Goal: Communication & Community: Answer question/provide support

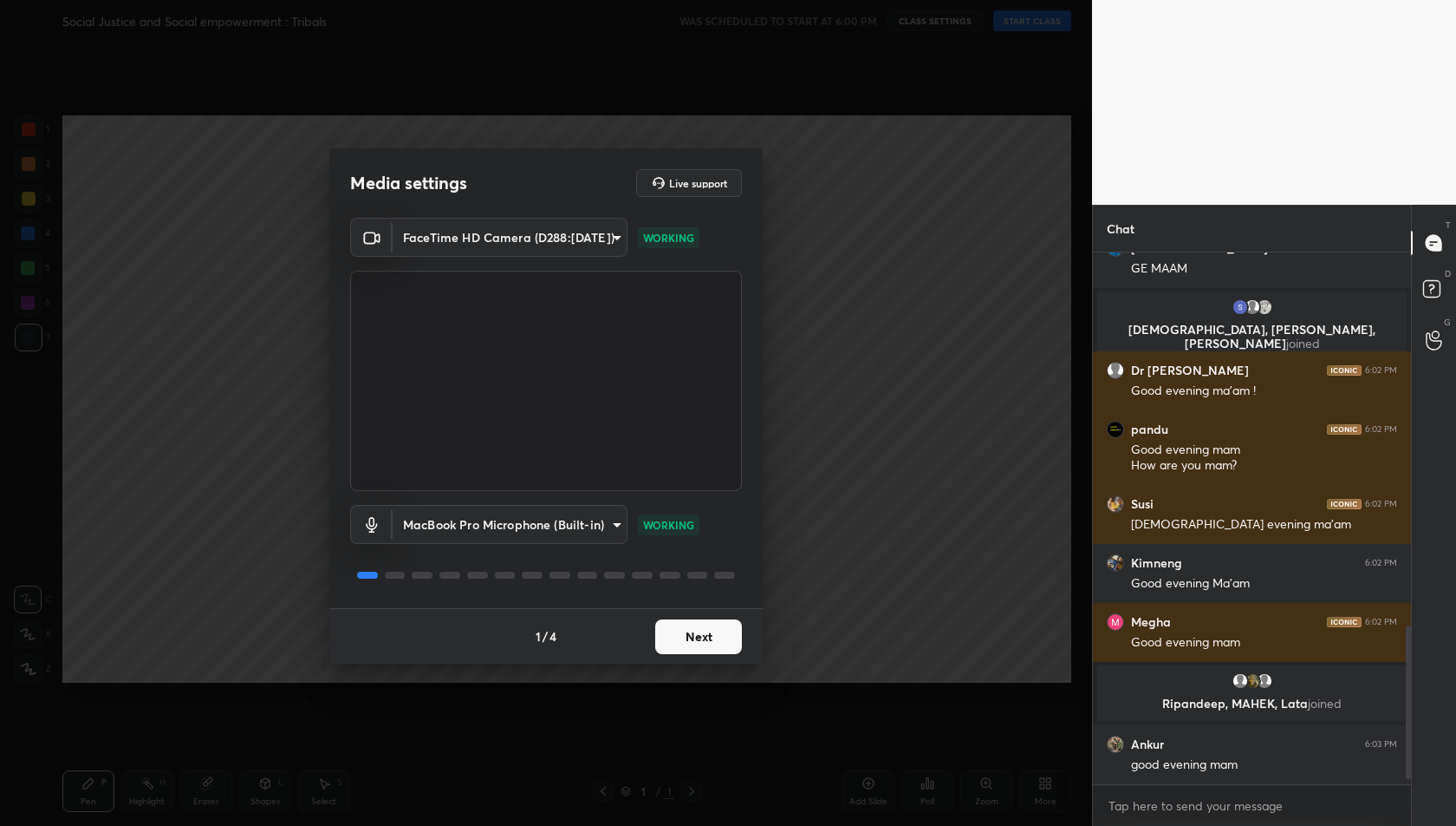
scroll to position [1305, 0]
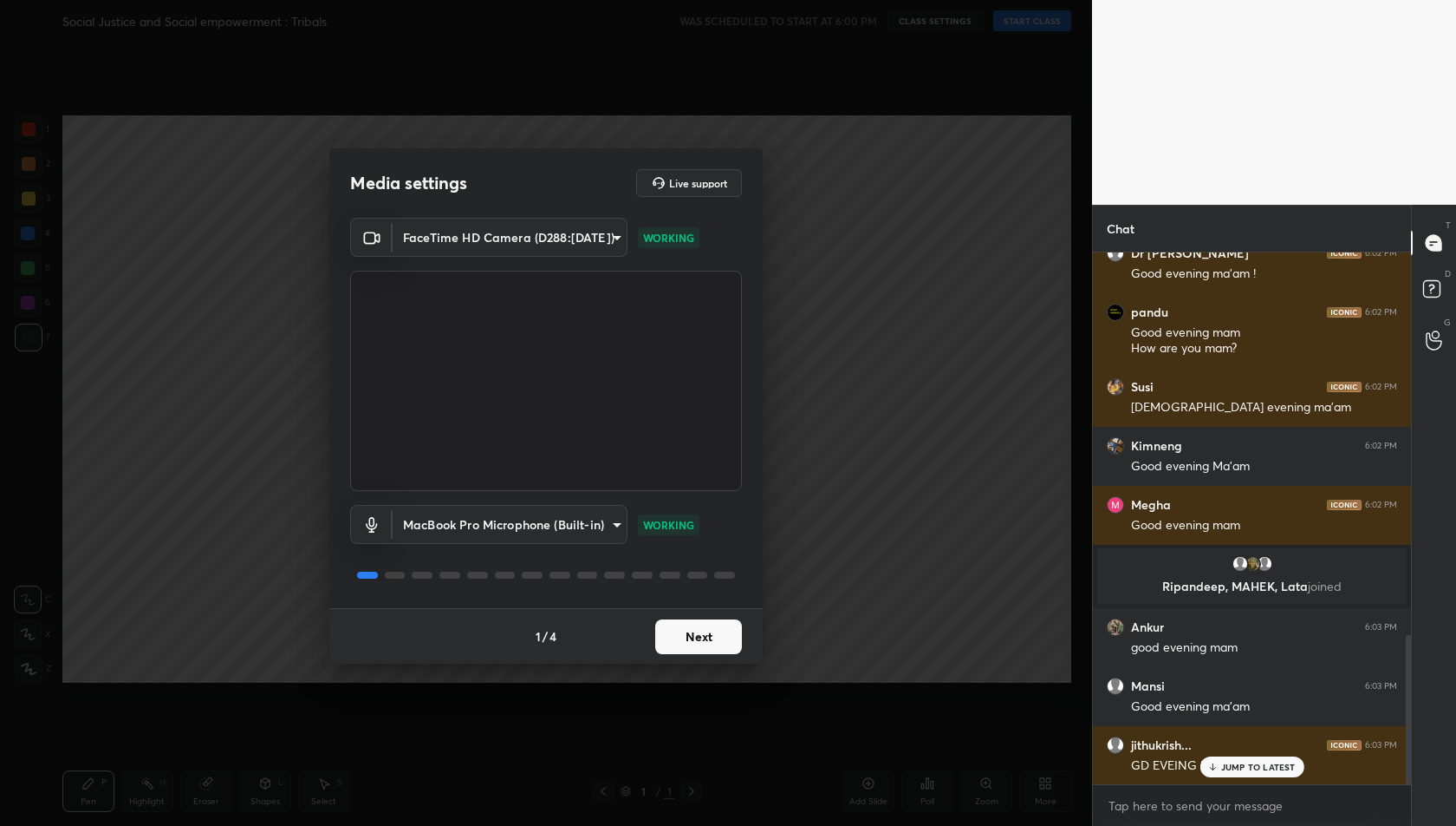
click at [712, 629] on button "Next" at bounding box center [698, 636] width 86 height 34
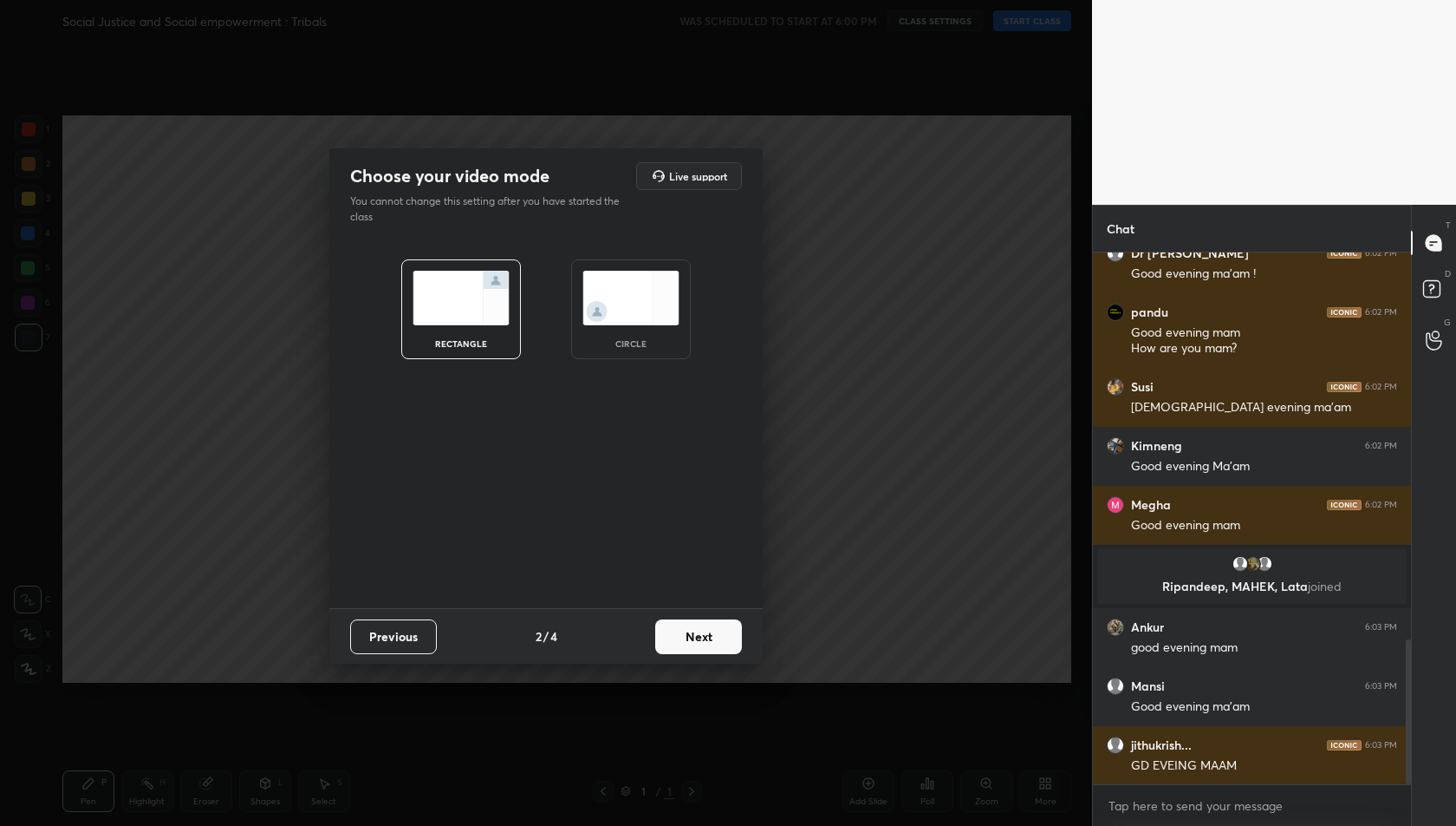
scroll to position [1423, 0]
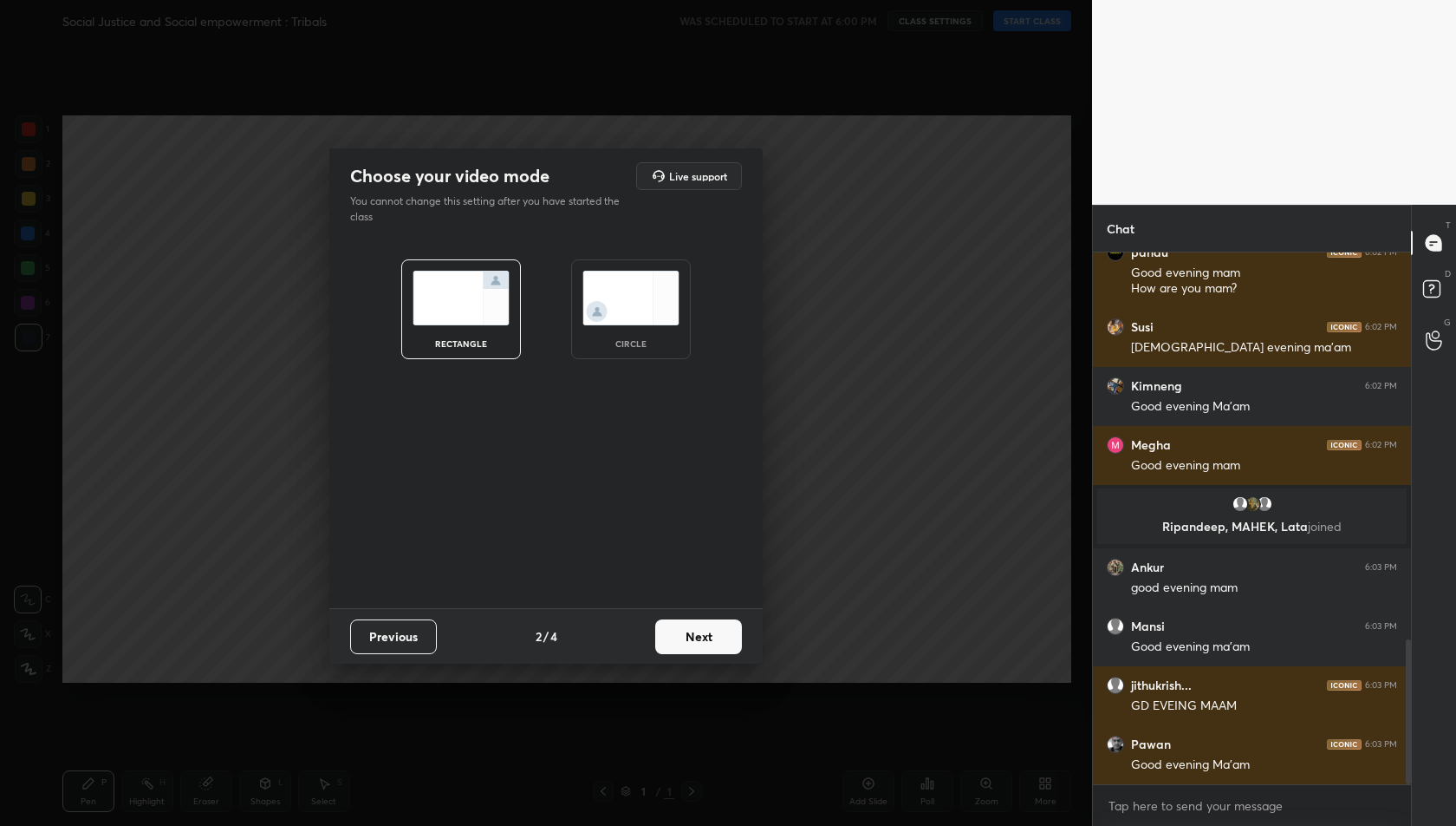
click at [712, 629] on button "Next" at bounding box center [698, 636] width 86 height 34
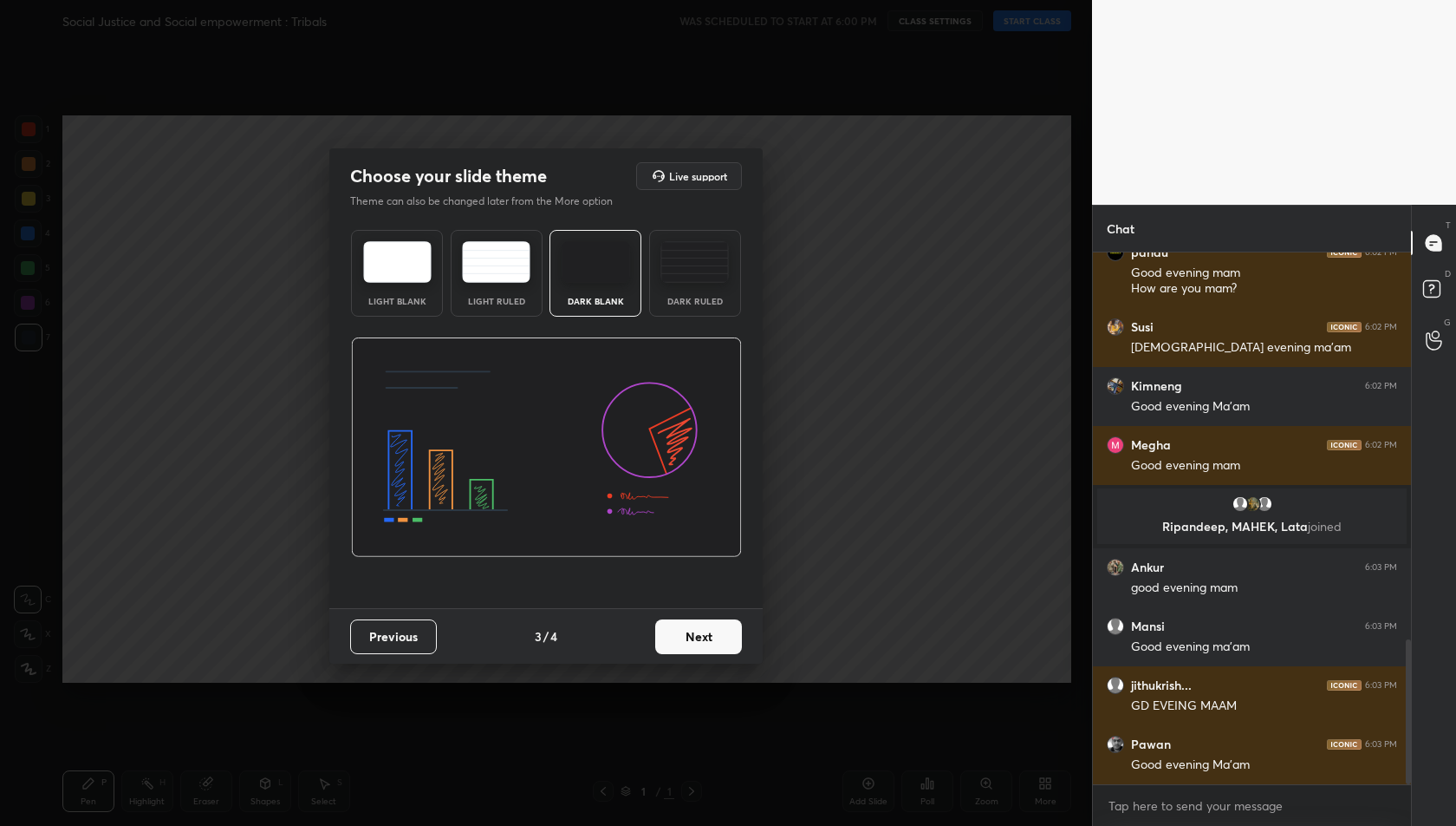
click at [712, 629] on button "Next" at bounding box center [698, 636] width 86 height 34
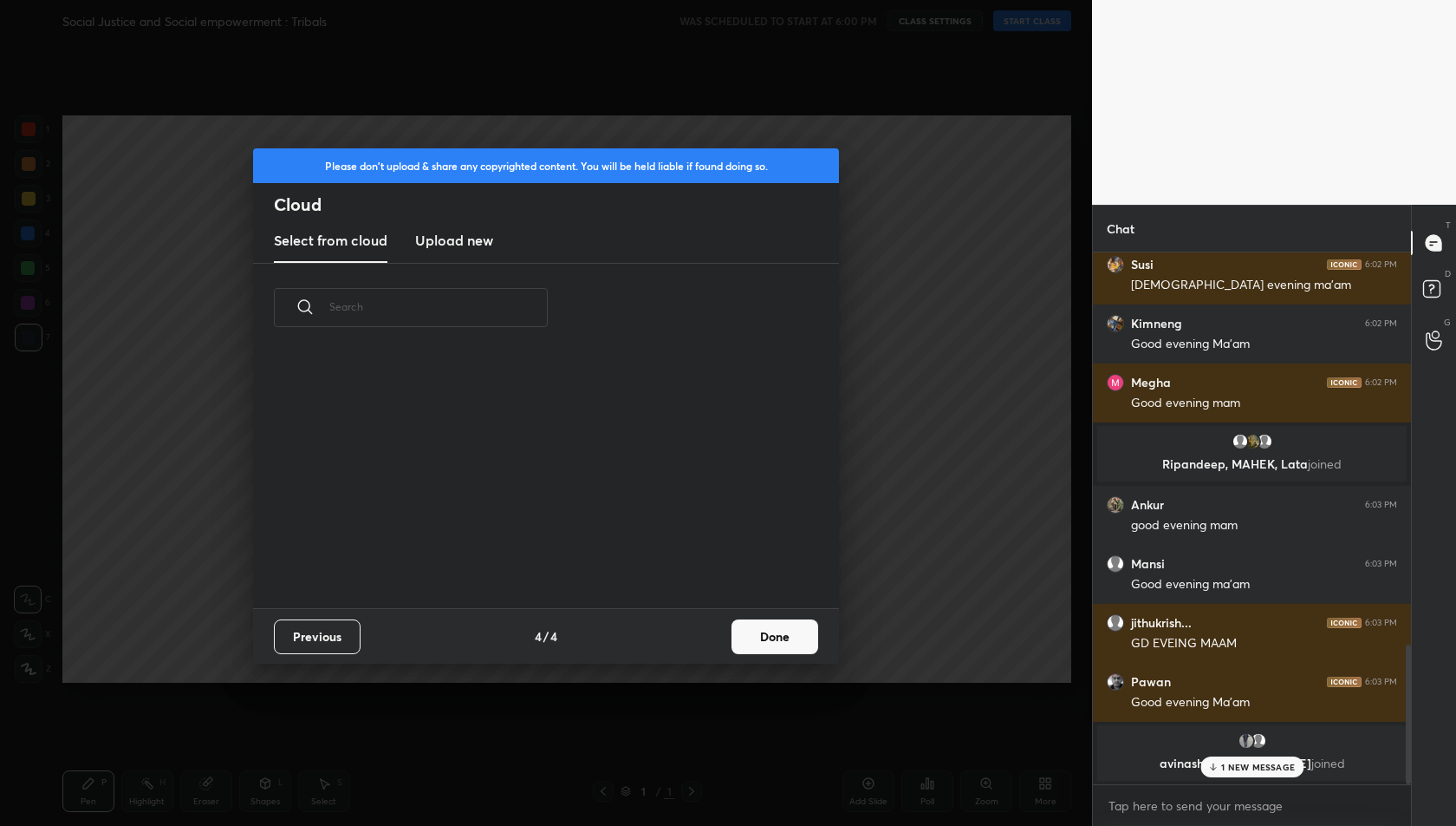
scroll to position [256, 555]
click at [469, 242] on h3 "Upload new" at bounding box center [454, 240] width 78 height 20
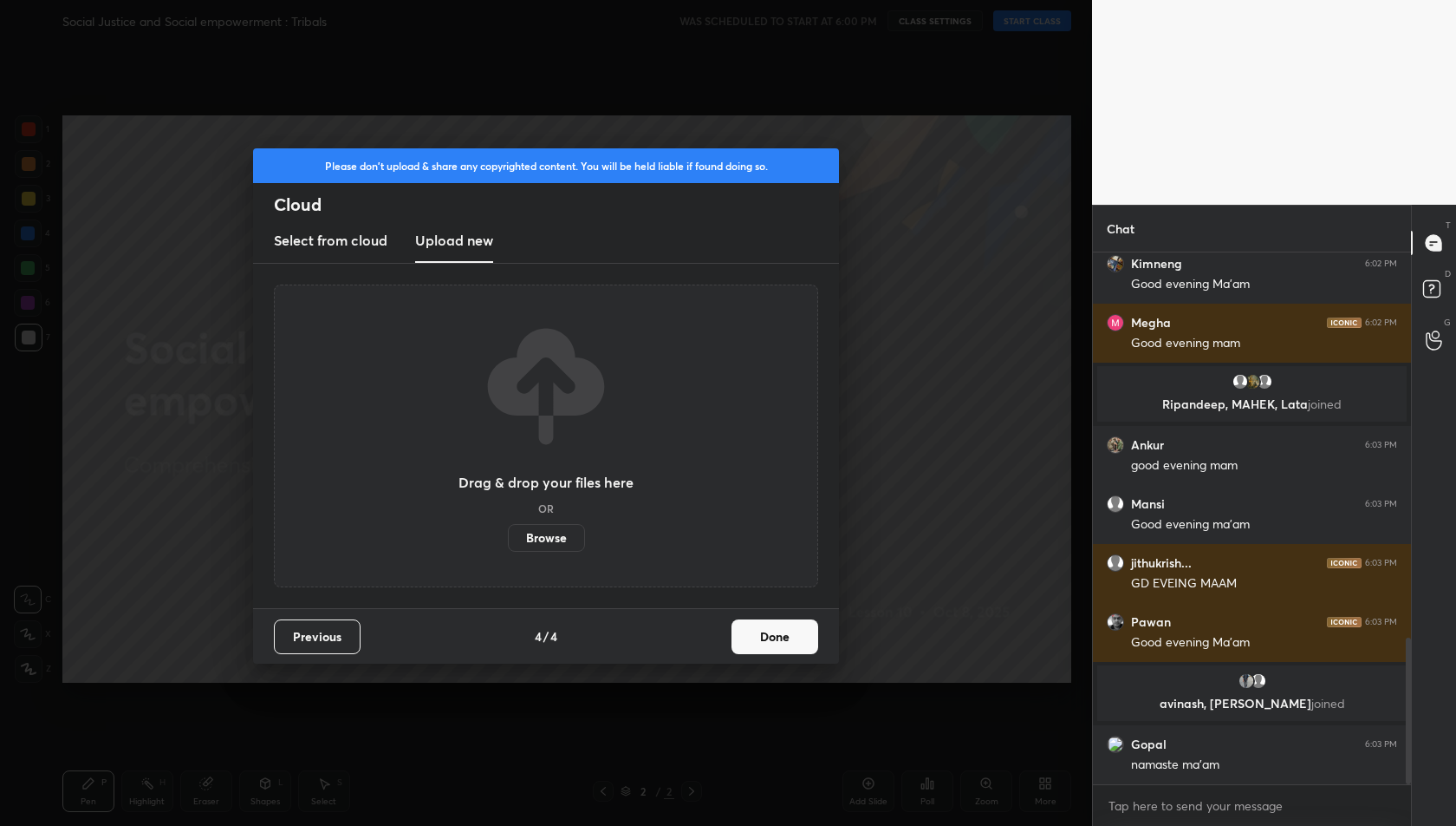
scroll to position [1397, 0]
click at [539, 536] on label "Browse" at bounding box center [546, 538] width 77 height 28
click at [508, 536] on input "Browse" at bounding box center [508, 538] width 0 height 28
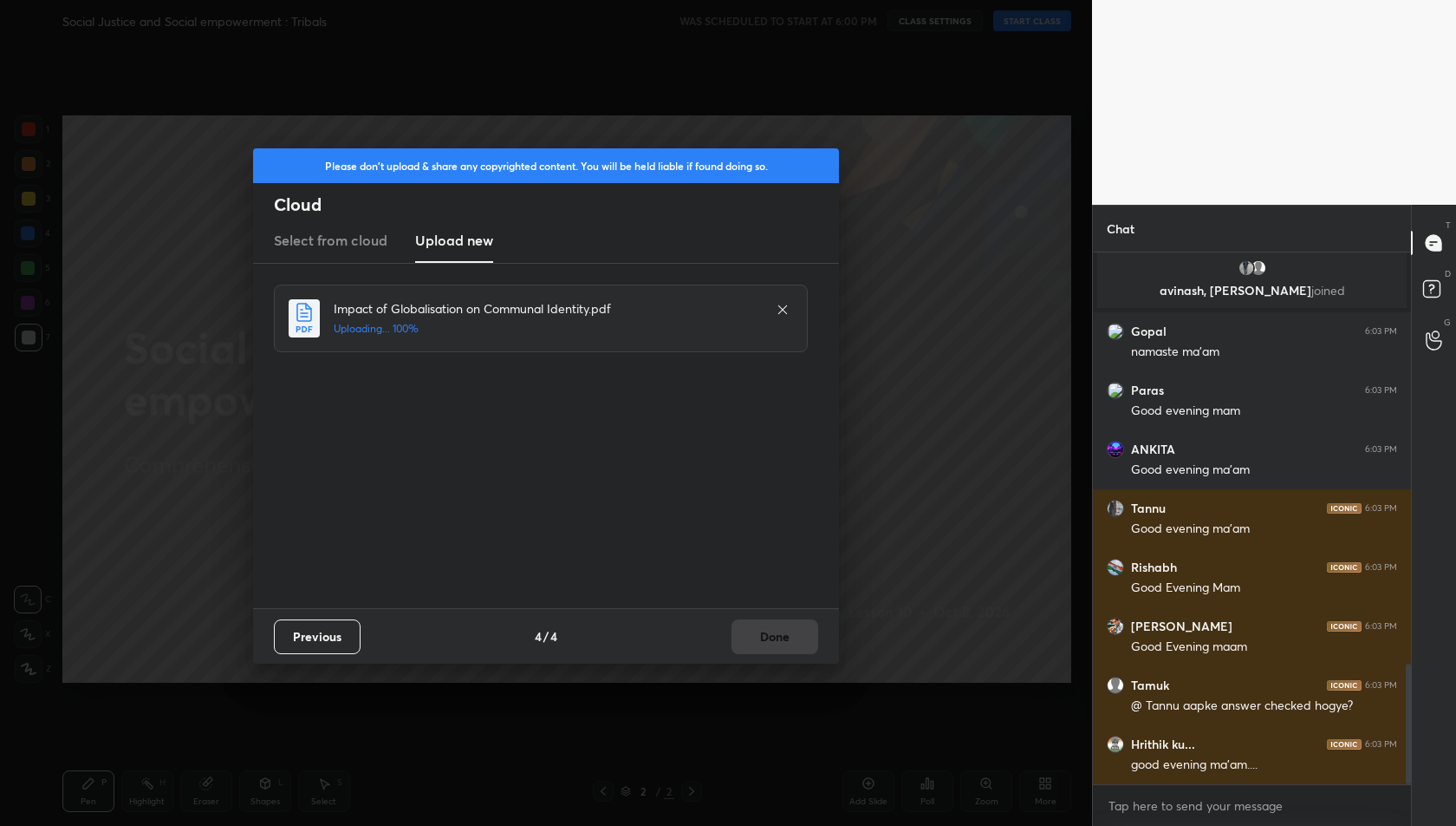
scroll to position [1869, 0]
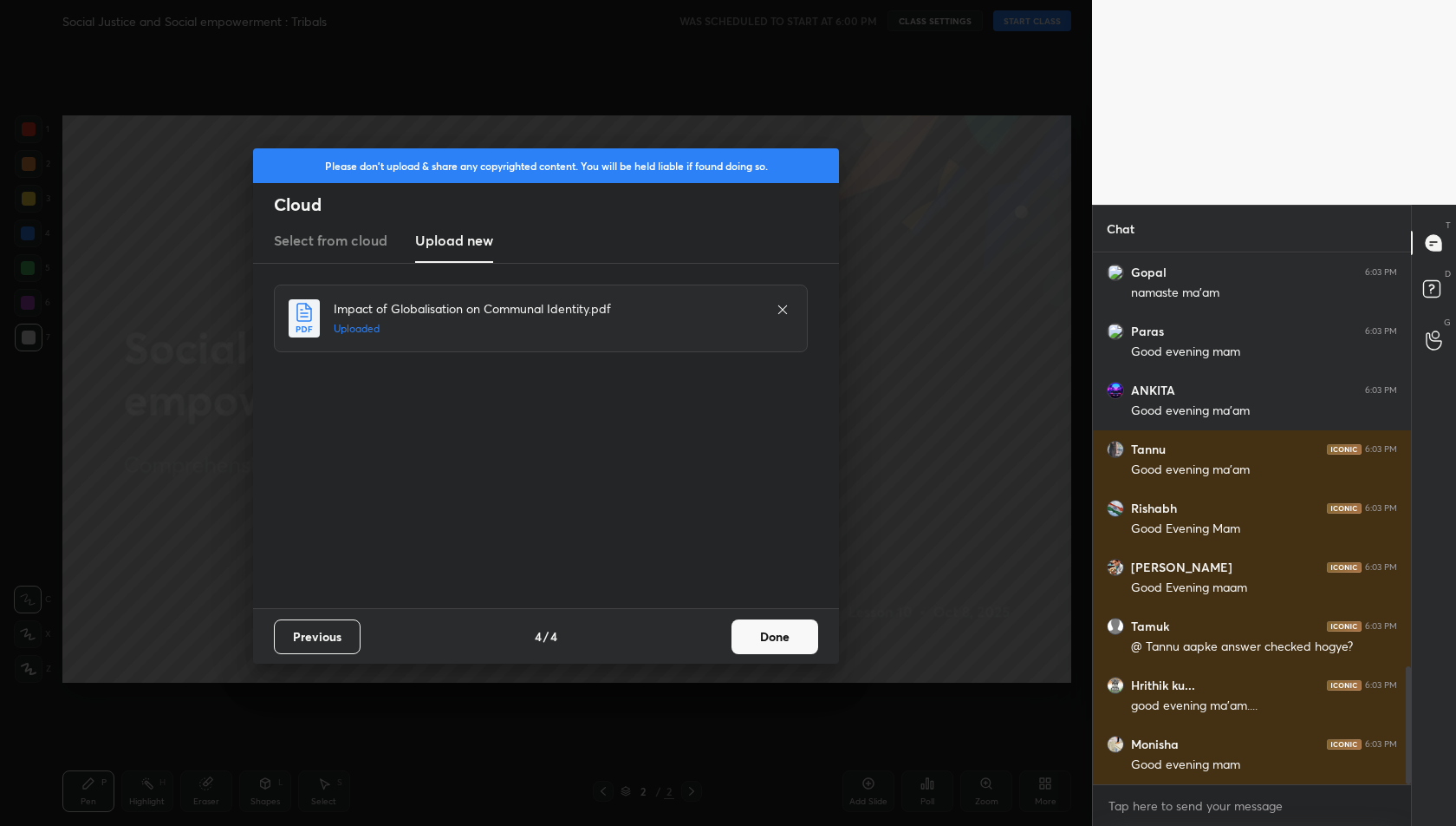
click at [760, 641] on button "Done" at bounding box center [774, 636] width 86 height 34
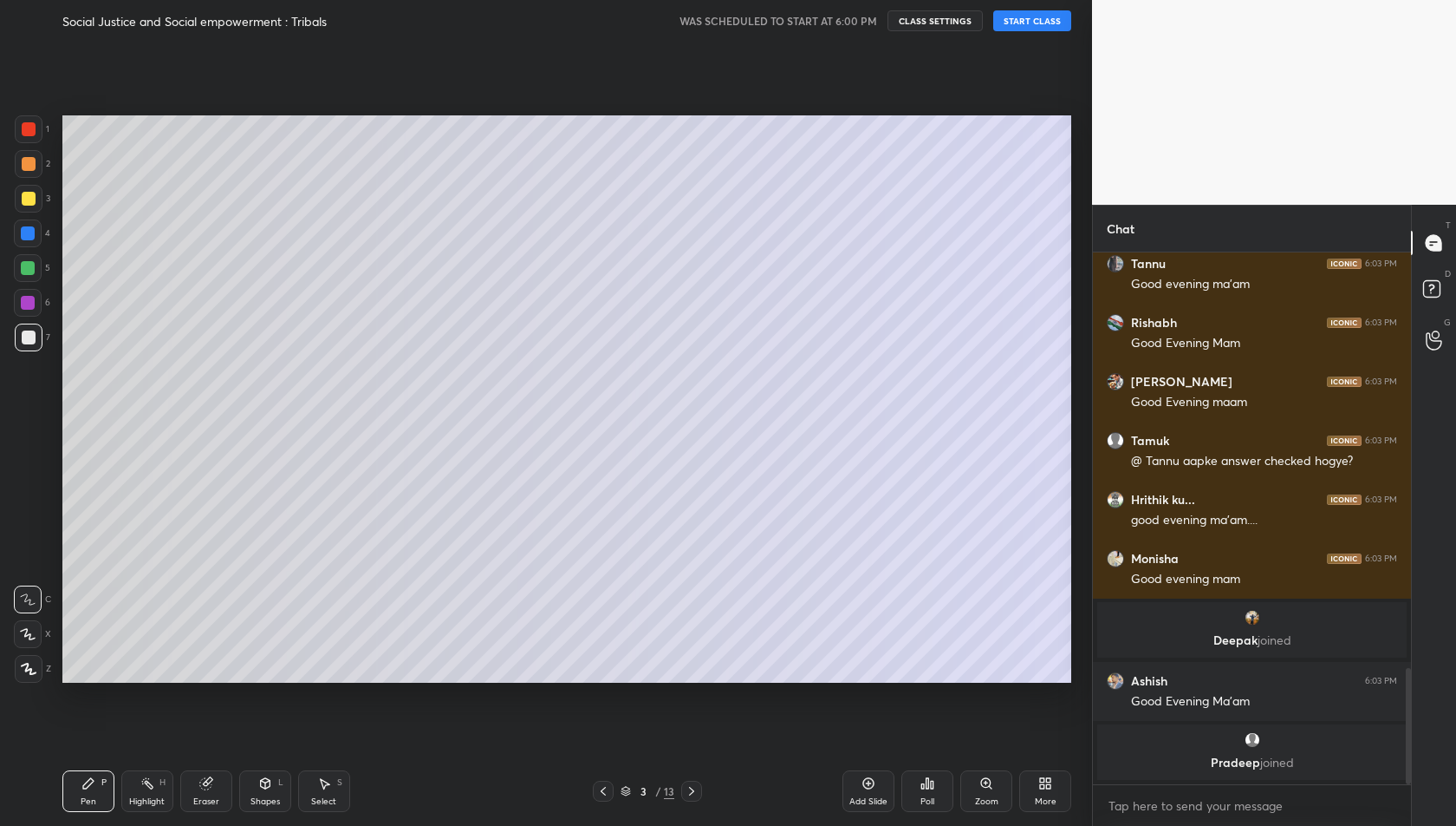
click at [608, 791] on icon at bounding box center [603, 791] width 14 height 14
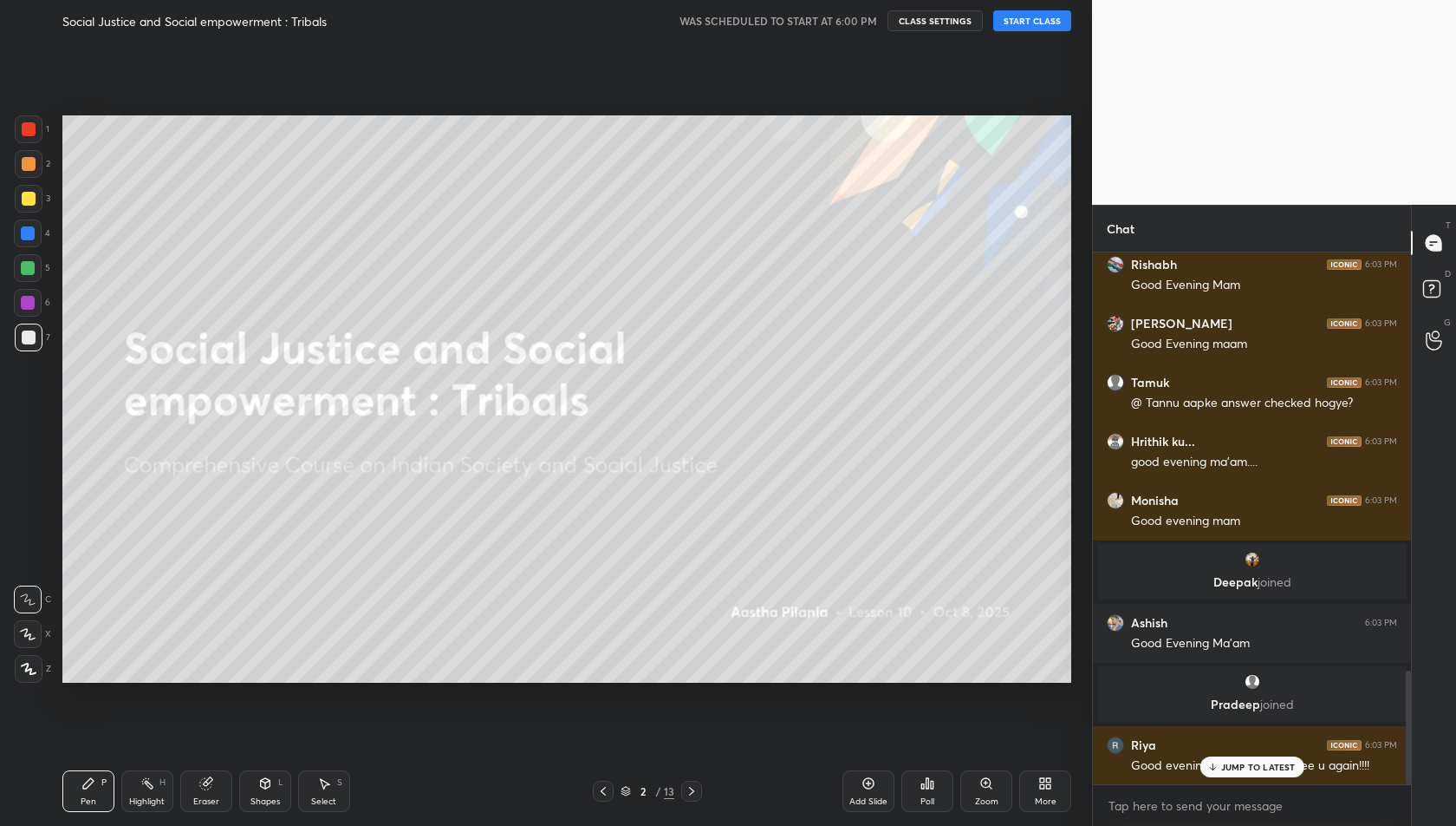
click at [1039, 17] on button "START CLASS" at bounding box center [1033, 20] width 78 height 20
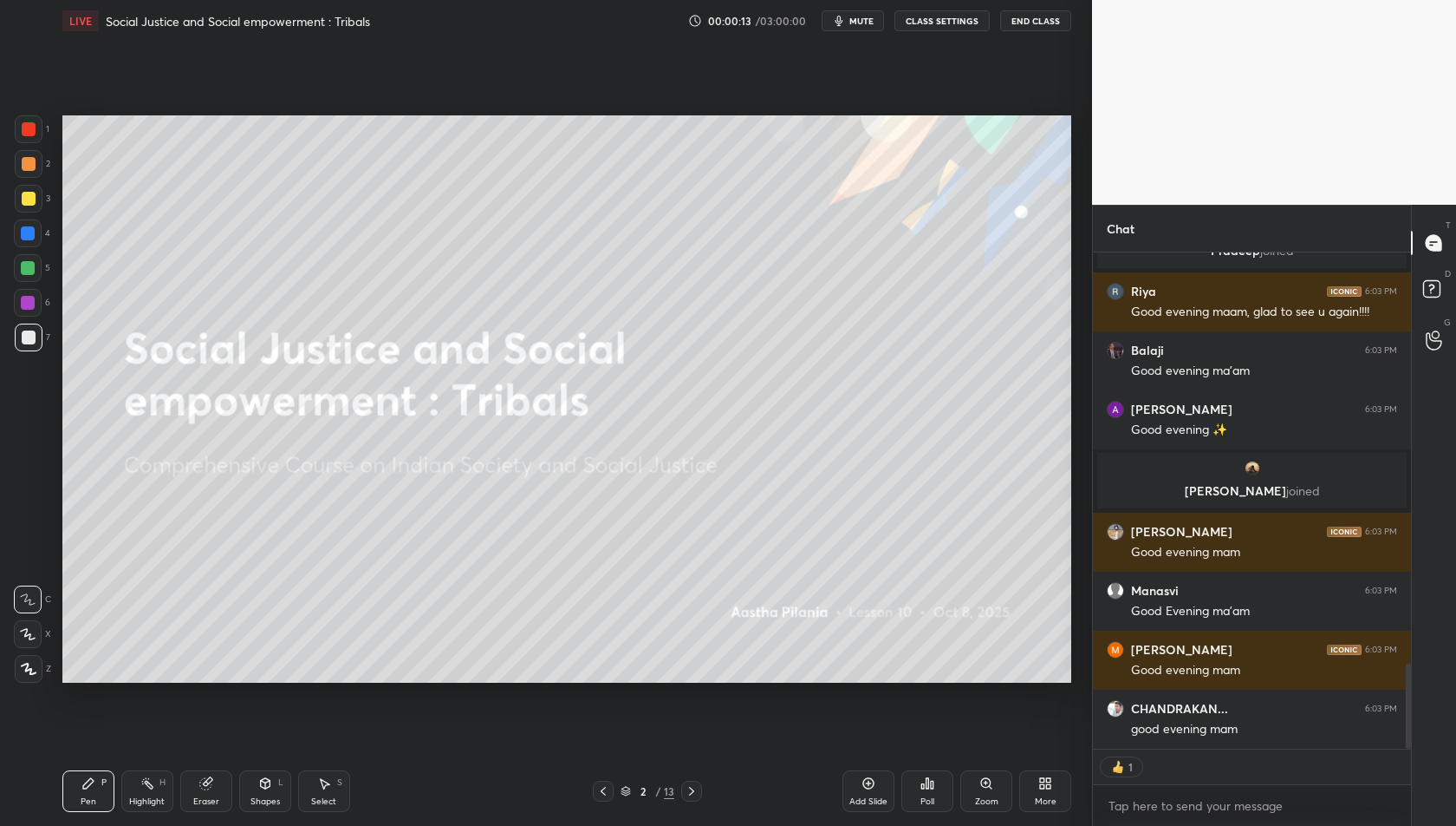
click at [1038, 789] on icon at bounding box center [1045, 783] width 14 height 14
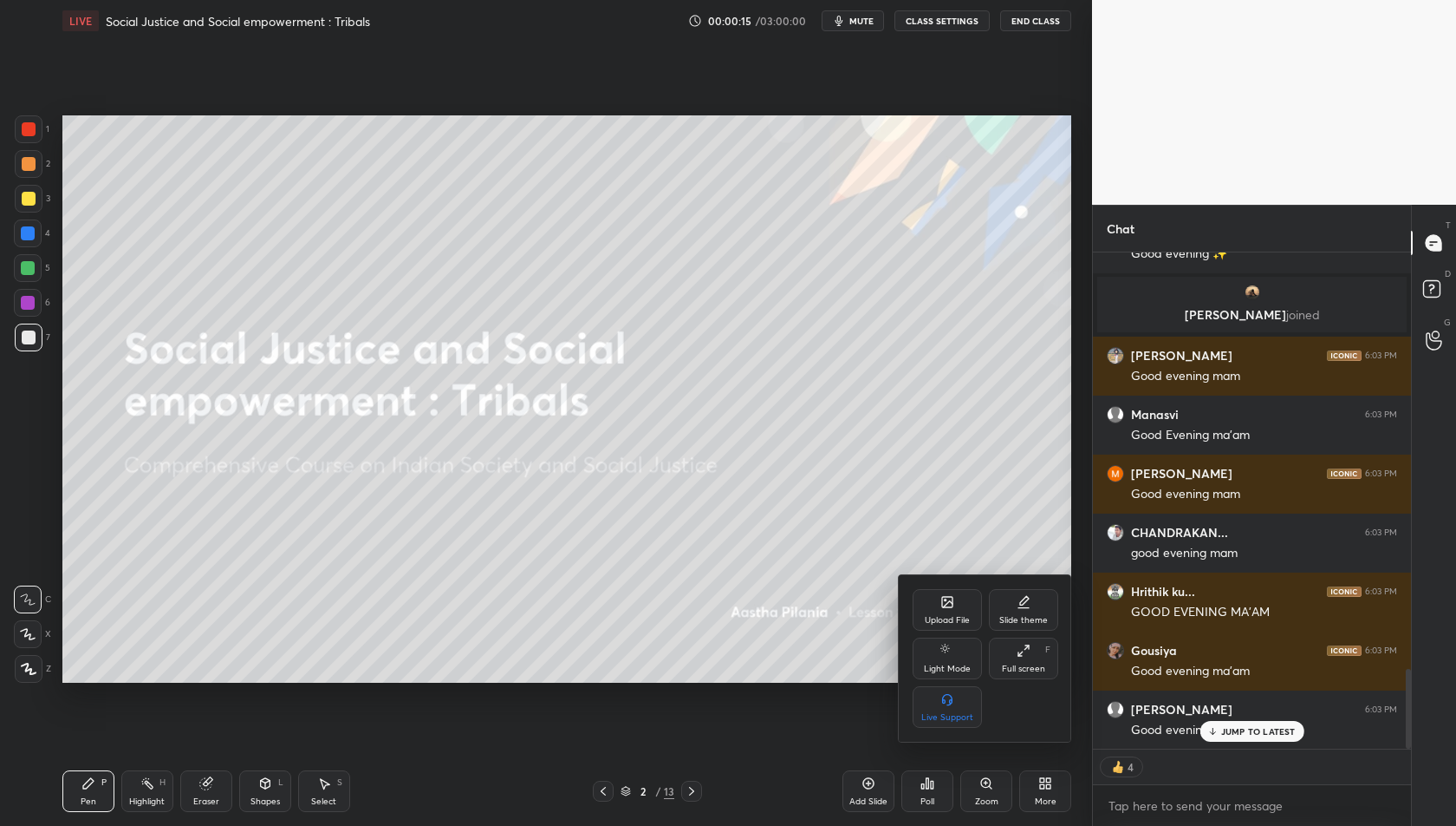
click at [1027, 666] on div "Full screen" at bounding box center [1023, 668] width 44 height 8
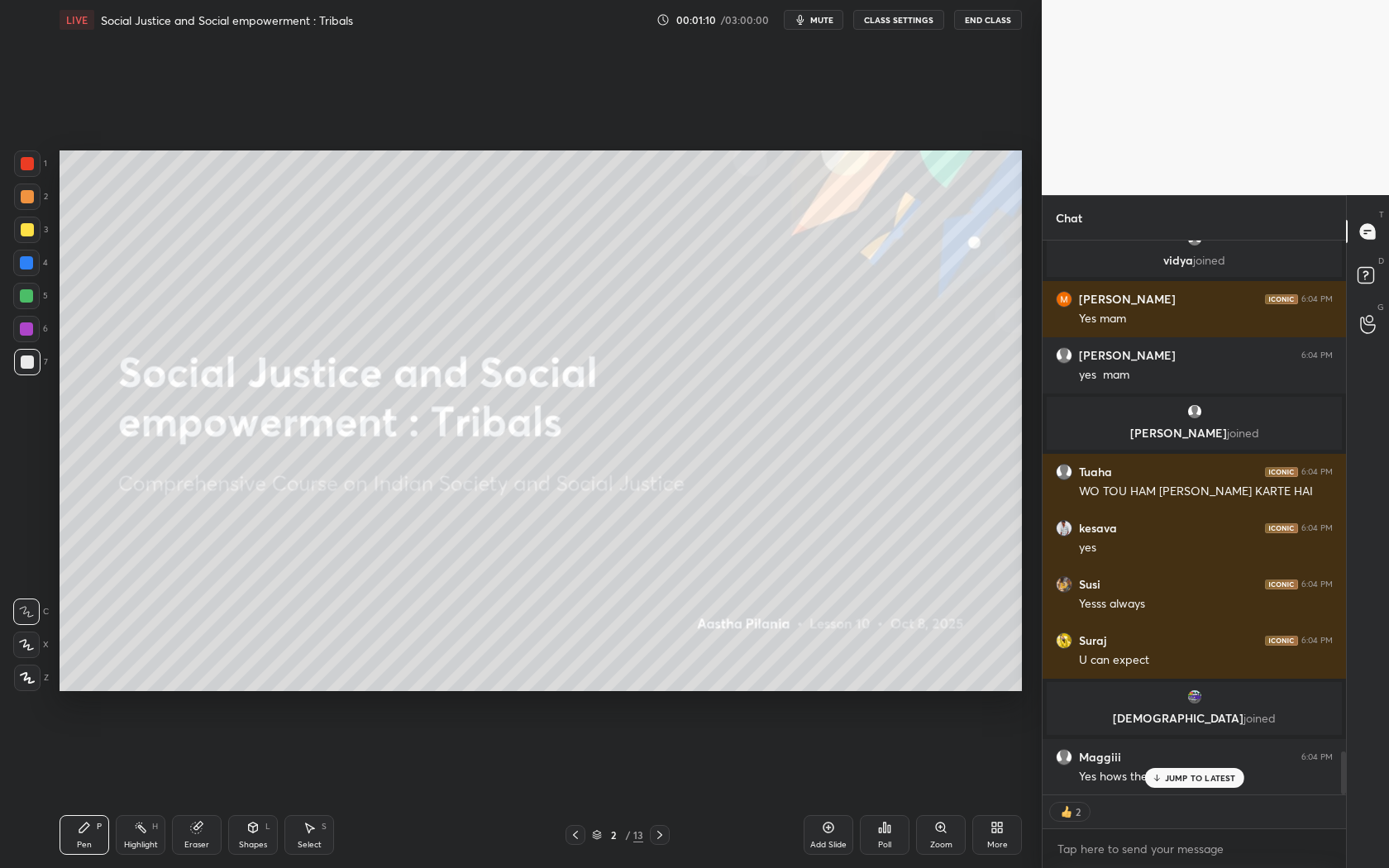
click at [1171, 779] on p "JUMP TO LATEST" at bounding box center [1200, 778] width 71 height 10
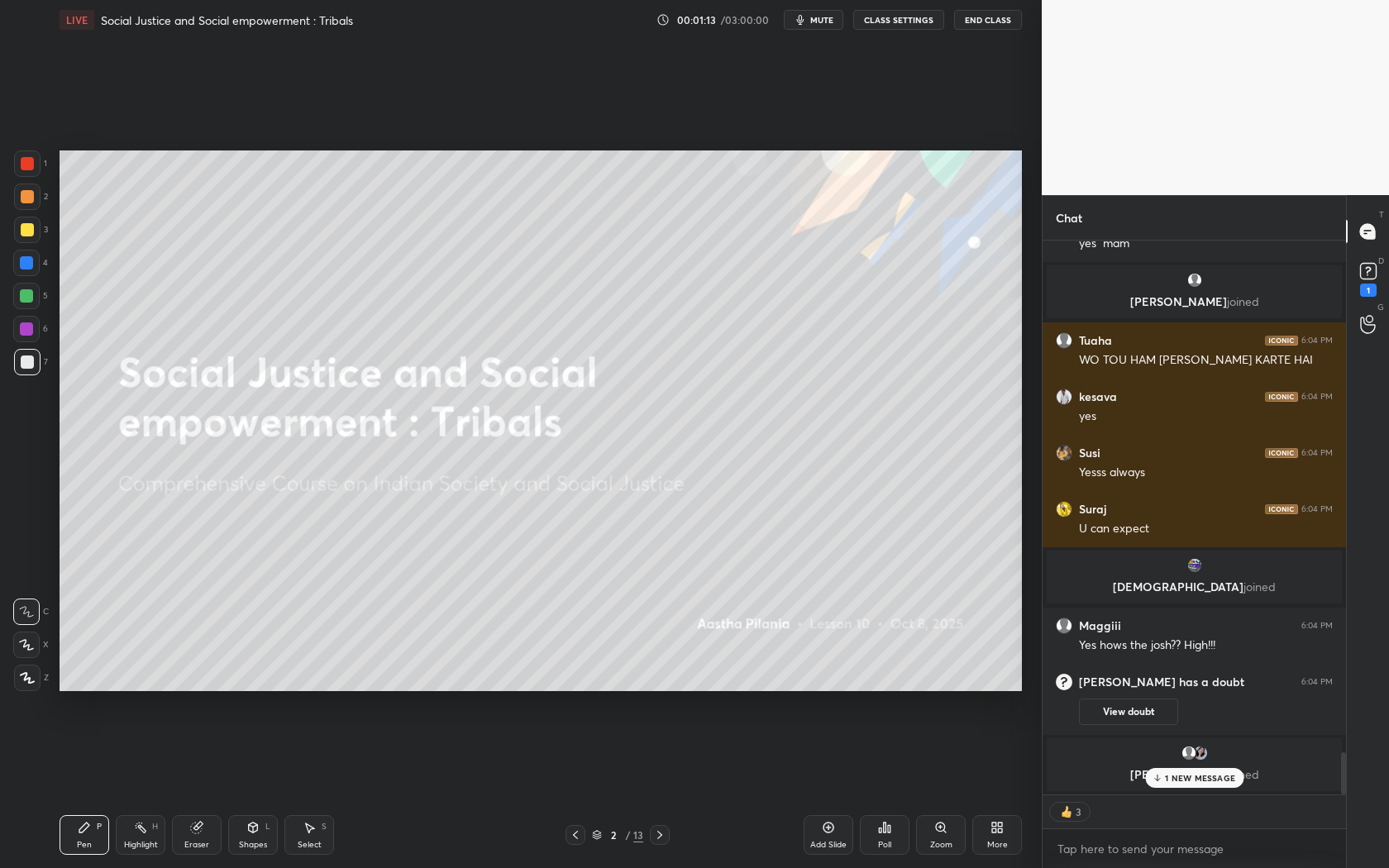
click at [660, 787] on icon at bounding box center [660, 834] width 13 height 13
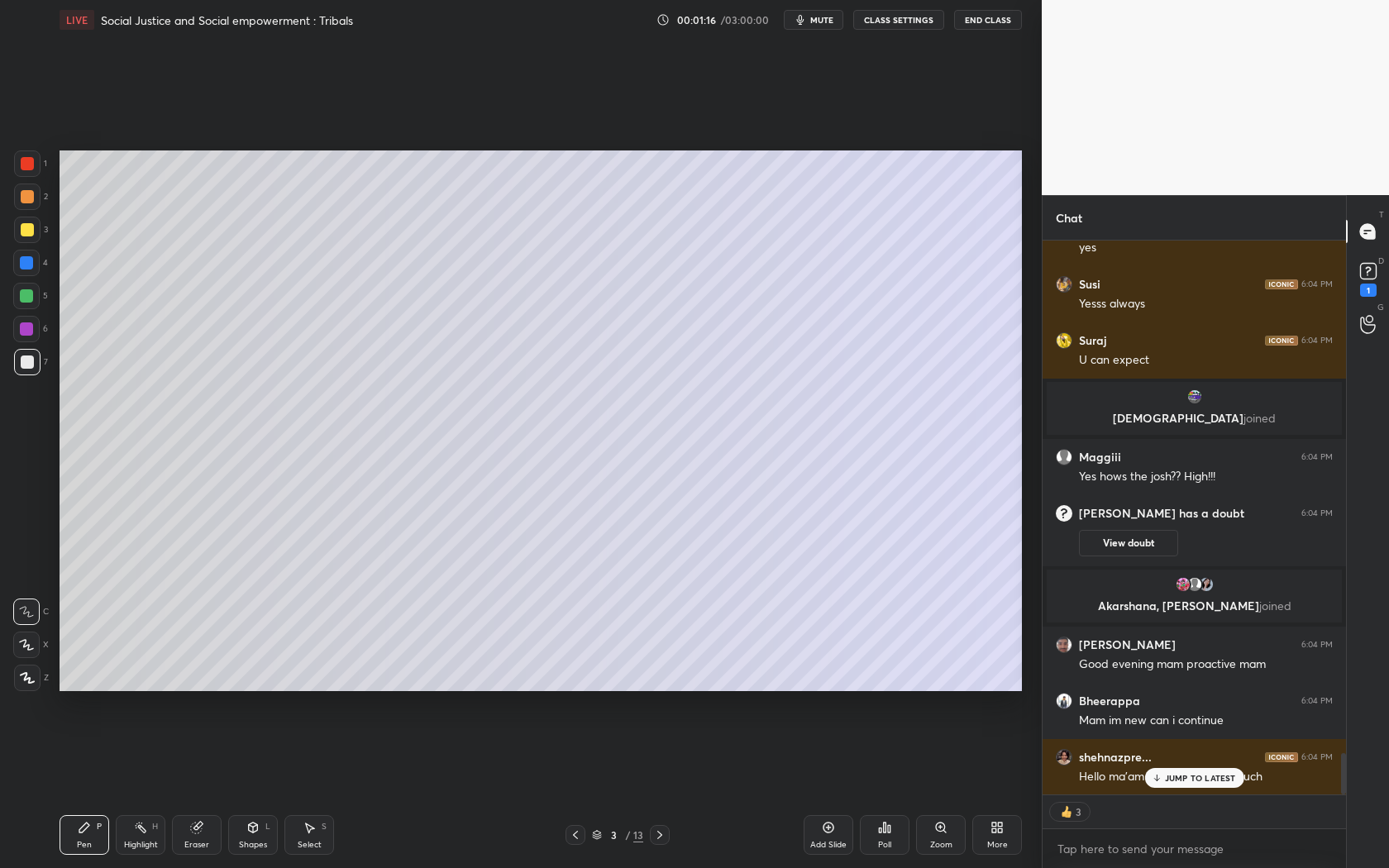
click at [26, 227] on div at bounding box center [27, 229] width 13 height 13
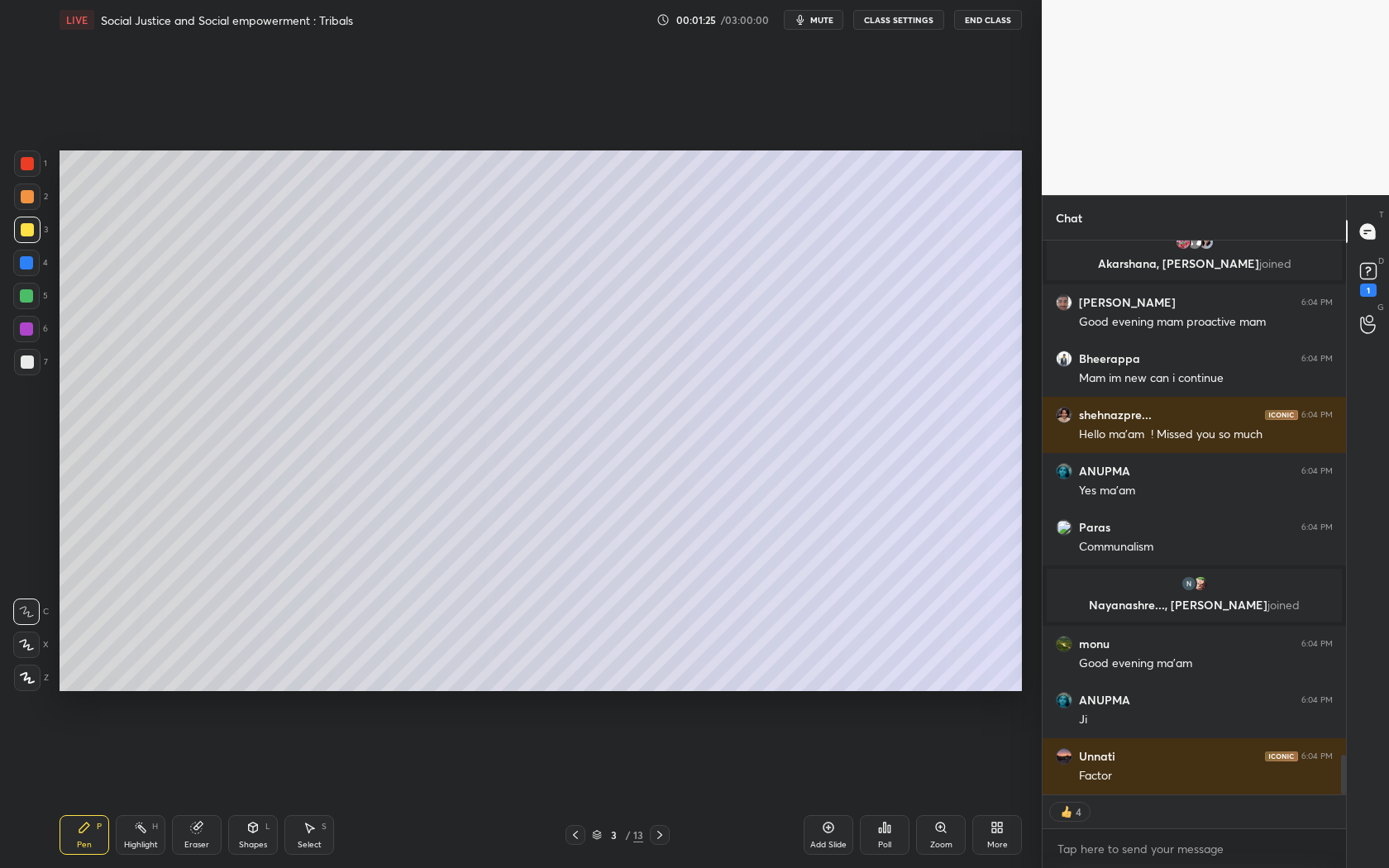
click at [28, 643] on icon at bounding box center [26, 645] width 15 height 12
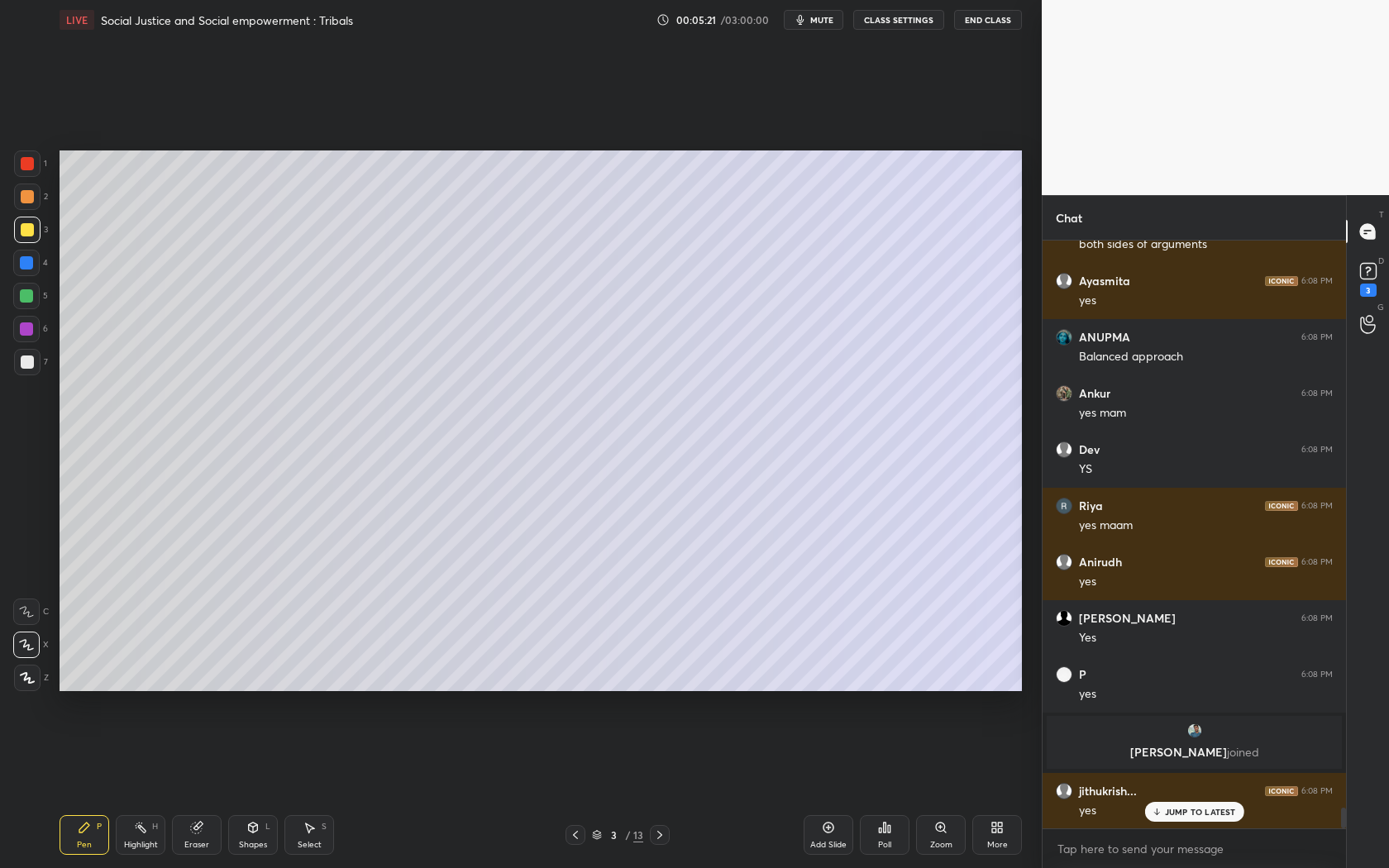
scroll to position [16109, 0]
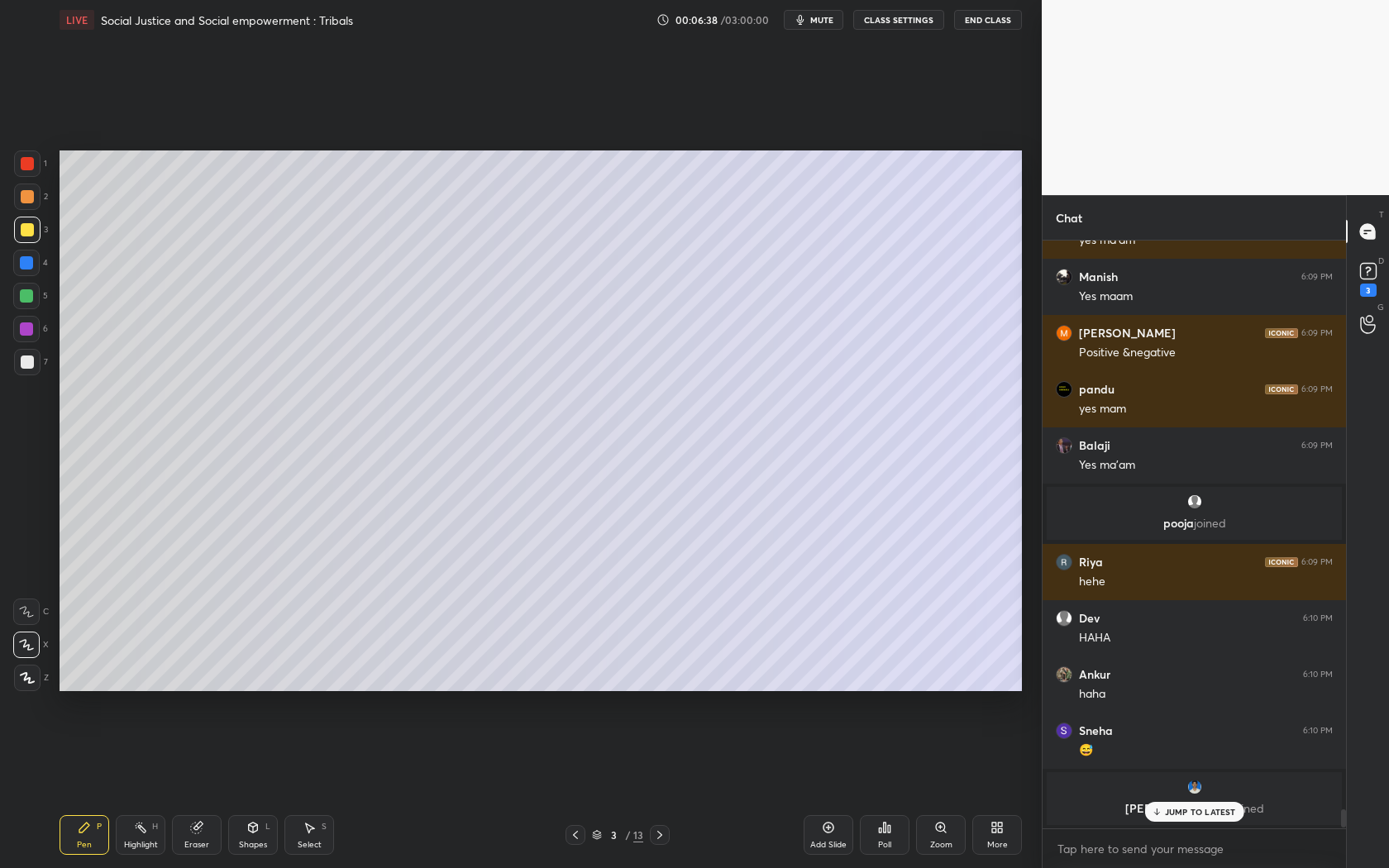
click at [1197, 787] on p "JUMP TO LATEST" at bounding box center [1200, 811] width 71 height 10
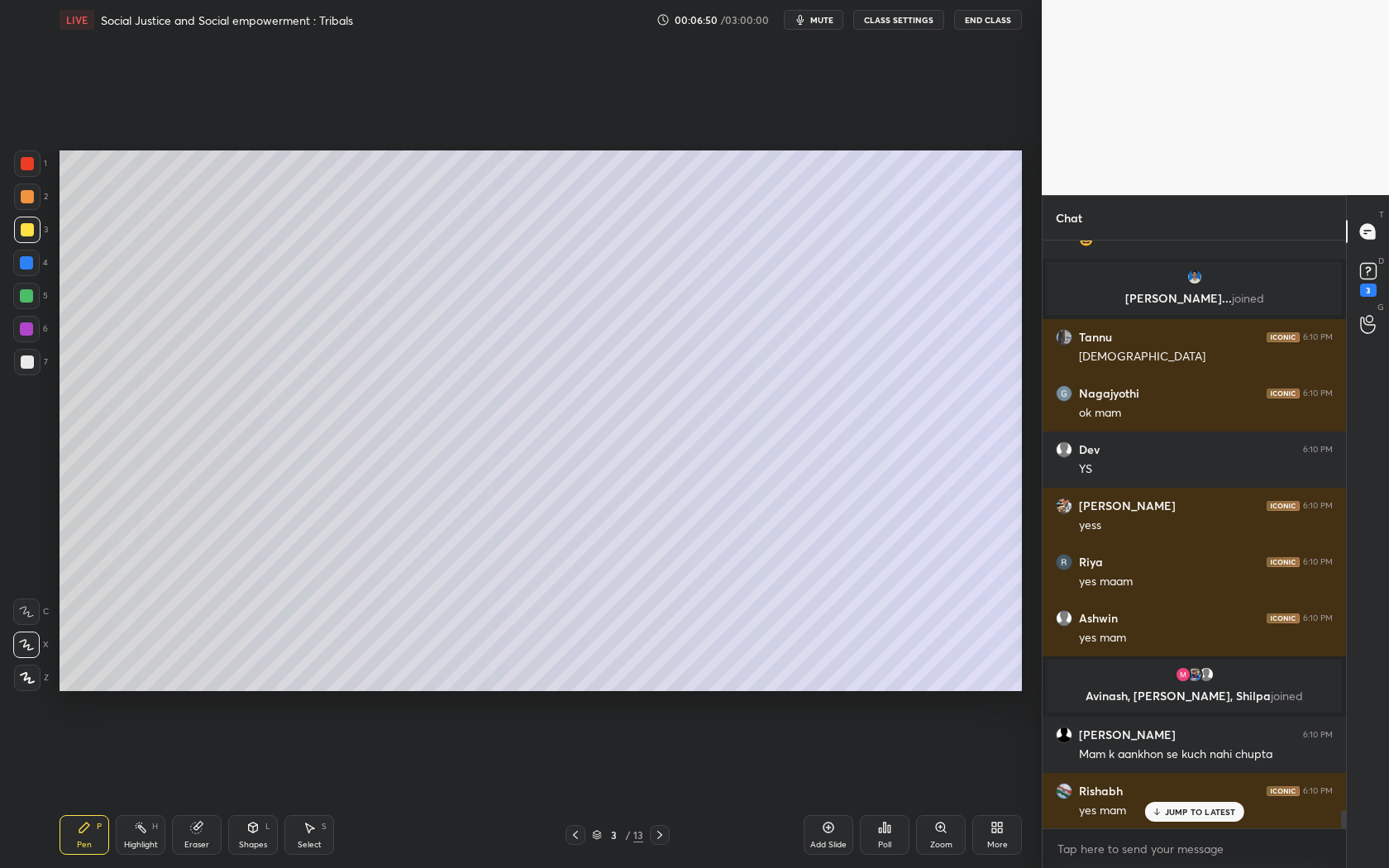
click at [830, 787] on icon at bounding box center [828, 827] width 13 height 13
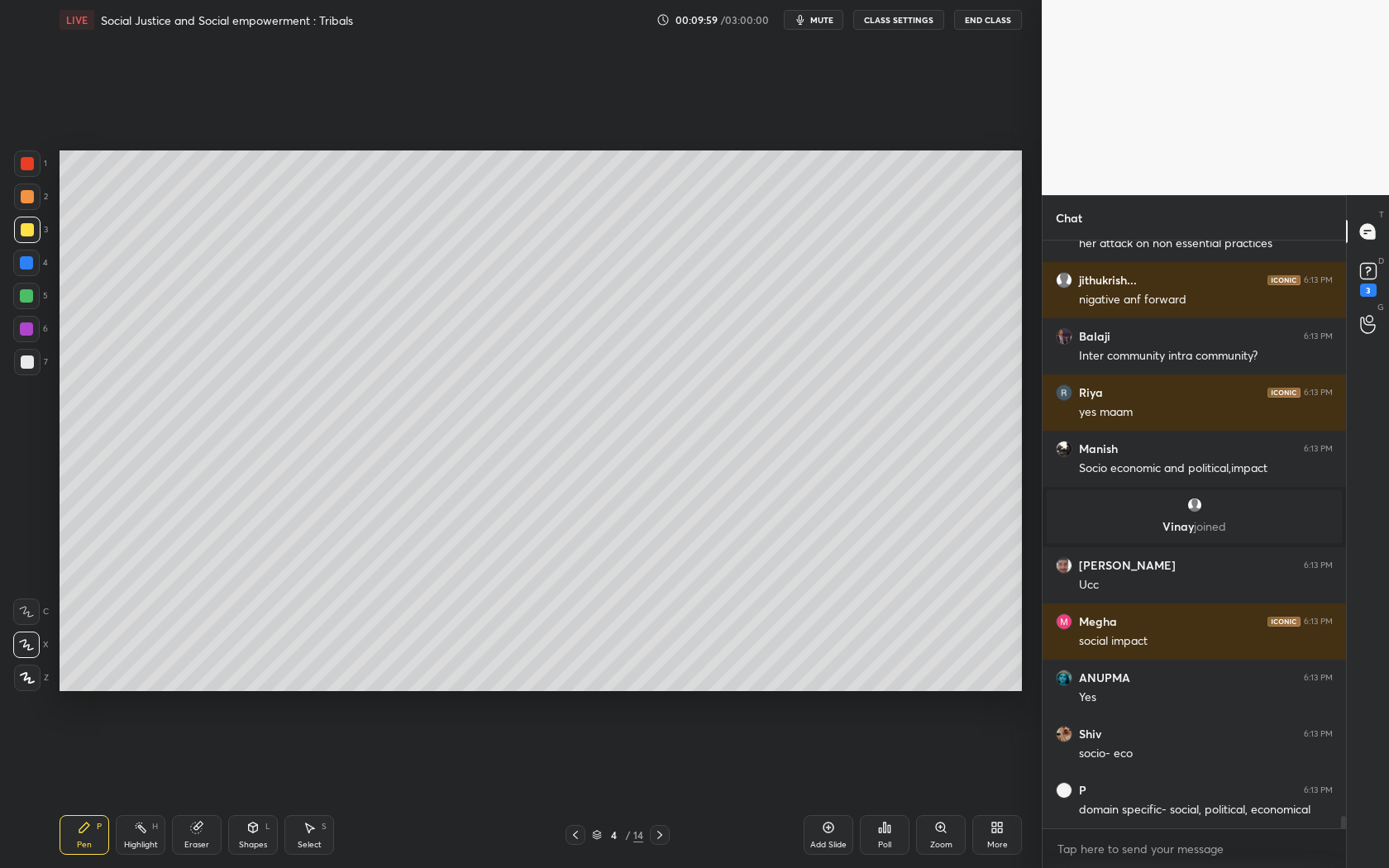
scroll to position [28059, 0]
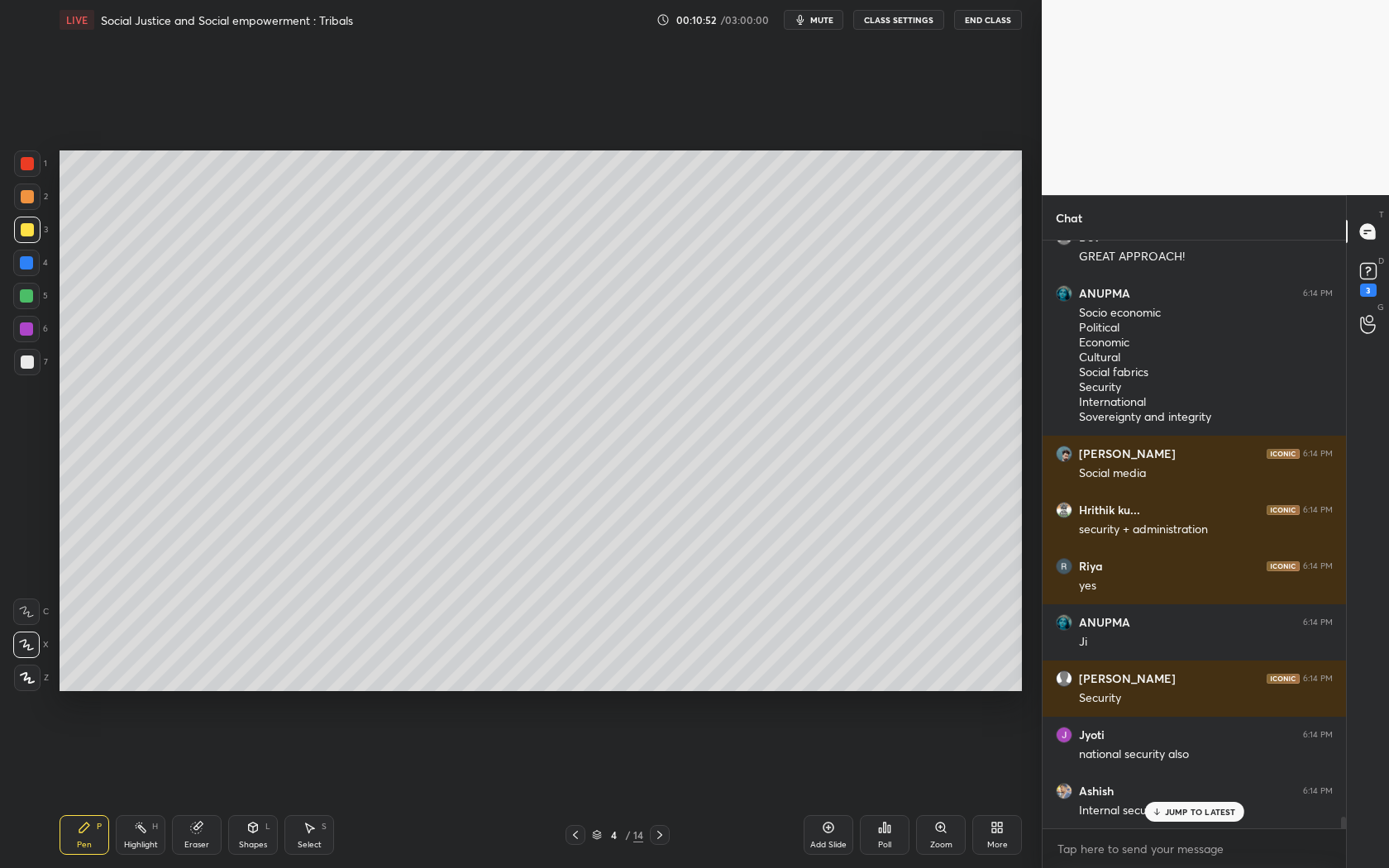
click at [195, 787] on icon at bounding box center [197, 827] width 13 height 13
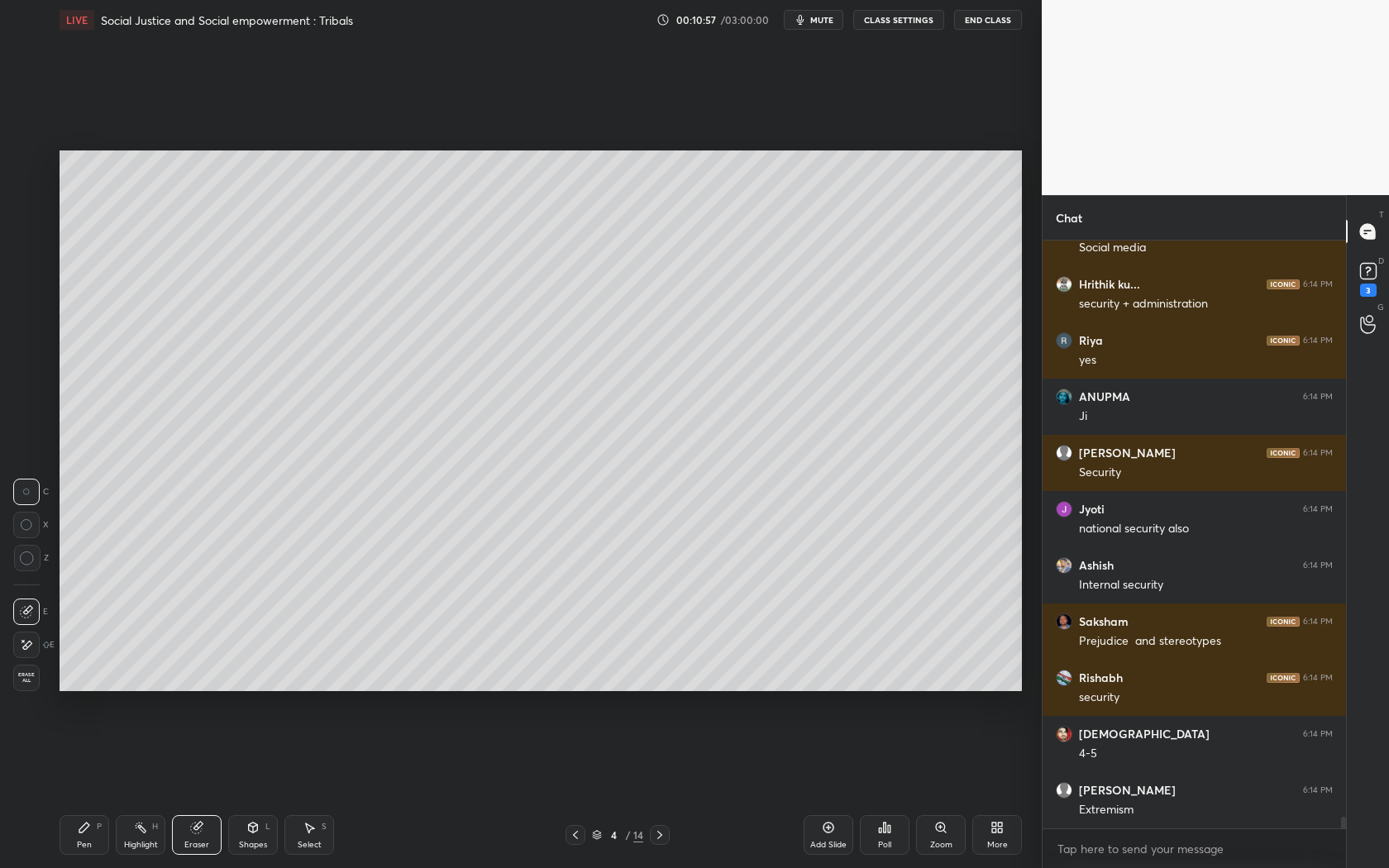
click at [91, 787] on div "Pen P" at bounding box center [84, 834] width 50 height 40
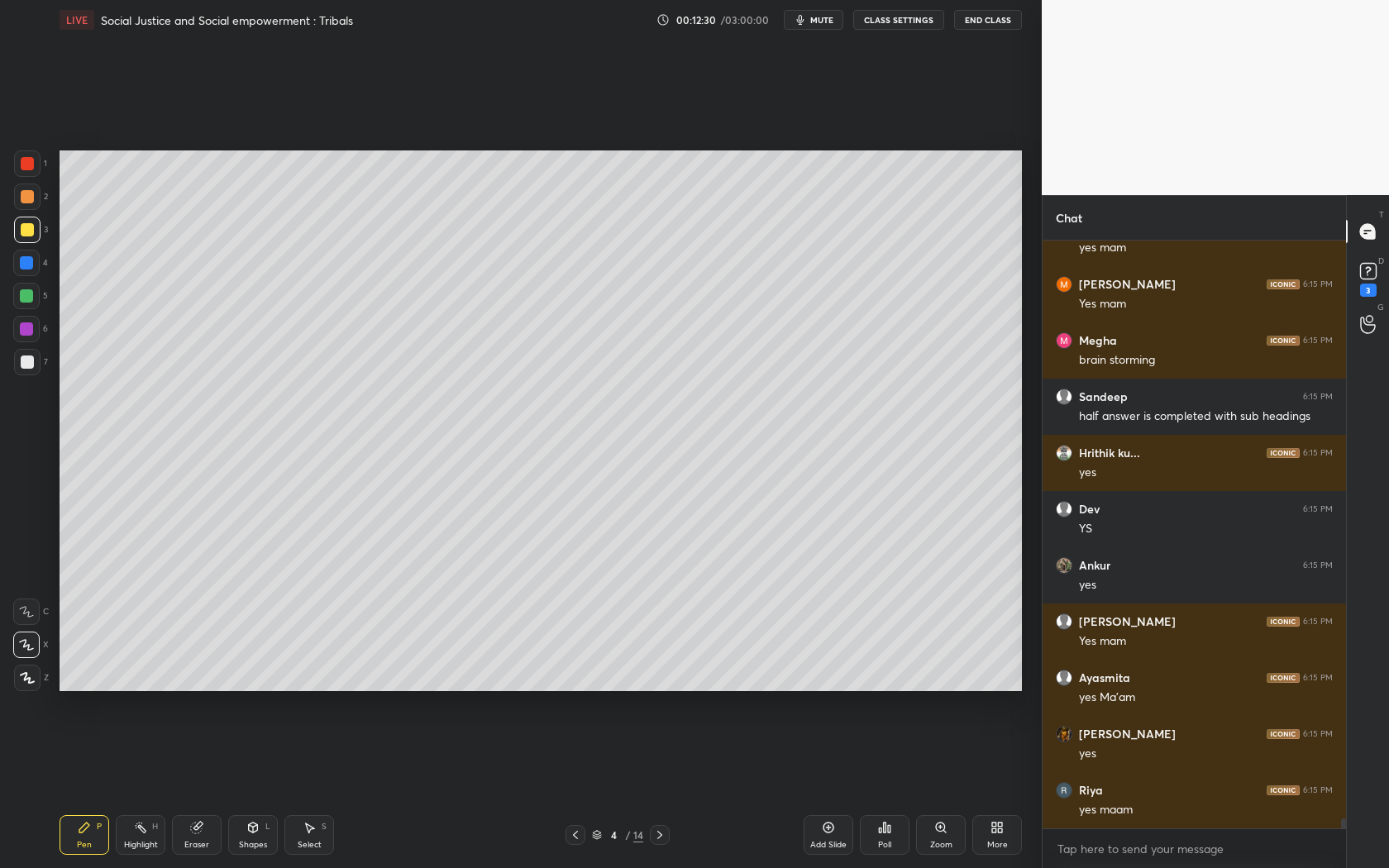
click at [828, 787] on div "Add Slide" at bounding box center [828, 834] width 50 height 40
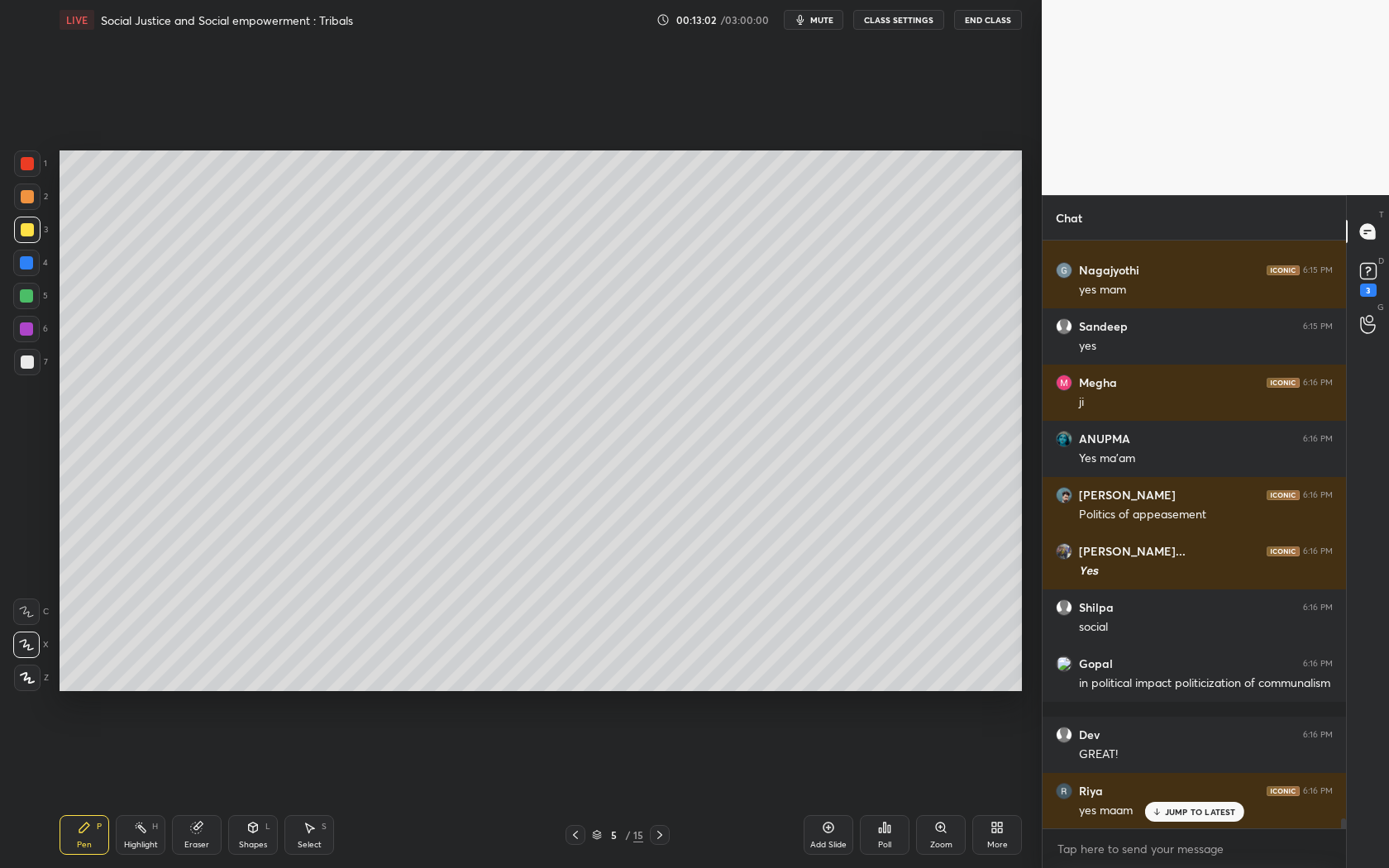
scroll to position [34928, 0]
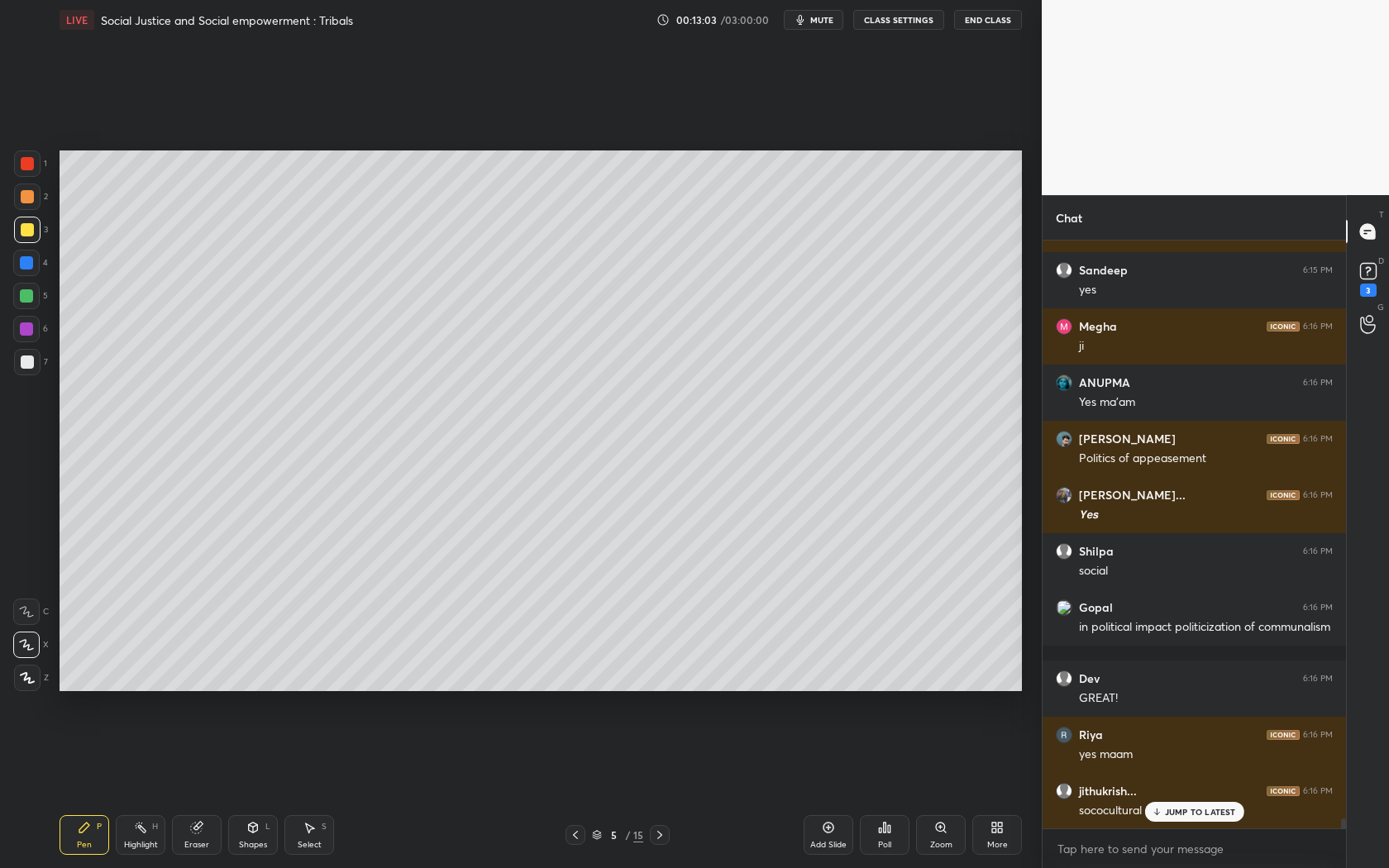
click at [831, 787] on div "Add Slide" at bounding box center [828, 834] width 50 height 40
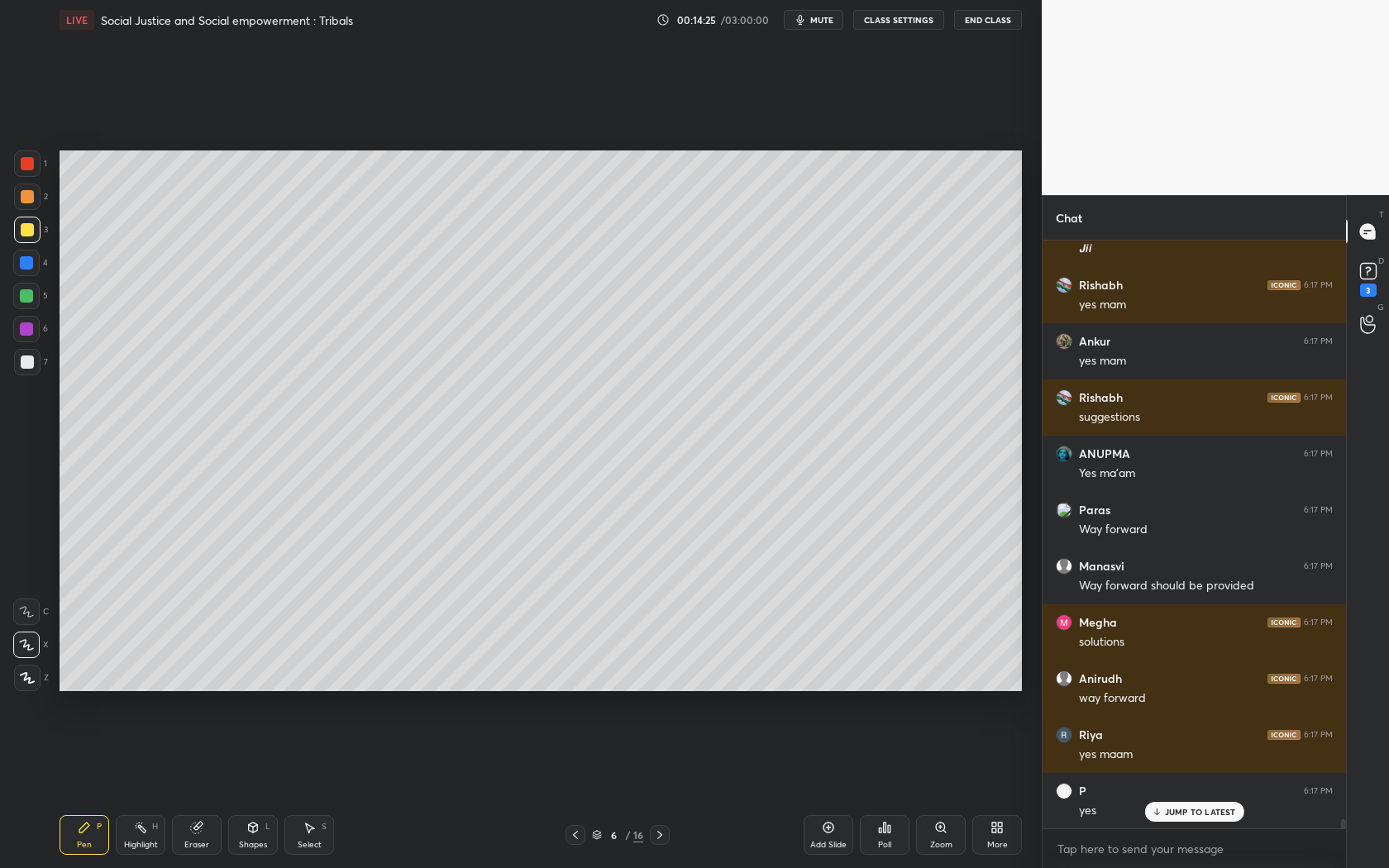
scroll to position [38268, 0]
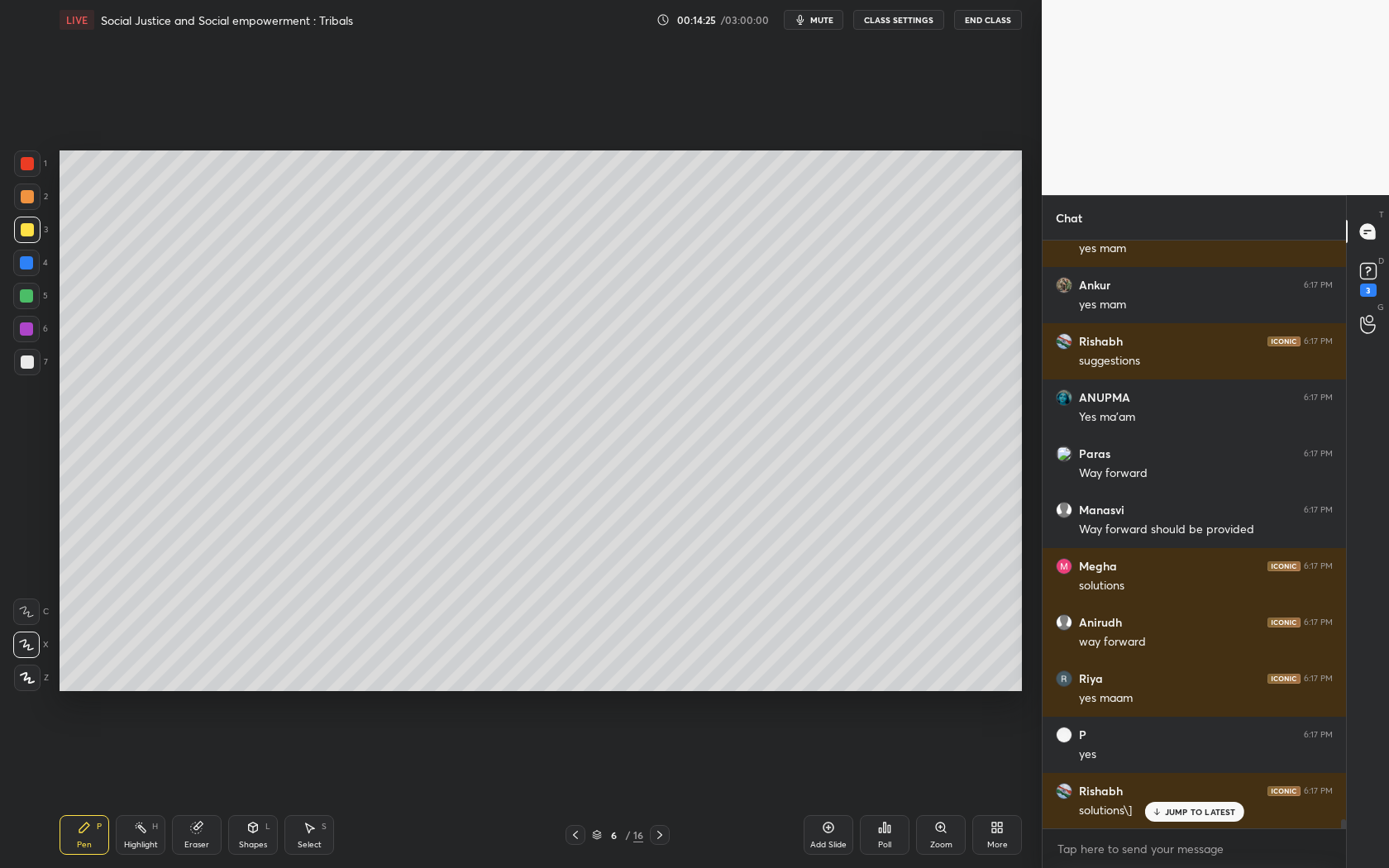
click at [573, 787] on icon at bounding box center [575, 834] width 13 height 13
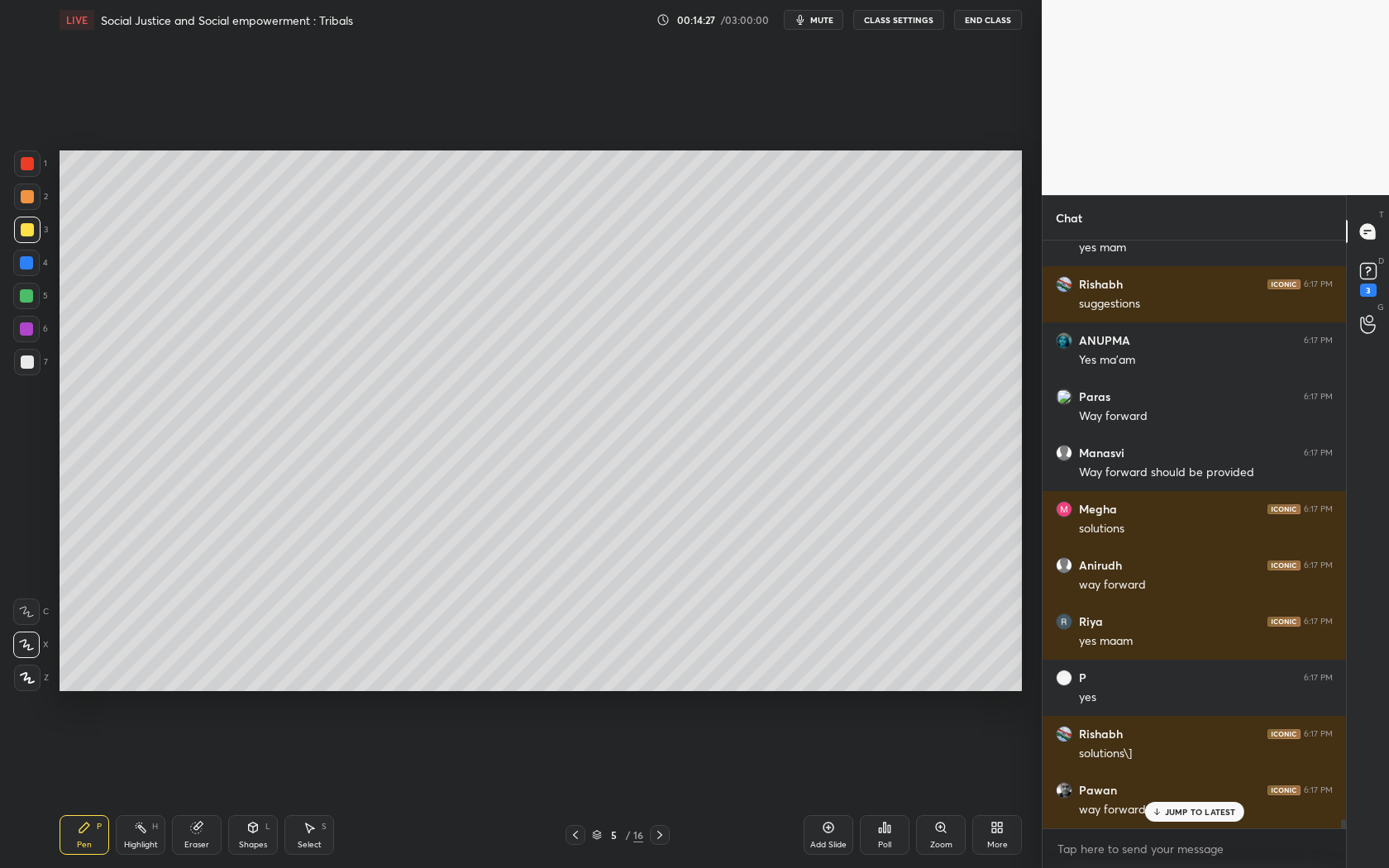
scroll to position [38381, 0]
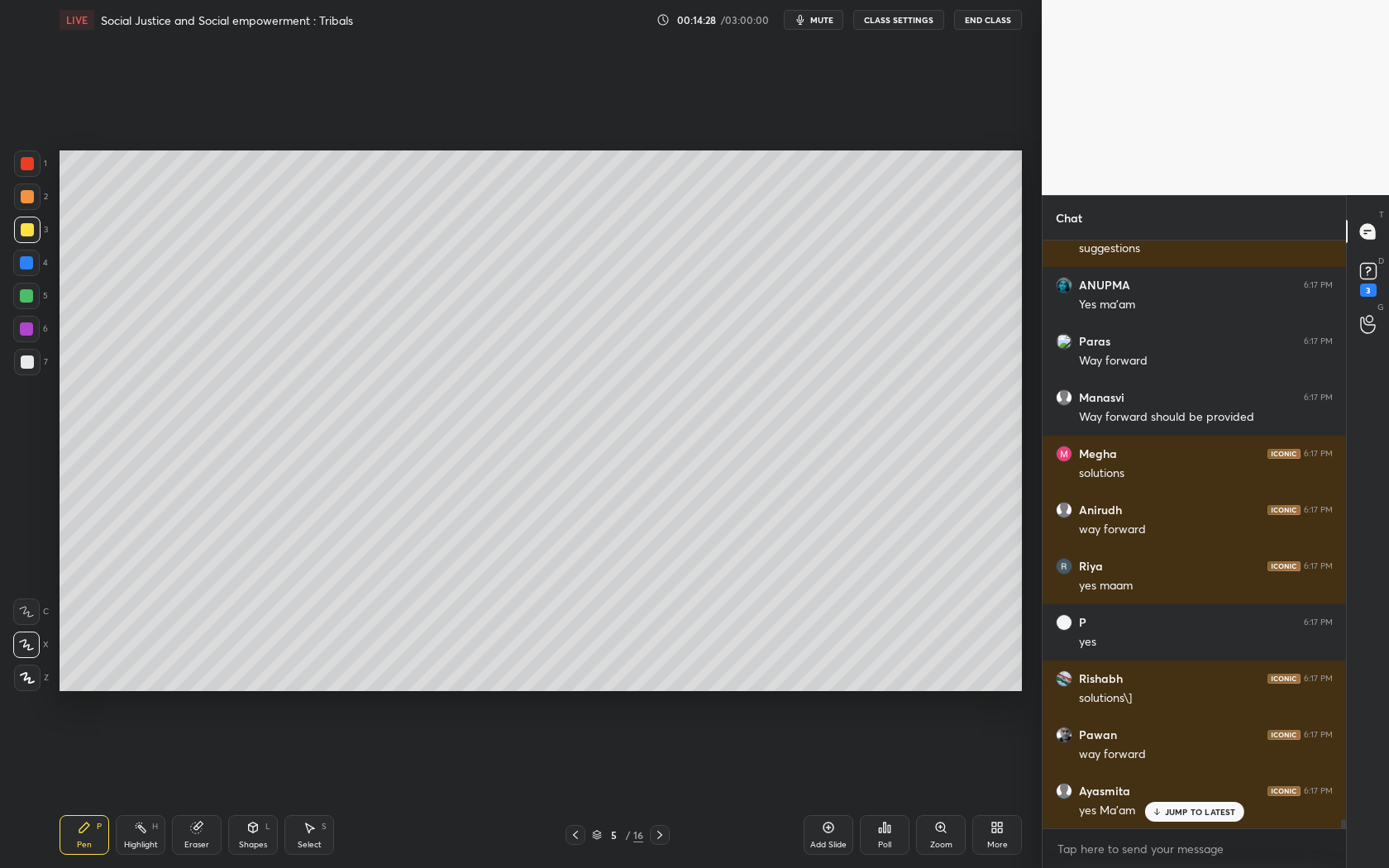
click at [657, 787] on div at bounding box center [660, 835] width 19 height 19
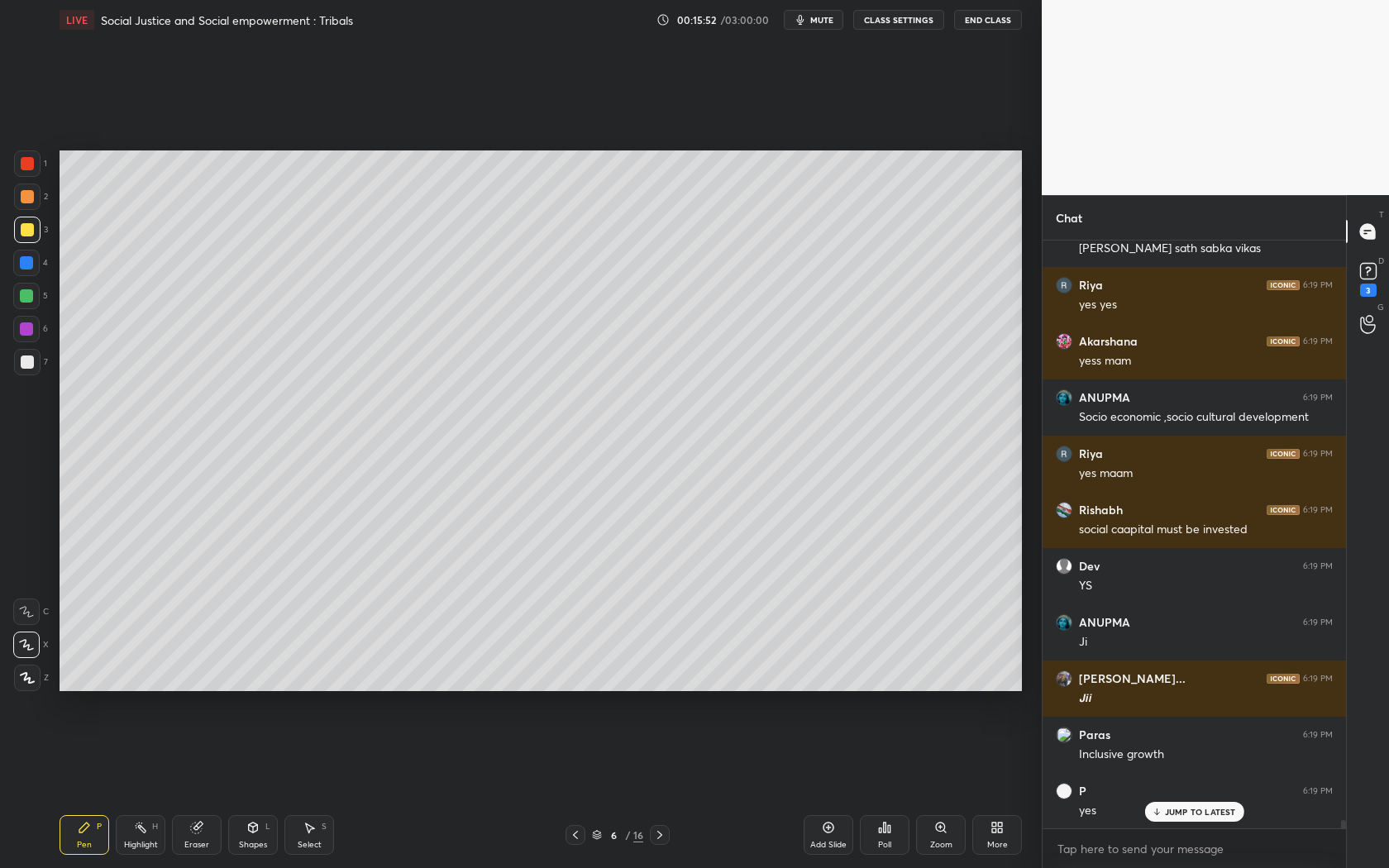
scroll to position [41878, 0]
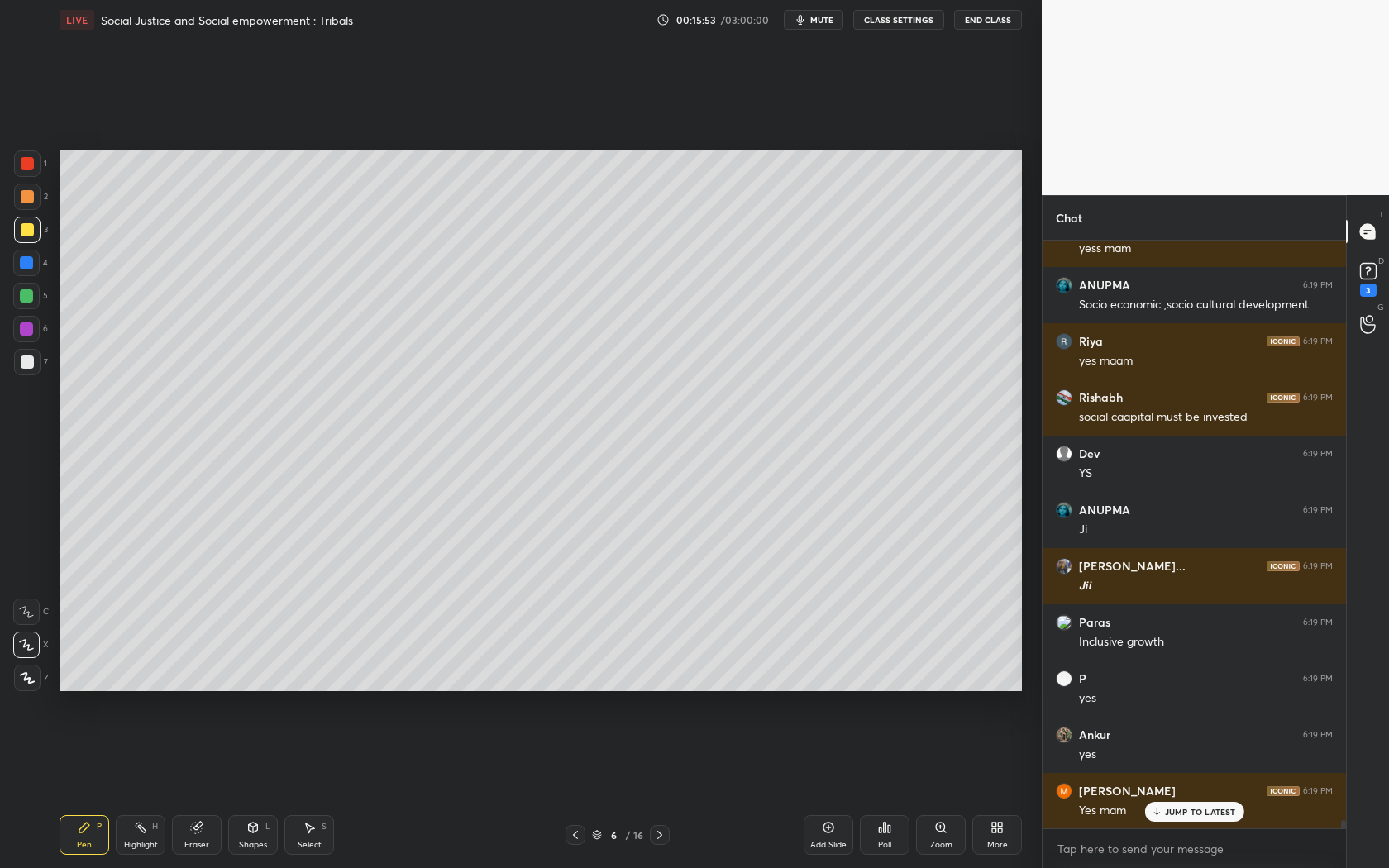
click at [814, 787] on div "Add Slide" at bounding box center [828, 834] width 50 height 40
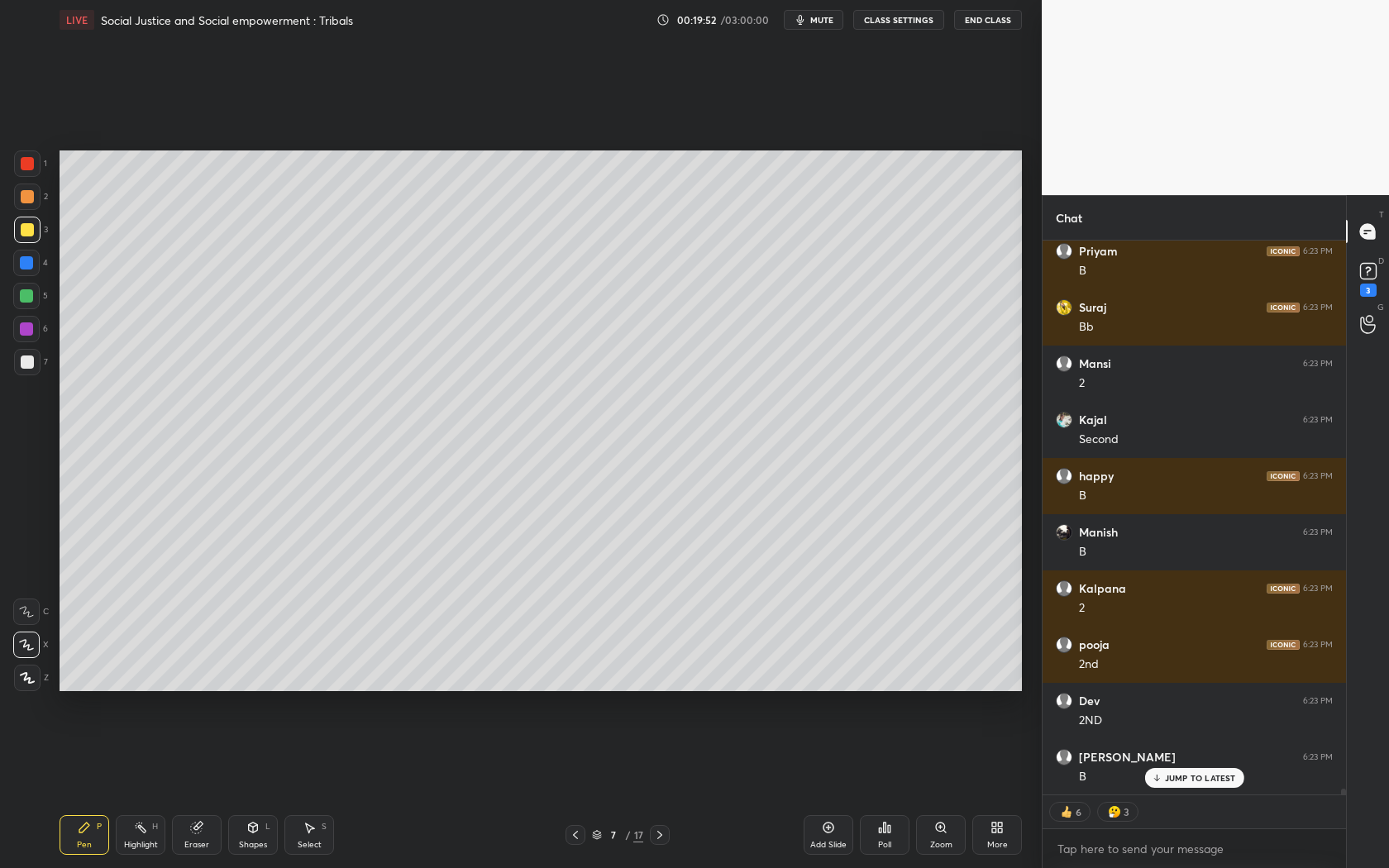
scroll to position [49954, 0]
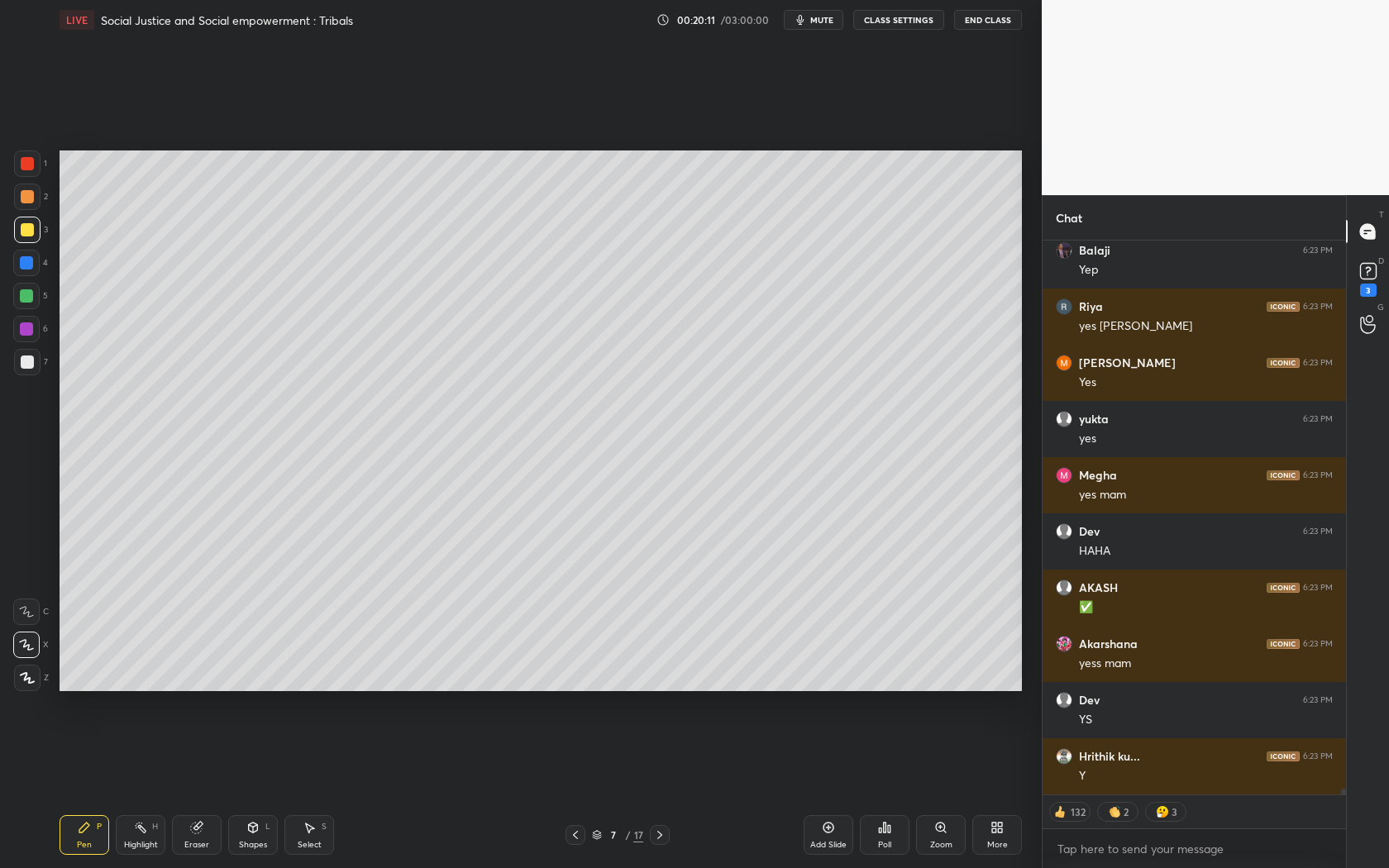
click at [1172, 771] on div "Y" at bounding box center [1206, 776] width 254 height 17
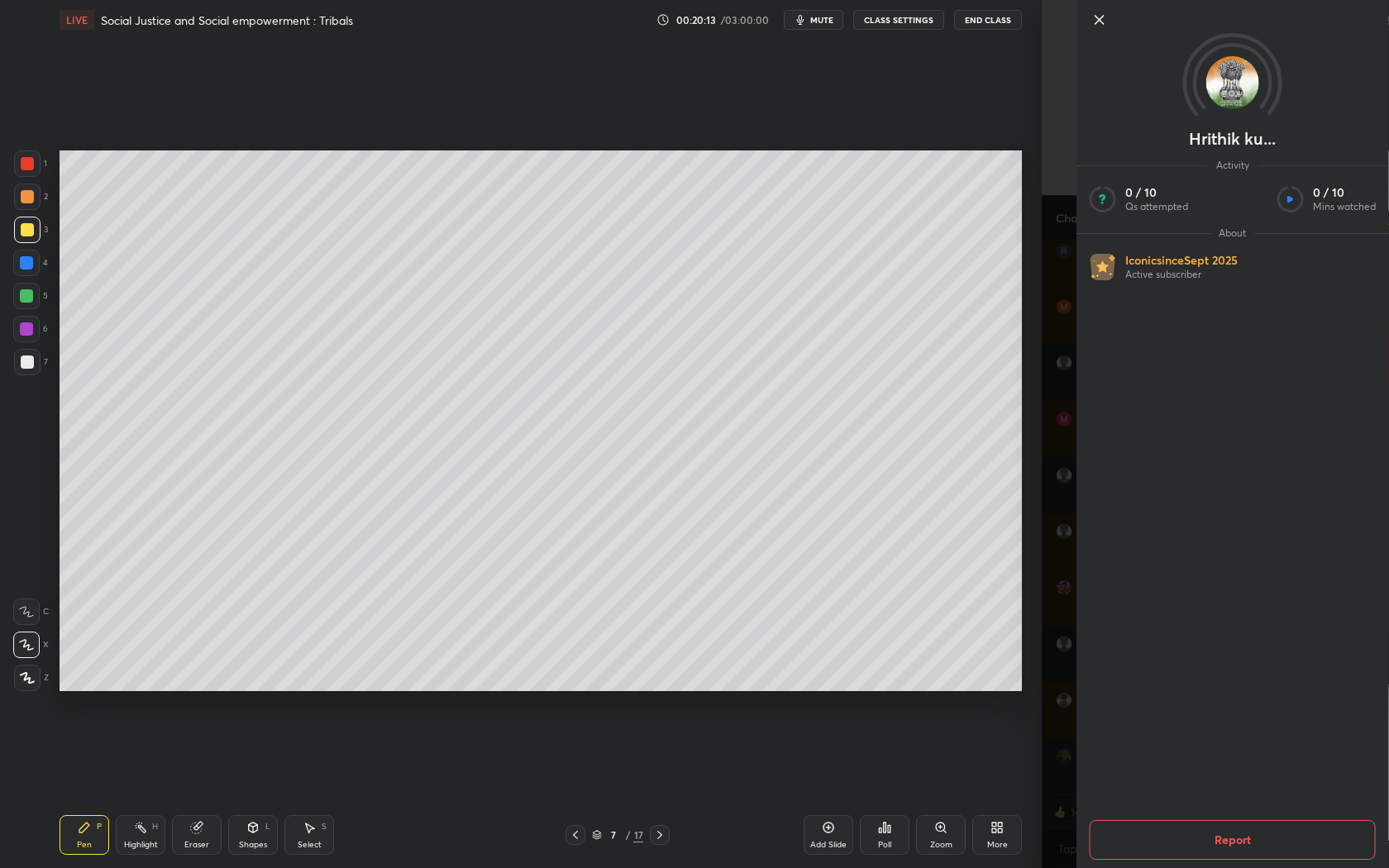
click at [1091, 17] on icon at bounding box center [1099, 19] width 19 height 19
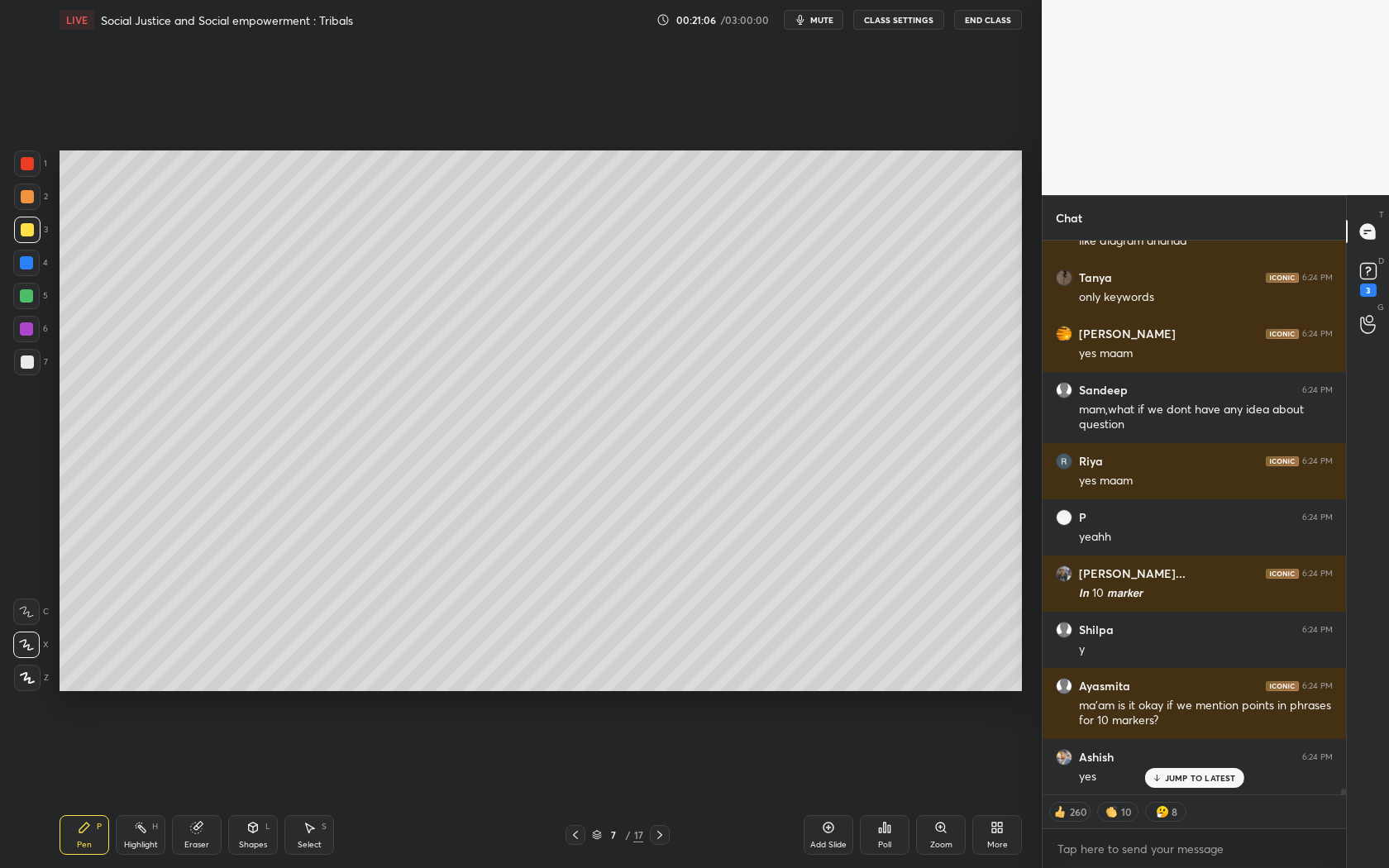
click at [1214, 777] on p "JUMP TO LATEST" at bounding box center [1200, 778] width 71 height 10
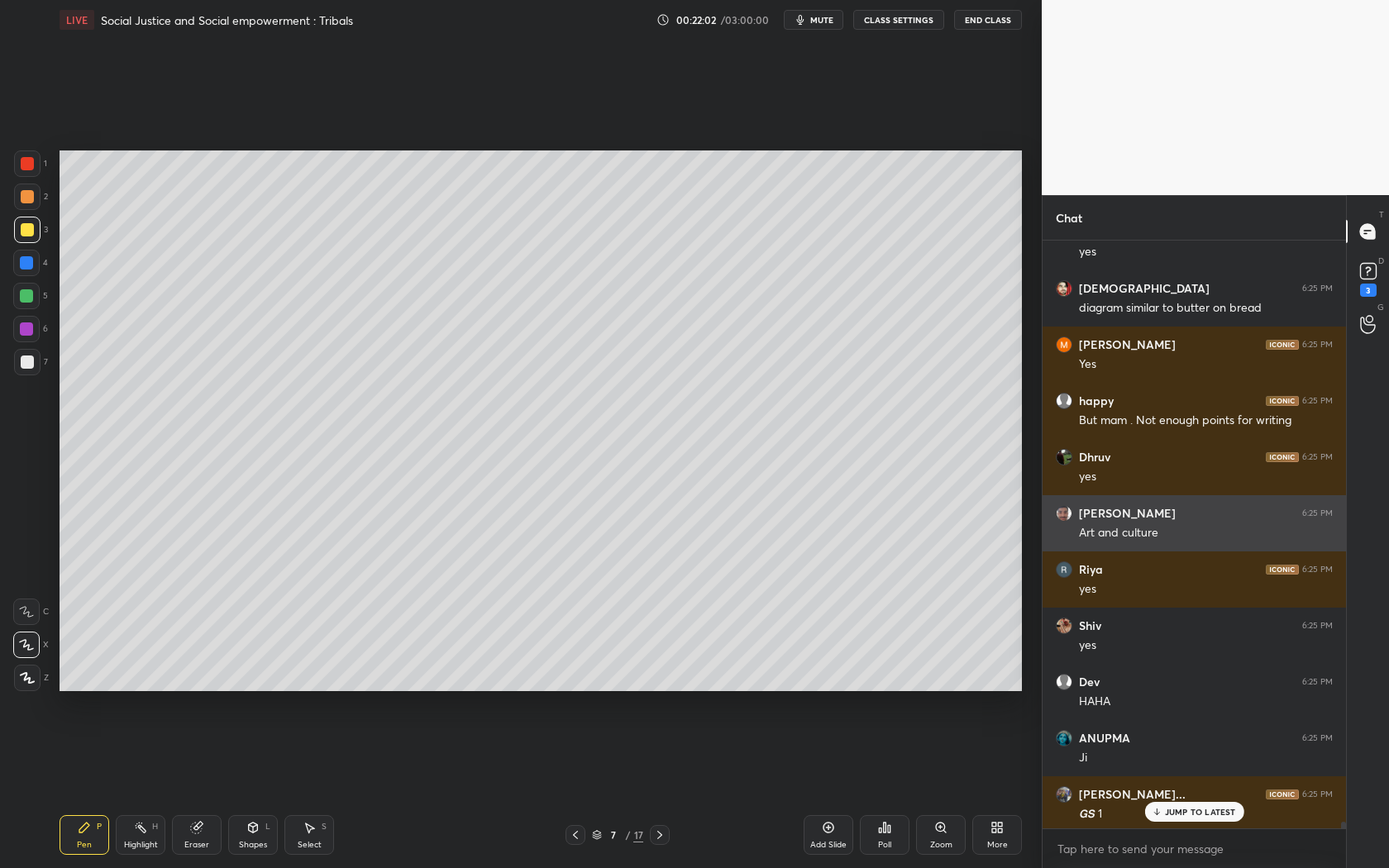
scroll to position [54270, 0]
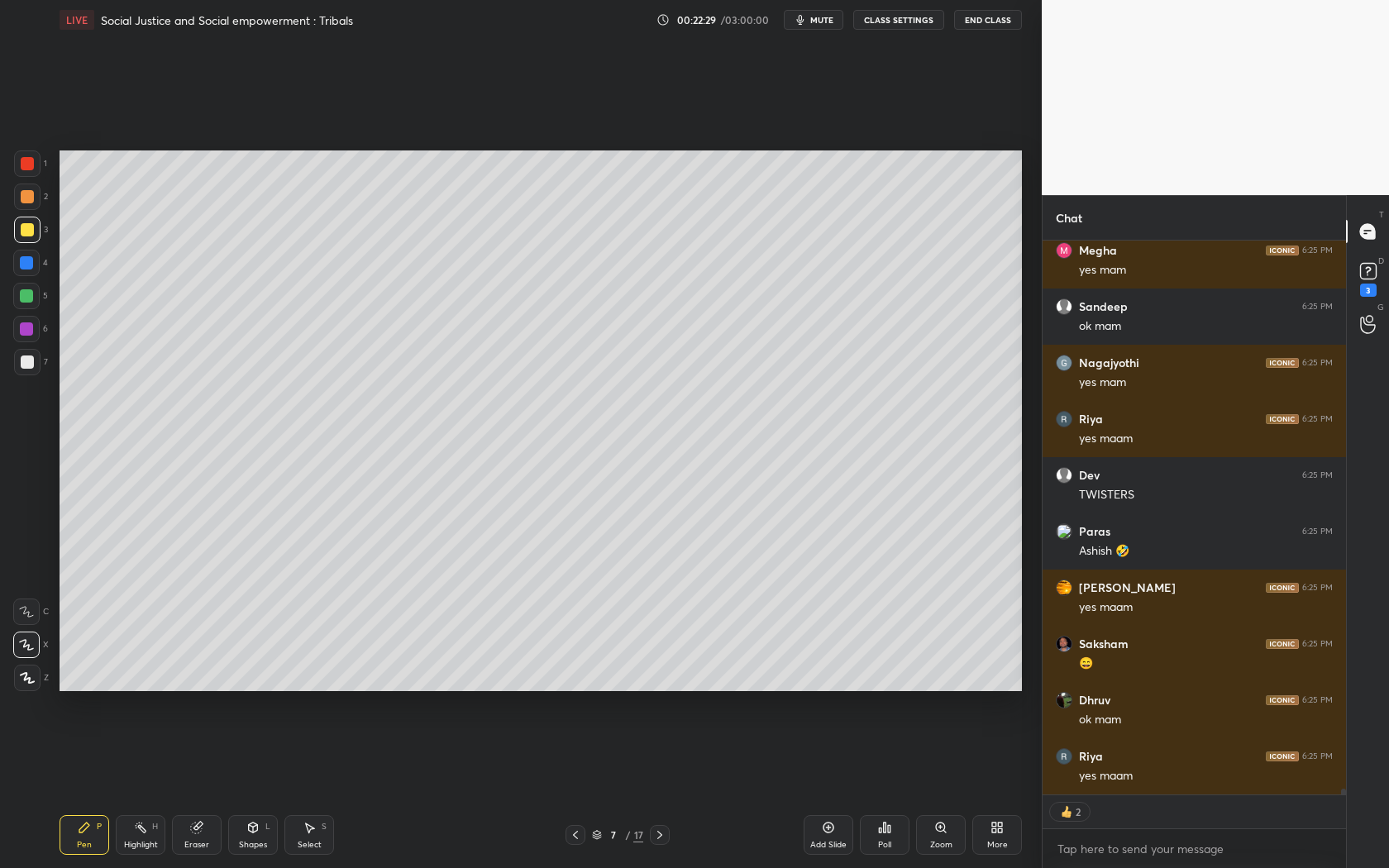
click at [578, 787] on icon at bounding box center [575, 834] width 13 height 13
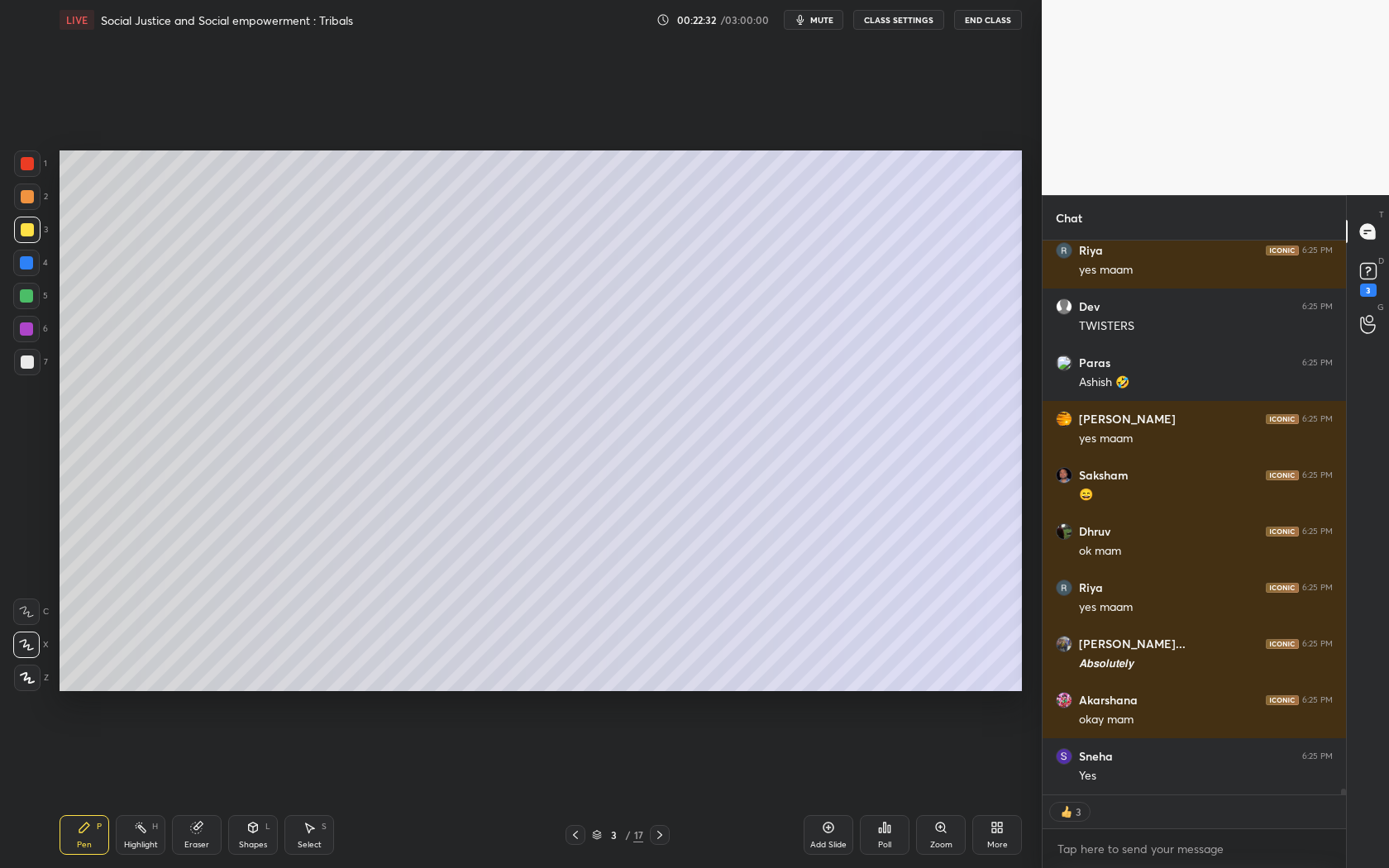
click at [667, 787] on div at bounding box center [660, 835] width 19 height 19
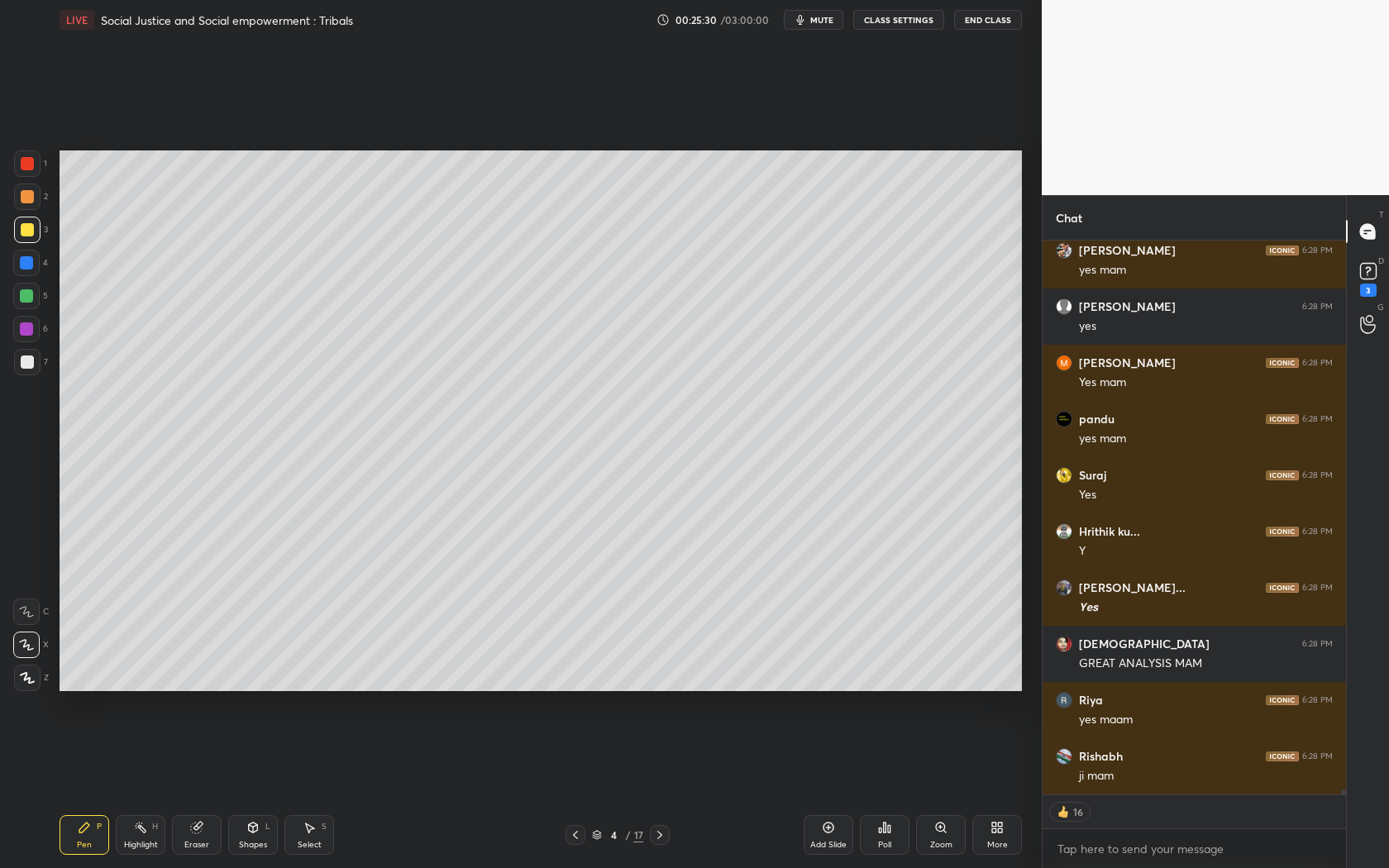
scroll to position [62926, 0]
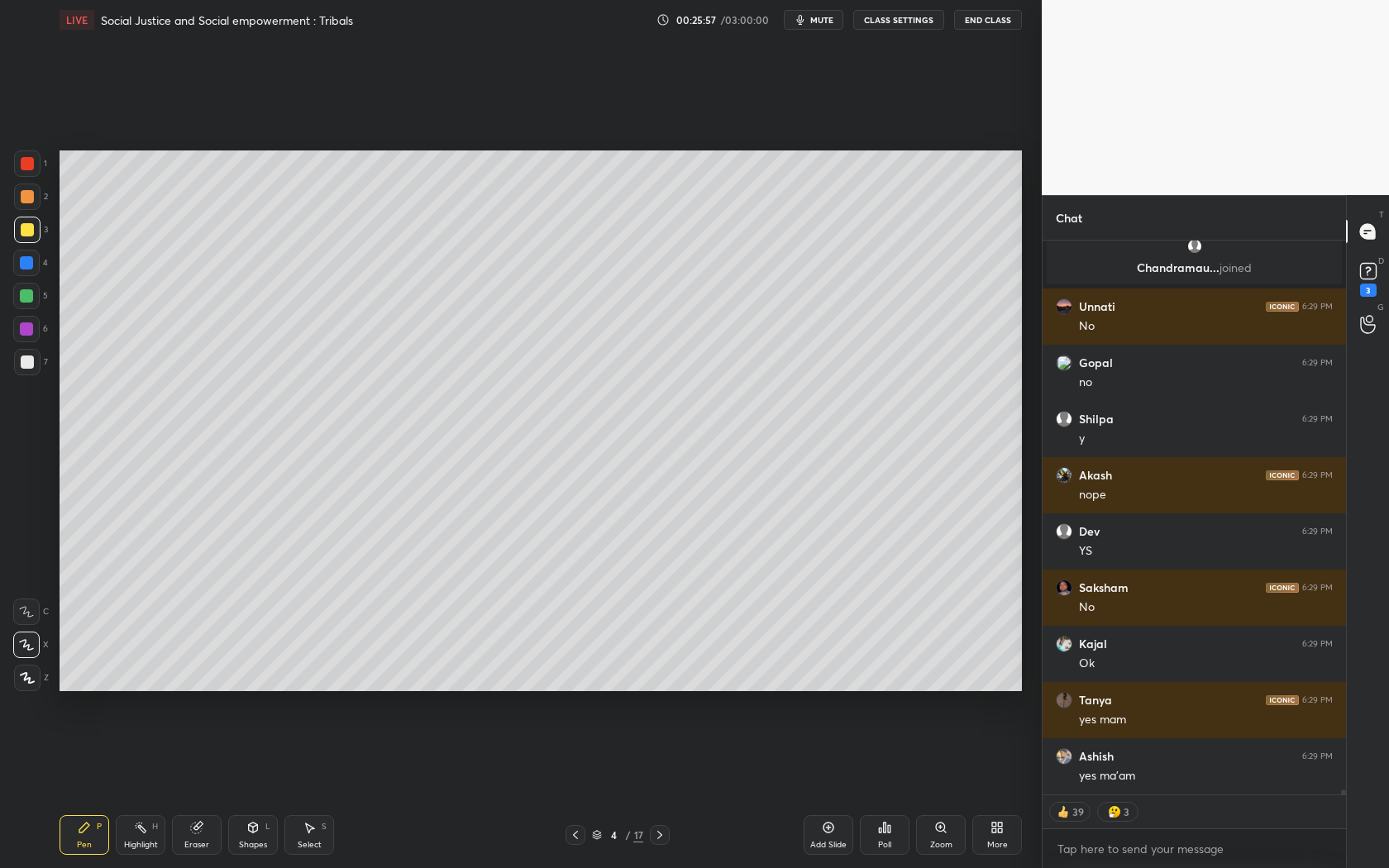
click at [656, 787] on icon at bounding box center [660, 834] width 13 height 13
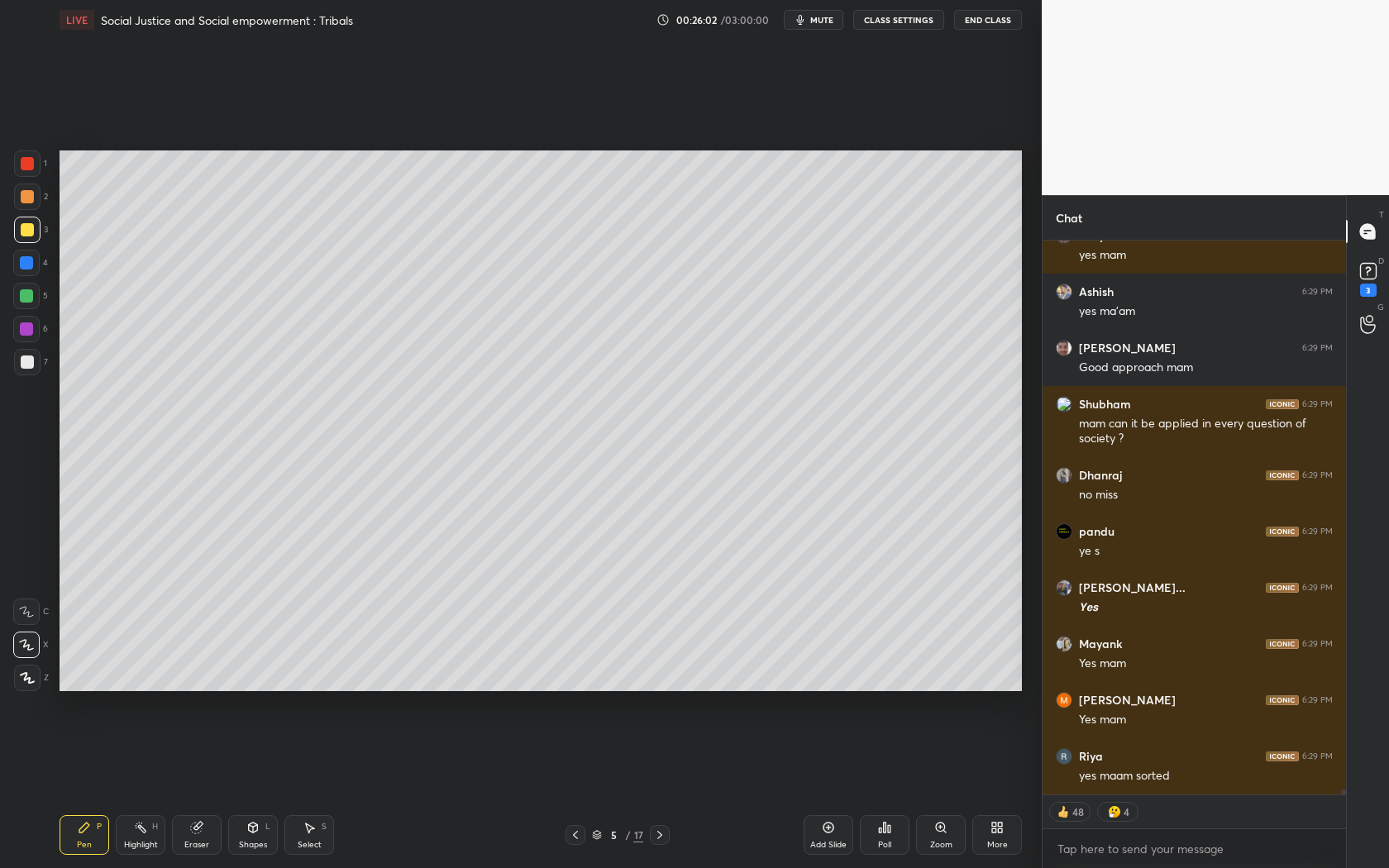
click at [570, 787] on icon at bounding box center [575, 834] width 13 height 13
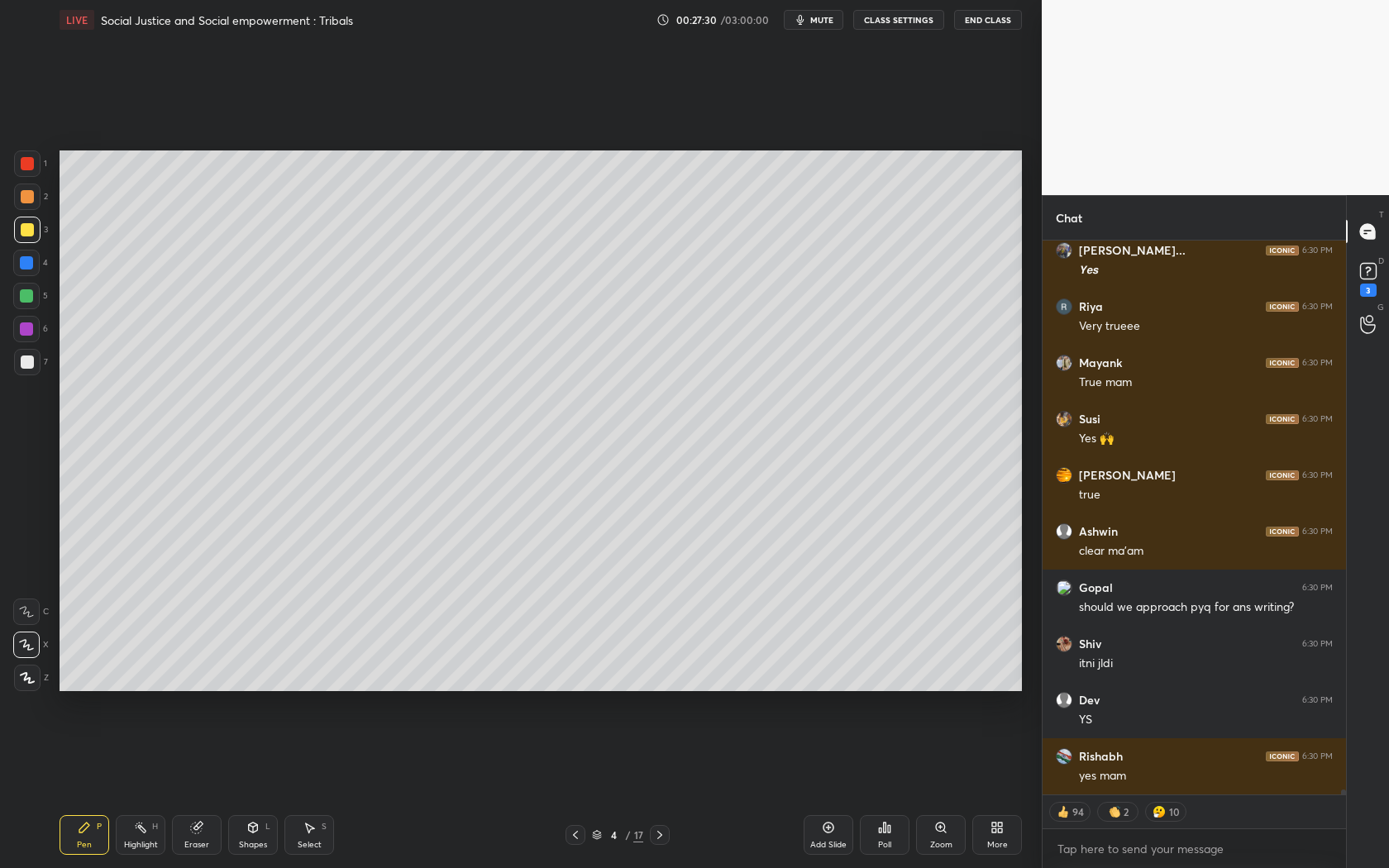
scroll to position [66825, 0]
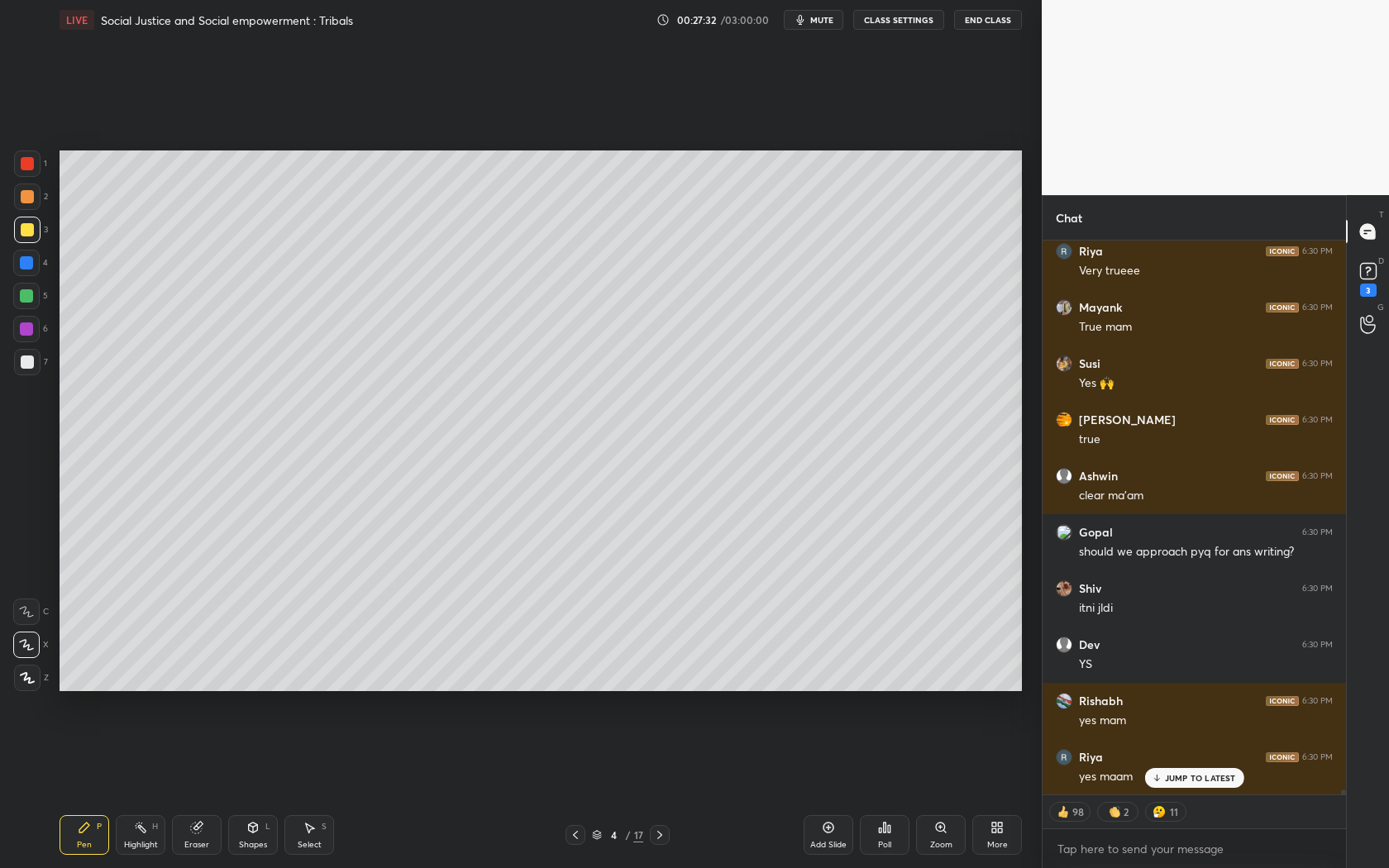
click at [660, 787] on icon at bounding box center [660, 834] width 13 height 13
click at [659, 787] on icon at bounding box center [660, 834] width 5 height 8
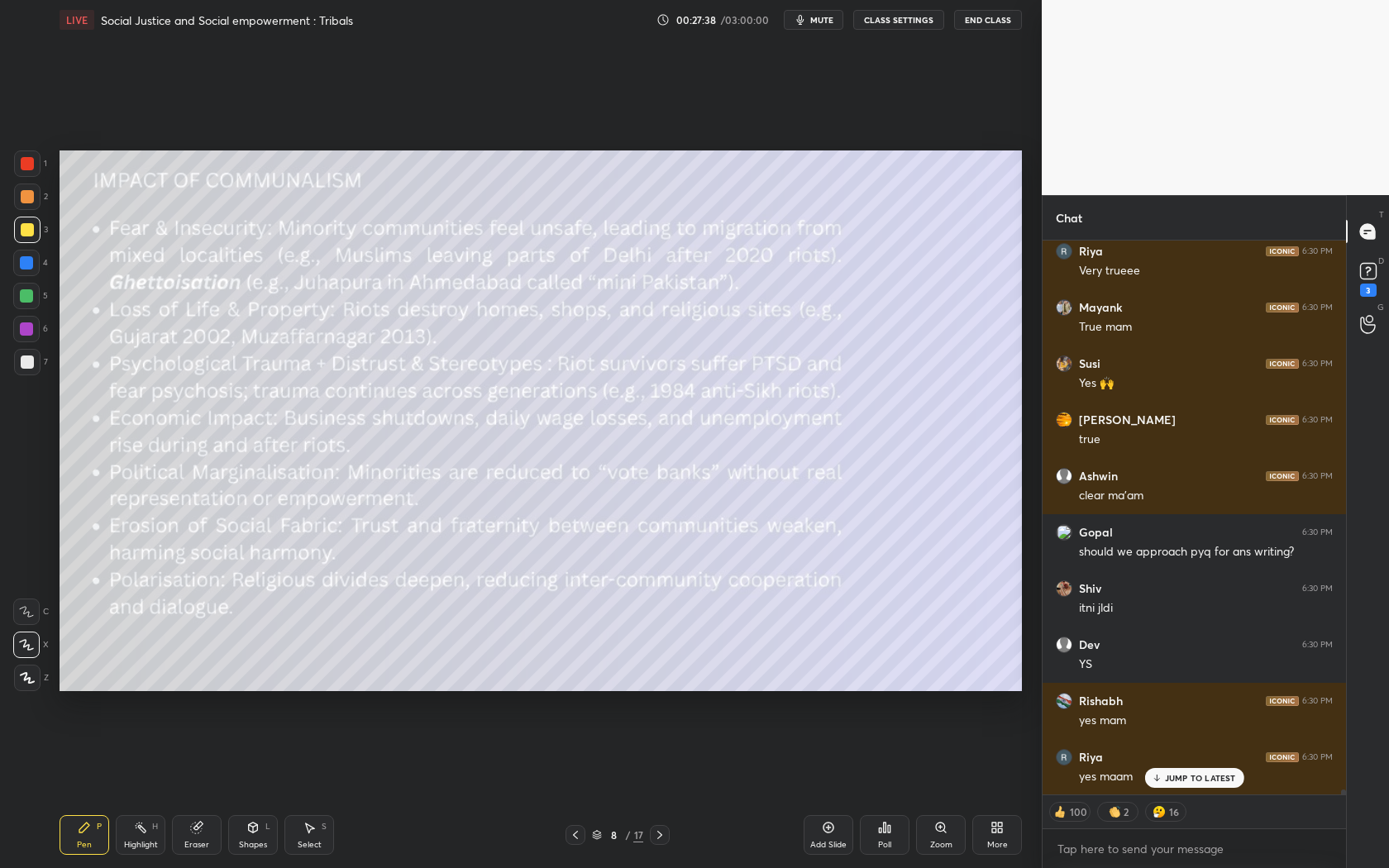
click at [578, 787] on icon at bounding box center [575, 834] width 13 height 13
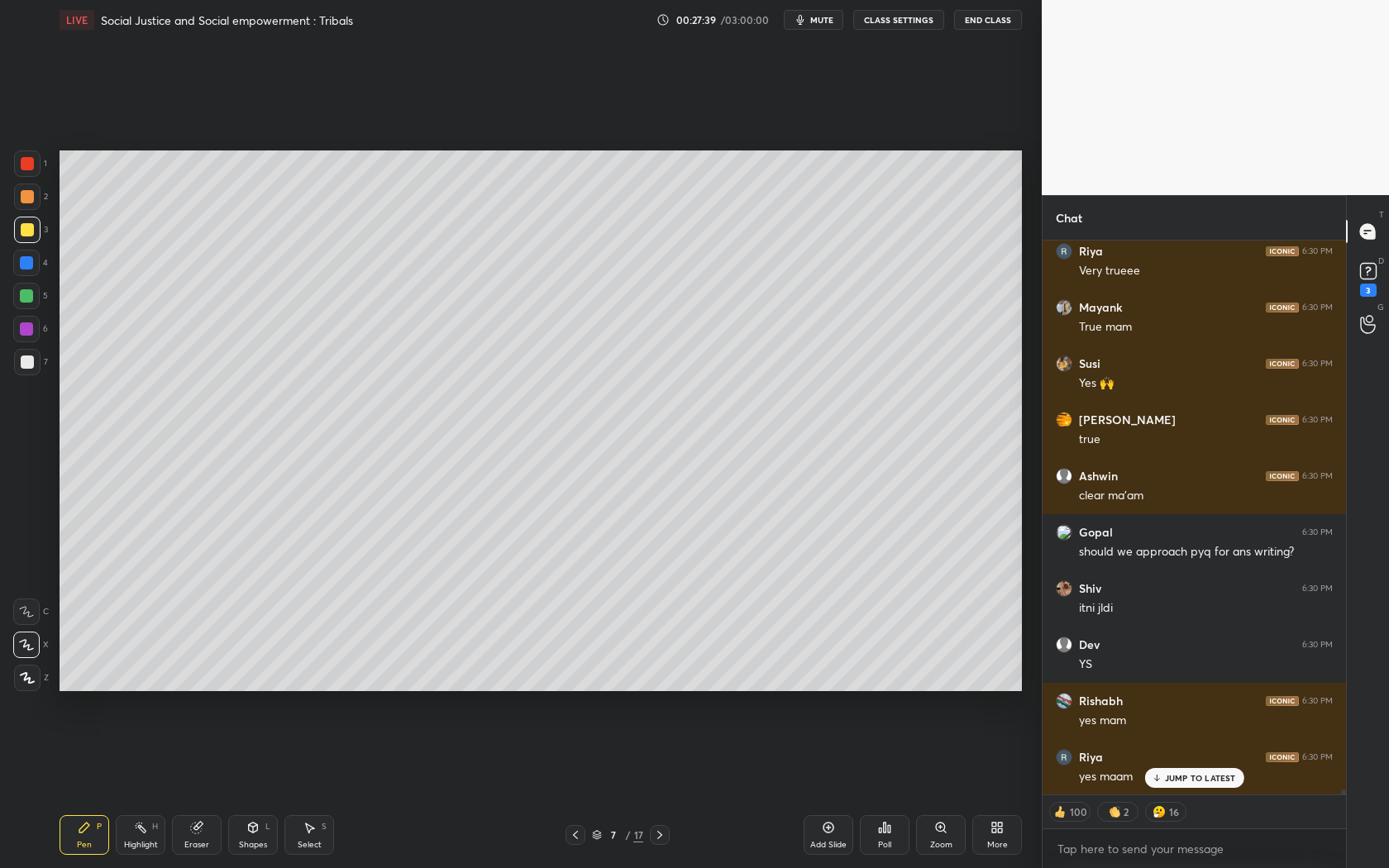
click at [819, 787] on div "Add Slide" at bounding box center [828, 834] width 50 height 40
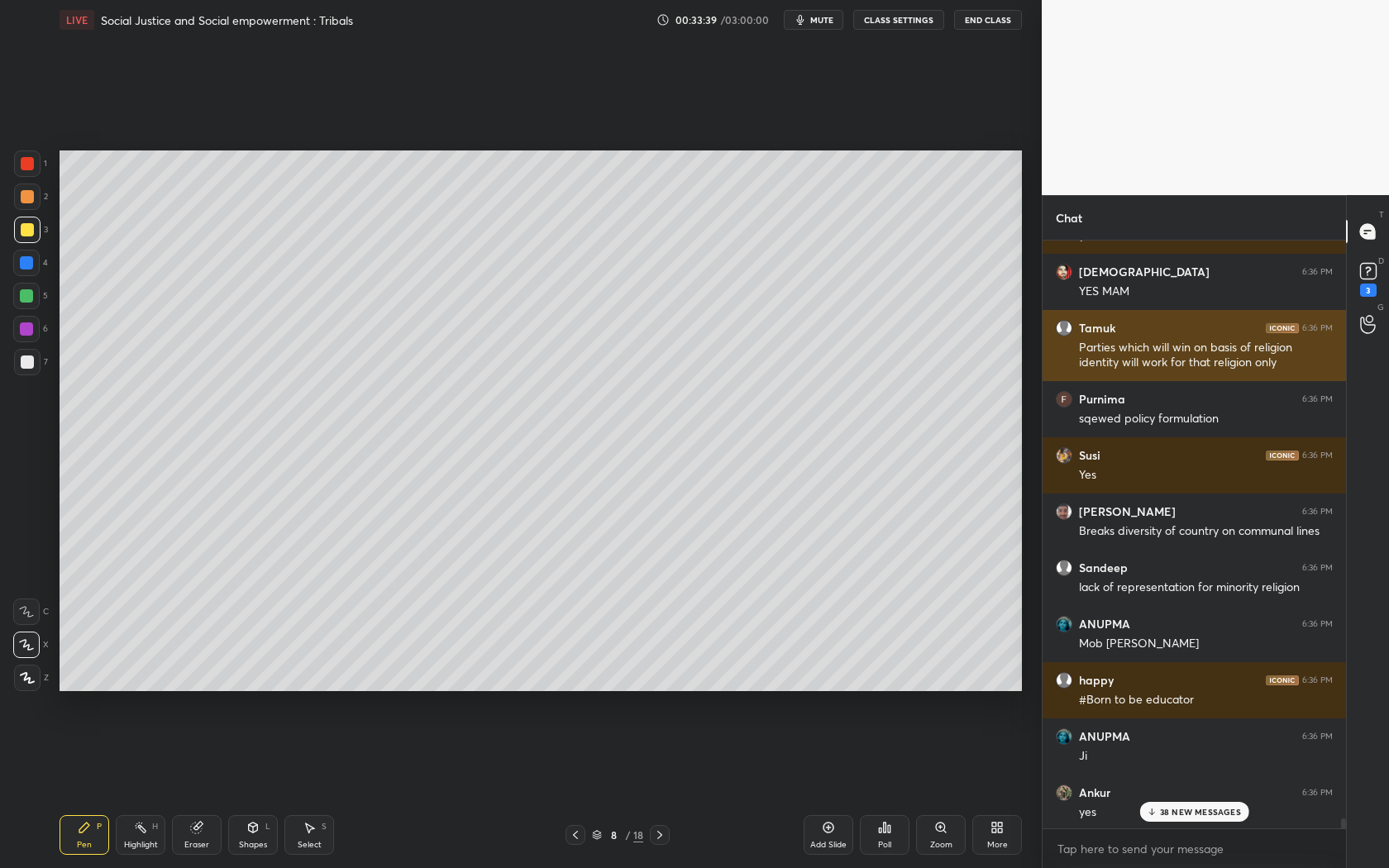
scroll to position [81116, 0]
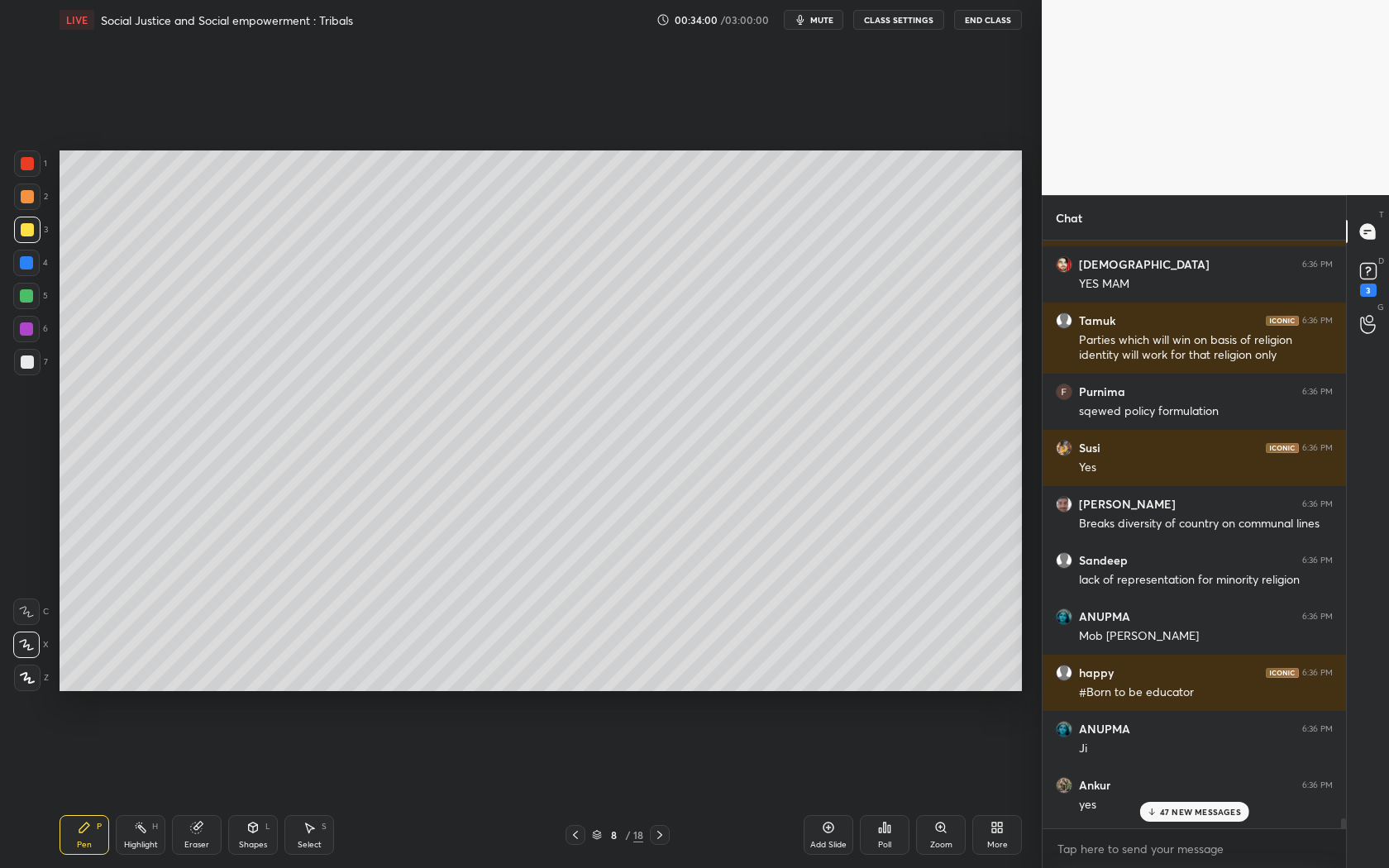
click at [1204, 787] on p "47 NEW MESSAGES" at bounding box center [1200, 811] width 81 height 10
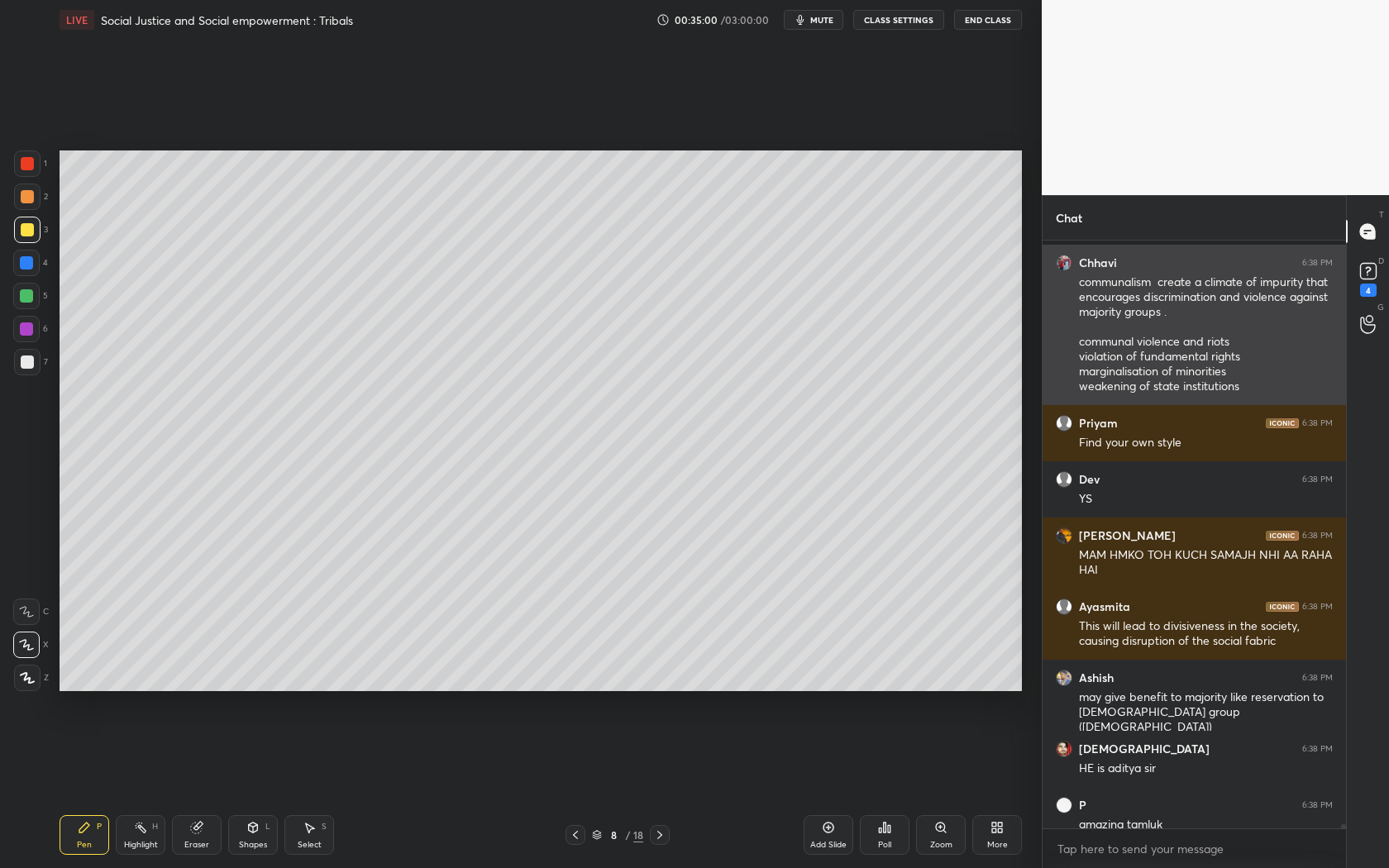
scroll to position [84121, 0]
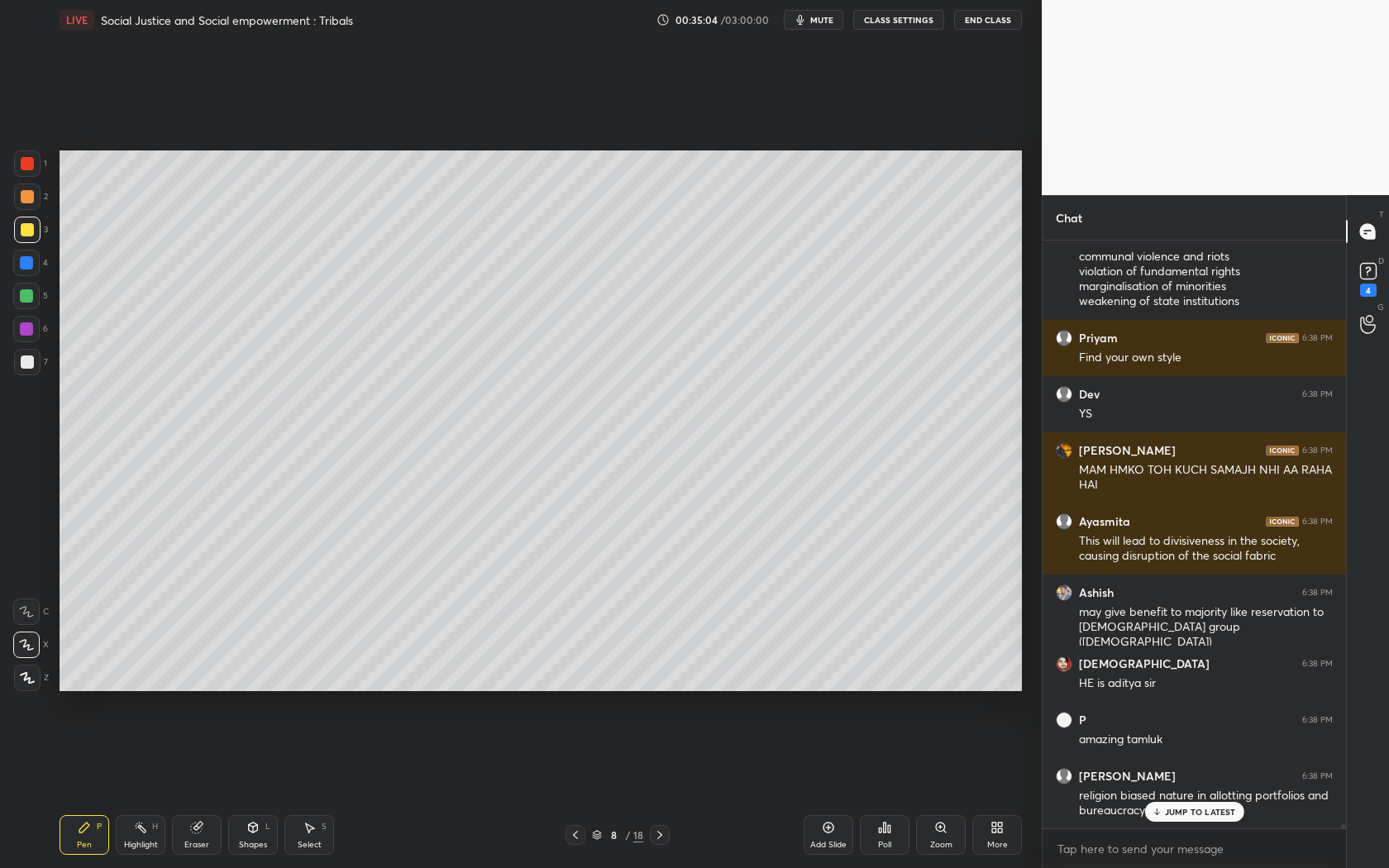
click at [1196, 787] on div "JUMP TO LATEST" at bounding box center [1194, 812] width 99 height 19
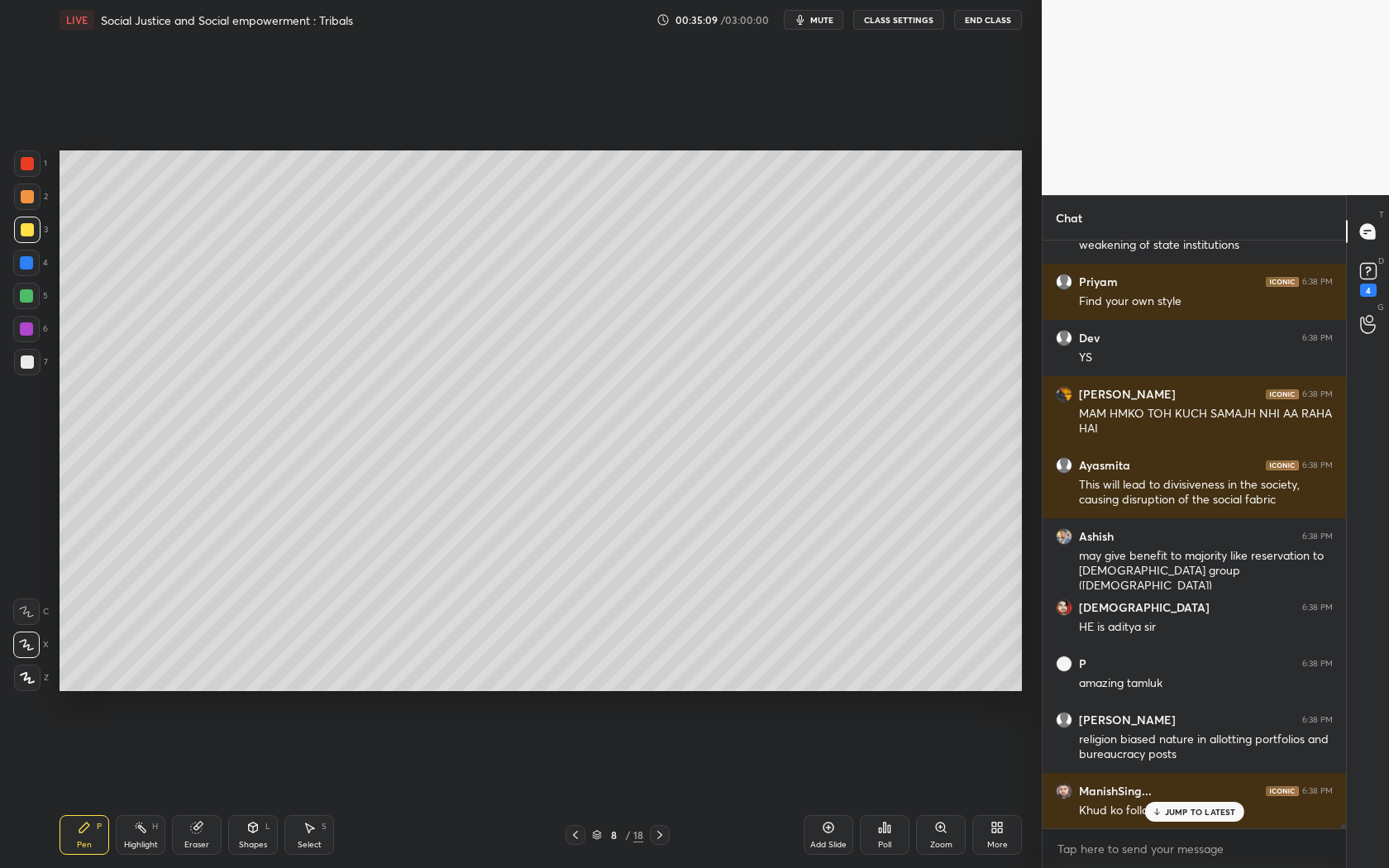
click at [1192, 787] on p "JUMP TO LATEST" at bounding box center [1200, 811] width 71 height 10
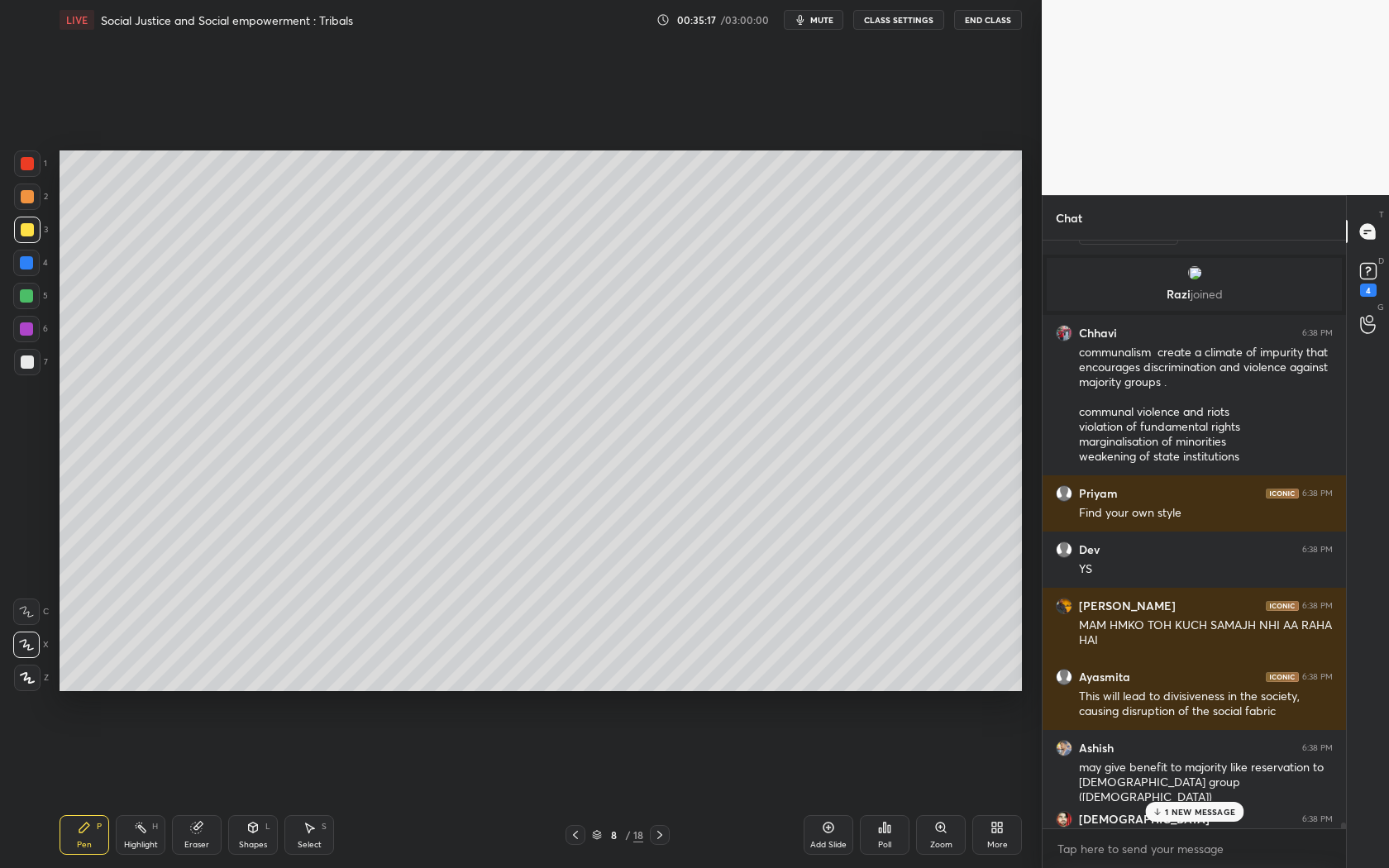
scroll to position [83970, 0]
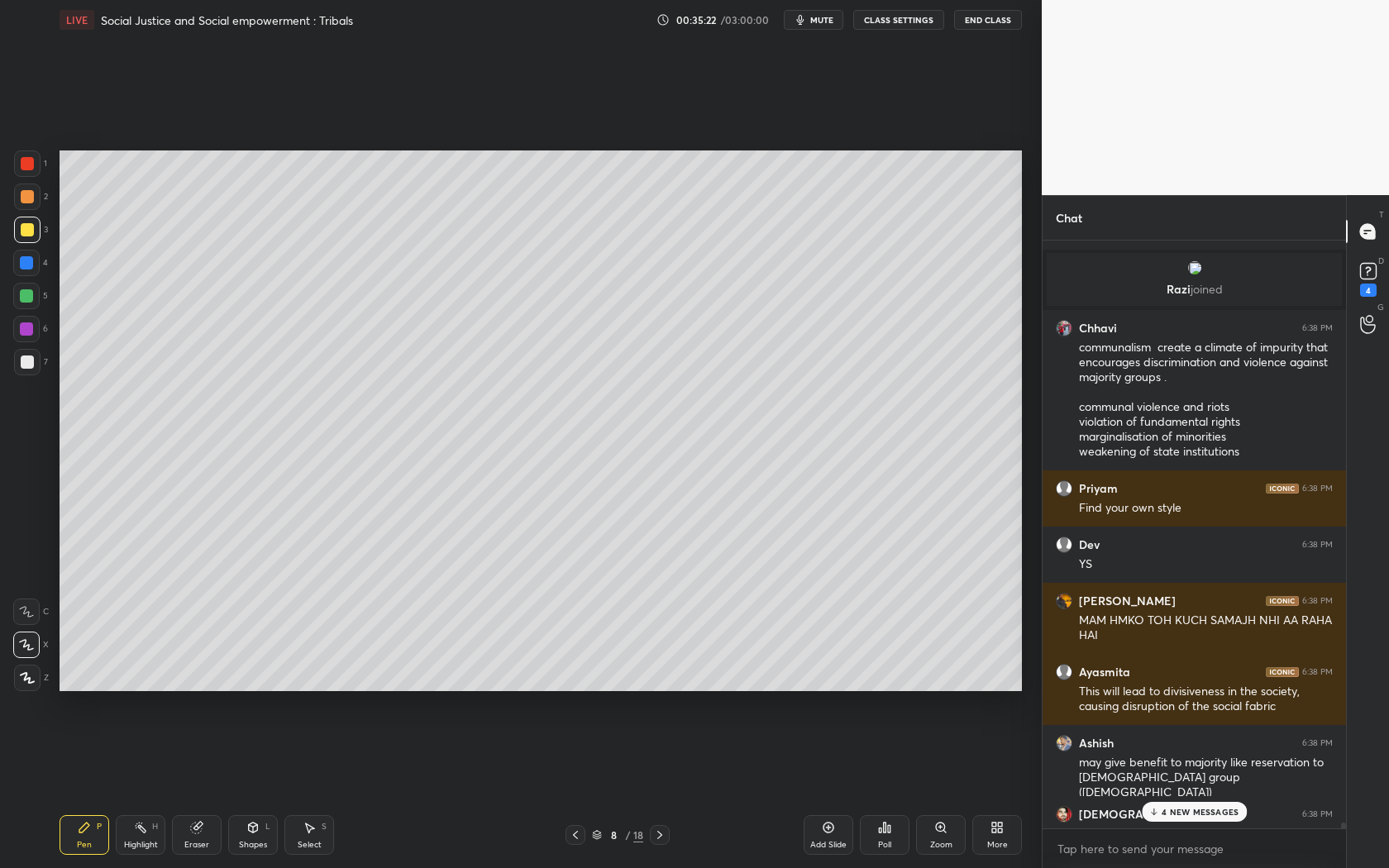
click at [1210, 787] on p "4 NEW MESSAGES" at bounding box center [1200, 811] width 77 height 10
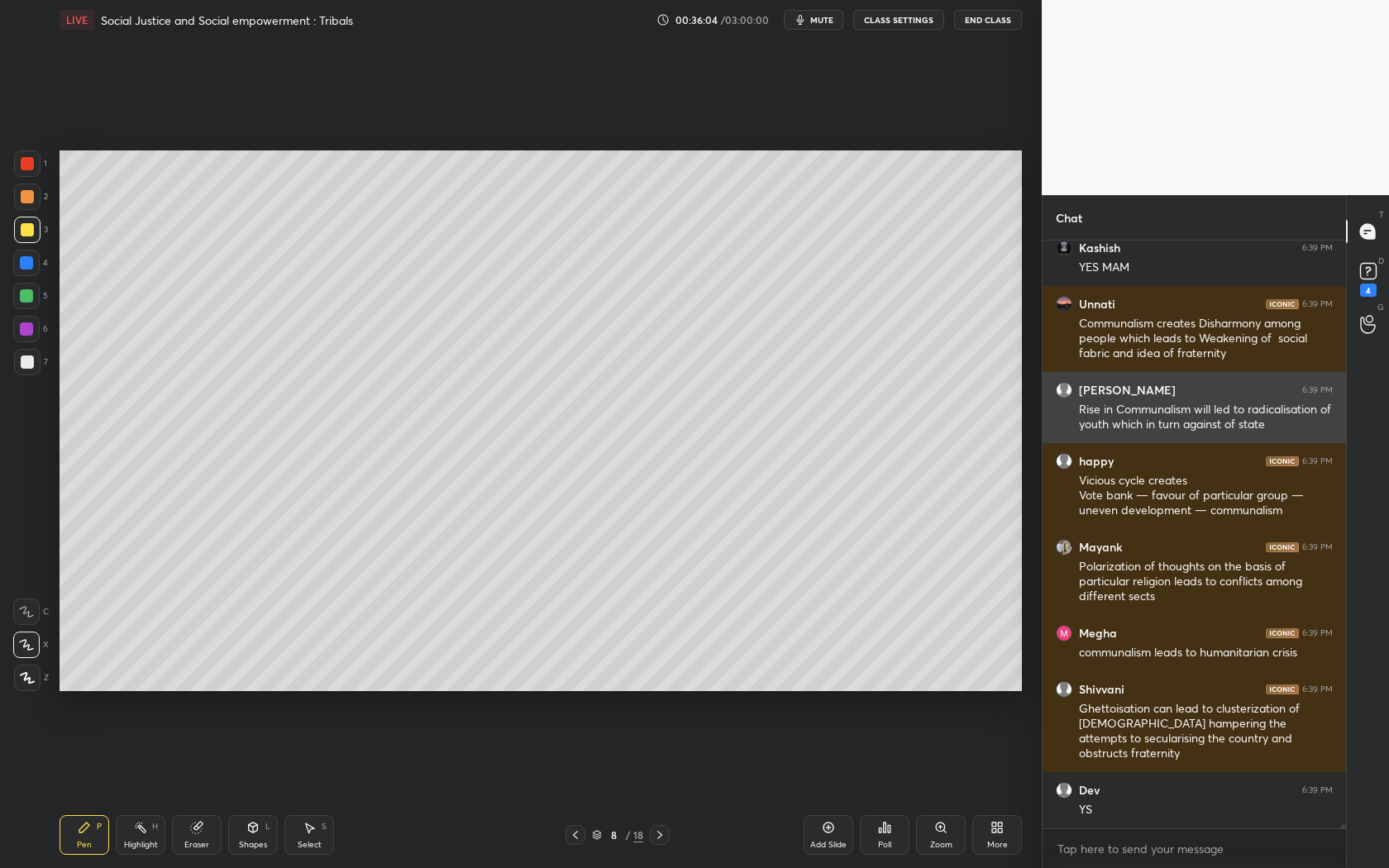
scroll to position [86183, 0]
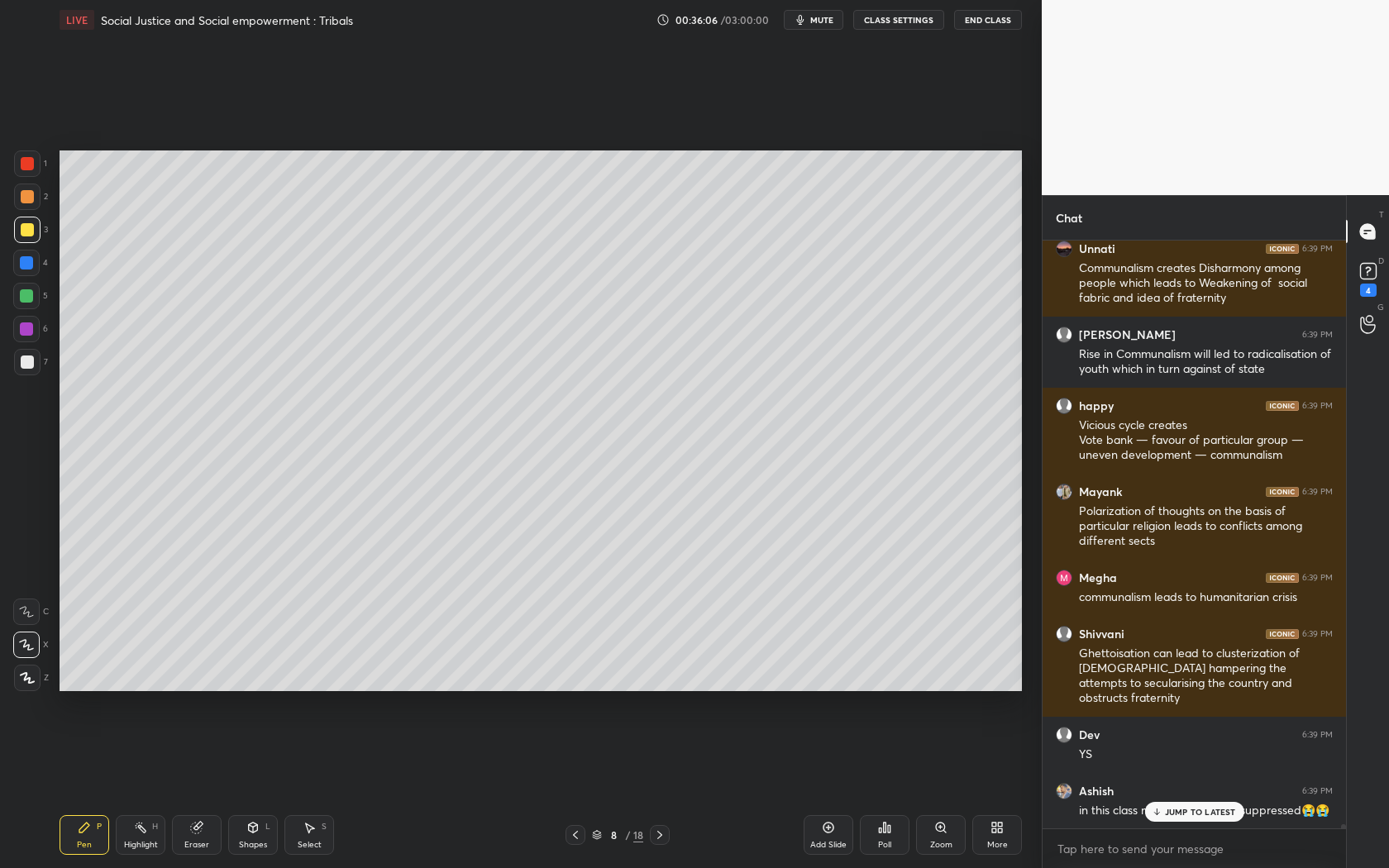
click at [1205, 787] on p "JUMP TO LATEST" at bounding box center [1200, 811] width 71 height 10
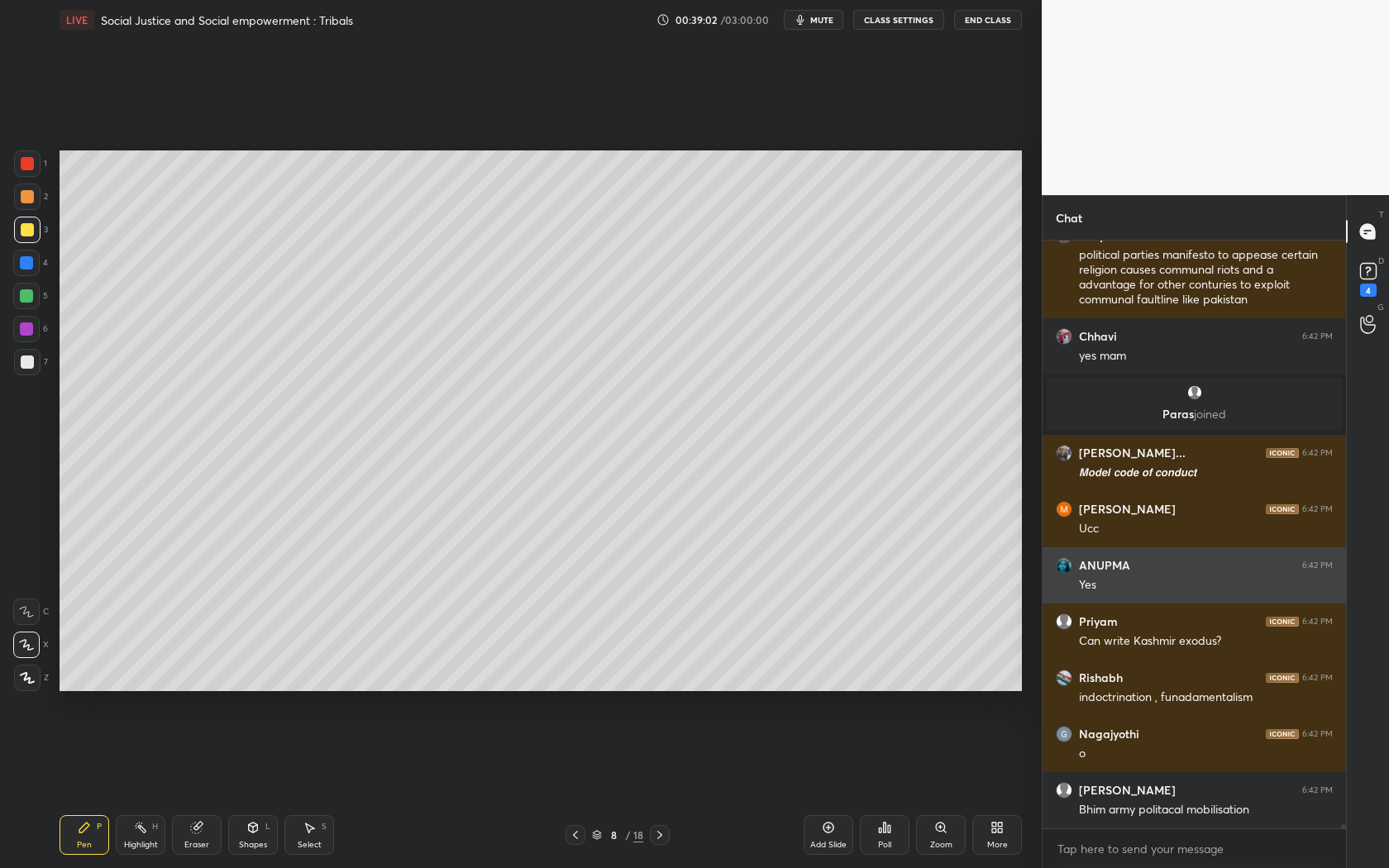
scroll to position [91619, 0]
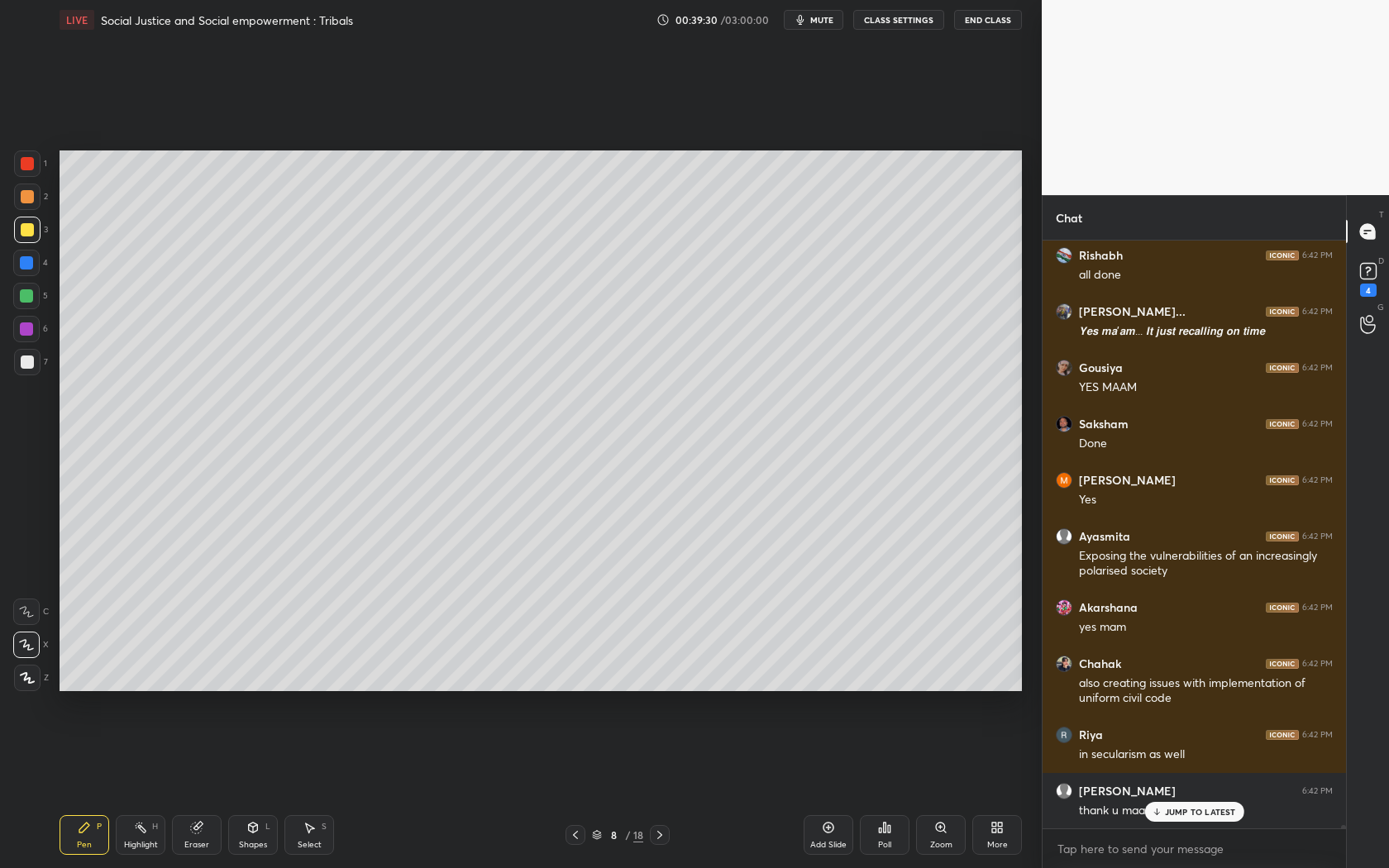
click at [655, 787] on icon at bounding box center [660, 834] width 13 height 13
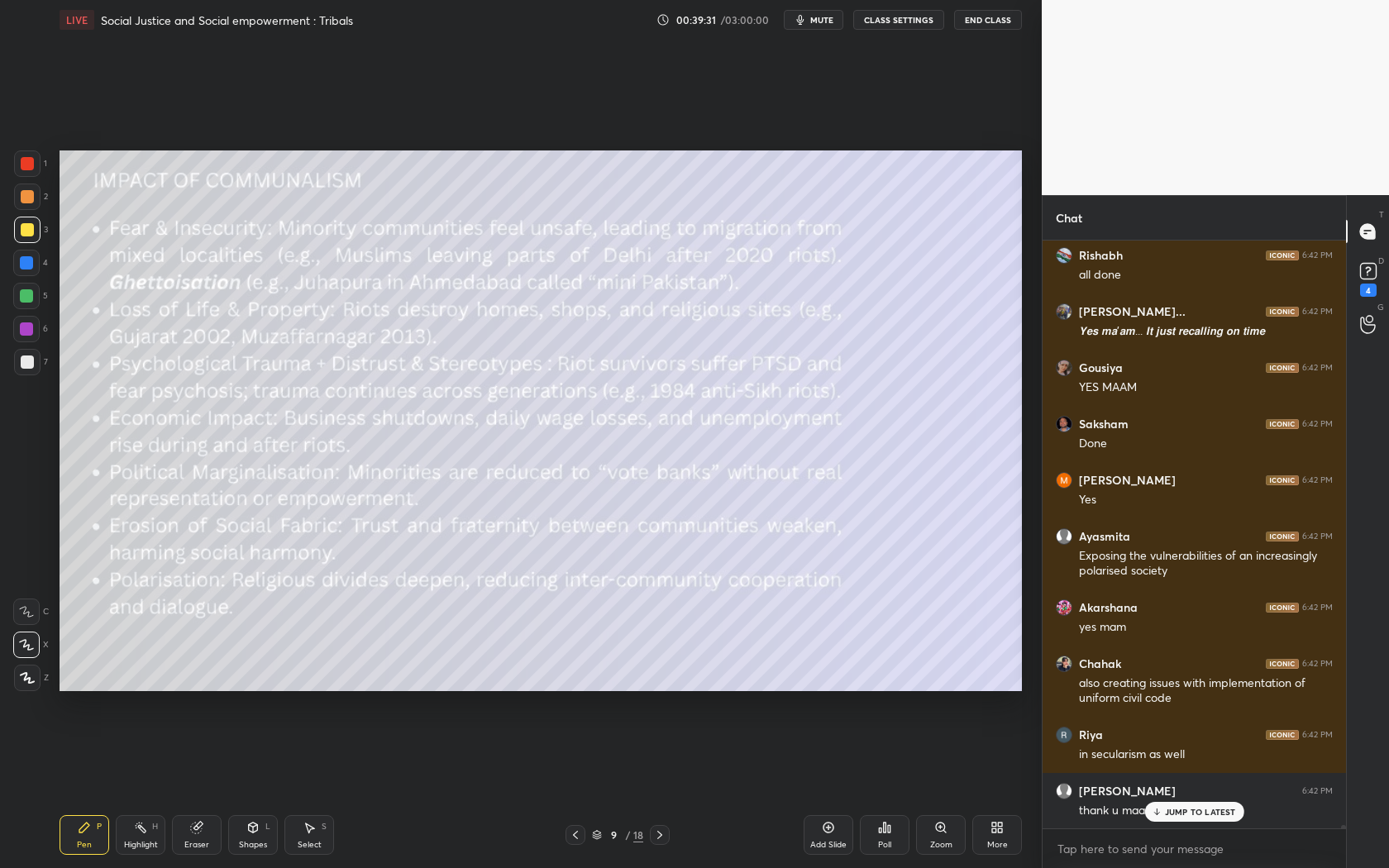
click at [1175, 787] on p "JUMP TO LATEST" at bounding box center [1200, 811] width 71 height 10
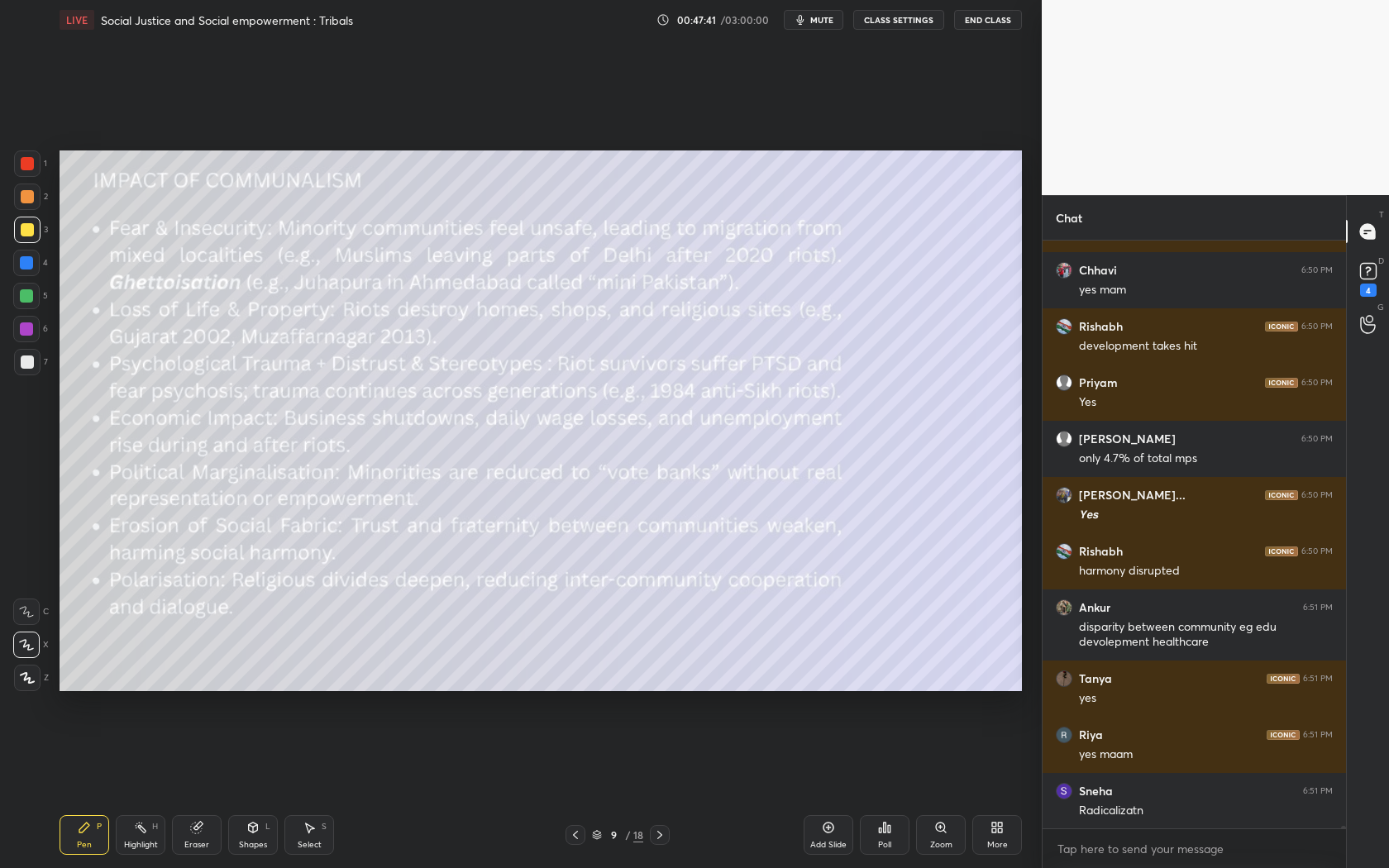
scroll to position [122957, 0]
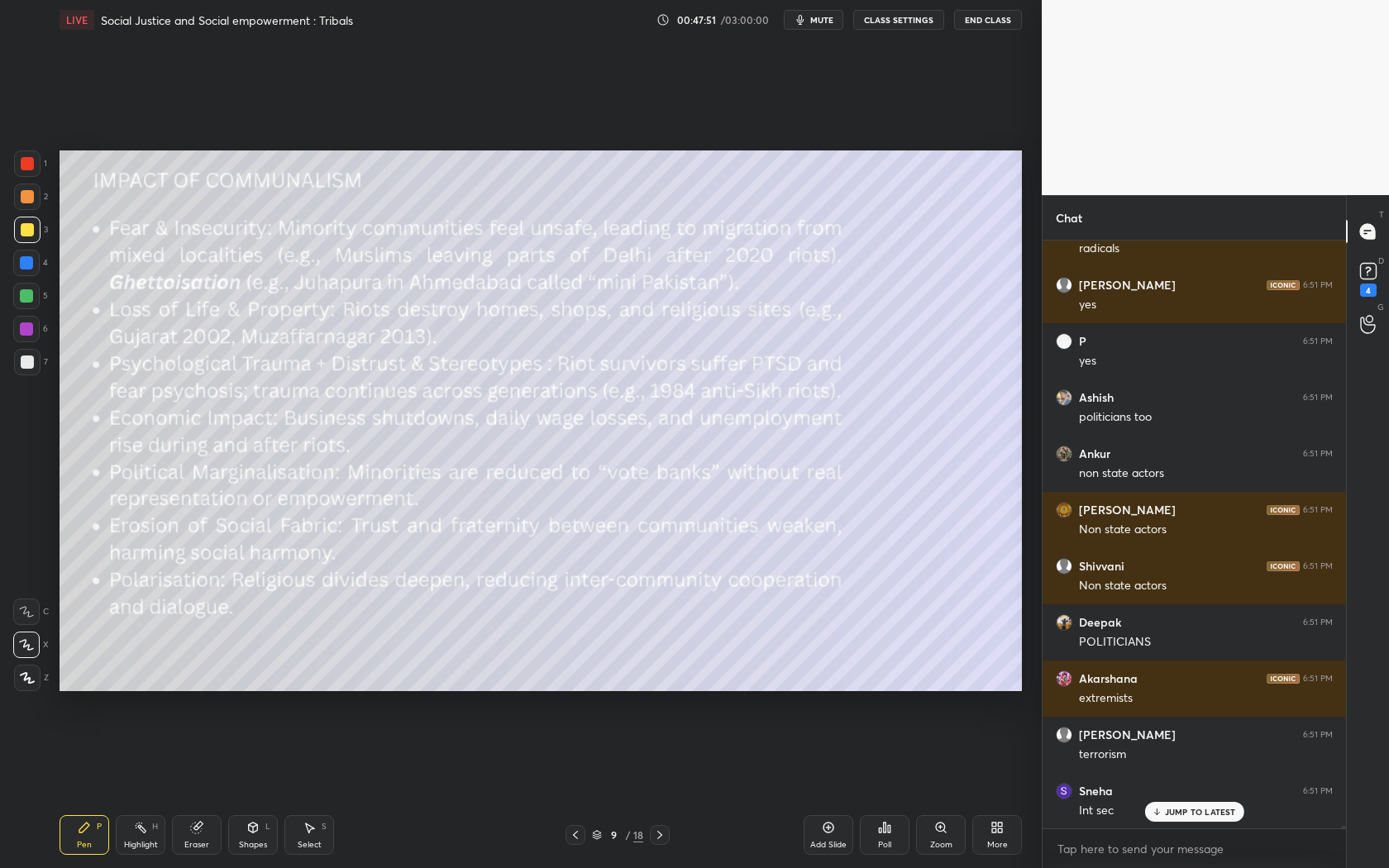
click at [657, 787] on icon at bounding box center [660, 834] width 13 height 13
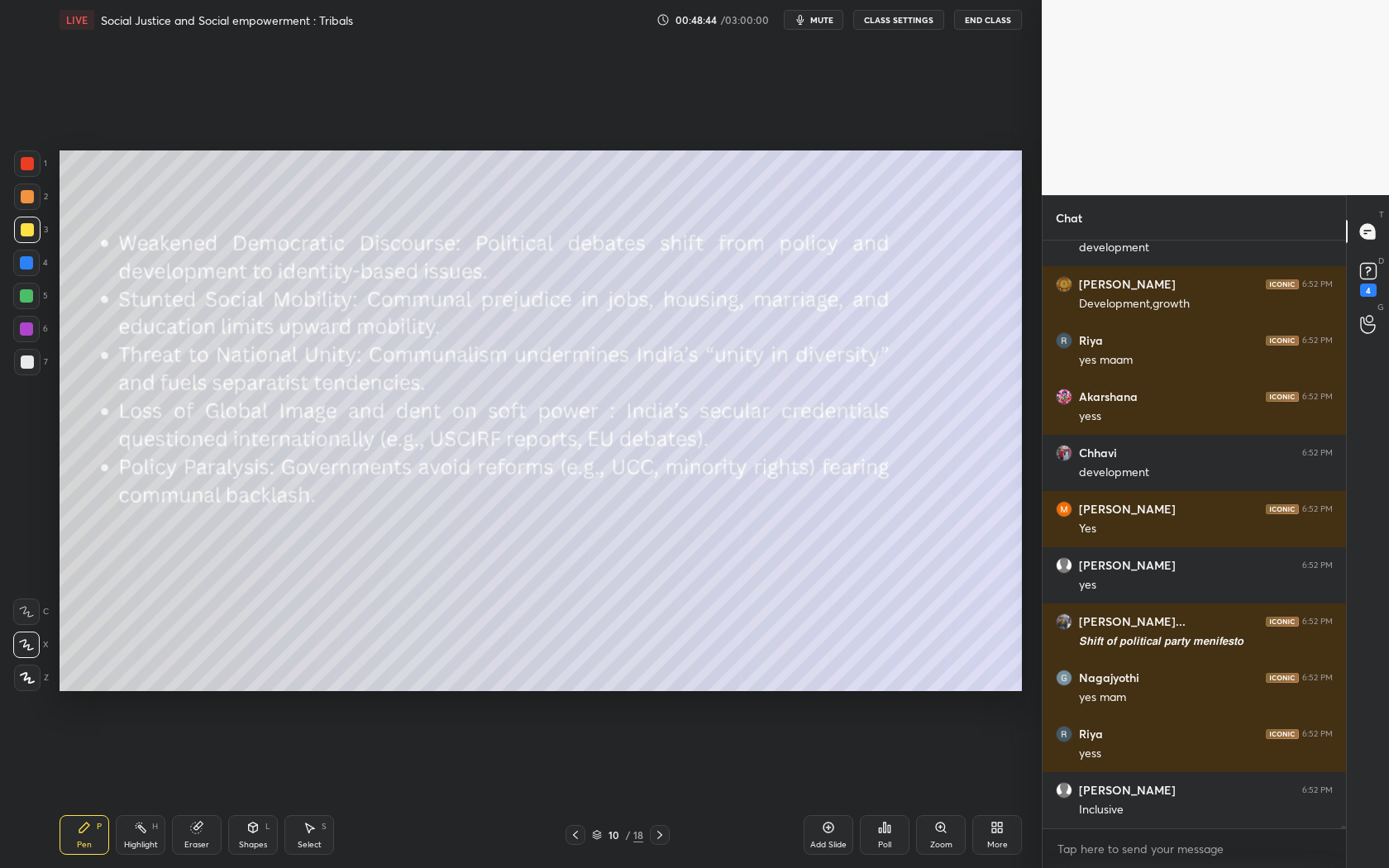
click at [581, 787] on icon at bounding box center [575, 834] width 13 height 13
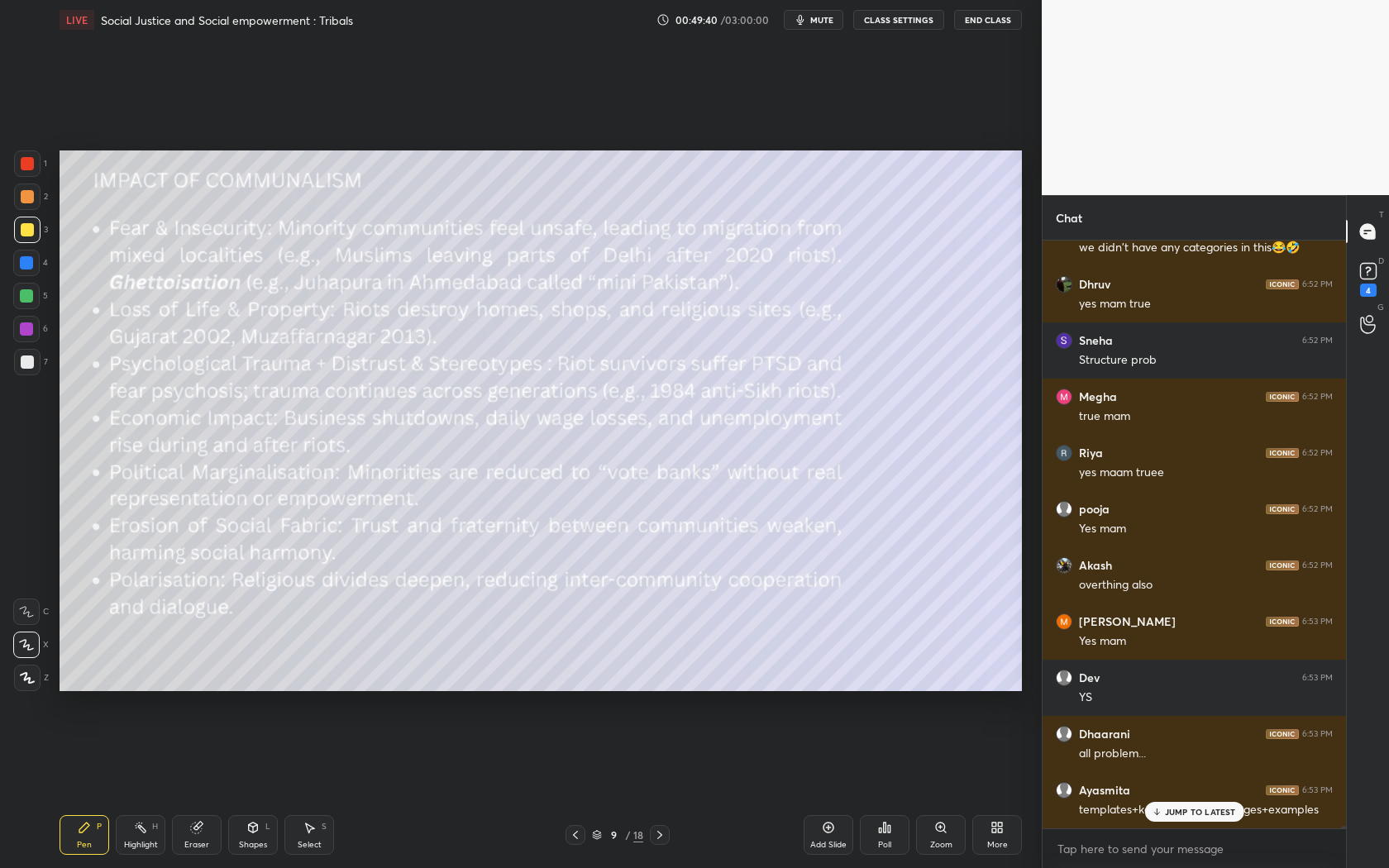
scroll to position [128882, 0]
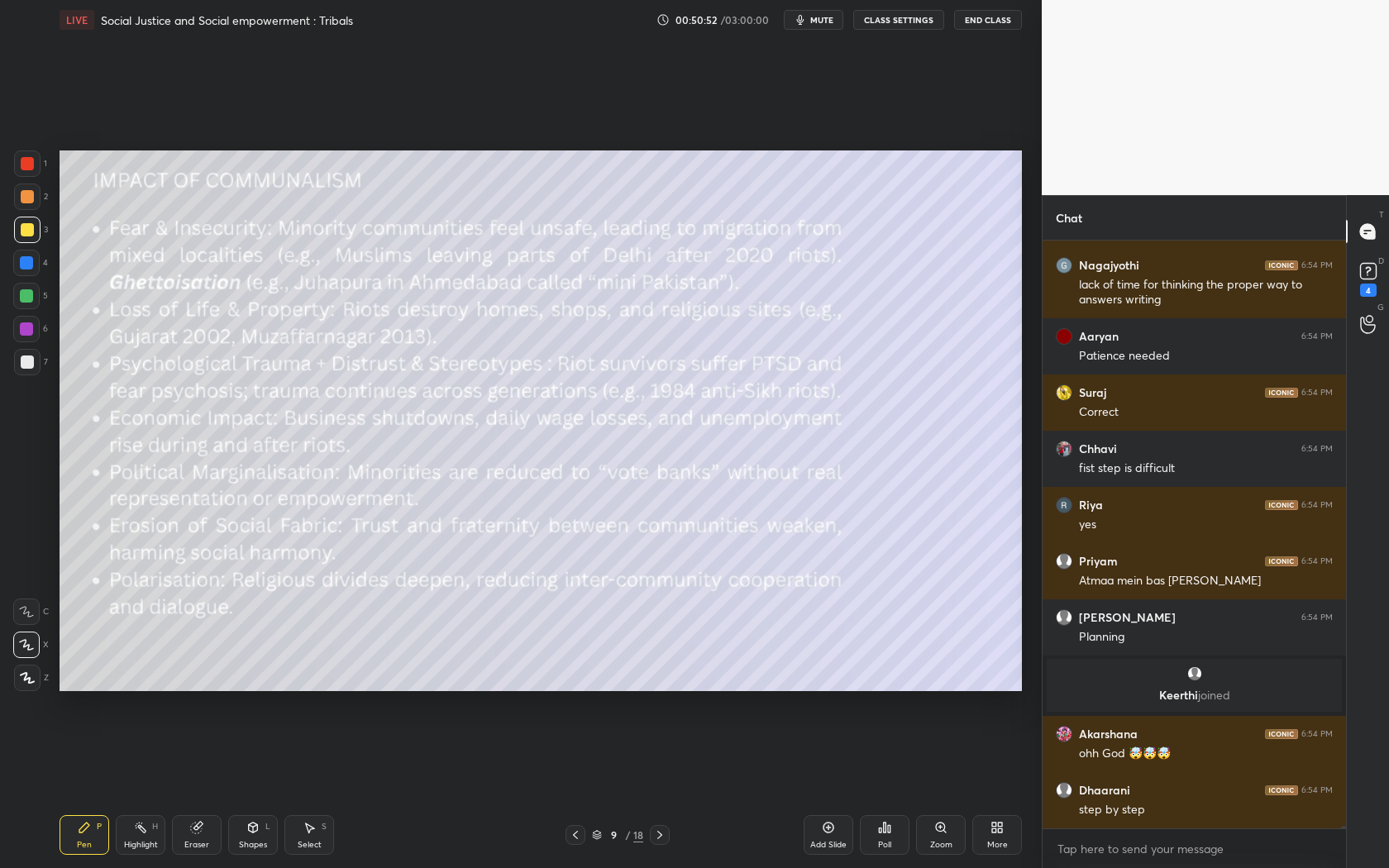
click at [663, 787] on div at bounding box center [660, 835] width 19 height 19
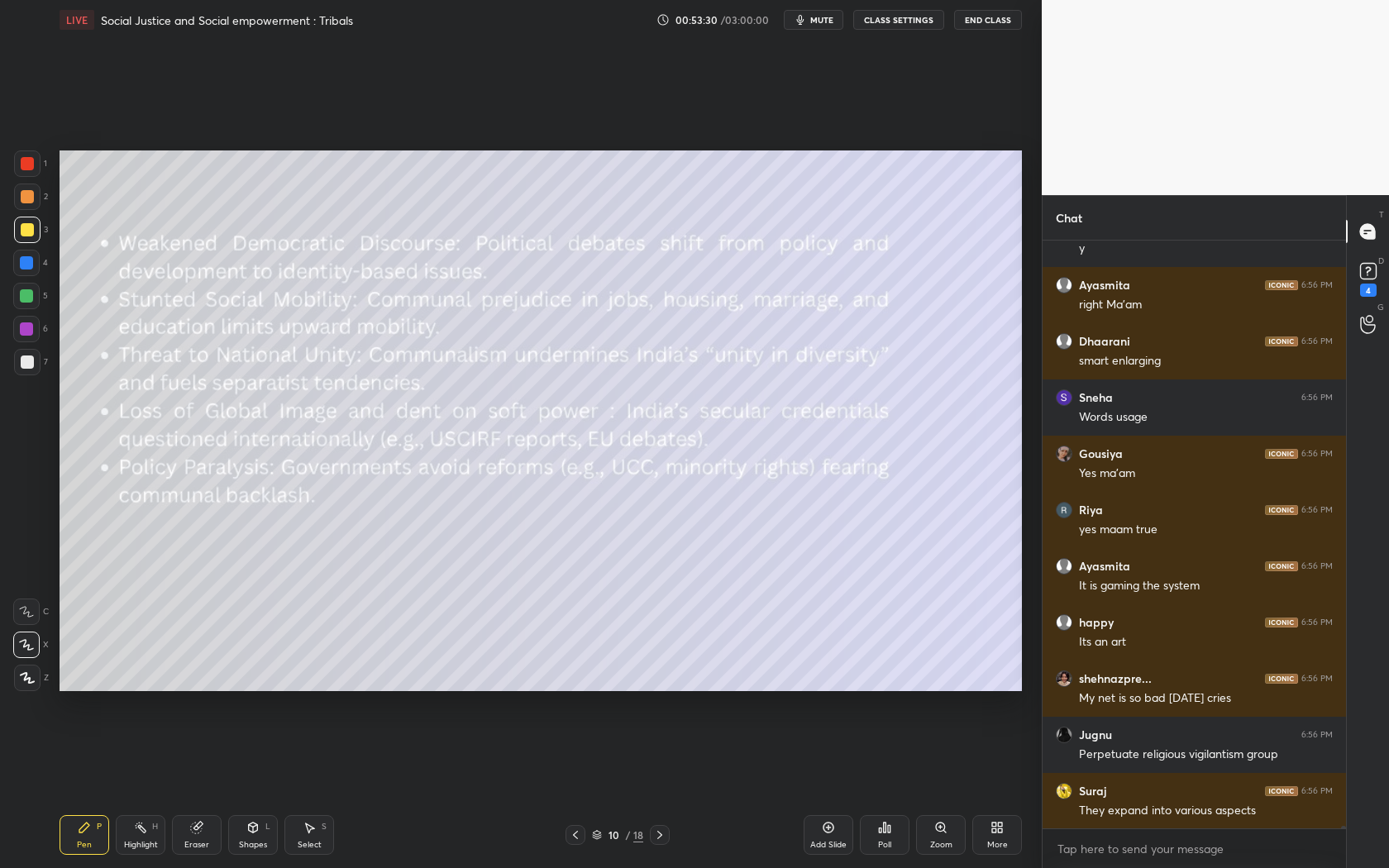
scroll to position [126298, 0]
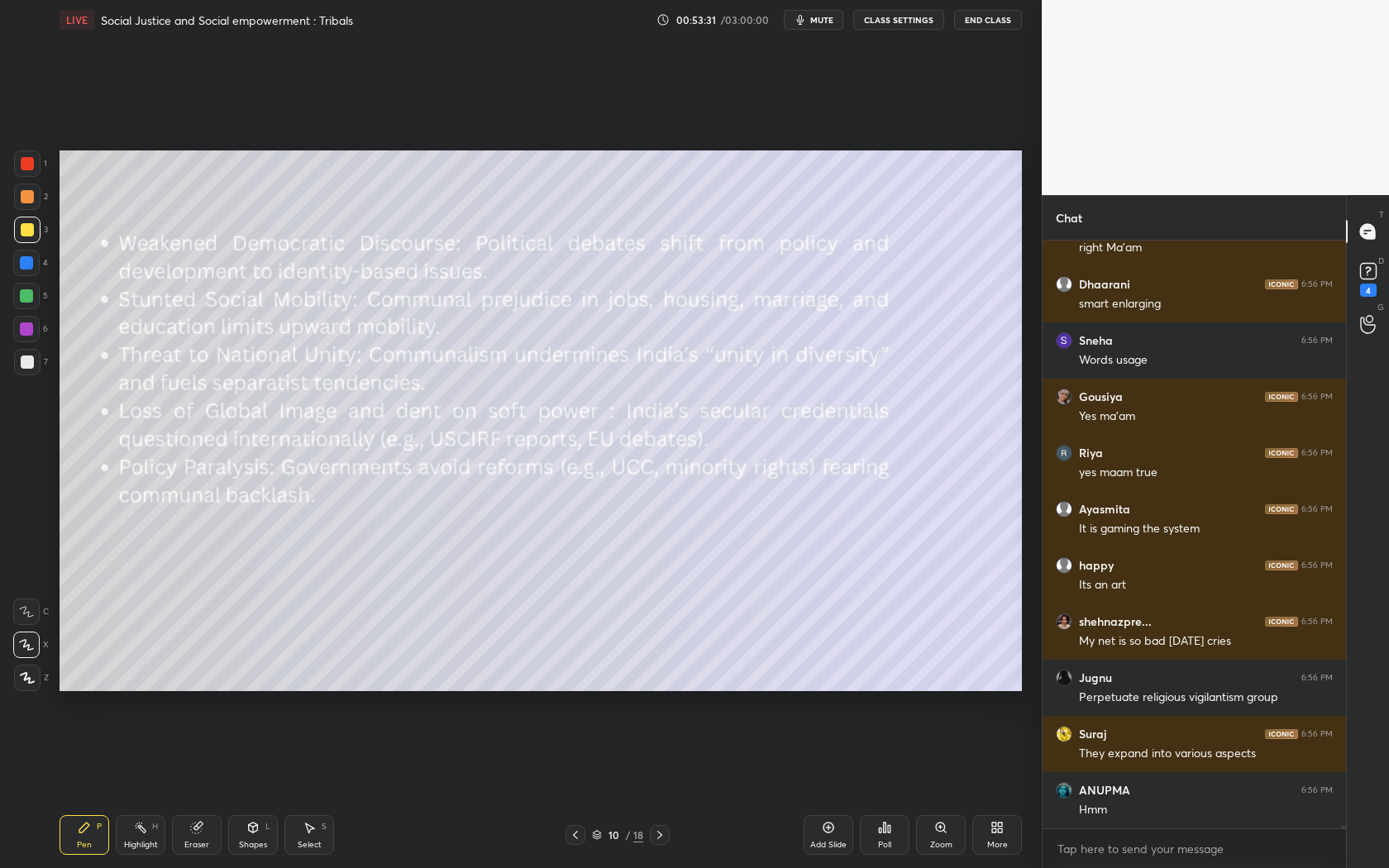
click at [839, 787] on div "Add Slide" at bounding box center [828, 844] width 36 height 8
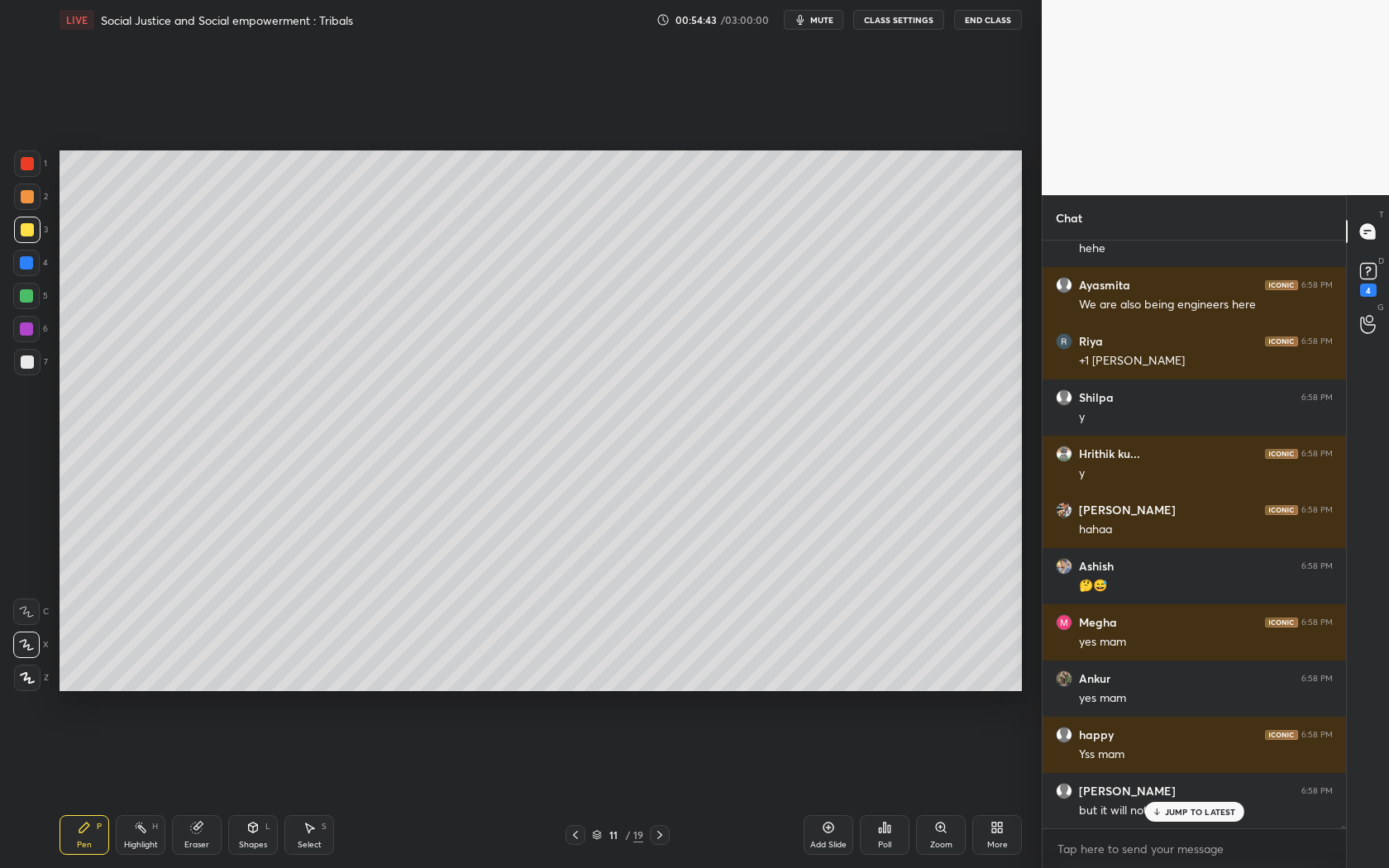
scroll to position [129010, 0]
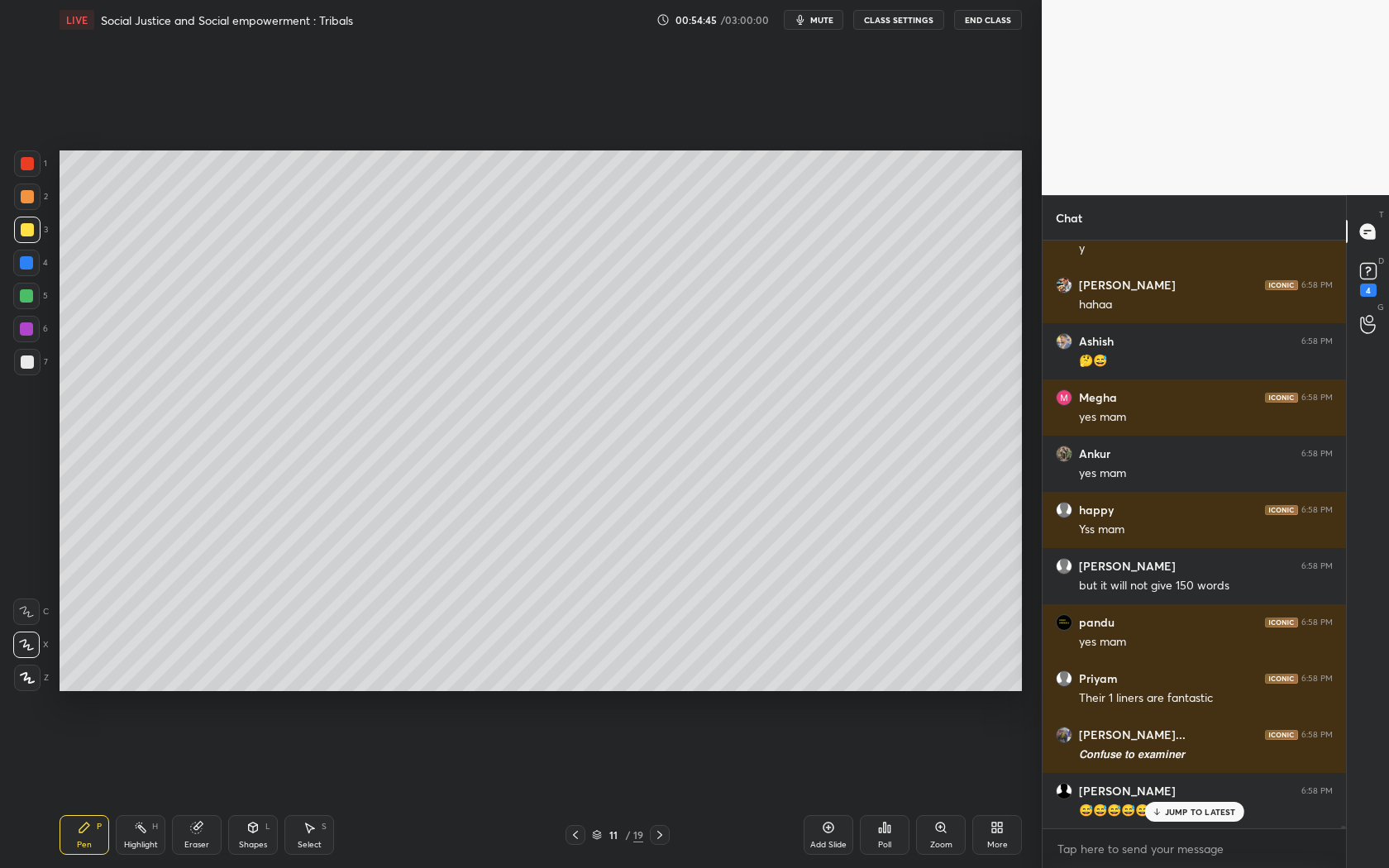
click at [1202, 787] on div "JUMP TO LATEST" at bounding box center [1194, 812] width 99 height 19
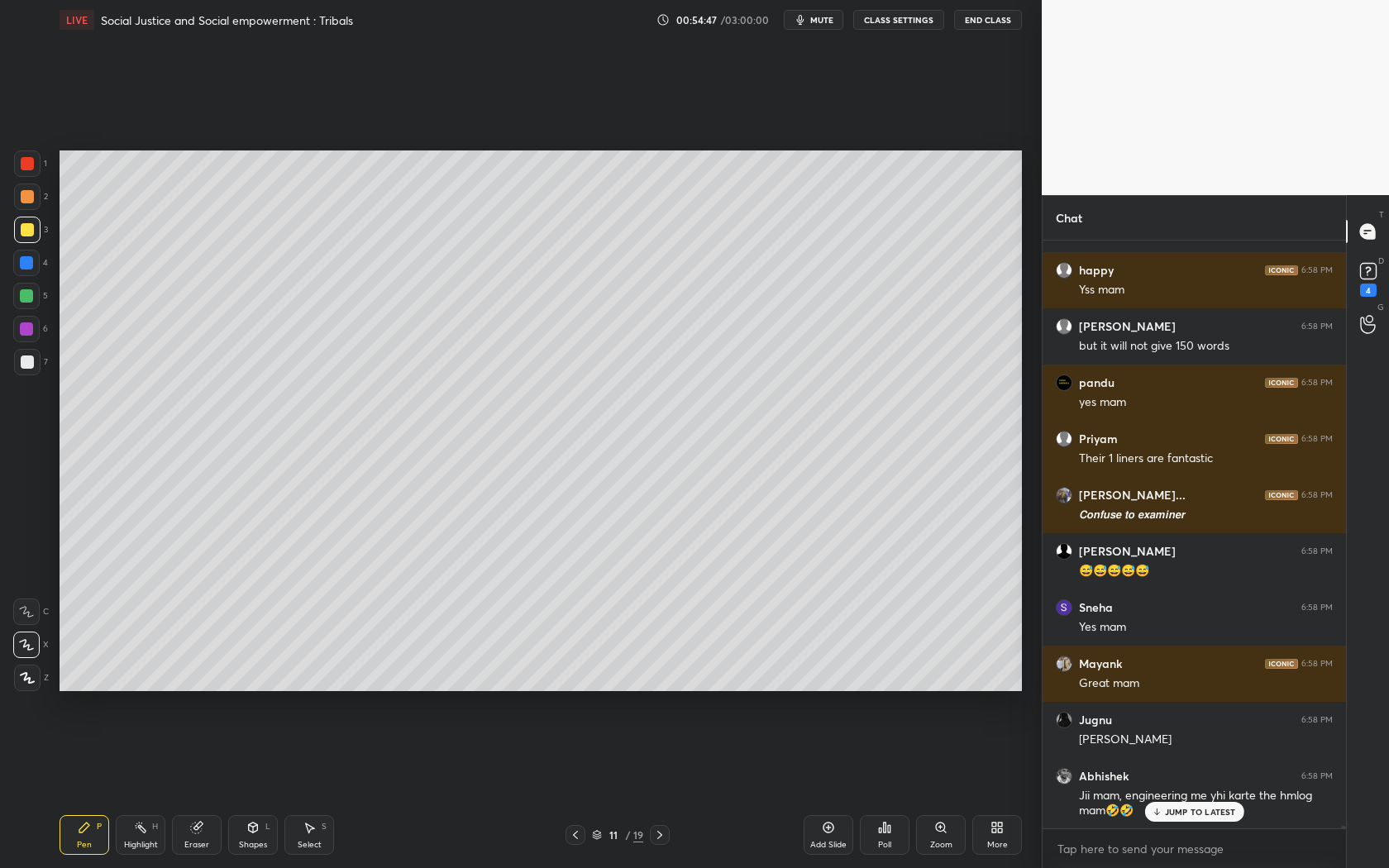
scroll to position [129419, 0]
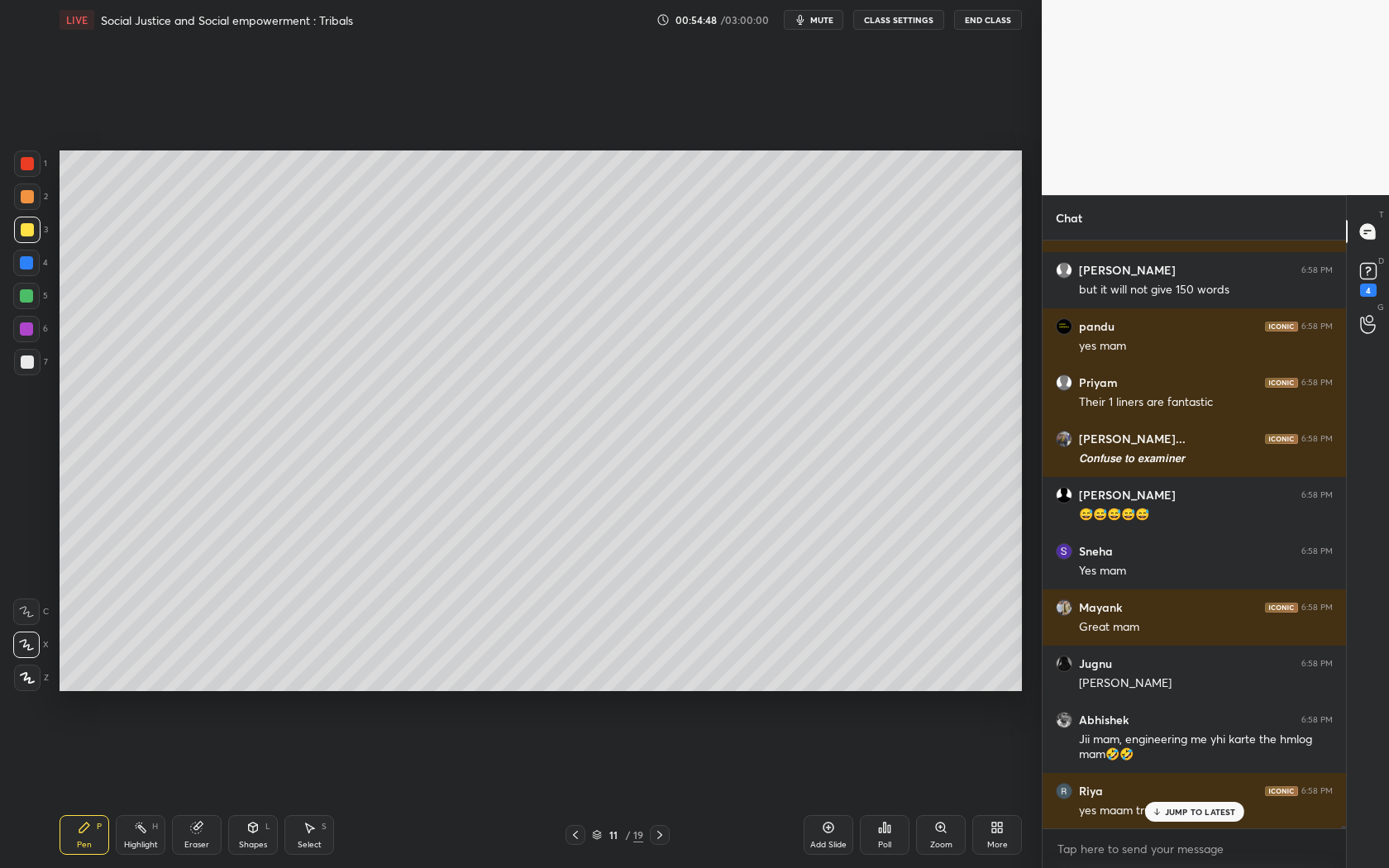
click at [1199, 787] on div "Akarshana 6:58 PM mam u're like a chanakya guru for us in UPSC Chhavi 6:58 PM h…" at bounding box center [1194, 535] width 304 height 588
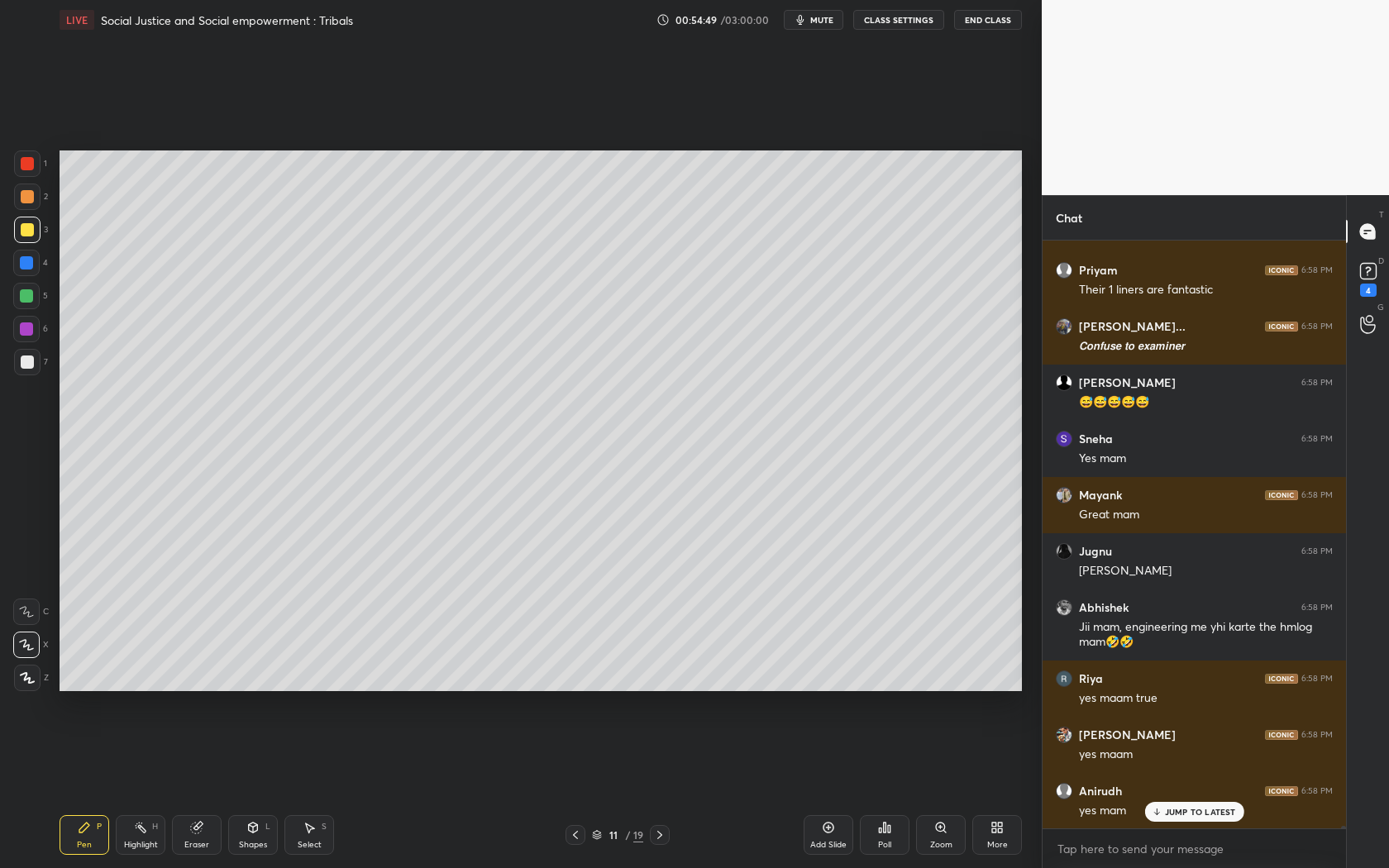
click at [1192, 787] on p "JUMP TO LATEST" at bounding box center [1200, 811] width 71 height 10
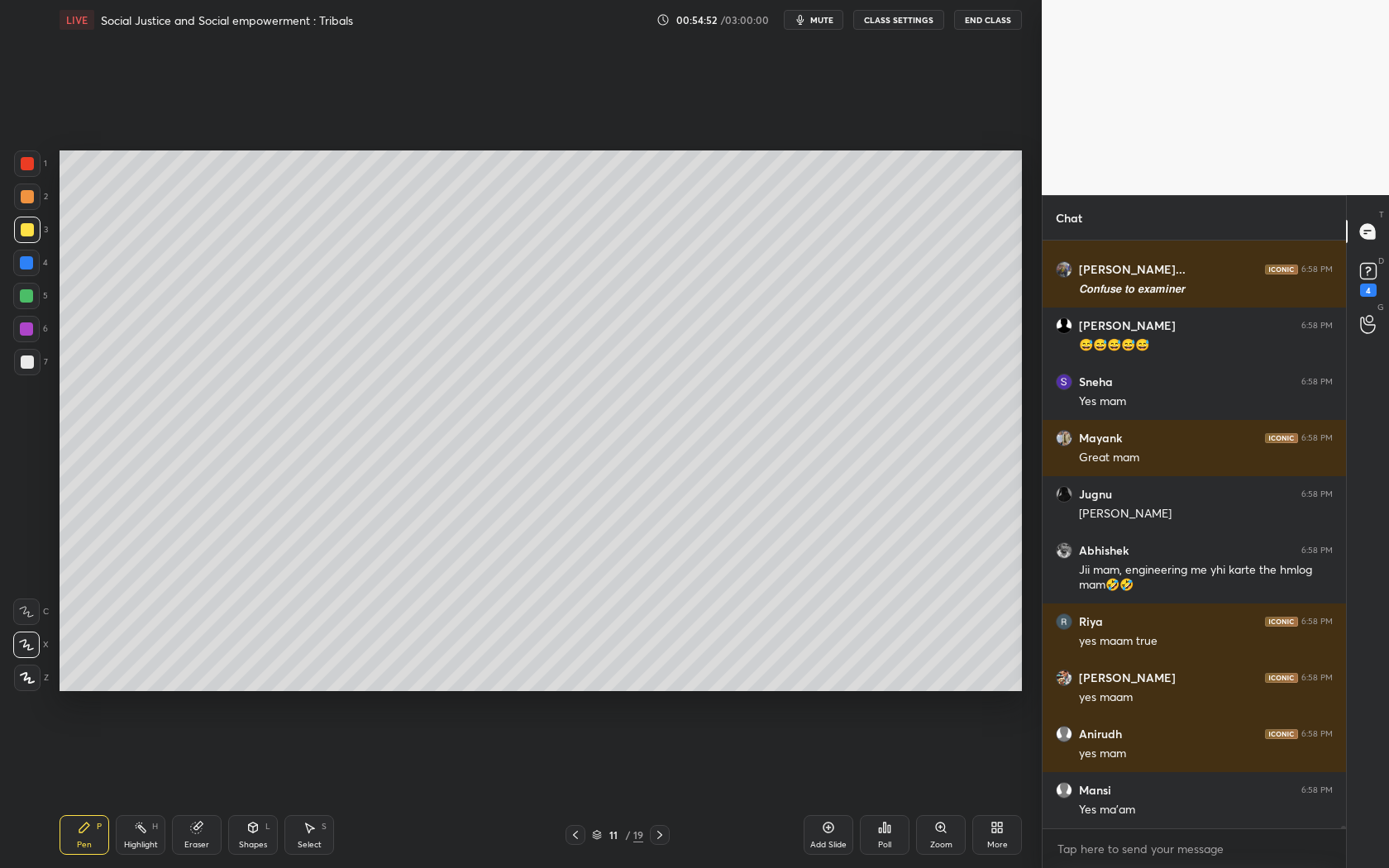
scroll to position [129644, 0]
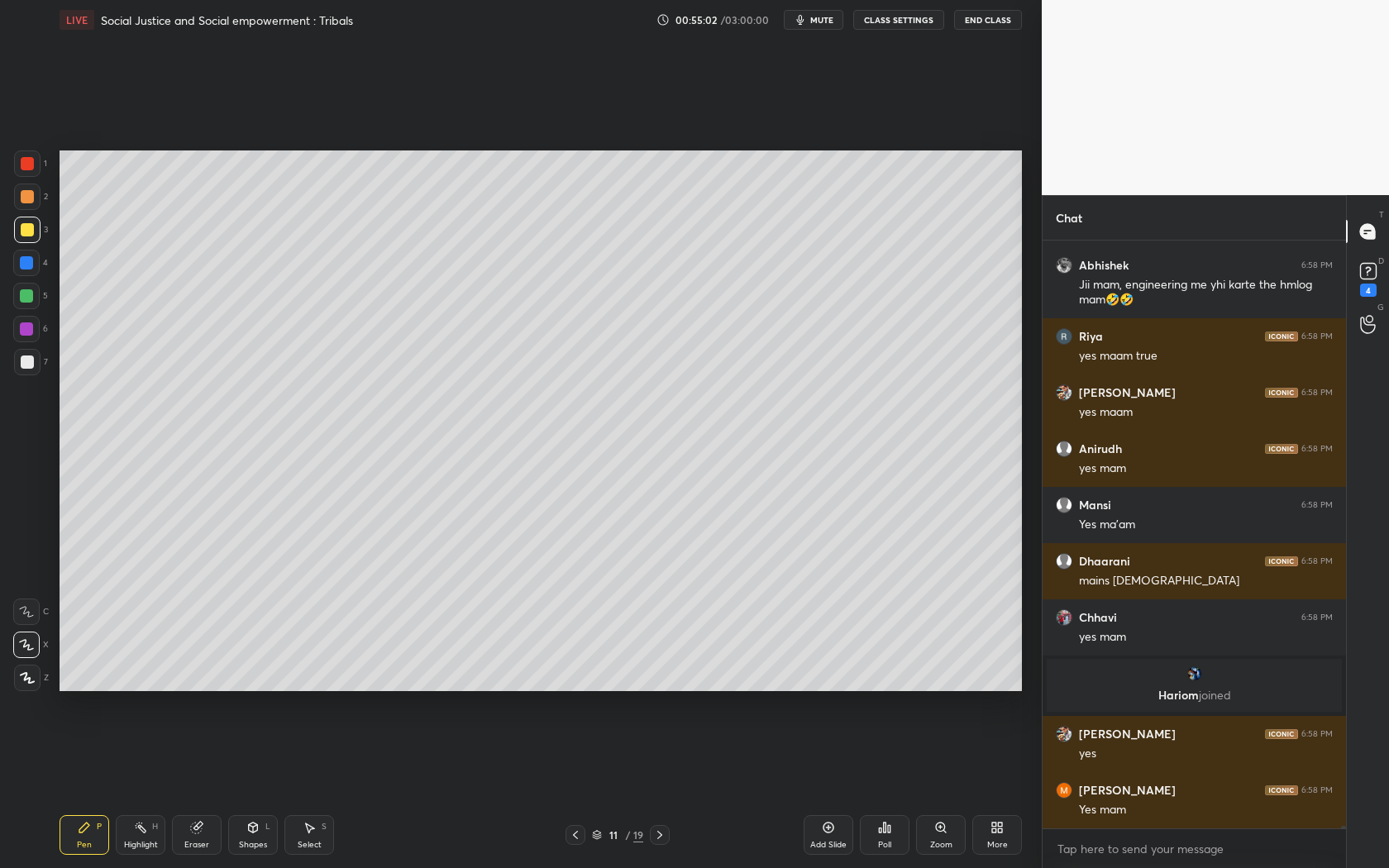
click at [835, 787] on div "Add Slide" at bounding box center [828, 844] width 36 height 8
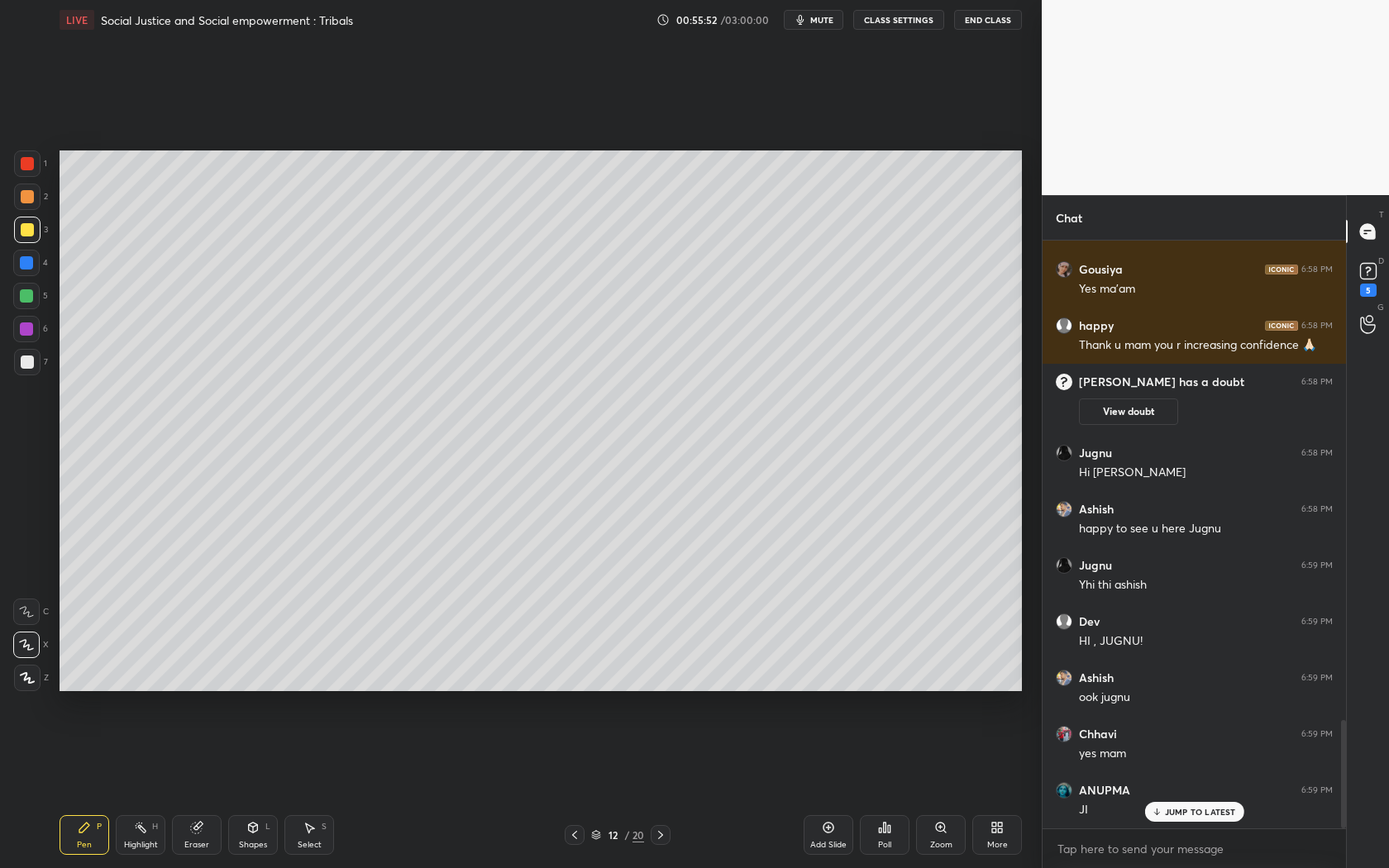
scroll to position [2610, 0]
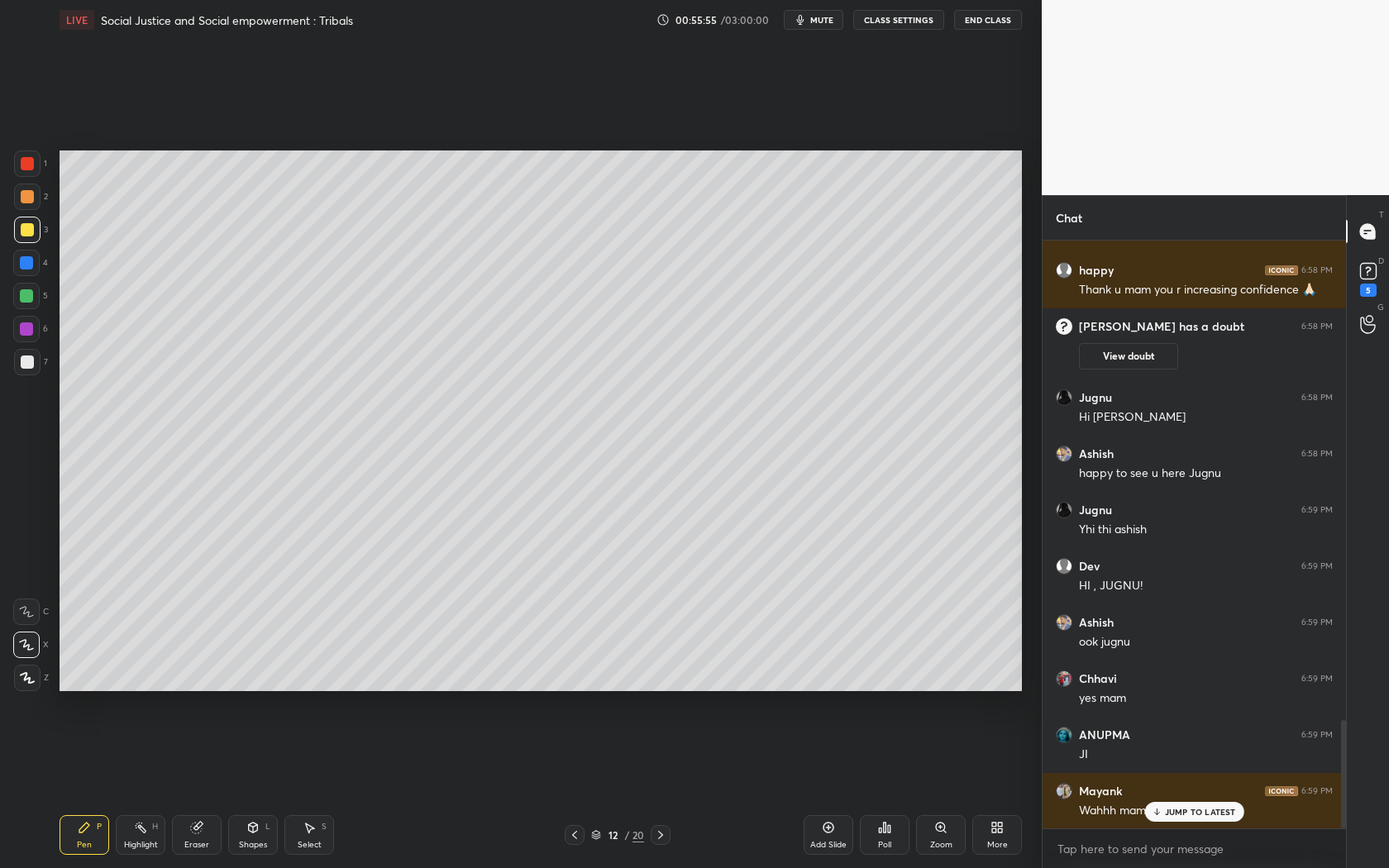
click at [688, 691] on div "Setting up your live class Poll for secs No correct answer Start poll" at bounding box center [541, 421] width 976 height 763
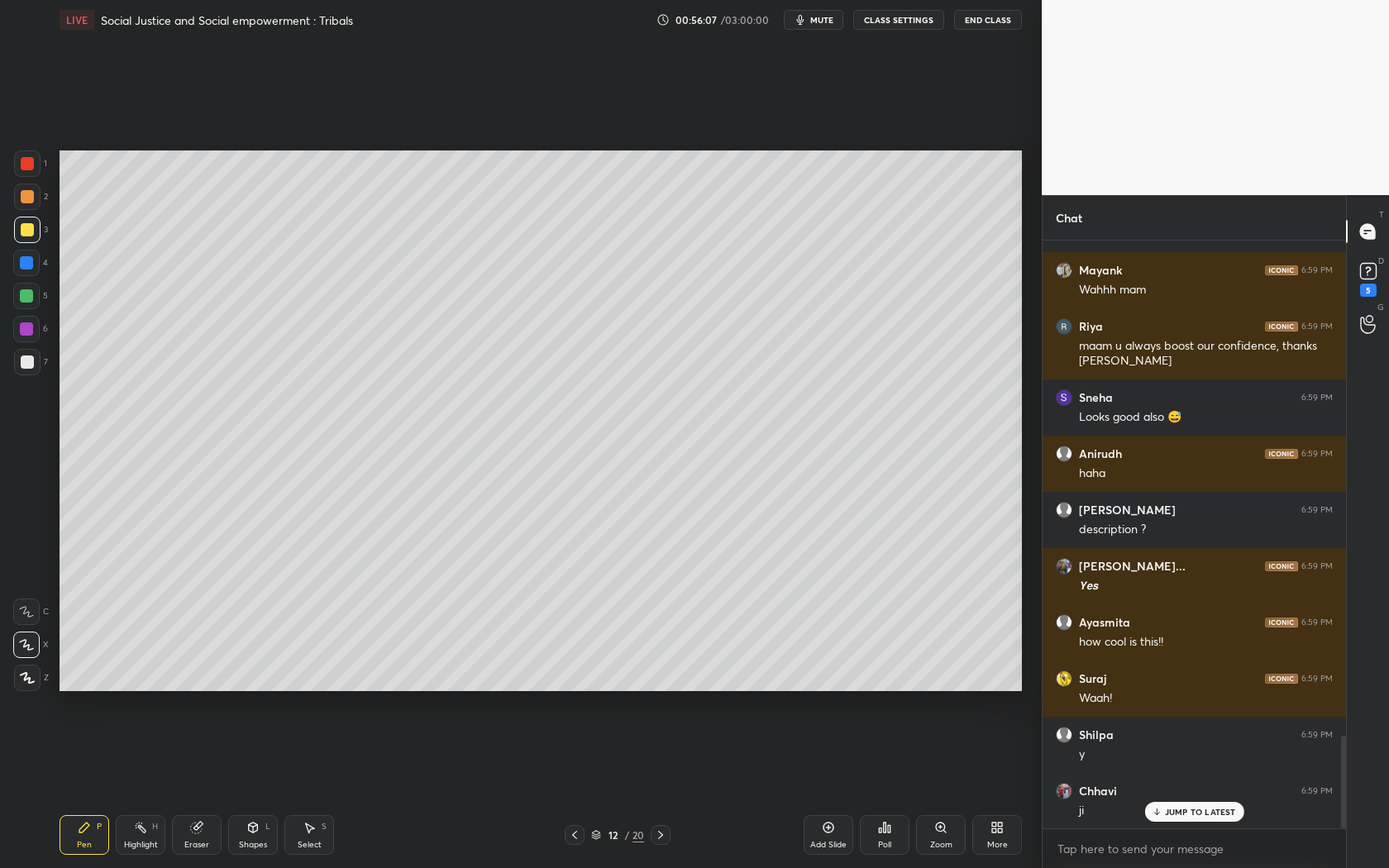
scroll to position [3243, 0]
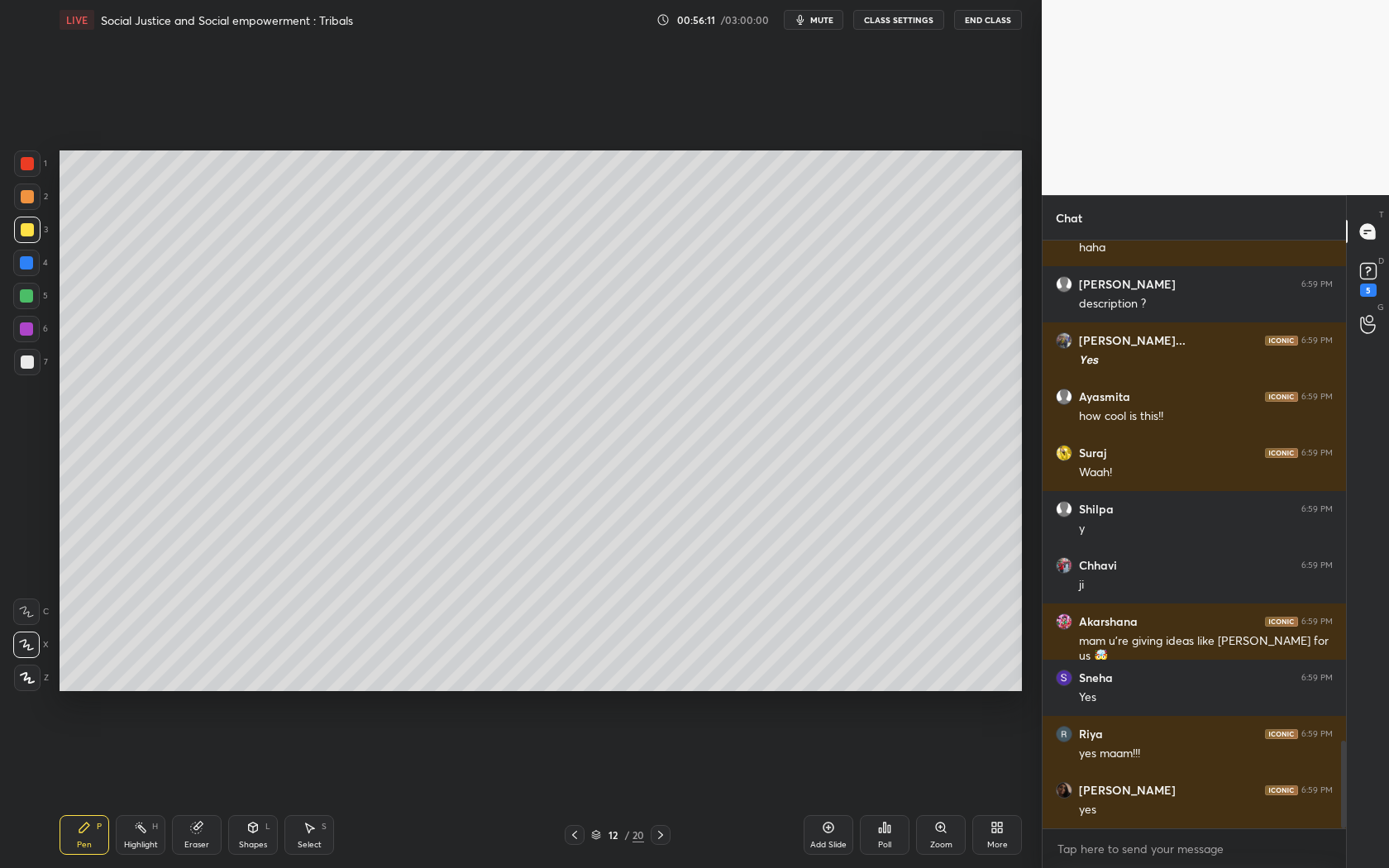
click at [827, 787] on div "Add Slide" at bounding box center [828, 844] width 36 height 8
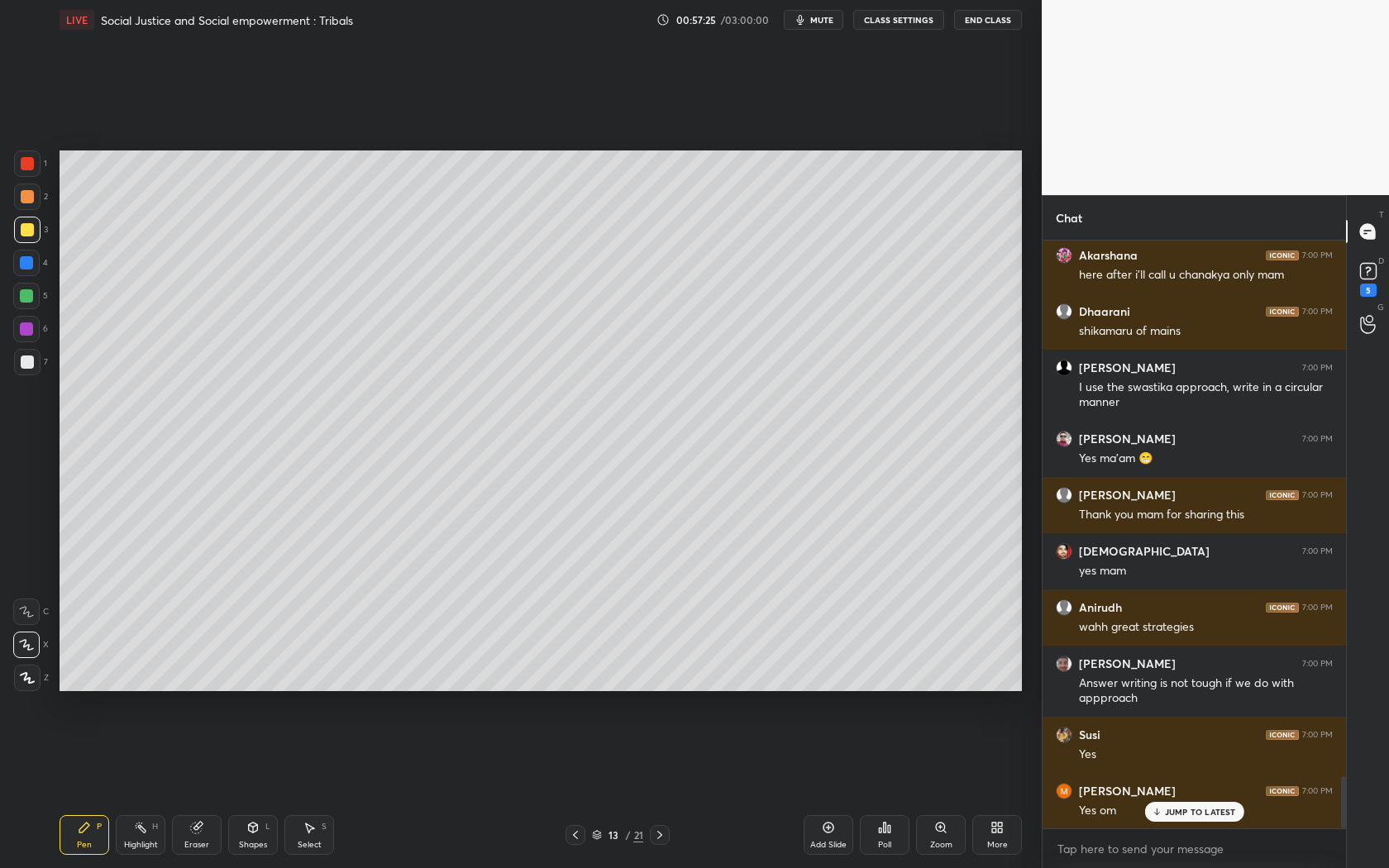
scroll to position [6144, 0]
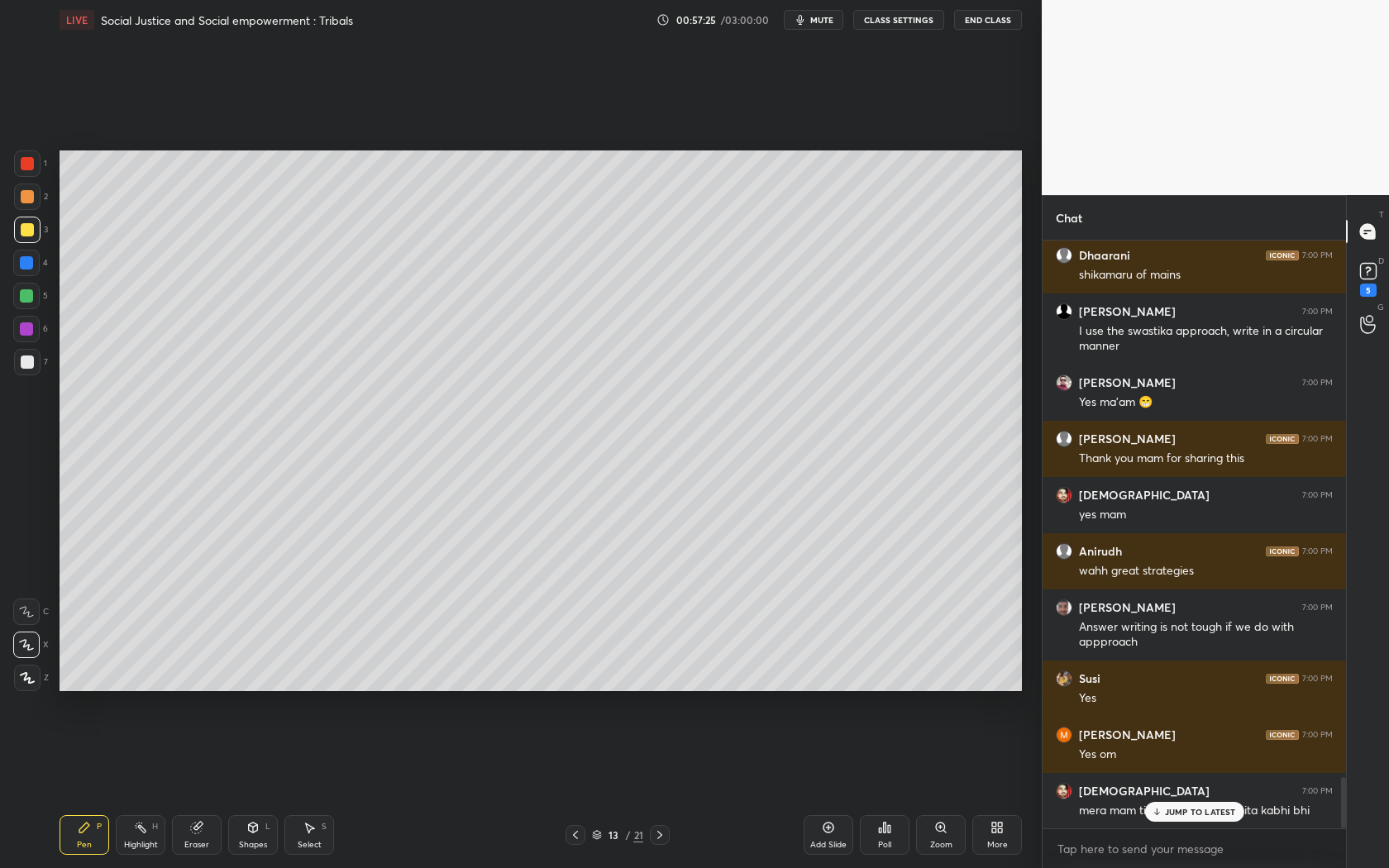
click at [1197, 787] on p "JUMP TO LATEST" at bounding box center [1200, 811] width 71 height 10
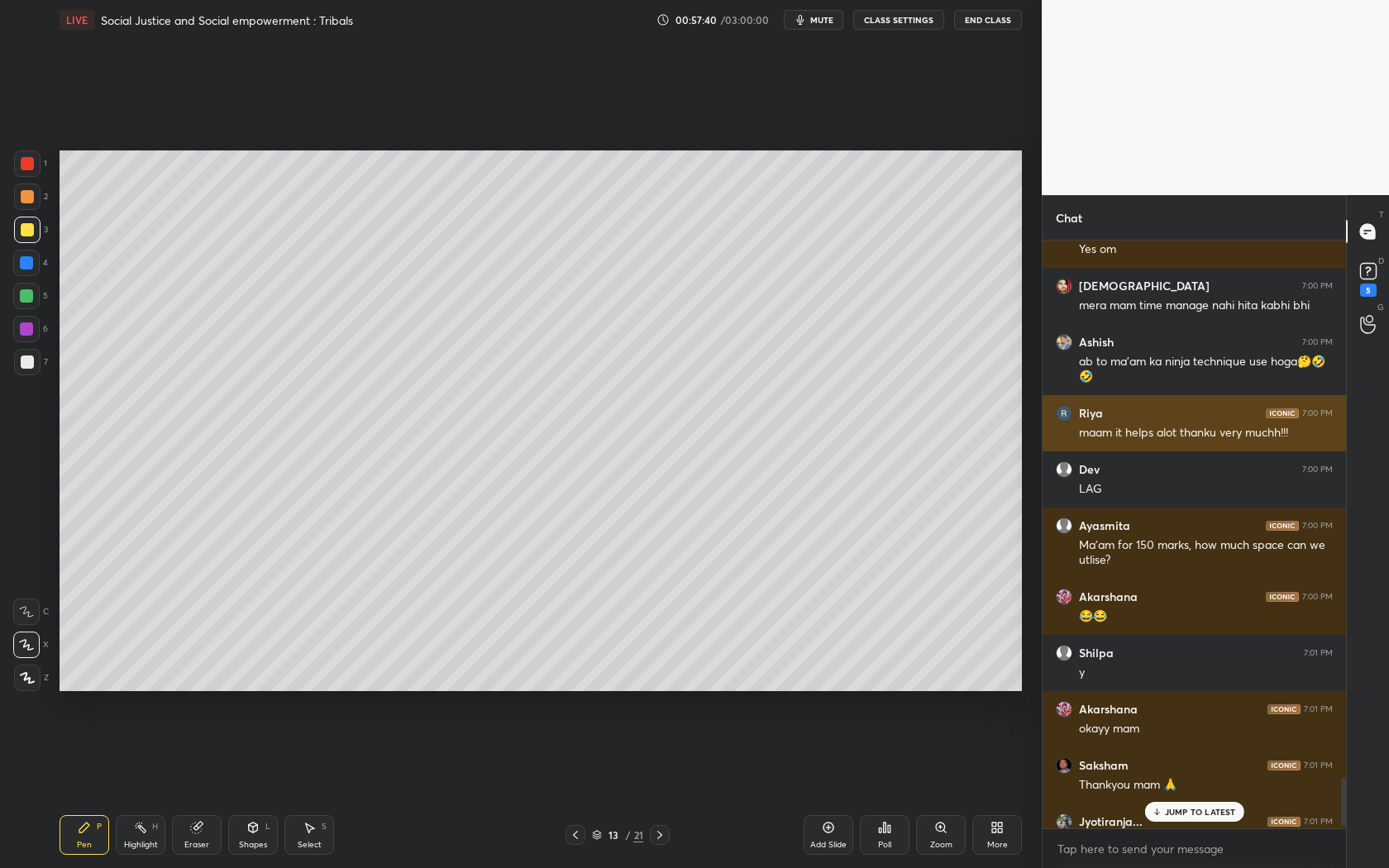
scroll to position [6737, 0]
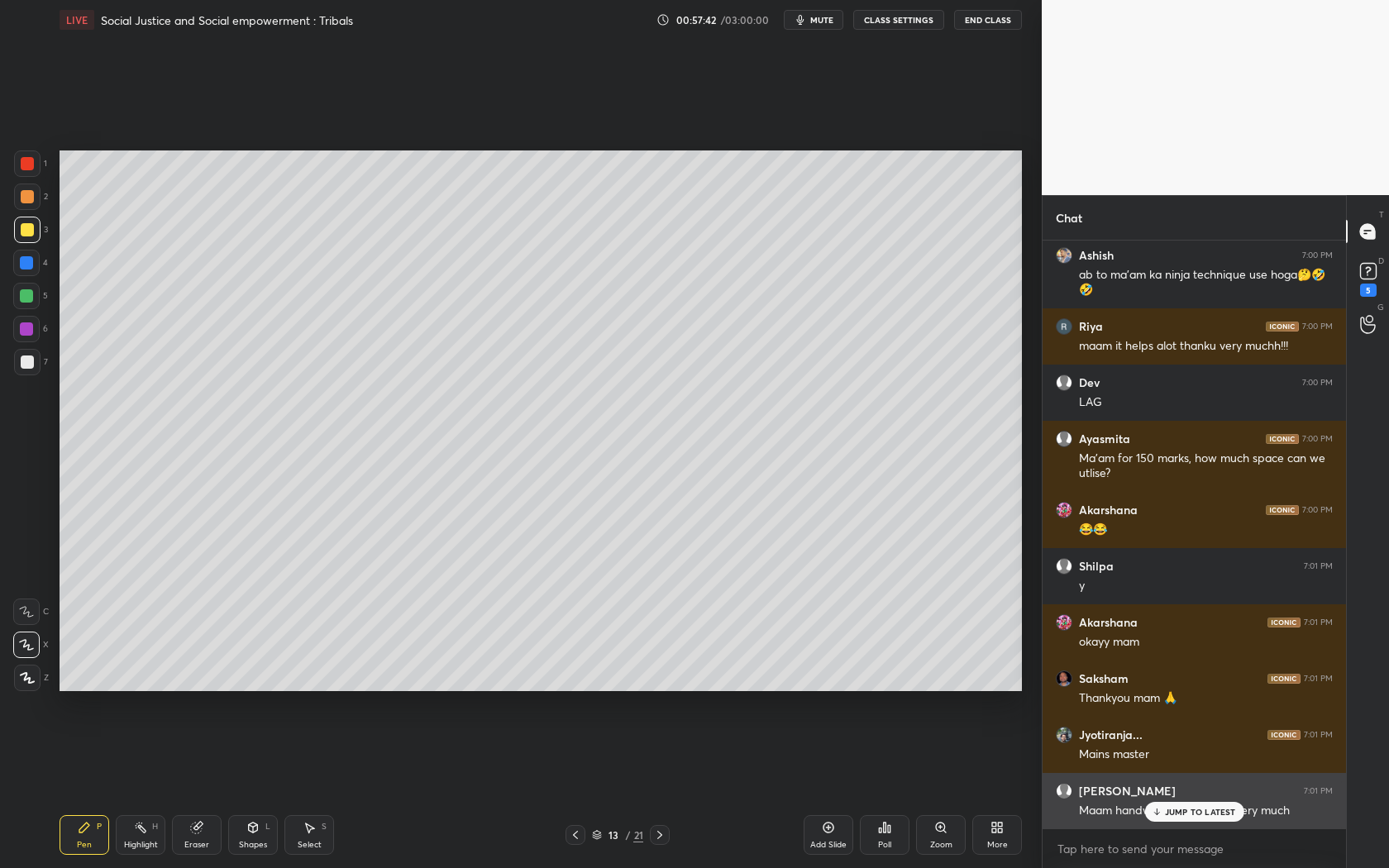
click at [1182, 787] on div "Maam handwriting matters?? Very much" at bounding box center [1206, 810] width 254 height 17
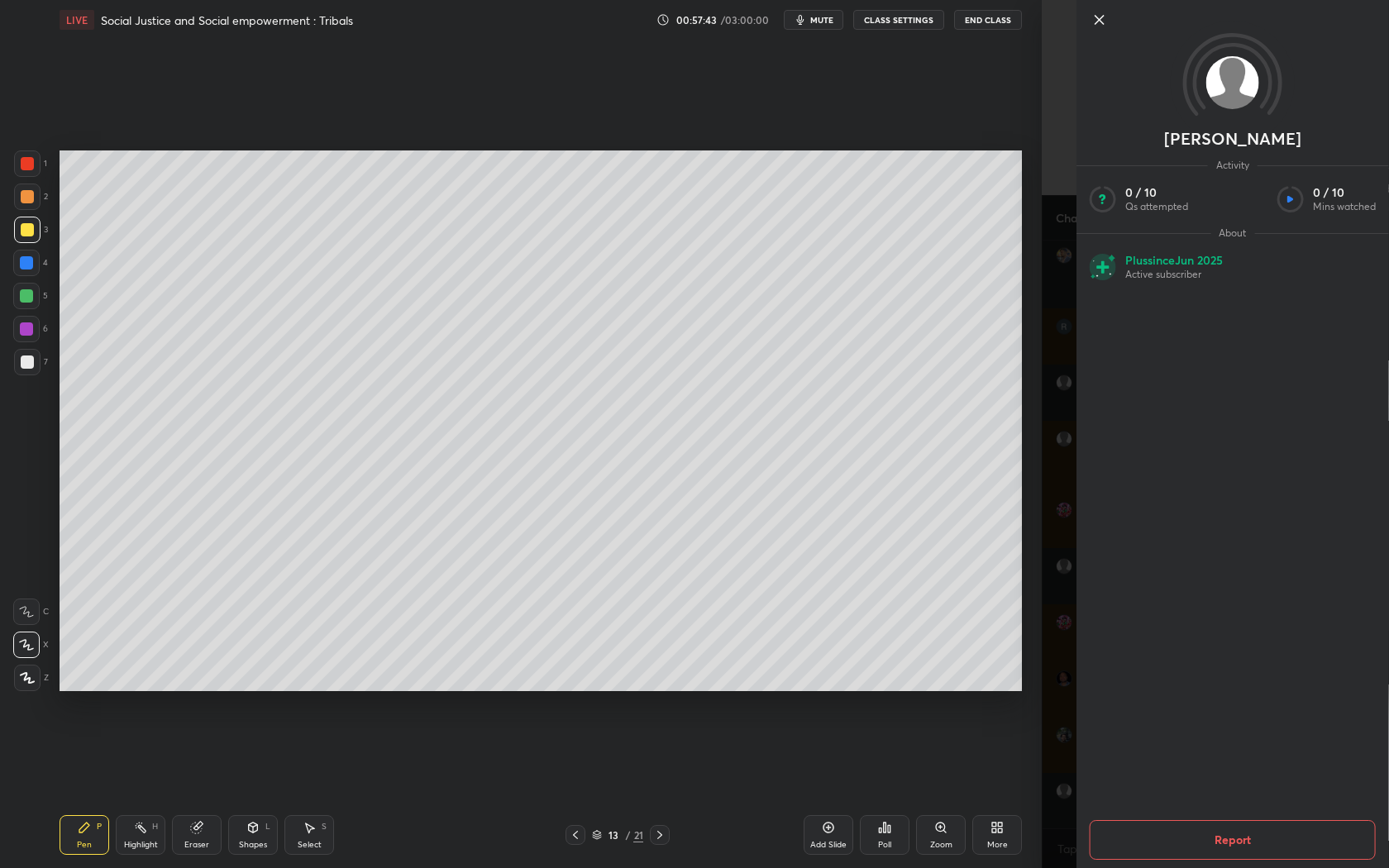
click at [1101, 18] on icon at bounding box center [1099, 19] width 19 height 19
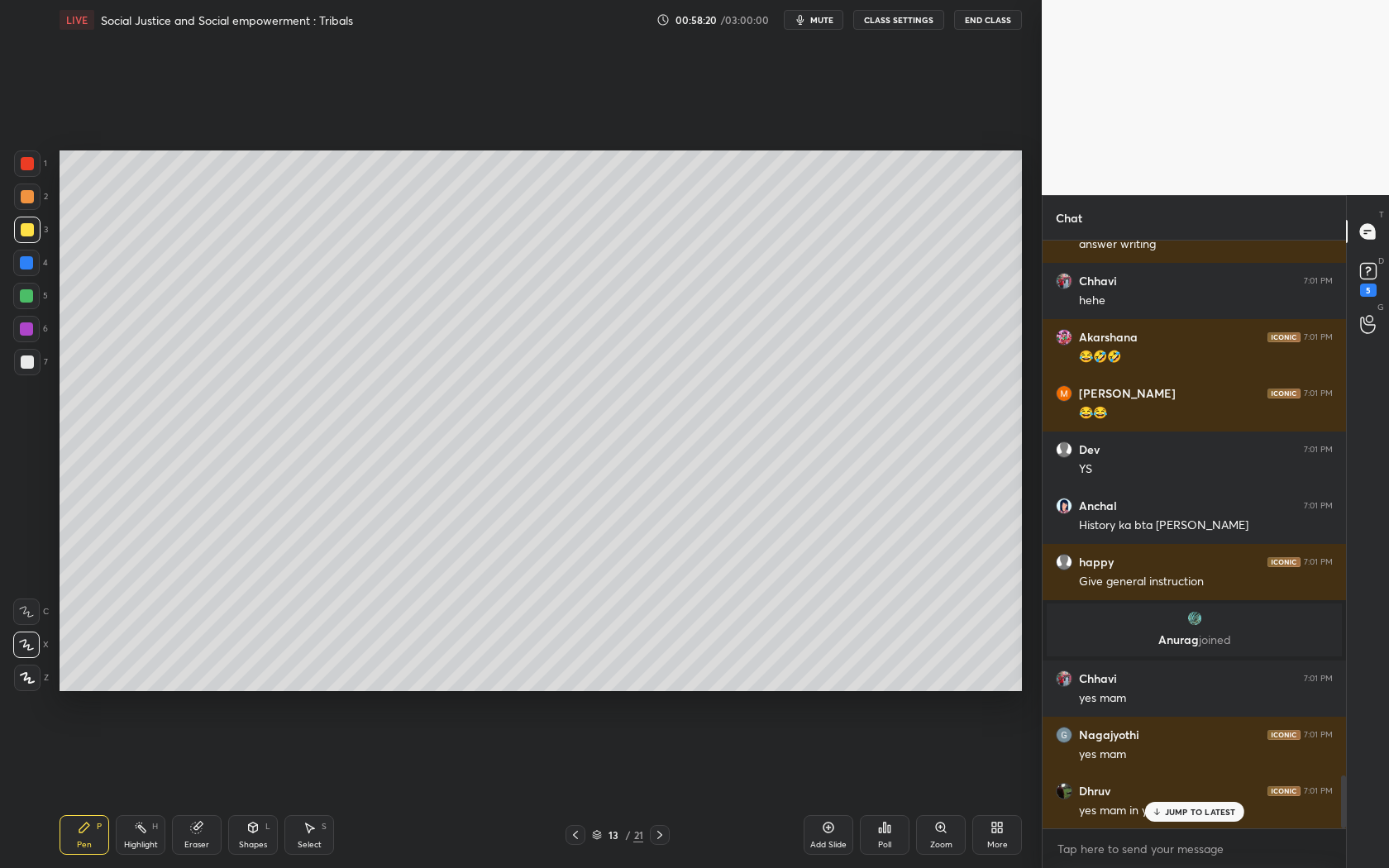
scroll to position [6045, 0]
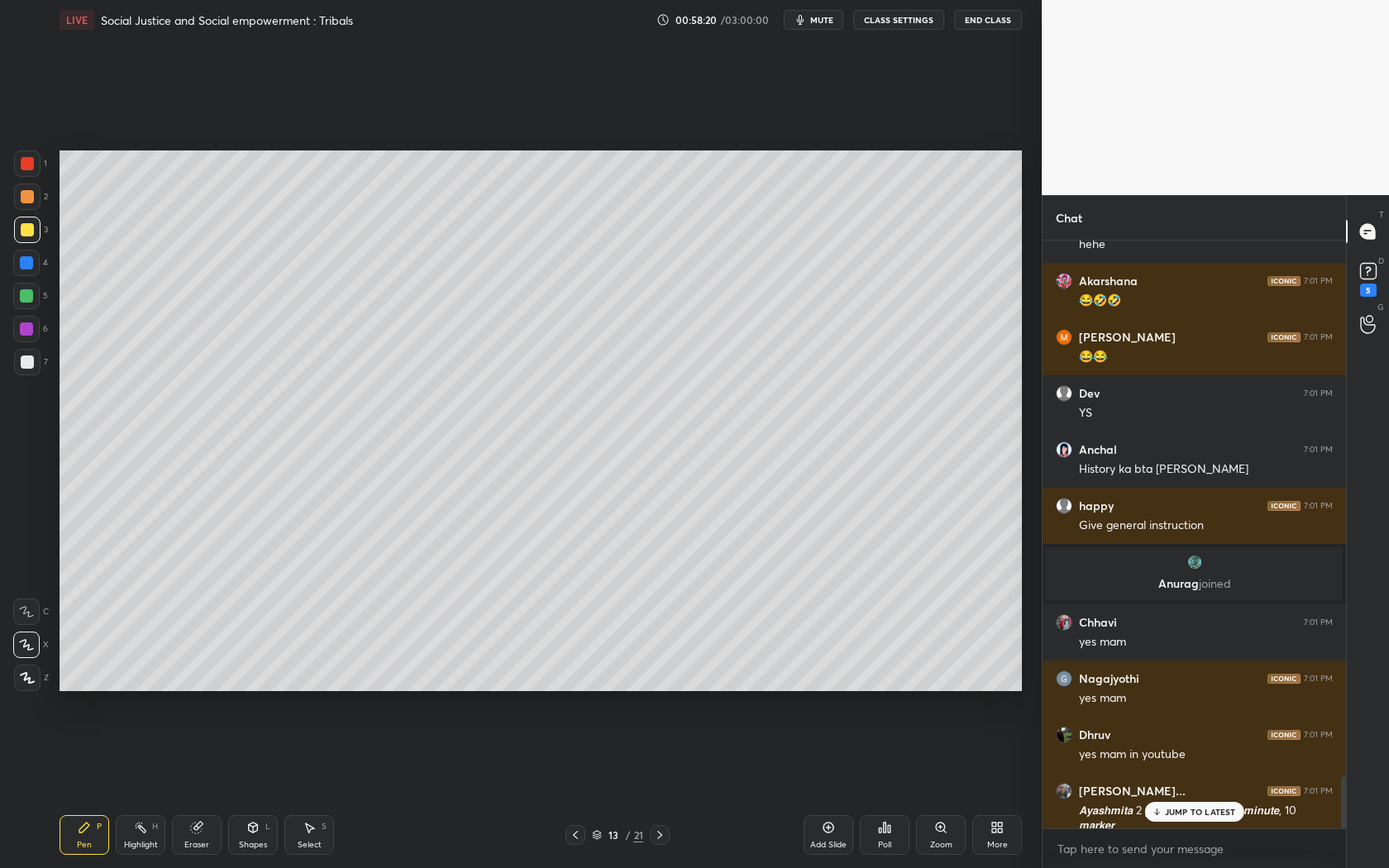
click at [1172, 787] on p "JUMP TO LATEST" at bounding box center [1200, 811] width 71 height 10
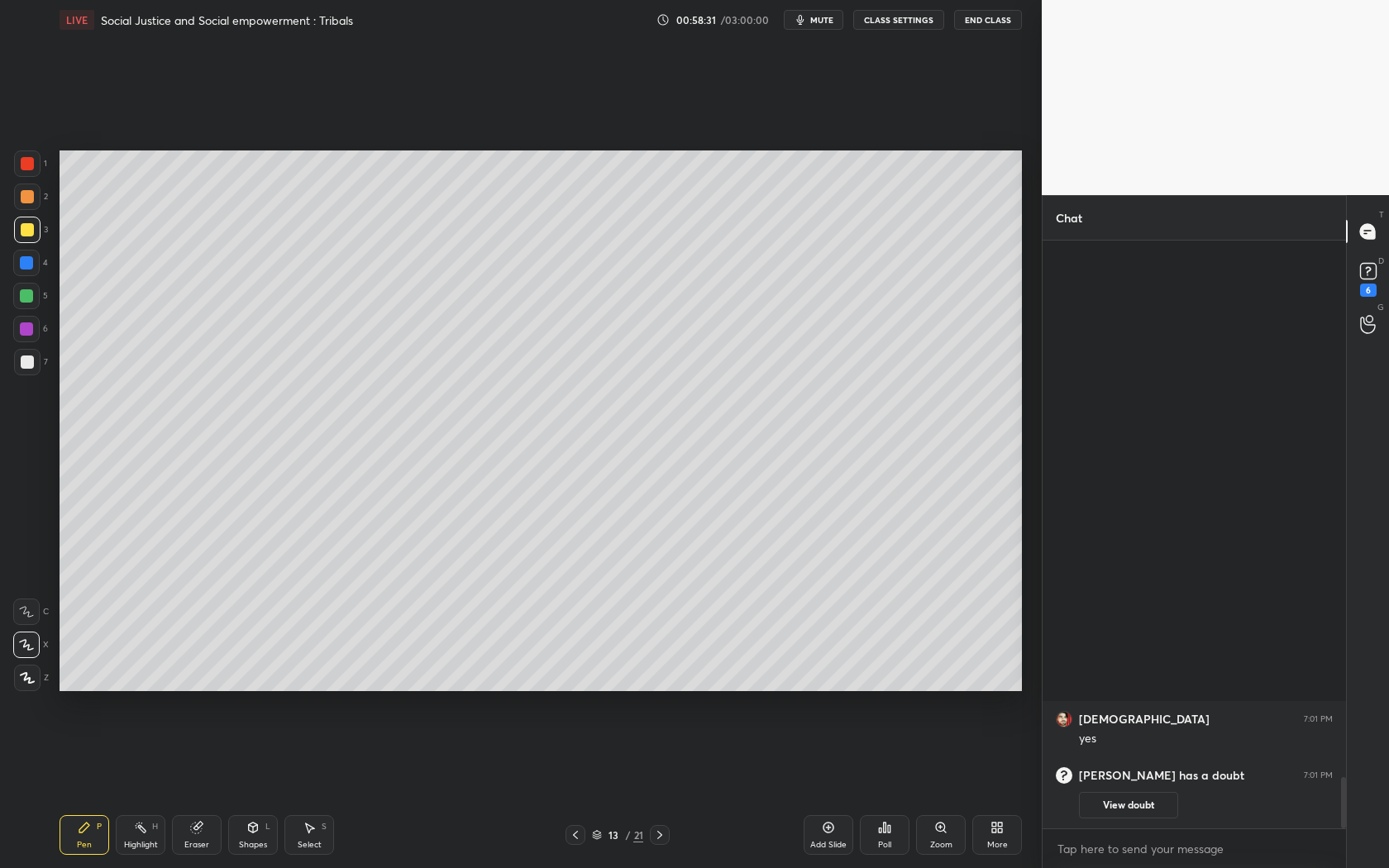
scroll to position [0, 0]
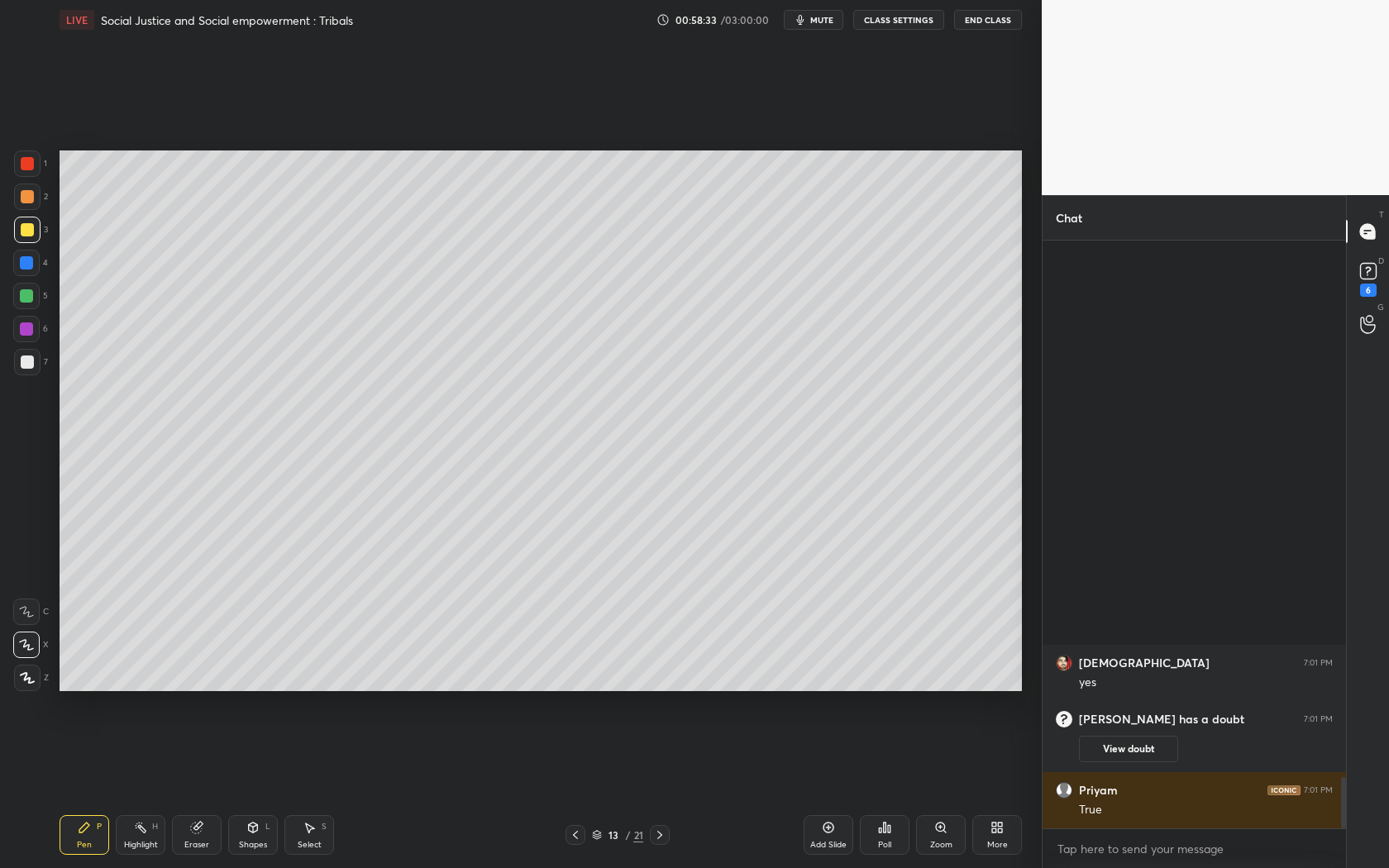
click at [654, 787] on icon at bounding box center [660, 834] width 13 height 13
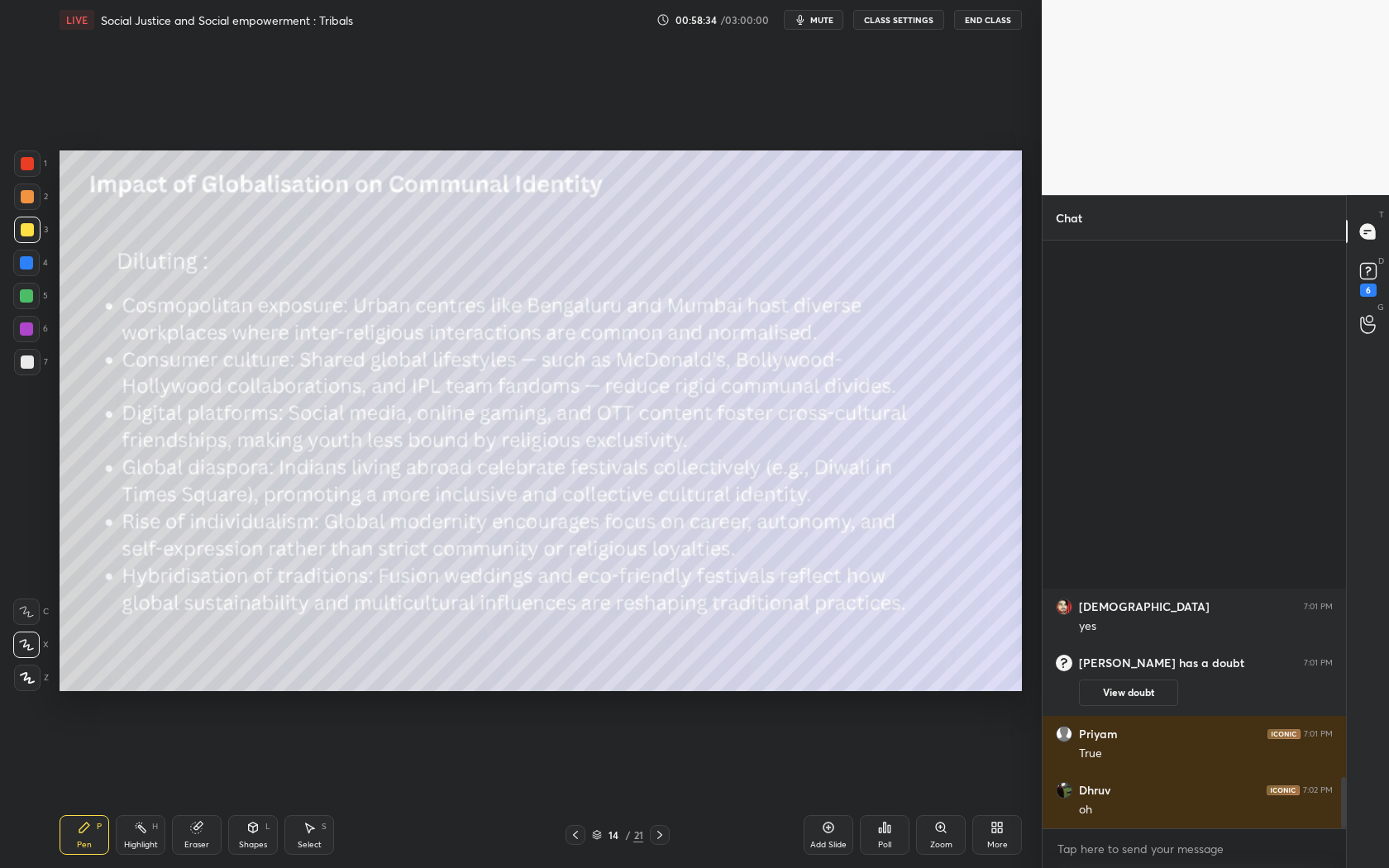
click at [574, 787] on div at bounding box center [576, 835] width 19 height 19
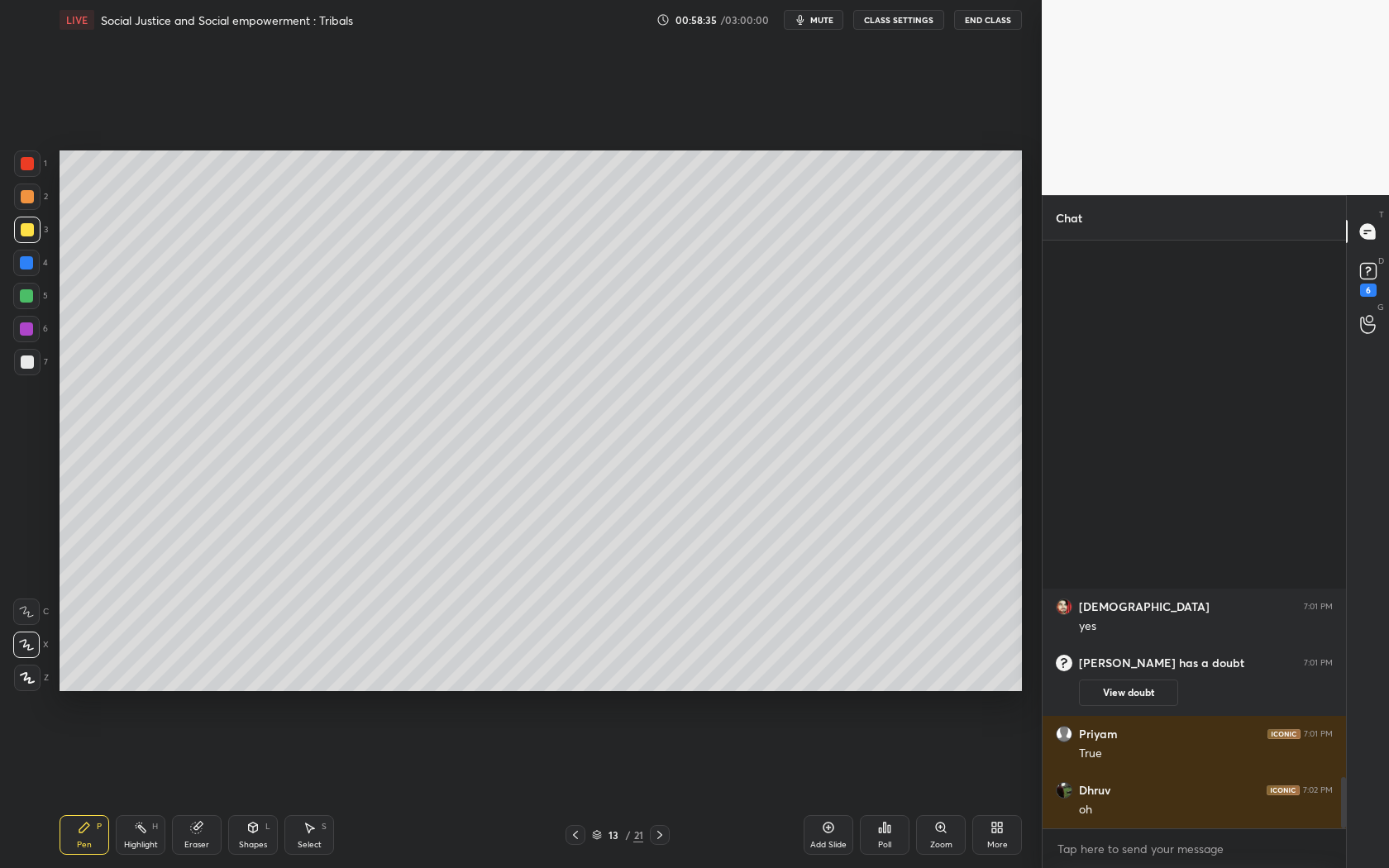
click at [574, 787] on div at bounding box center [576, 835] width 19 height 19
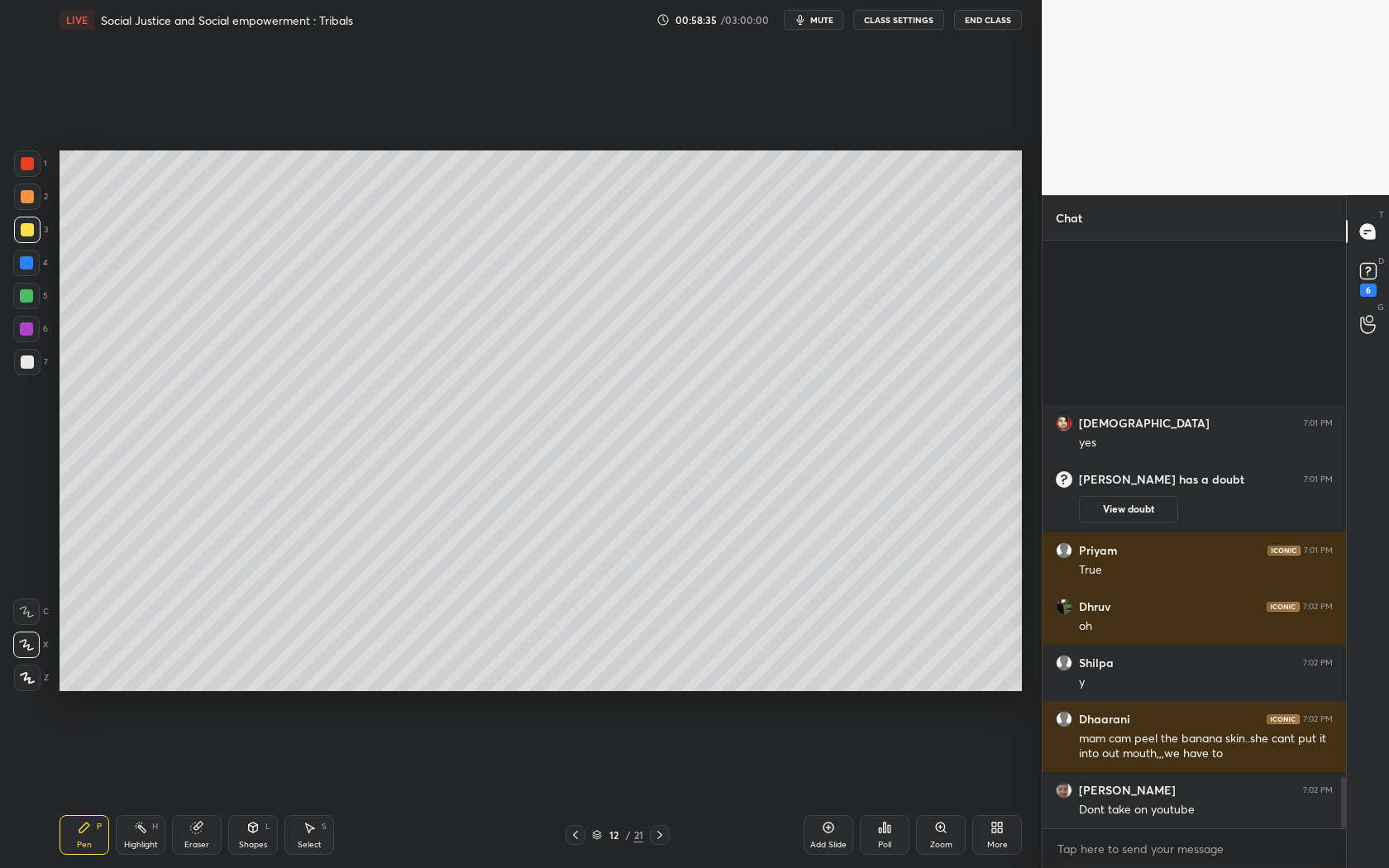
click at [574, 787] on div at bounding box center [576, 835] width 19 height 19
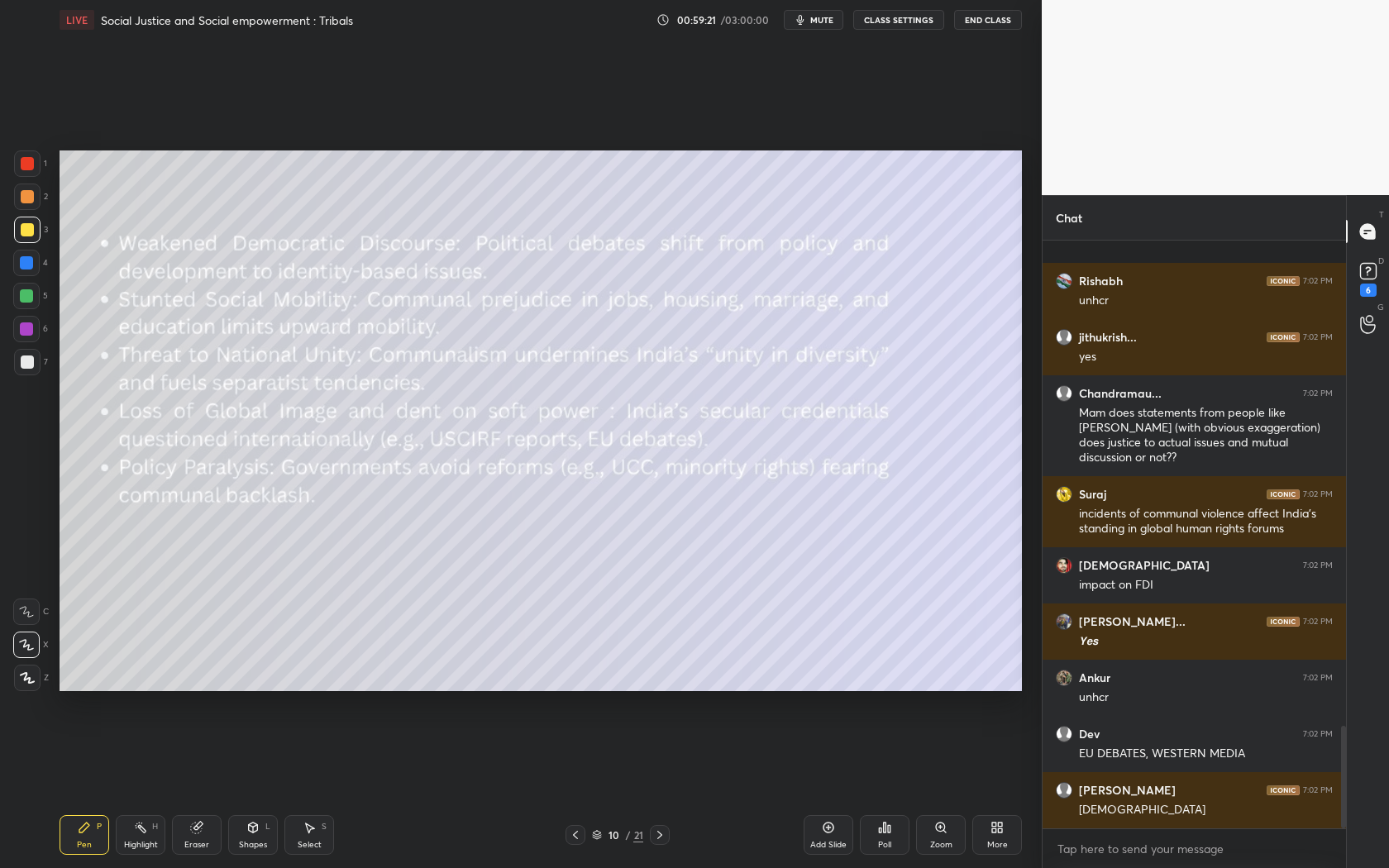
scroll to position [2779, 0]
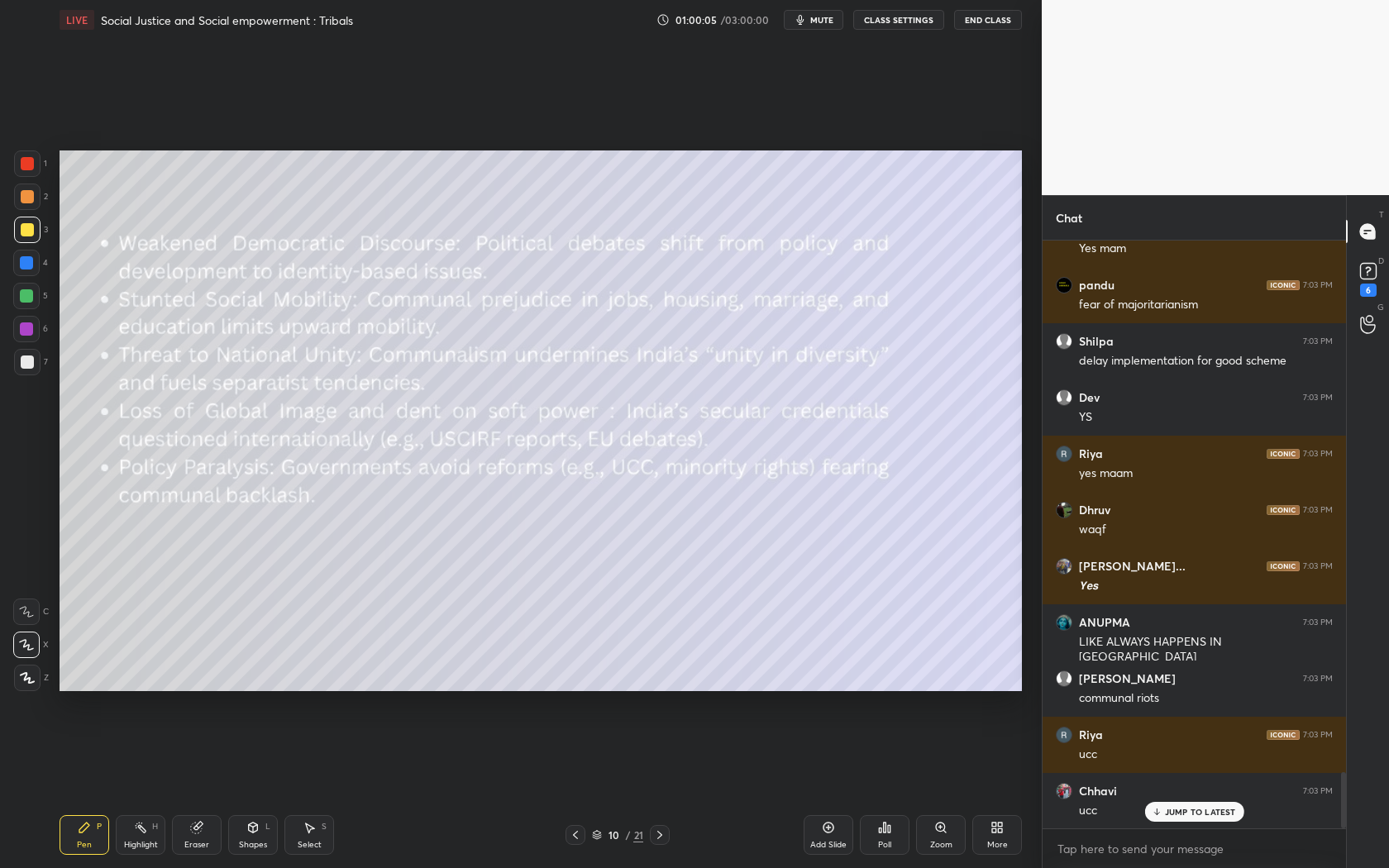
click at [574, 787] on icon at bounding box center [576, 834] width 5 height 8
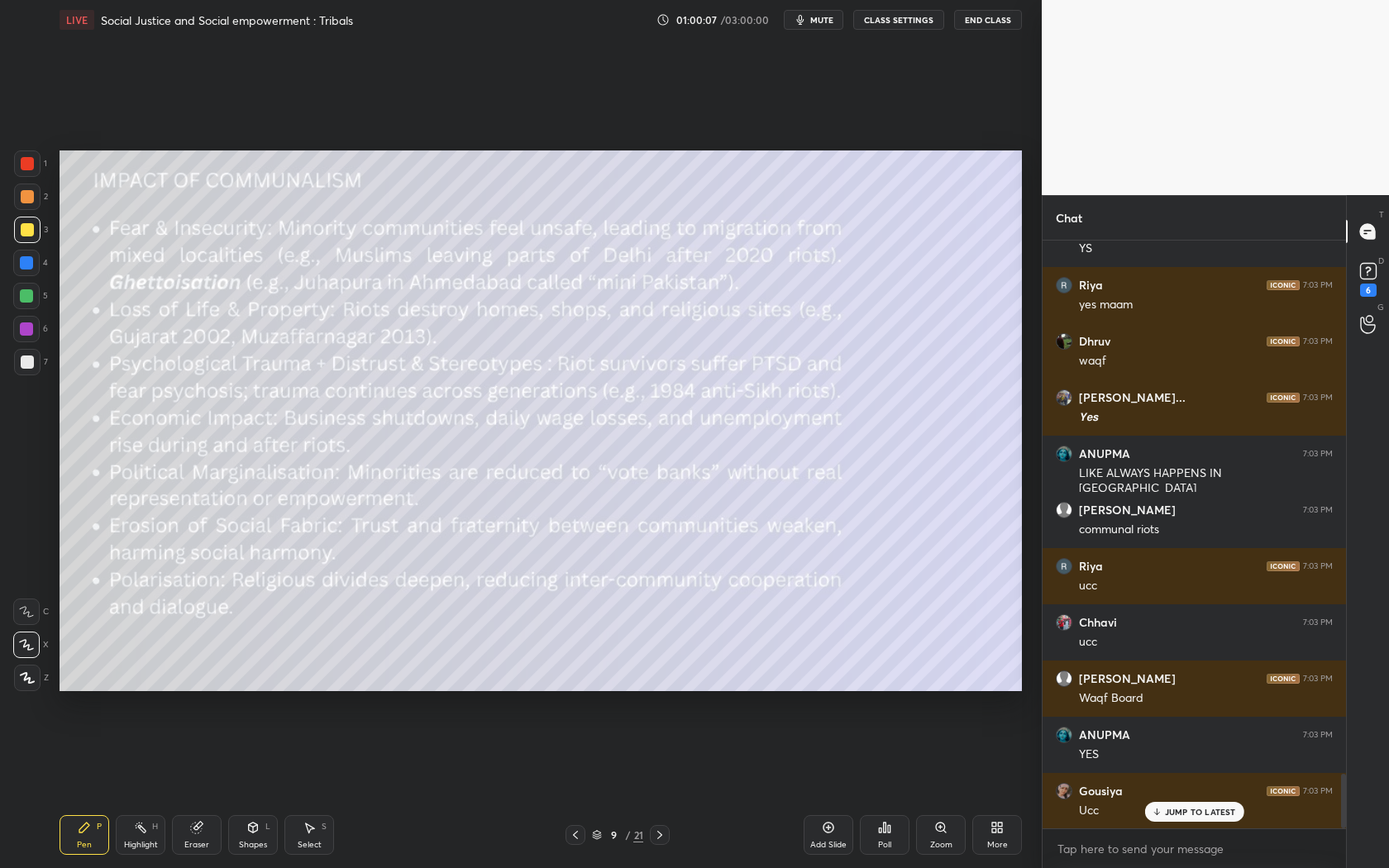
click at [583, 787] on div at bounding box center [576, 835] width 19 height 19
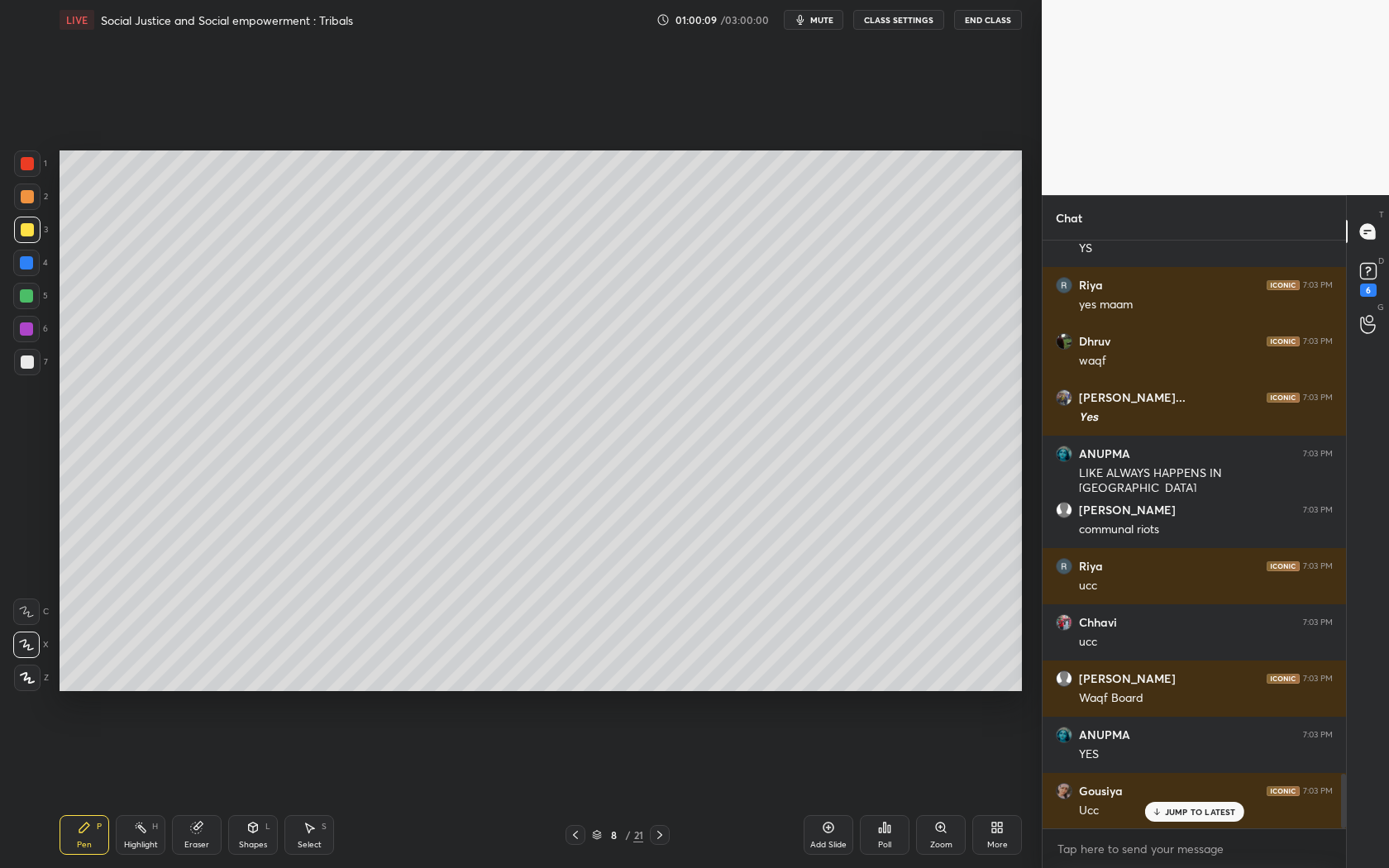
click at [574, 787] on icon at bounding box center [576, 834] width 5 height 8
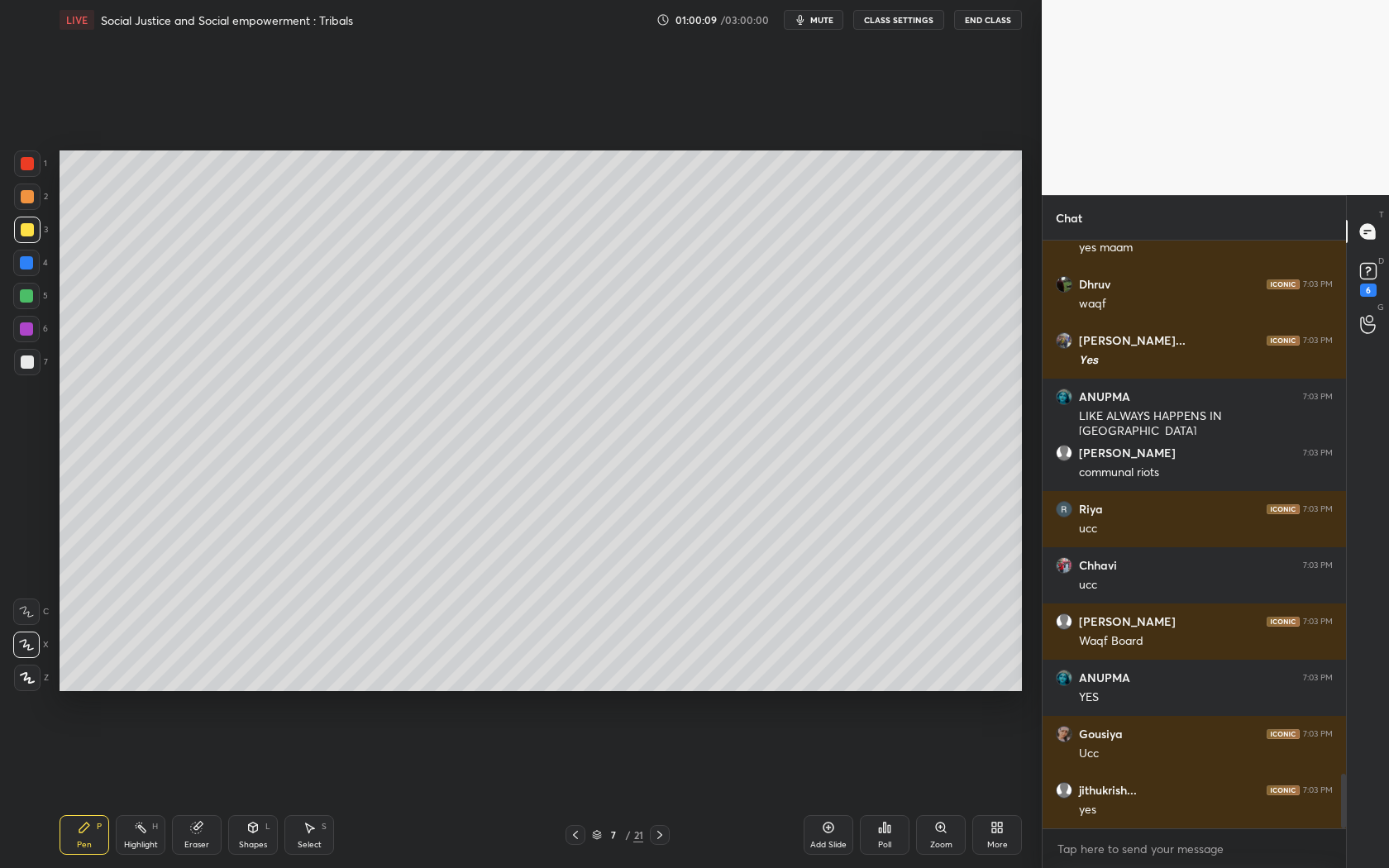
click at [574, 787] on icon at bounding box center [576, 834] width 5 height 8
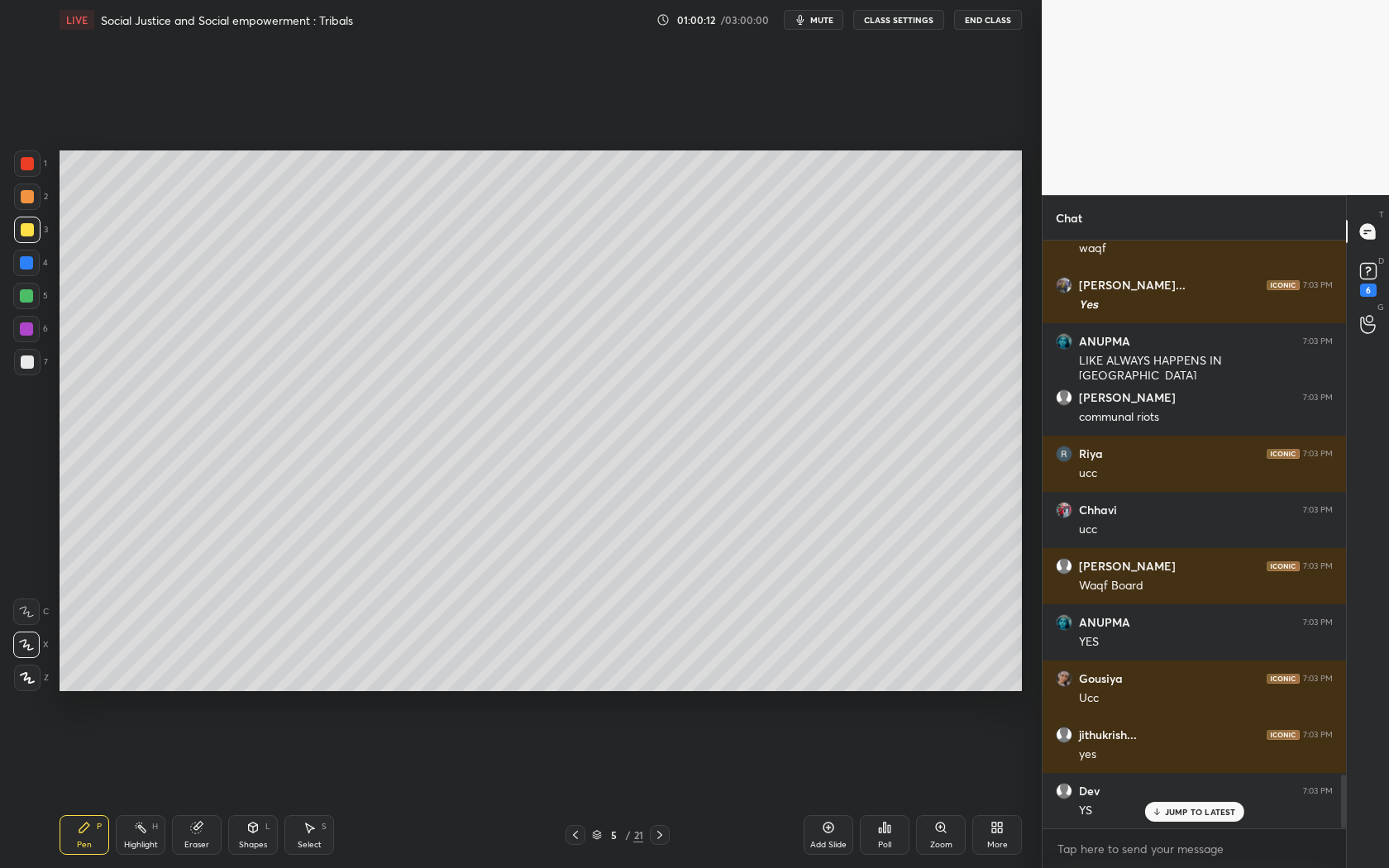
click at [666, 787] on div at bounding box center [660, 835] width 19 height 19
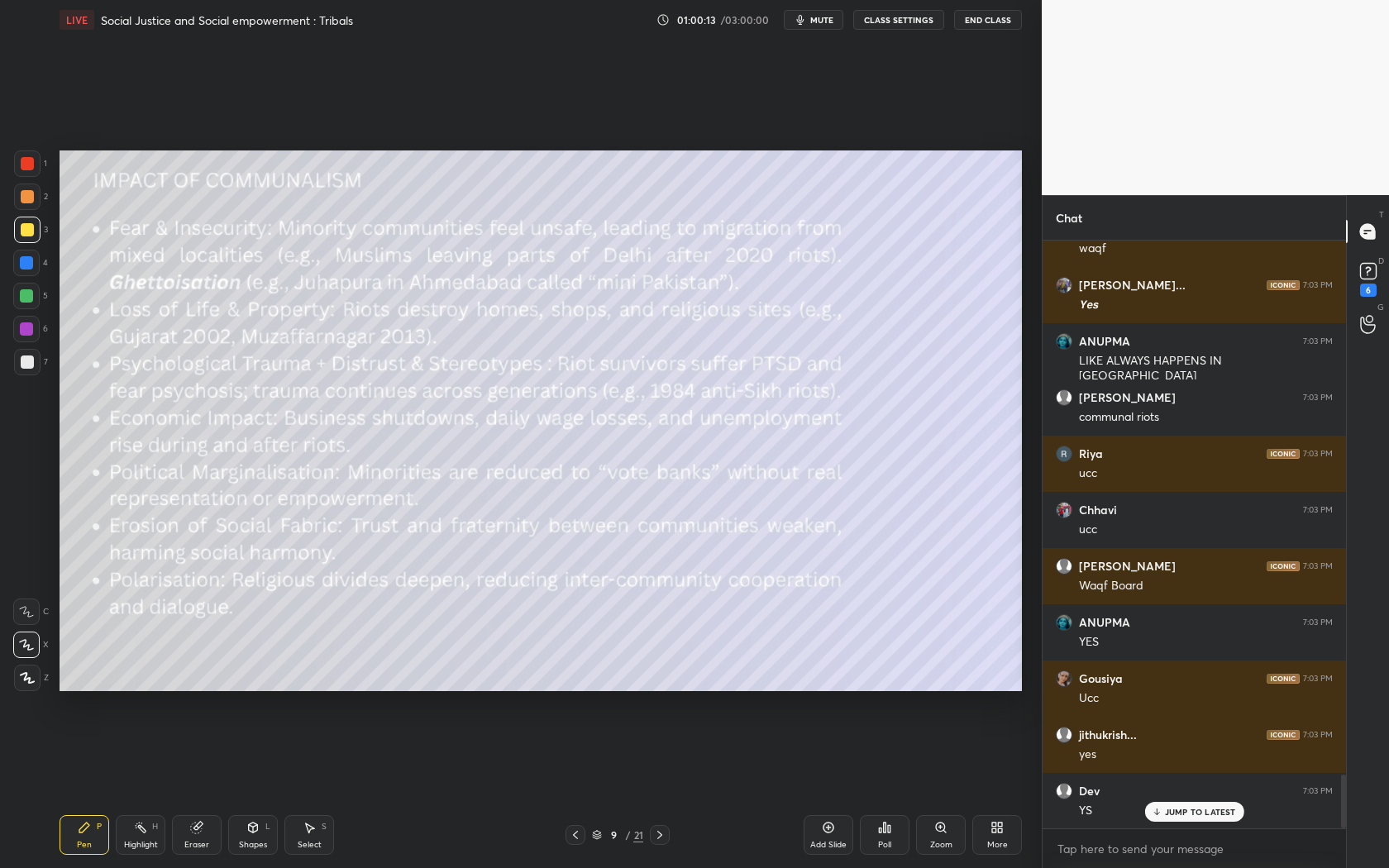
click at [666, 787] on div at bounding box center [660, 835] width 19 height 19
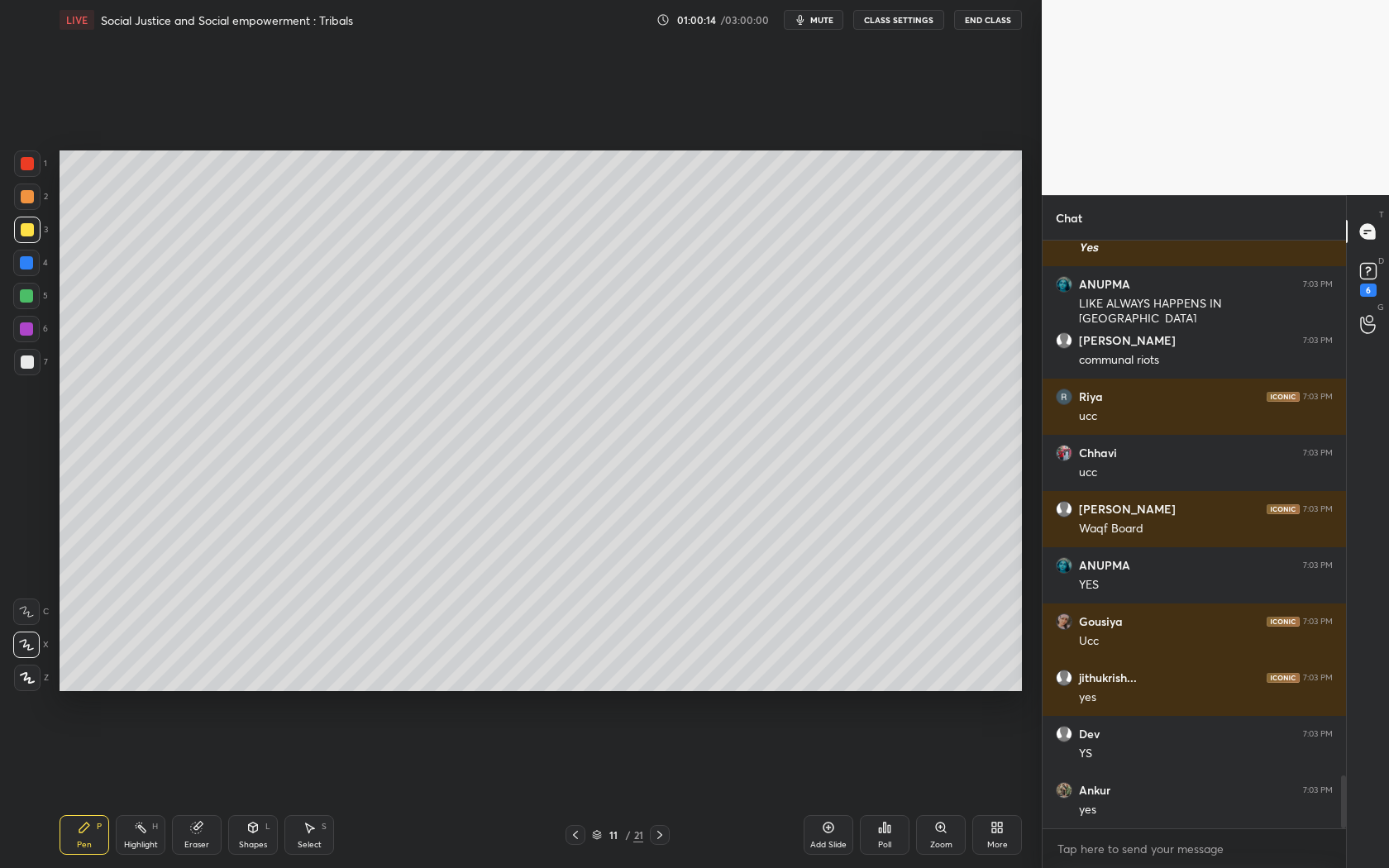
click at [666, 787] on div at bounding box center [660, 835] width 19 height 19
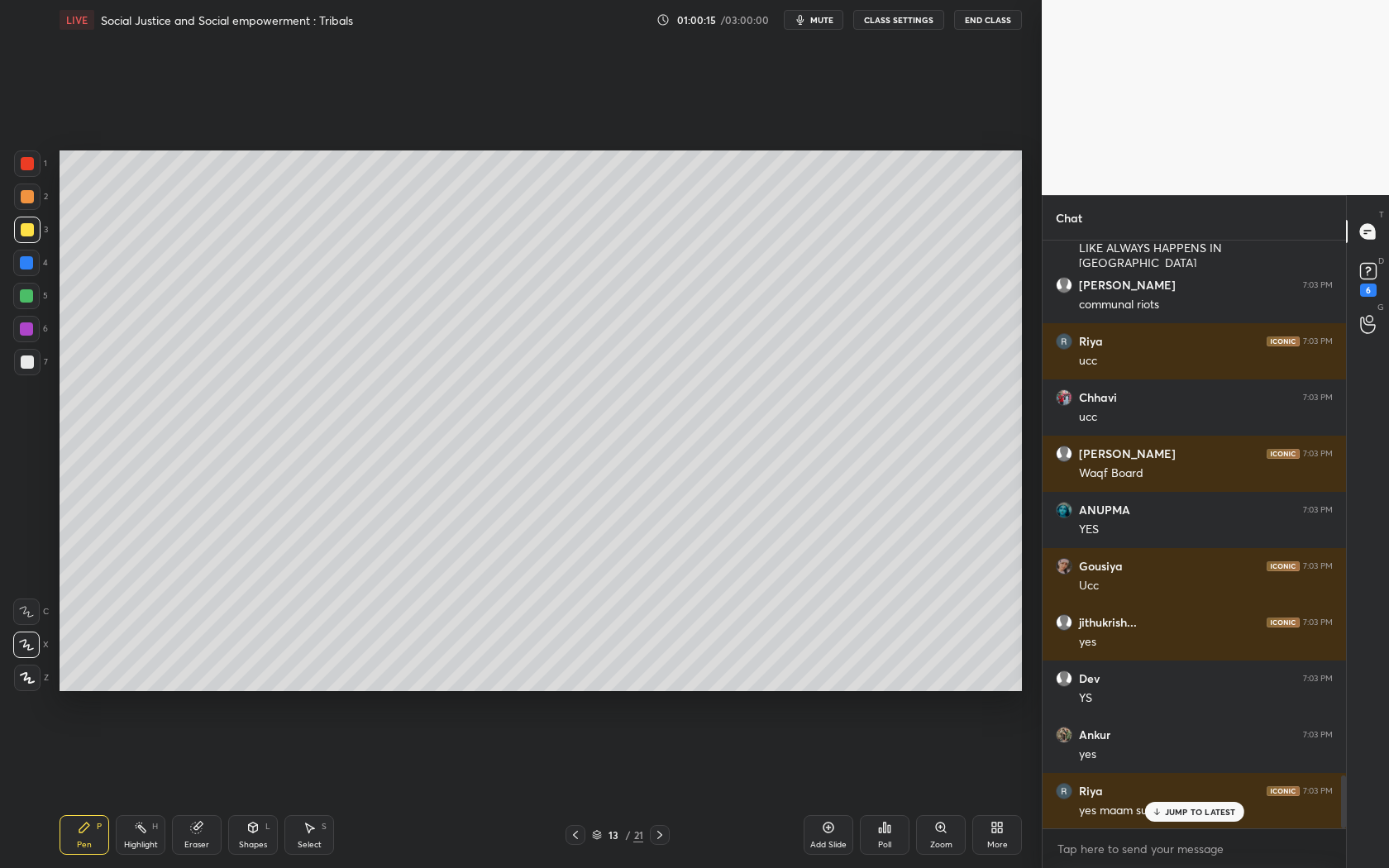
click at [666, 787] on div at bounding box center [660, 835] width 19 height 19
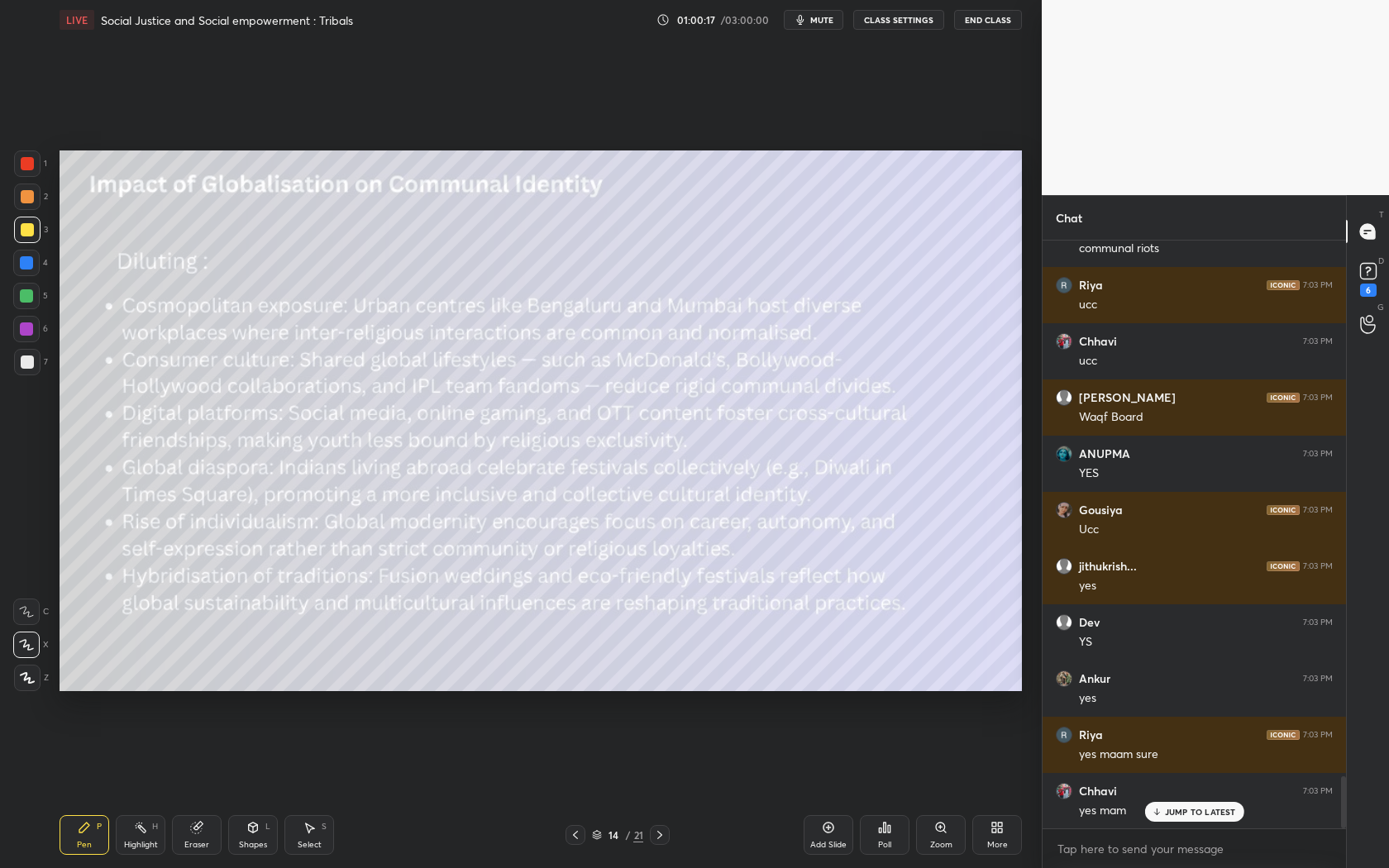
click at [576, 787] on icon at bounding box center [575, 834] width 13 height 13
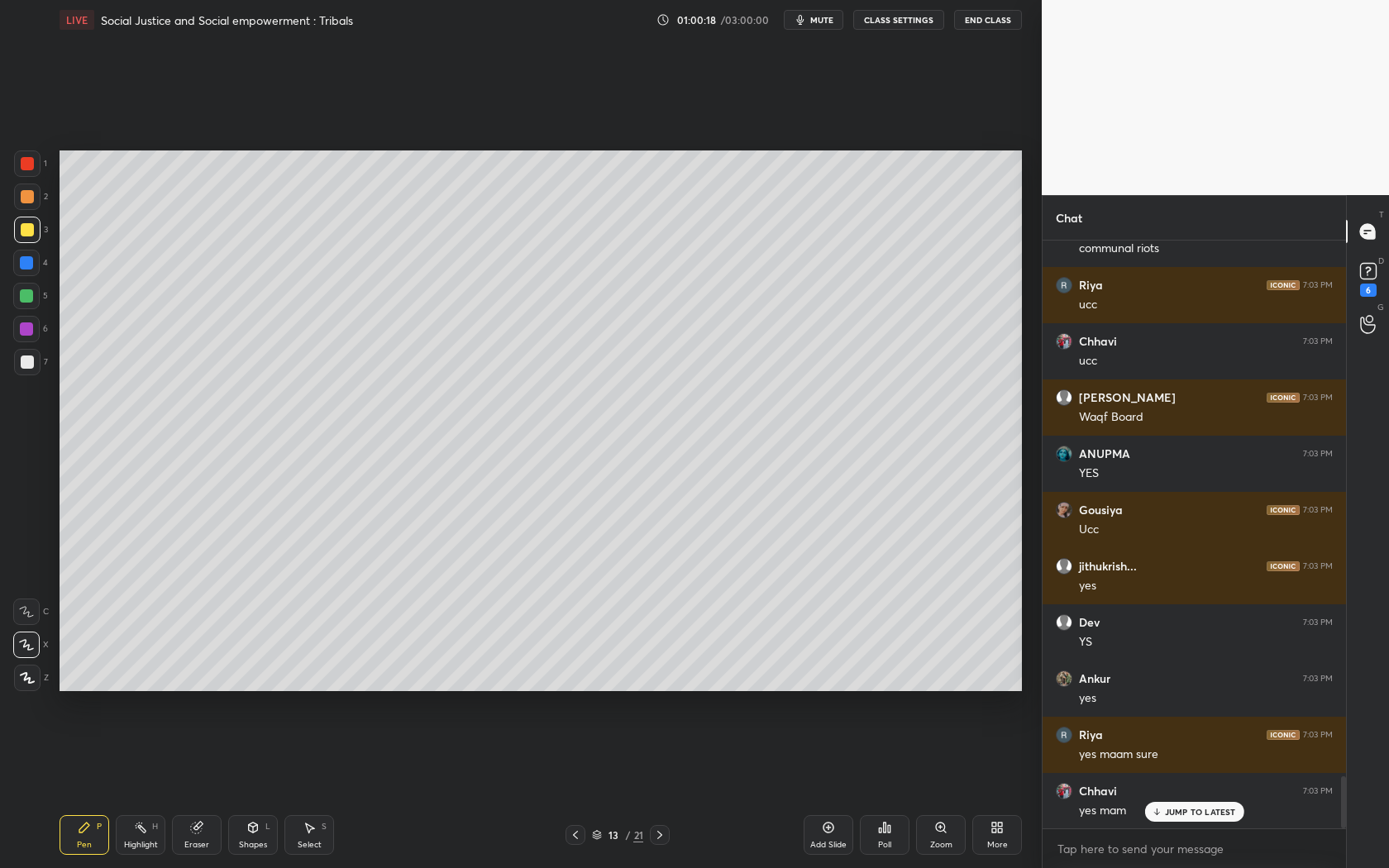
click at [811, 787] on div "Add Slide" at bounding box center [828, 834] width 50 height 40
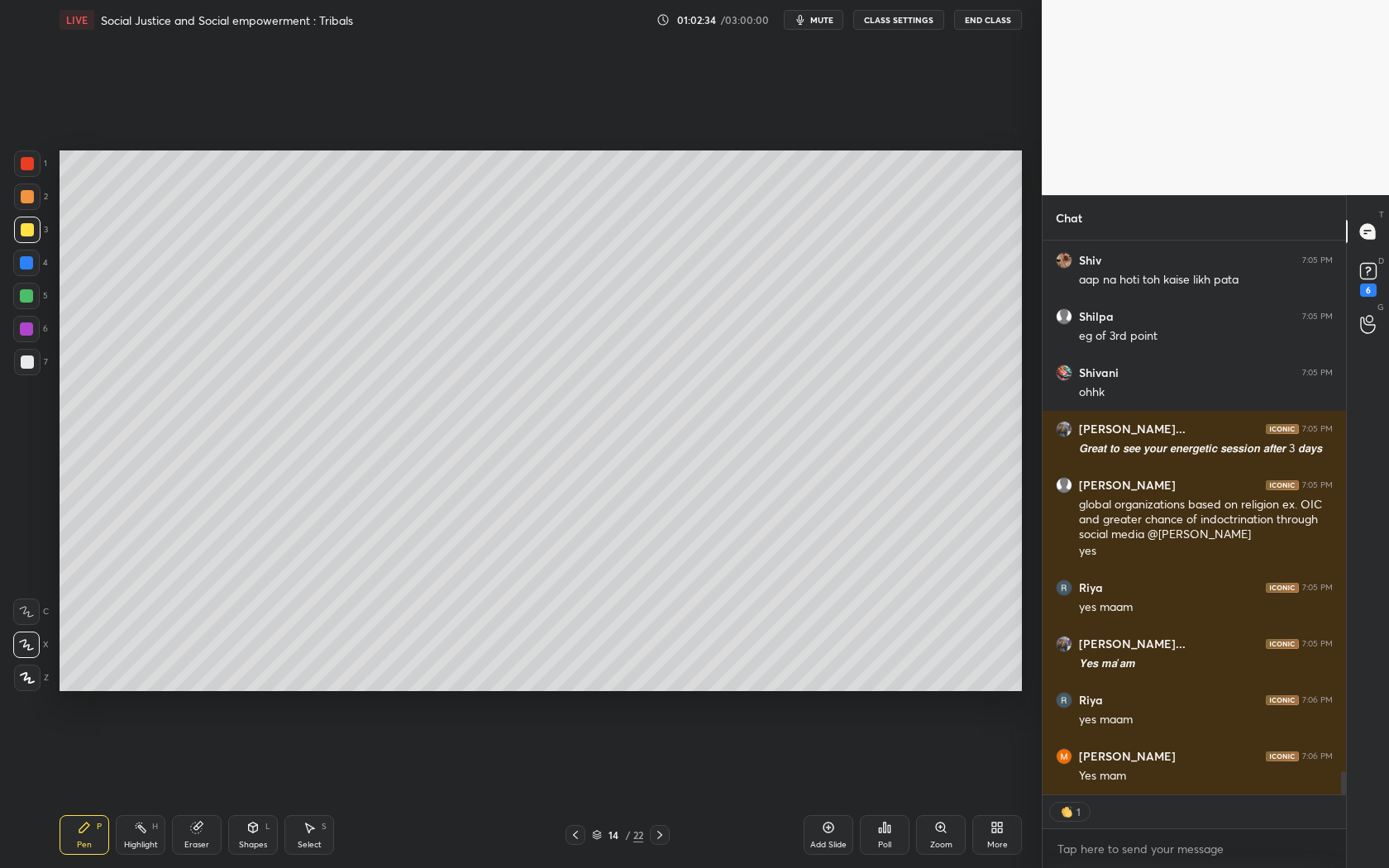
scroll to position [12660, 0]
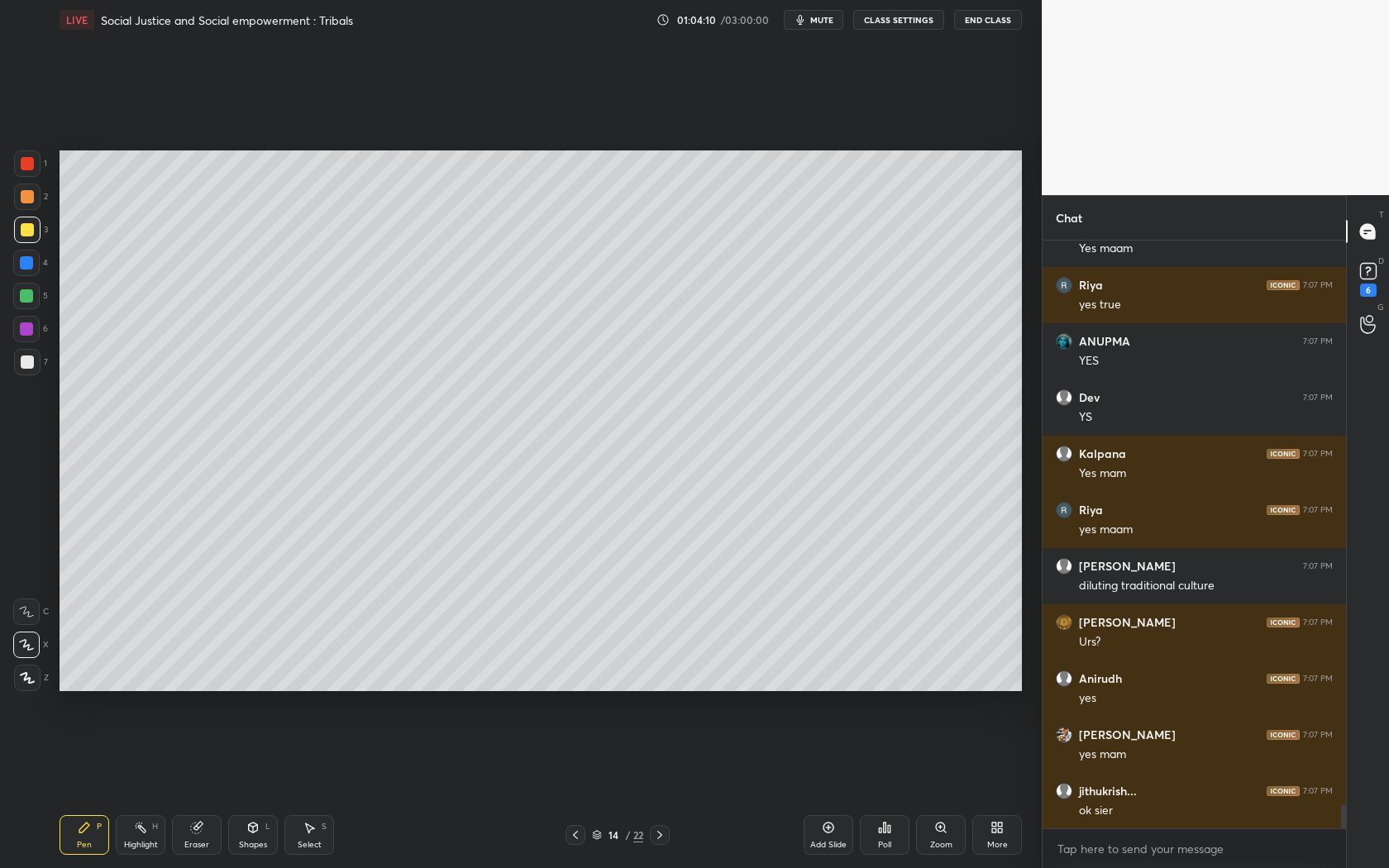
click at [666, 787] on icon at bounding box center [660, 834] width 13 height 13
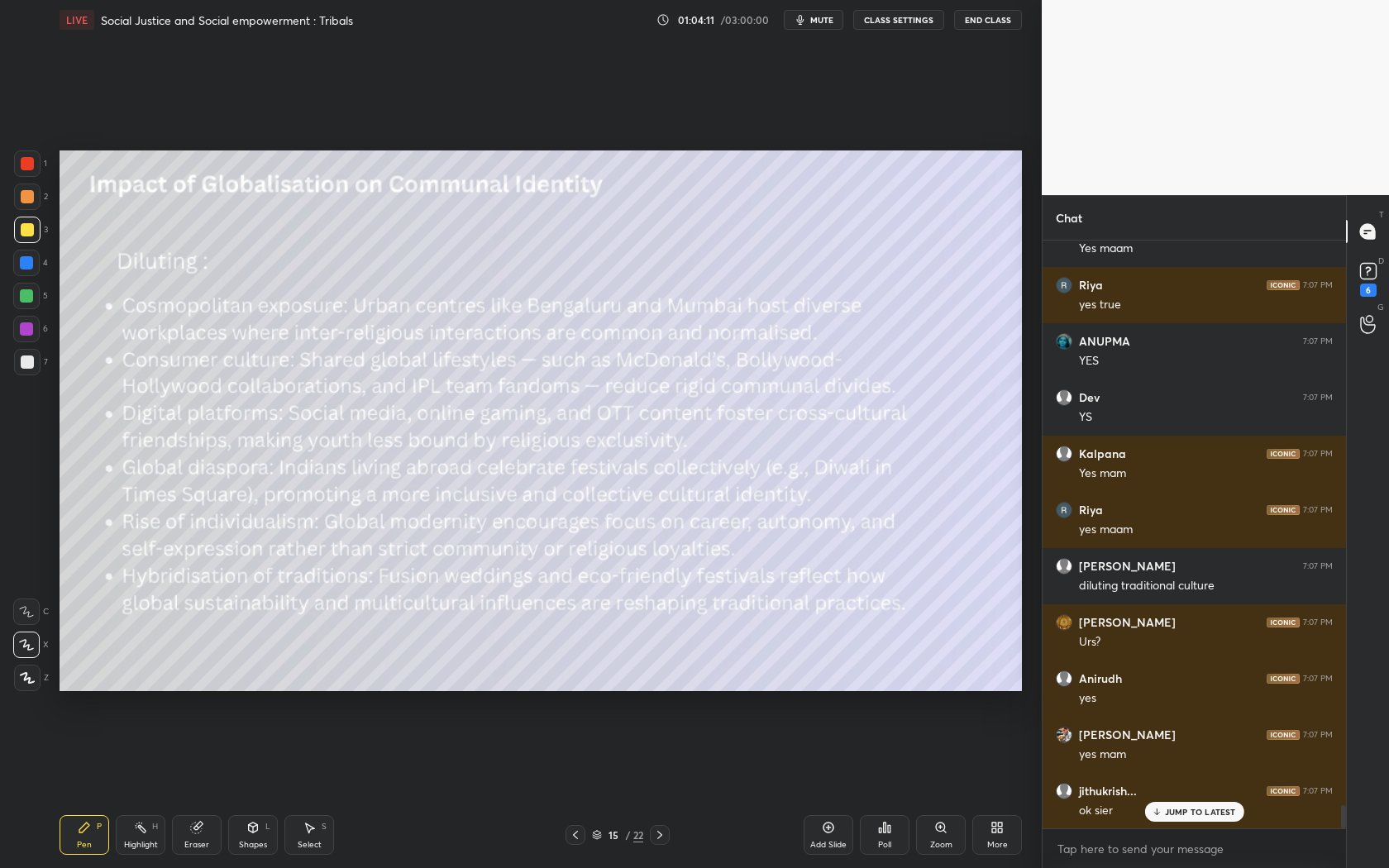
click at [578, 787] on icon at bounding box center [575, 834] width 13 height 13
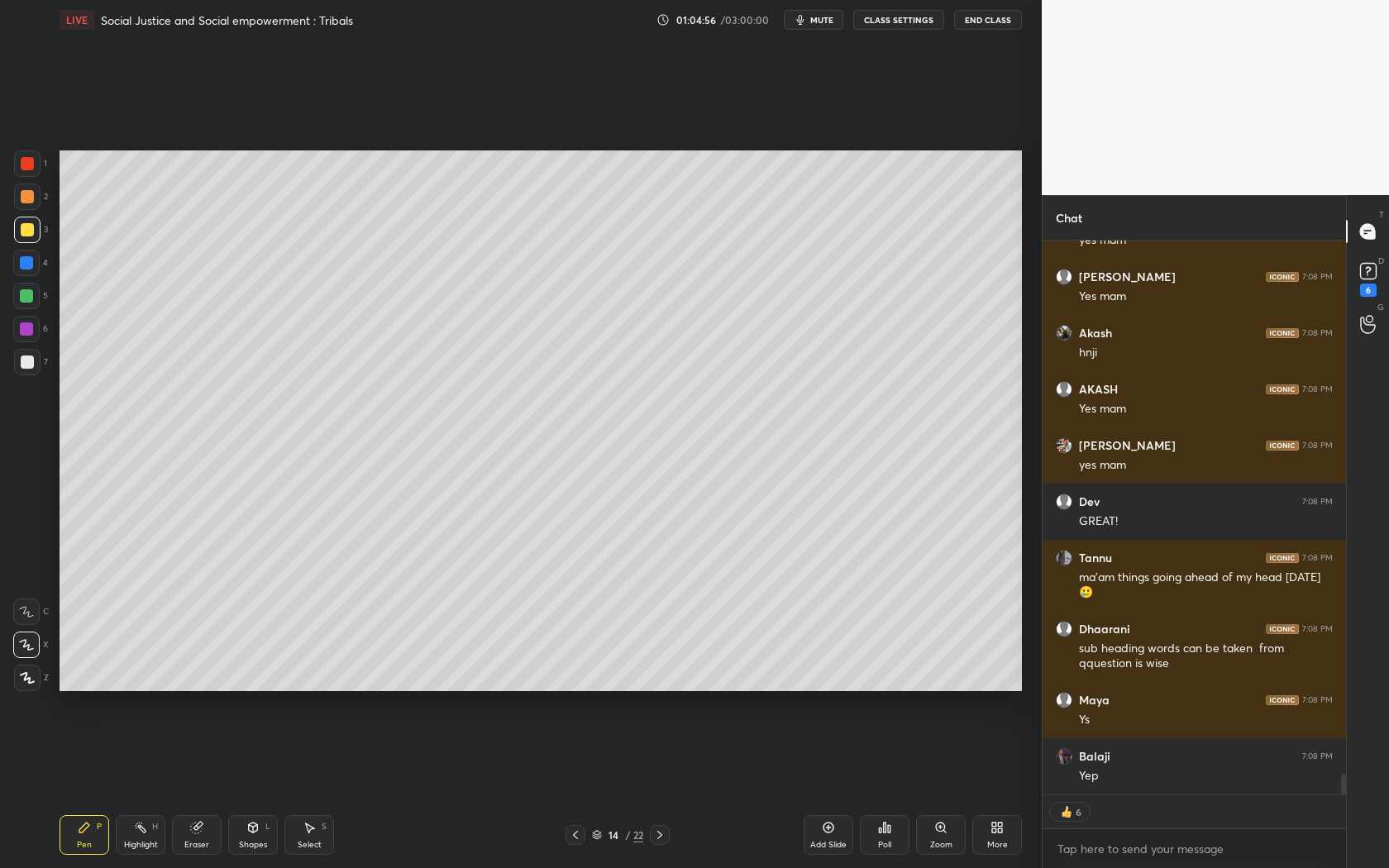
scroll to position [14601, 0]
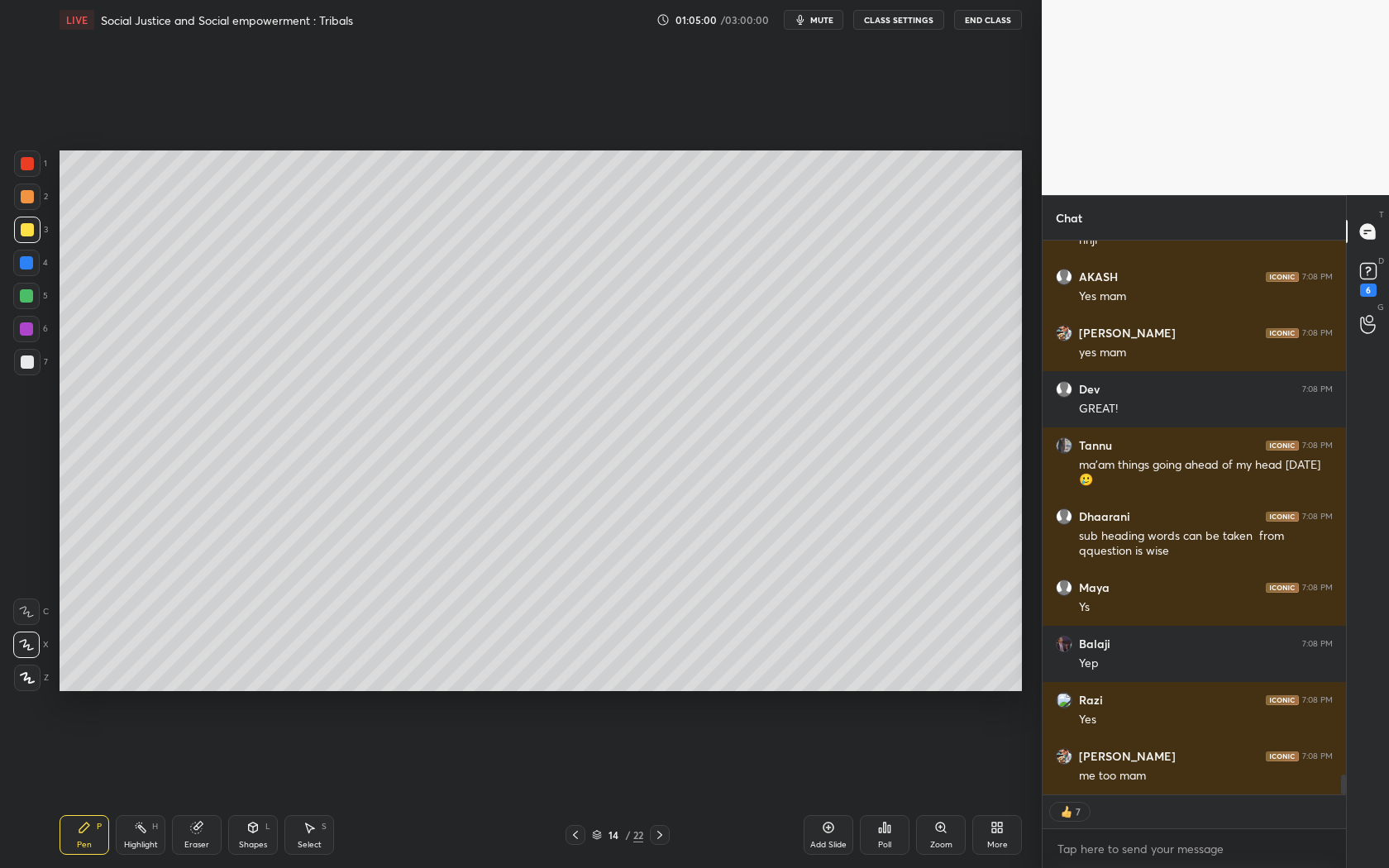
click at [654, 787] on icon at bounding box center [660, 834] width 13 height 13
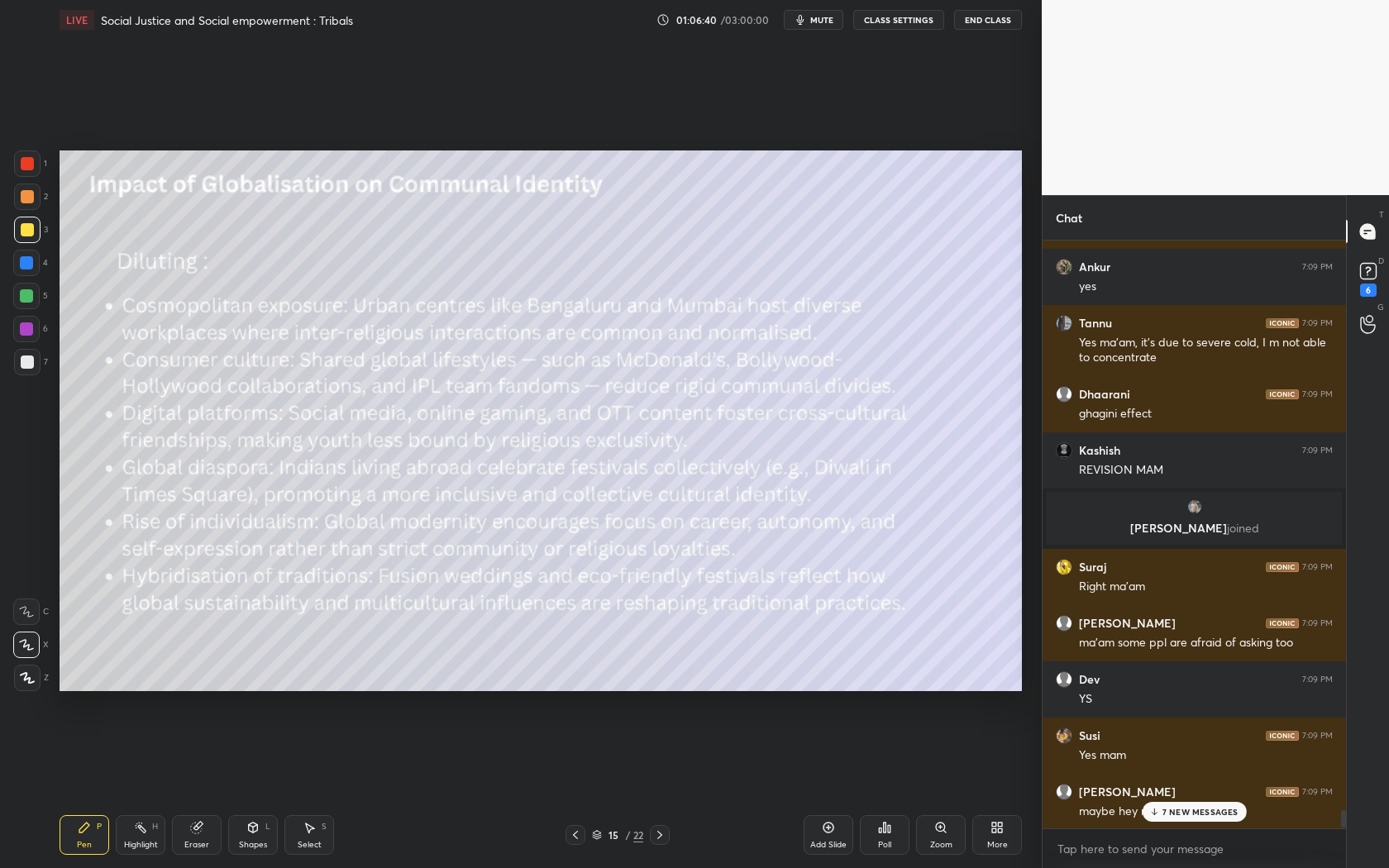
scroll to position [18825, 0]
click at [1201, 787] on p "7 NEW MESSAGES" at bounding box center [1201, 811] width 76 height 10
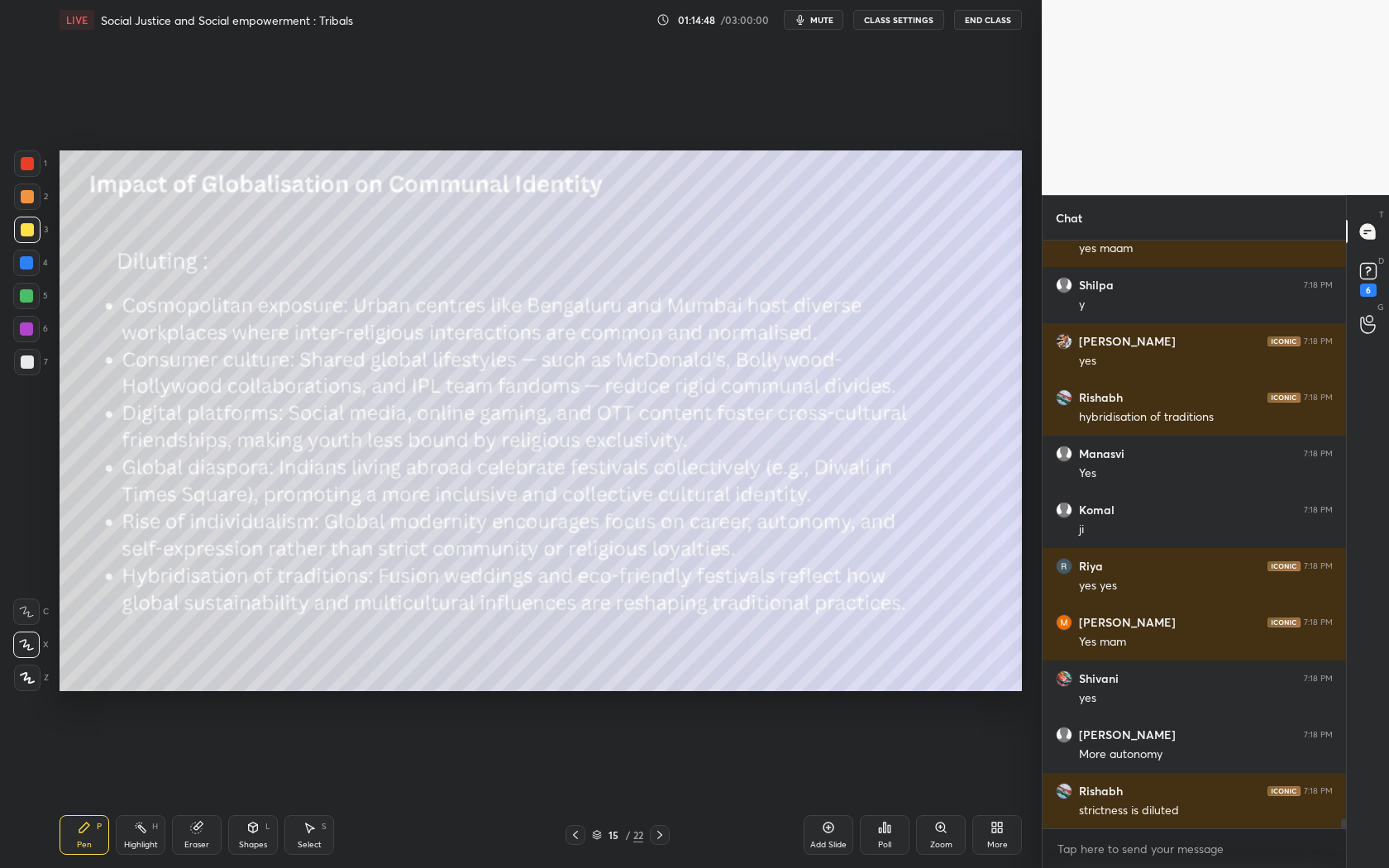
scroll to position [34928, 0]
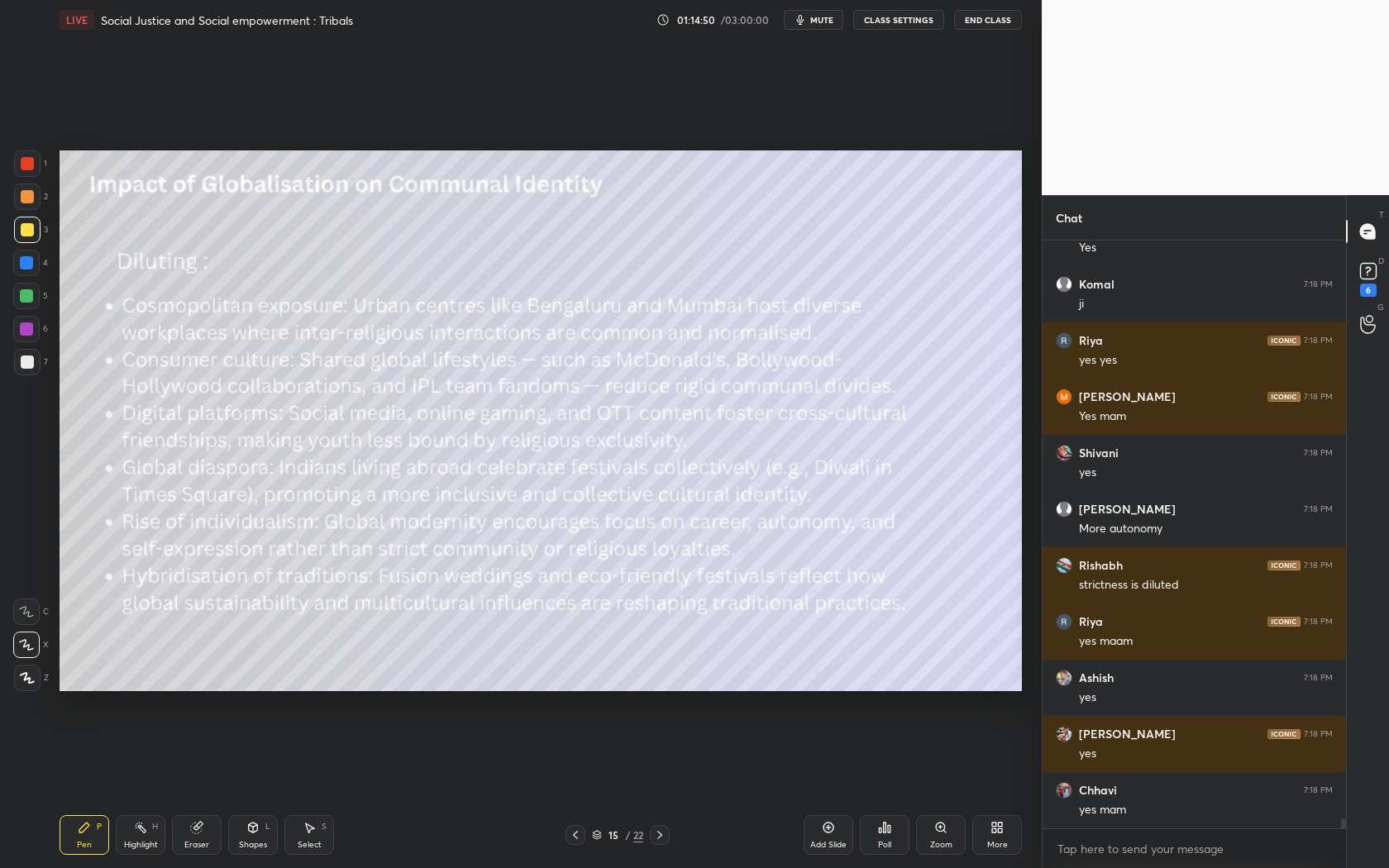
click at [662, 787] on icon at bounding box center [660, 834] width 13 height 13
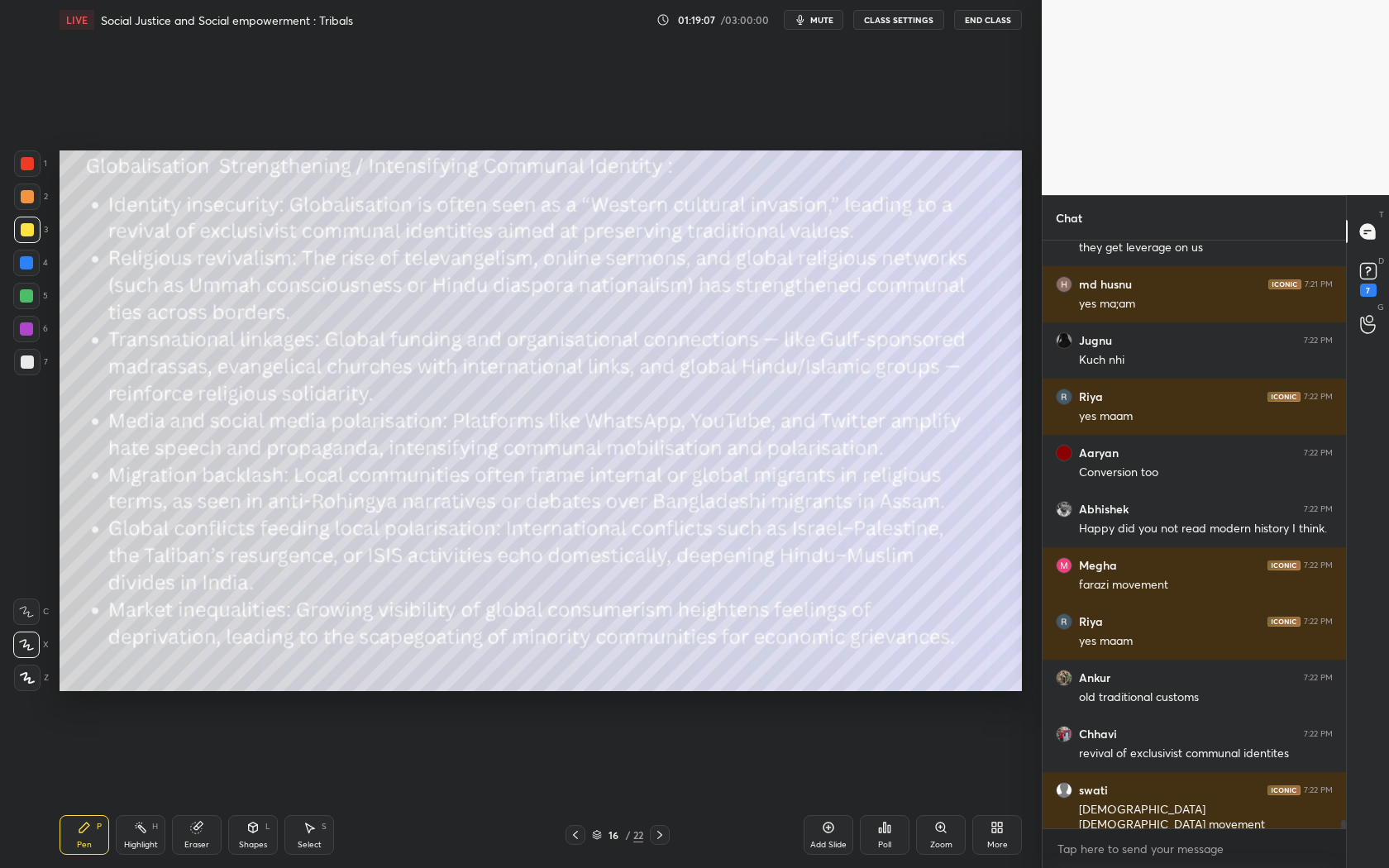
scroll to position [41875, 0]
click at [198, 787] on icon at bounding box center [197, 828] width 11 height 11
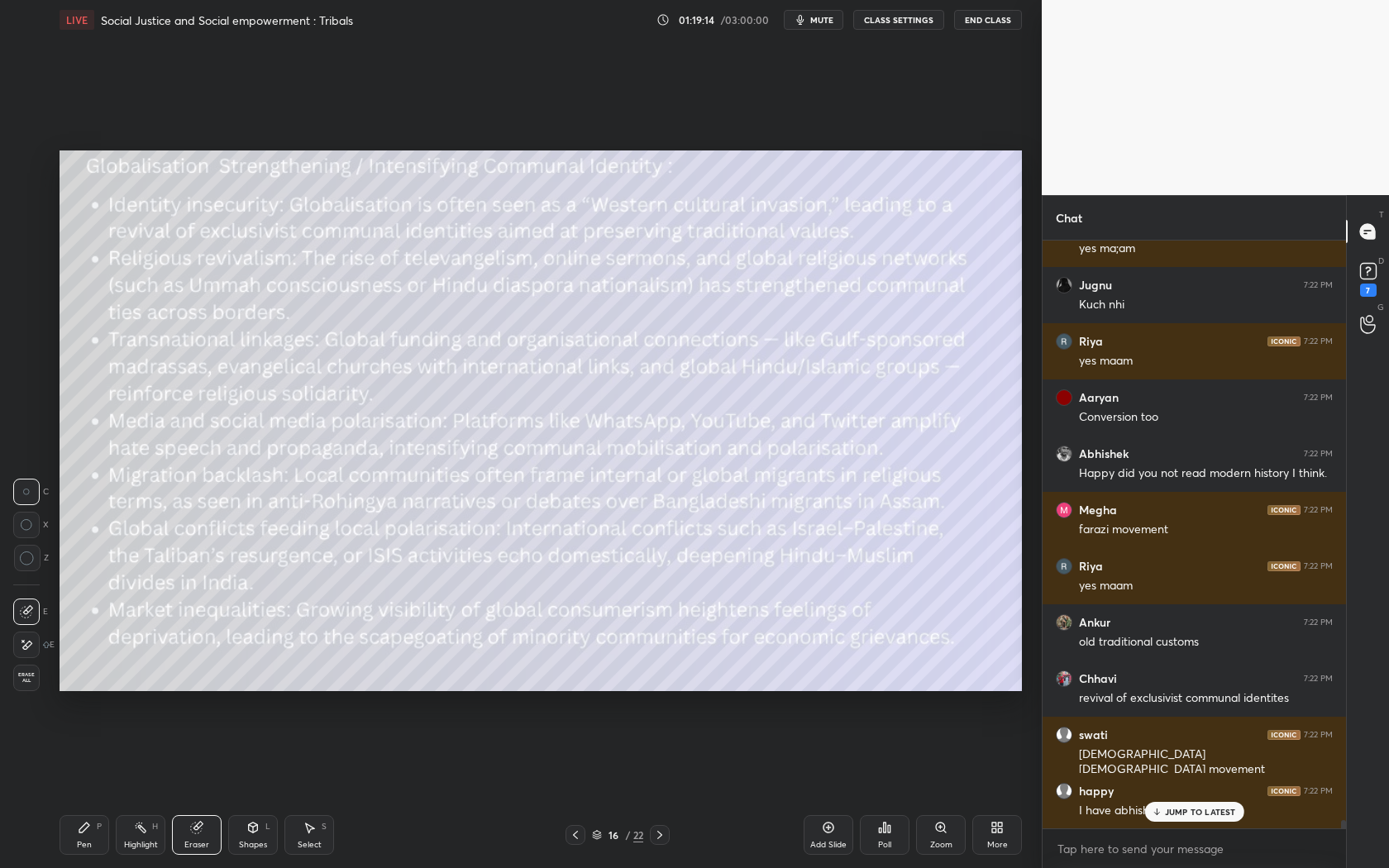
click at [81, 787] on icon at bounding box center [84, 827] width 13 height 13
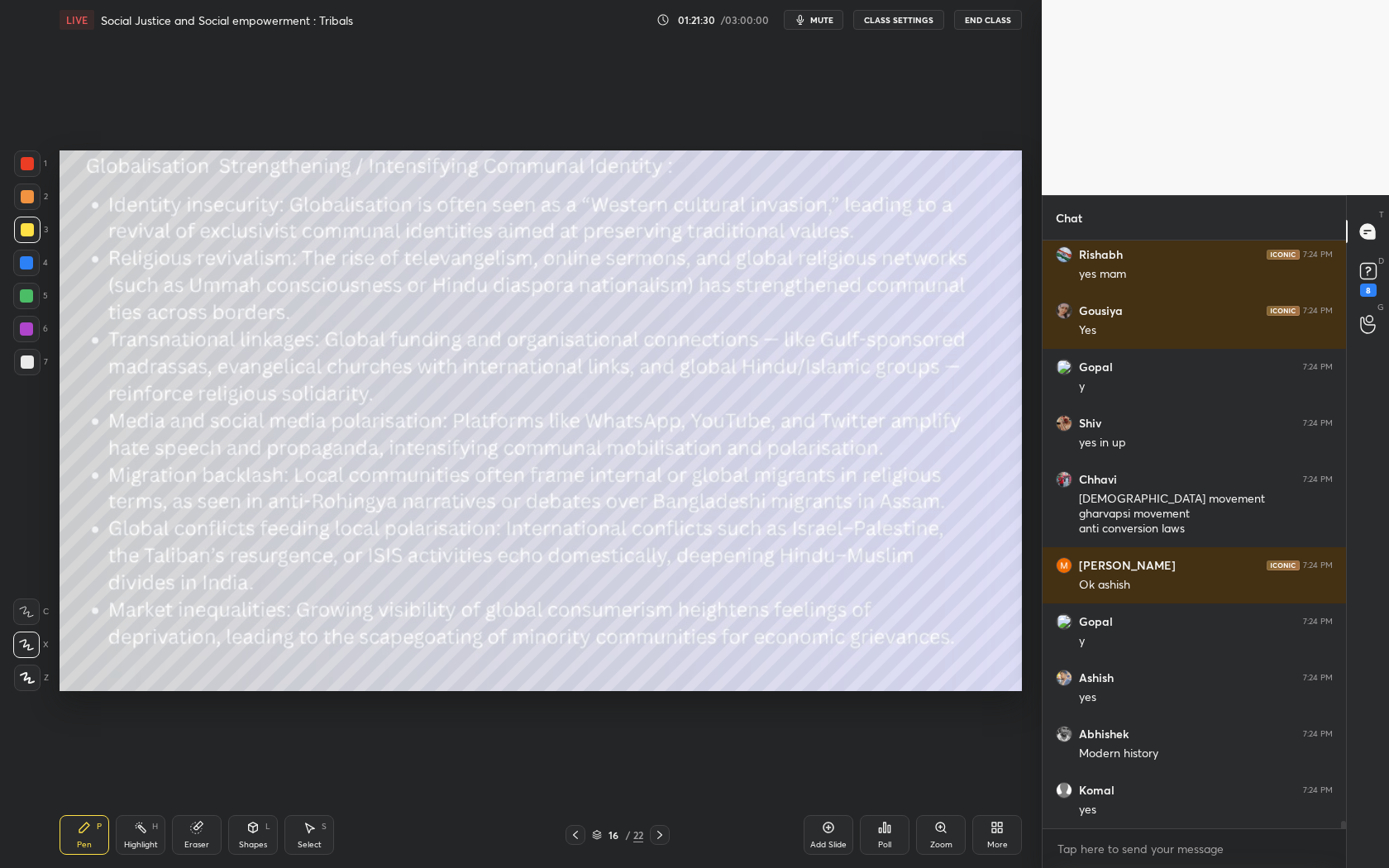
scroll to position [47663, 0]
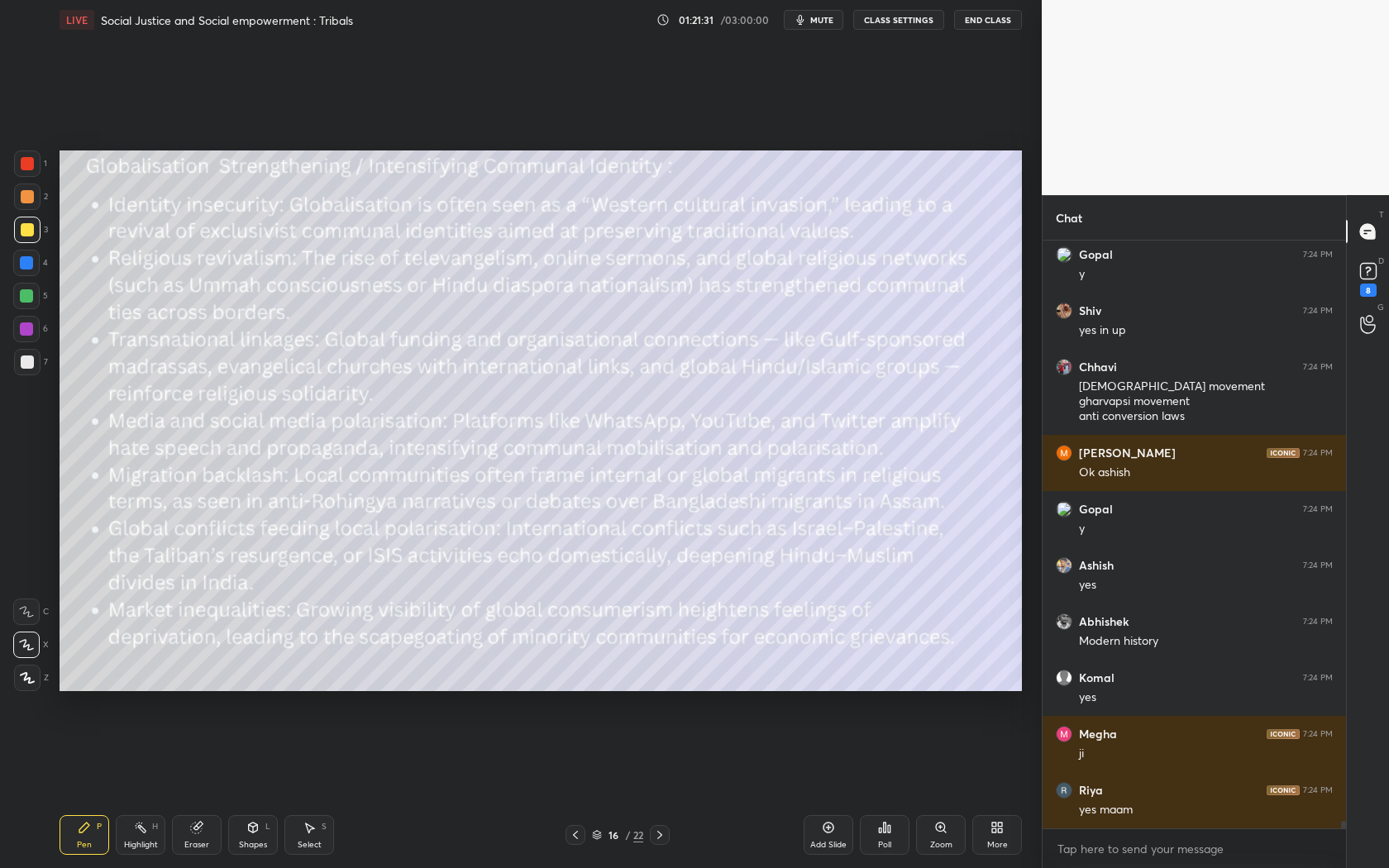
click at [915, 143] on div "Setting up your live class Poll for secs No correct answer Start poll" at bounding box center [541, 421] width 976 height 763
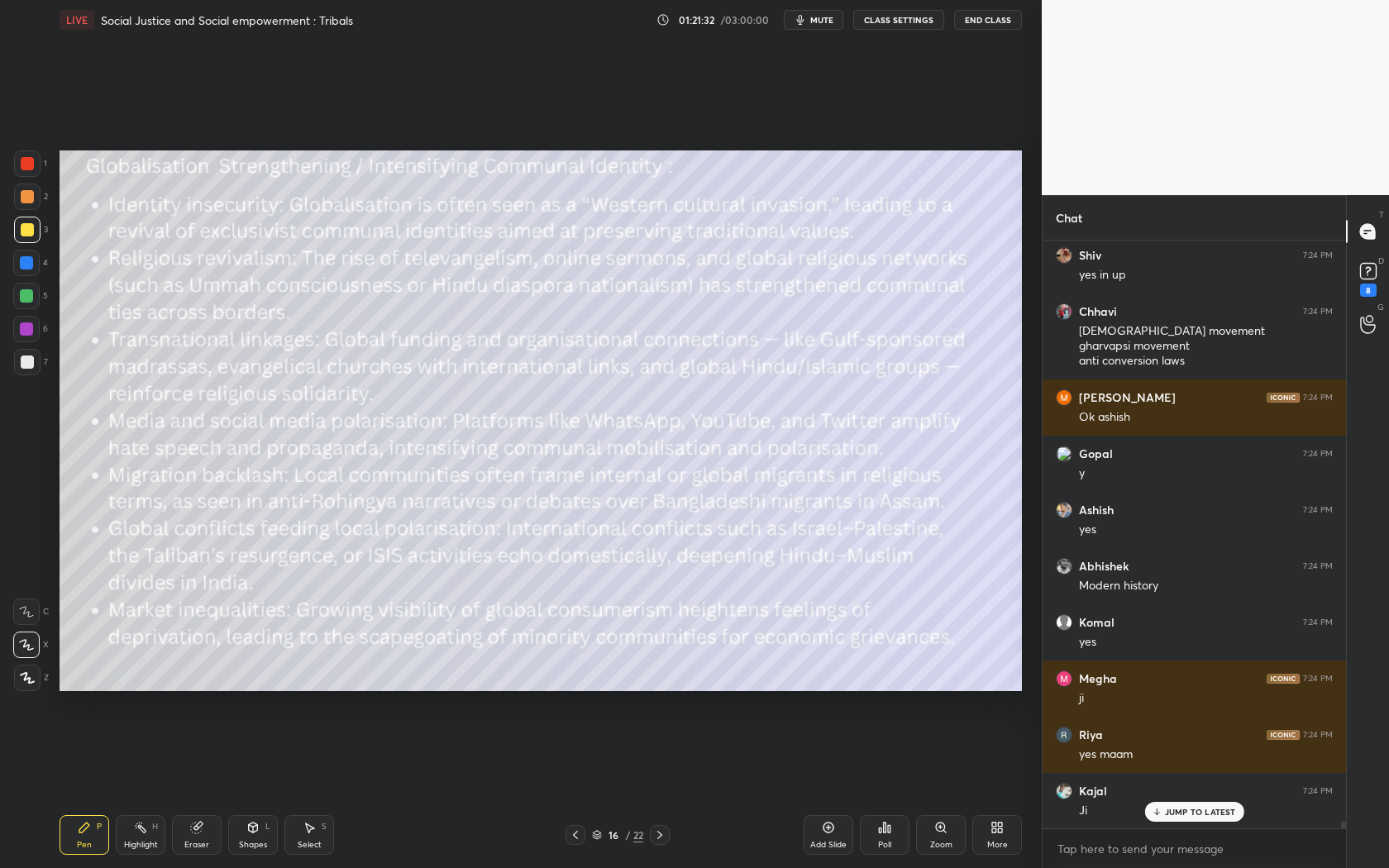
click at [795, 148] on div "Setting up your live class Poll for secs No correct answer Start poll" at bounding box center [541, 421] width 976 height 763
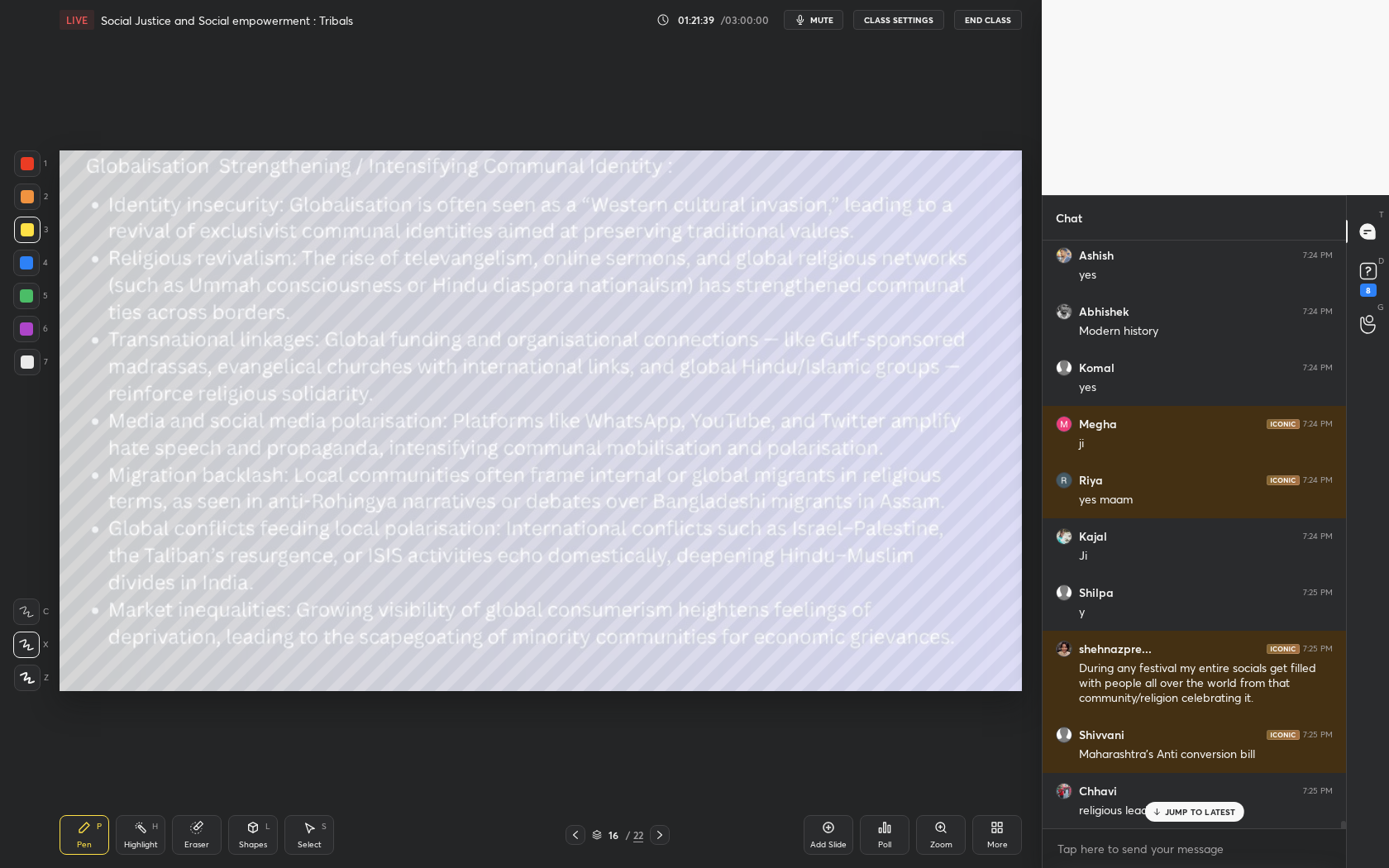
scroll to position [48101, 0]
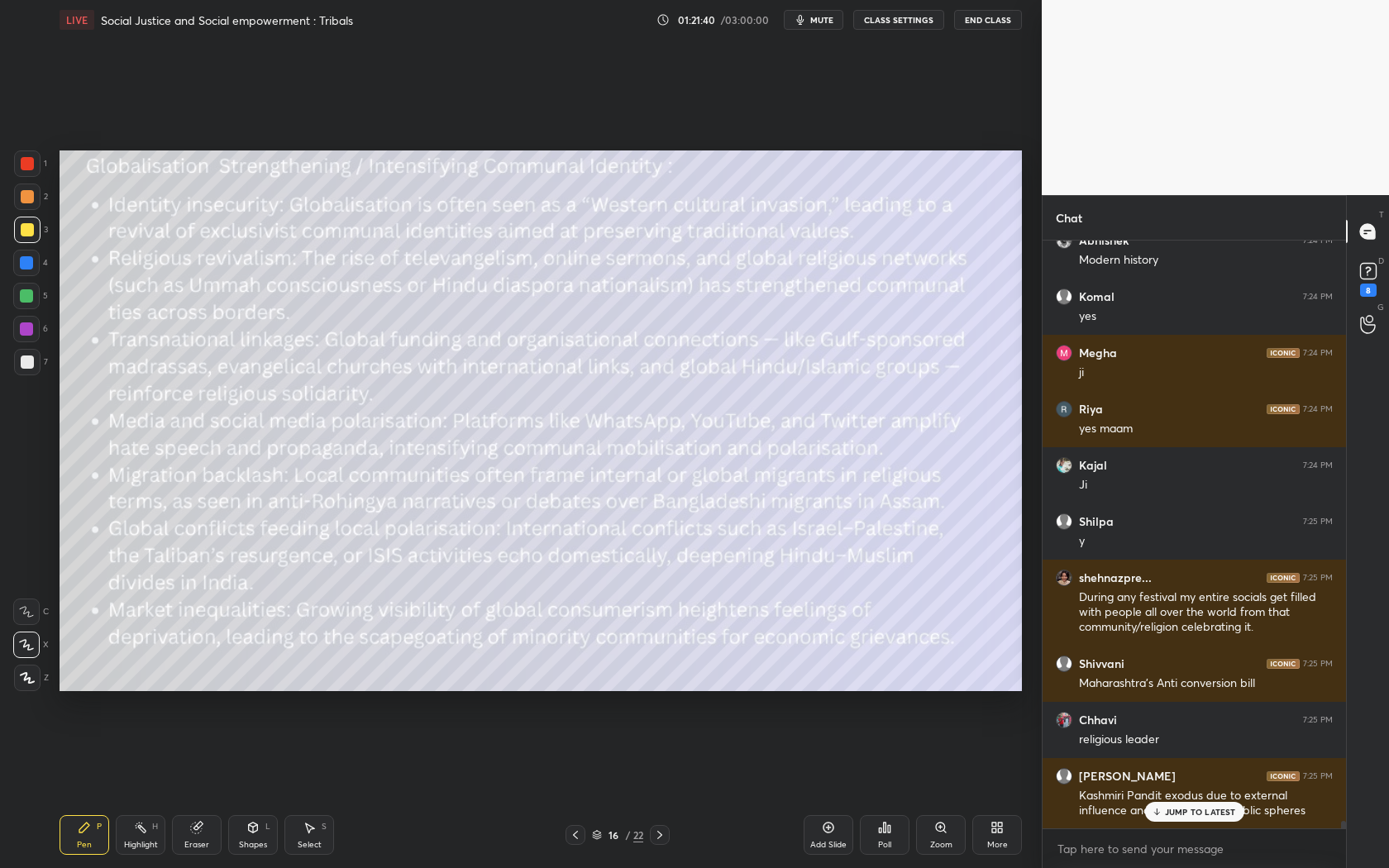
click at [1201, 787] on div "Riya 7:24 PM yes maam sachin 7:24 PM yes Rishabh 7:24 PM yes mam Gousiya 7:24 P…" at bounding box center [1194, 535] width 304 height 588
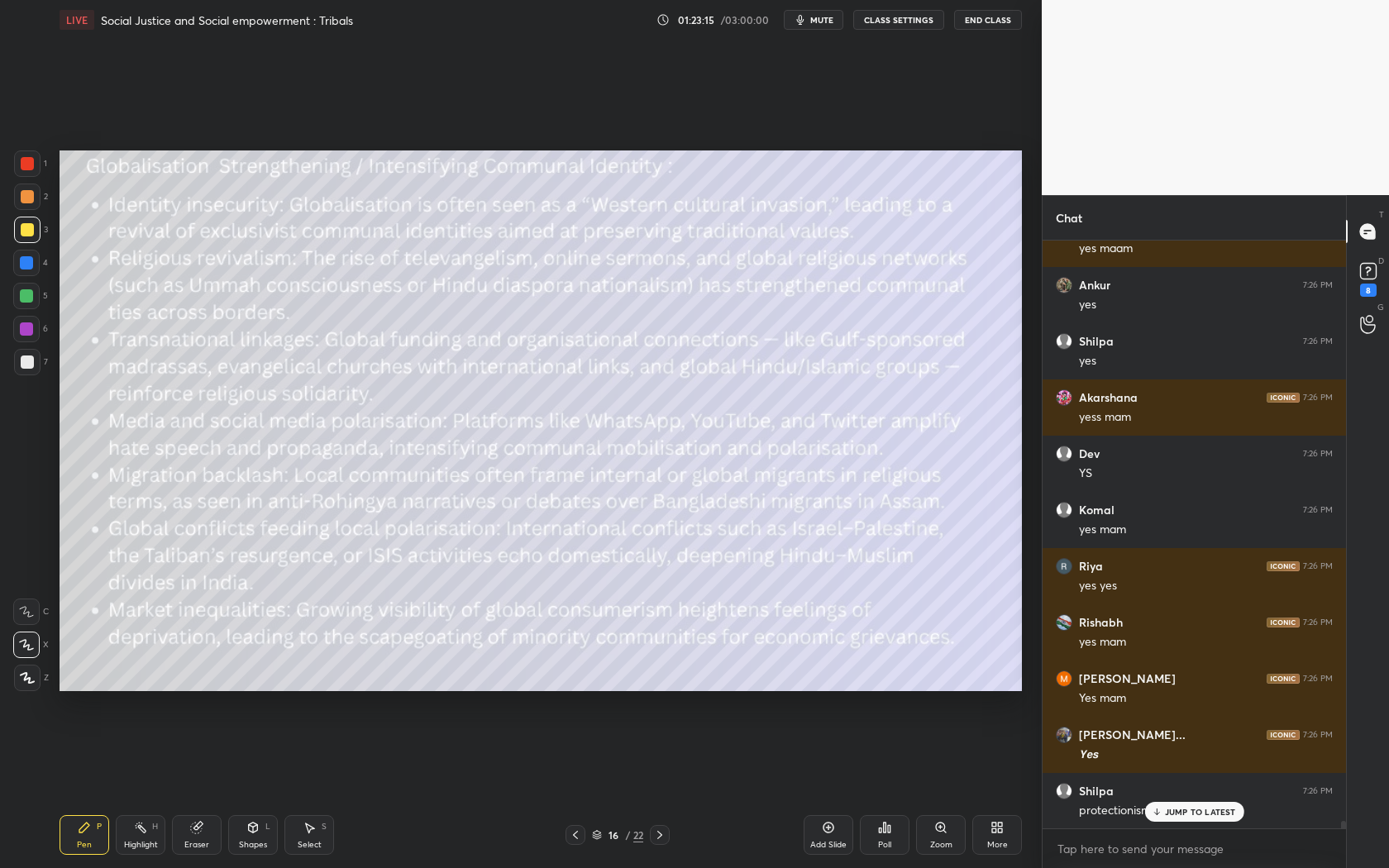
scroll to position [47483, 0]
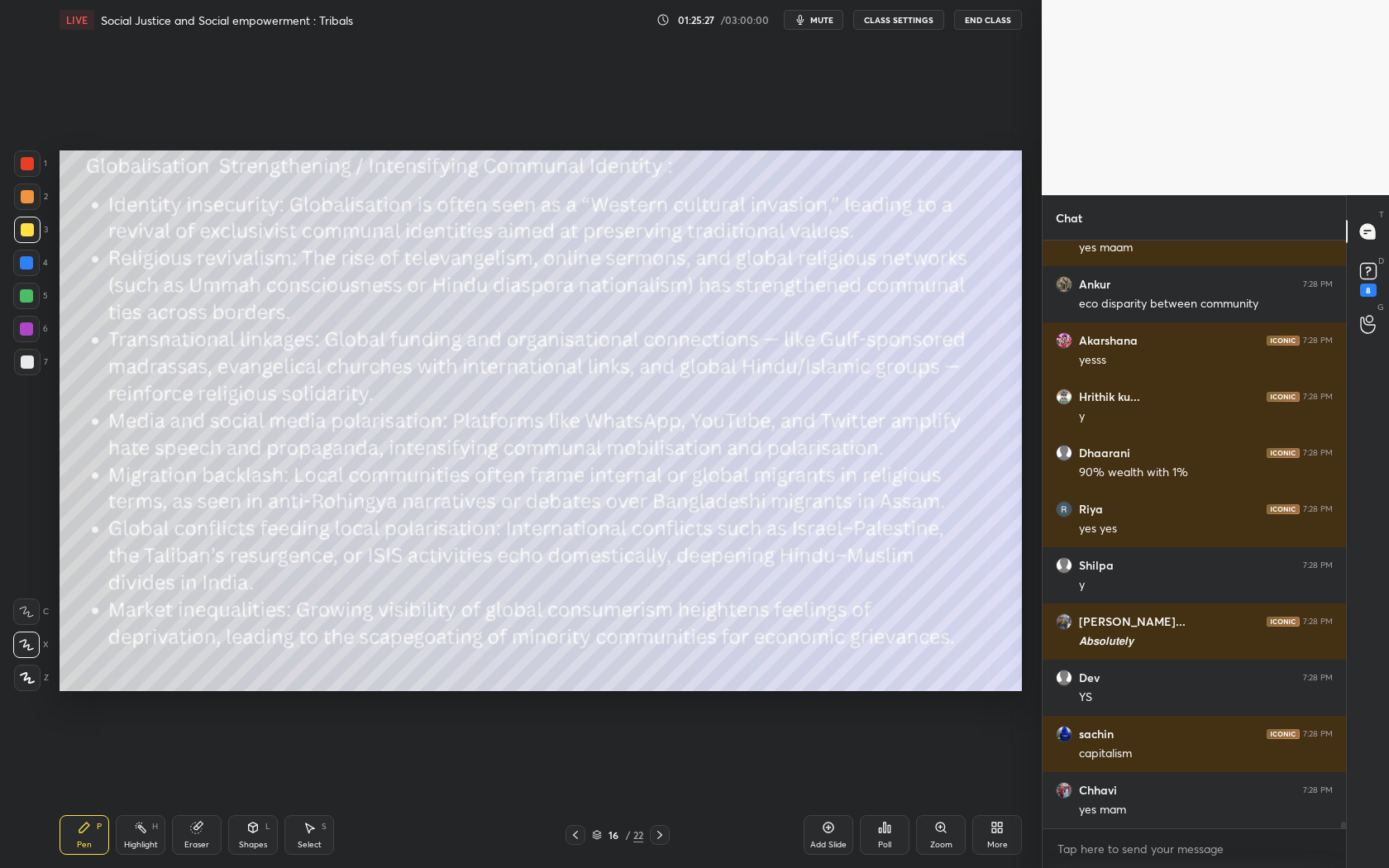
click at [665, 787] on icon at bounding box center [660, 834] width 13 height 13
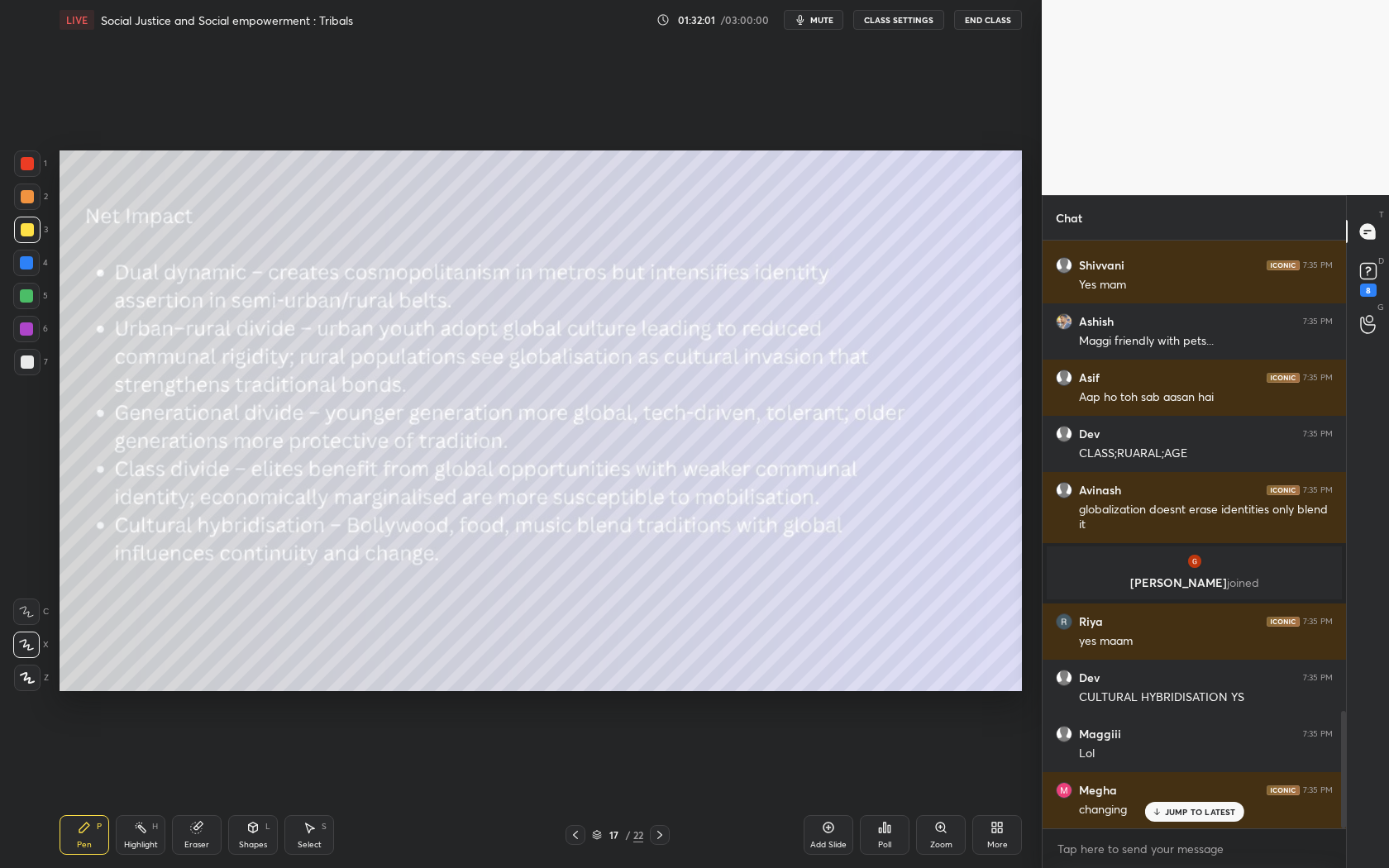
scroll to position [2358, 0]
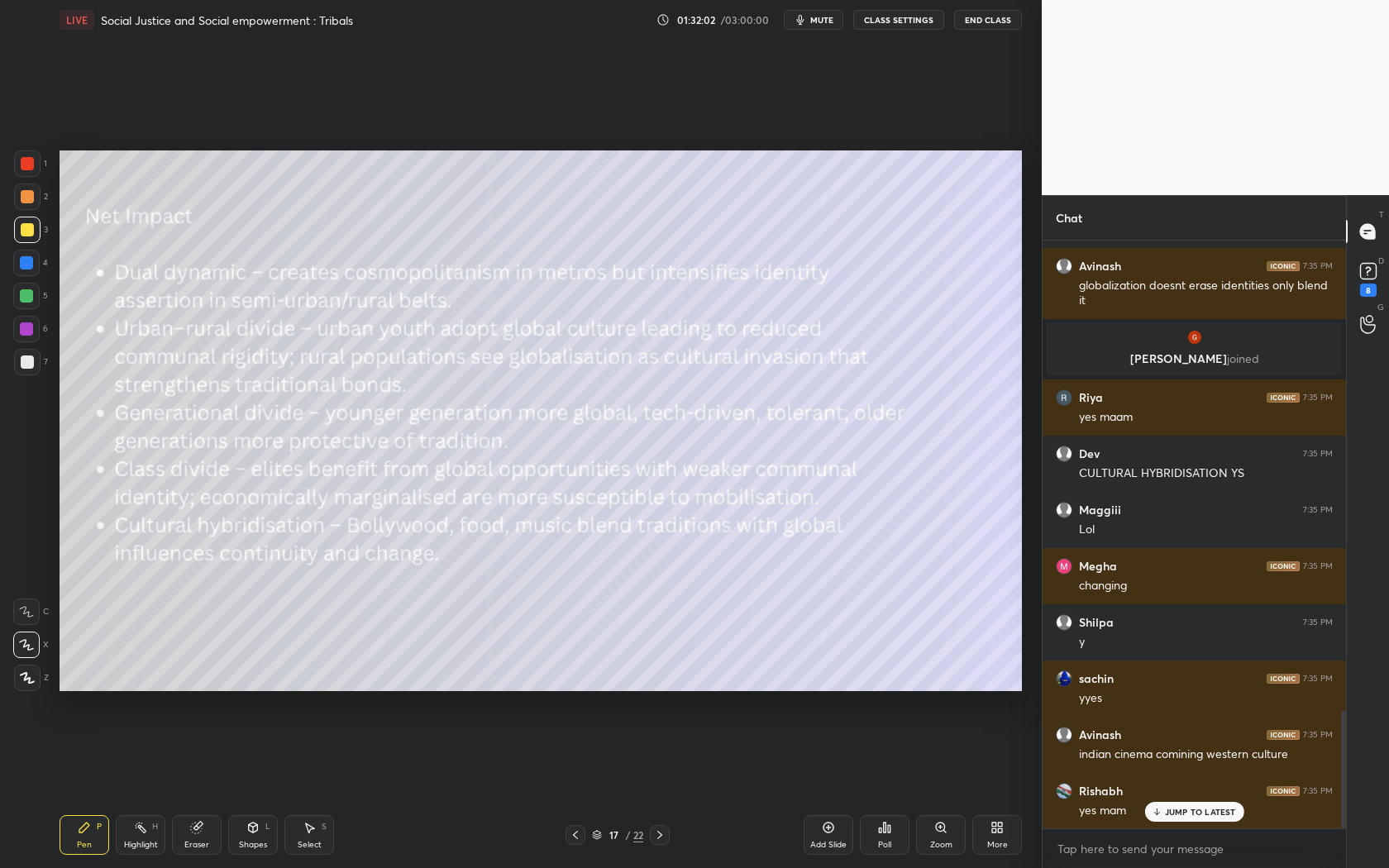
click at [663, 787] on icon at bounding box center [660, 834] width 13 height 13
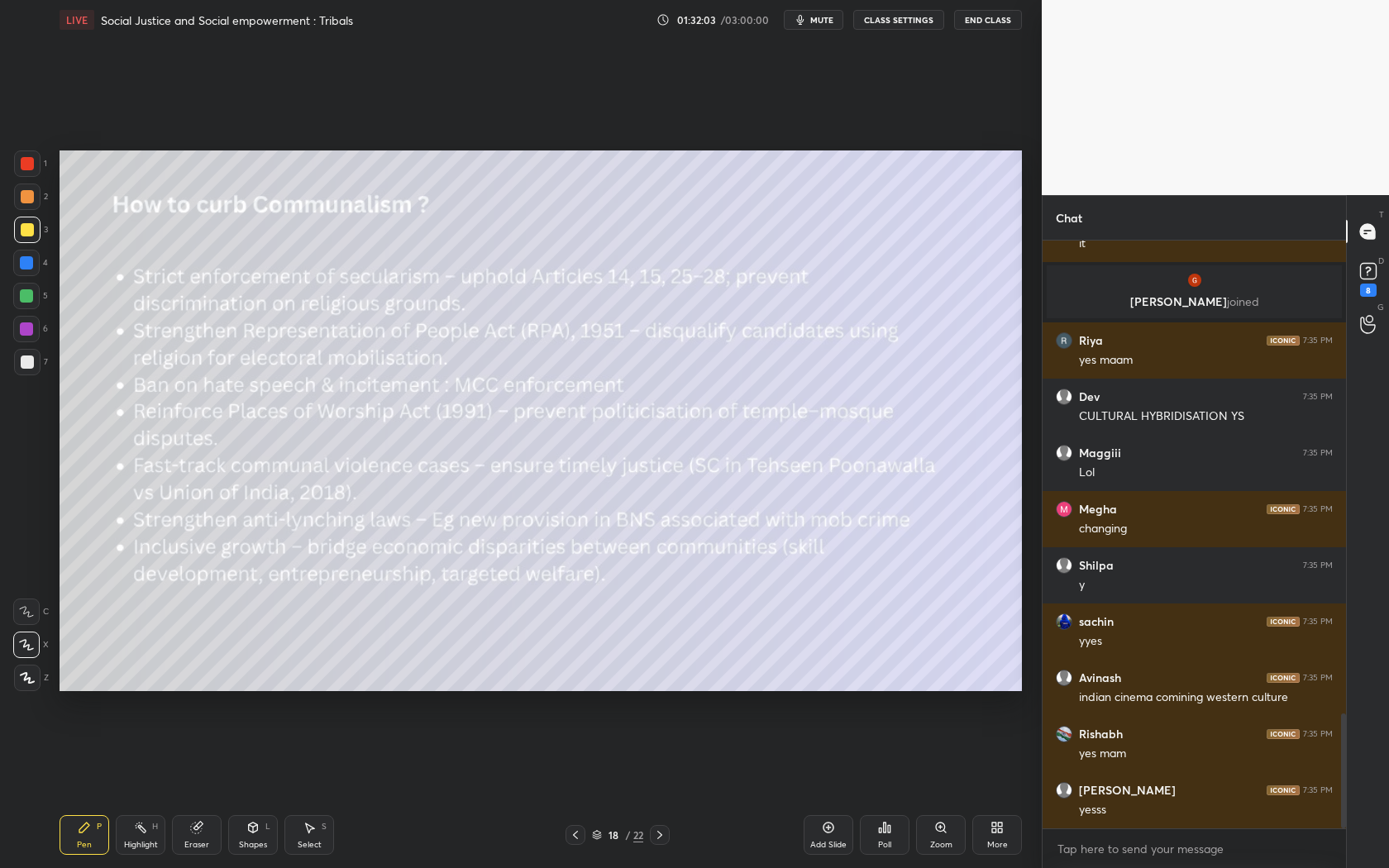
scroll to position [2527, 0]
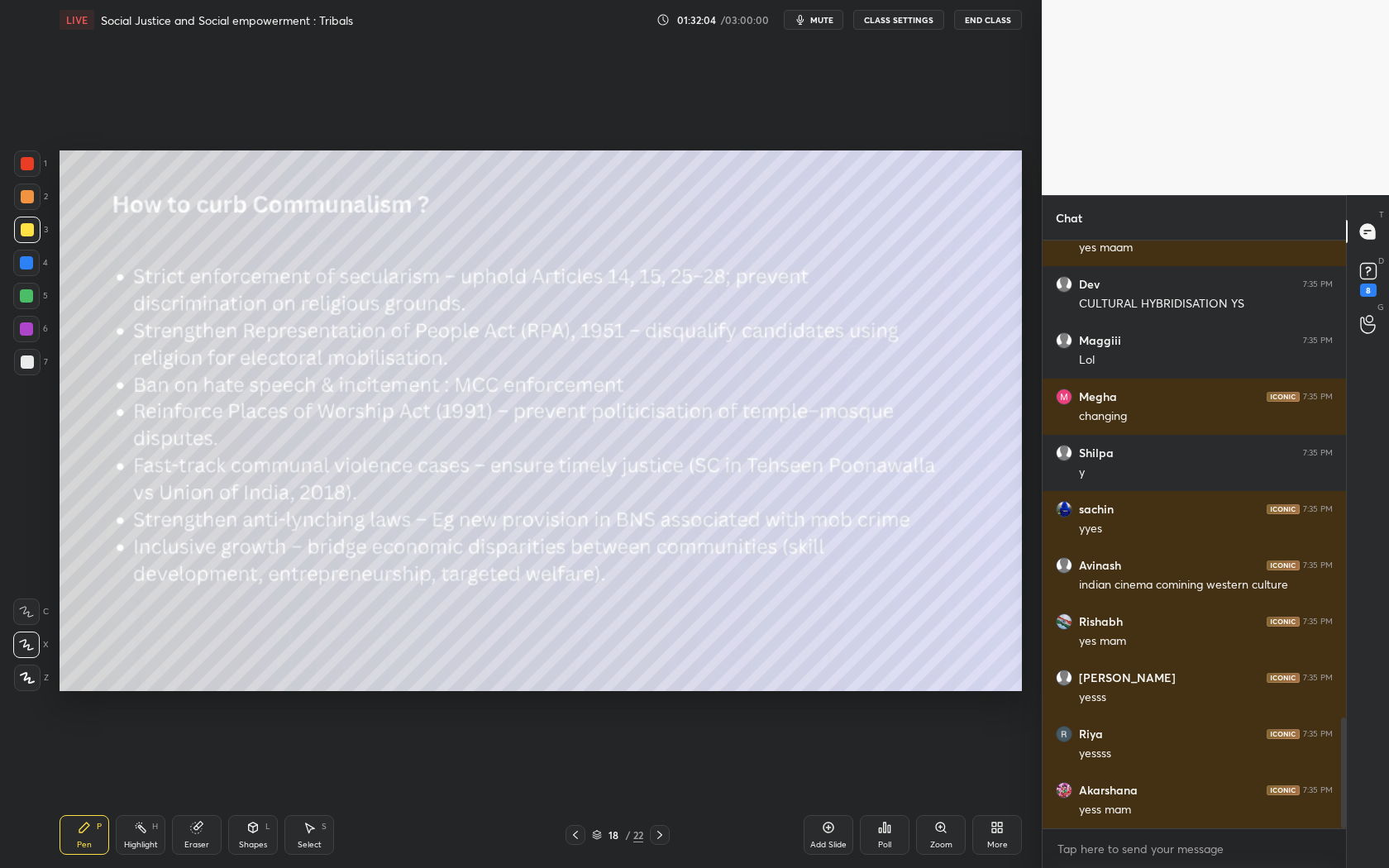
click at [570, 787] on icon at bounding box center [575, 834] width 13 height 13
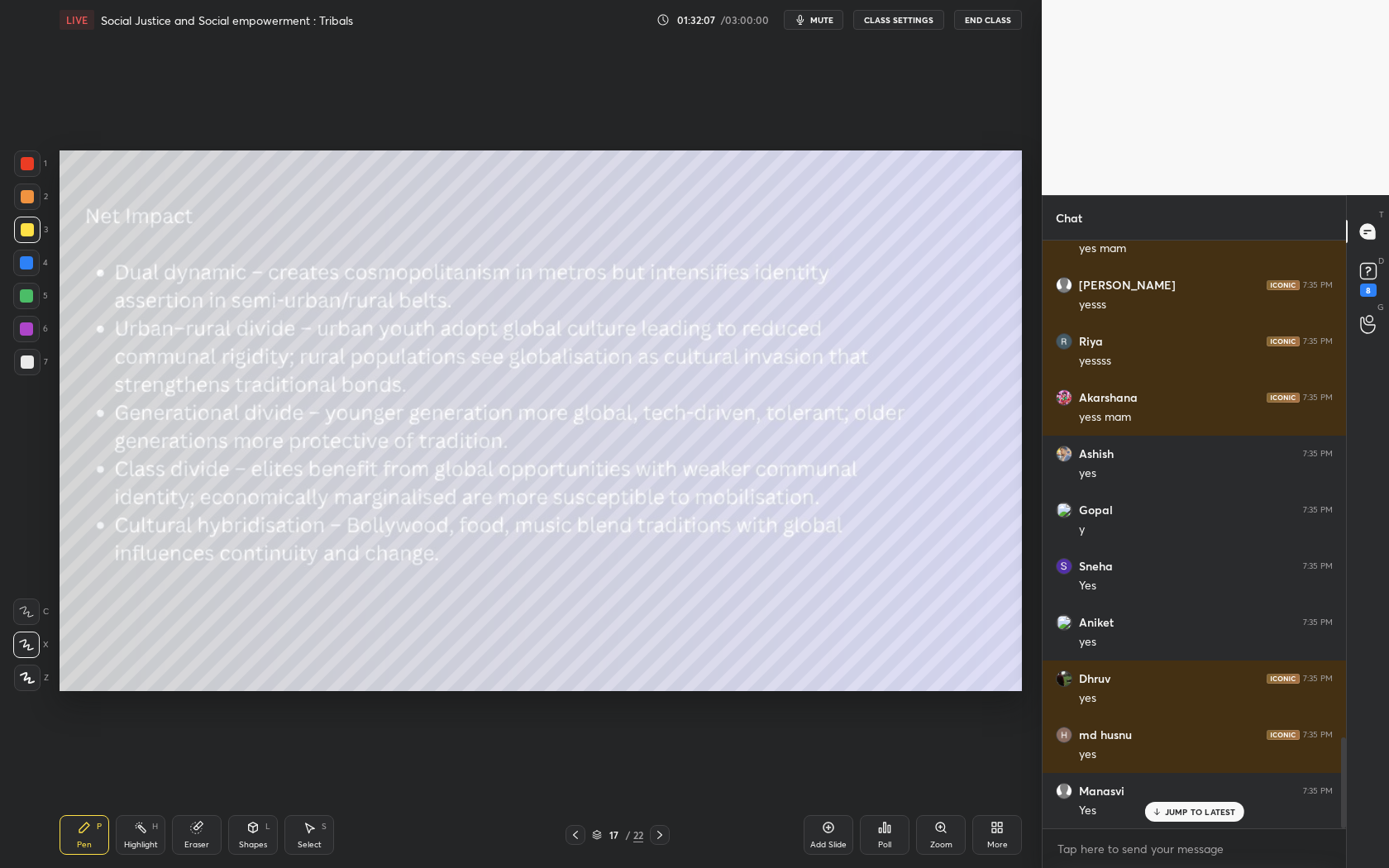
scroll to position [3201, 0]
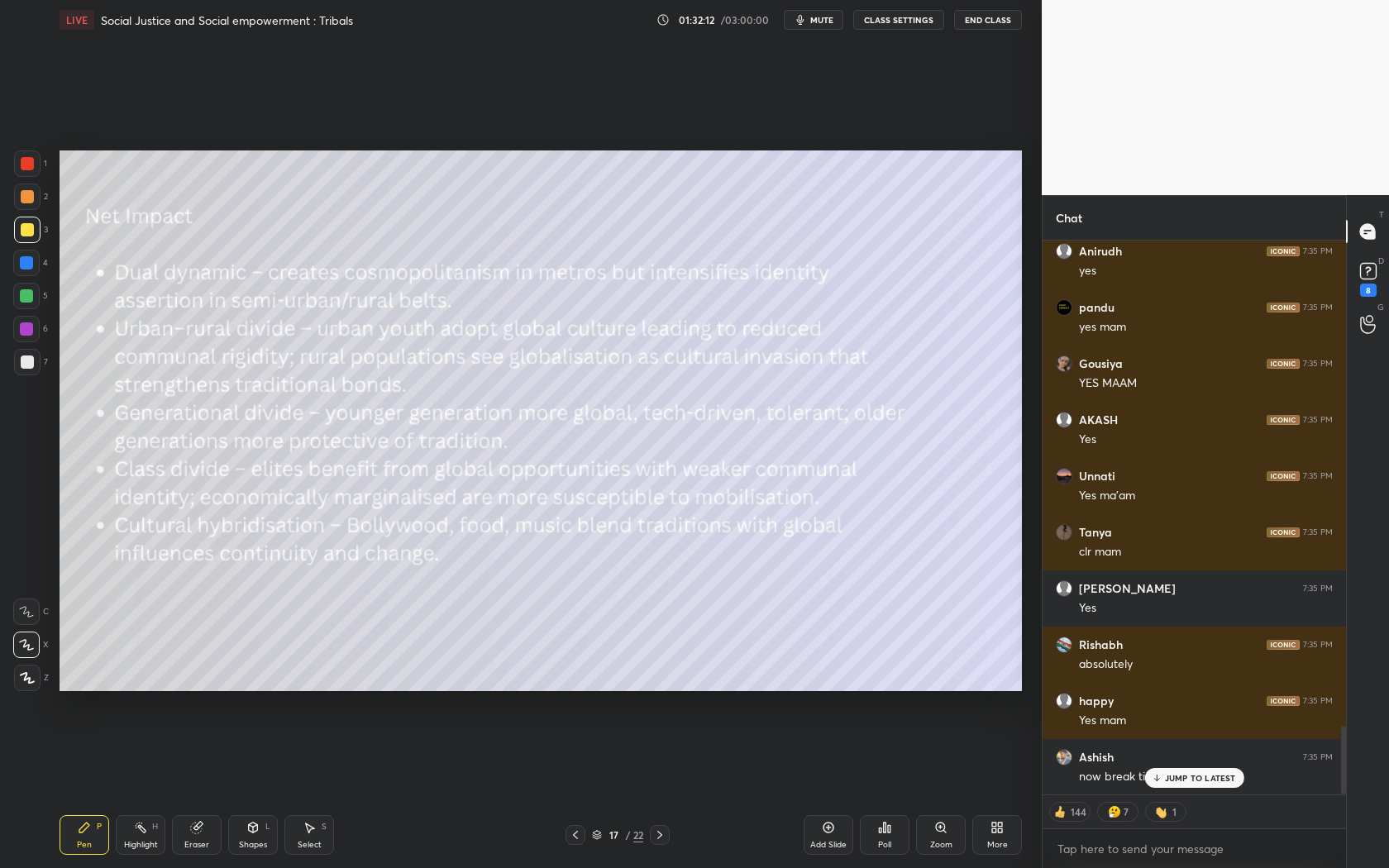
click at [1163, 778] on div "JUMP TO LATEST" at bounding box center [1194, 778] width 99 height 19
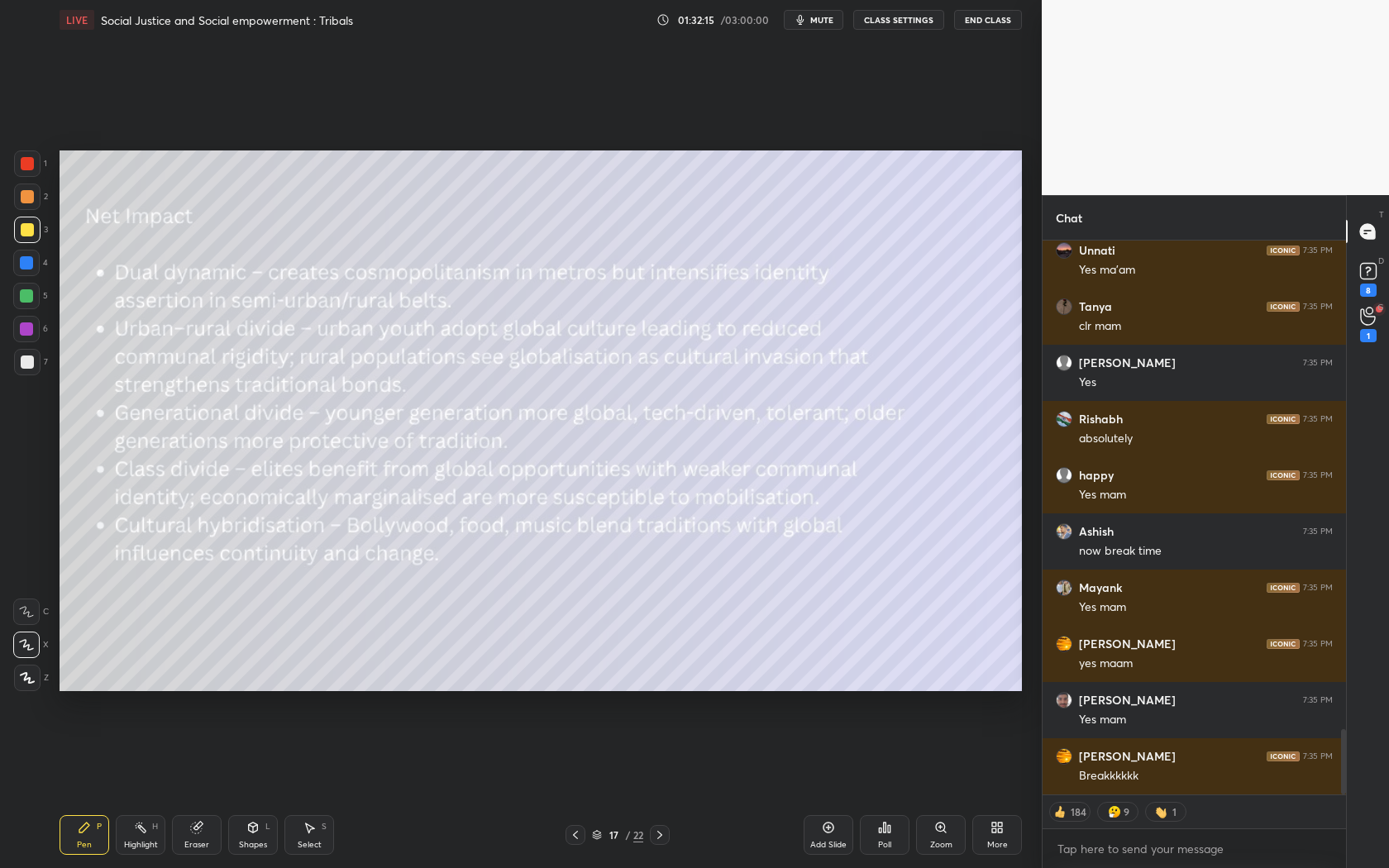
click at [1187, 779] on div "AKASH 7:35 PM Yes Unnati 7:35 PM Yes ma'am Tanya 7:35 PM clr mam Thomas 7:35 PM…" at bounding box center [1194, 517] width 304 height 554
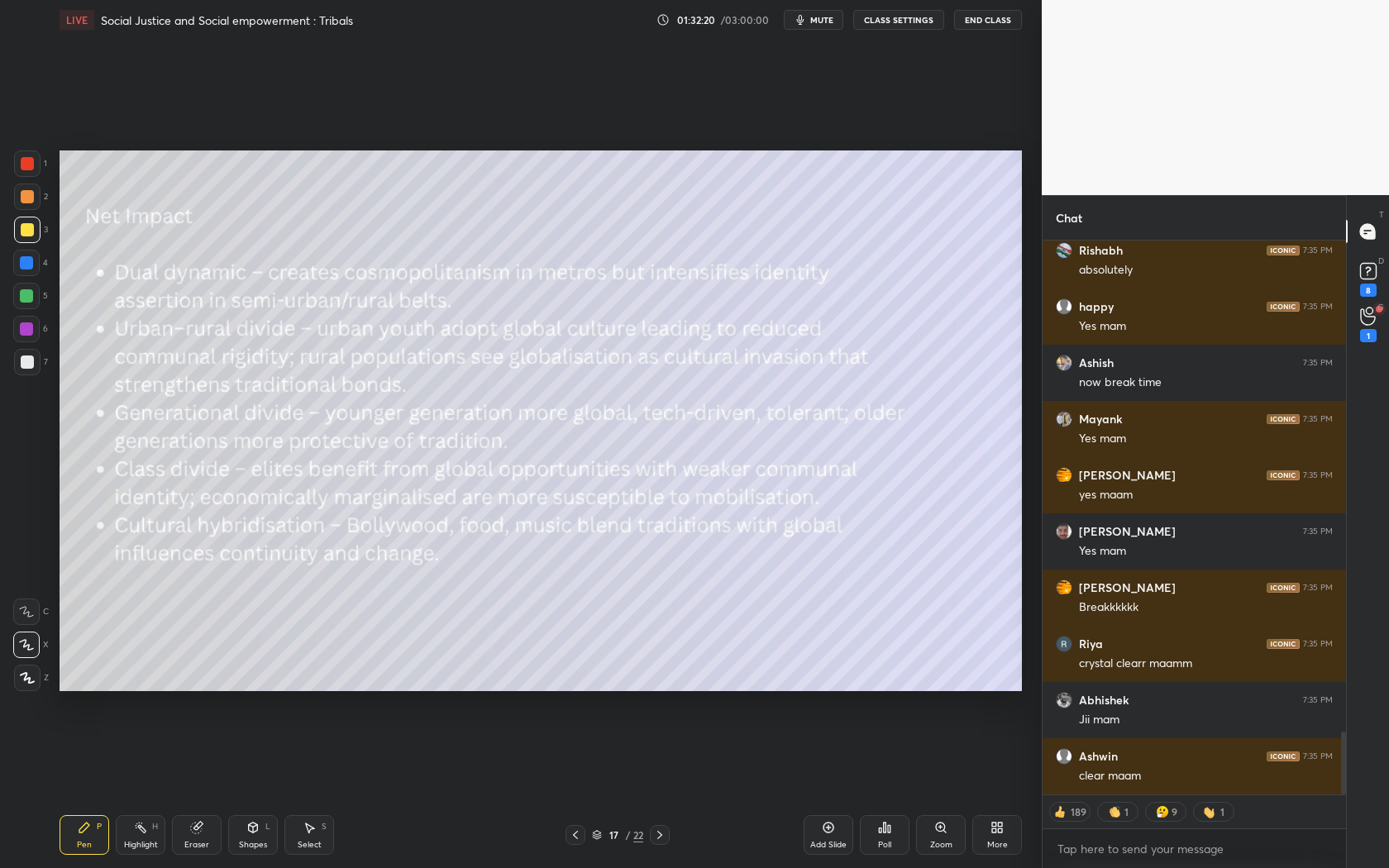
scroll to position [4359, 0]
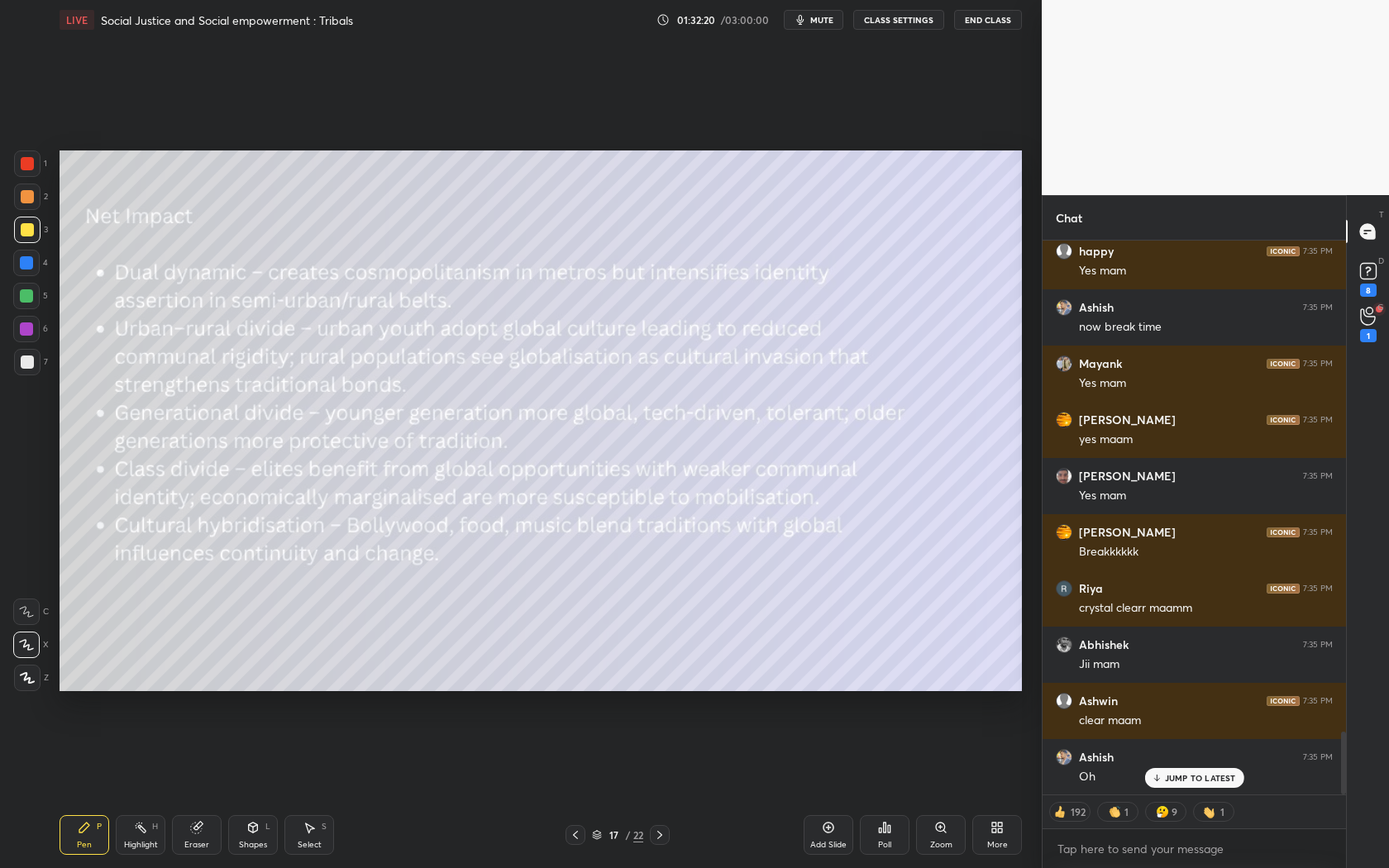
click at [666, 787] on div at bounding box center [660, 835] width 19 height 19
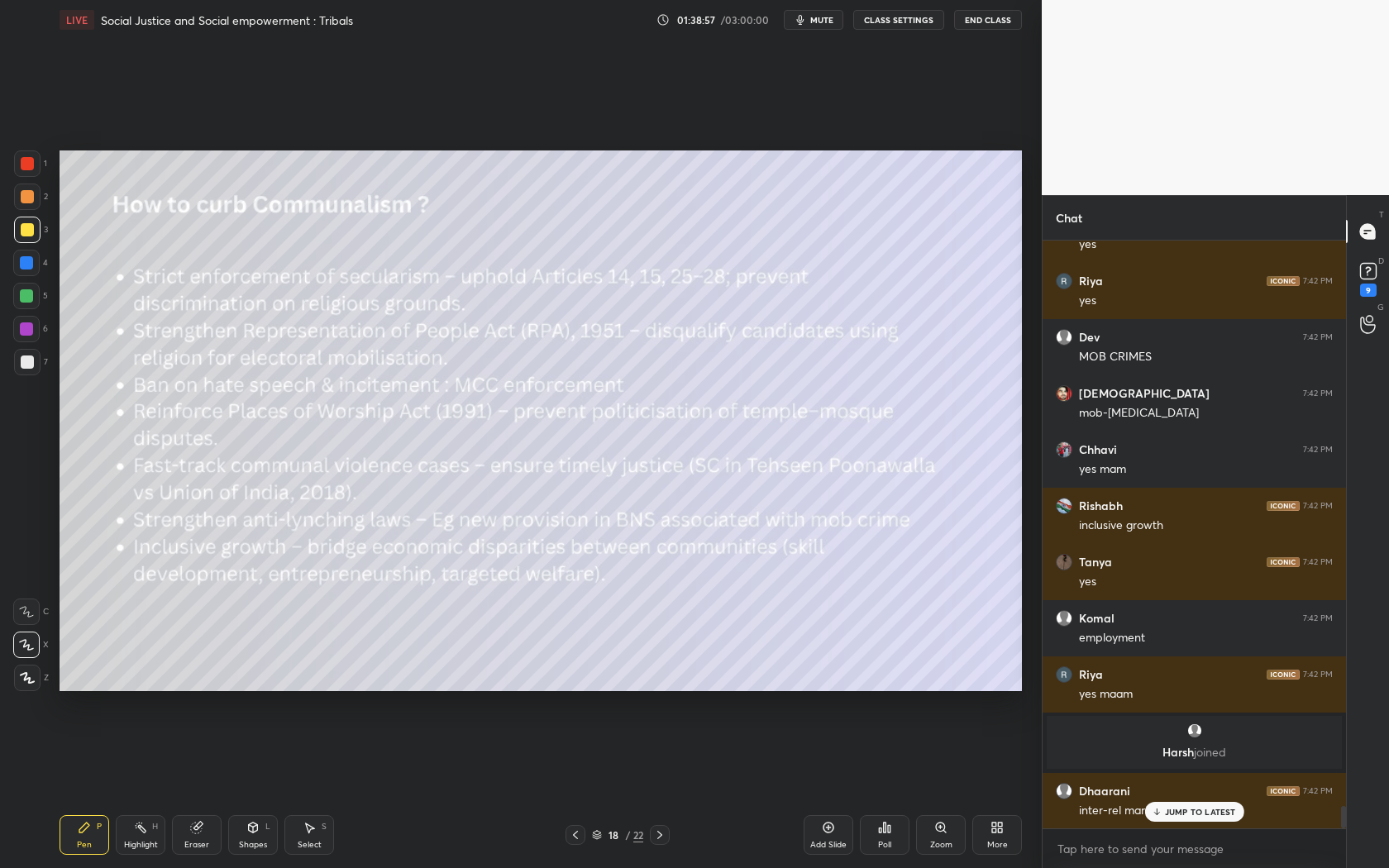
scroll to position [14798, 0]
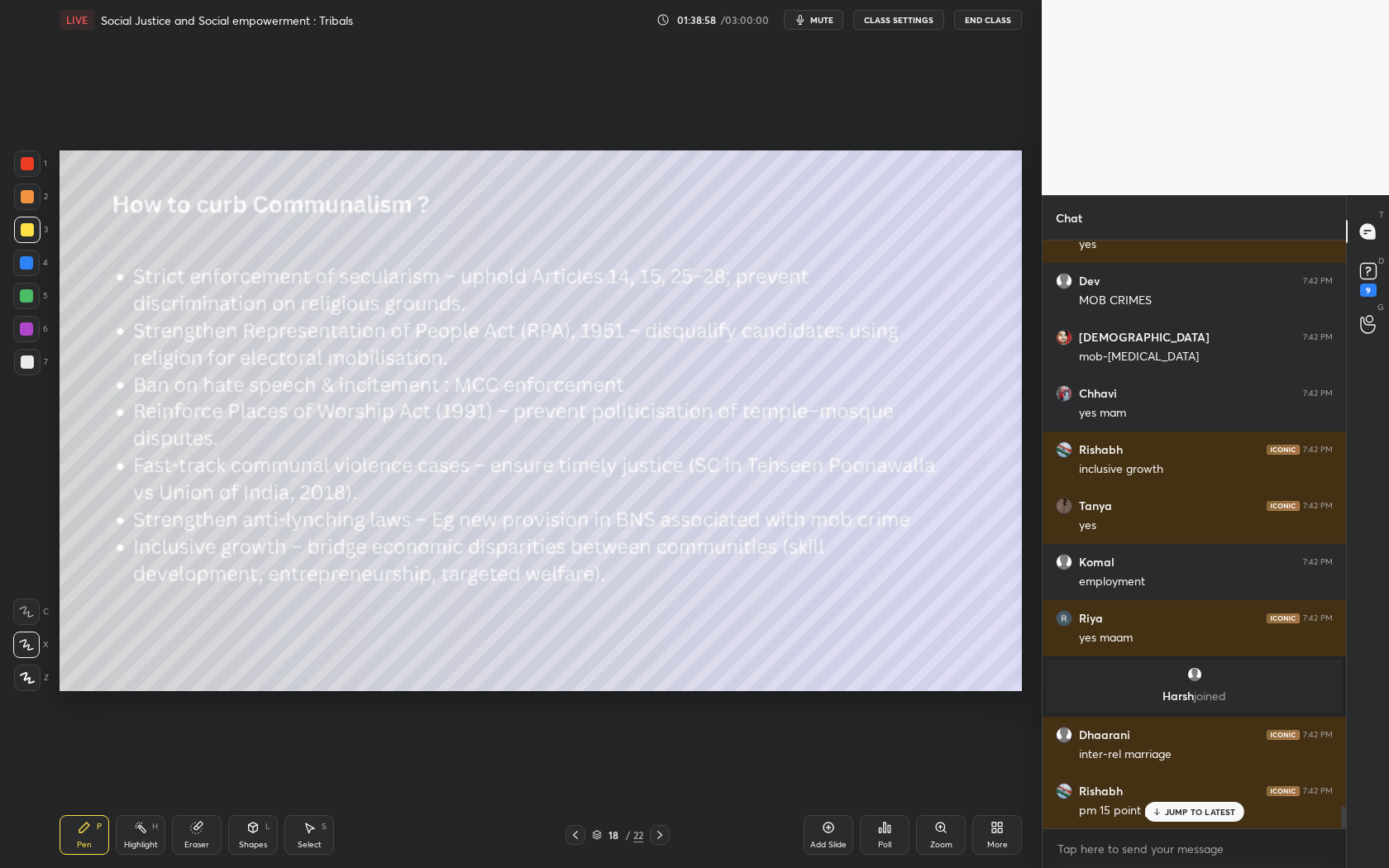
click at [657, 787] on icon at bounding box center [660, 834] width 13 height 13
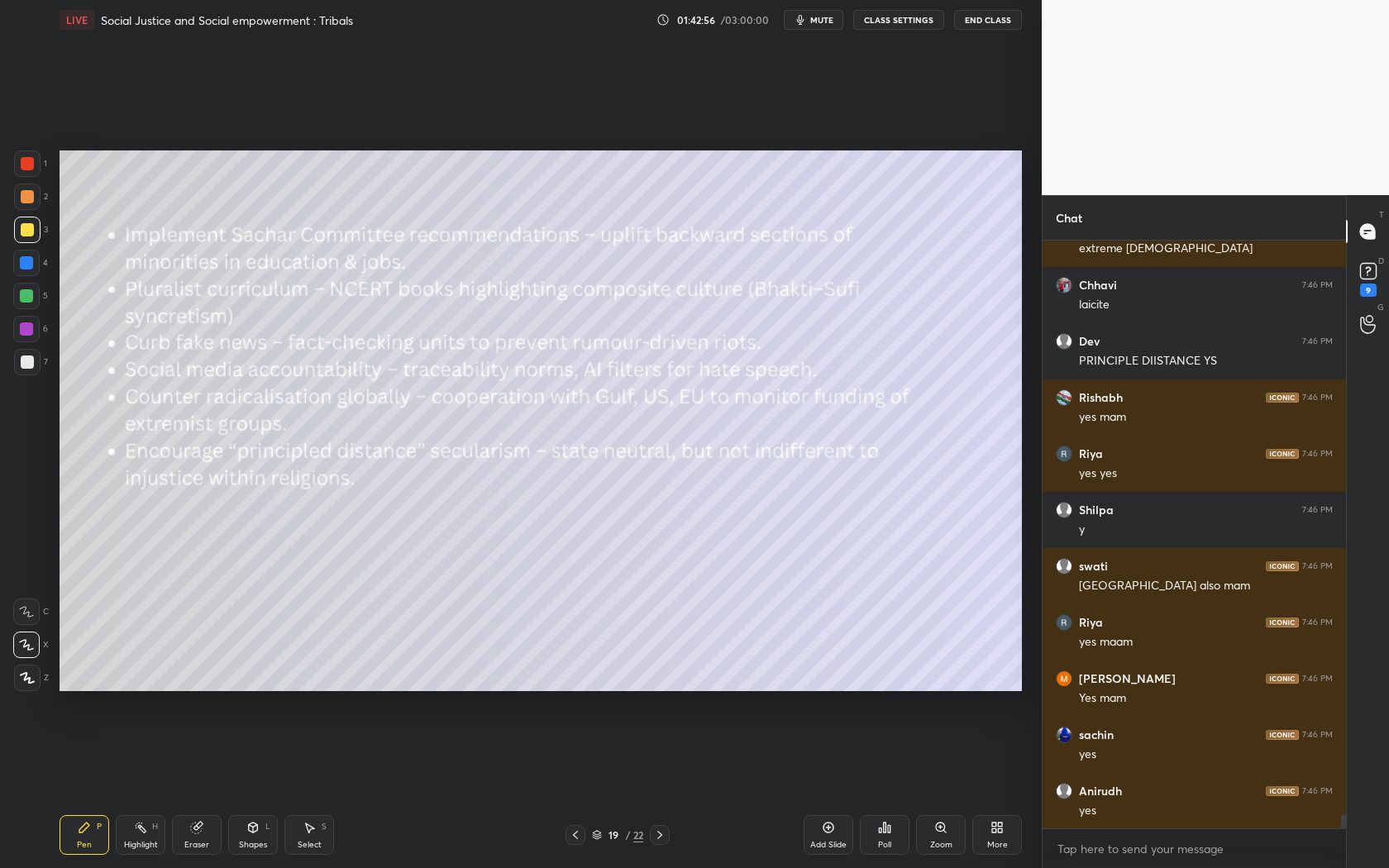
scroll to position [23529, 0]
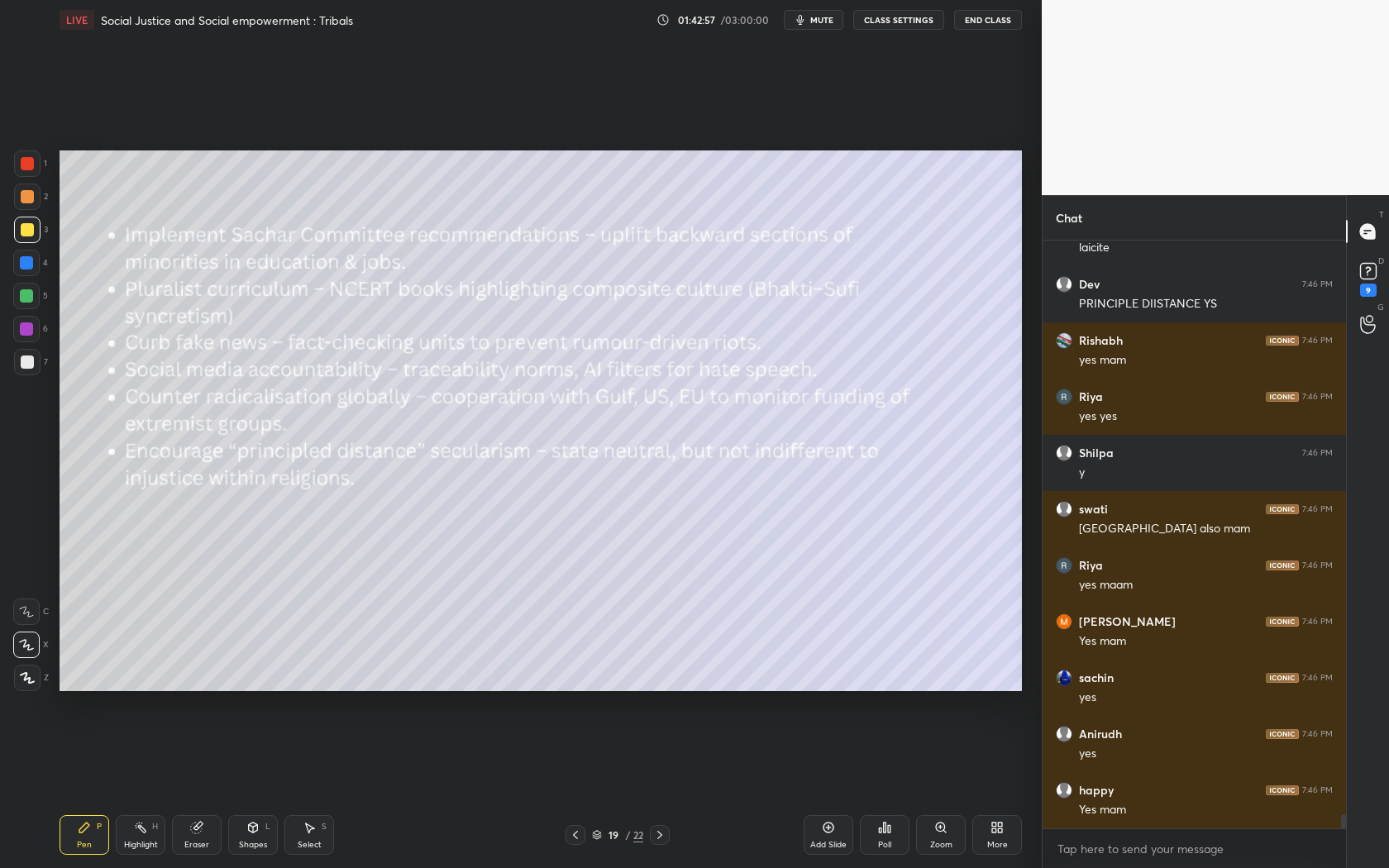
click at [659, 787] on div at bounding box center [660, 835] width 19 height 19
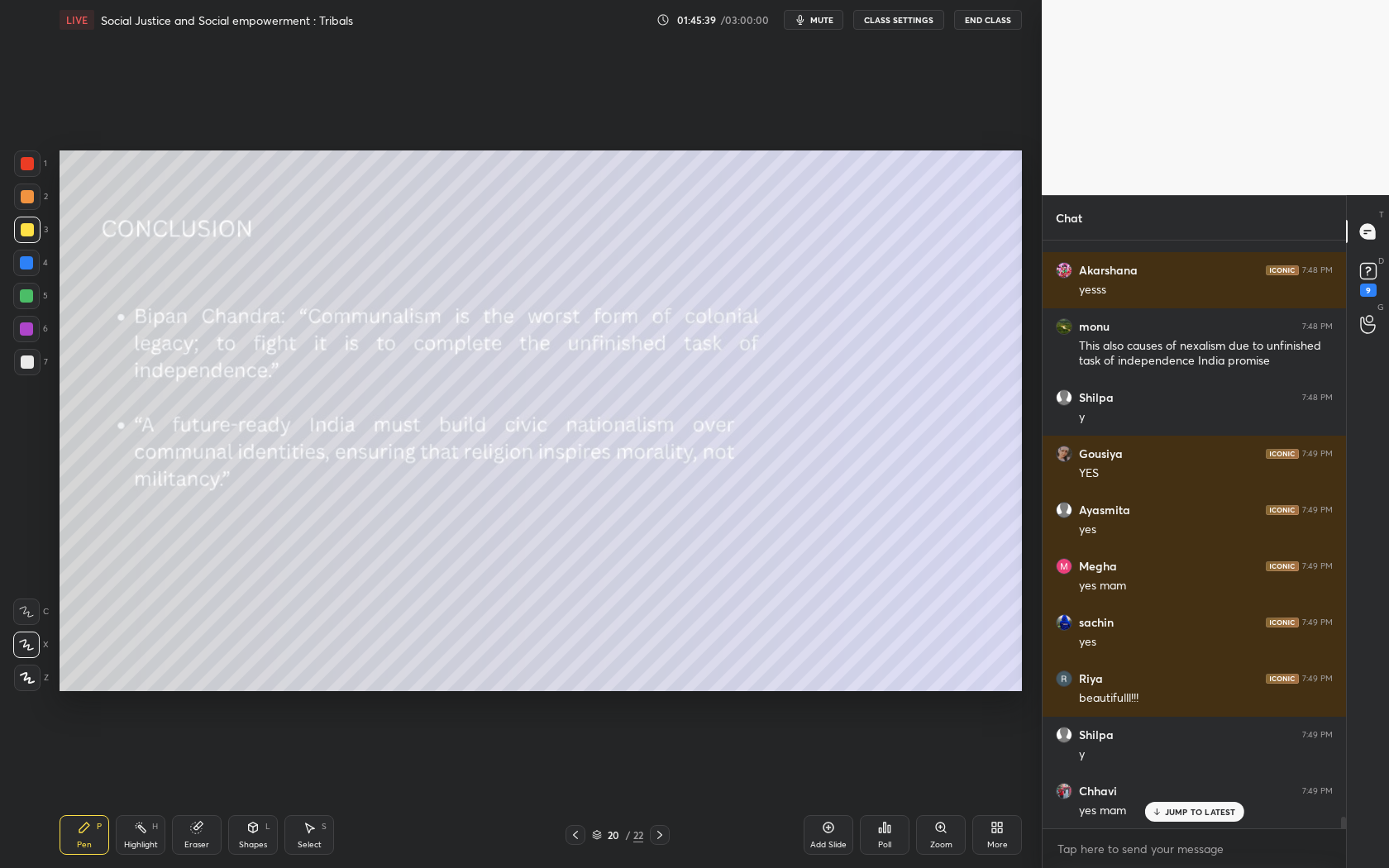
scroll to position [550, 299]
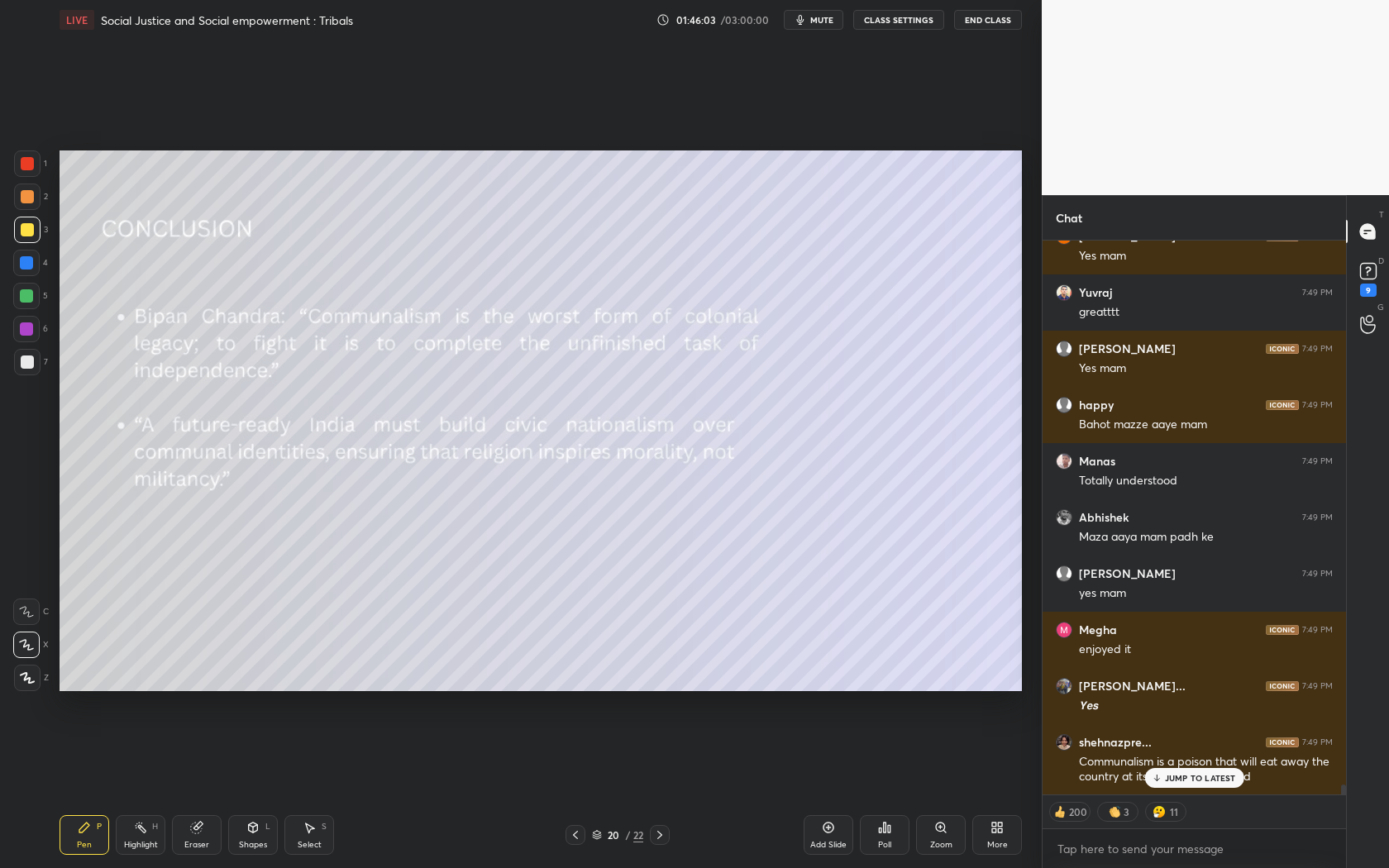
click at [1191, 779] on p "JUMP TO LATEST" at bounding box center [1200, 778] width 71 height 10
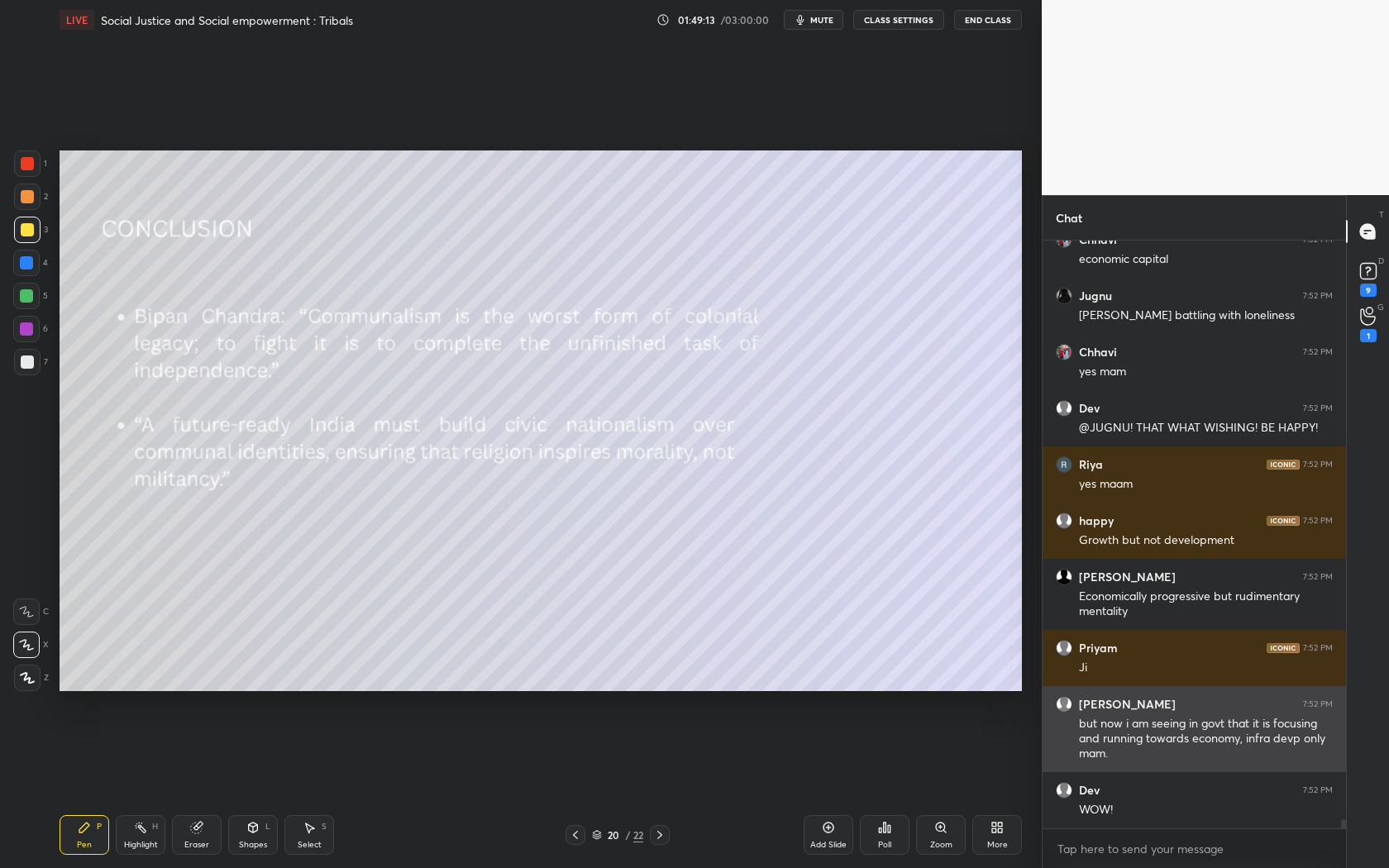
scroll to position [36889, 0]
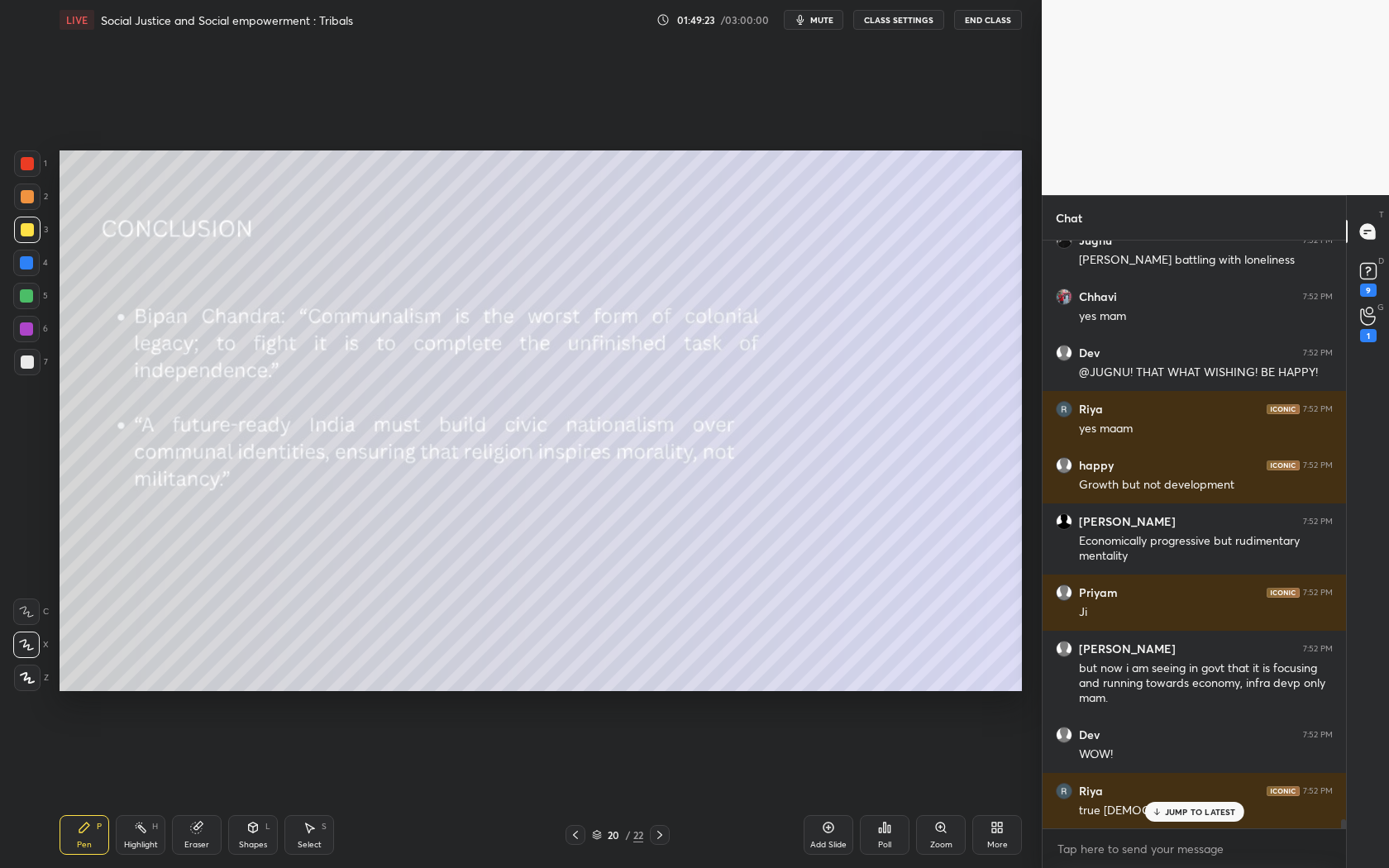
click at [1168, 787] on p "JUMP TO LATEST" at bounding box center [1200, 811] width 71 height 10
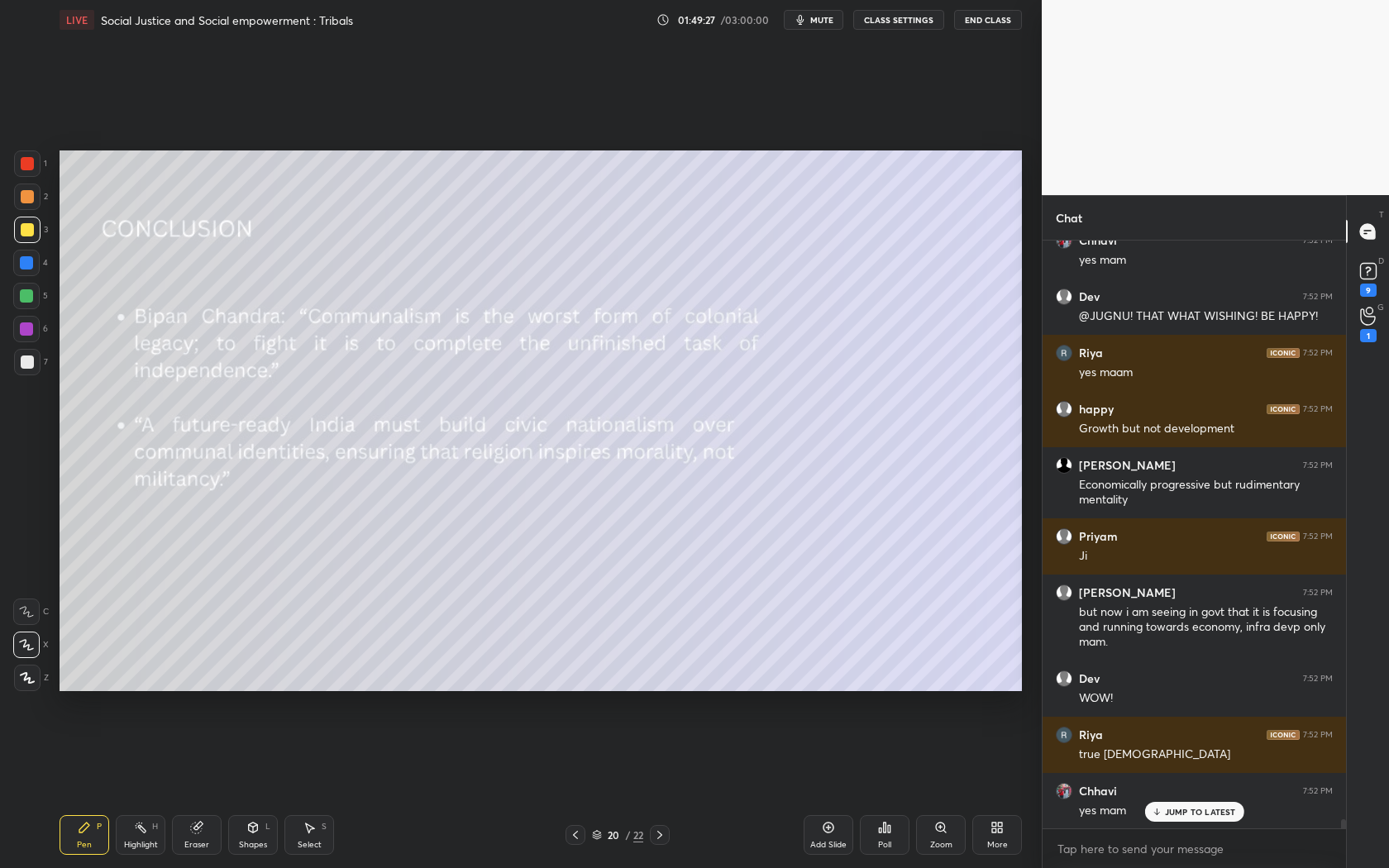
click at [1192, 787] on div "JUMP TO LATEST" at bounding box center [1194, 812] width 99 height 19
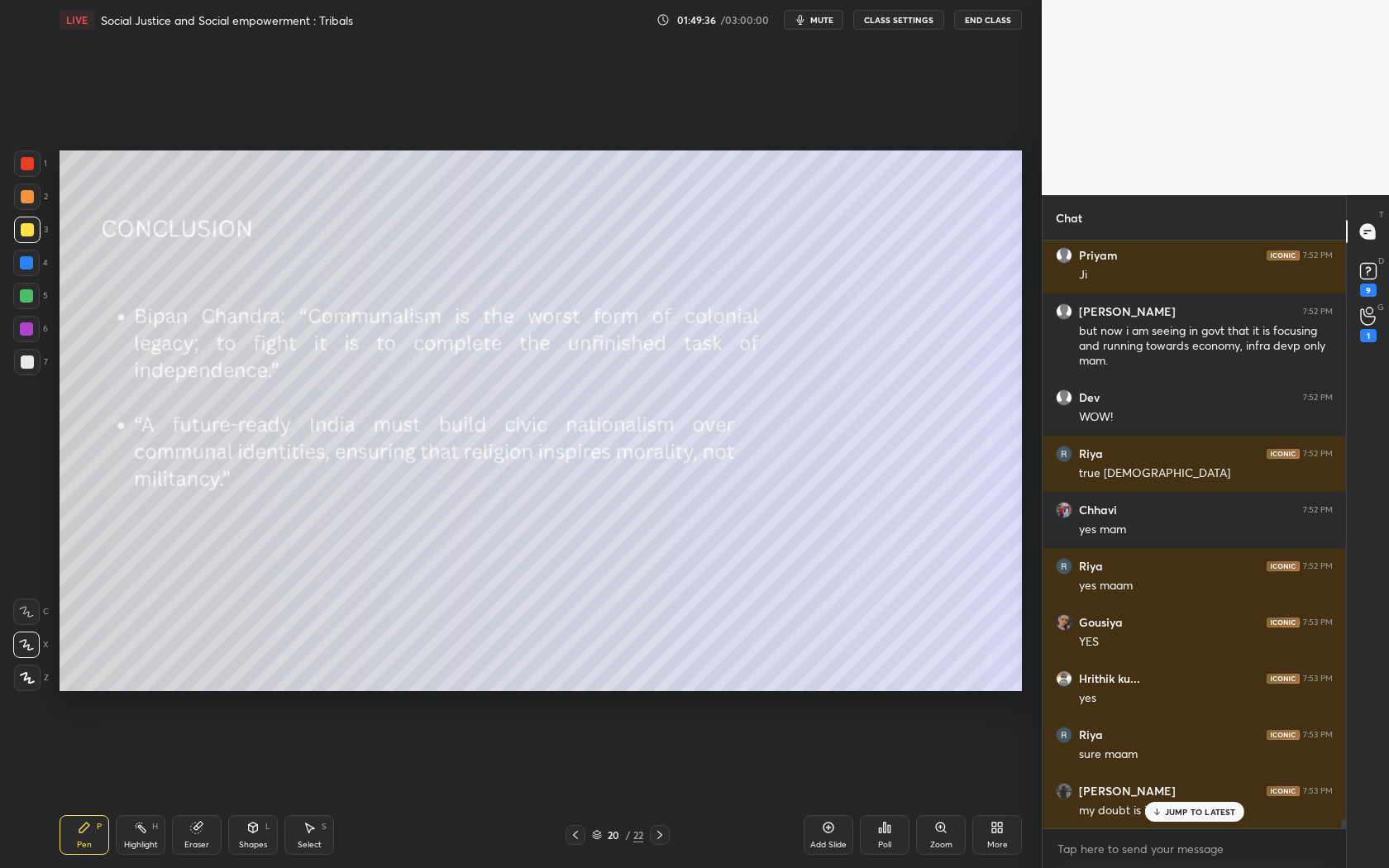
scroll to position [37339, 0]
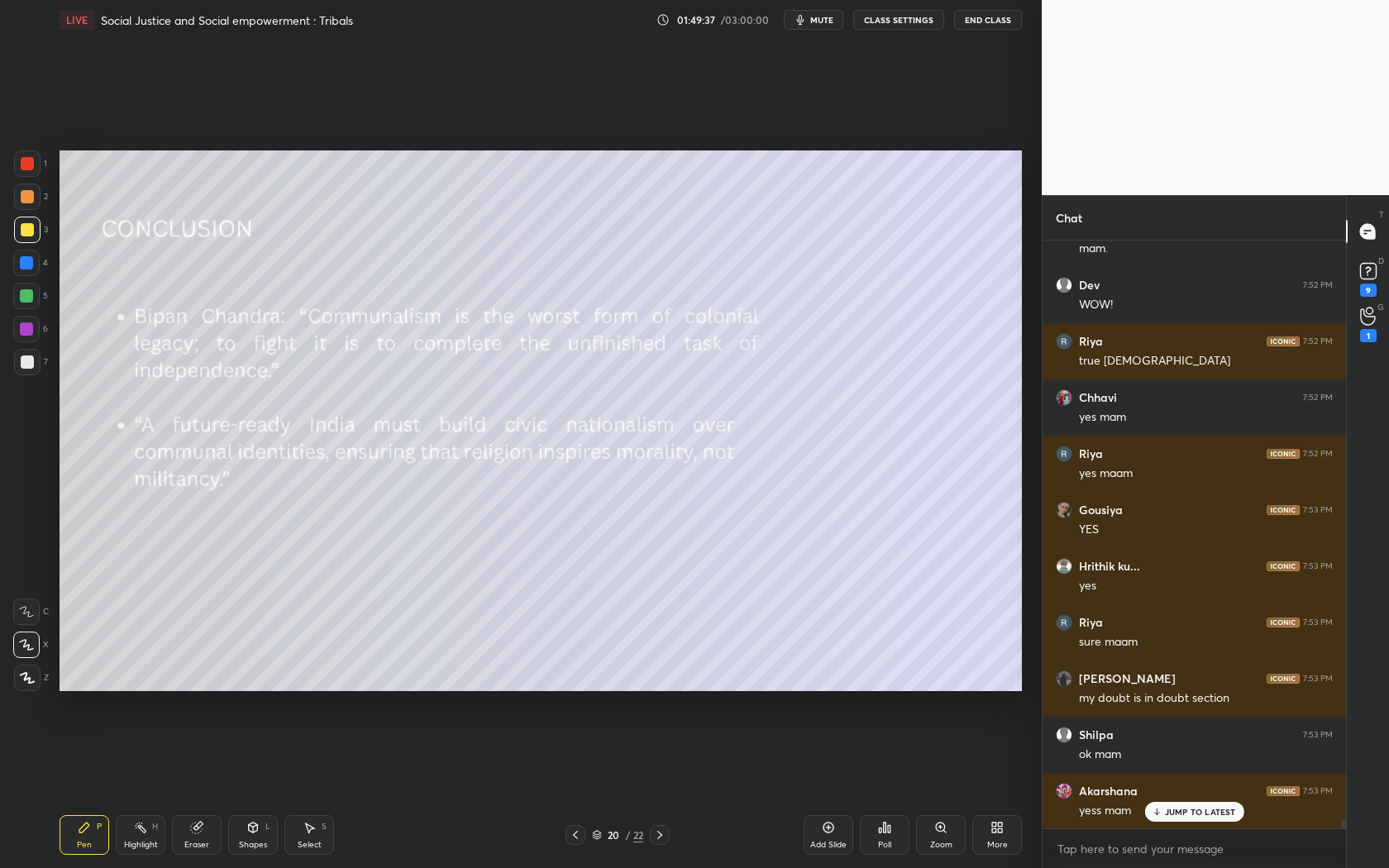
click at [1158, 787] on icon at bounding box center [1157, 811] width 11 height 10
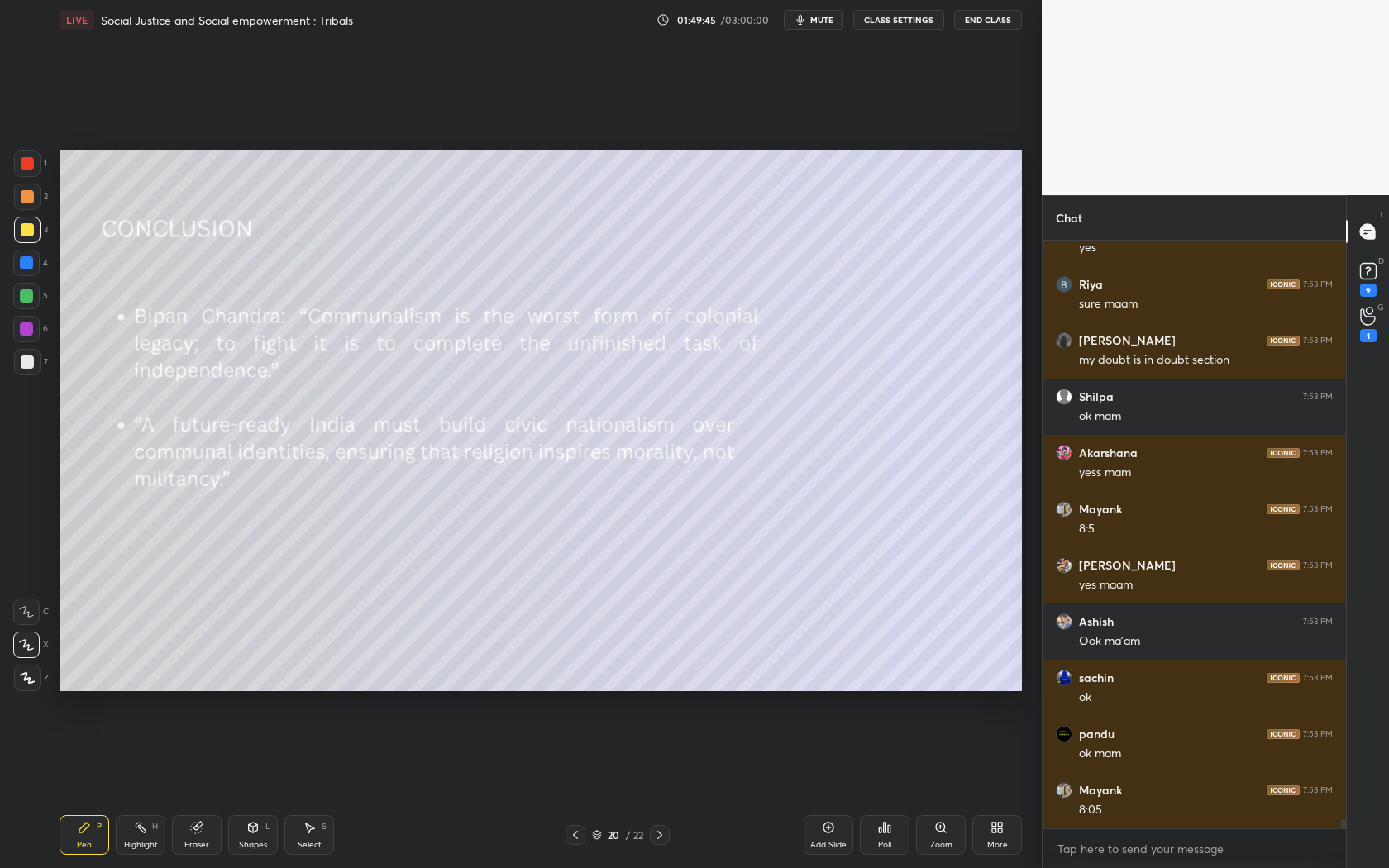
scroll to position [37732, 0]
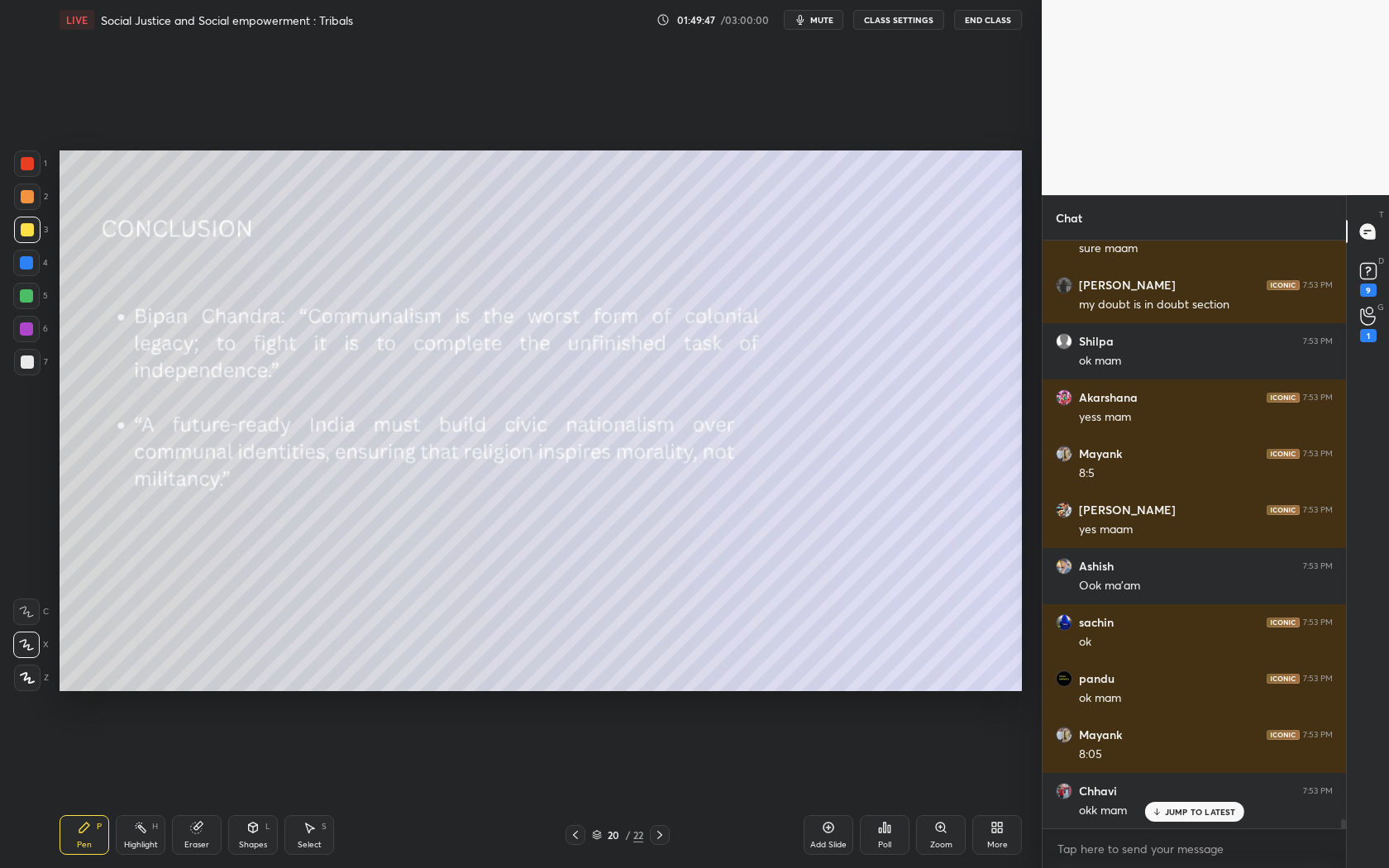
click at [1207, 787] on p "JUMP TO LATEST" at bounding box center [1200, 811] width 71 height 10
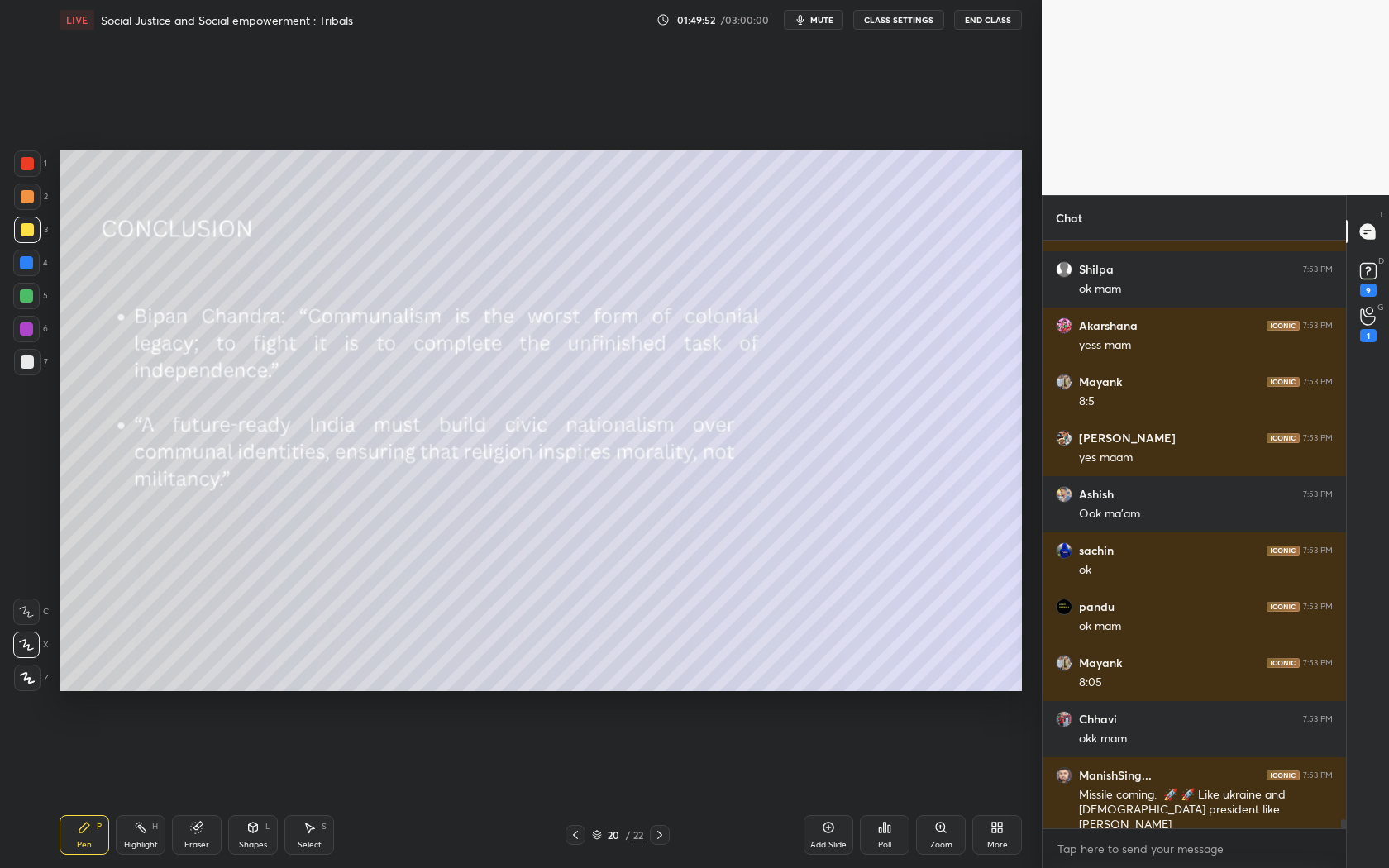
scroll to position [37860, 0]
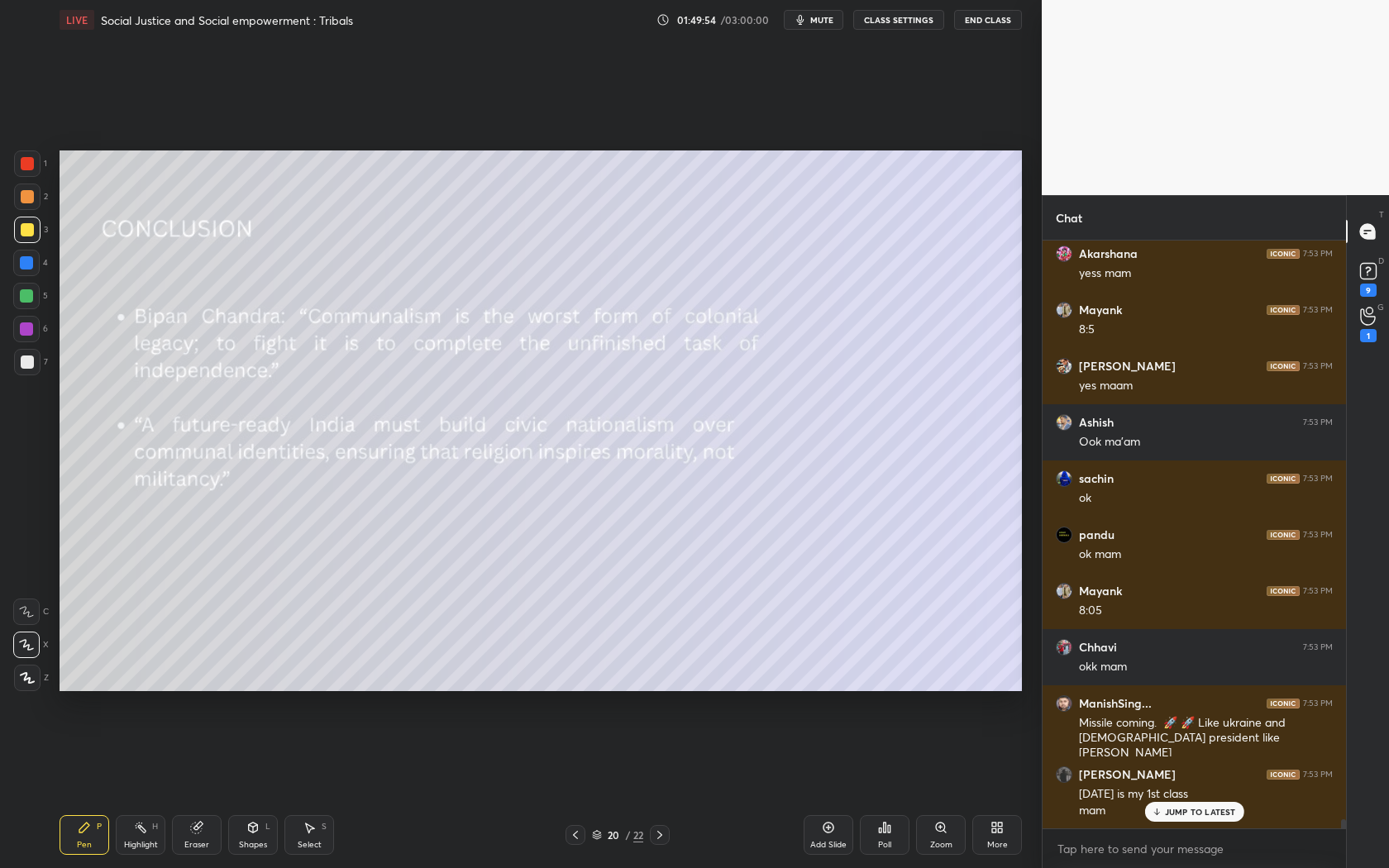
click at [1207, 787] on p "JUMP TO LATEST" at bounding box center [1200, 811] width 71 height 10
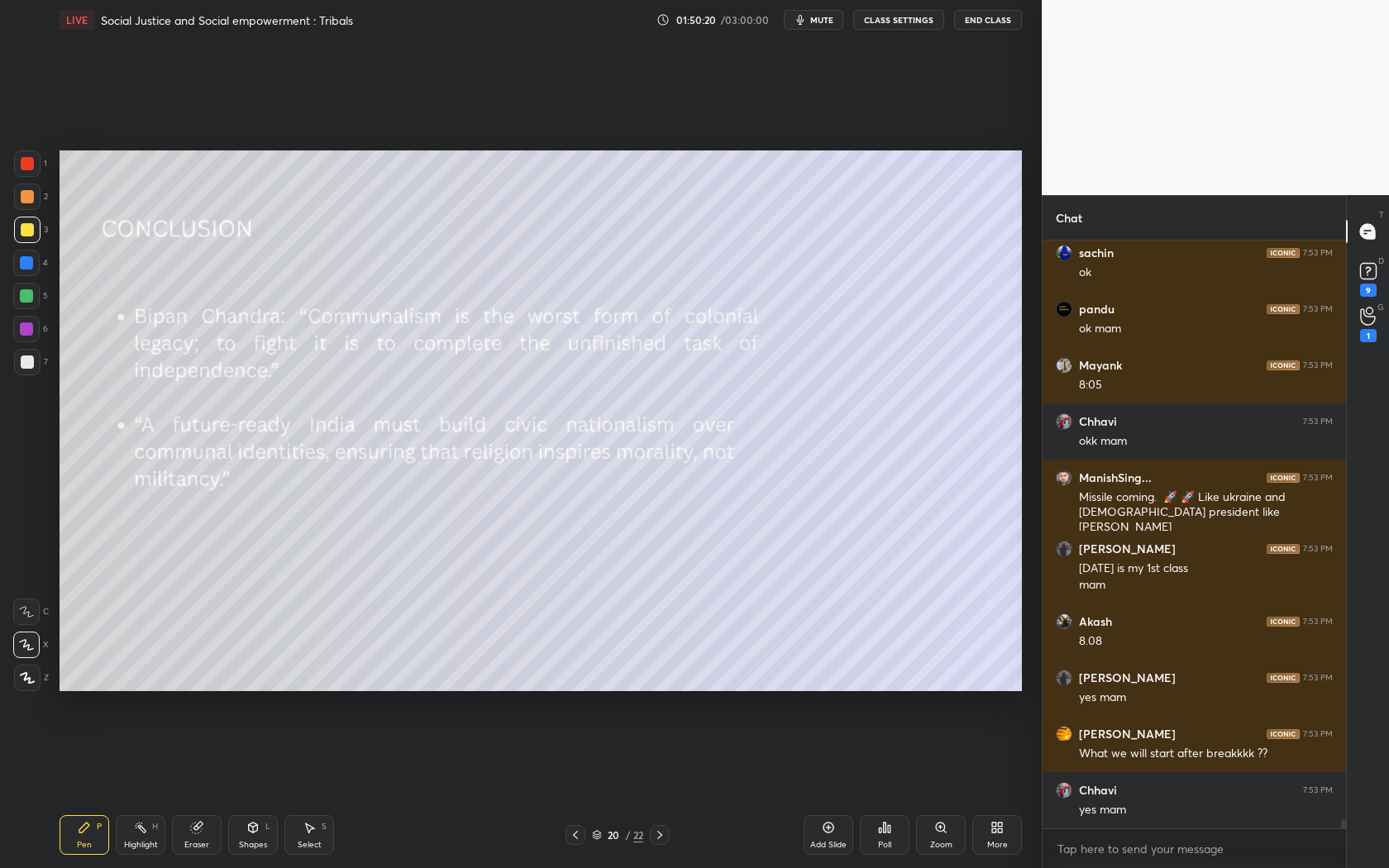
scroll to position [38157, 0]
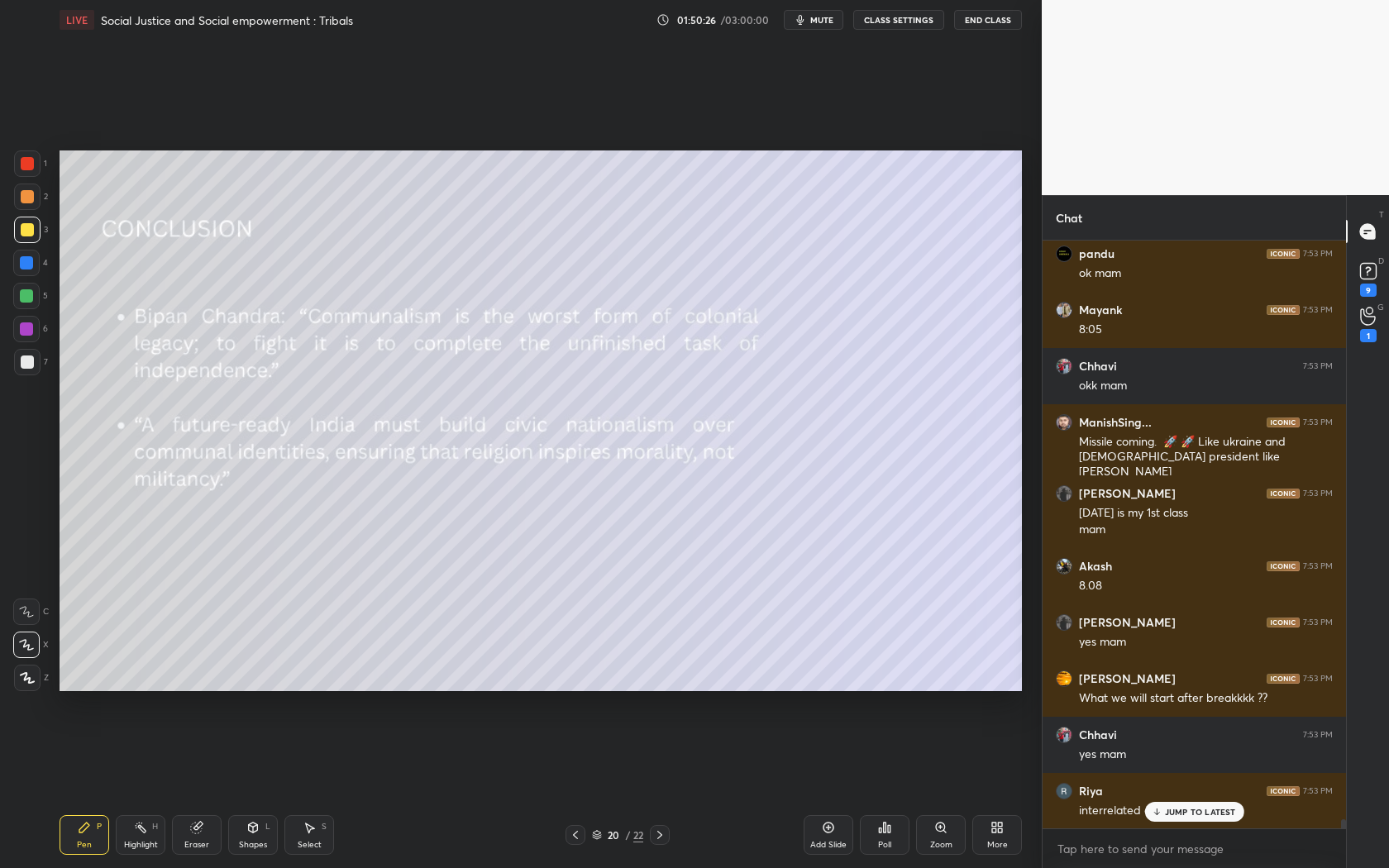
click at [1212, 787] on p "JUMP TO LATEST" at bounding box center [1200, 811] width 71 height 10
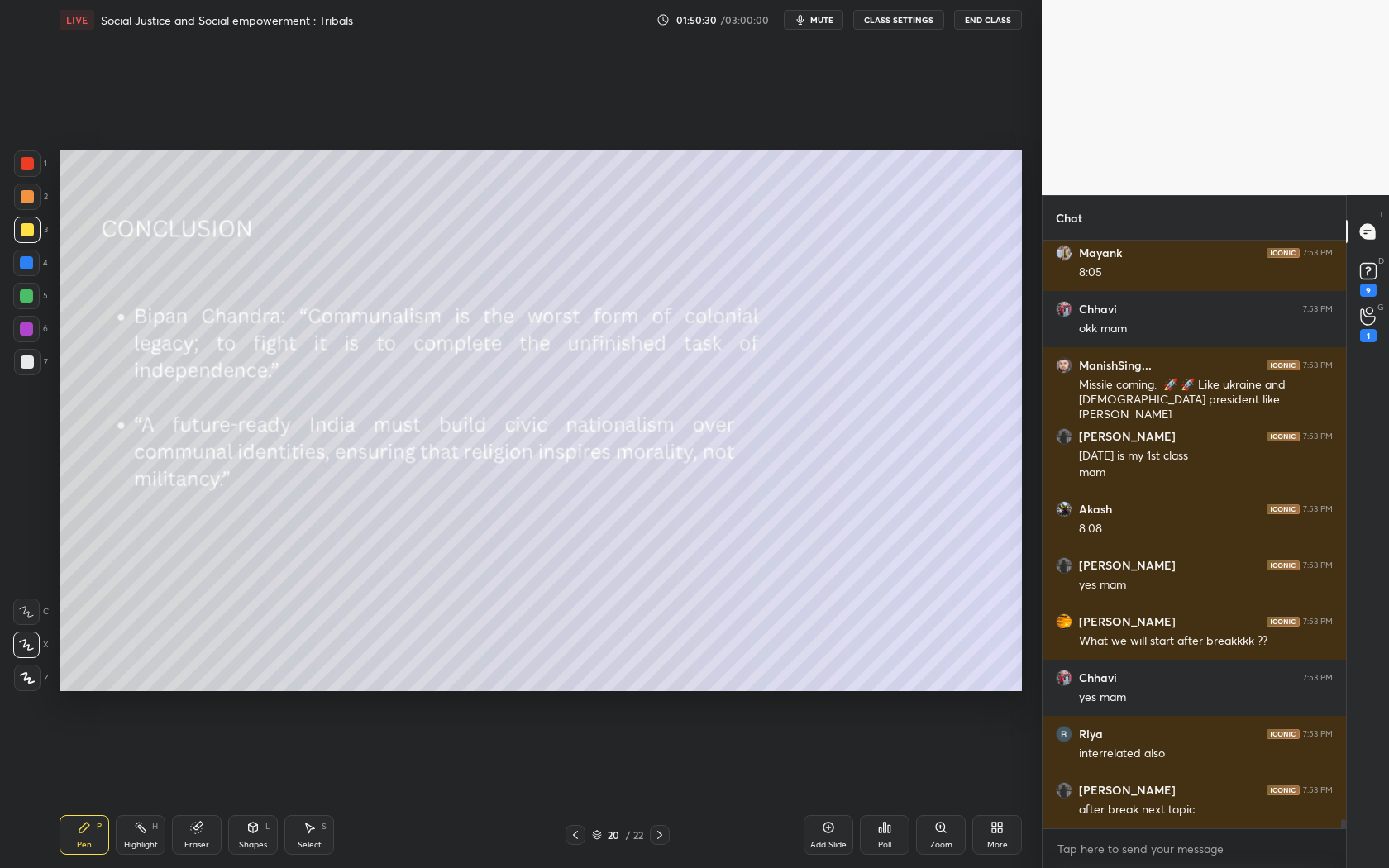
click at [665, 787] on icon at bounding box center [660, 834] width 13 height 13
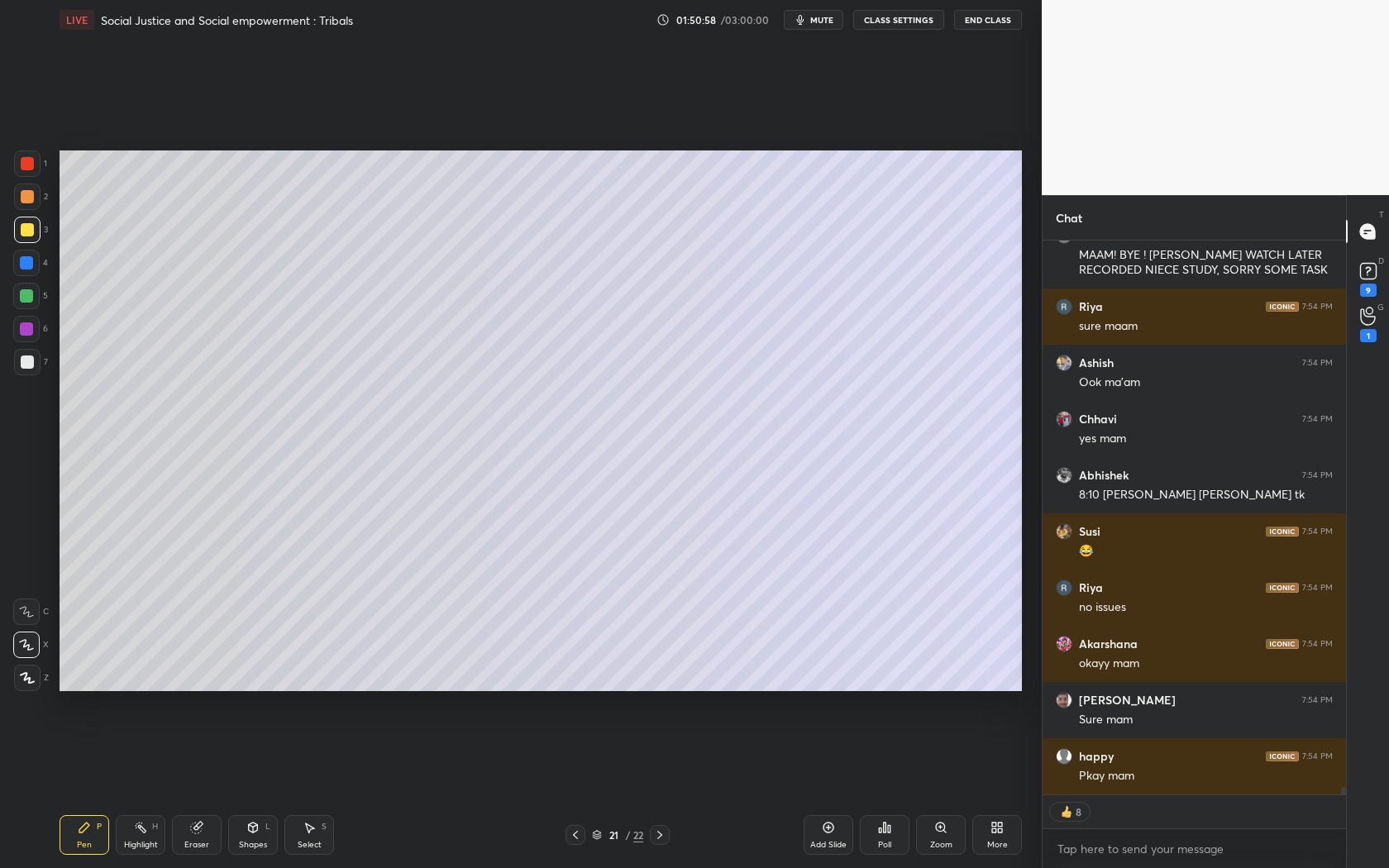
scroll to position [39724, 0]
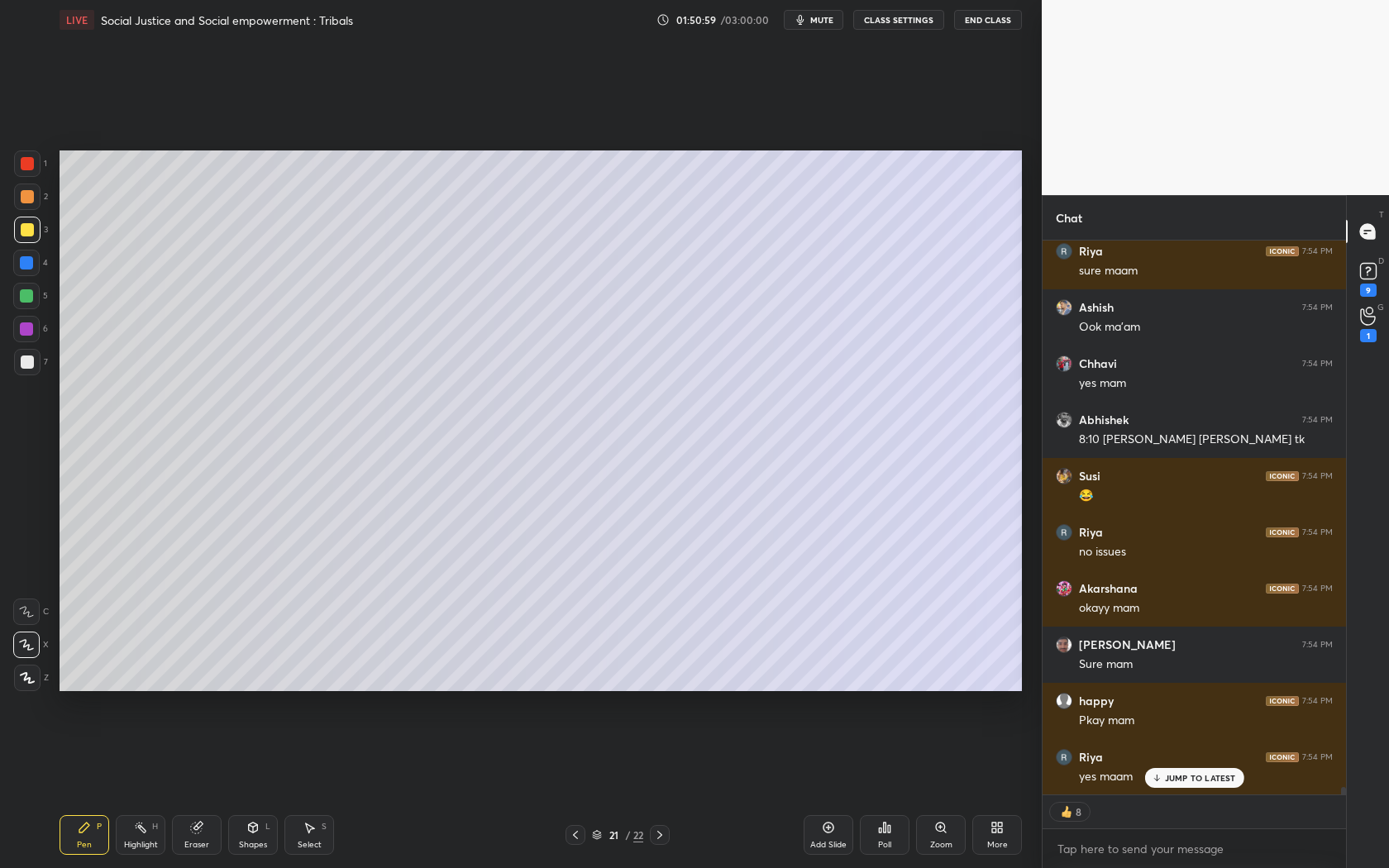
click at [816, 23] on span "mute" at bounding box center [822, 19] width 23 height 12
type textarea "x"
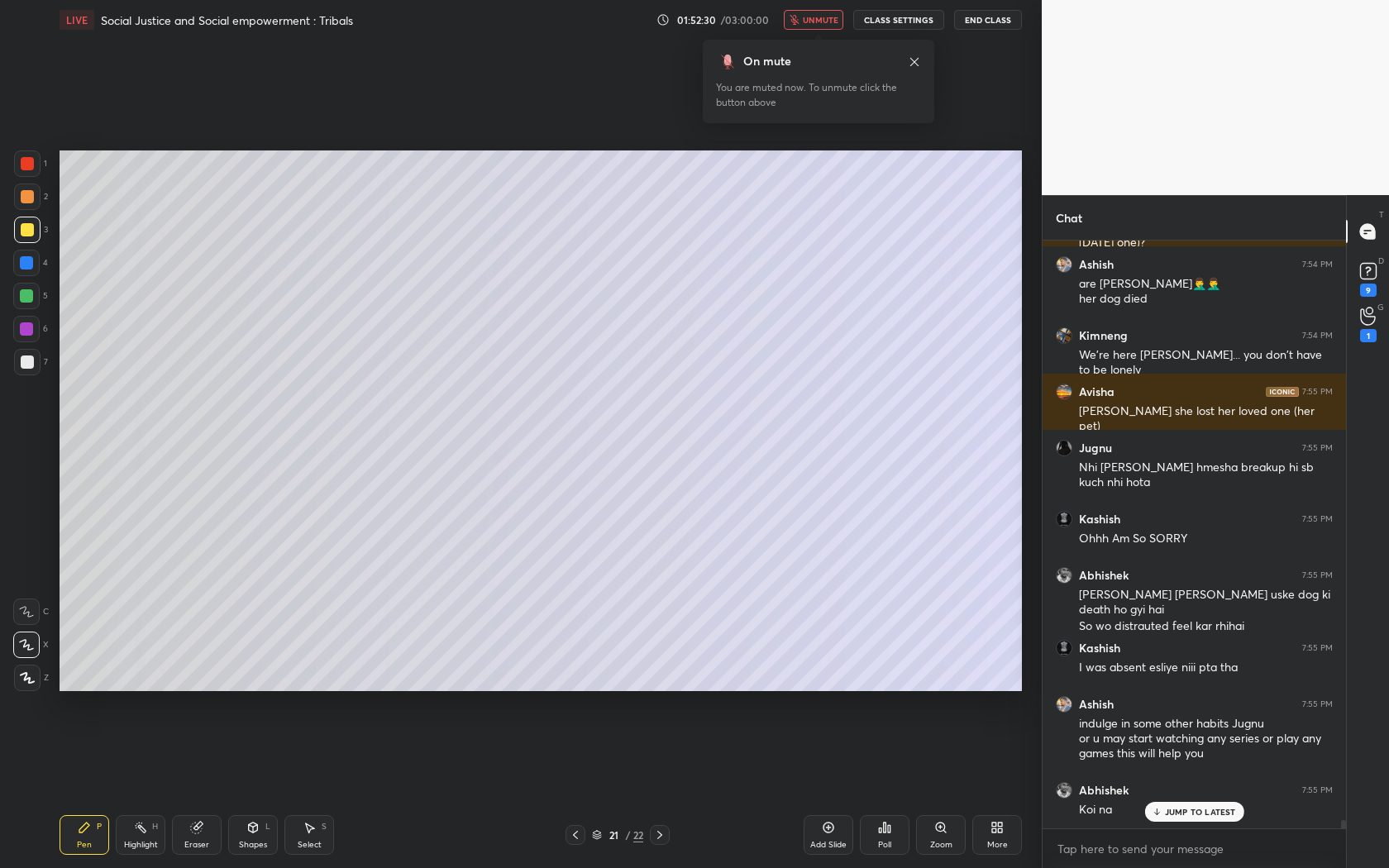
scroll to position [40498, 0]
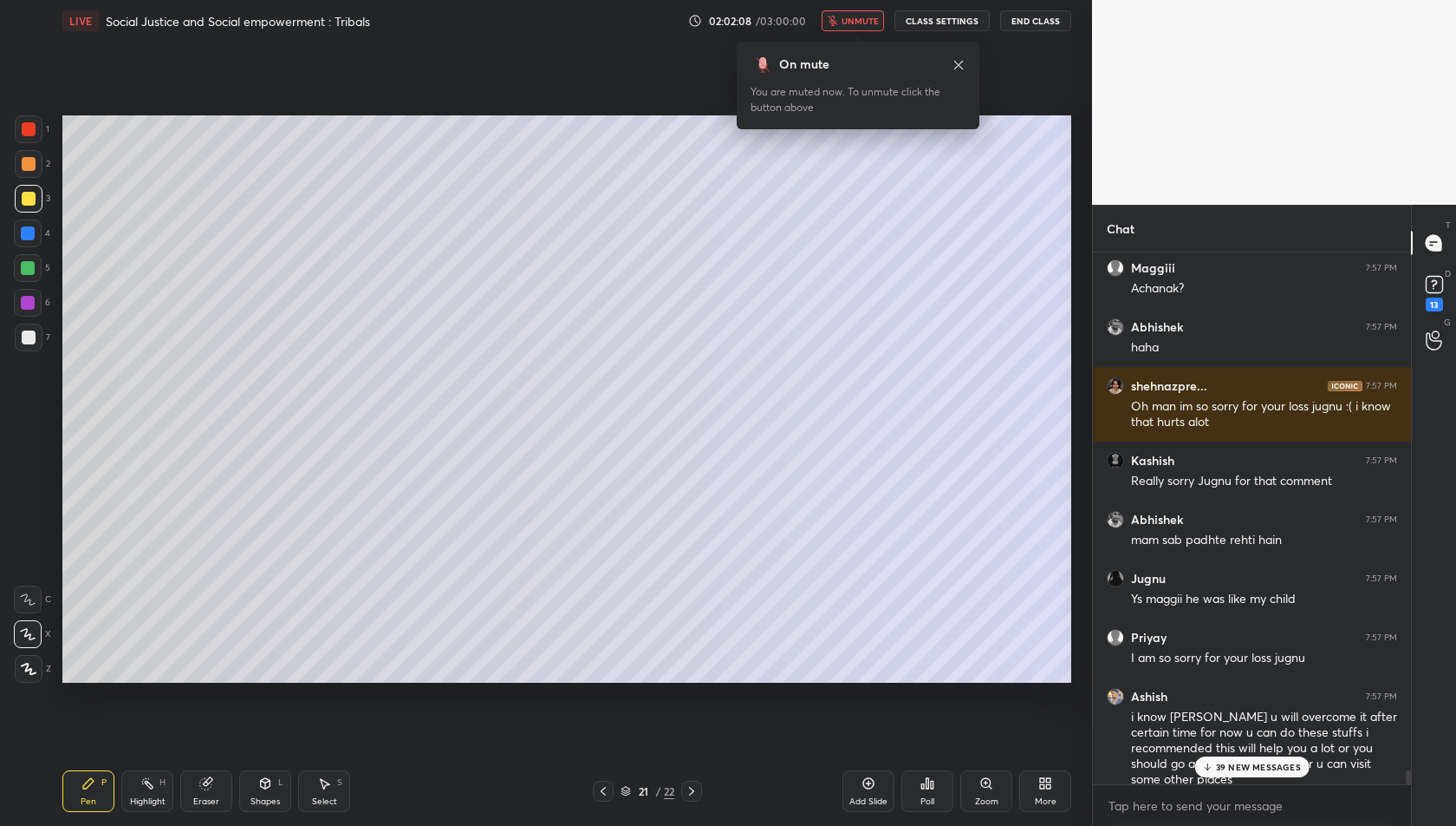
click at [1234, 769] on p "39 NEW MESSAGES" at bounding box center [1258, 767] width 84 height 10
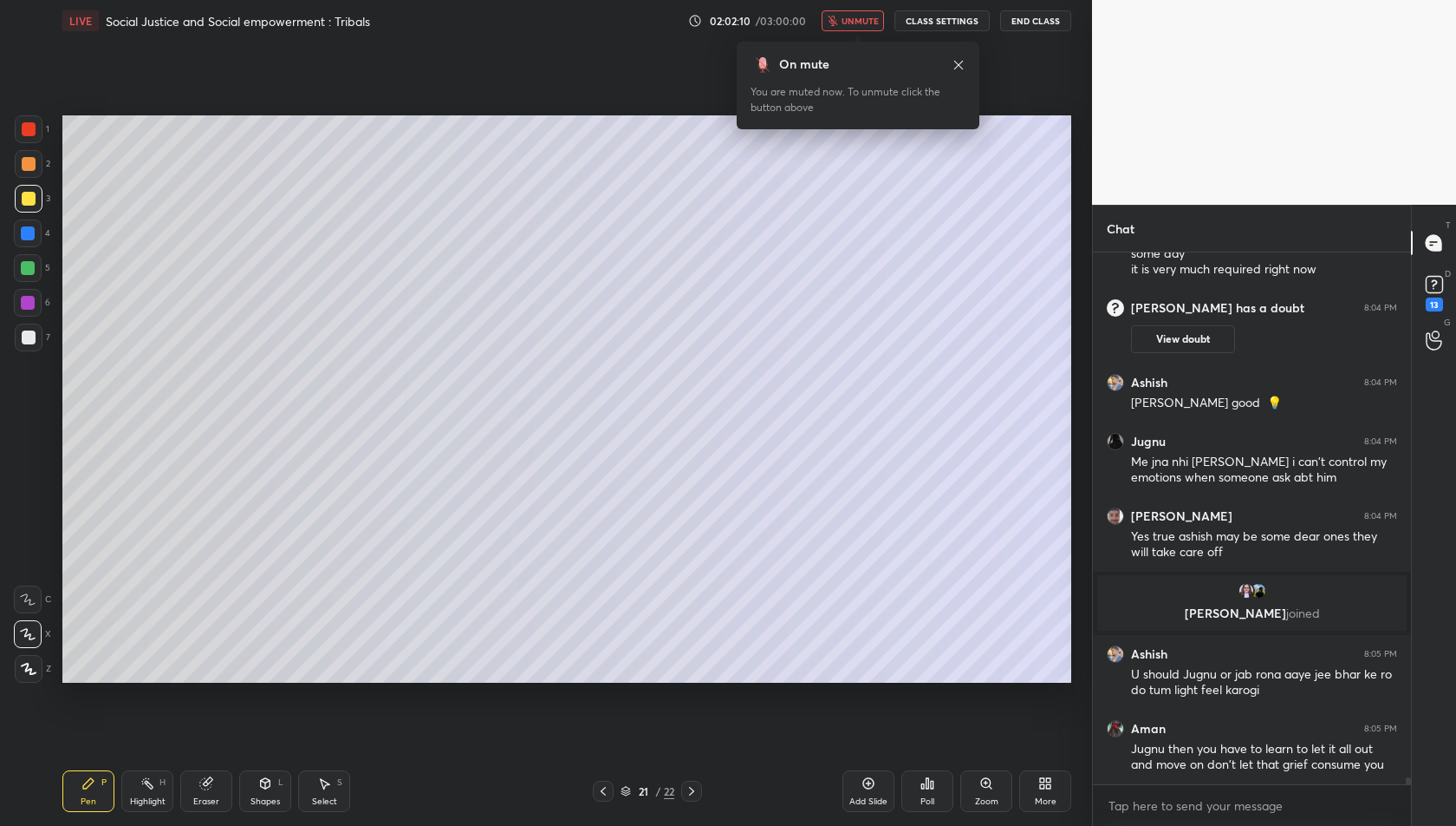
scroll to position [38034, 0]
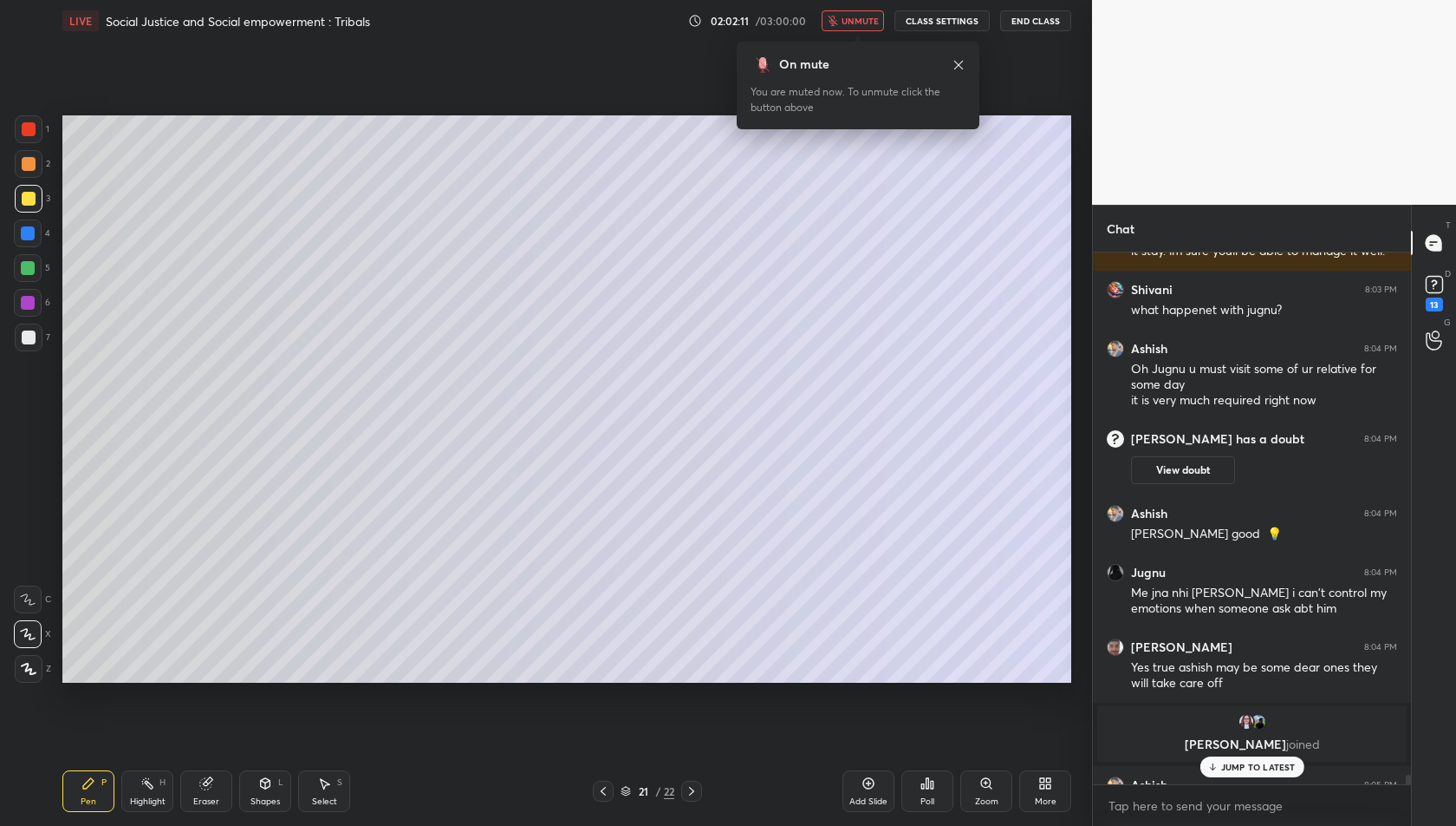
click at [1038, 790] on icon at bounding box center [1045, 783] width 14 height 14
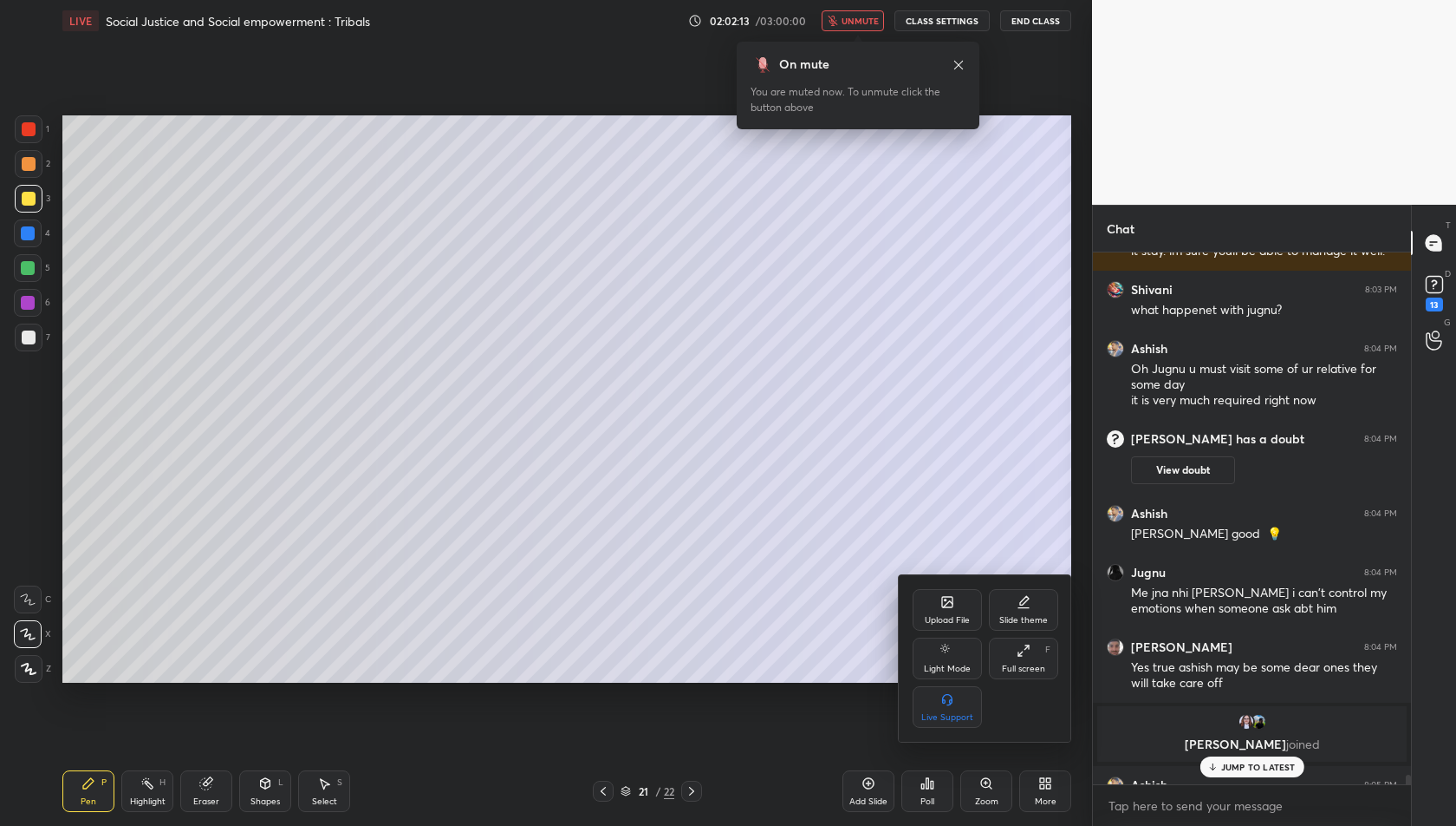
click at [945, 603] on icon at bounding box center [947, 601] width 10 height 10
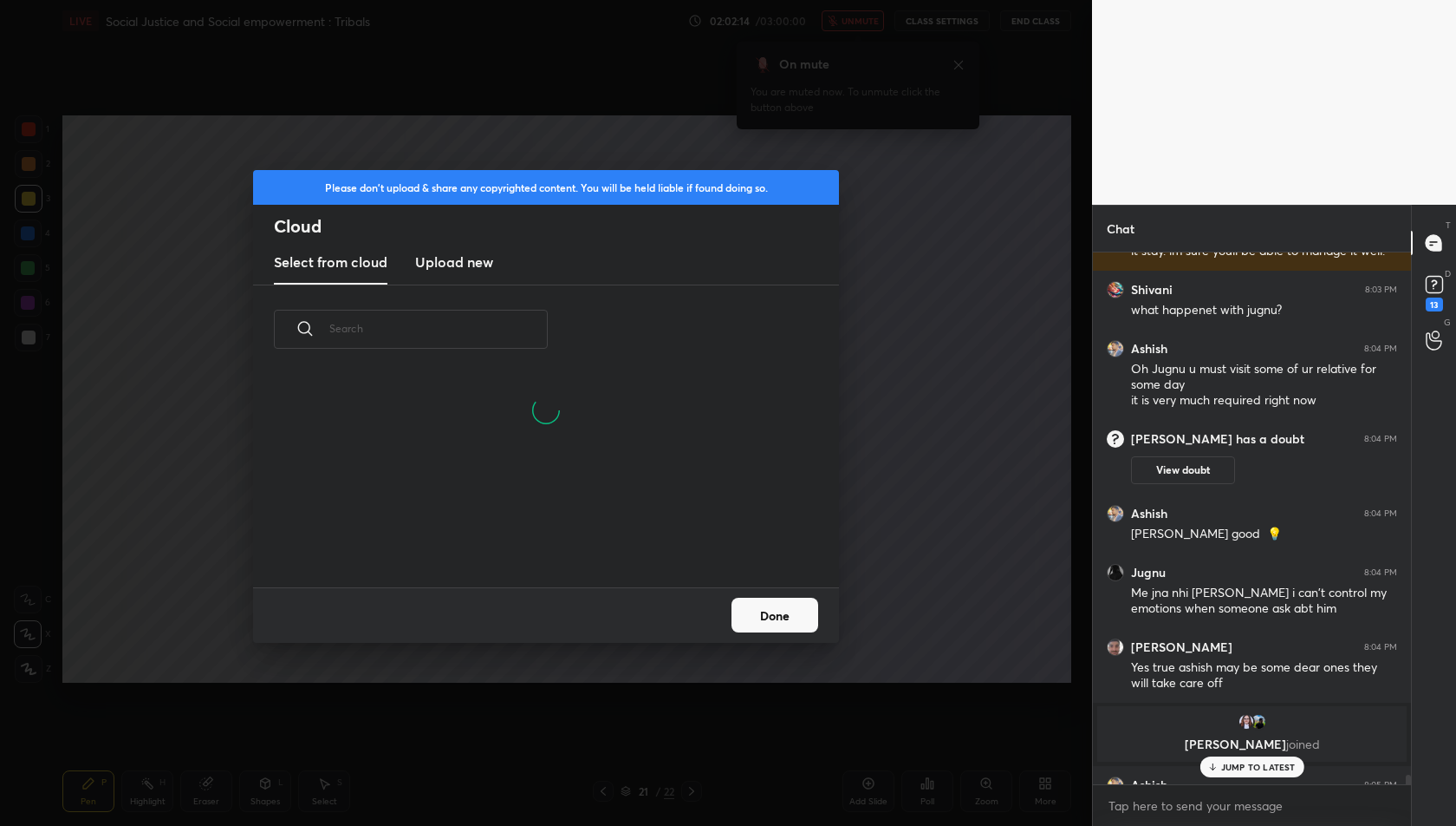
scroll to position [215, 555]
click at [779, 623] on button "Done" at bounding box center [774, 614] width 86 height 34
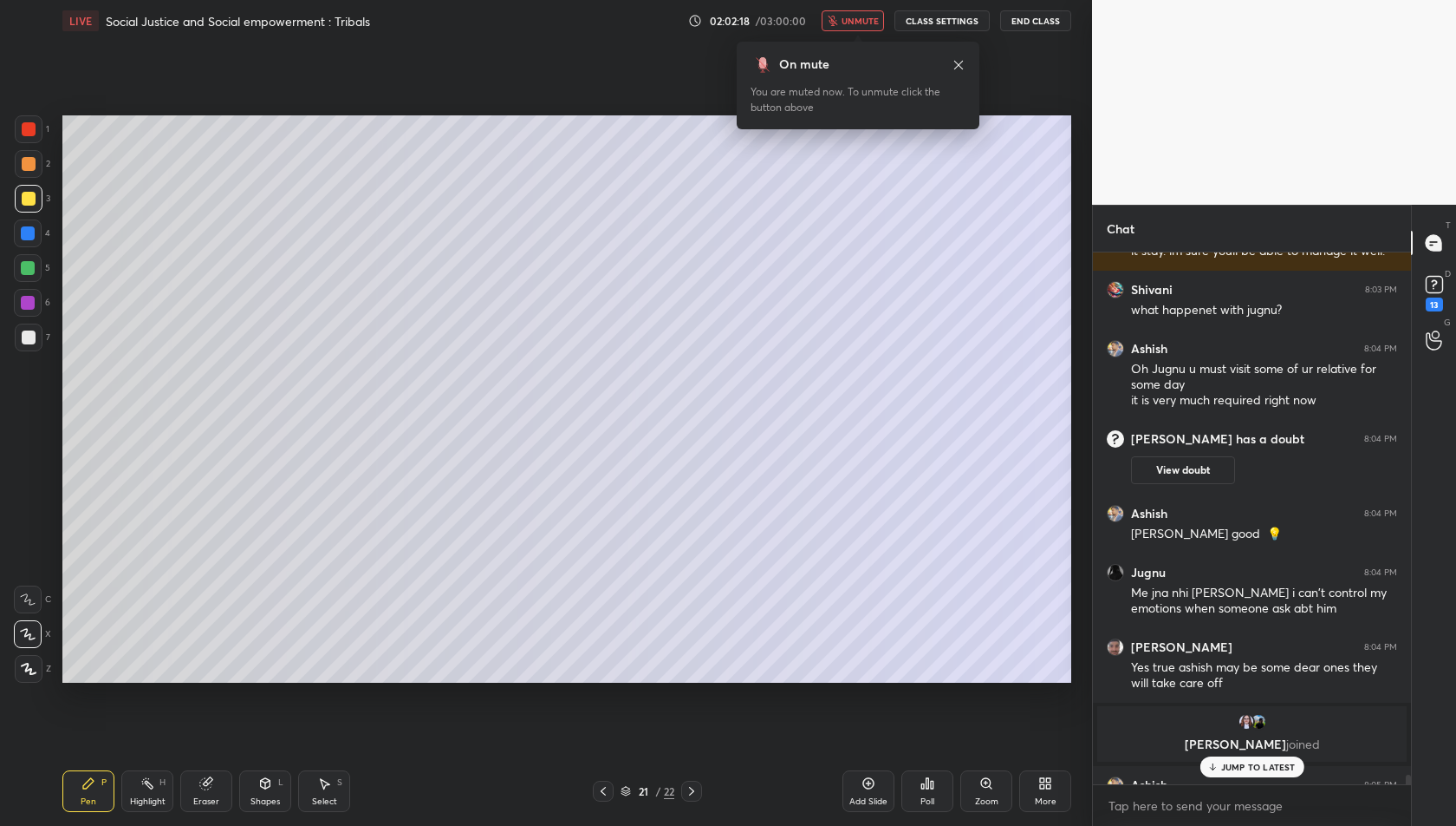
click at [1049, 794] on div "More" at bounding box center [1046, 791] width 52 height 42
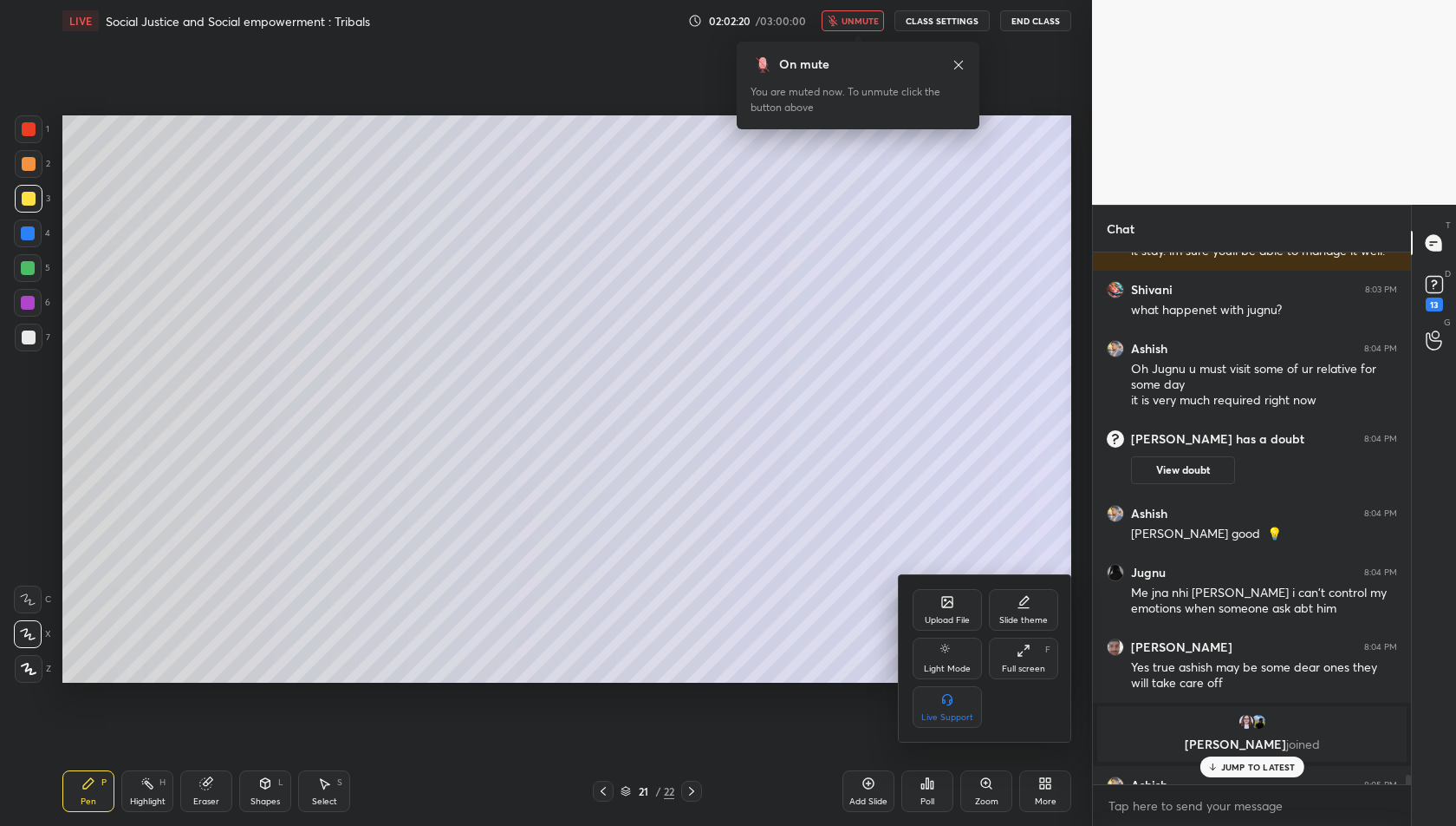
click at [934, 599] on div "Upload File" at bounding box center [947, 610] width 70 height 42
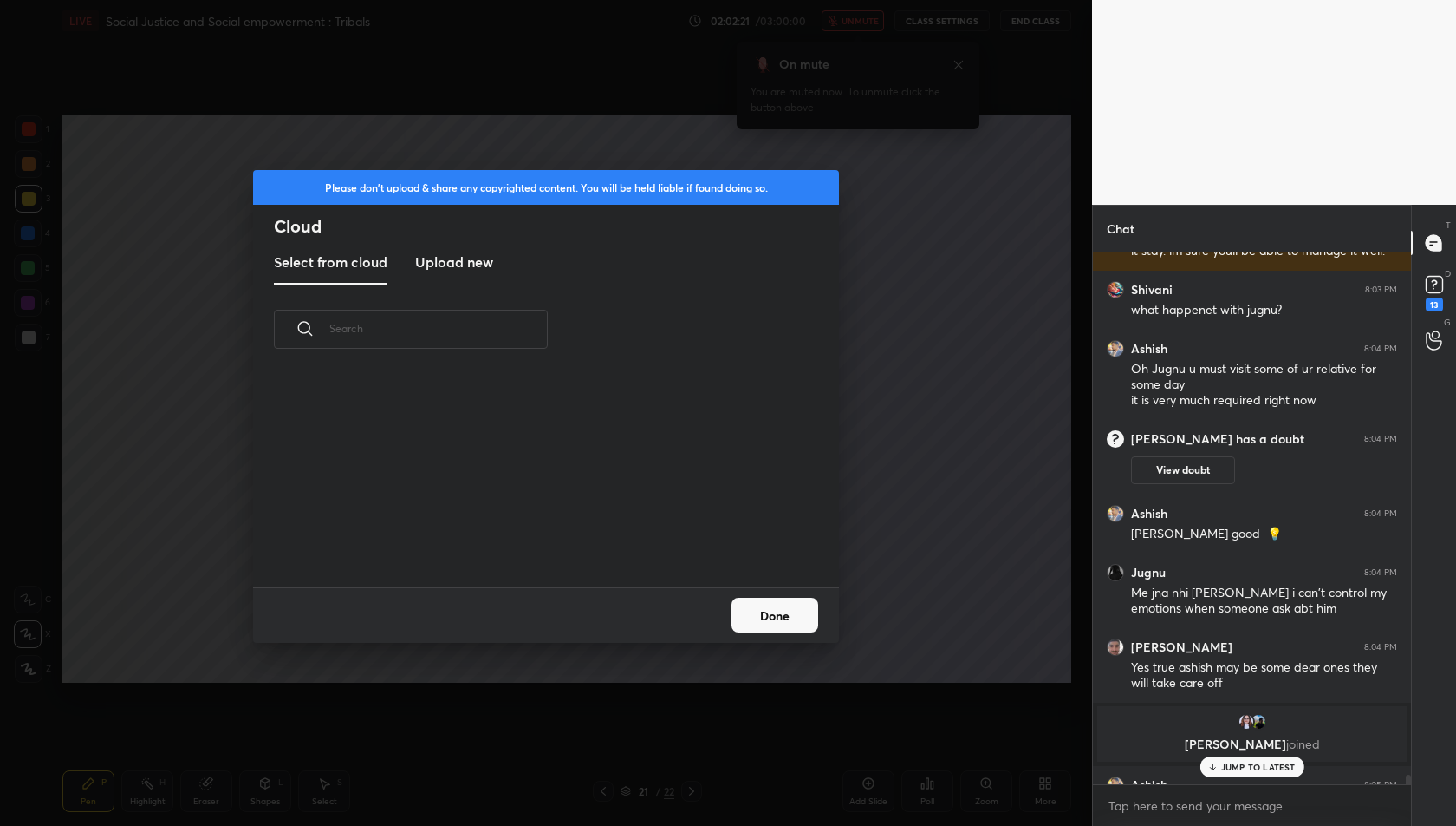
click at [456, 248] on new "Upload new" at bounding box center [454, 263] width 78 height 44
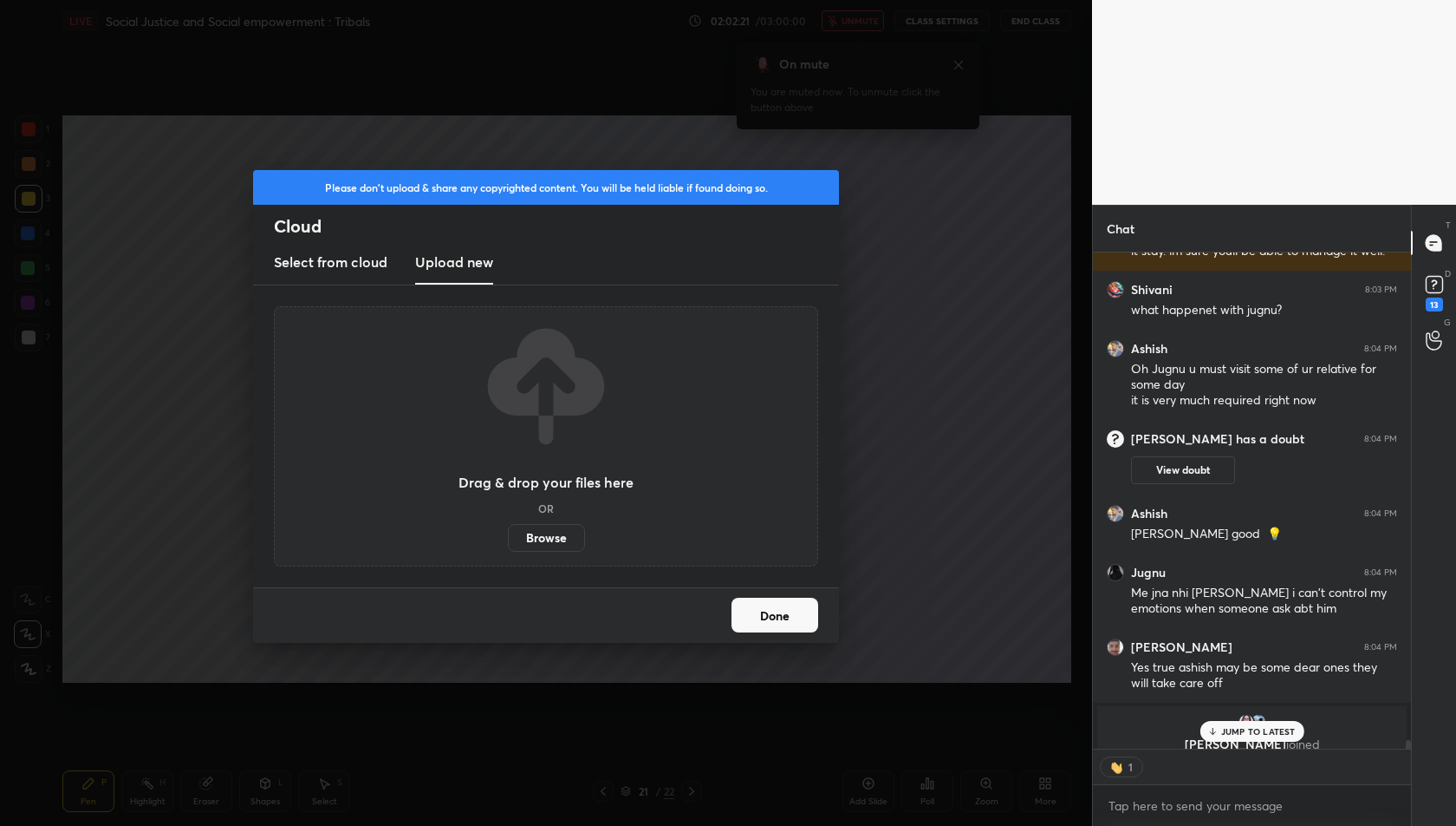
scroll to position [6, 6]
click at [540, 542] on label "Browse" at bounding box center [546, 538] width 77 height 28
click at [508, 542] on input "Browse" at bounding box center [508, 538] width 0 height 28
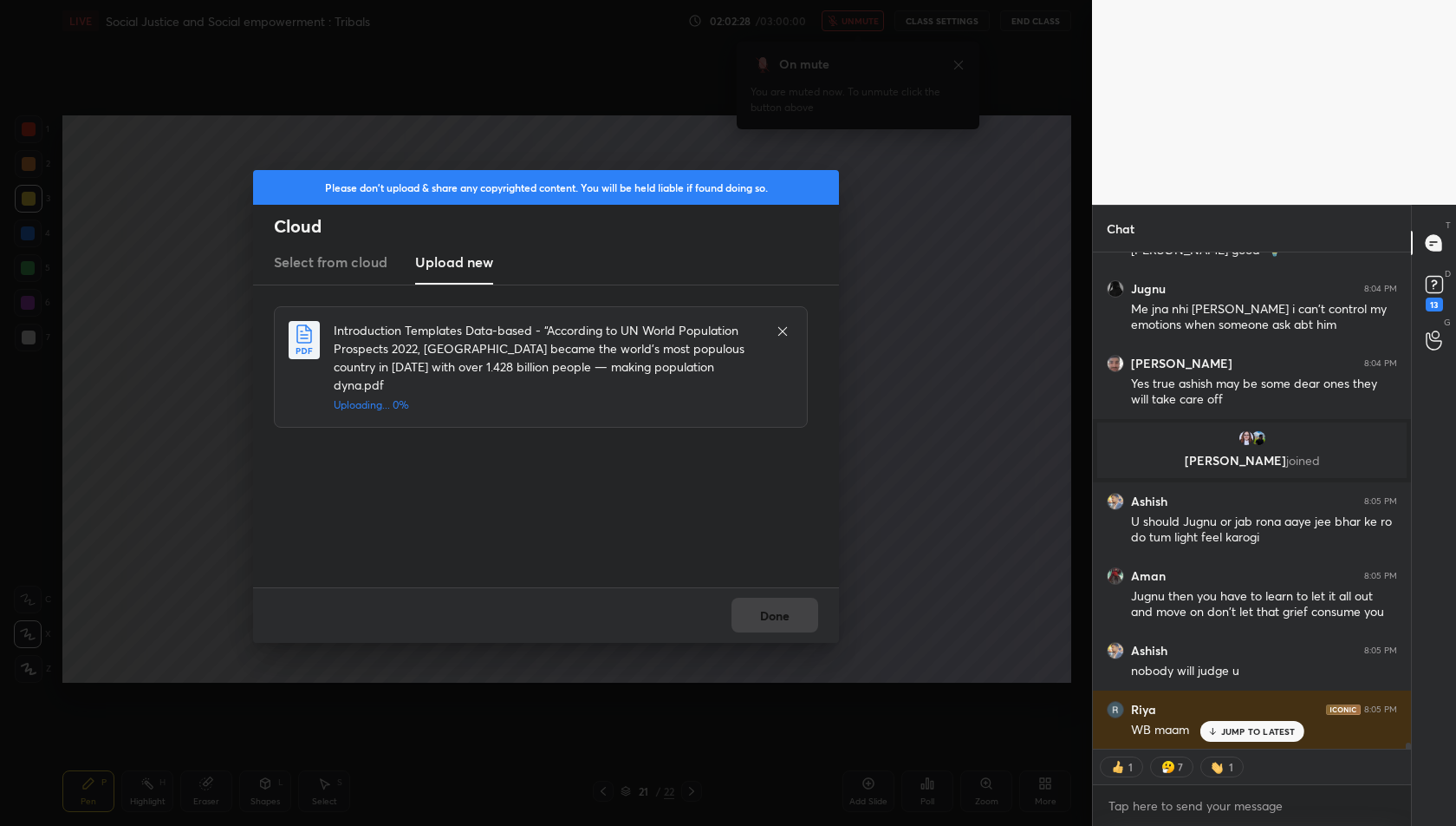
click at [1260, 731] on p "JUMP TO LATEST" at bounding box center [1258, 730] width 74 height 10
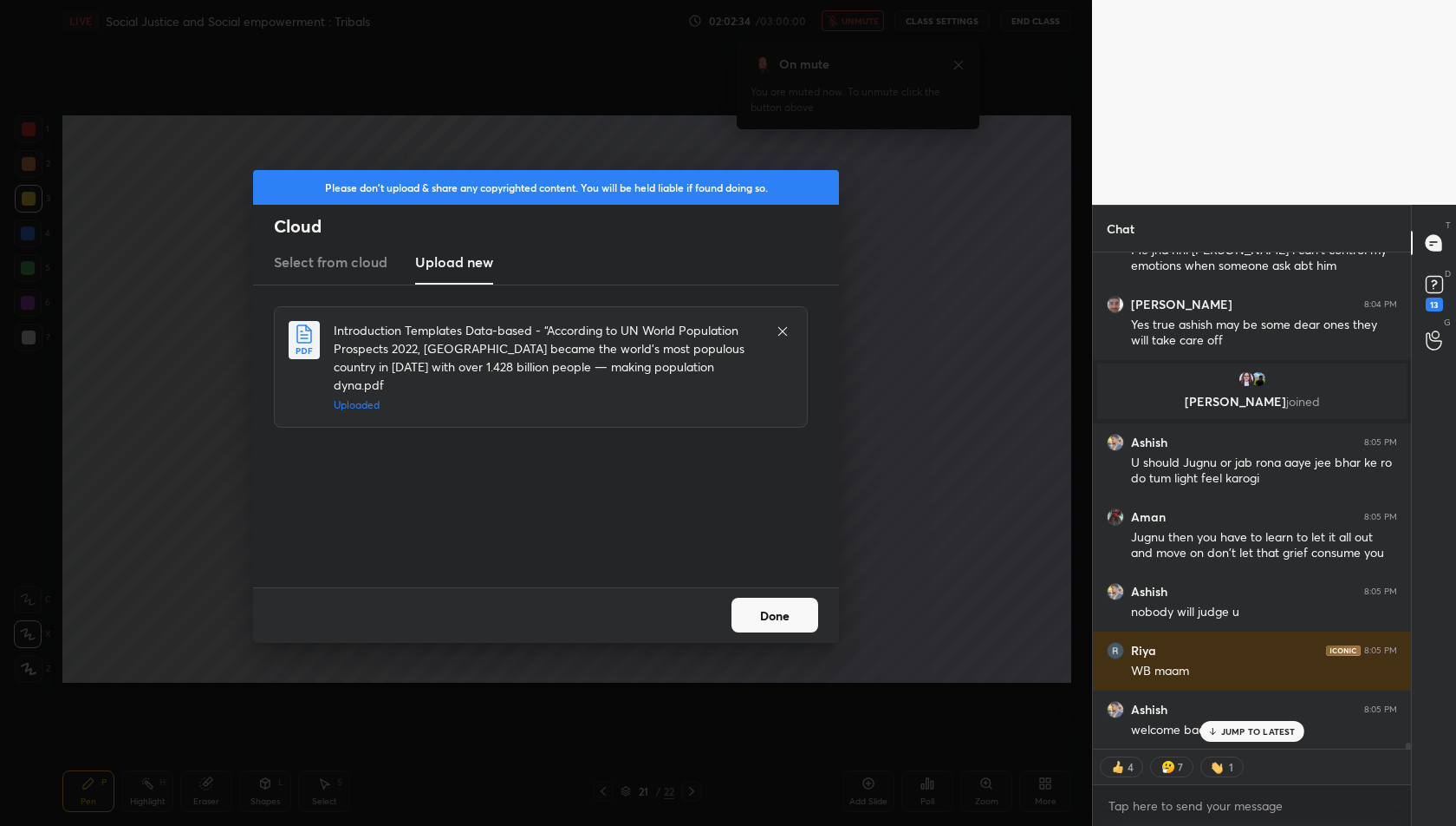
click at [776, 615] on button "Done" at bounding box center [774, 614] width 86 height 34
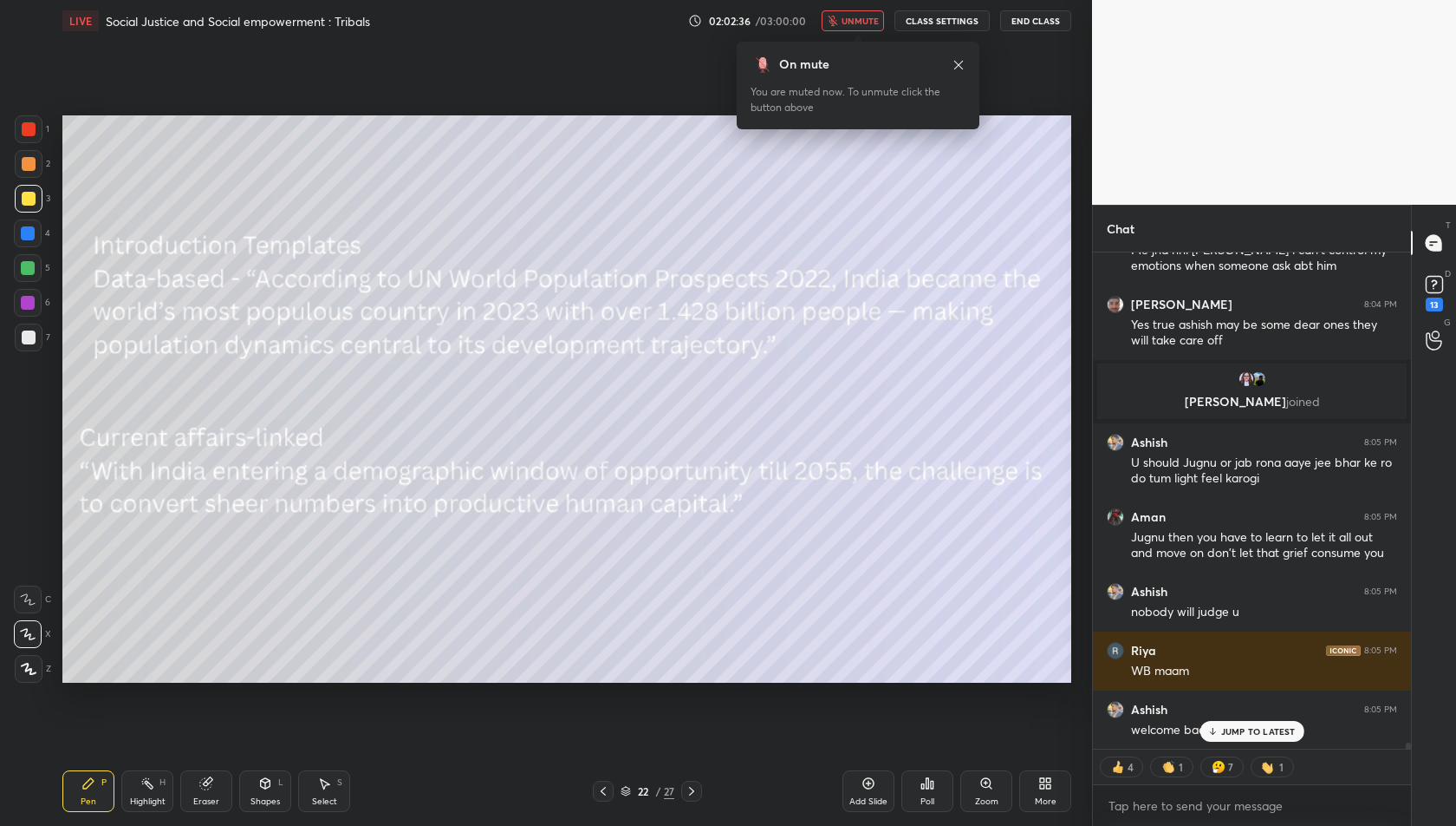
click at [600, 792] on icon at bounding box center [603, 791] width 14 height 14
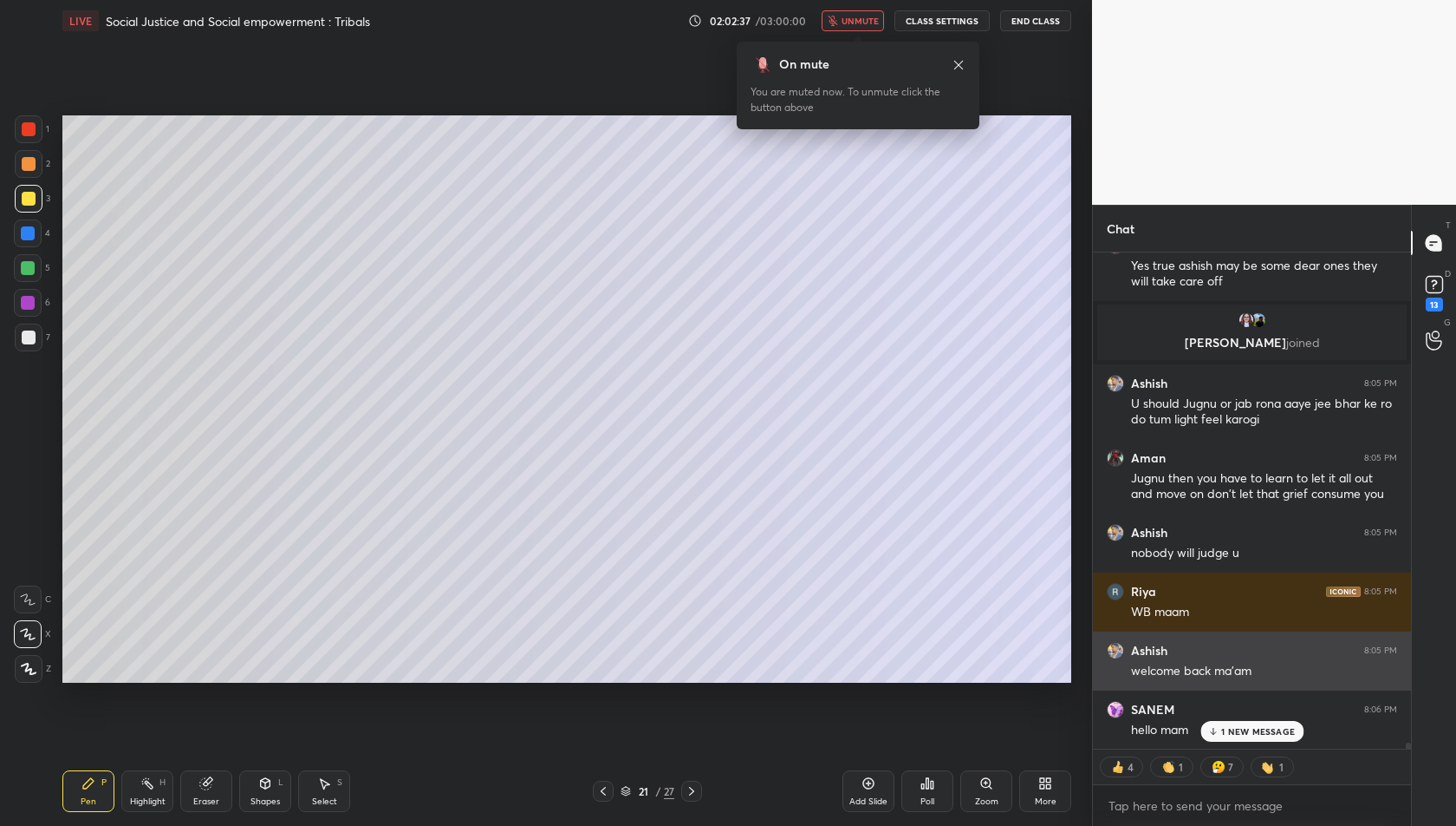
scroll to position [38496, 0]
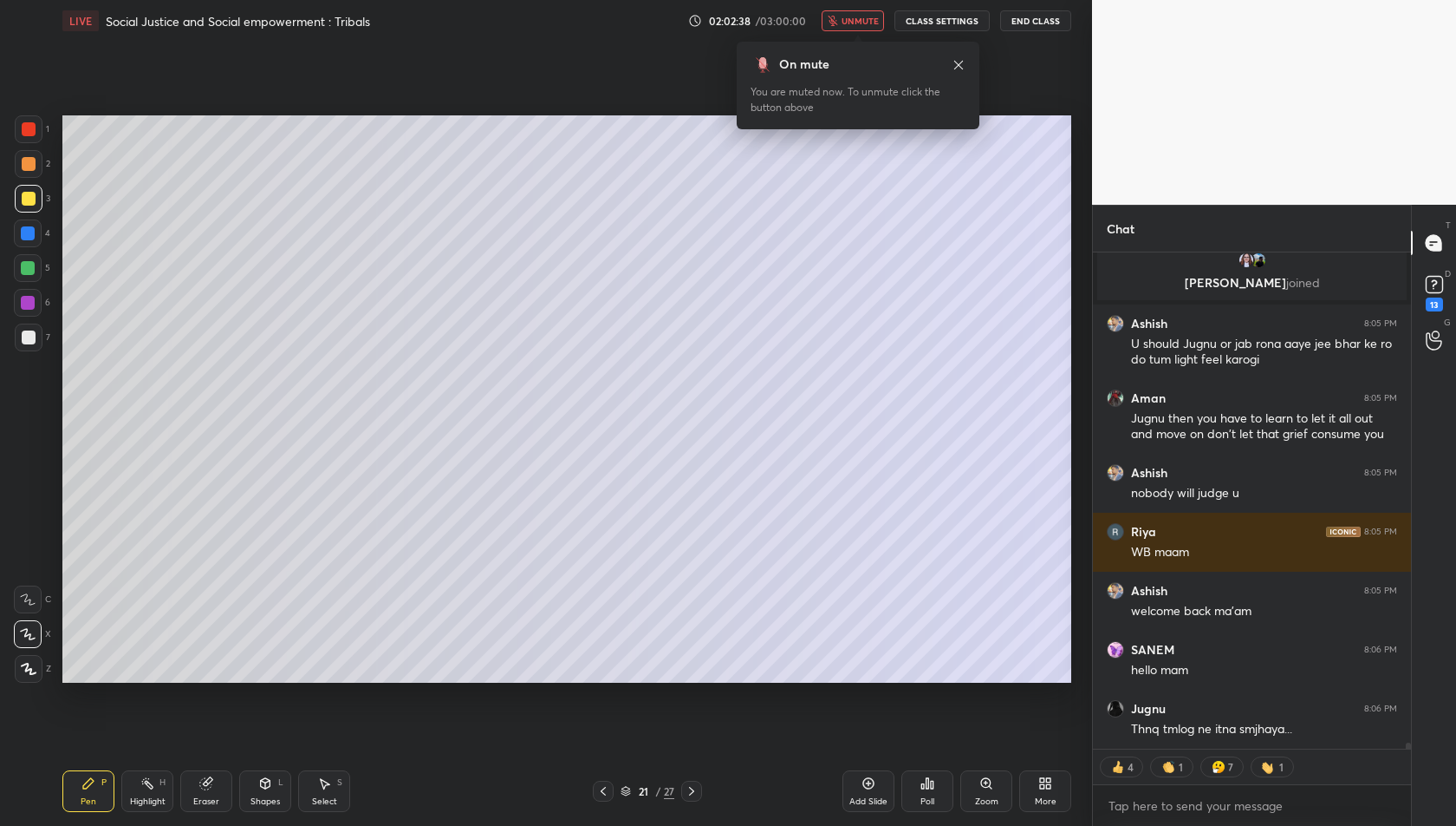
click at [855, 19] on span "unmute" at bounding box center [860, 20] width 37 height 12
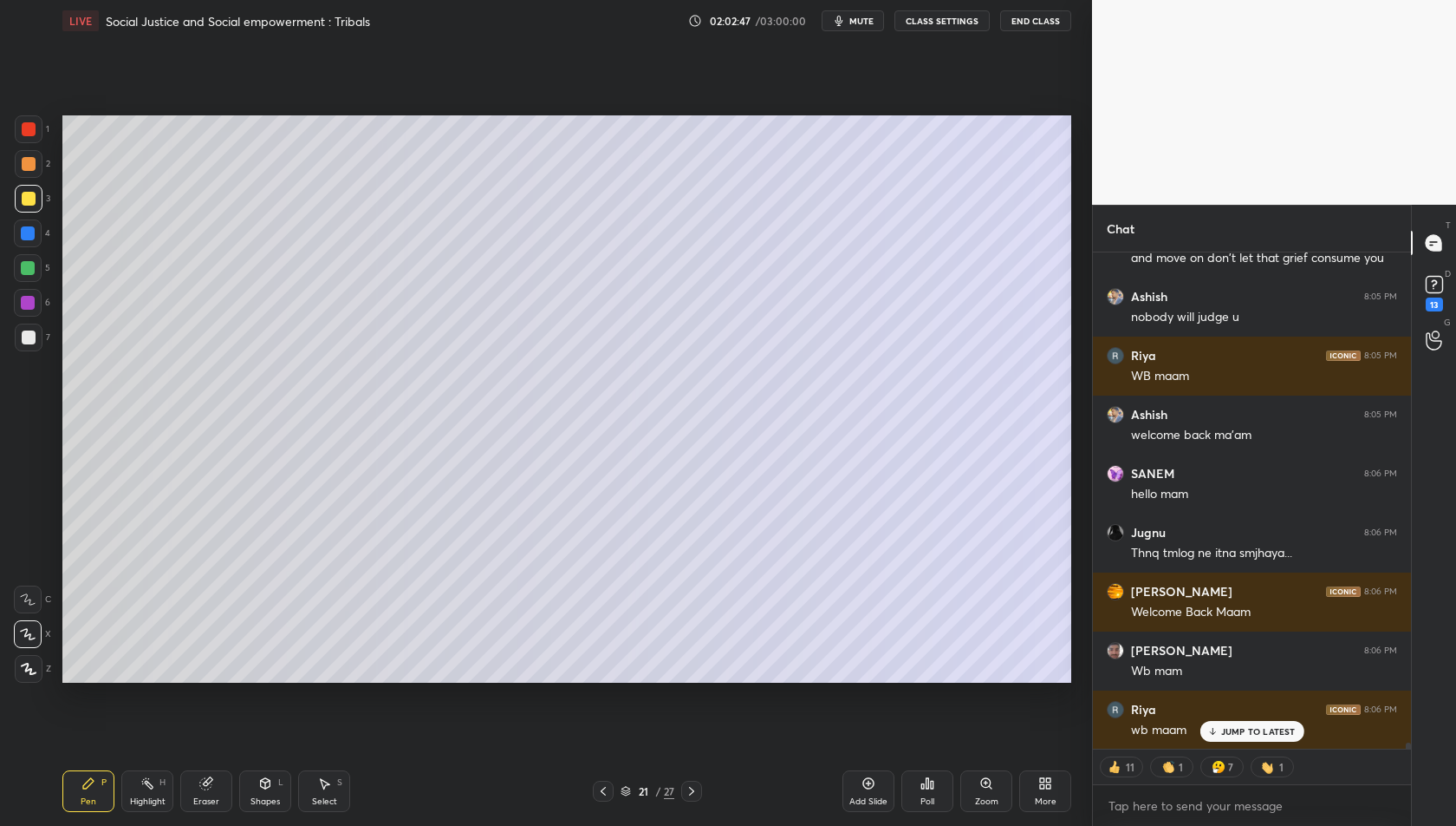
scroll to position [38731, 0]
click at [227, 803] on div "Eraser" at bounding box center [206, 791] width 52 height 42
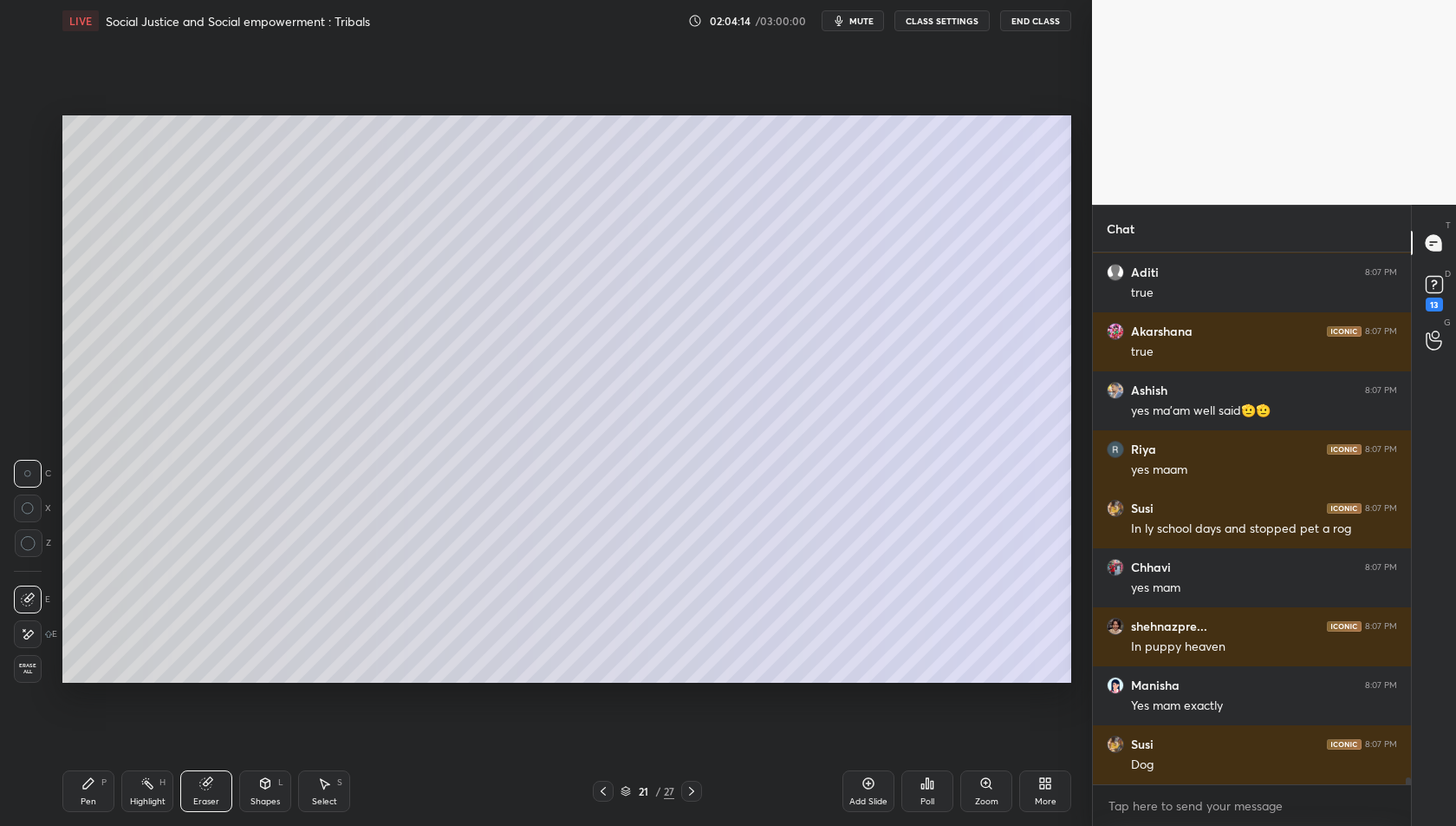
scroll to position [40775, 0]
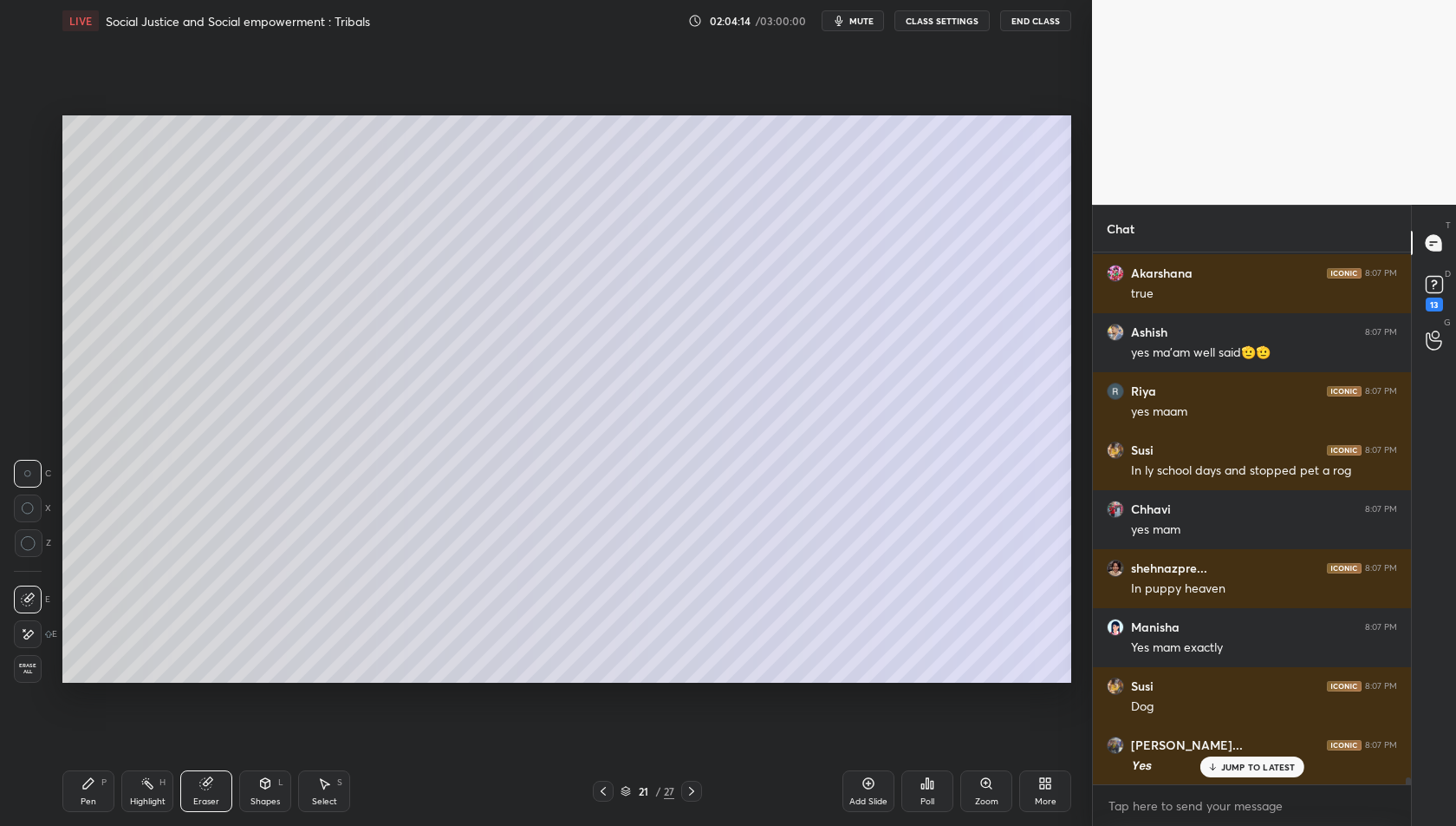
click at [89, 794] on div "Pen P" at bounding box center [88, 791] width 52 height 42
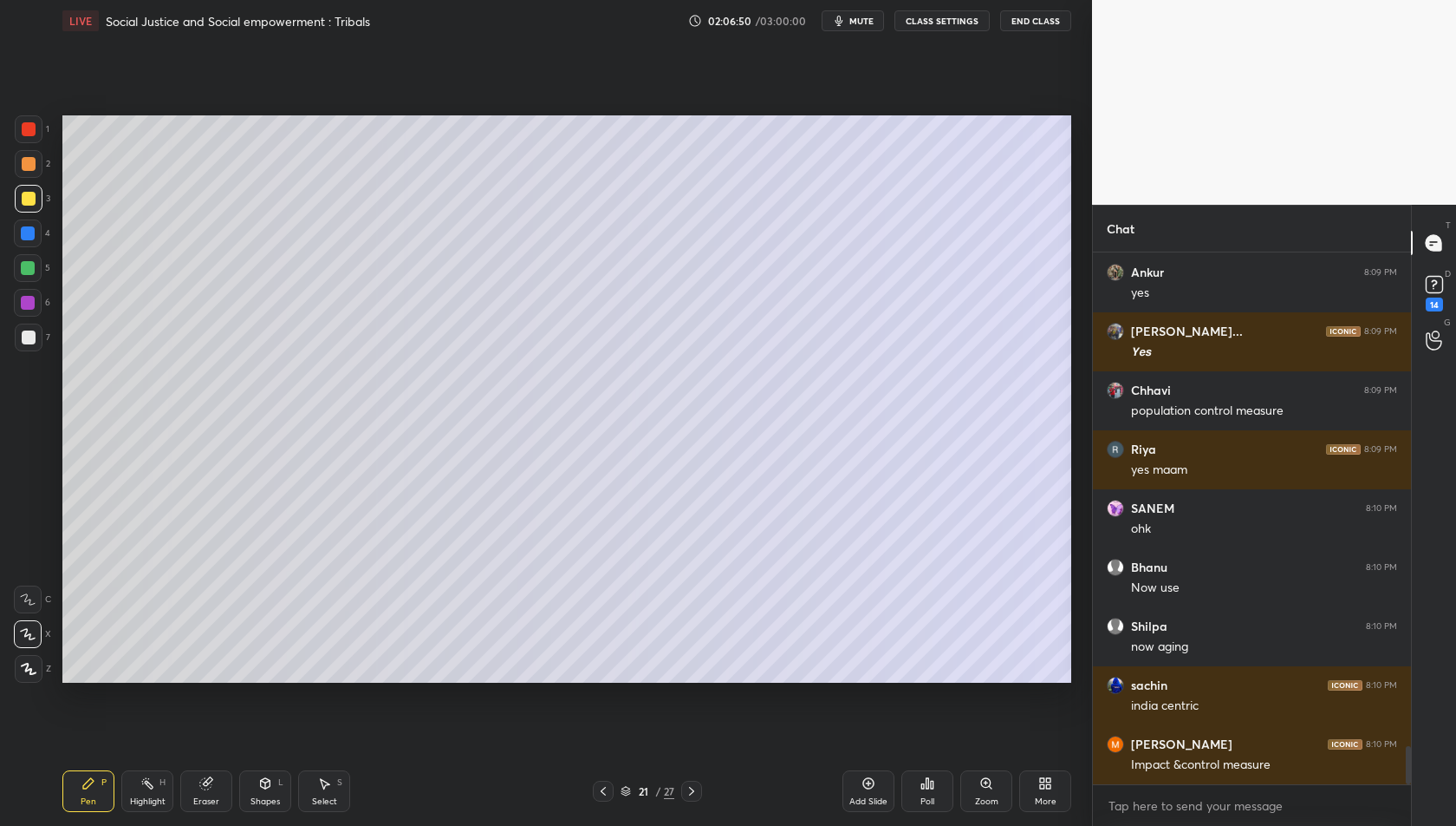
scroll to position [6982, 0]
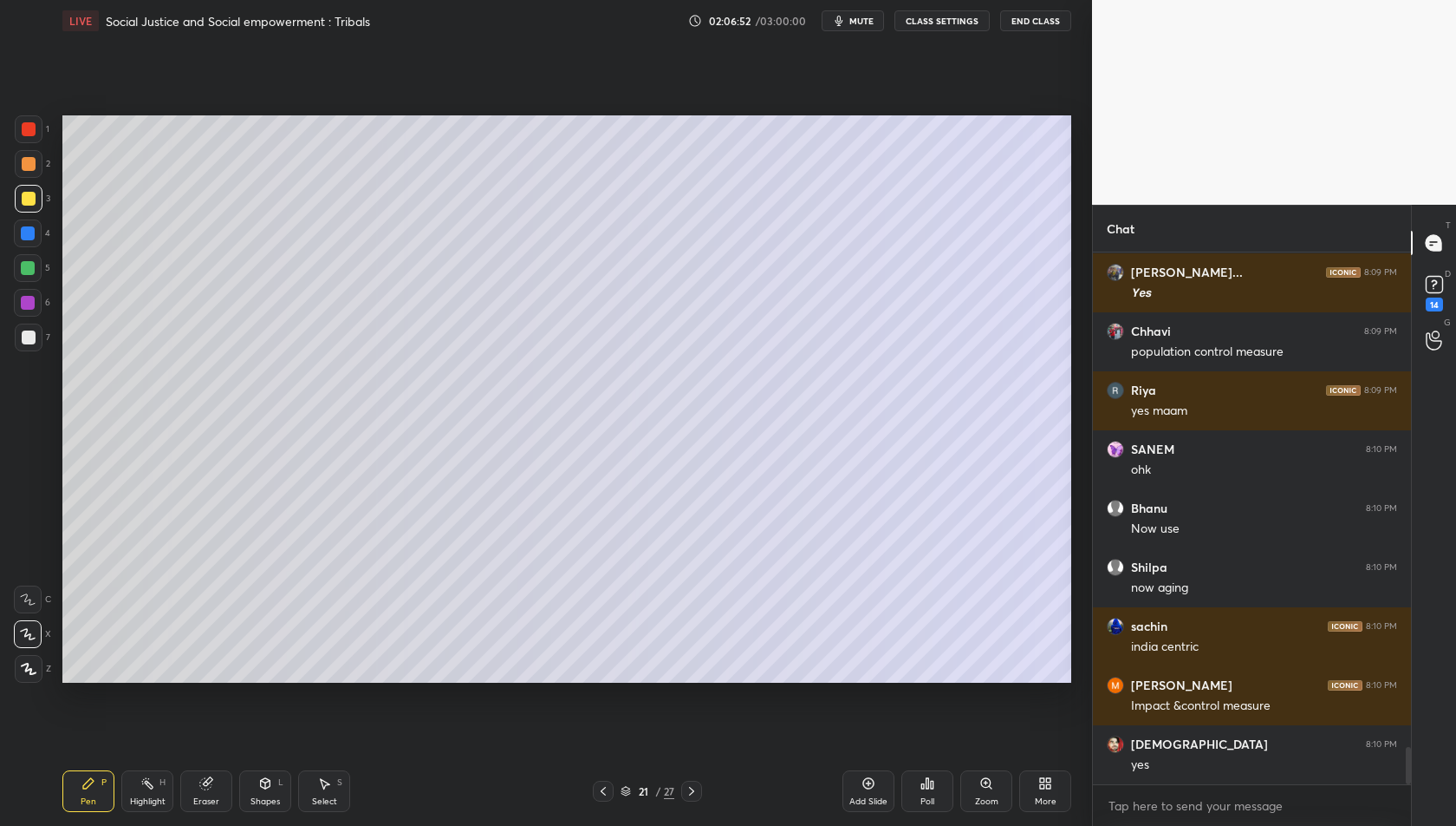
click at [858, 789] on div "Add Slide" at bounding box center [868, 791] width 52 height 42
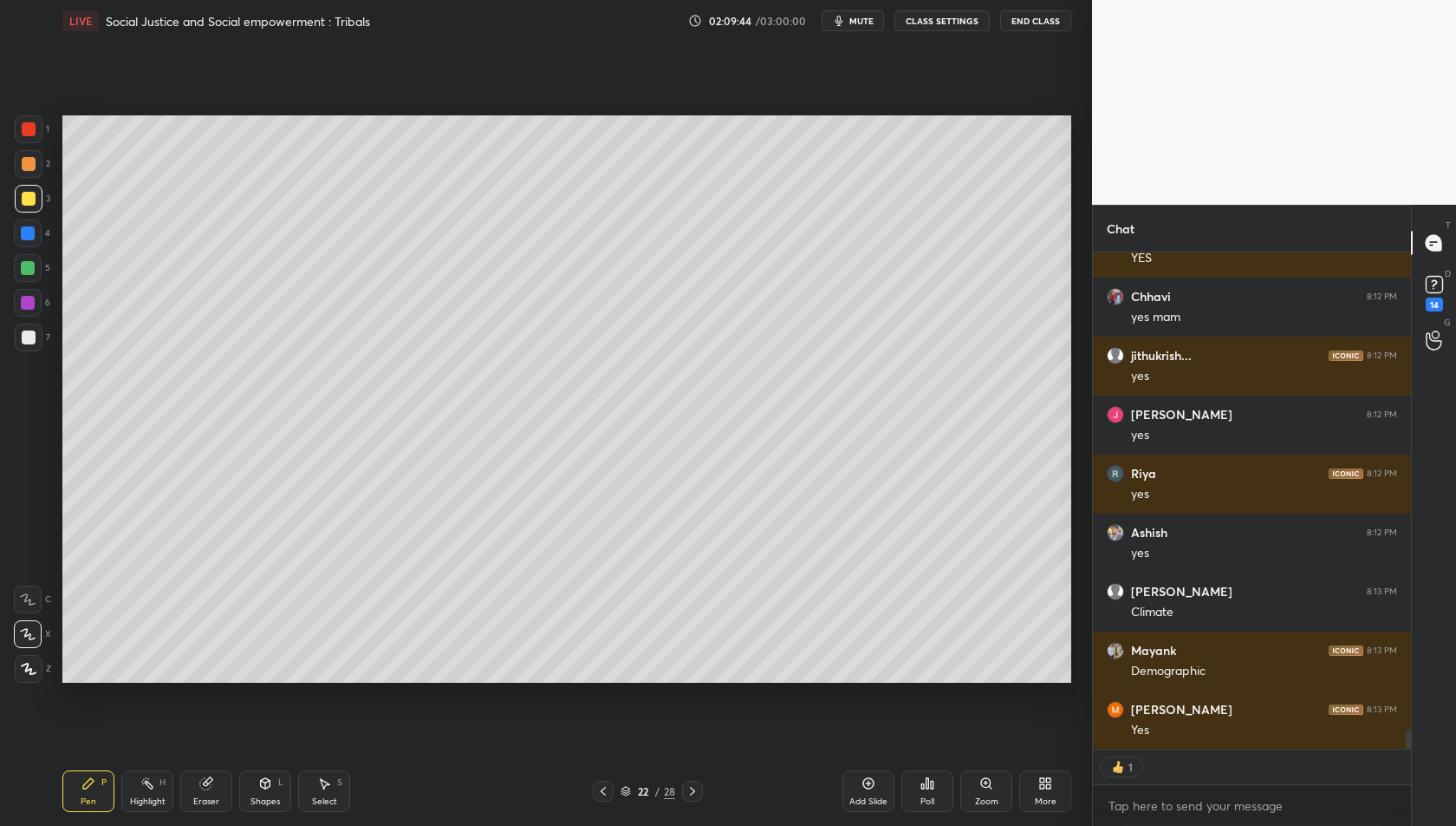
scroll to position [514, 314]
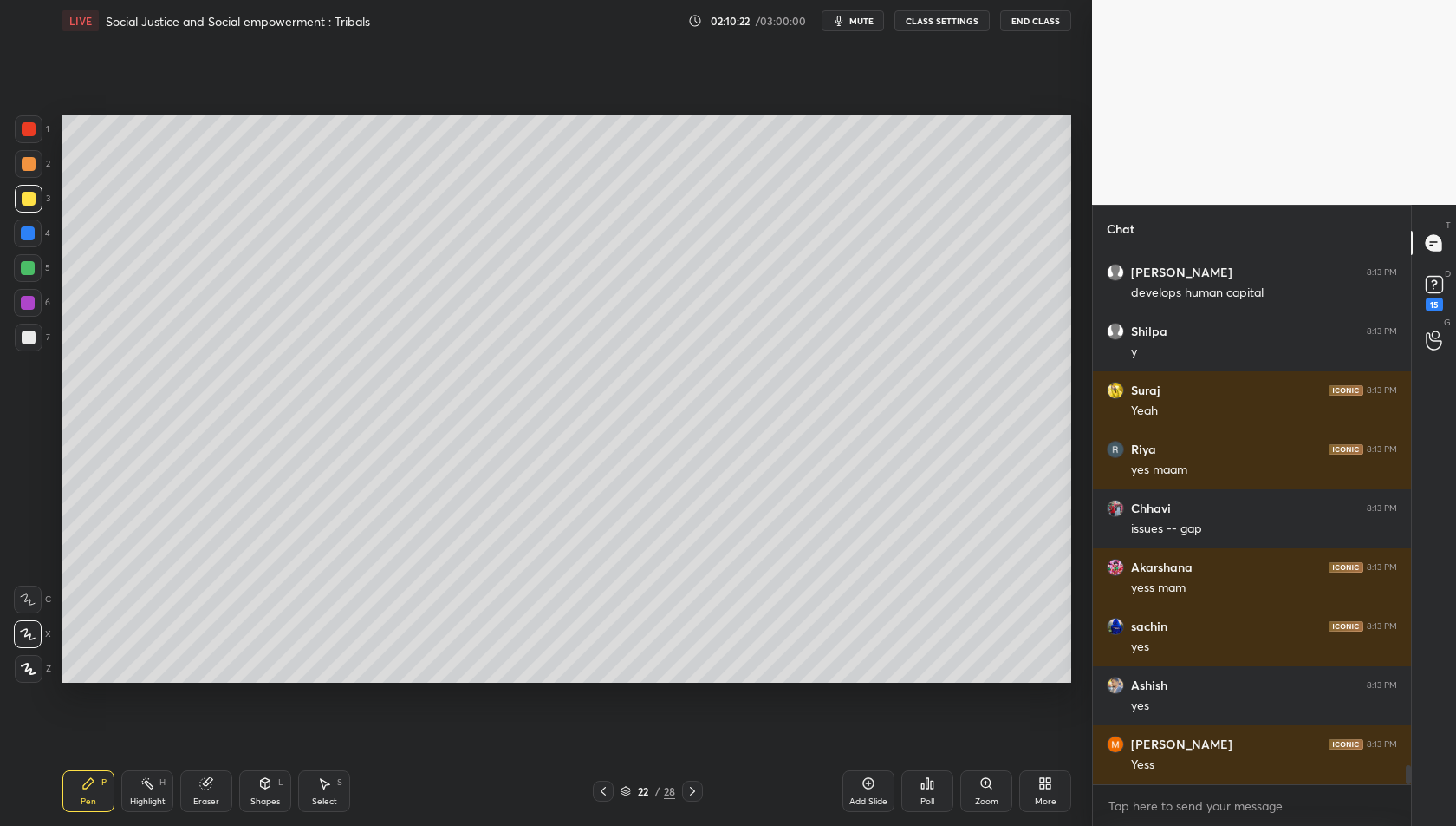
click at [604, 790] on icon at bounding box center [603, 791] width 14 height 14
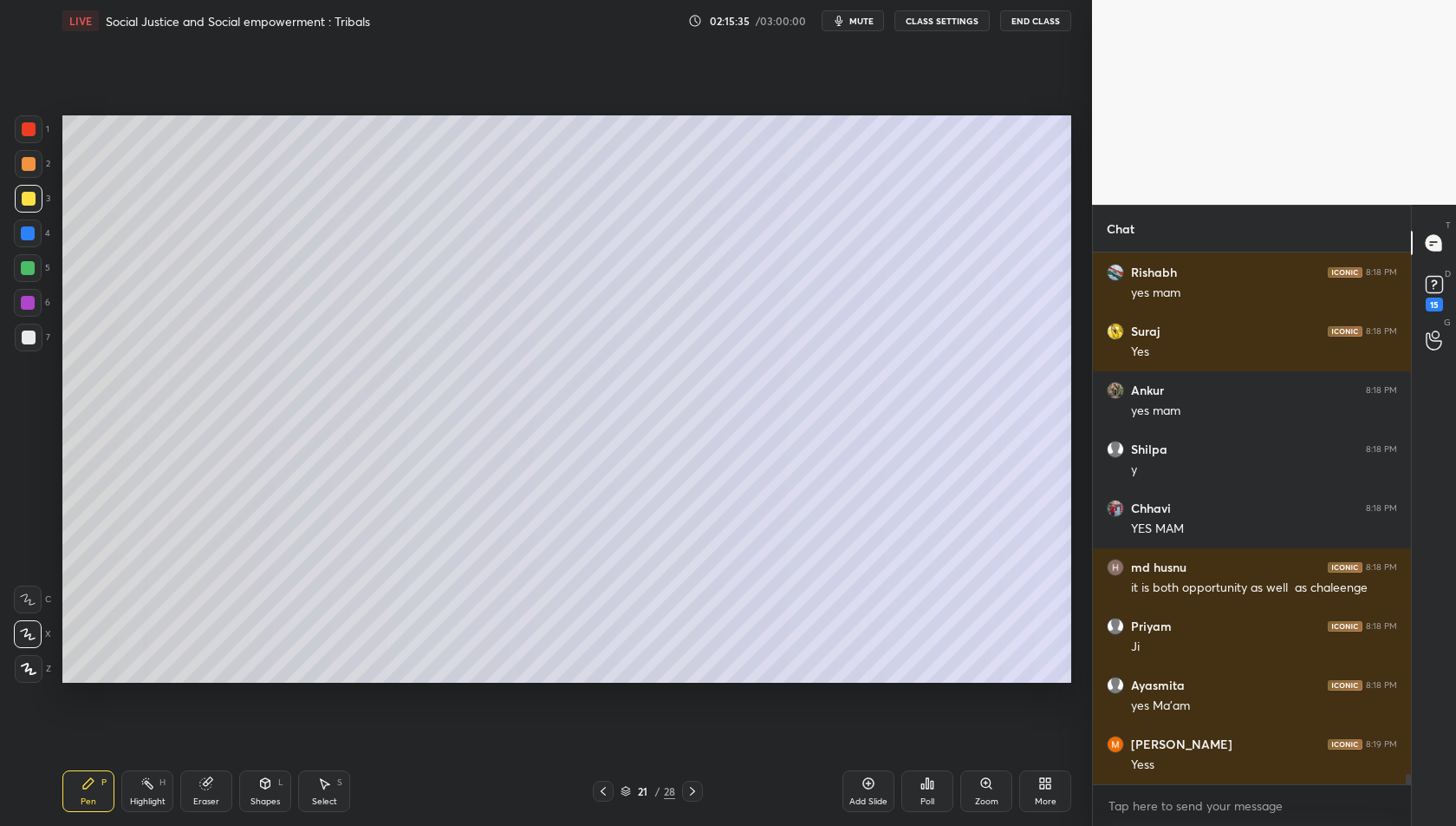
scroll to position [27585, 0]
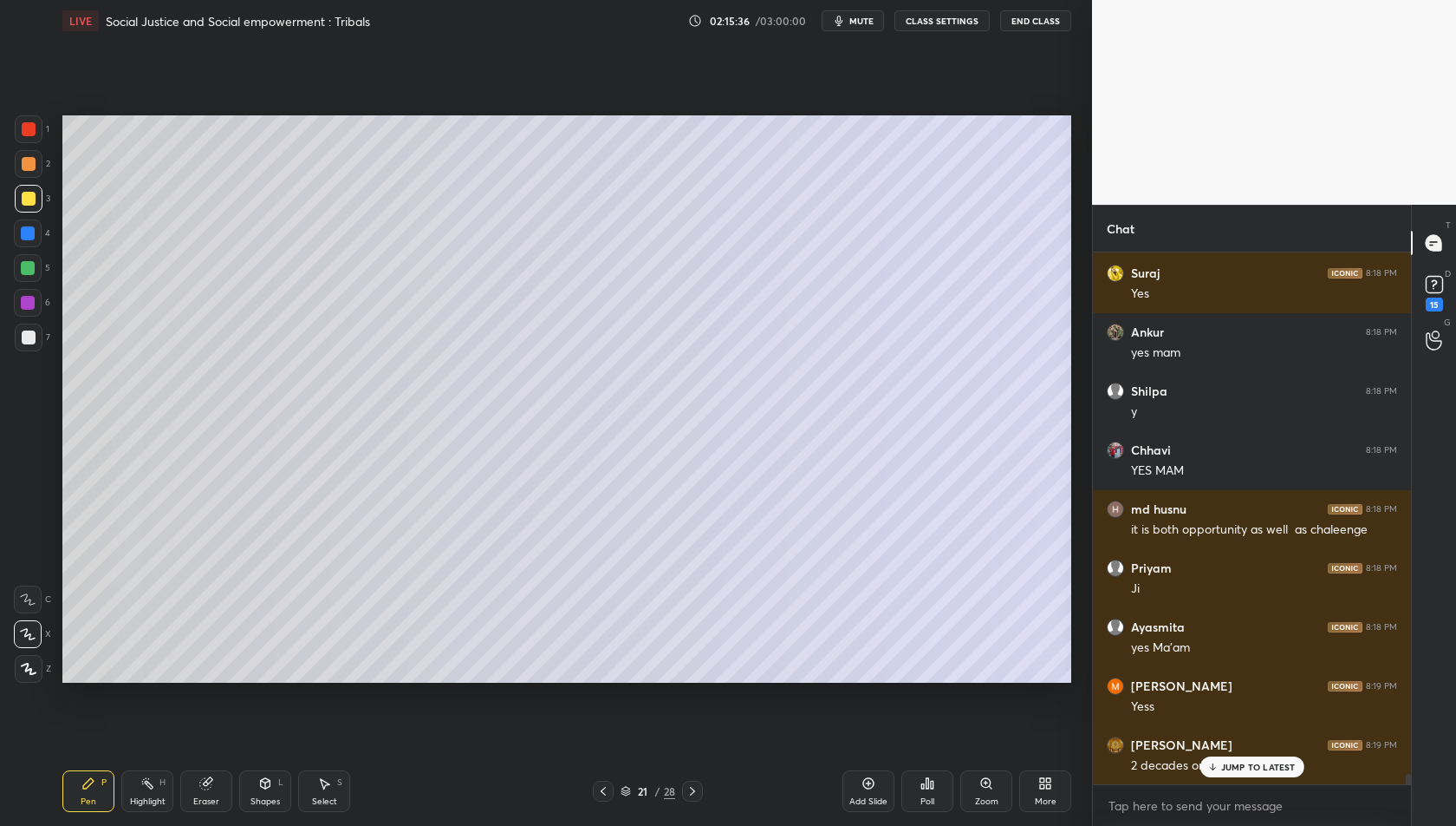
click at [864, 784] on icon at bounding box center [869, 783] width 11 height 11
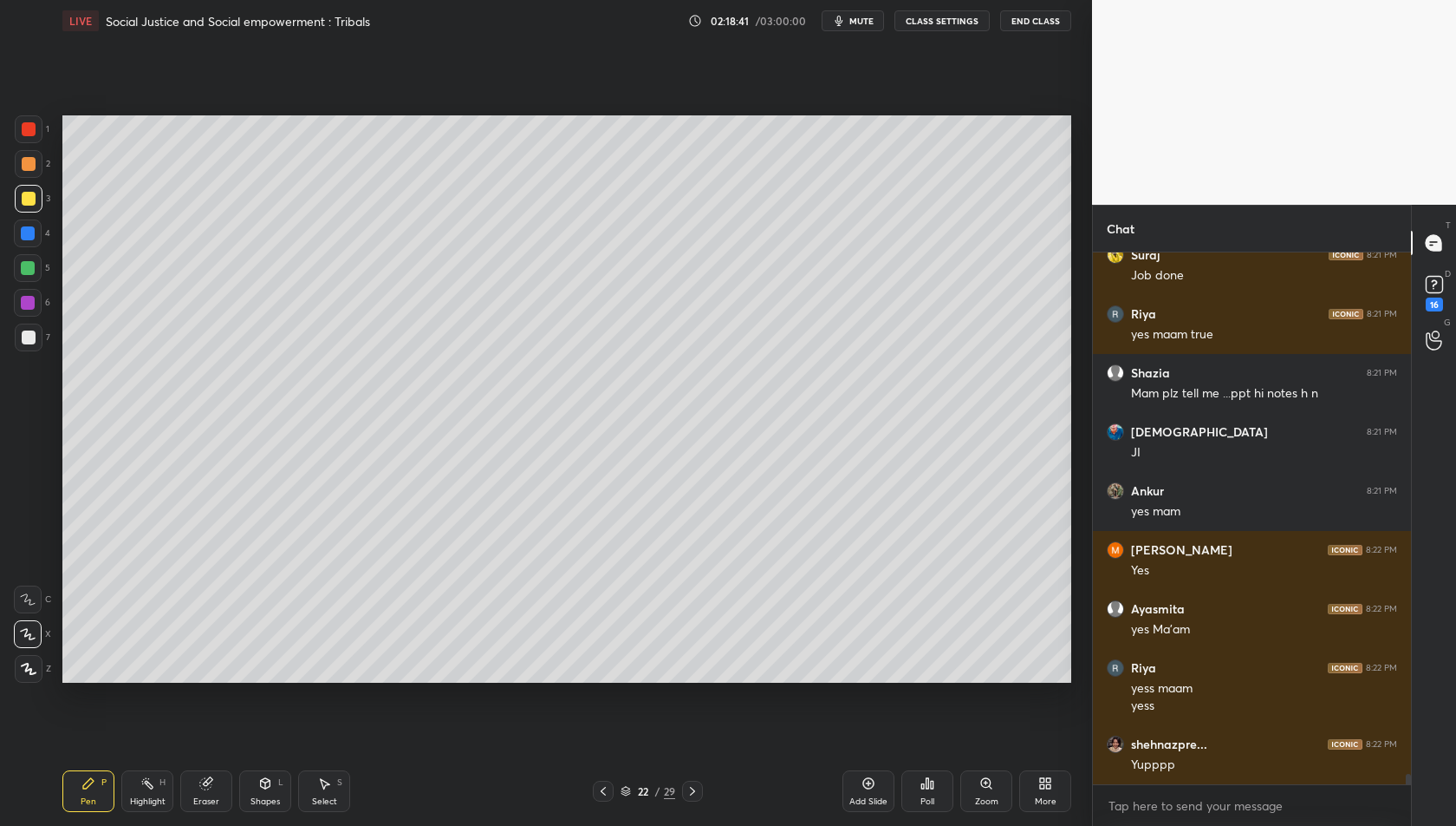
scroll to position [27176, 0]
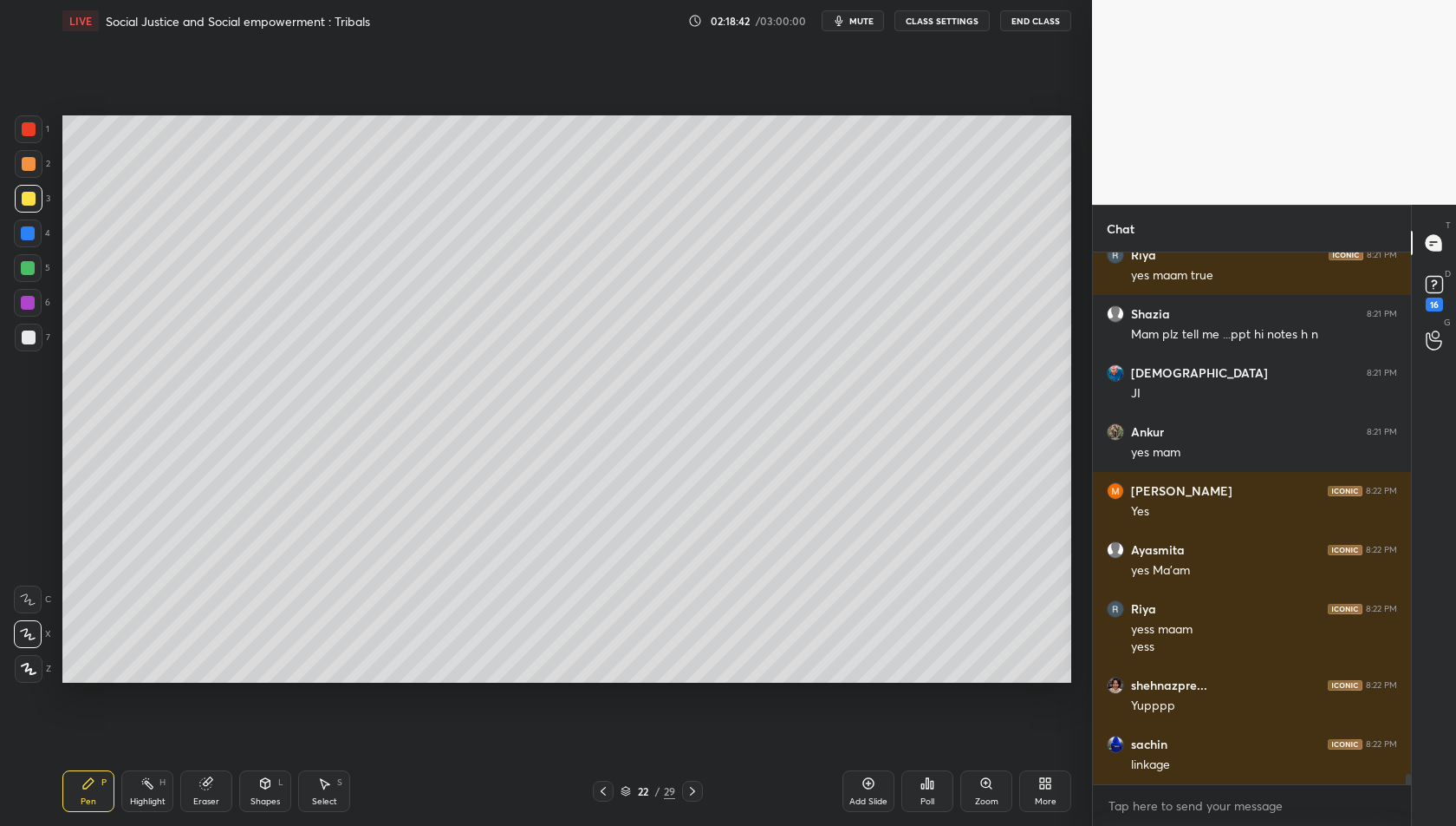
click at [603, 786] on icon at bounding box center [603, 791] width 14 height 14
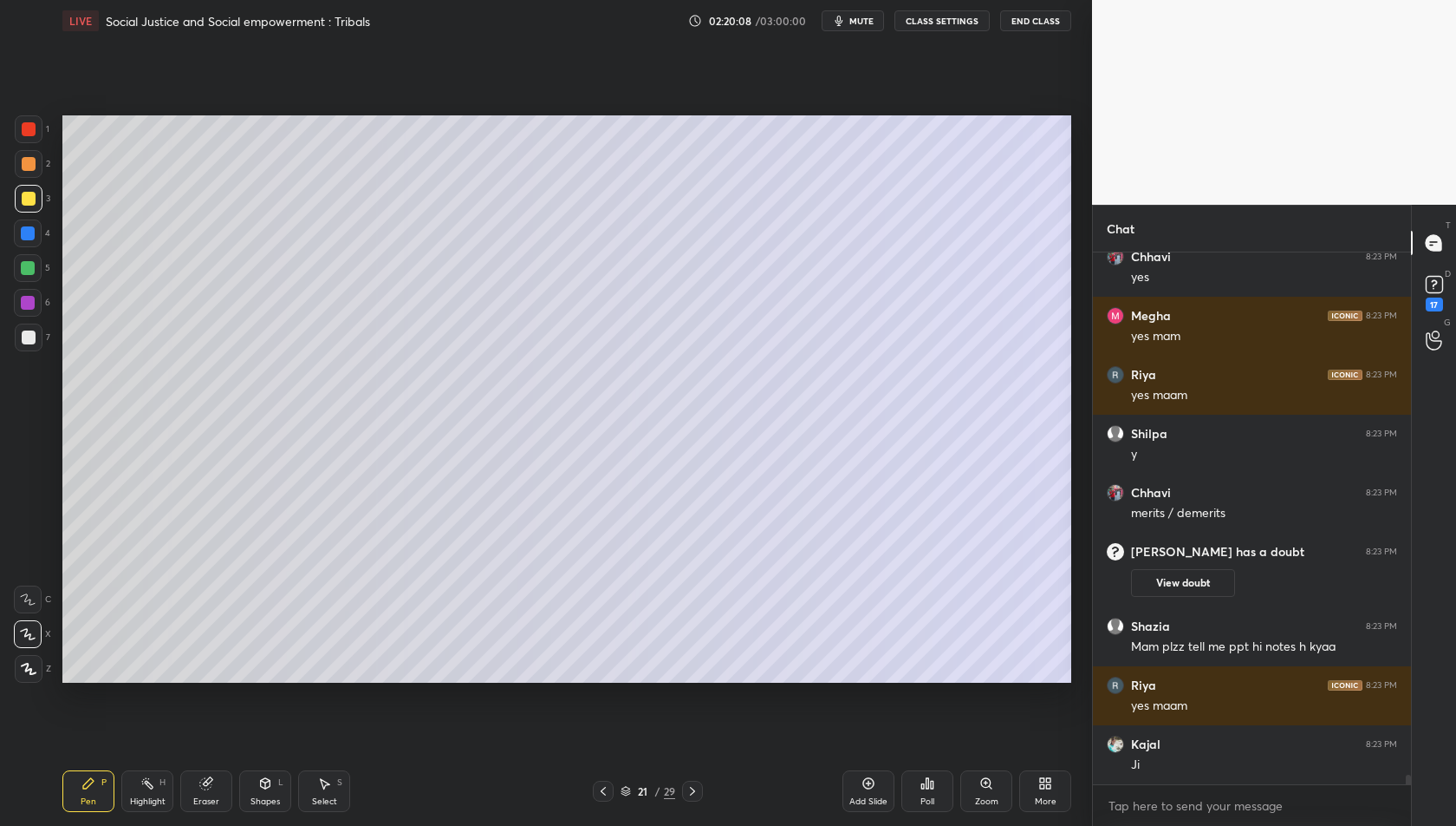
scroll to position [28037, 0]
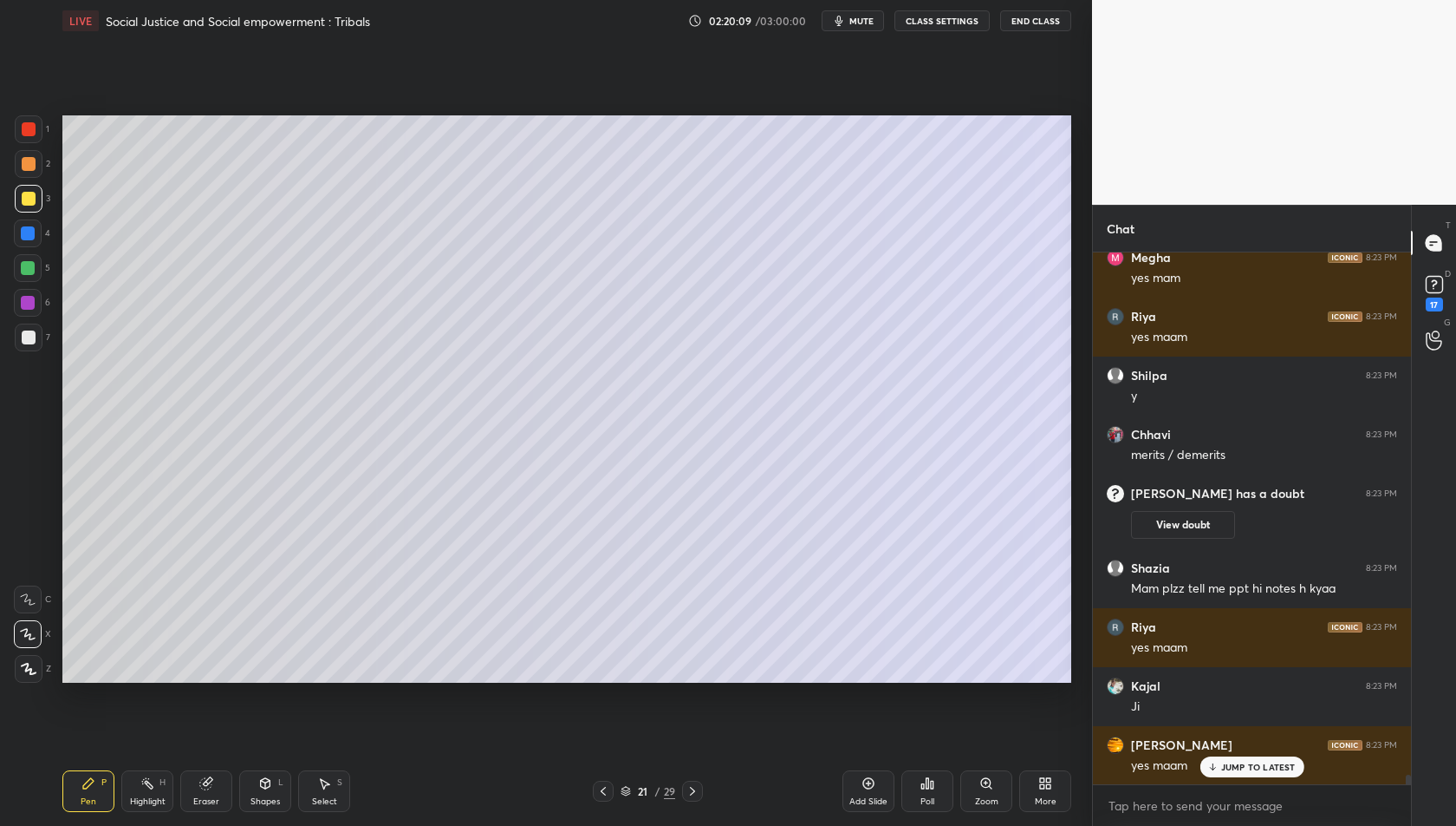
click at [597, 792] on icon at bounding box center [603, 791] width 14 height 14
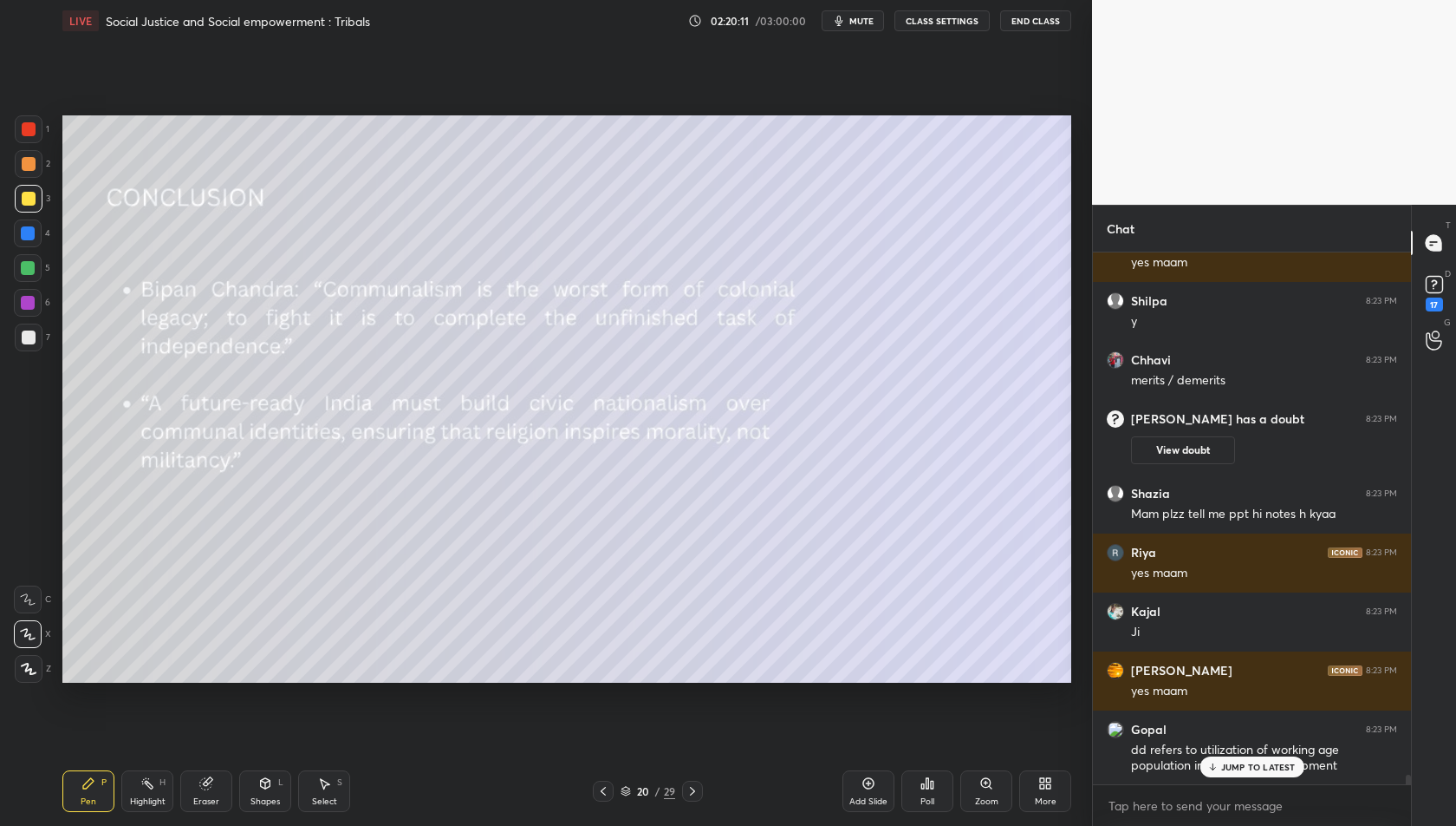
click at [695, 797] on icon at bounding box center [692, 791] width 14 height 14
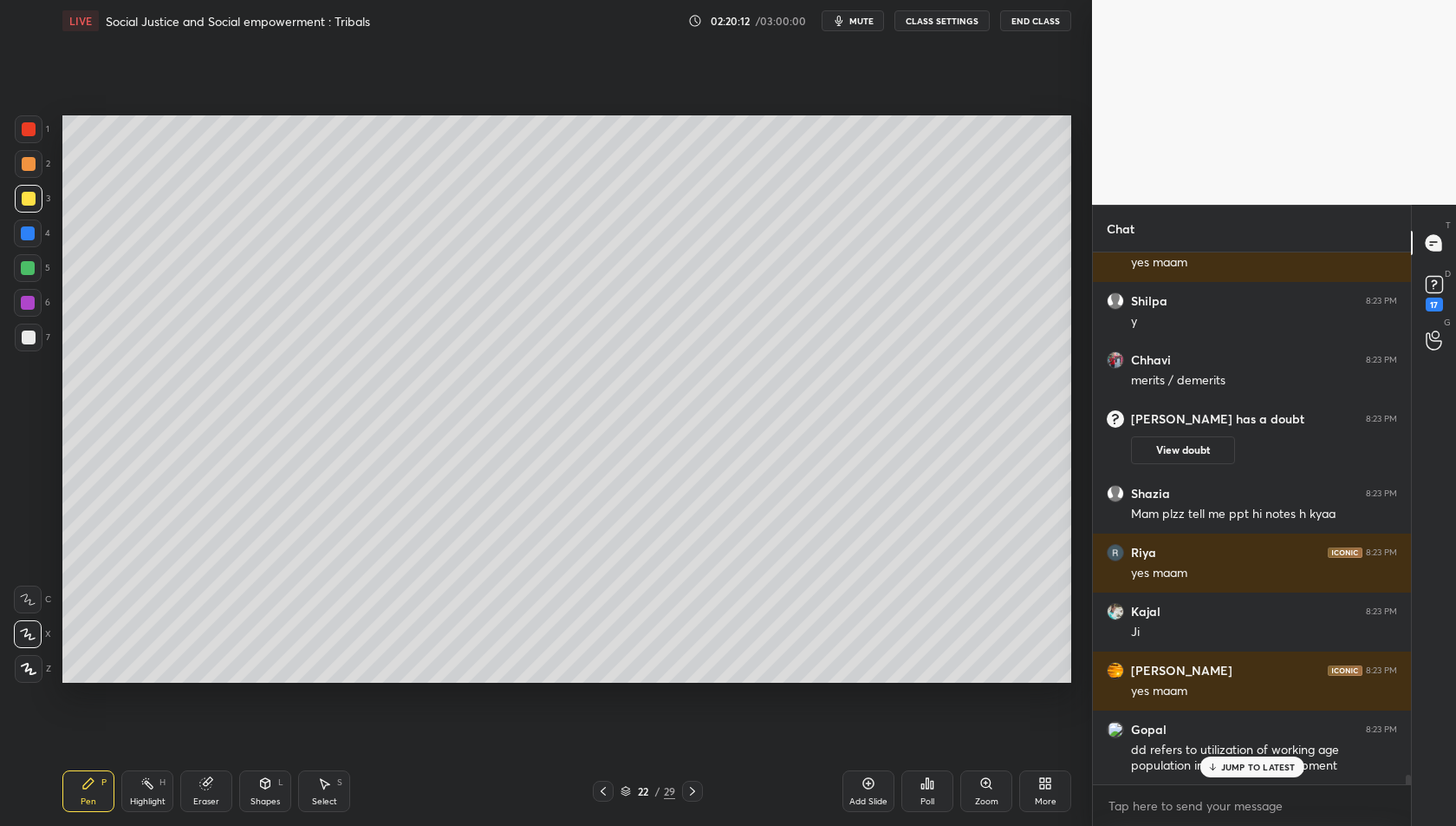
click at [695, 797] on icon at bounding box center [692, 791] width 14 height 14
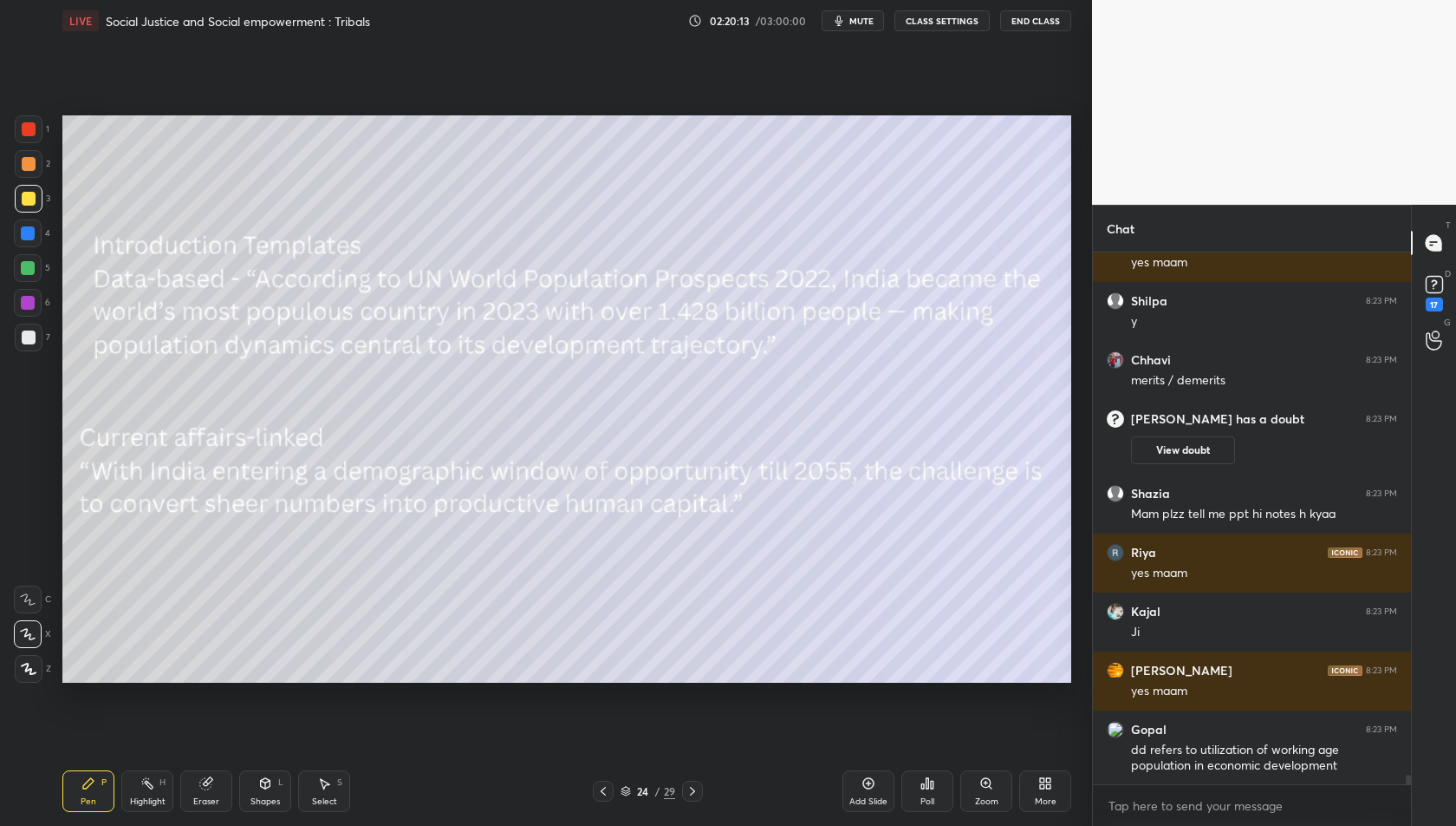
scroll to position [28170, 0]
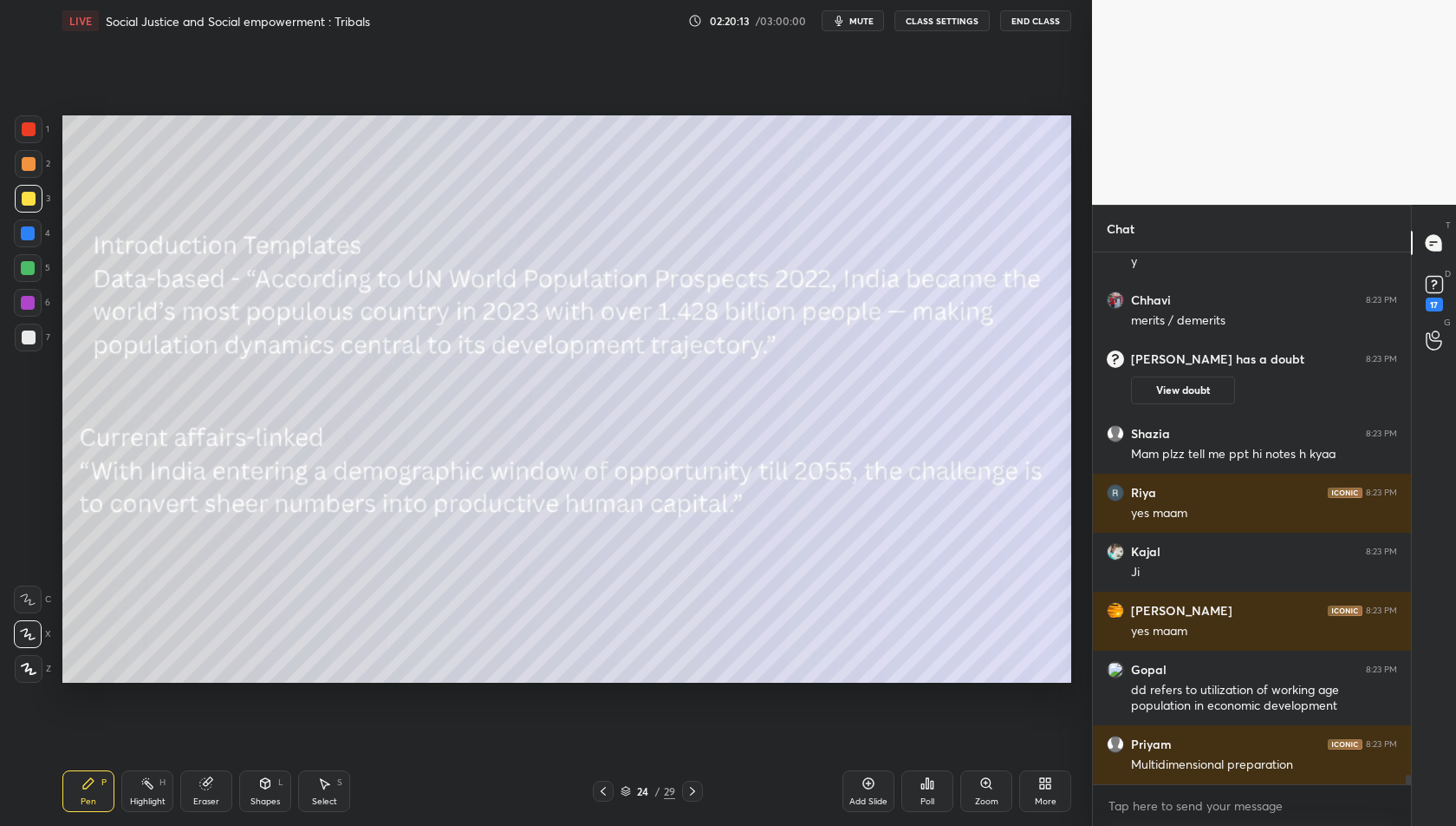
click at [695, 797] on icon at bounding box center [692, 791] width 14 height 14
click at [606, 791] on icon at bounding box center [603, 791] width 14 height 14
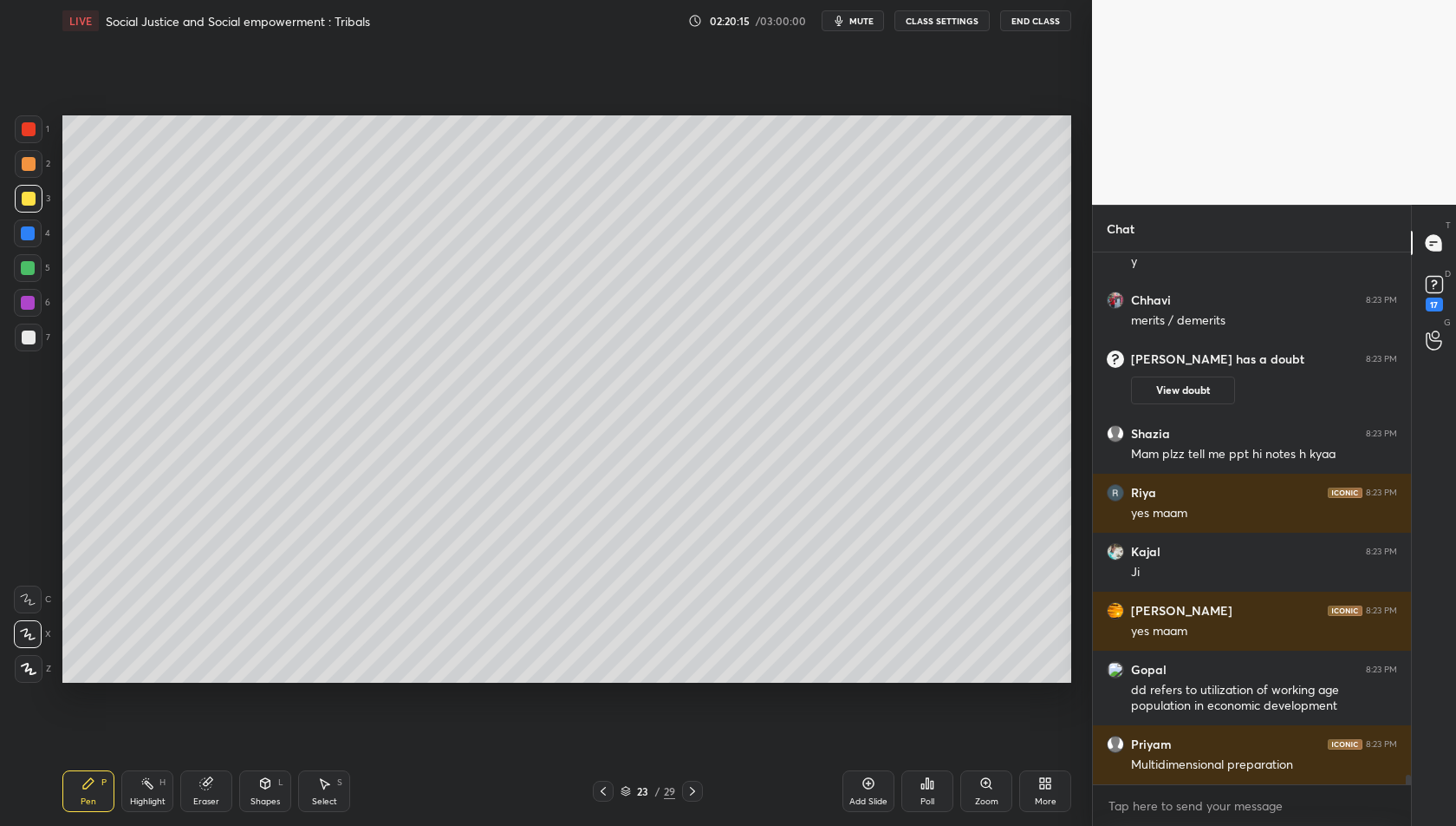
click at [606, 791] on icon at bounding box center [603, 791] width 14 height 14
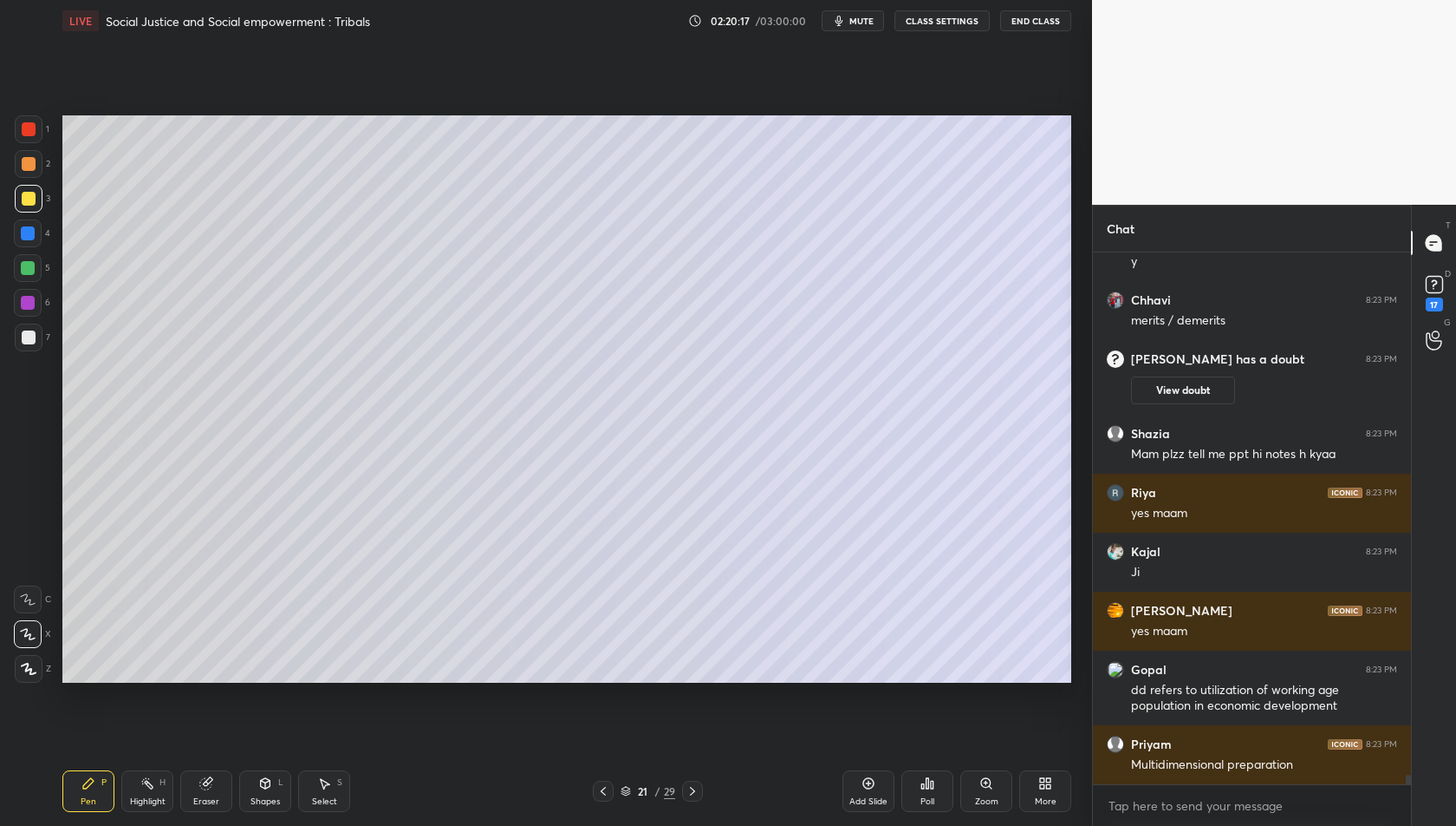
click at [682, 793] on div at bounding box center [693, 791] width 20 height 20
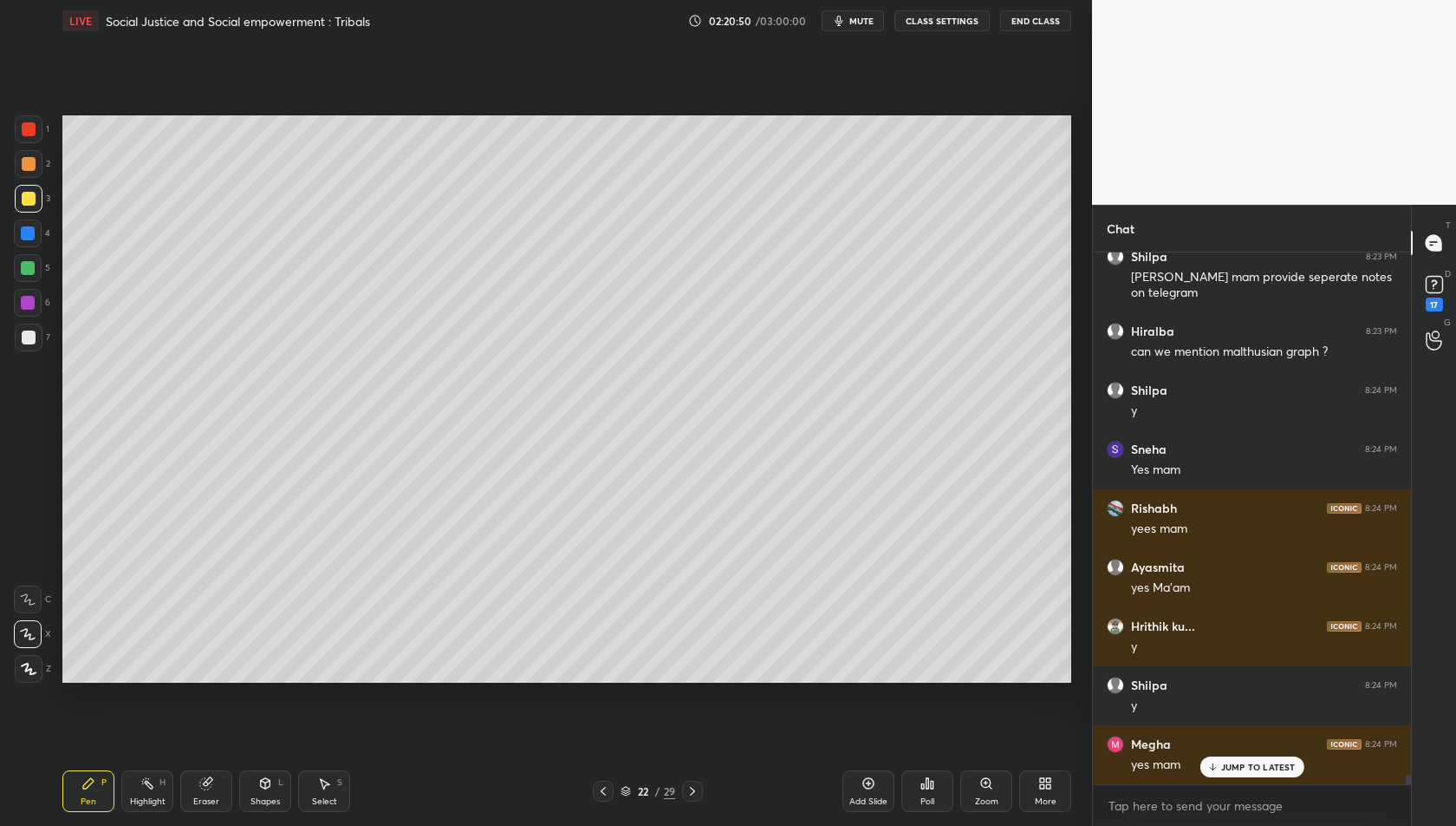
scroll to position [28917, 0]
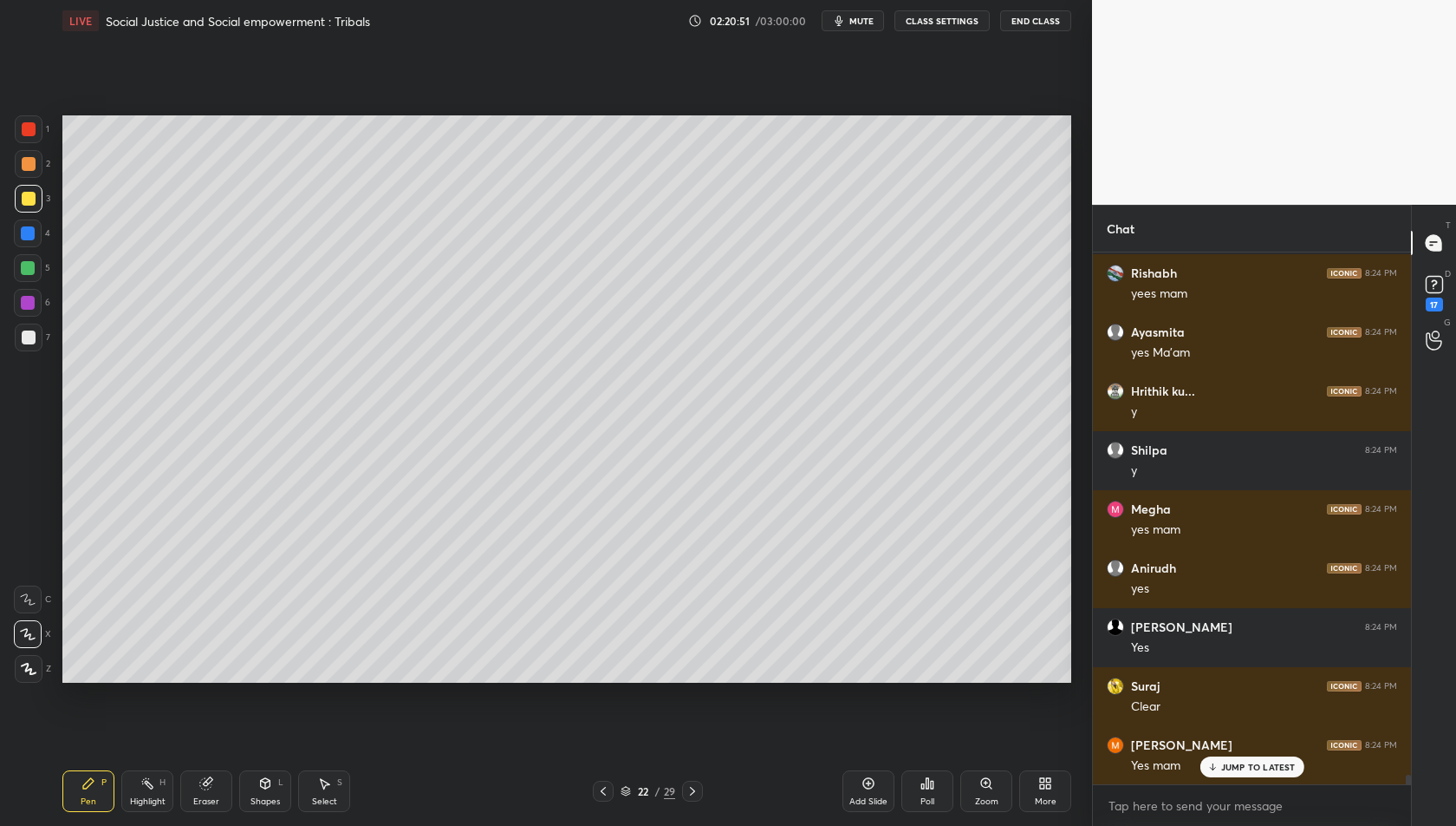
click at [607, 788] on icon at bounding box center [603, 791] width 14 height 14
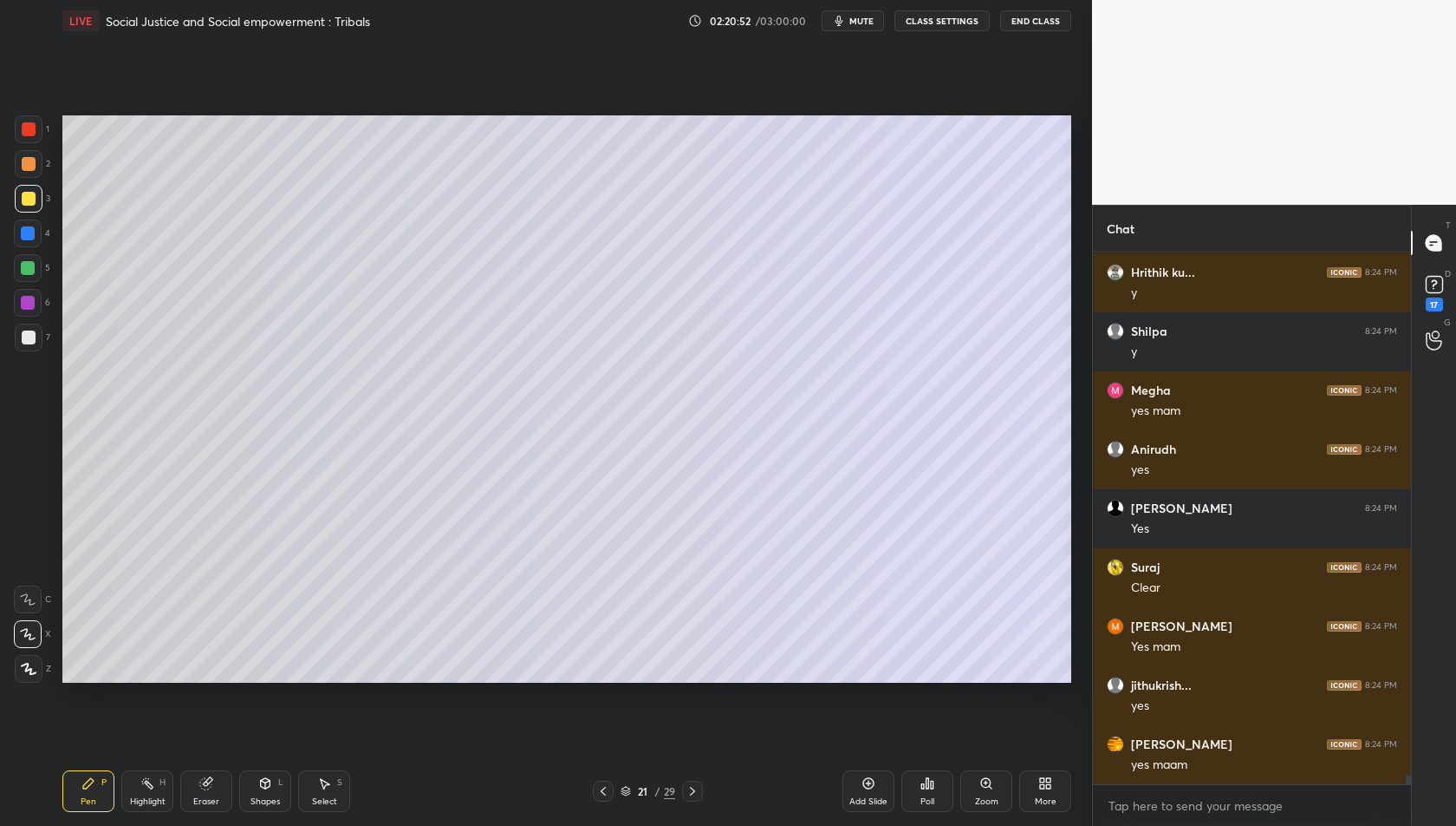
scroll to position [29154, 0]
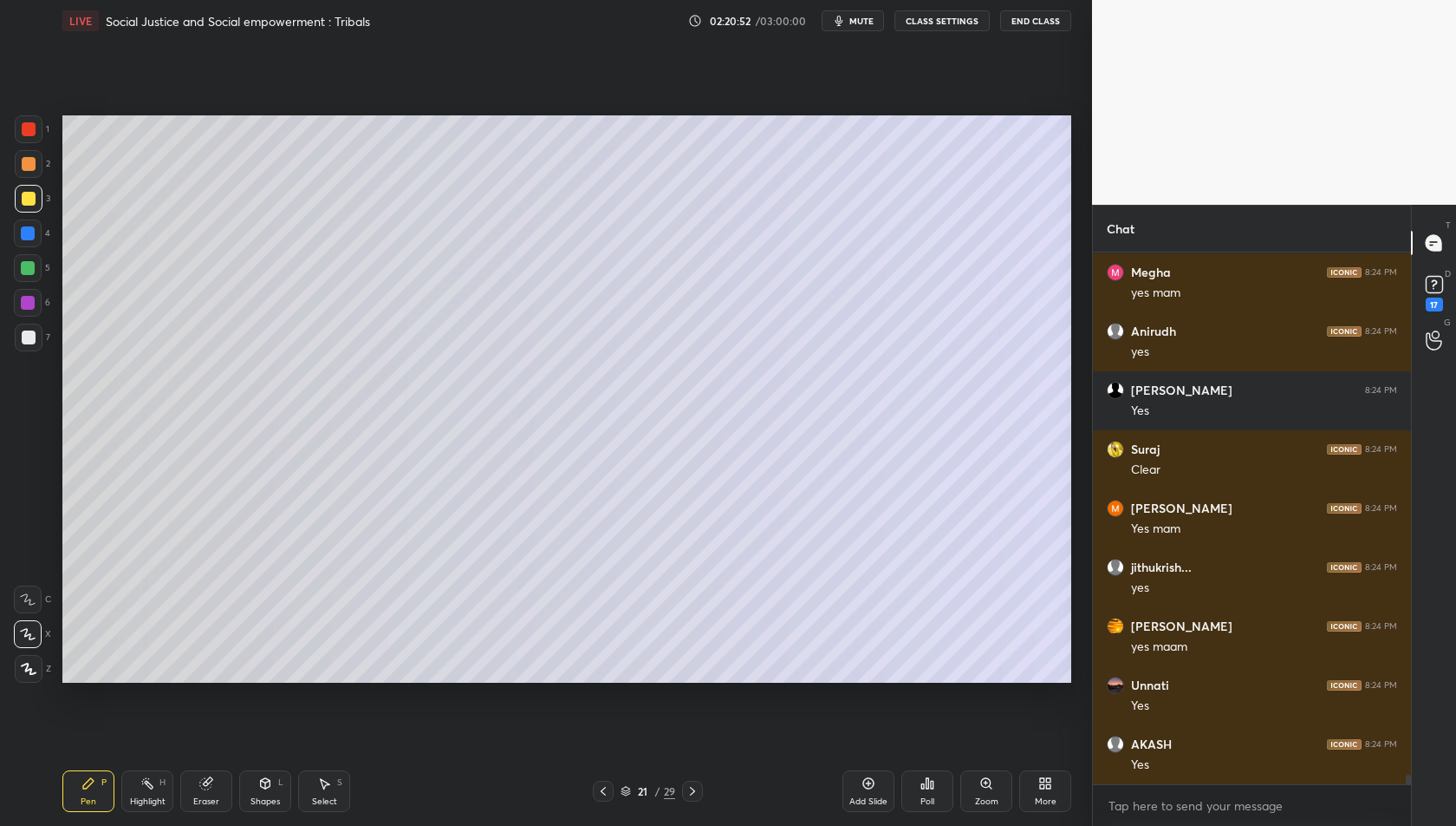
click at [846, 796] on div "Add Slide" at bounding box center [868, 791] width 52 height 42
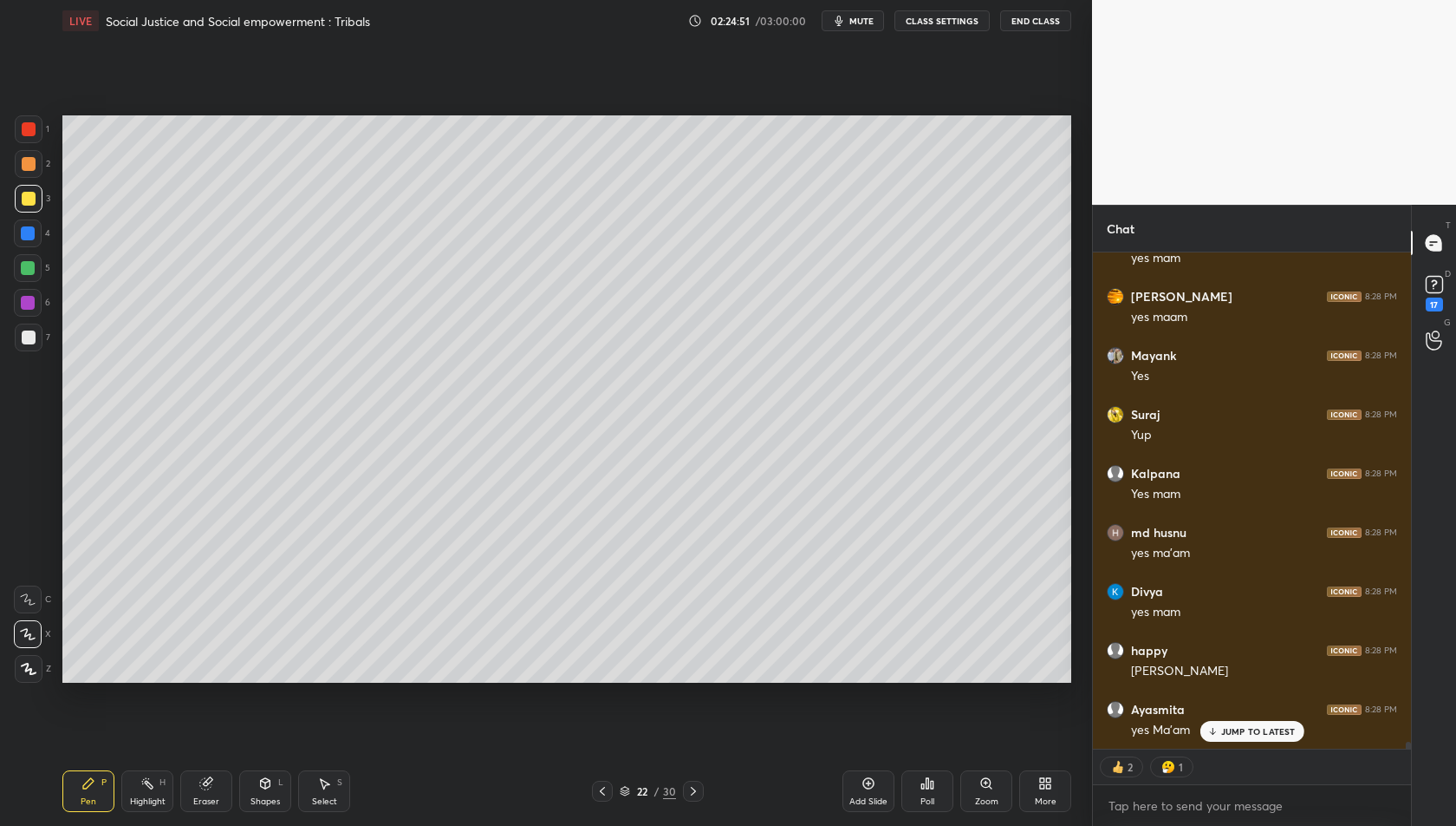
scroll to position [37098, 0]
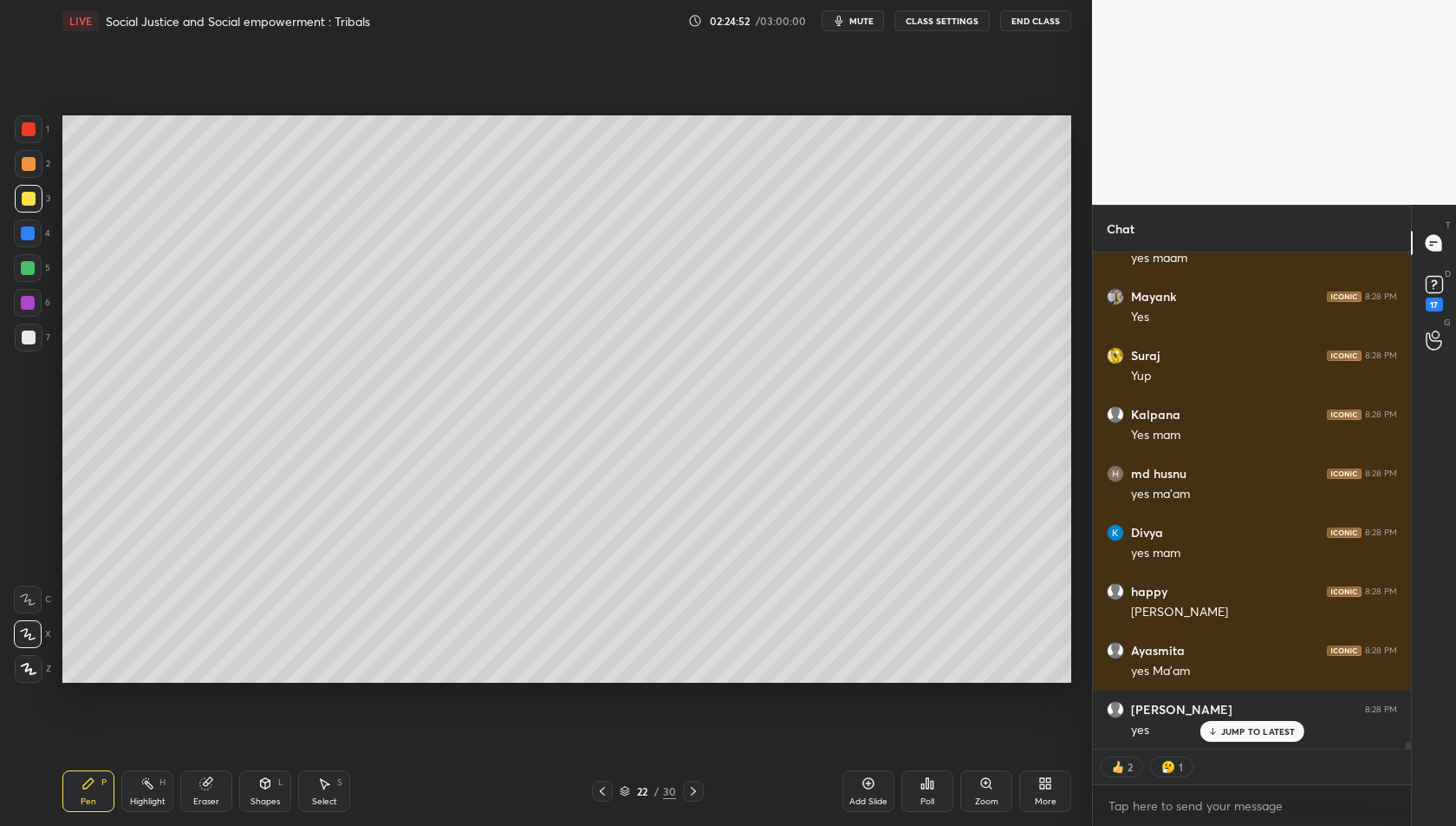
click at [601, 793] on icon at bounding box center [602, 791] width 14 height 14
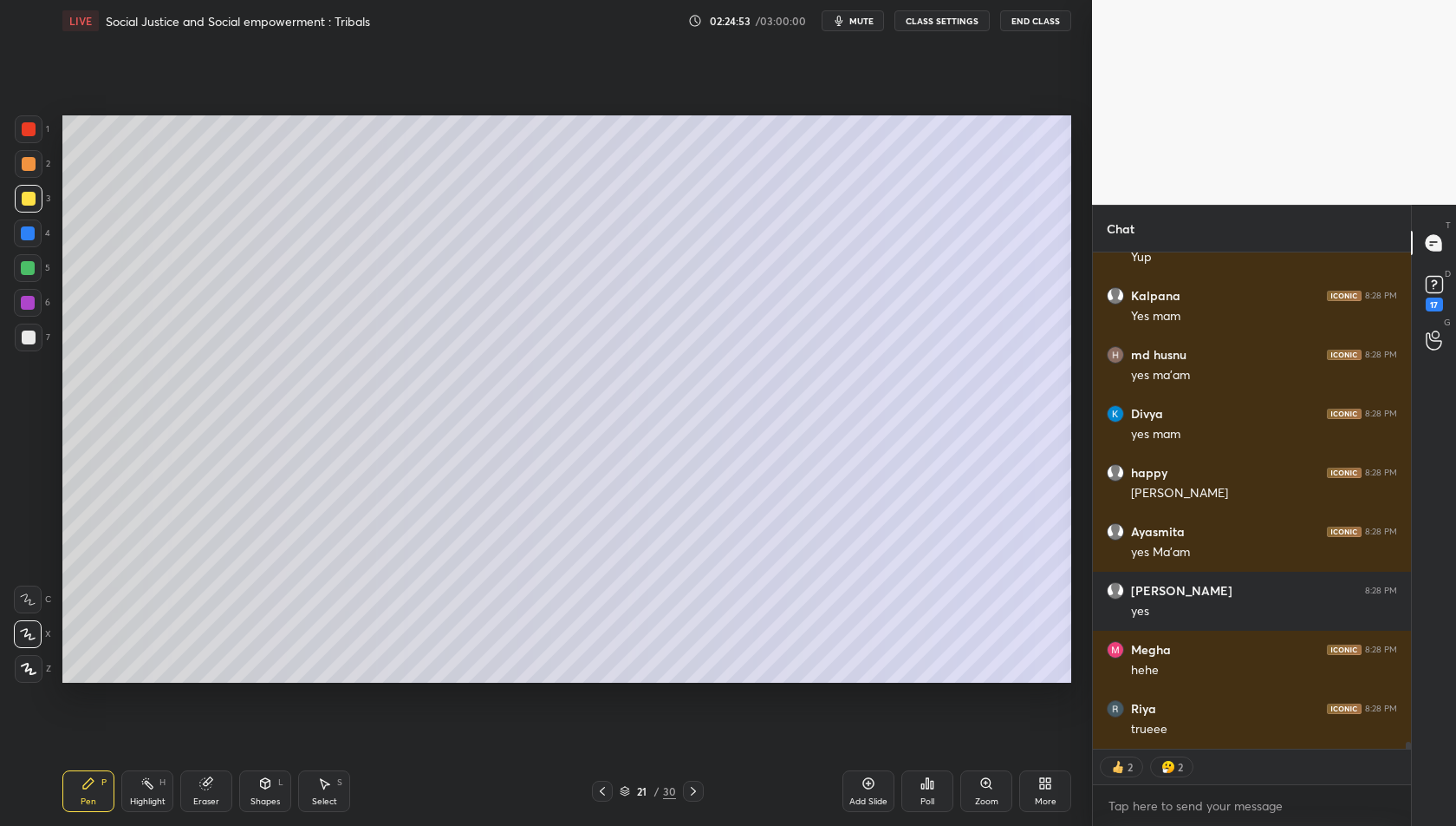
scroll to position [37274, 0]
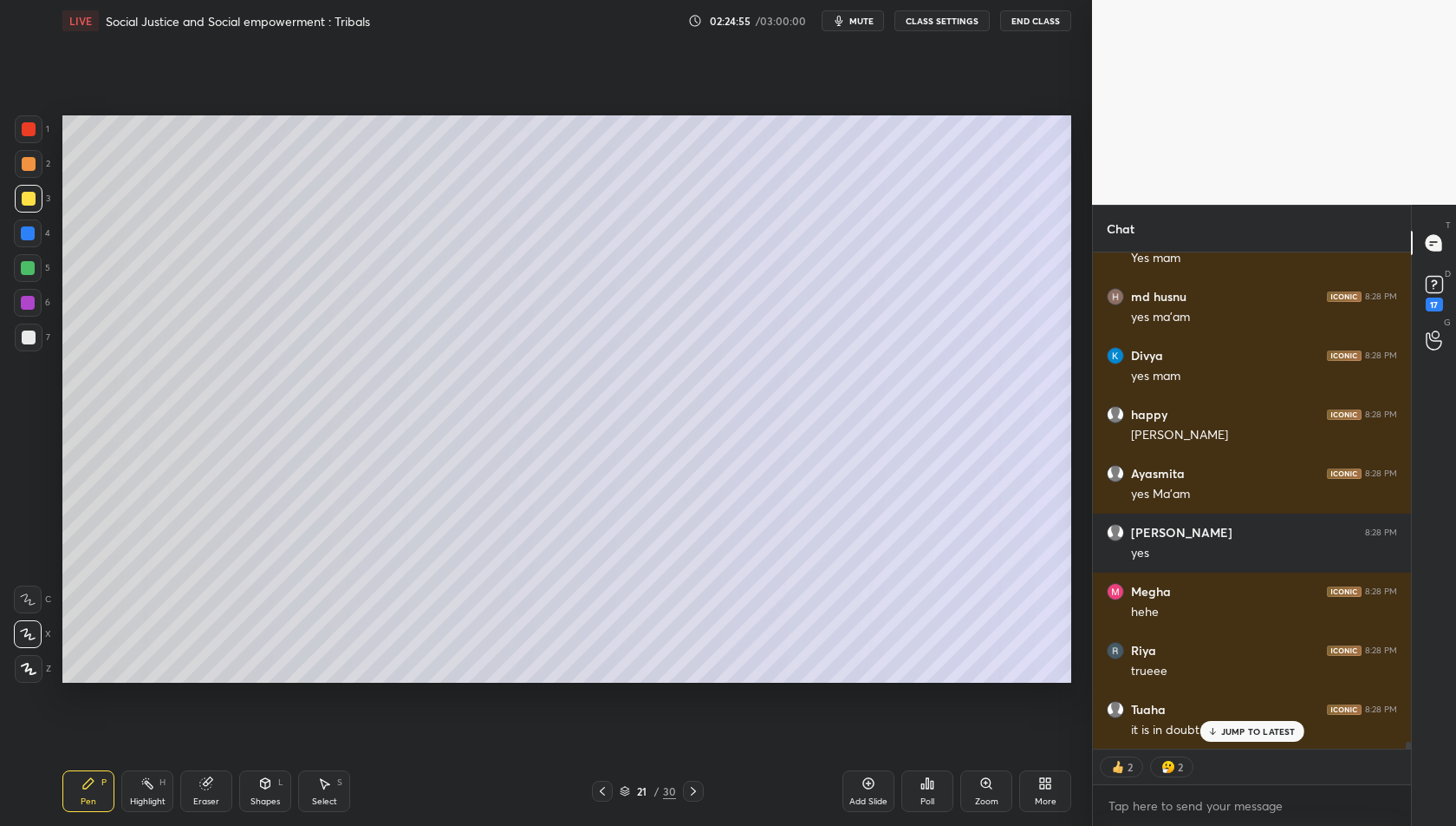
click at [606, 790] on icon at bounding box center [602, 791] width 14 height 14
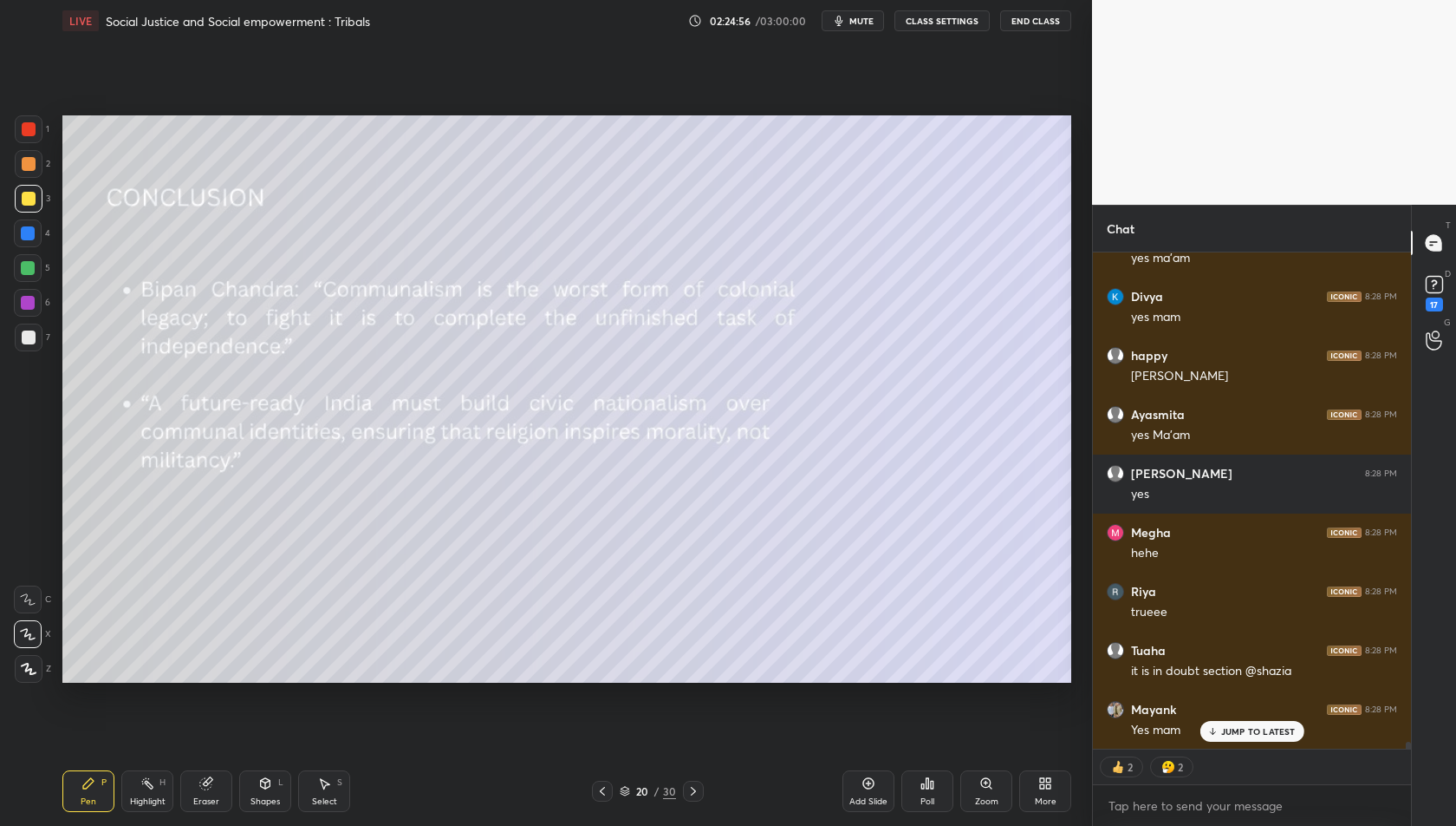
scroll to position [37392, 0]
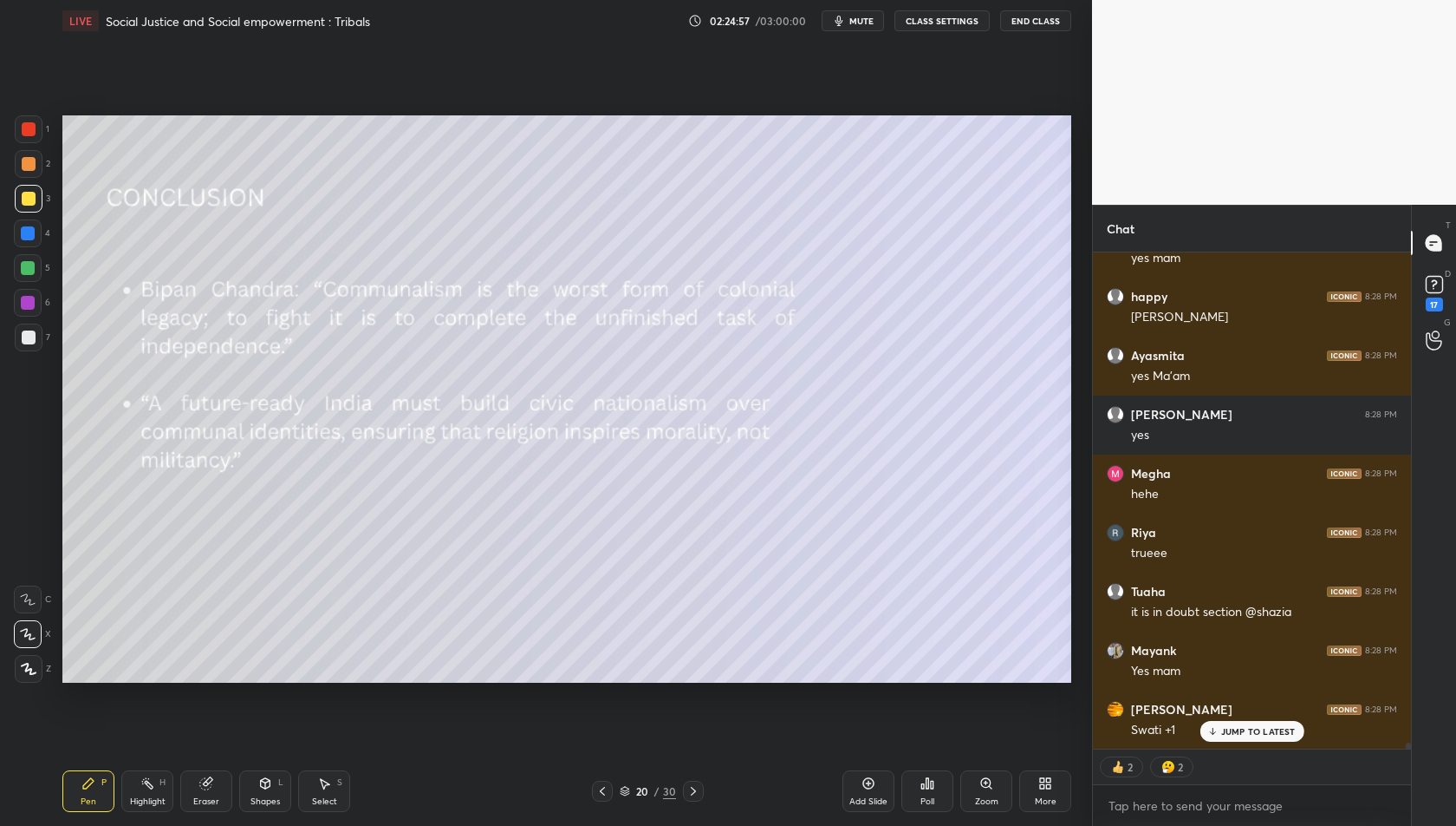
click at [692, 797] on icon at bounding box center [693, 791] width 14 height 14
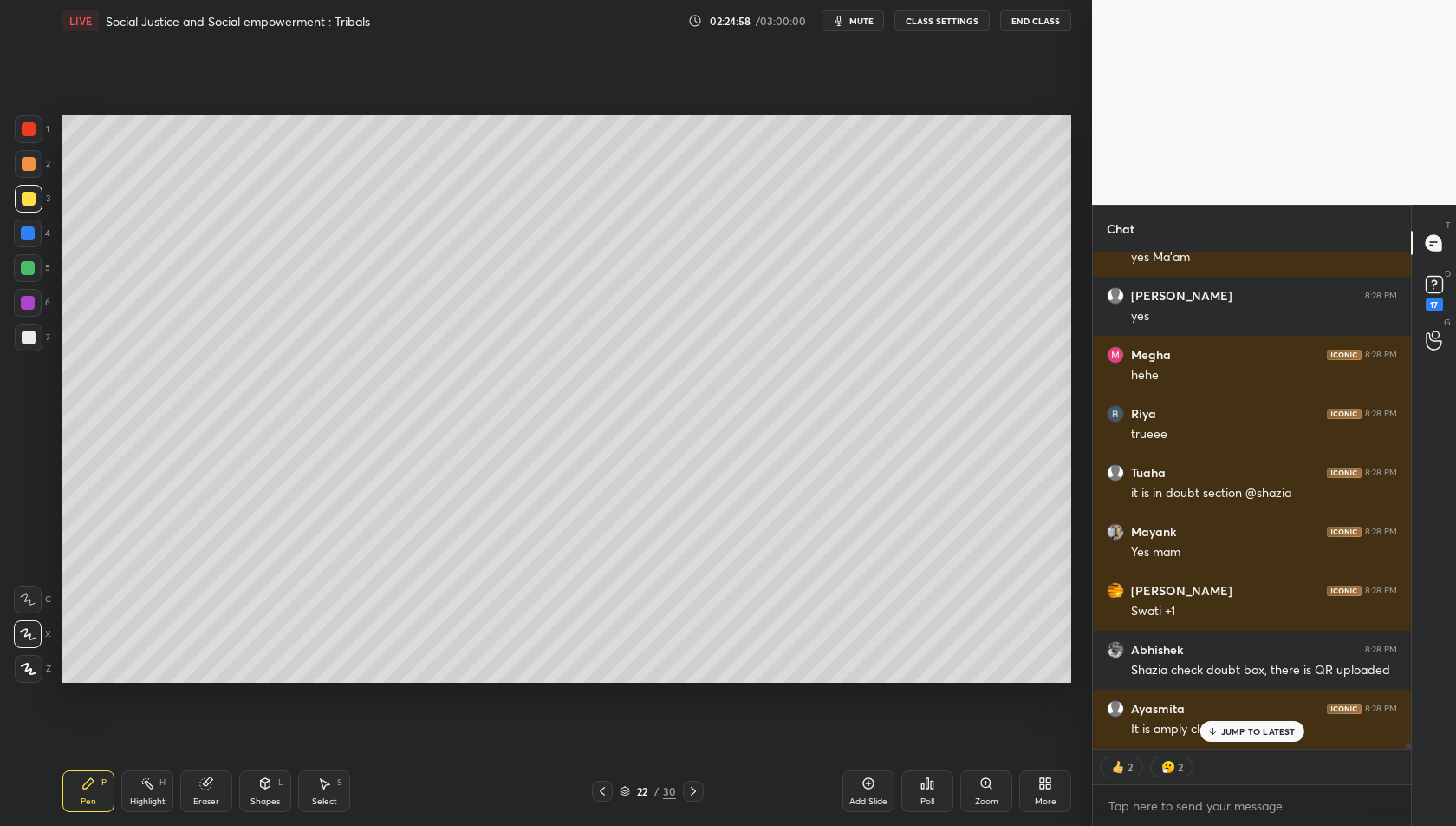
scroll to position [37570, 0]
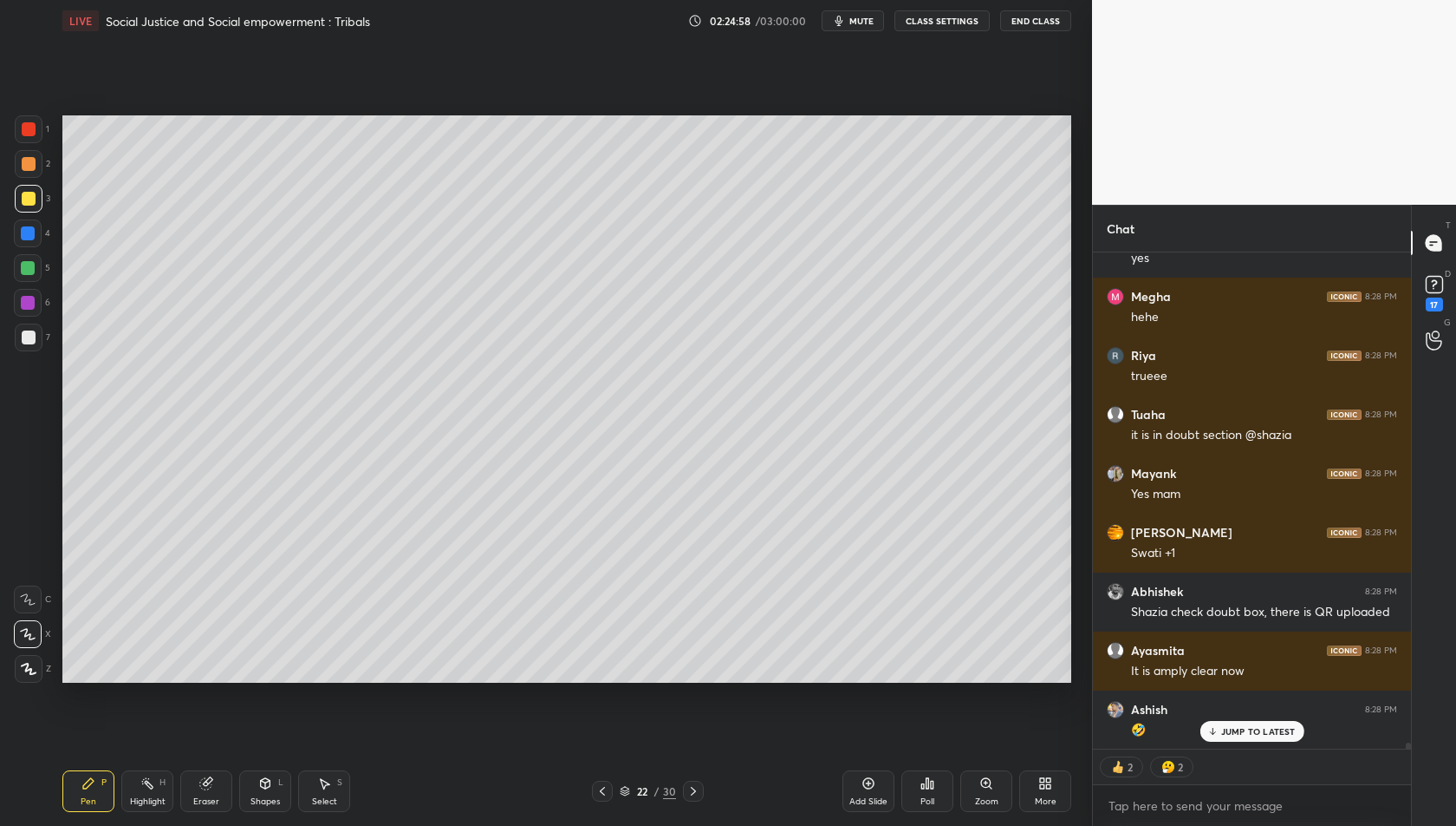
click at [692, 797] on icon at bounding box center [693, 791] width 14 height 14
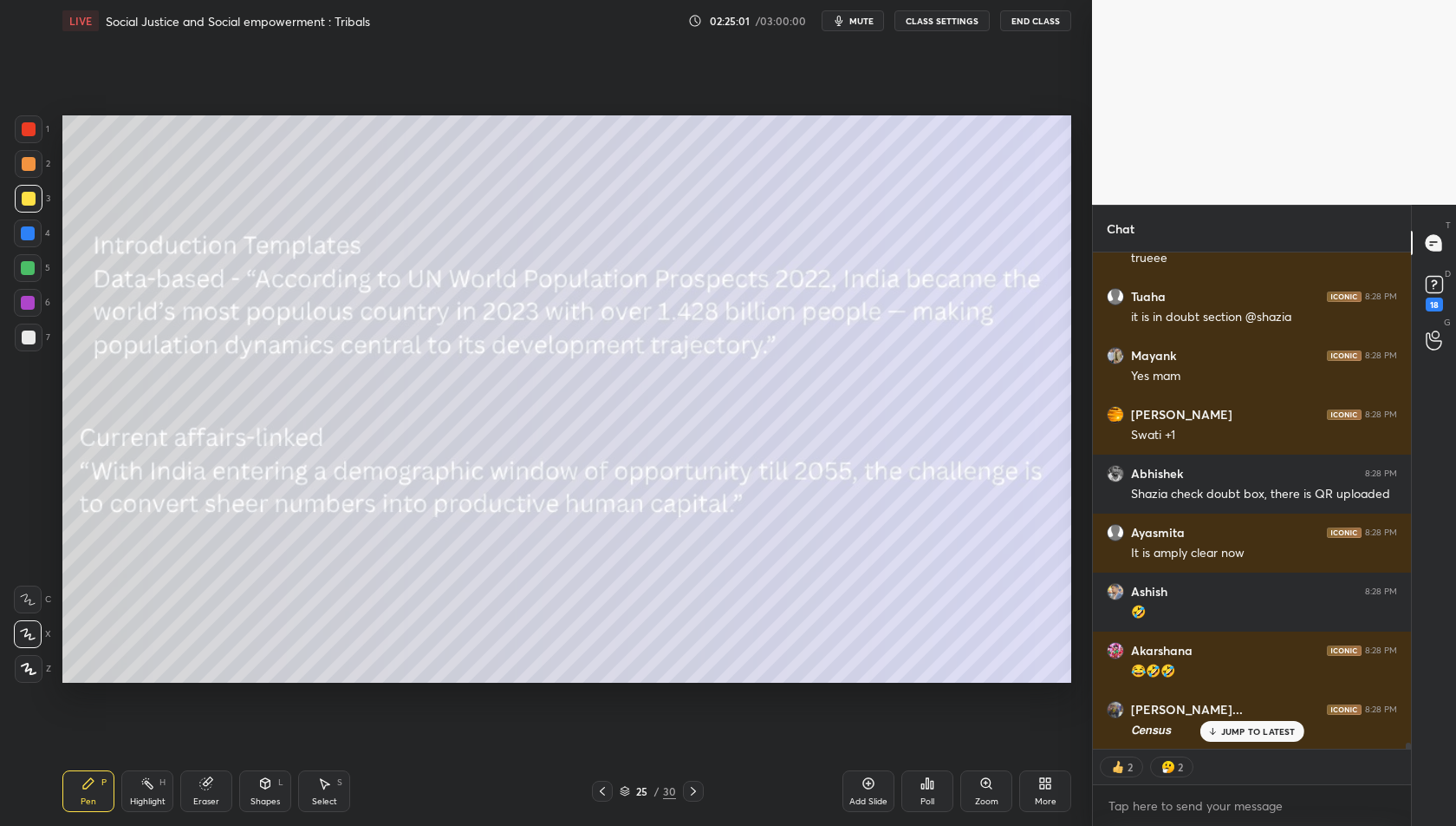
click at [600, 796] on icon at bounding box center [602, 791] width 14 height 14
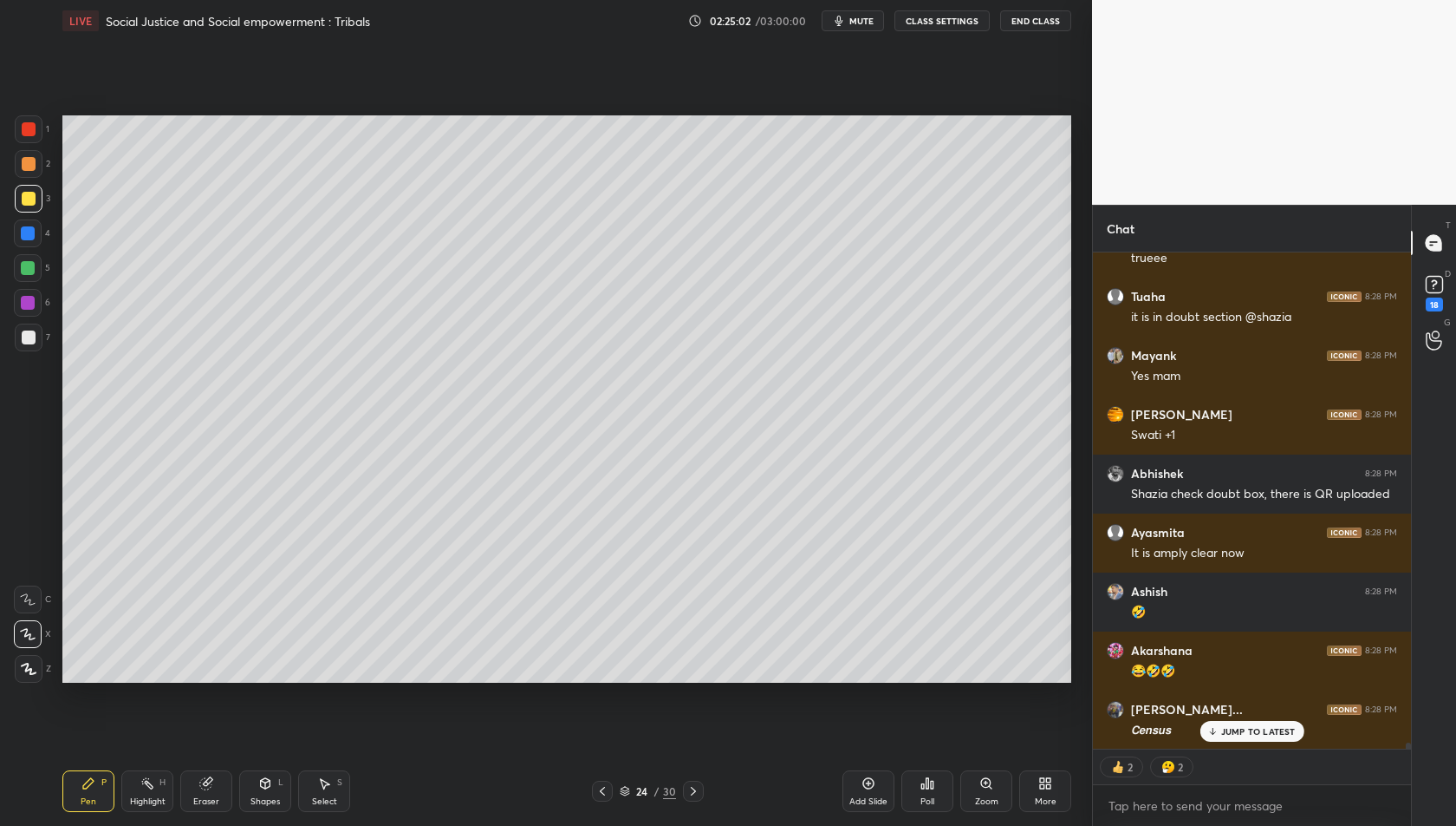
click at [864, 793] on div "Add Slide" at bounding box center [868, 791] width 52 height 42
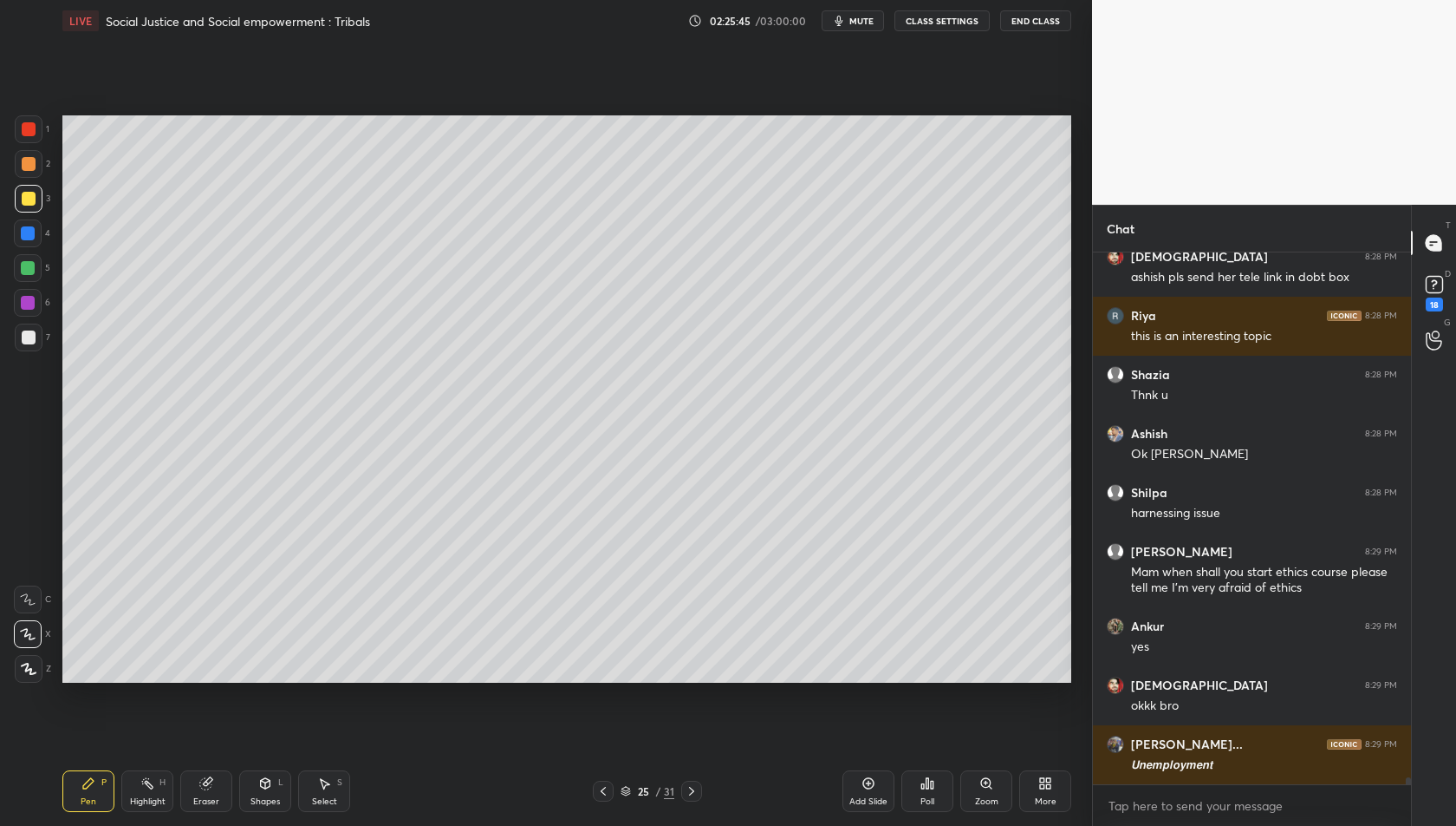
scroll to position [38435, 0]
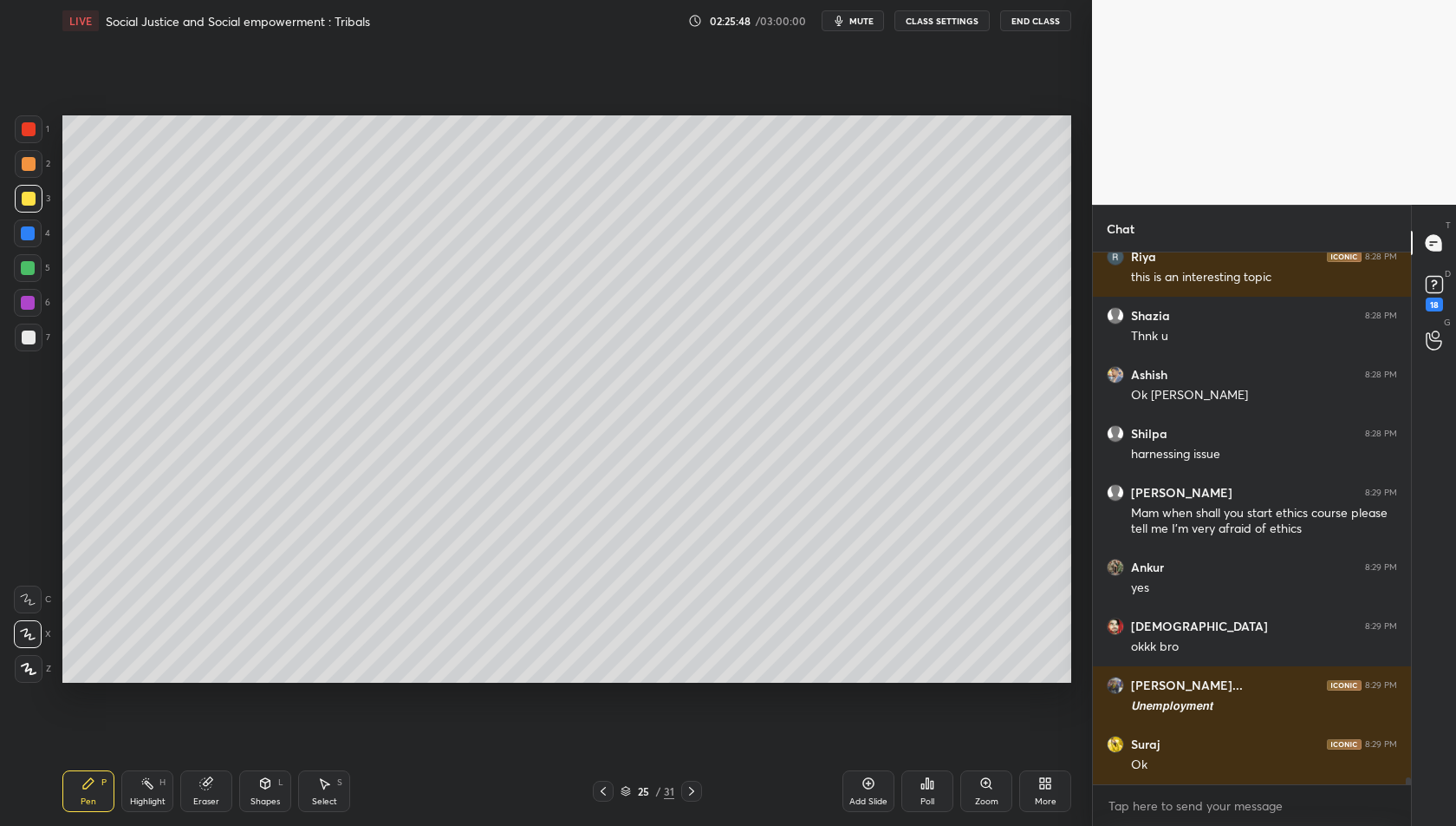
click at [597, 790] on icon at bounding box center [603, 791] width 14 height 14
click at [687, 793] on icon at bounding box center [692, 791] width 14 height 14
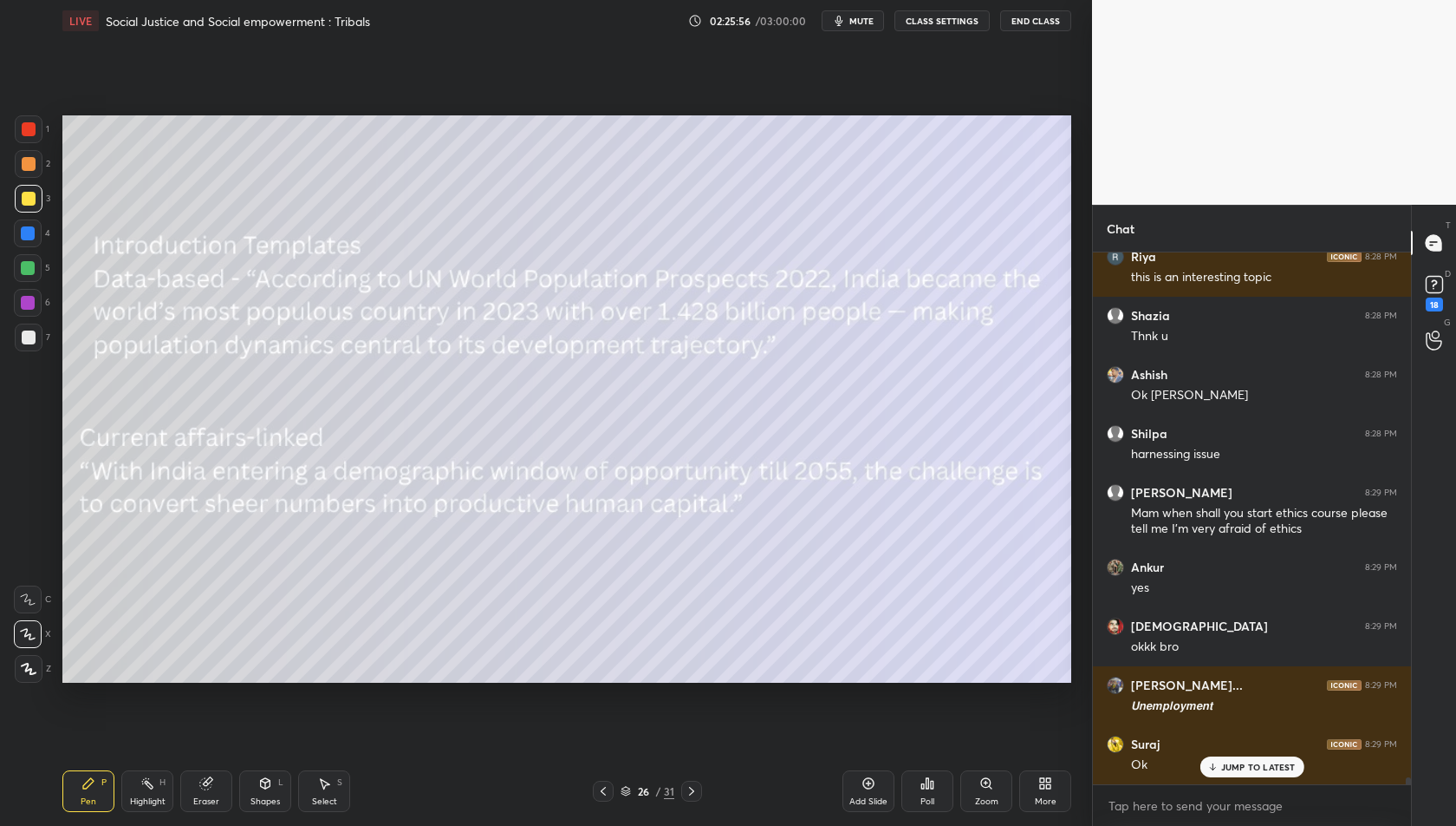
scroll to position [38493, 0]
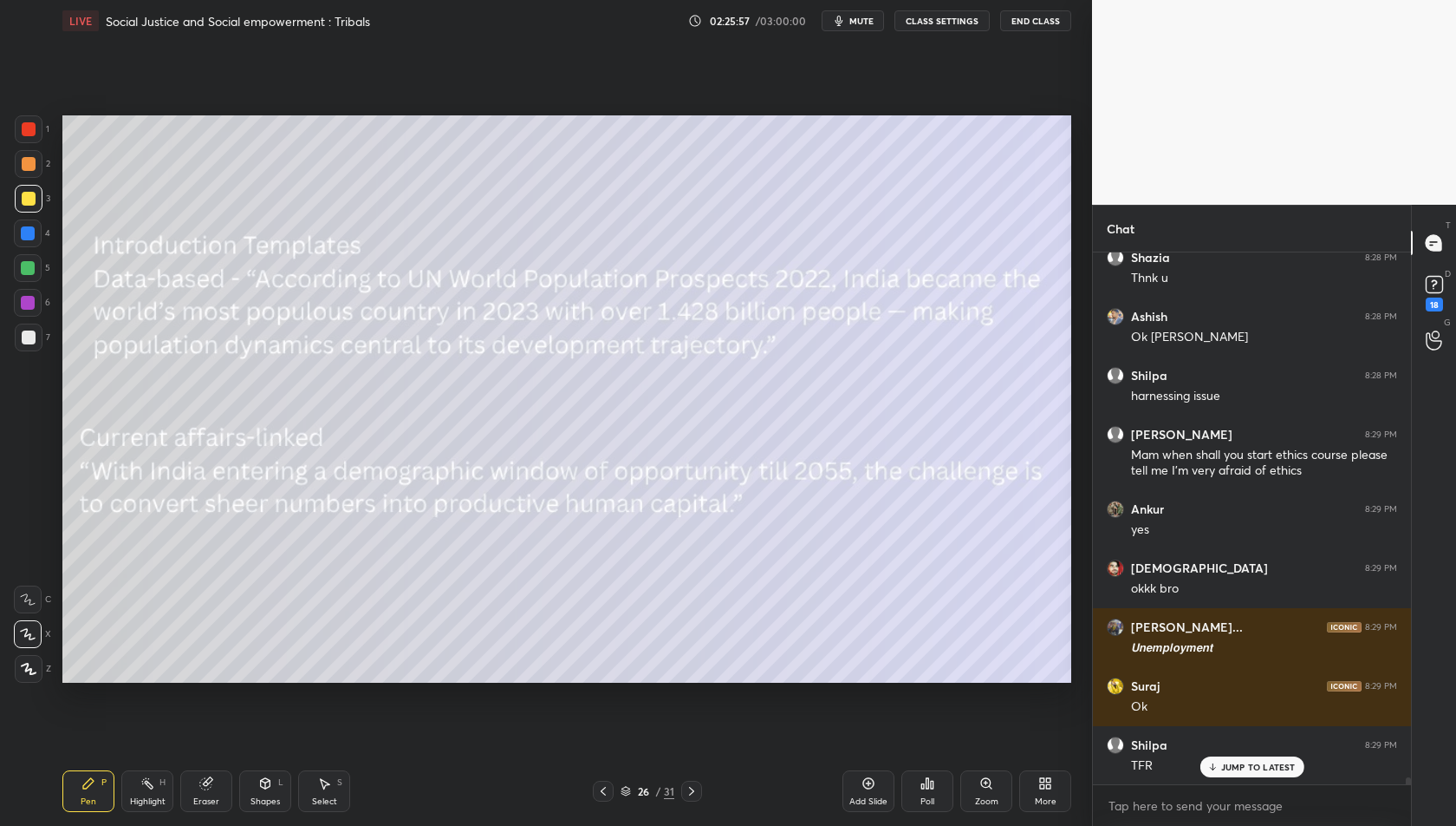
click at [603, 794] on icon at bounding box center [603, 791] width 14 height 14
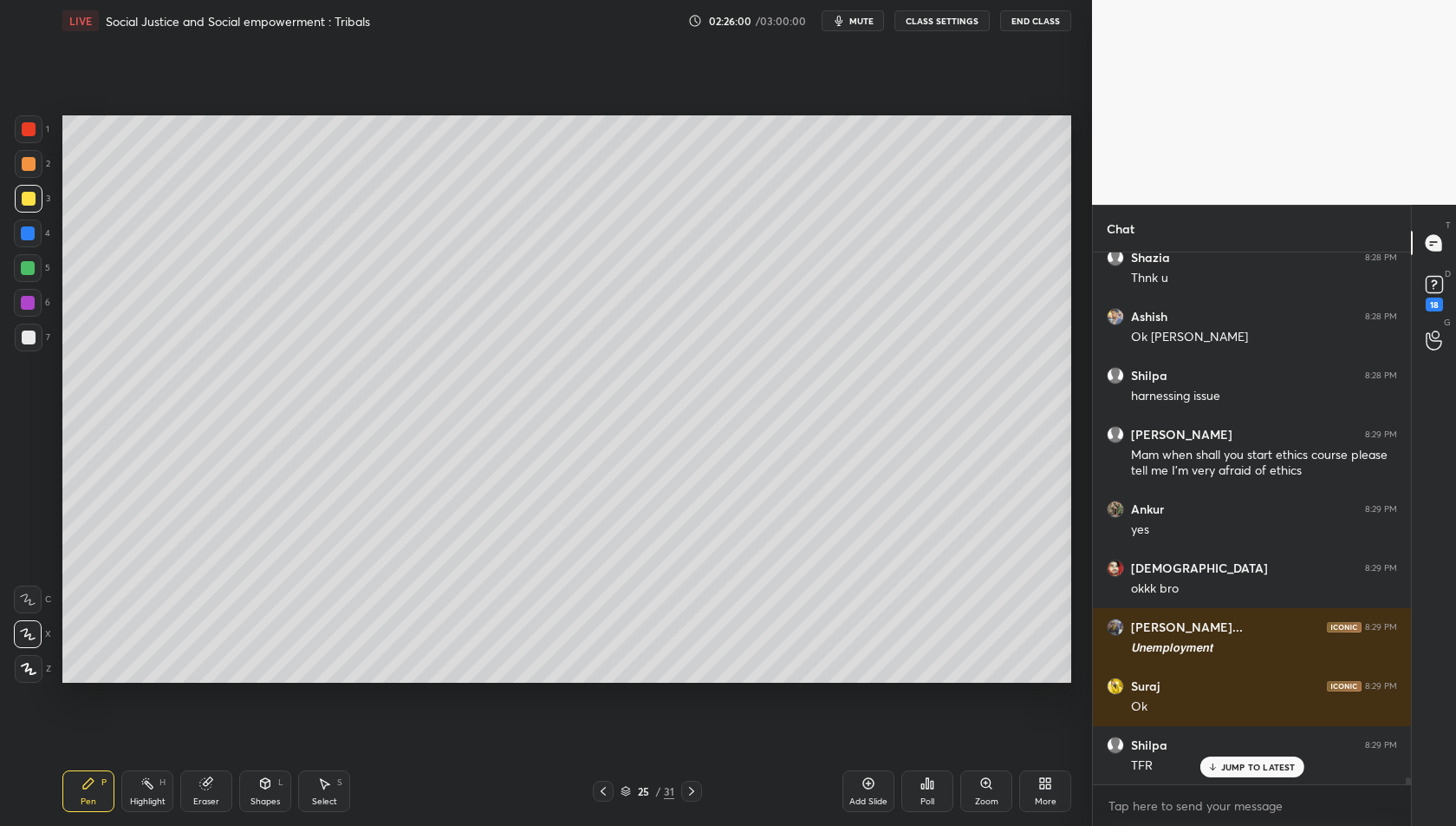
scroll to position [38553, 0]
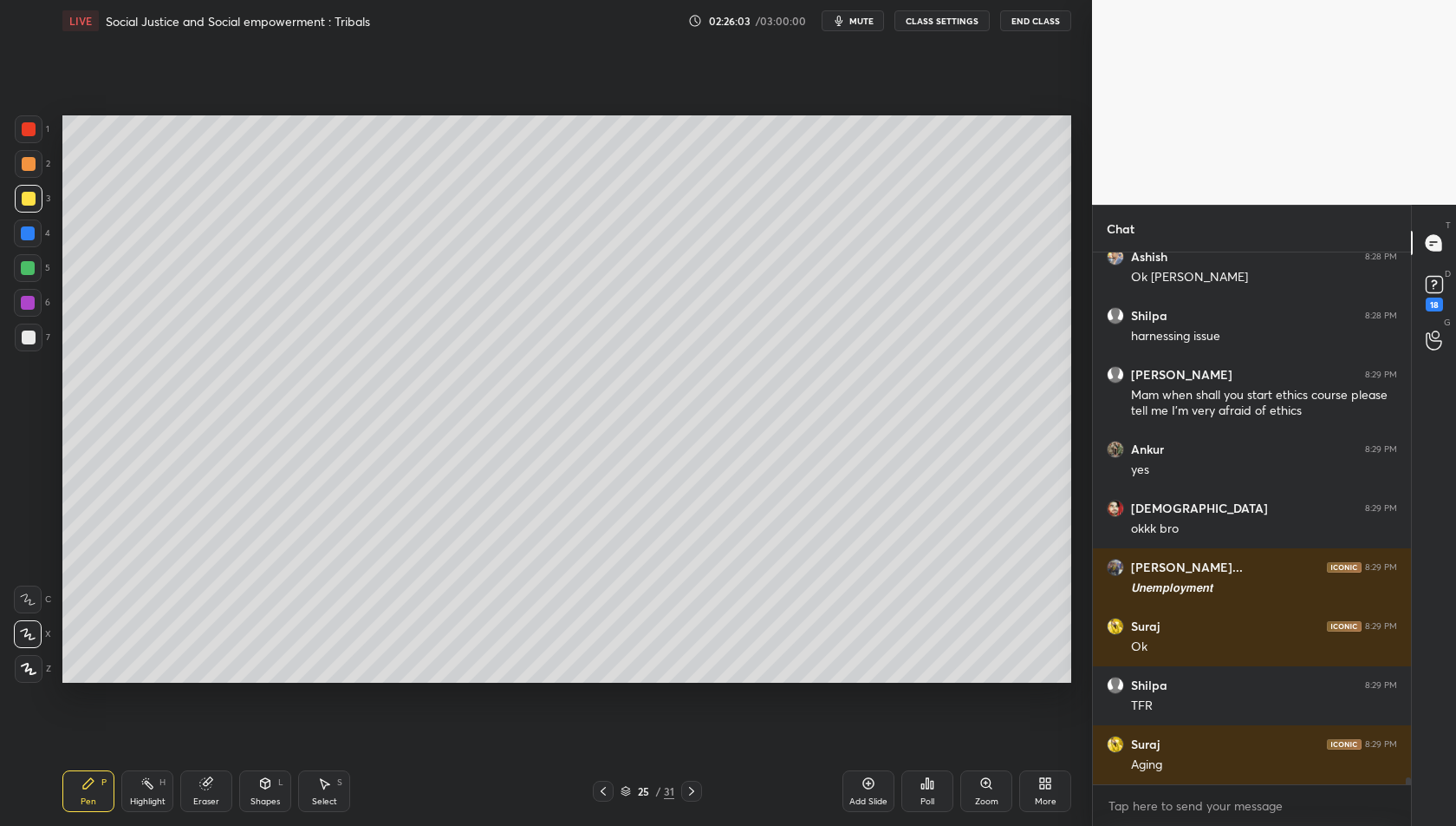
click at [601, 792] on icon at bounding box center [604, 791] width 6 height 8
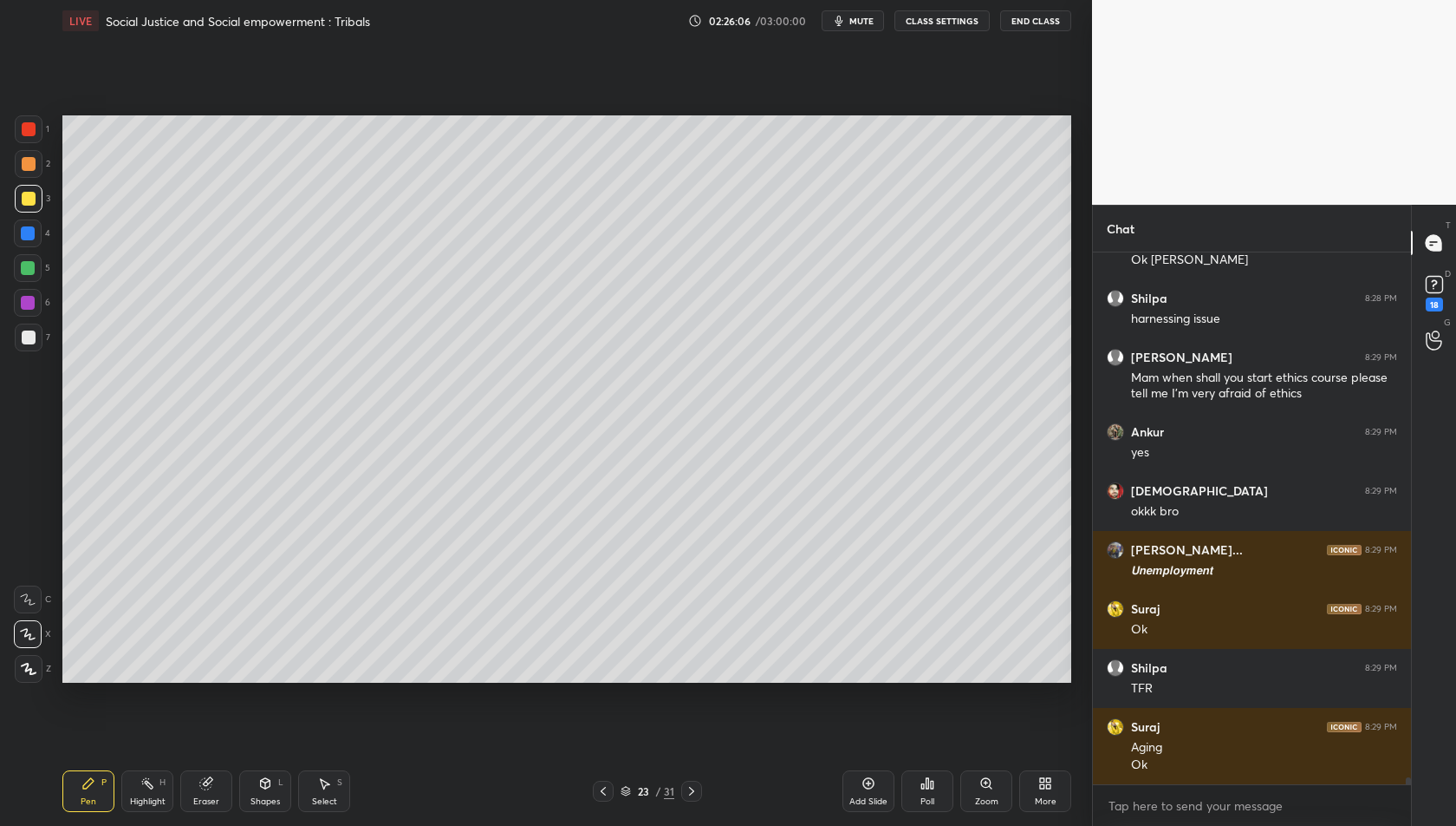
click at [598, 790] on icon at bounding box center [603, 791] width 14 height 14
click at [685, 791] on icon at bounding box center [692, 791] width 14 height 14
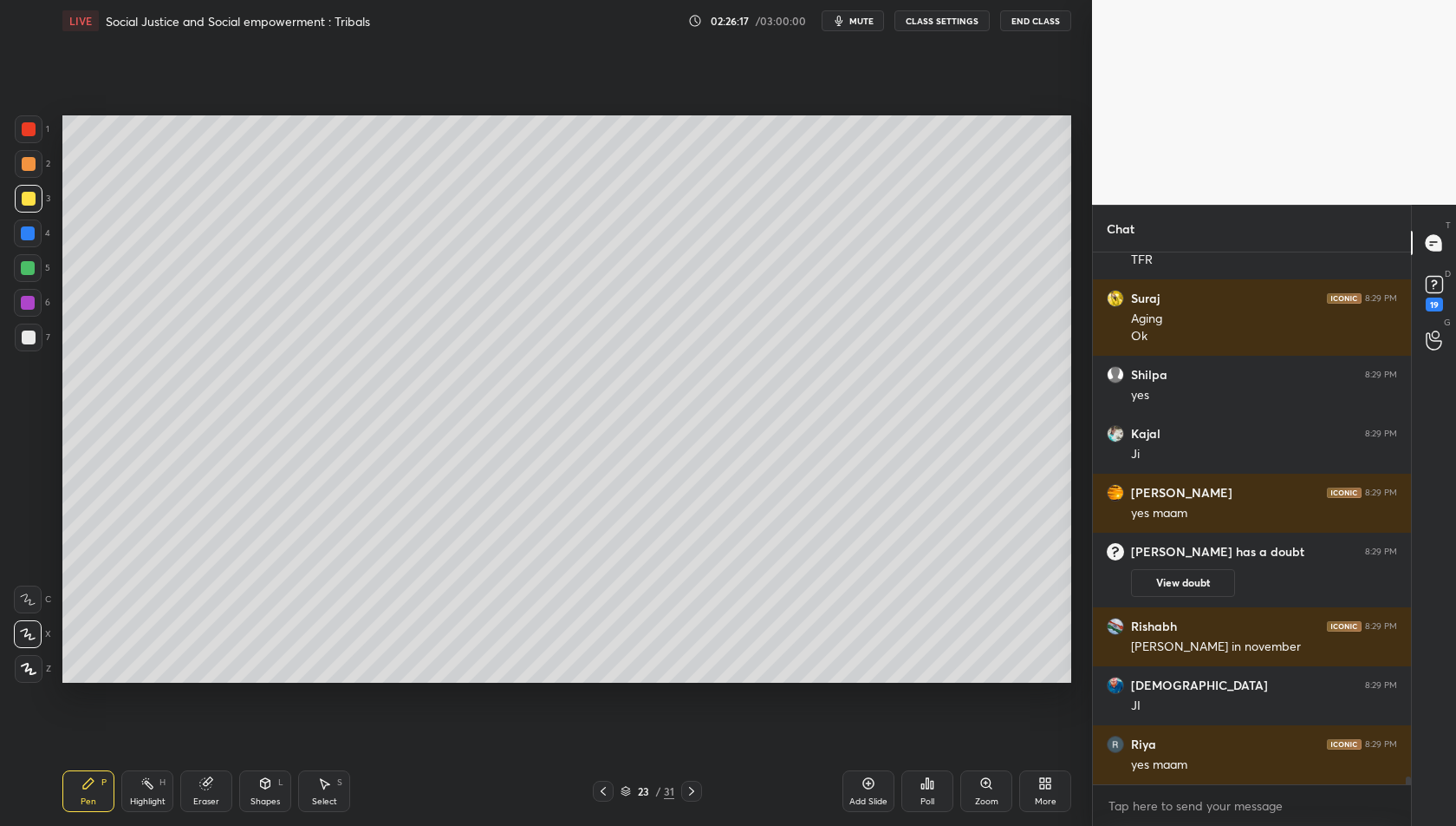
scroll to position [36050, 0]
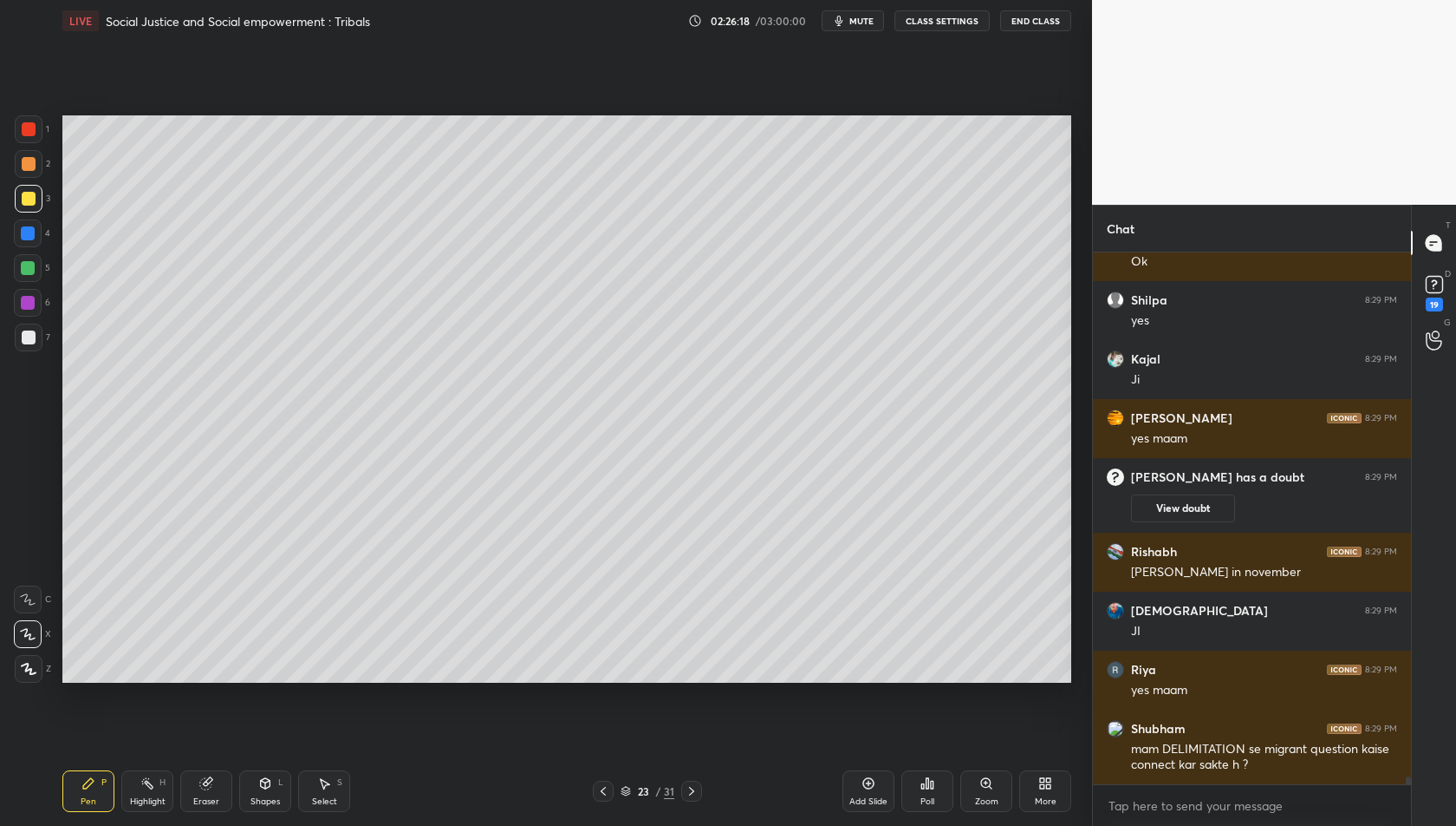
click at [610, 791] on div at bounding box center [604, 791] width 20 height 20
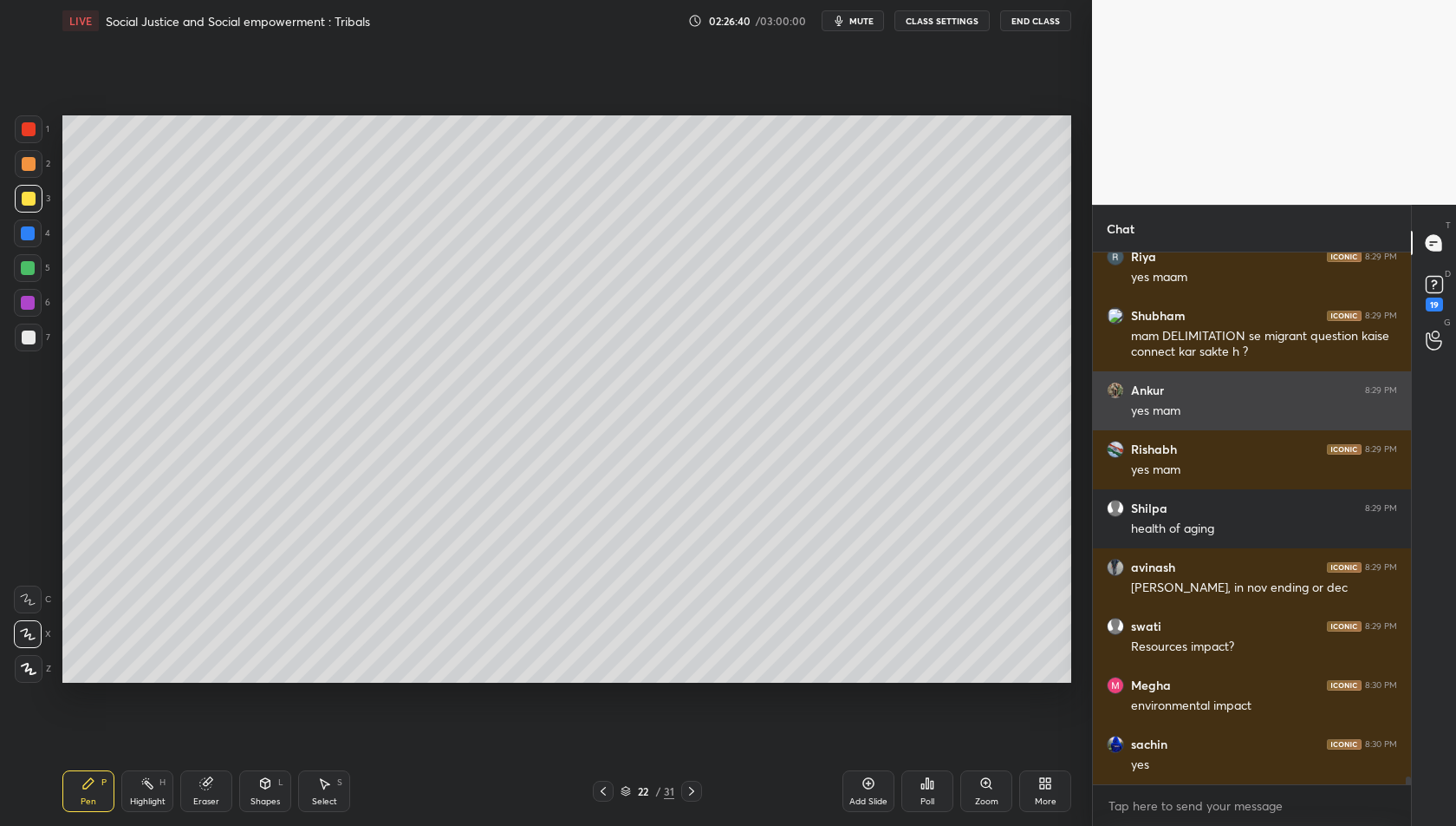
scroll to position [36537, 0]
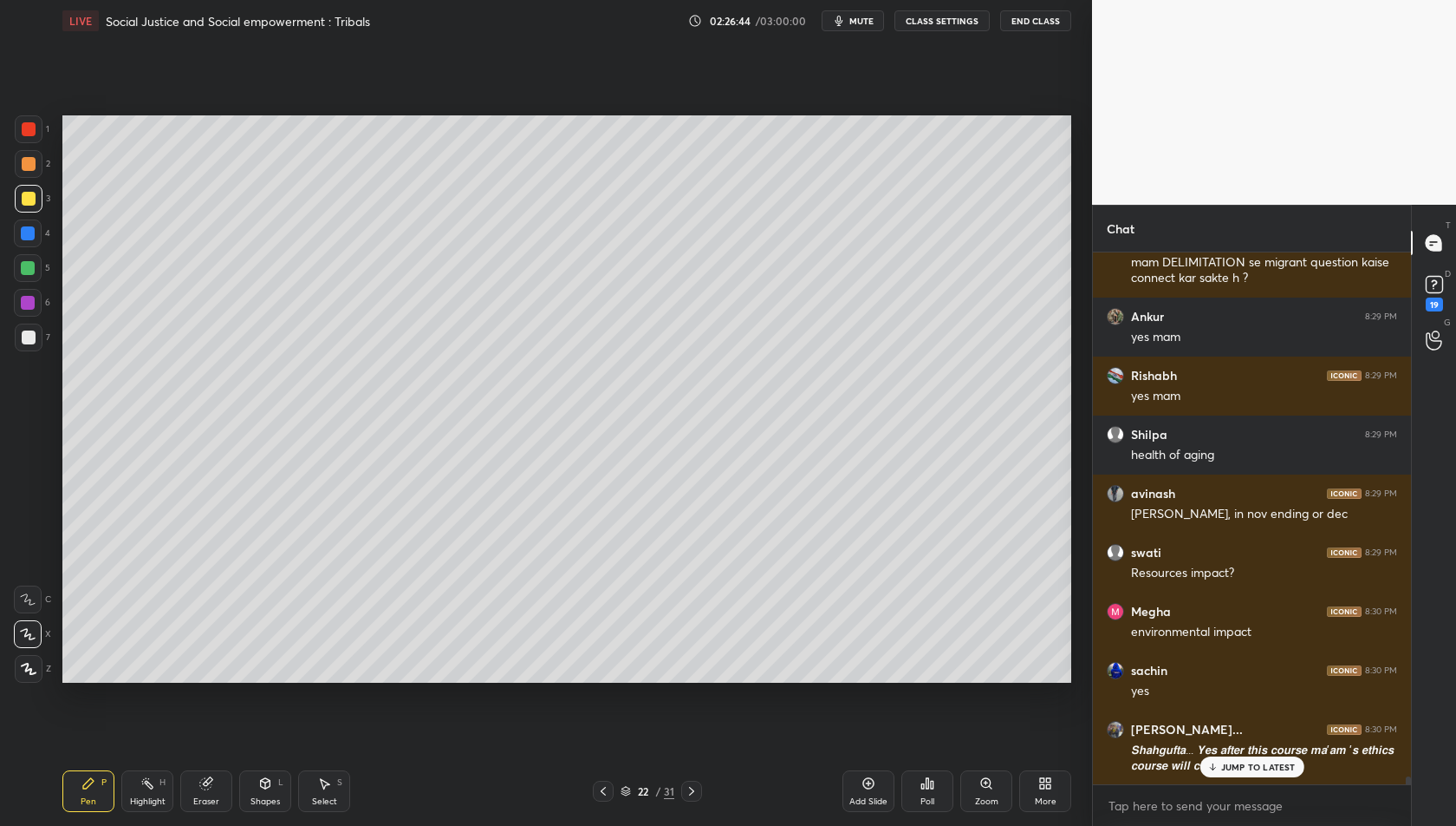
click at [1238, 770] on p "JUMP TO LATEST" at bounding box center [1258, 767] width 74 height 10
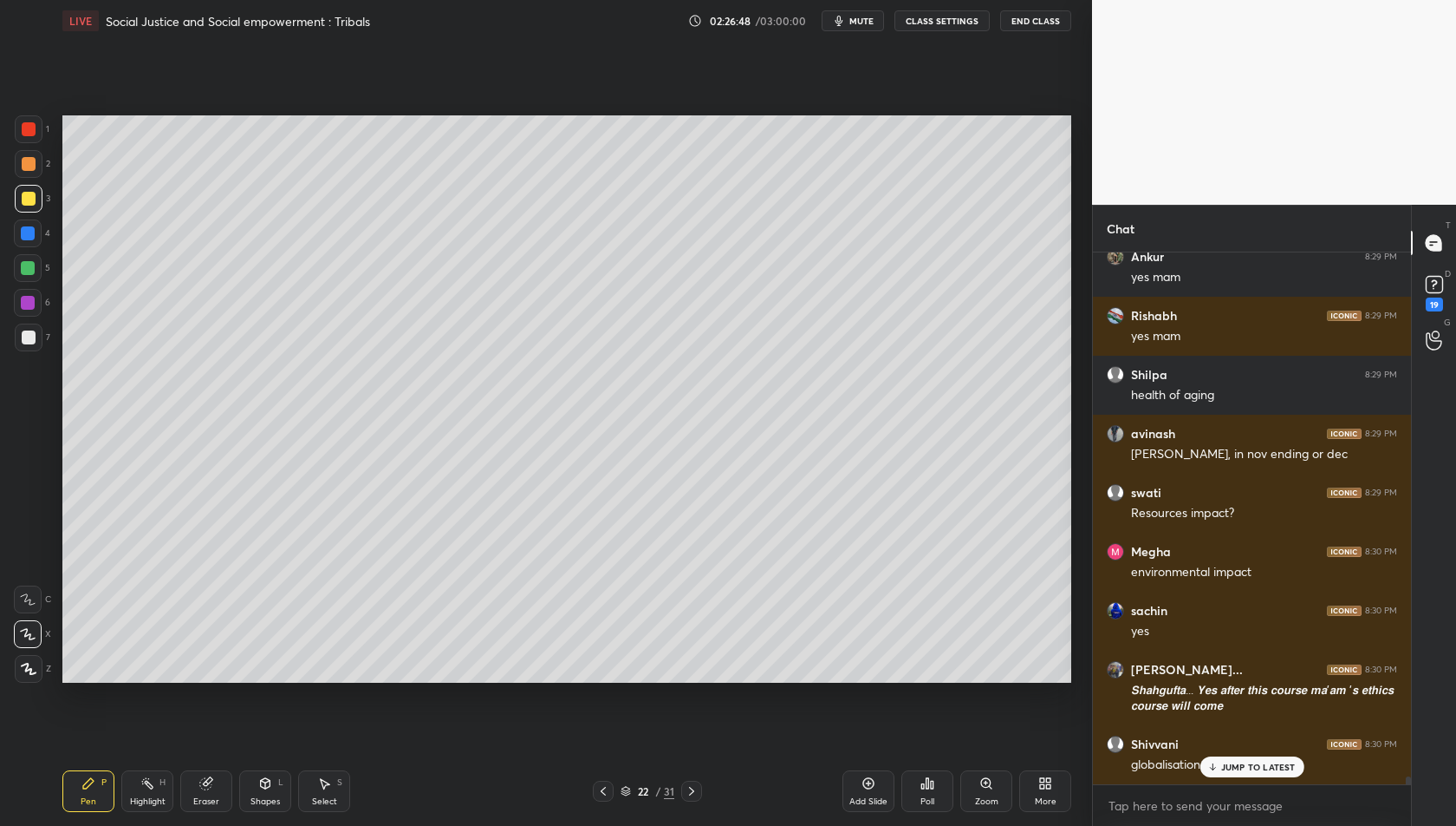
scroll to position [36655, 0]
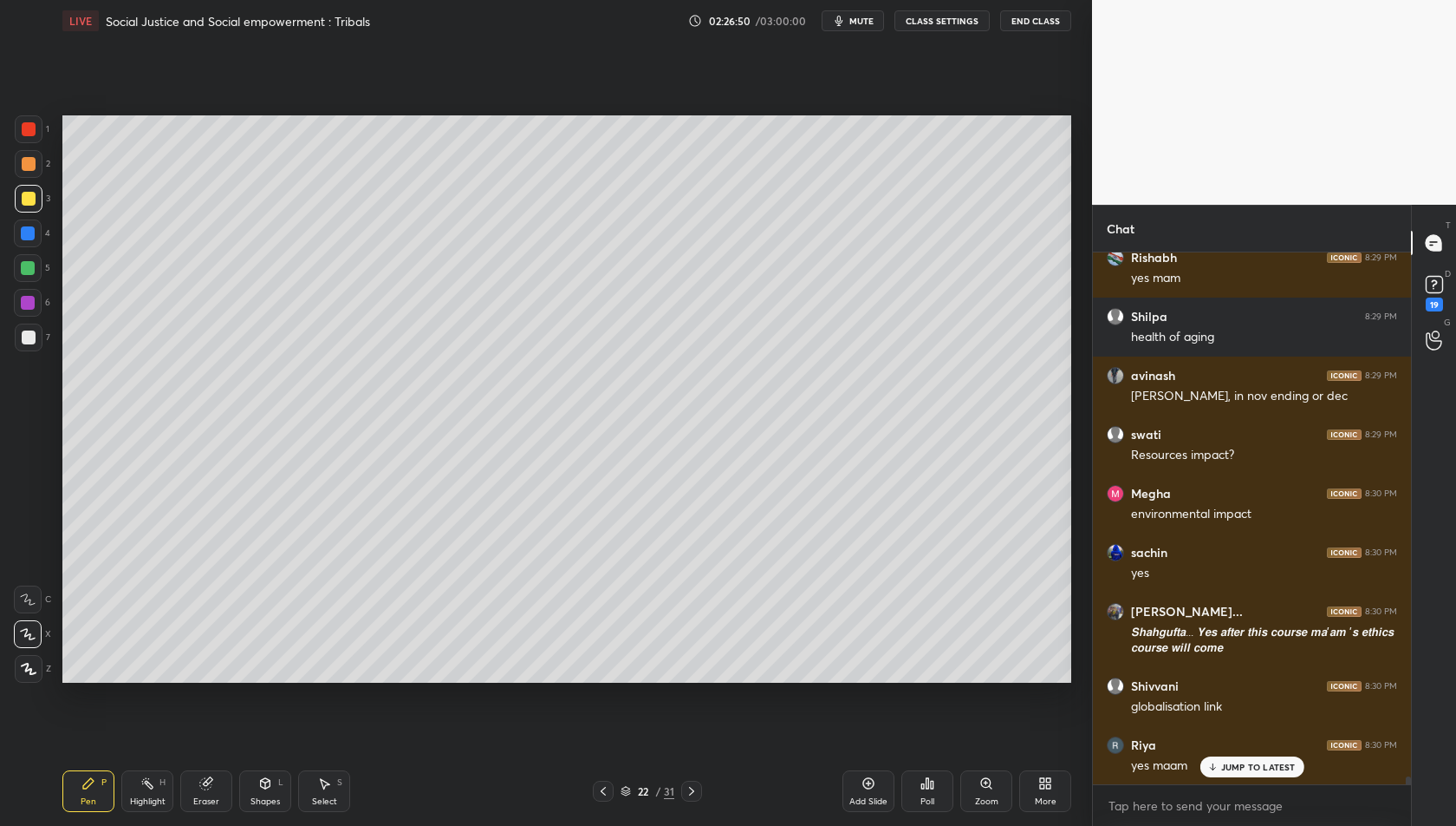
click at [1235, 770] on p "JUMP TO LATEST" at bounding box center [1258, 767] width 74 height 10
click at [864, 806] on div "Add Slide" at bounding box center [868, 801] width 38 height 8
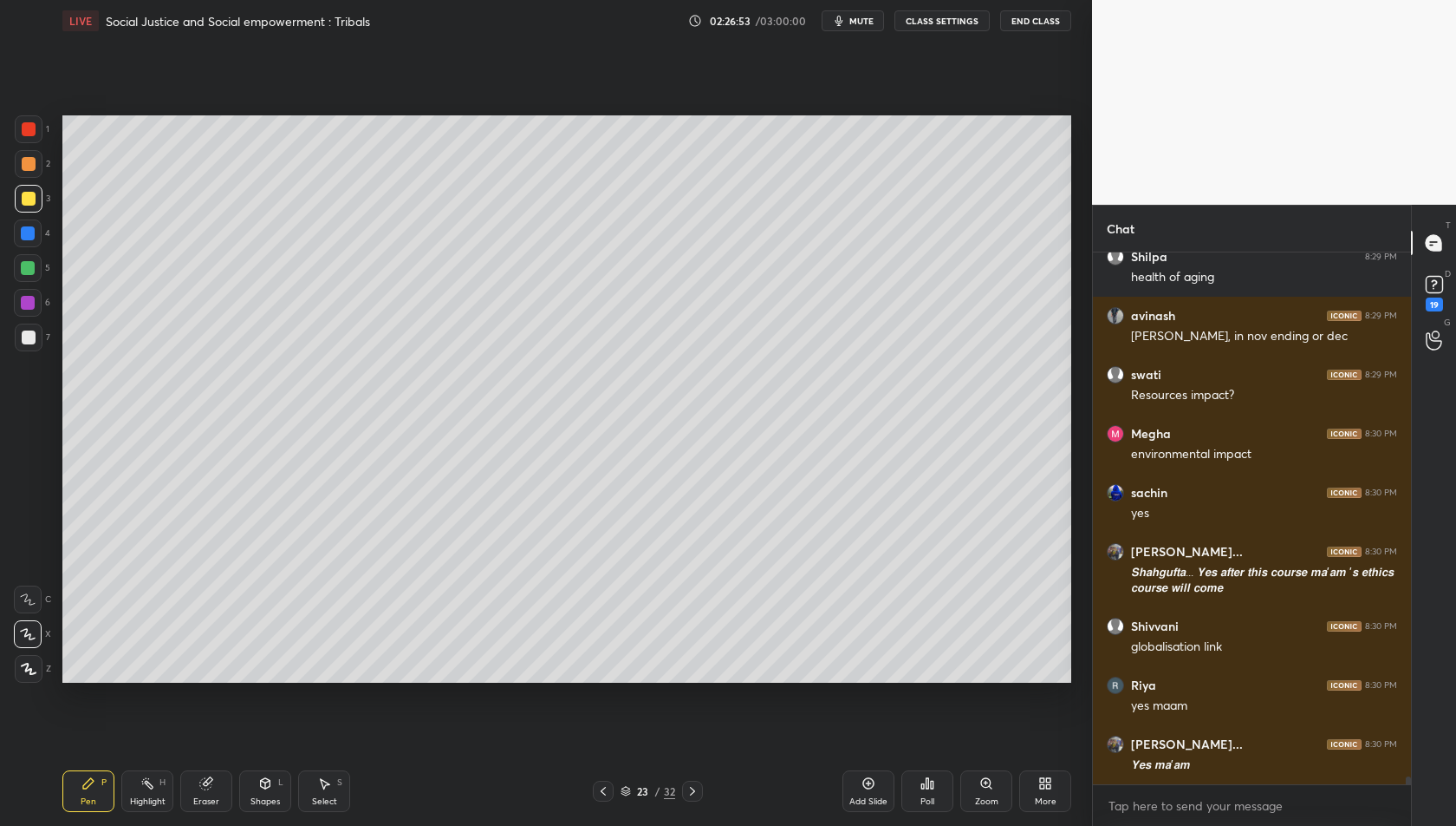
click at [696, 792] on icon at bounding box center [692, 791] width 14 height 14
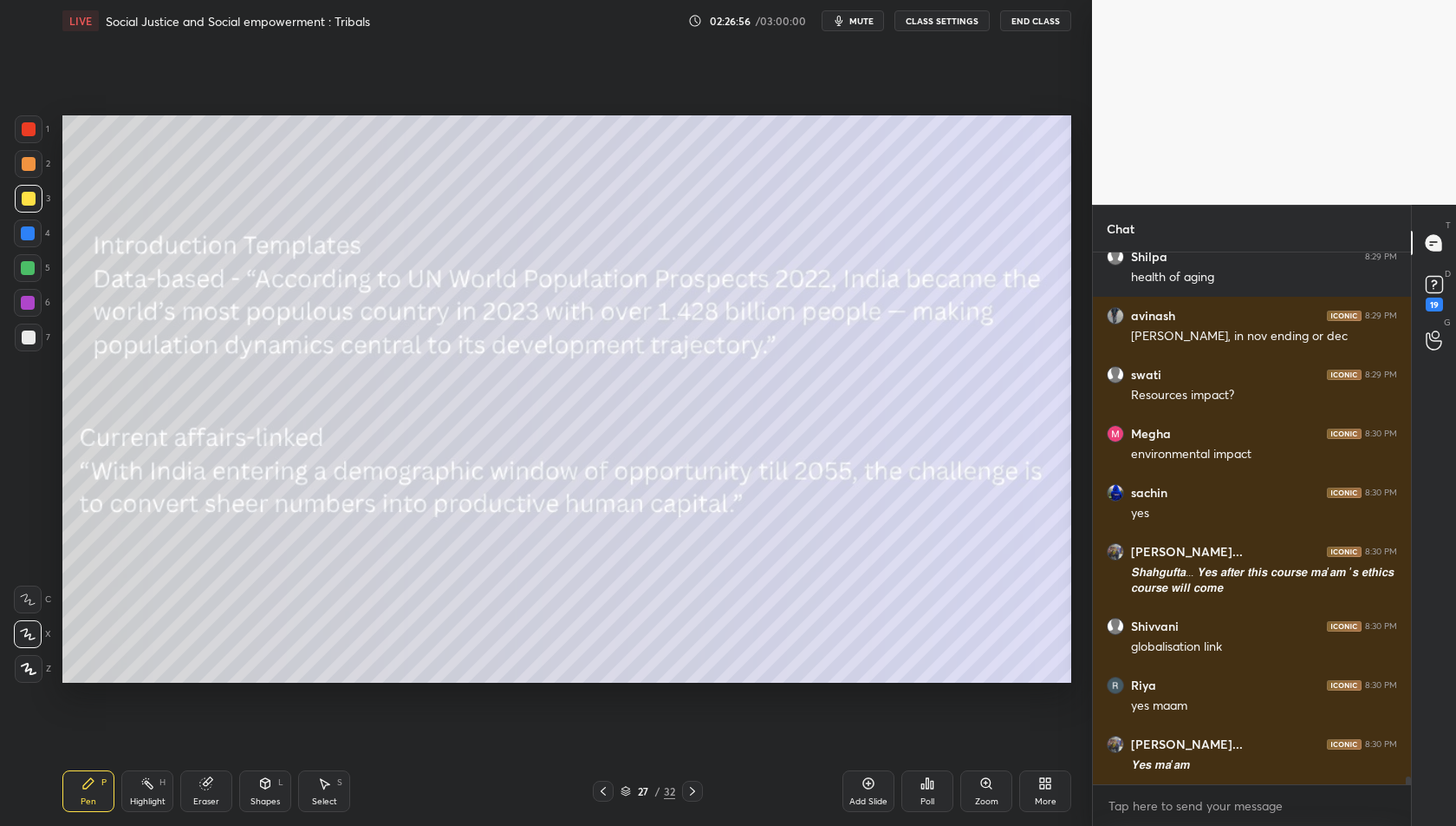
click at [596, 796] on icon at bounding box center [603, 791] width 14 height 14
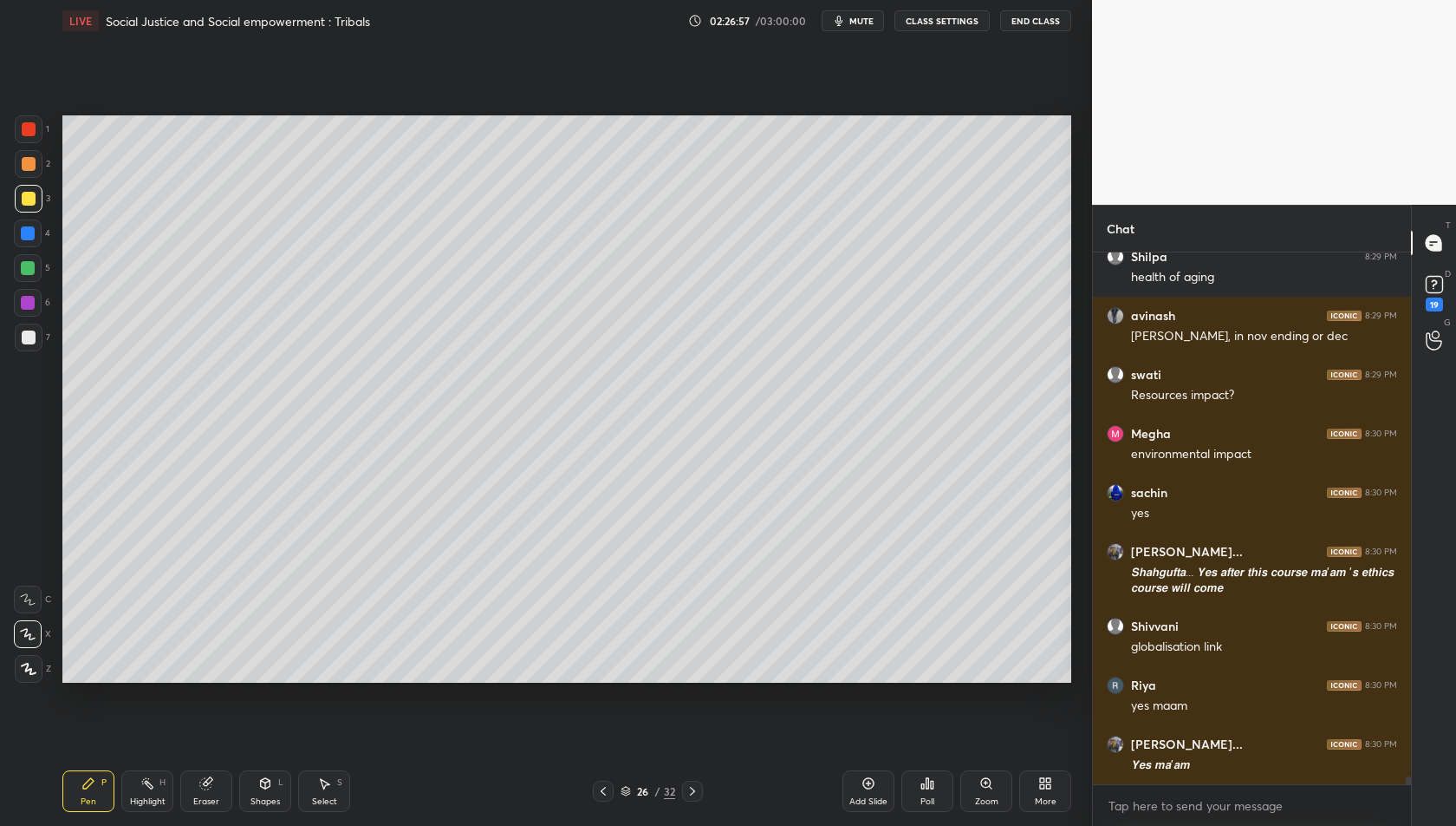
click at [696, 790] on icon at bounding box center [692, 791] width 14 height 14
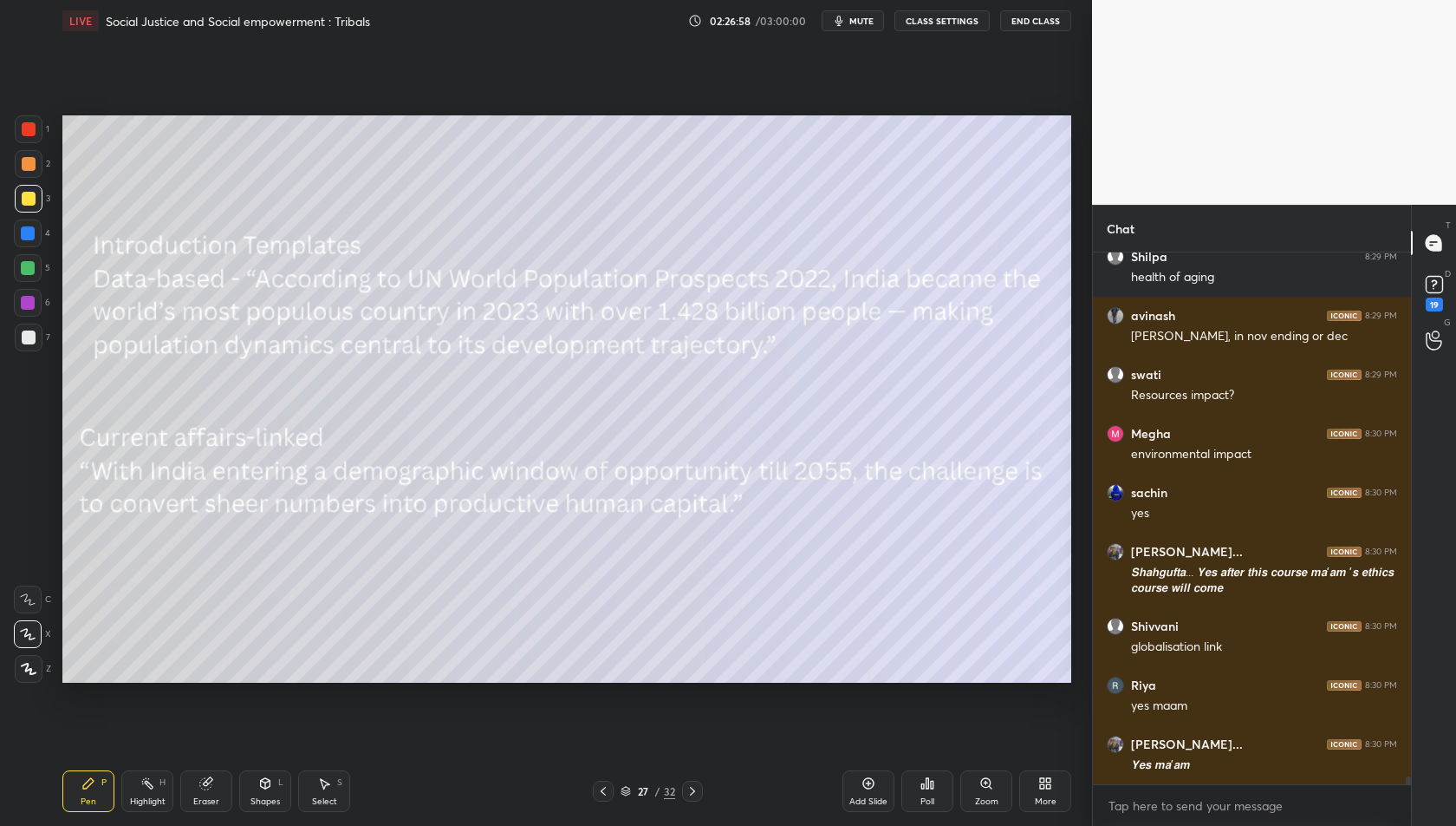
click at [606, 795] on icon at bounding box center [603, 791] width 14 height 14
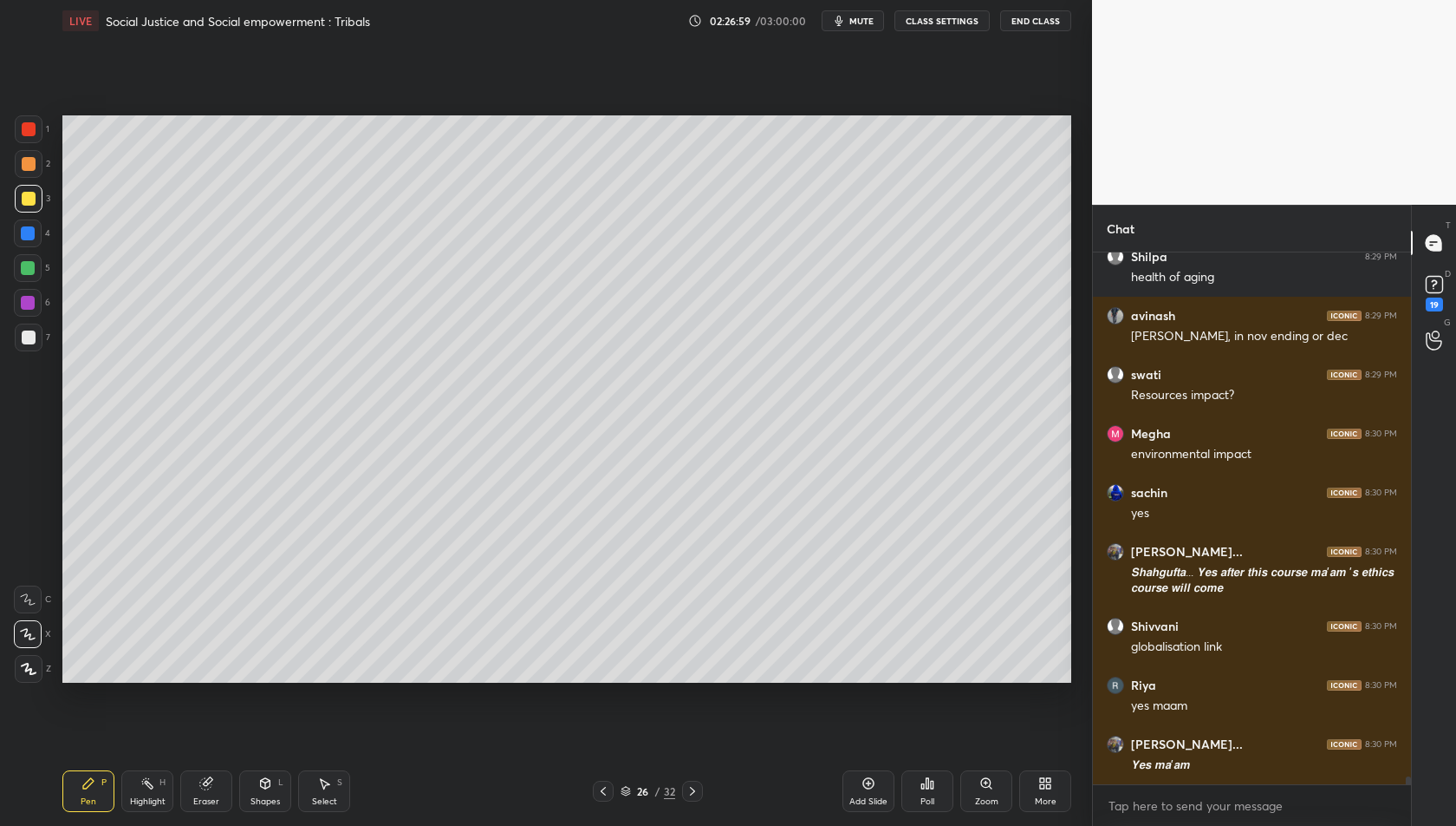
click at [861, 797] on div "Add Slide" at bounding box center [868, 801] width 38 height 8
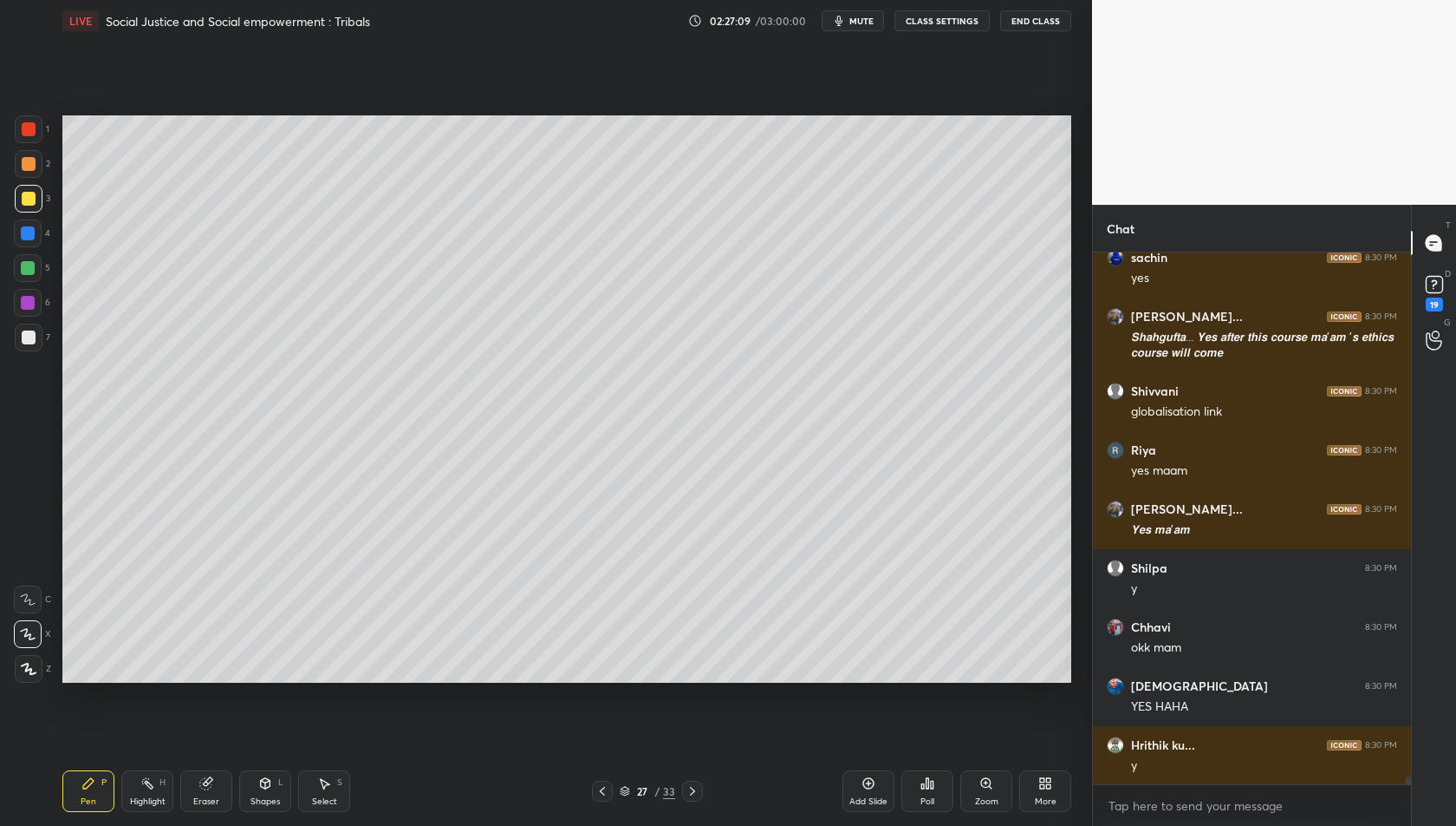
scroll to position [37010, 0]
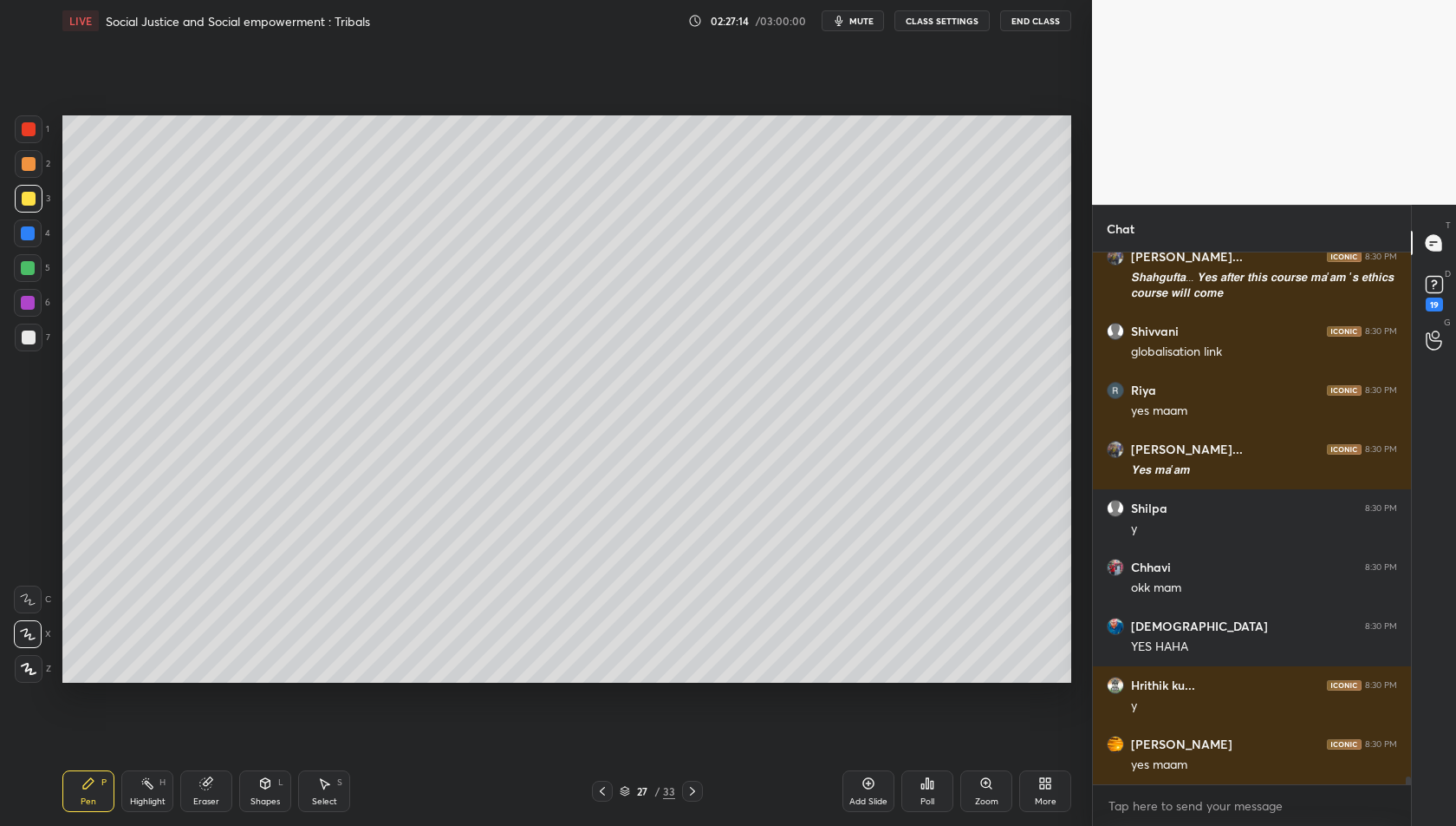
click at [204, 798] on div "Eraser" at bounding box center [206, 801] width 26 height 8
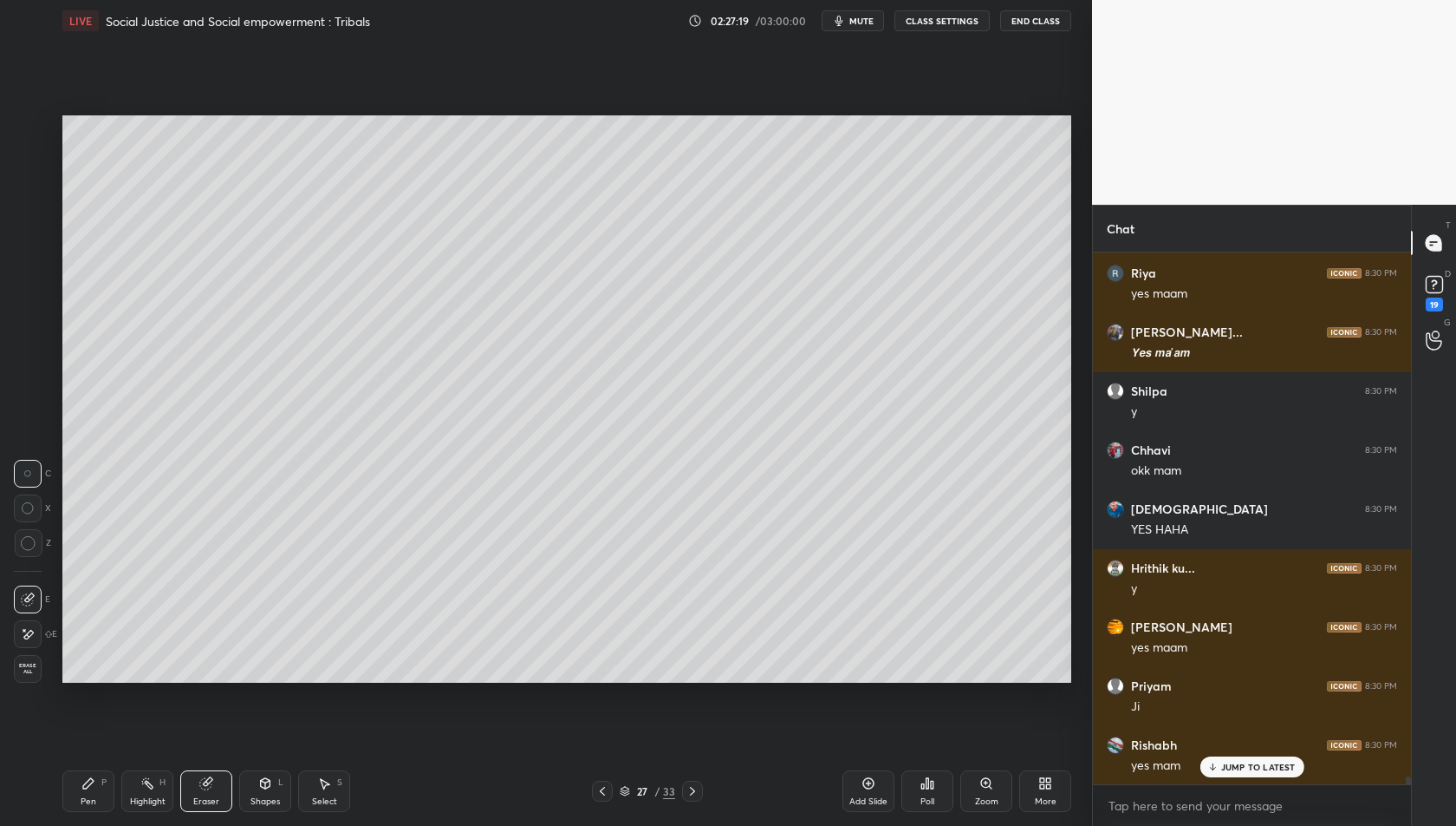
scroll to position [37187, 0]
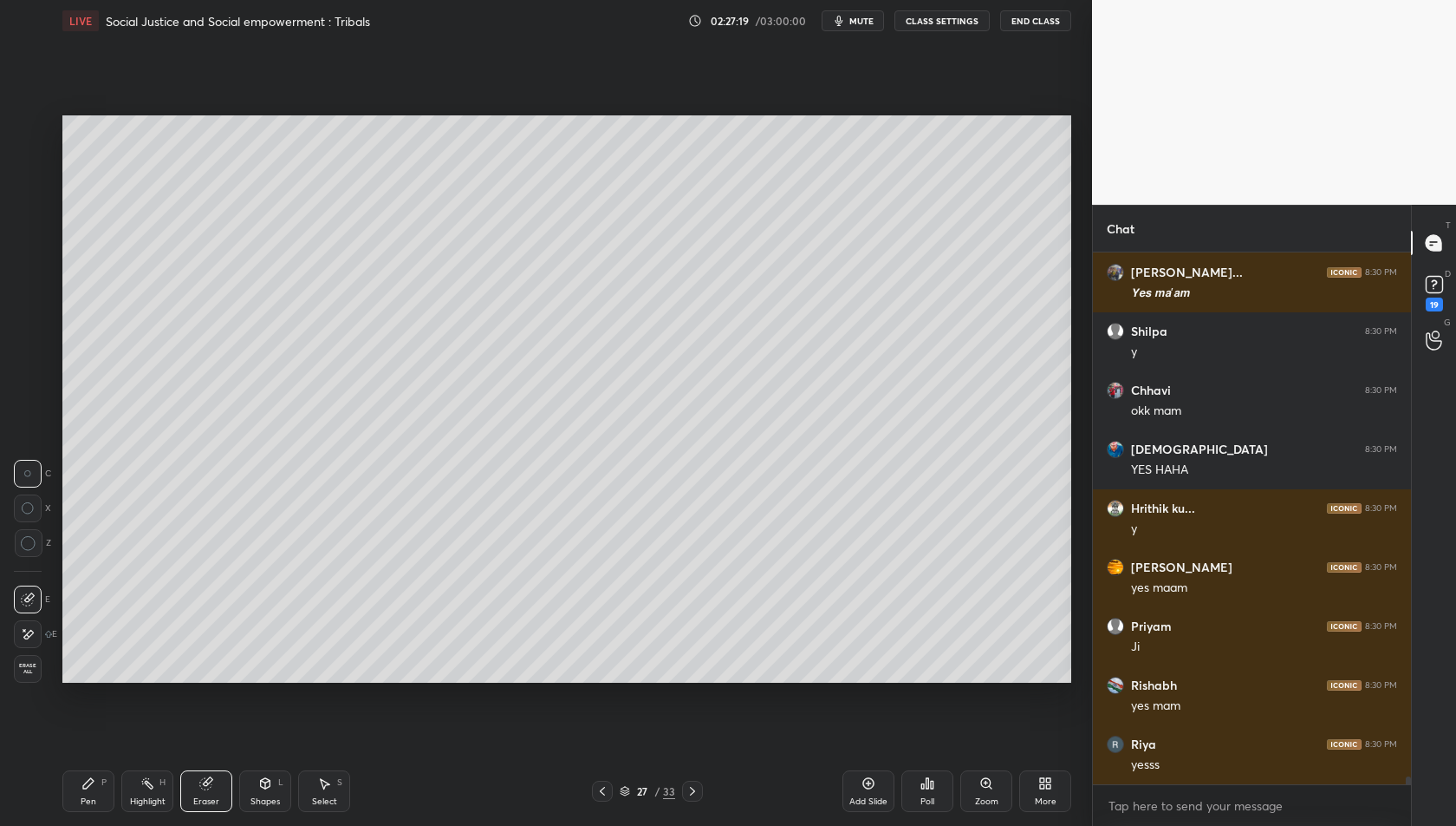
click at [93, 793] on div "Pen P" at bounding box center [88, 791] width 52 height 42
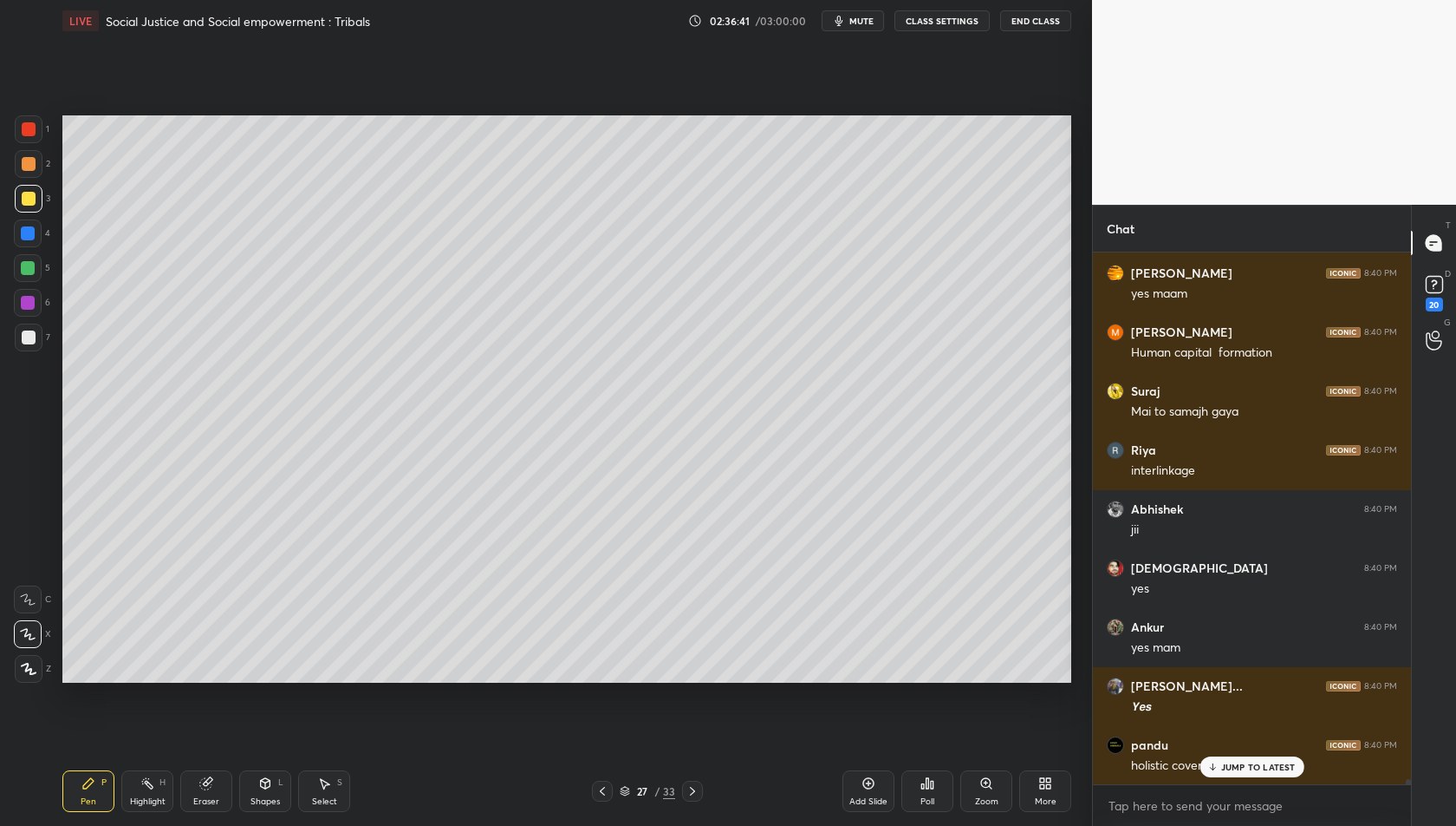
scroll to position [49853, 0]
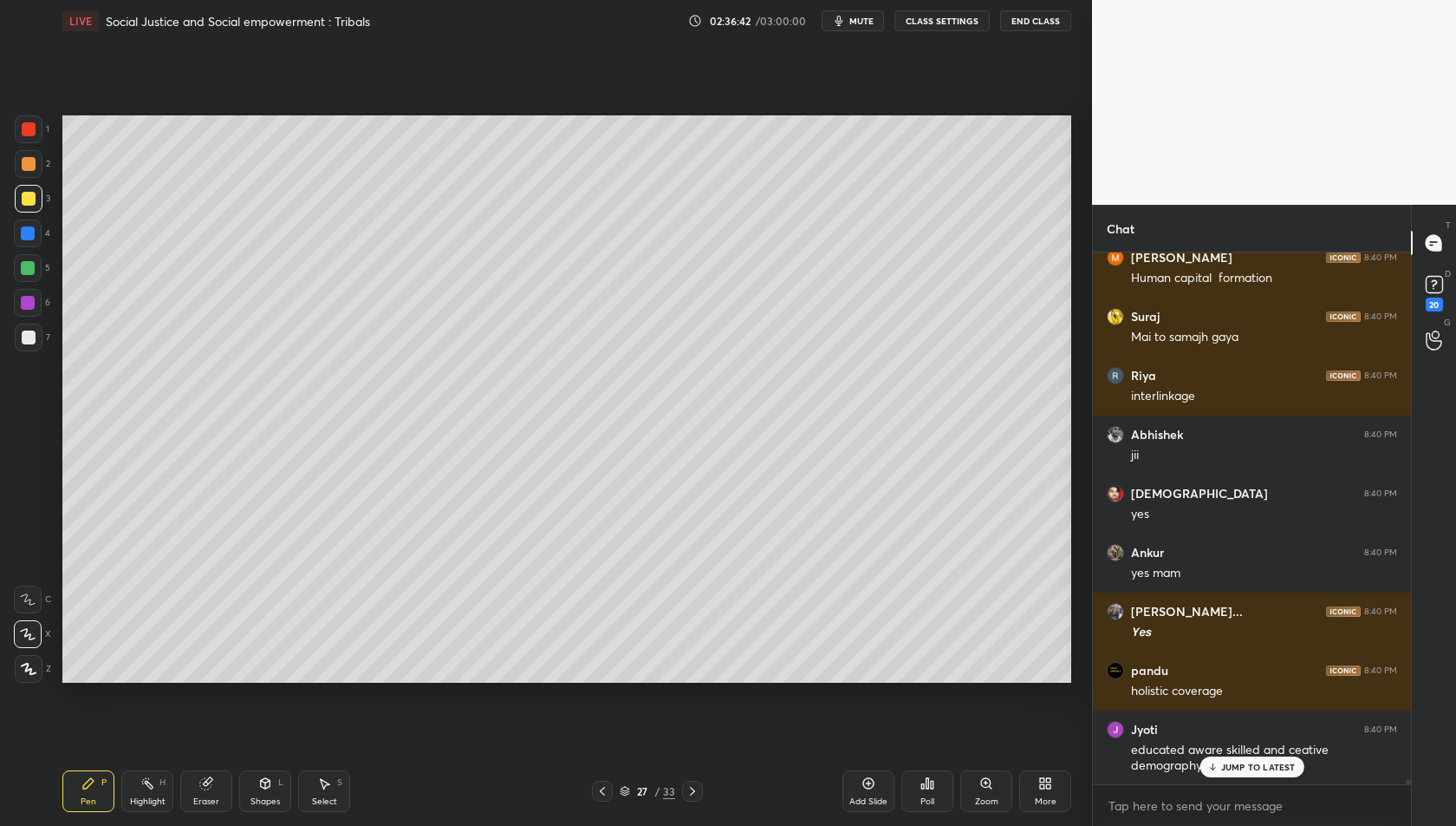
click at [1256, 766] on p "JUMP TO LATEST" at bounding box center [1258, 767] width 74 height 10
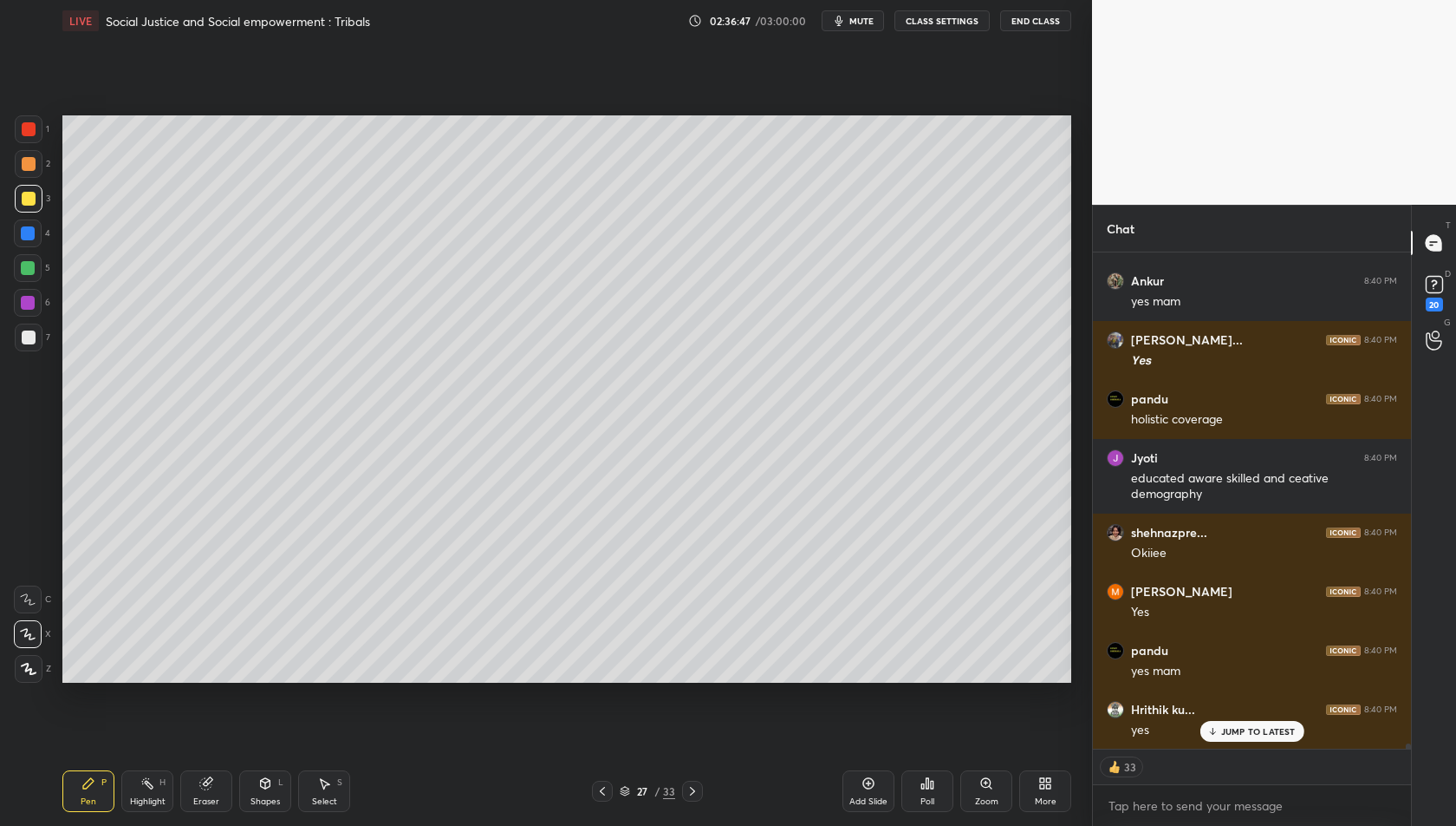
scroll to position [50242, 0]
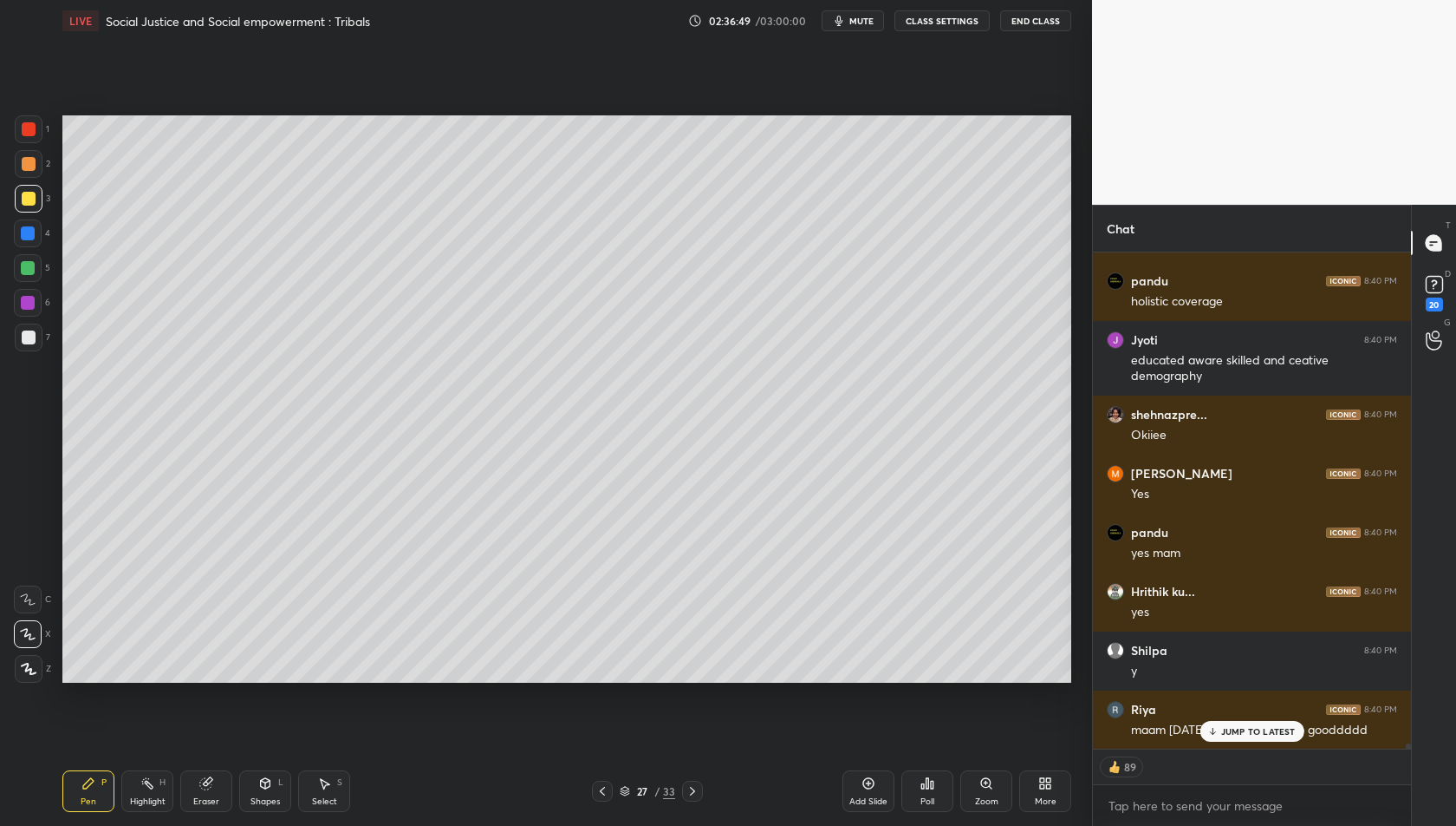
click at [1263, 731] on p "JUMP TO LATEST" at bounding box center [1258, 730] width 74 height 10
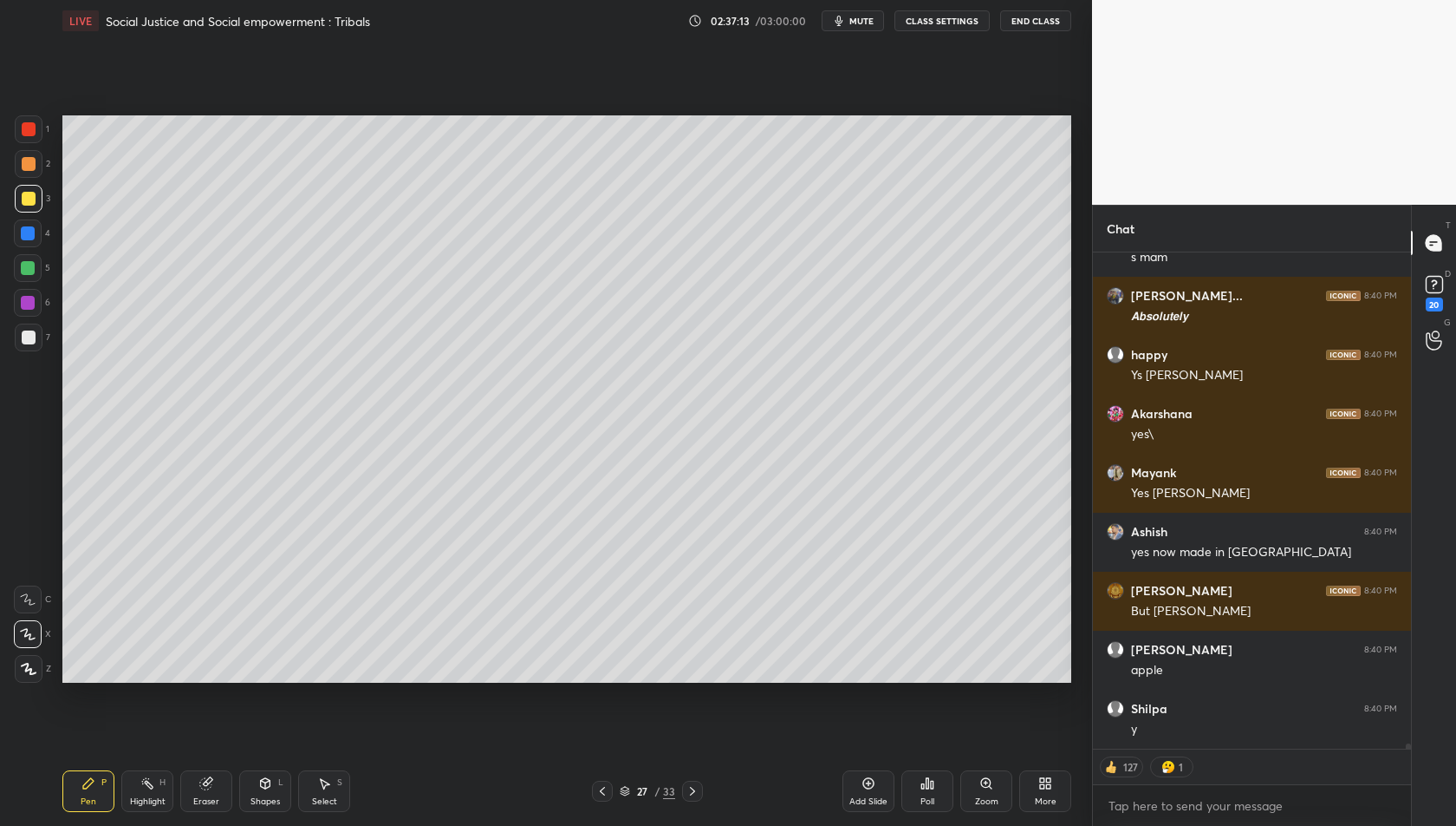
scroll to position [50996, 0]
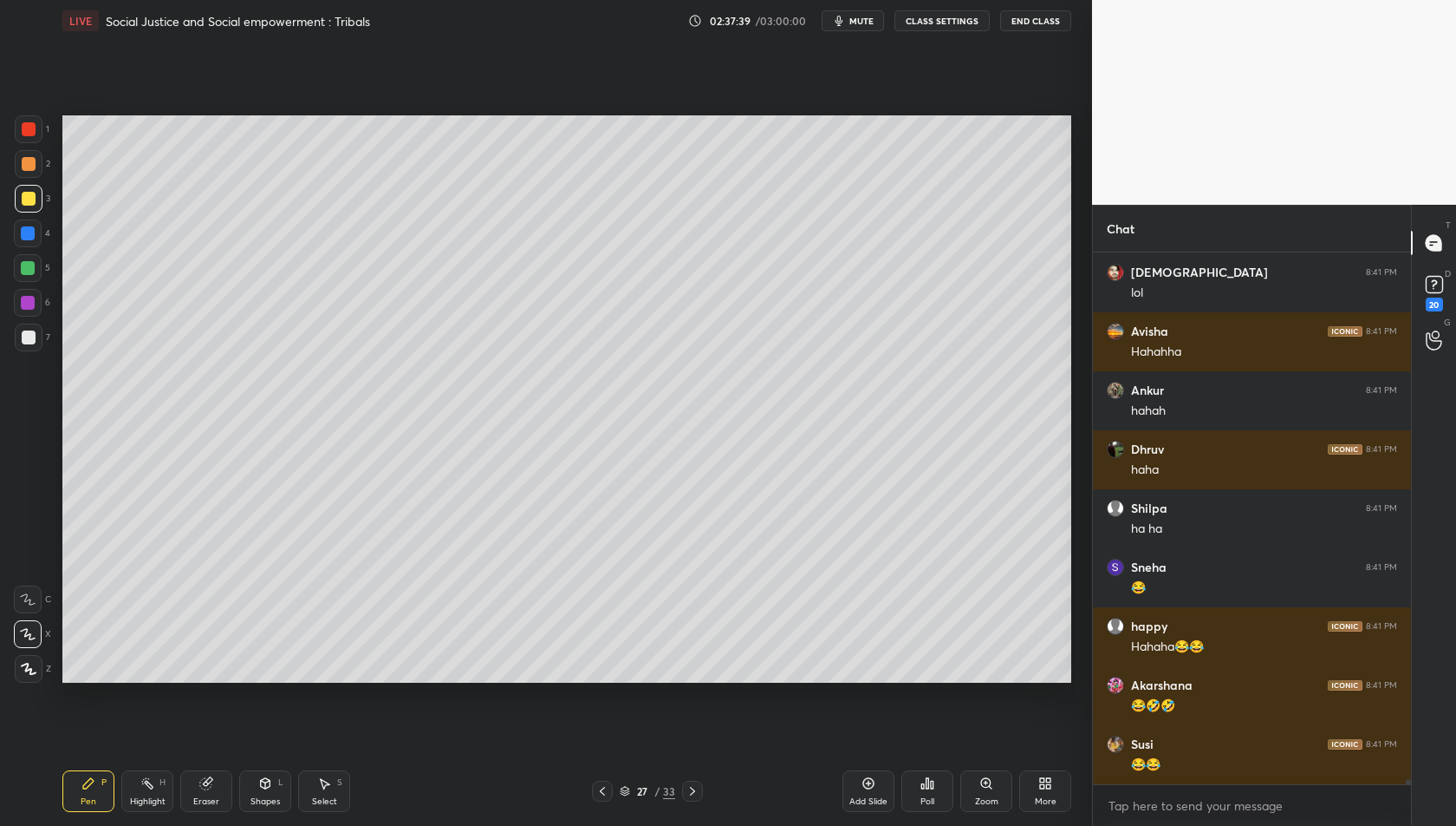
click at [689, 789] on icon at bounding box center [692, 791] width 14 height 14
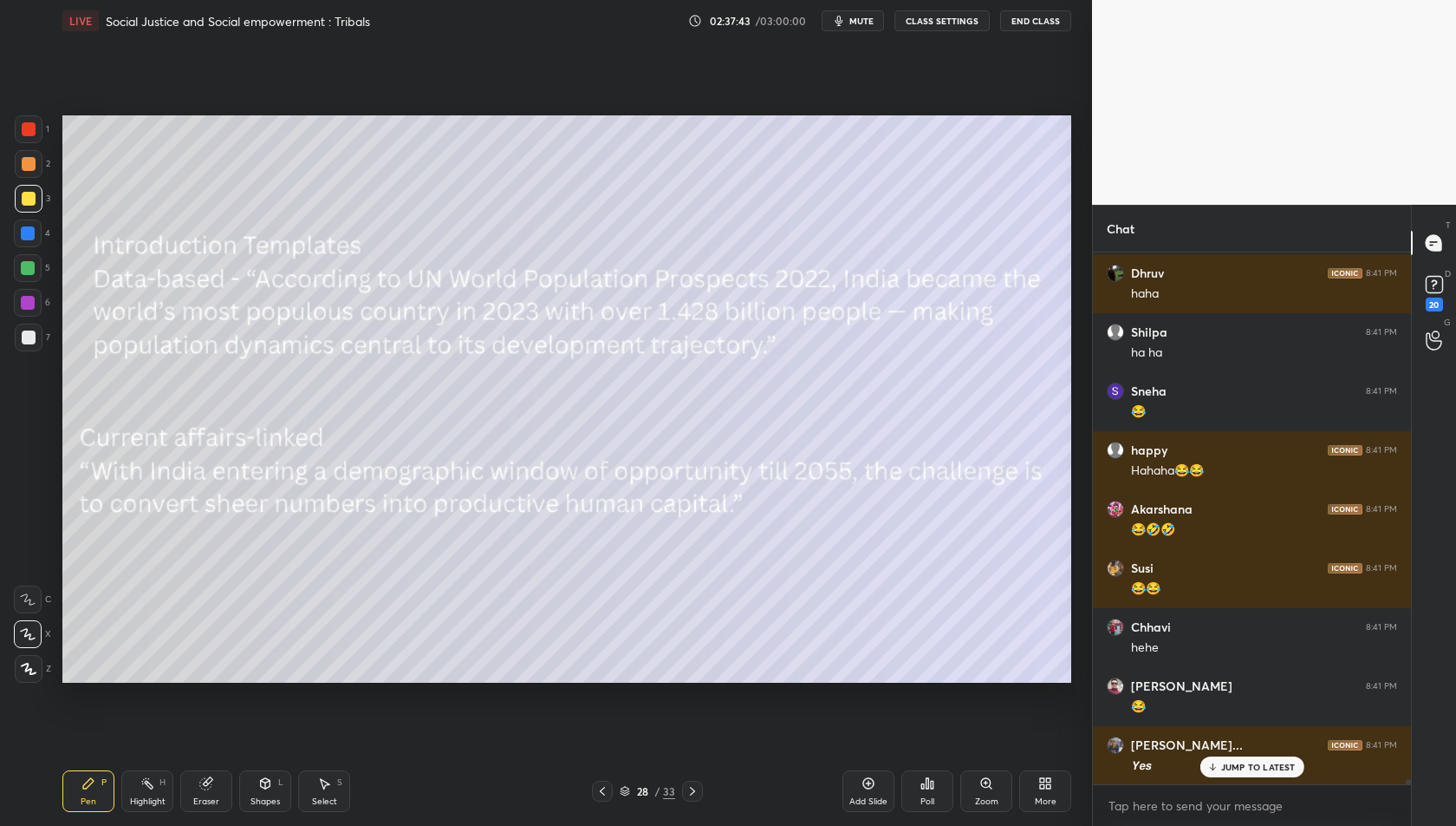
click at [593, 788] on div at bounding box center [603, 791] width 20 height 20
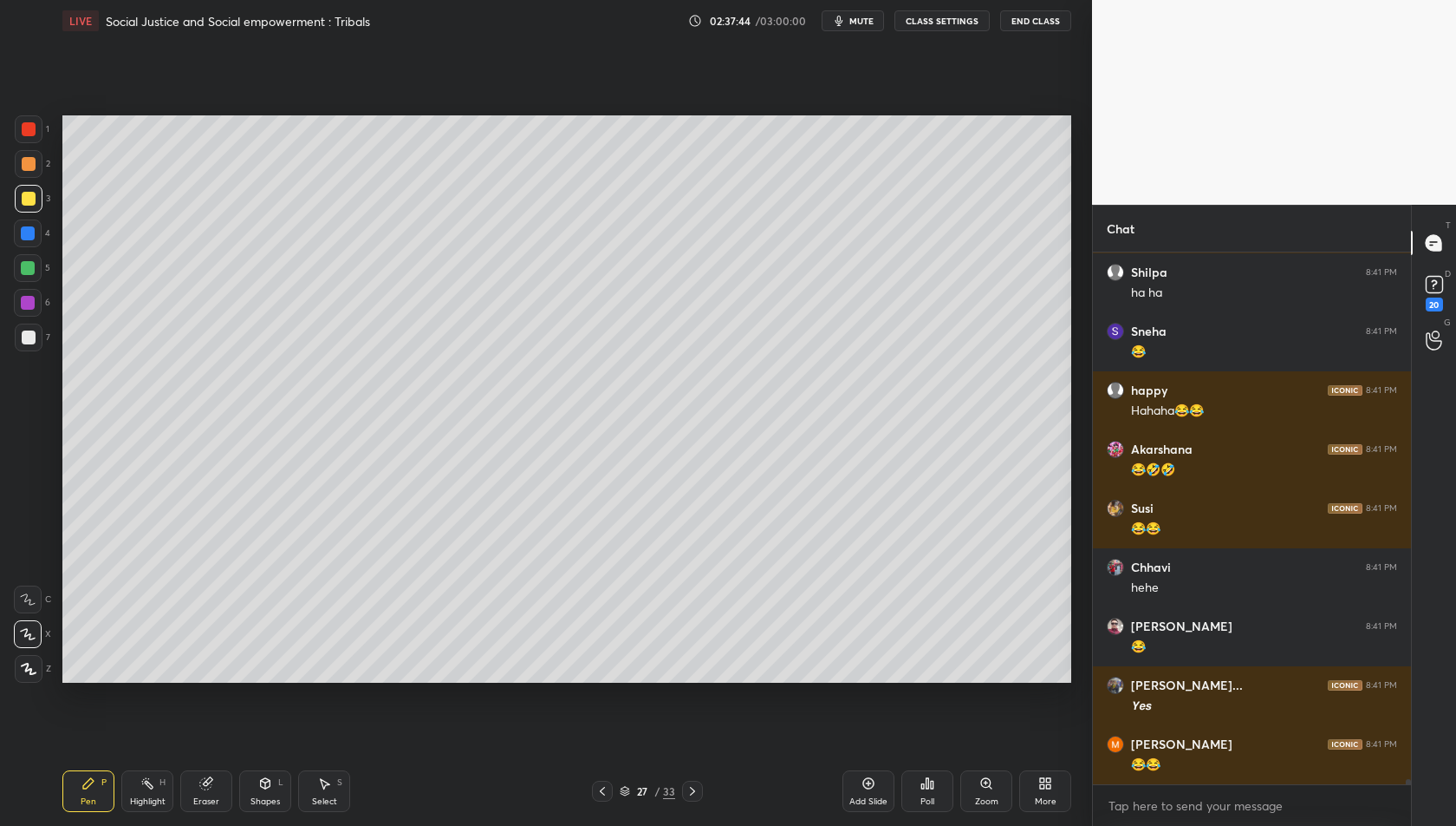
click at [593, 788] on div at bounding box center [603, 791] width 20 height 20
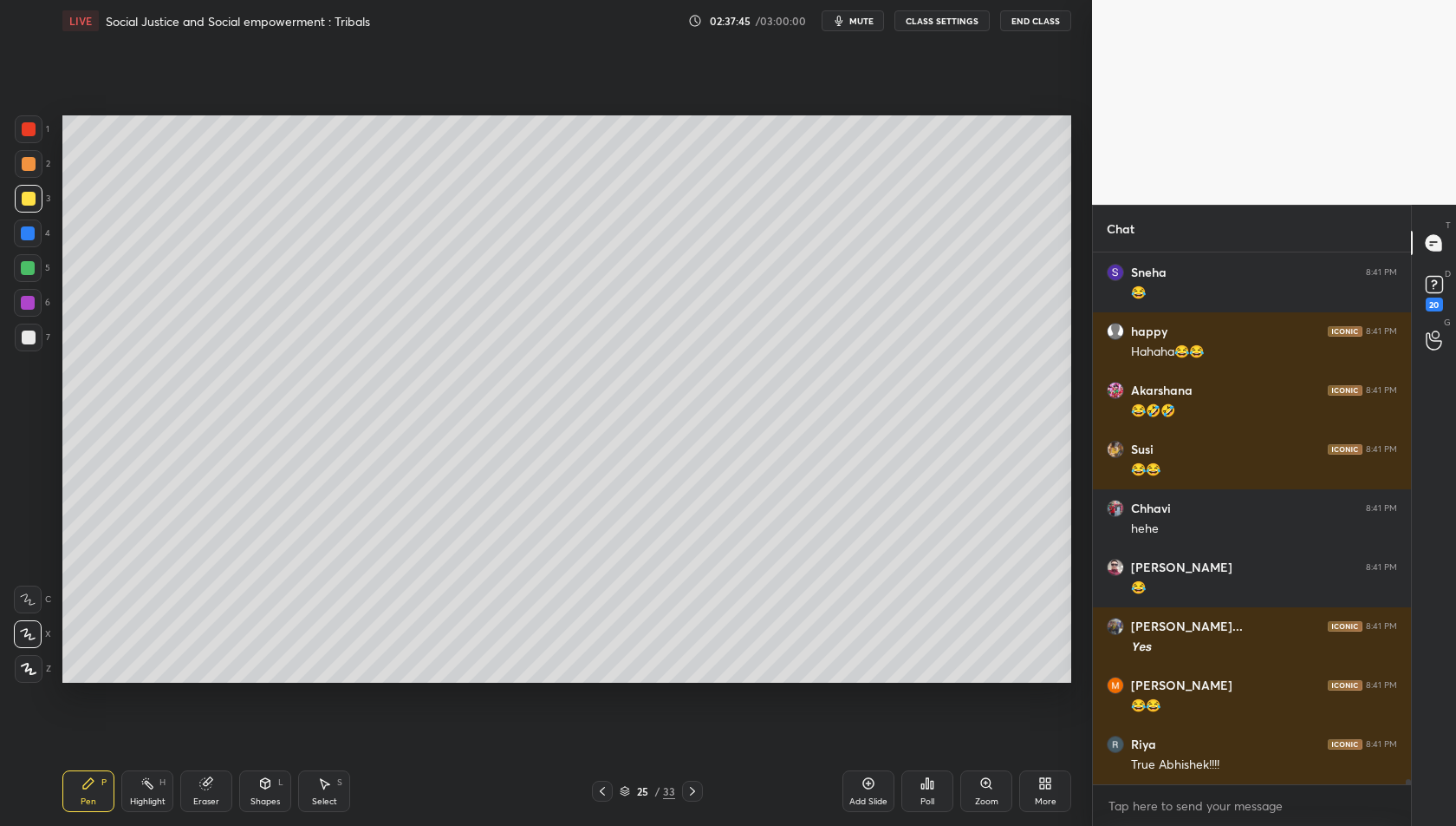
click at [593, 788] on div at bounding box center [603, 791] width 20 height 20
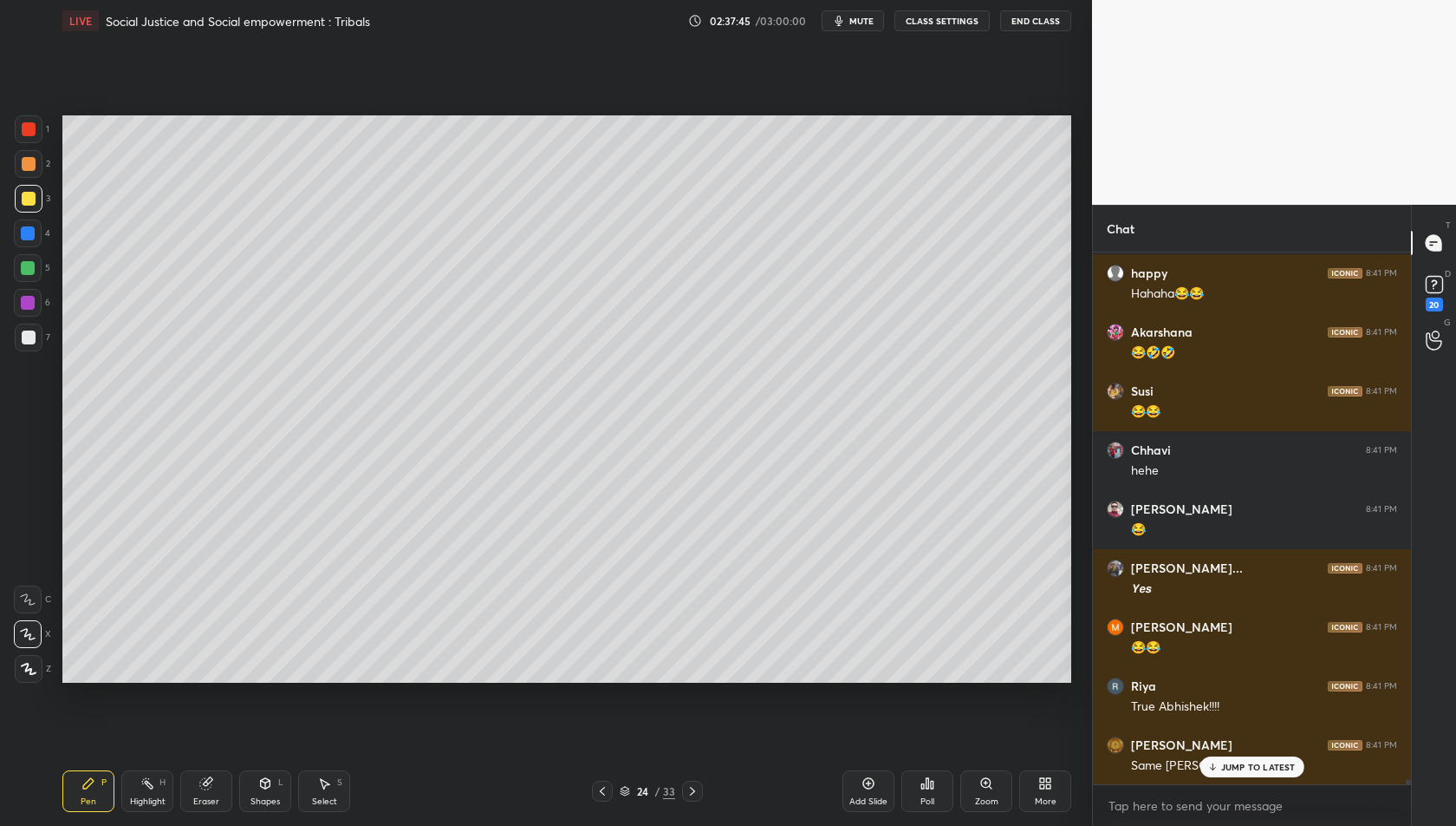
click at [593, 788] on div at bounding box center [603, 791] width 20 height 20
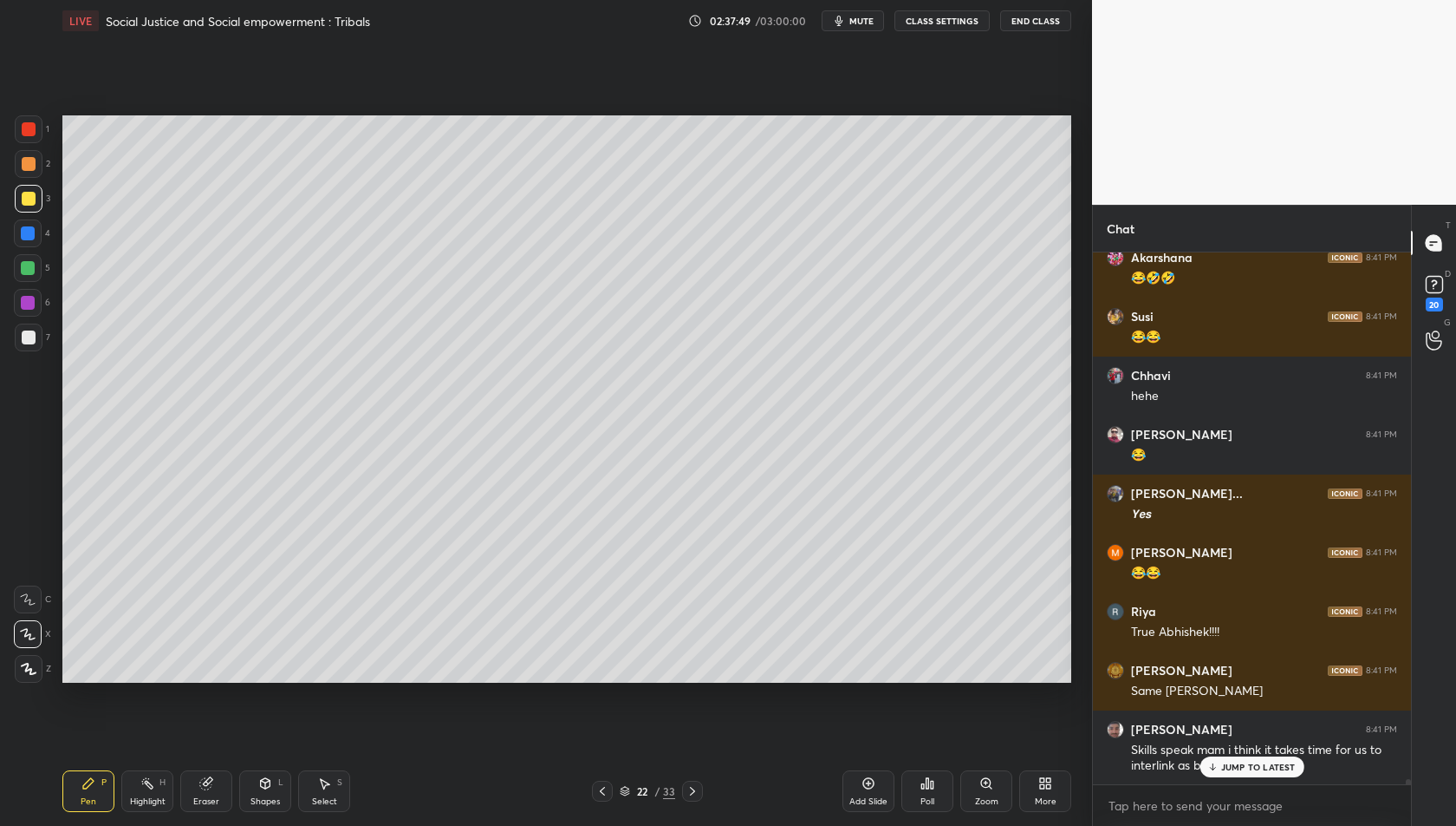
click at [1247, 764] on p "JUMP TO LATEST" at bounding box center [1258, 767] width 74 height 10
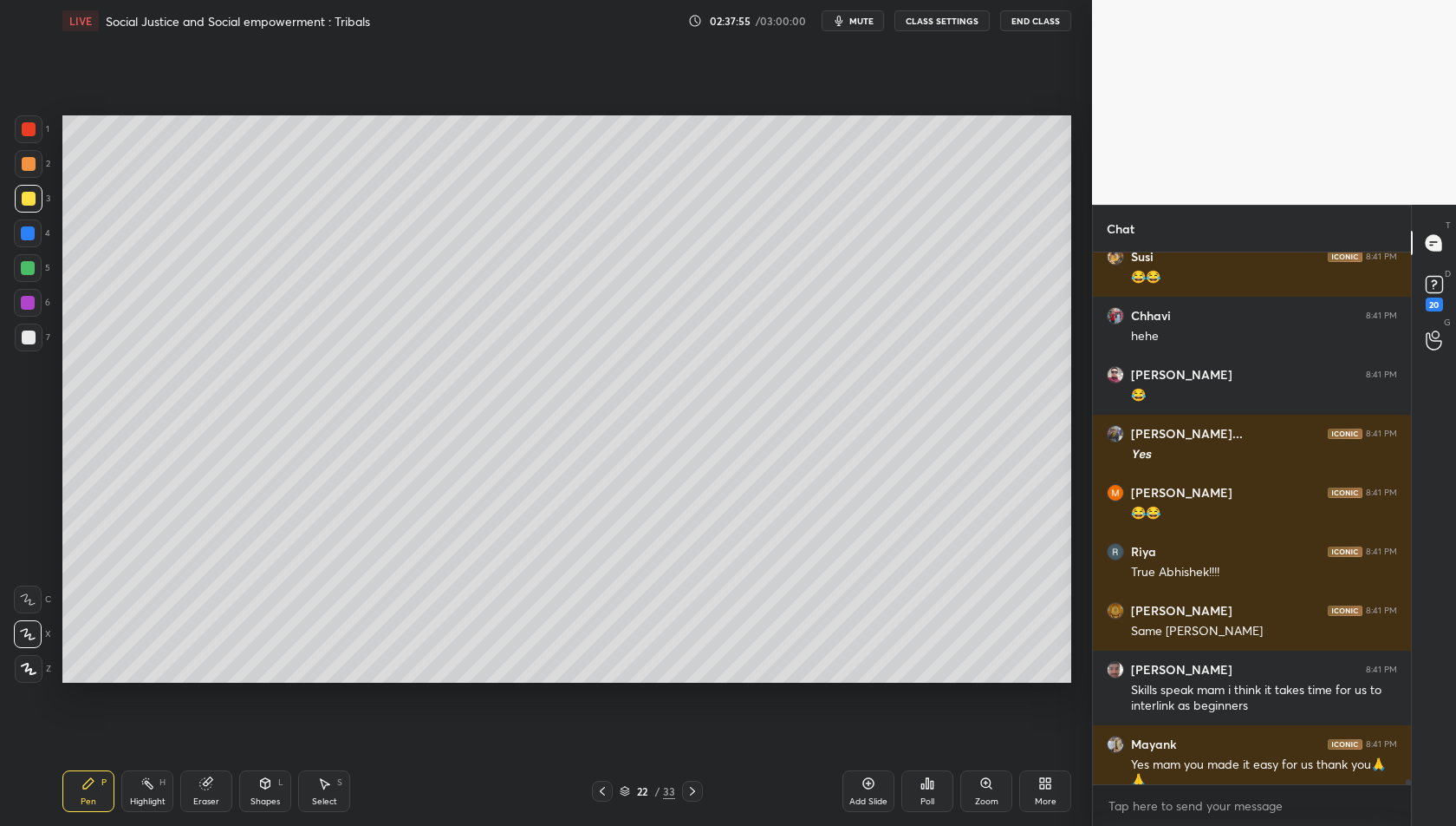
scroll to position [52704, 0]
click at [695, 790] on icon at bounding box center [692, 791] width 14 height 14
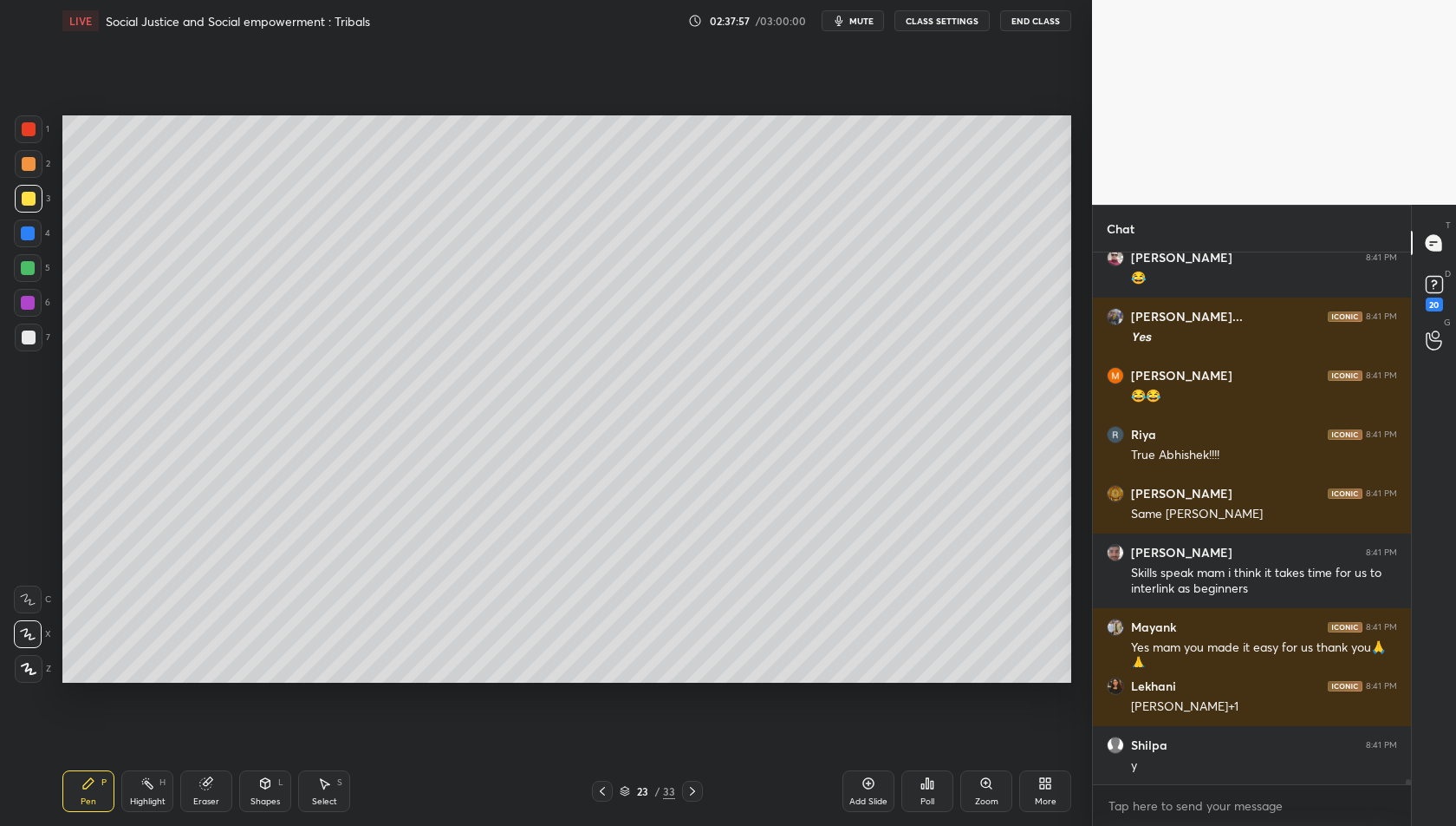
scroll to position [52822, 0]
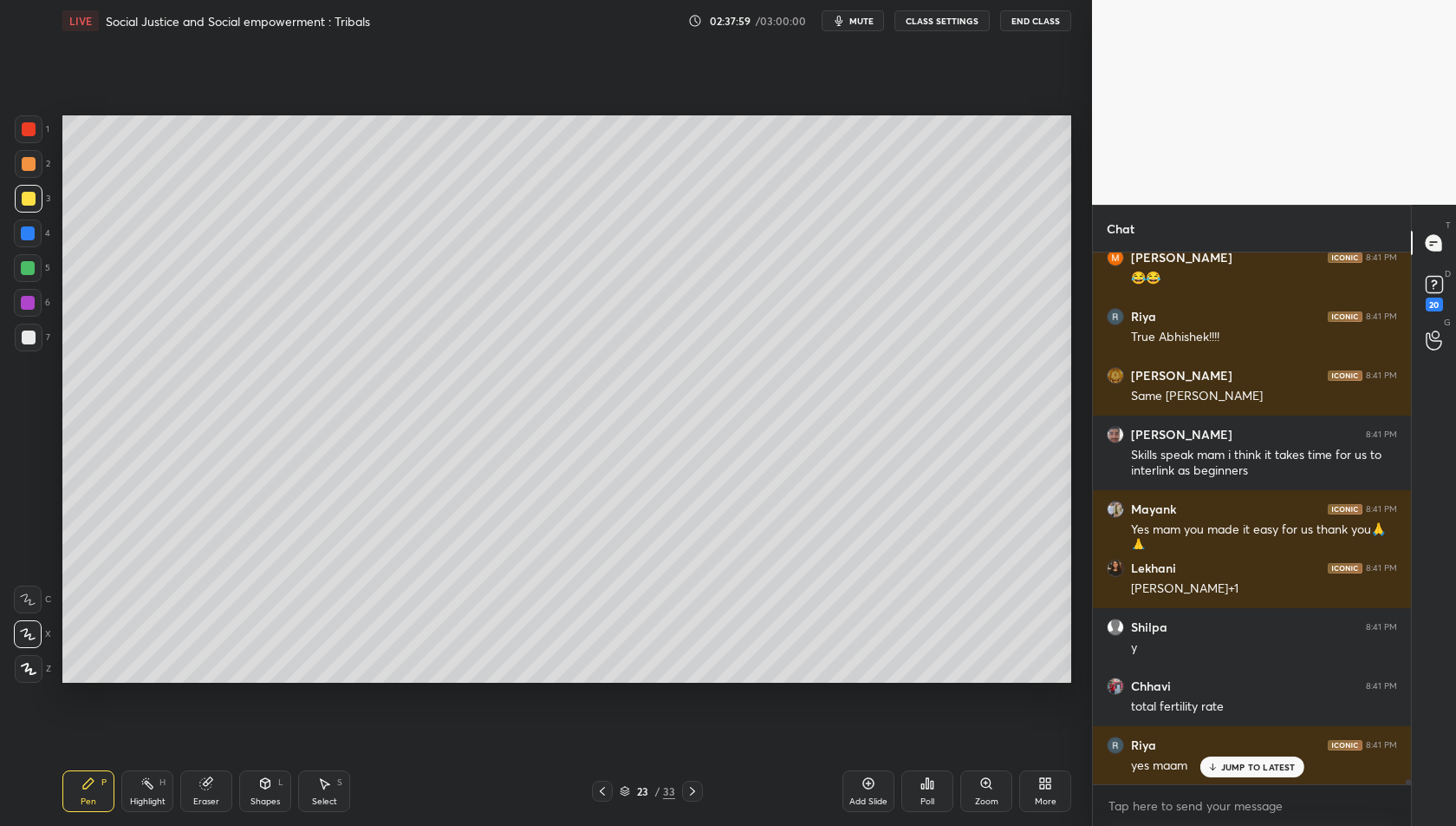
click at [695, 790] on icon at bounding box center [692, 791] width 14 height 14
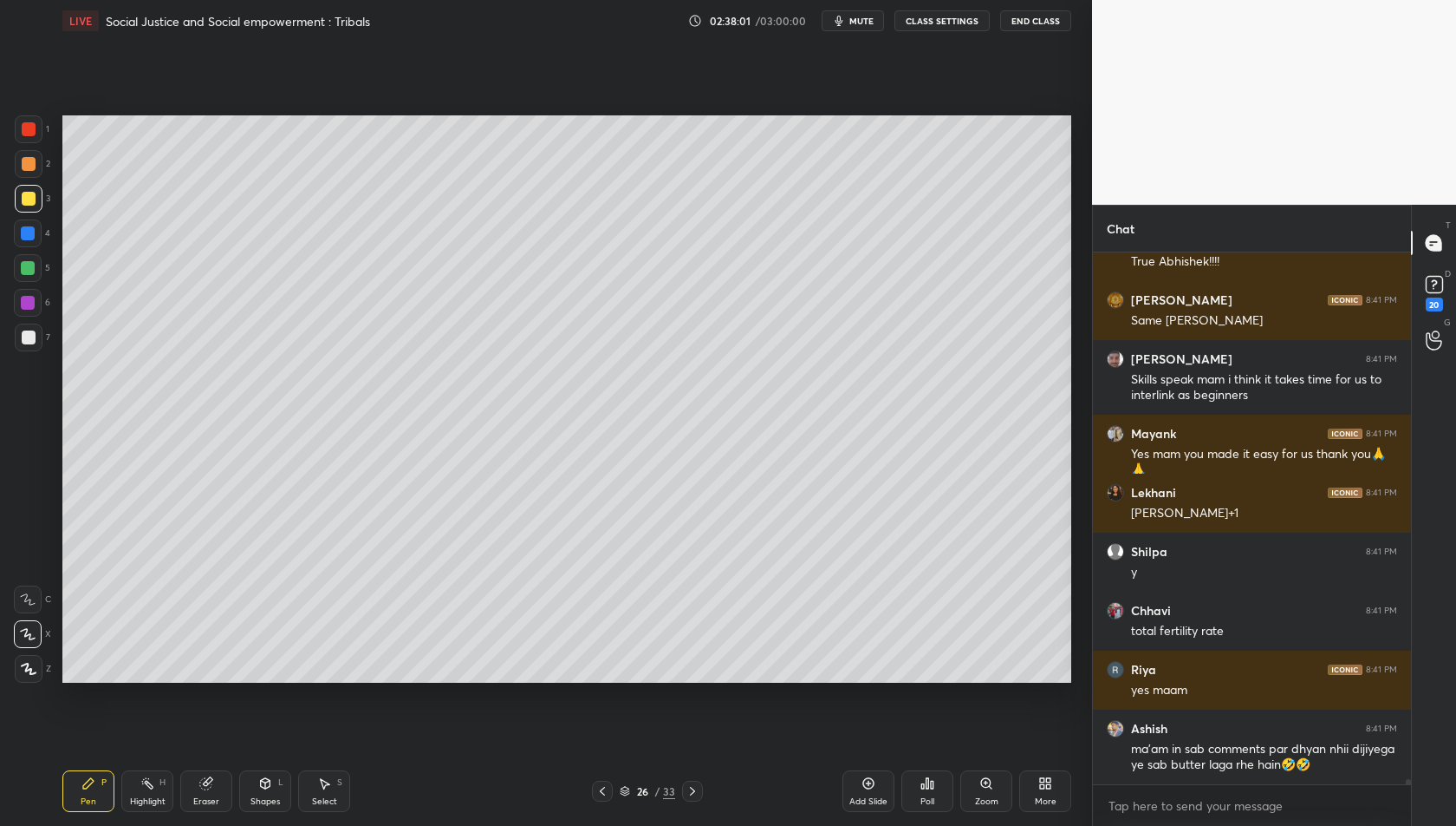
click at [695, 790] on icon at bounding box center [692, 791] width 14 height 14
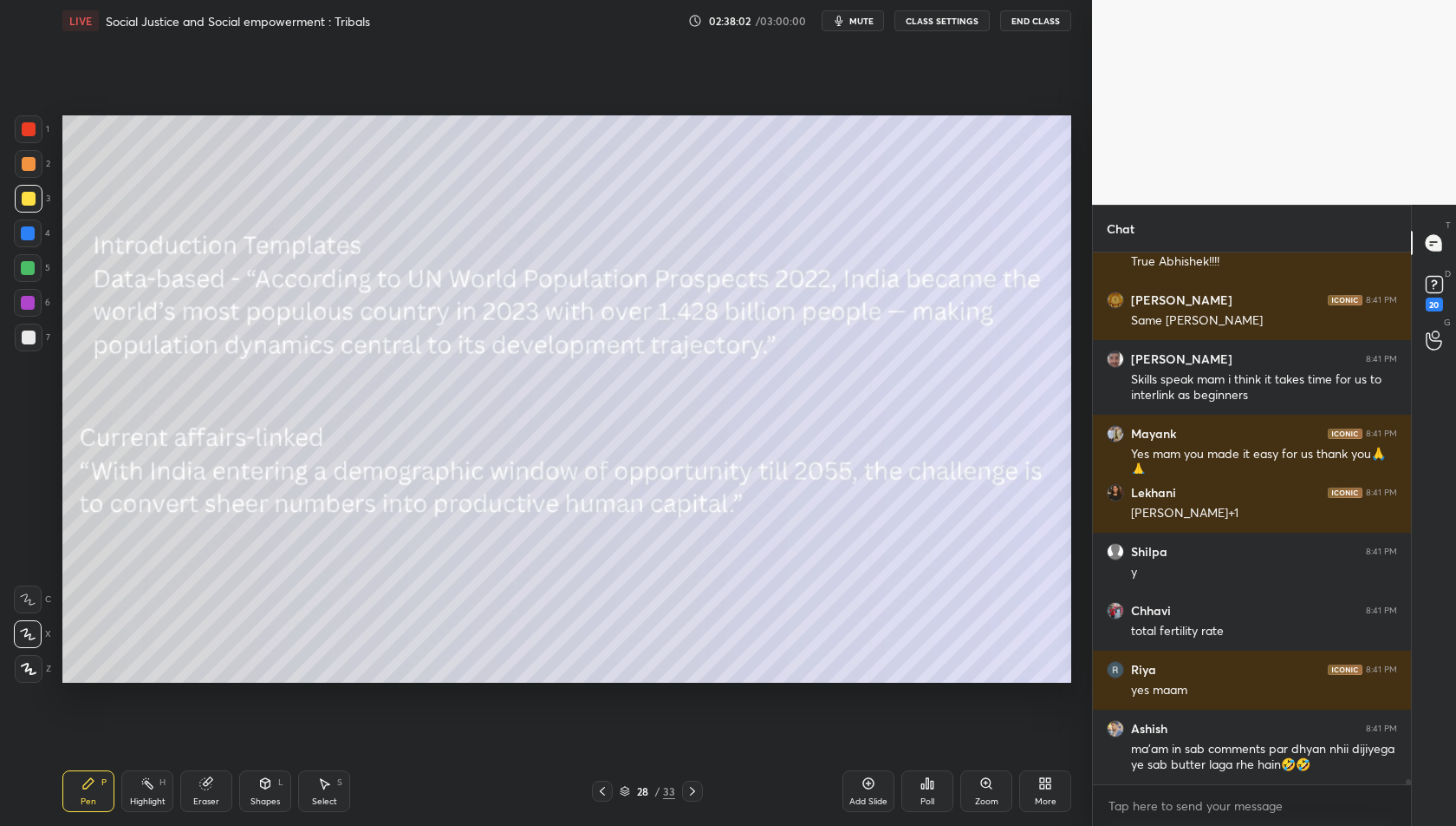
click at [695, 790] on icon at bounding box center [692, 791] width 14 height 14
click at [604, 787] on icon at bounding box center [602, 791] width 14 height 14
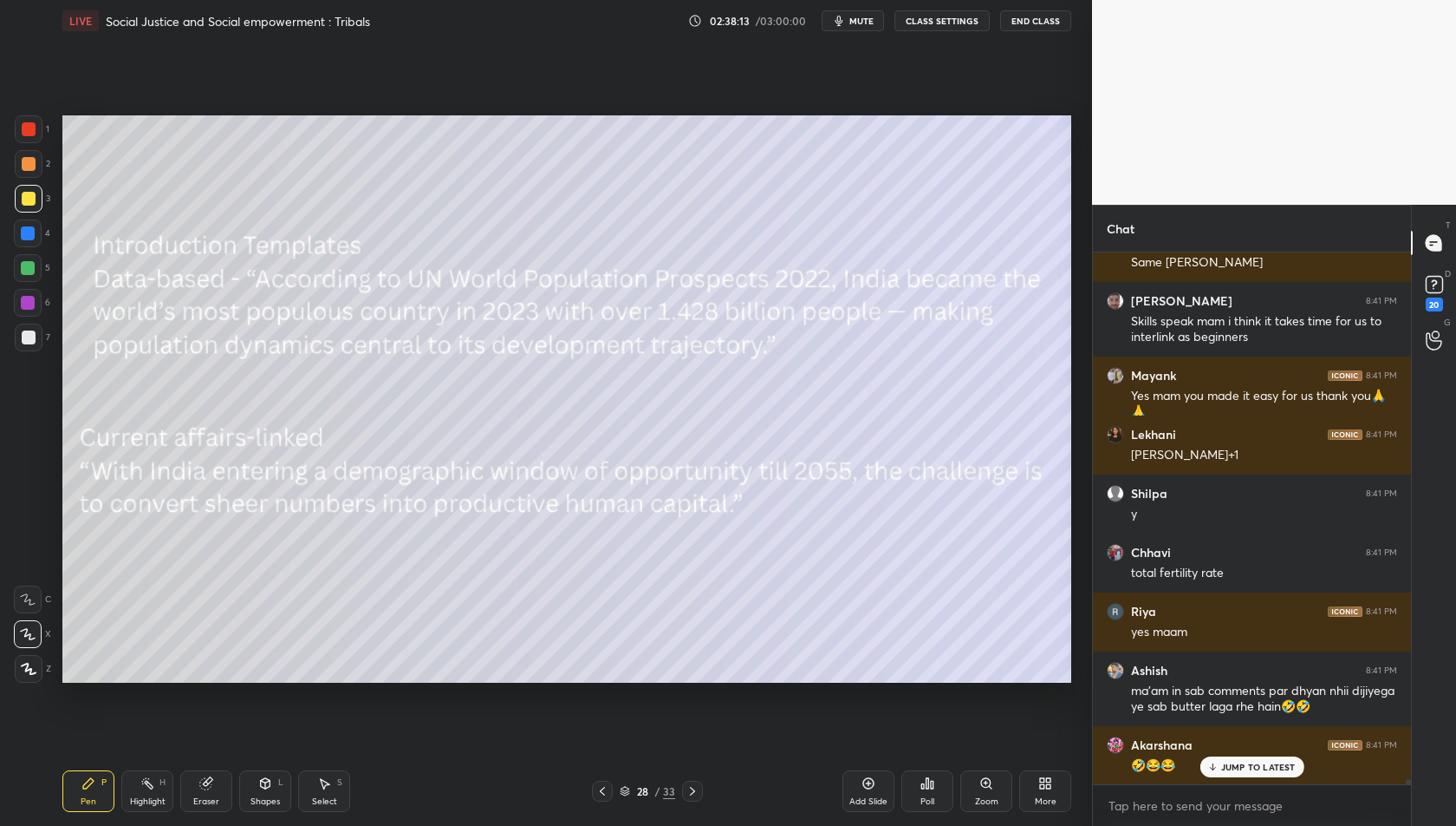
click at [608, 787] on icon at bounding box center [602, 791] width 14 height 14
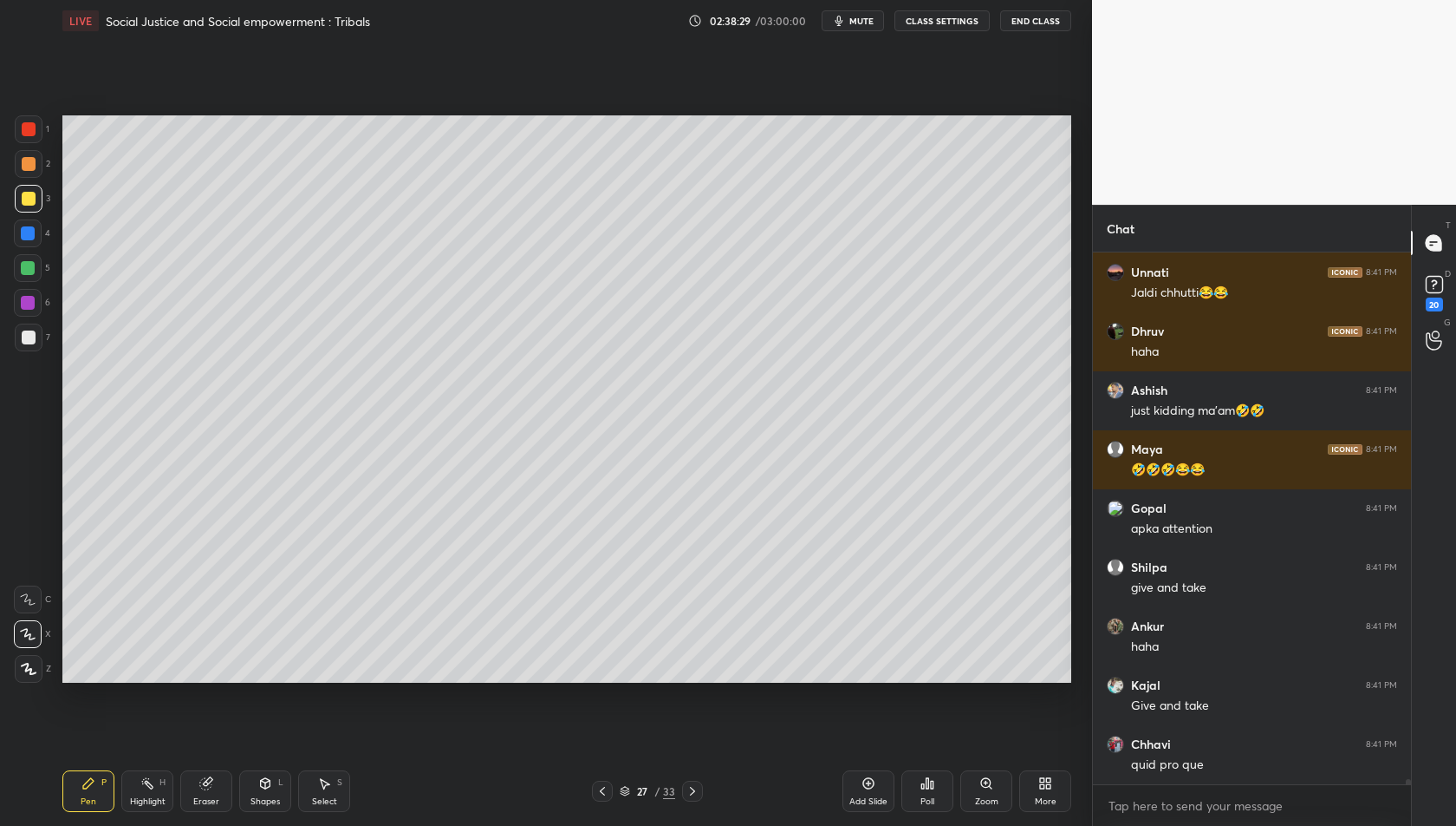
scroll to position [54977, 0]
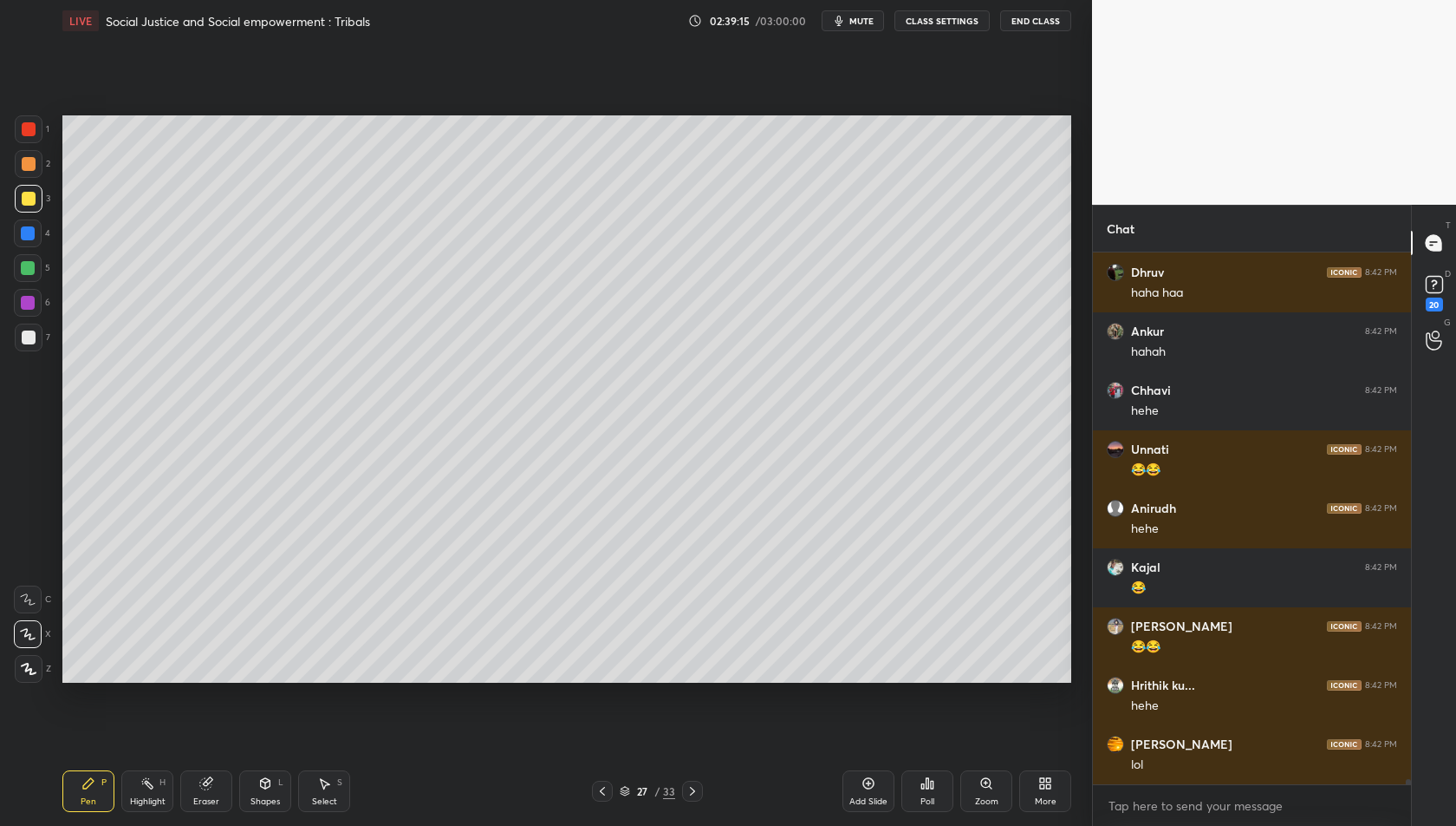
click at [696, 795] on icon at bounding box center [692, 791] width 14 height 14
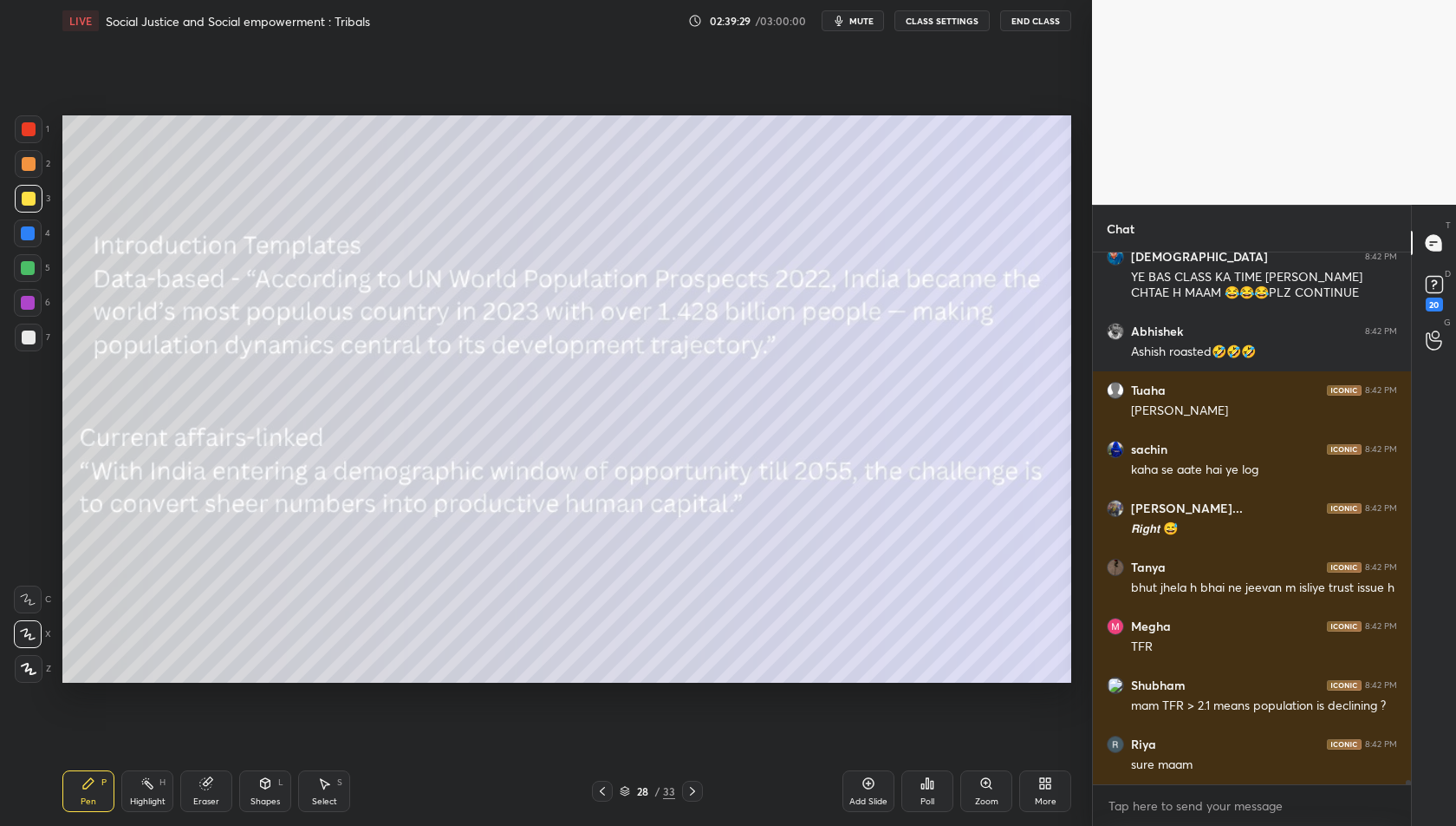
click at [602, 792] on icon at bounding box center [602, 791] width 14 height 14
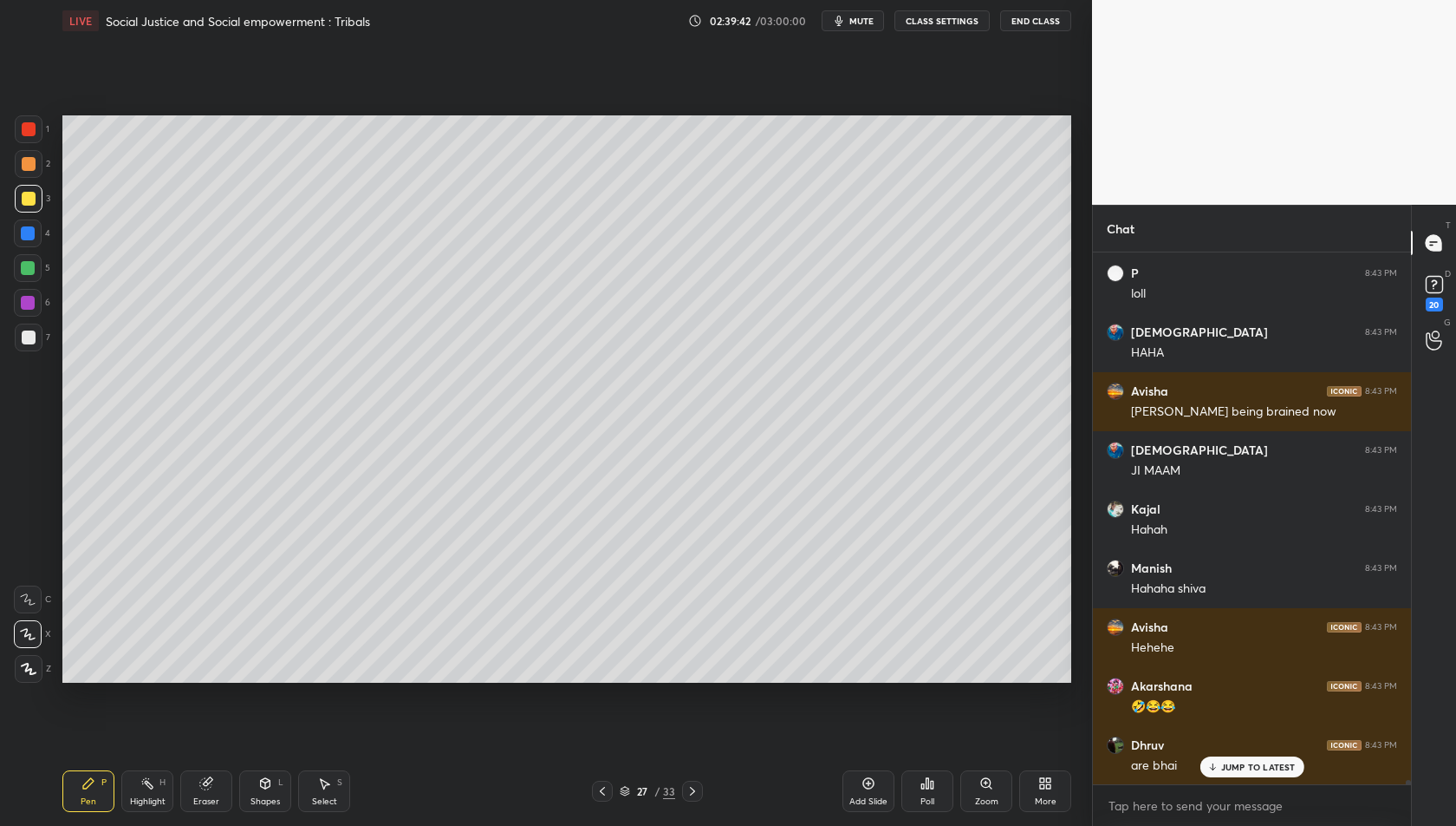
click at [602, 793] on icon at bounding box center [602, 791] width 14 height 14
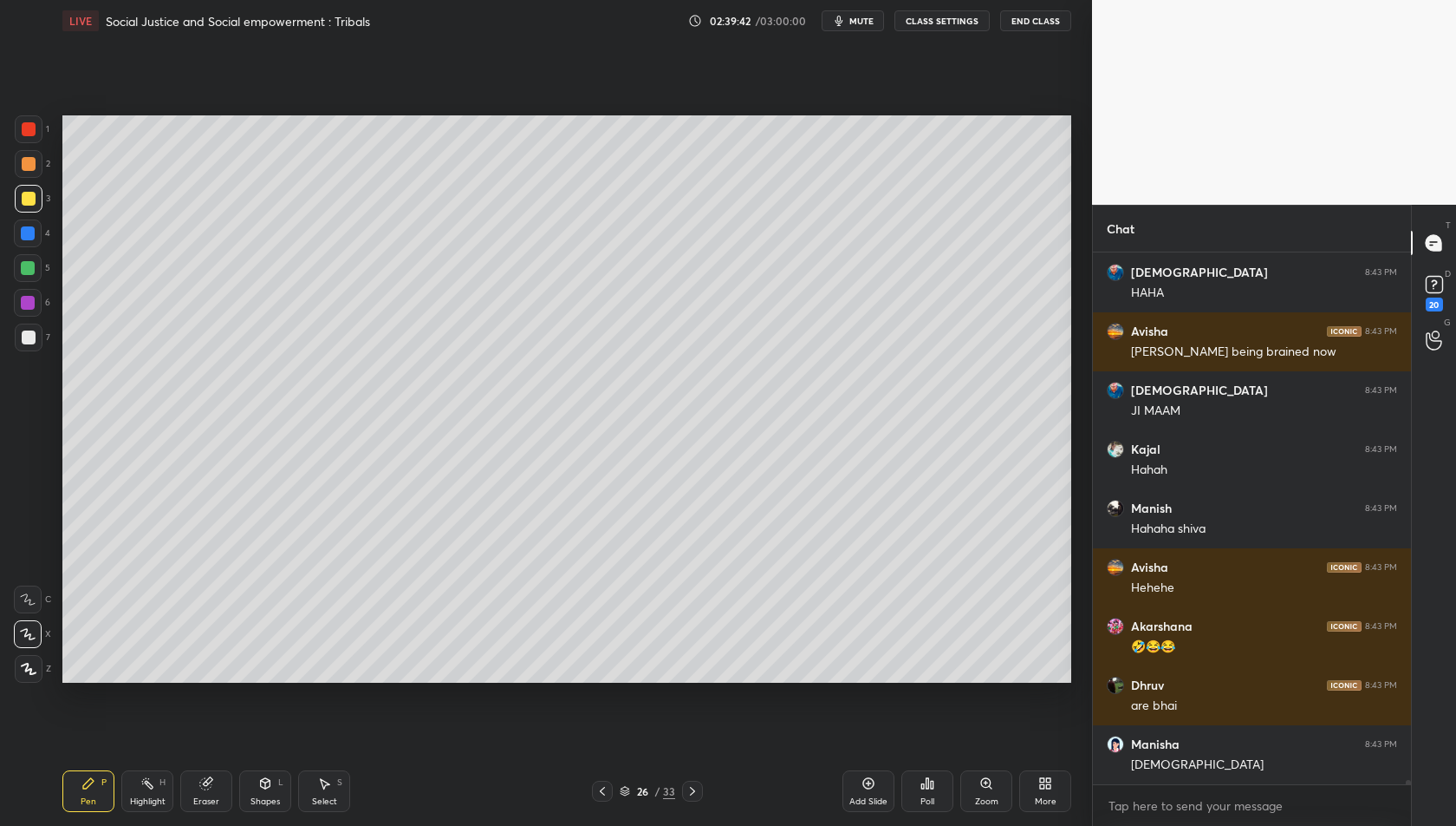
click at [602, 793] on icon at bounding box center [602, 791] width 14 height 14
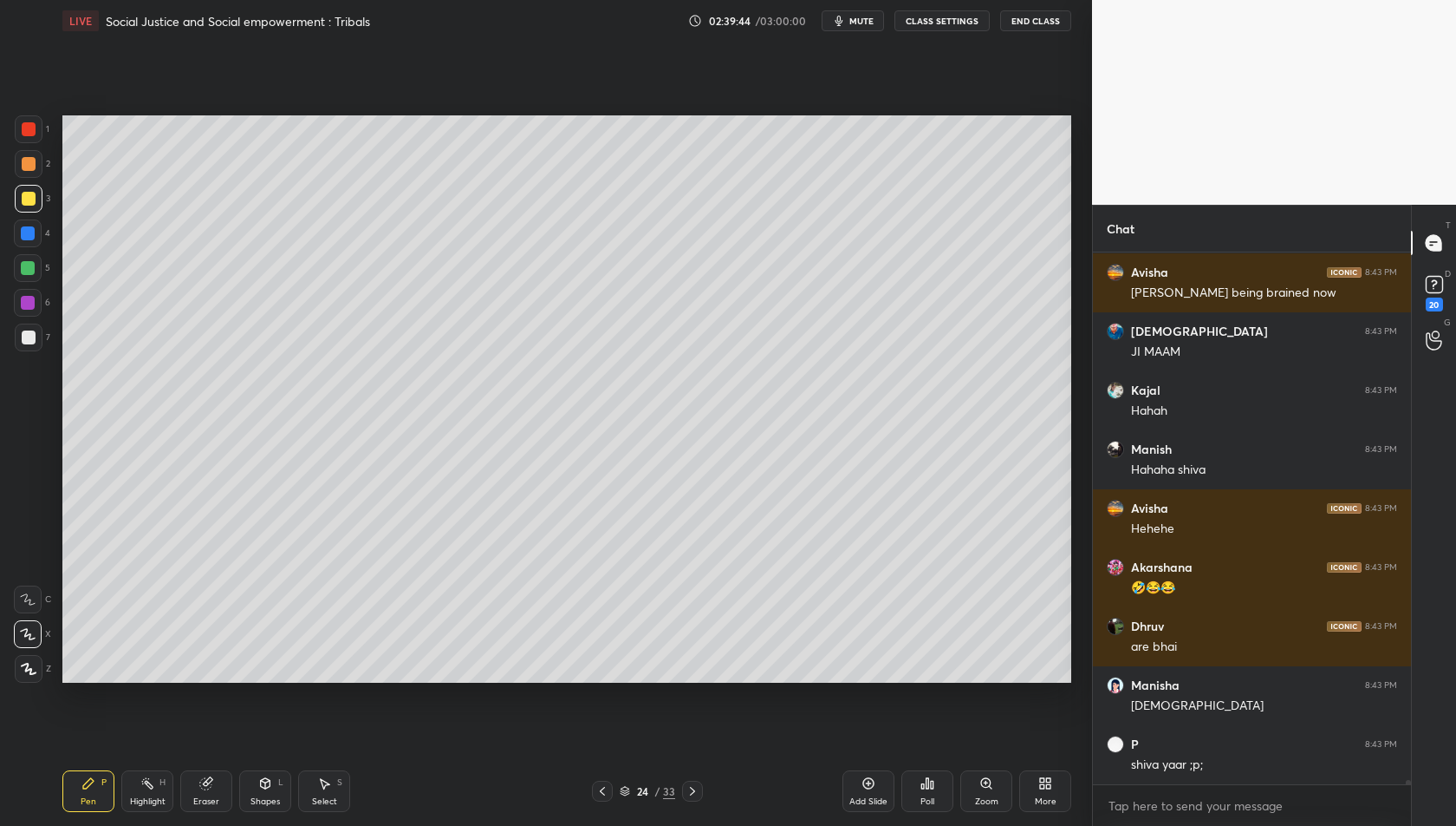
click at [602, 793] on icon at bounding box center [602, 791] width 14 height 14
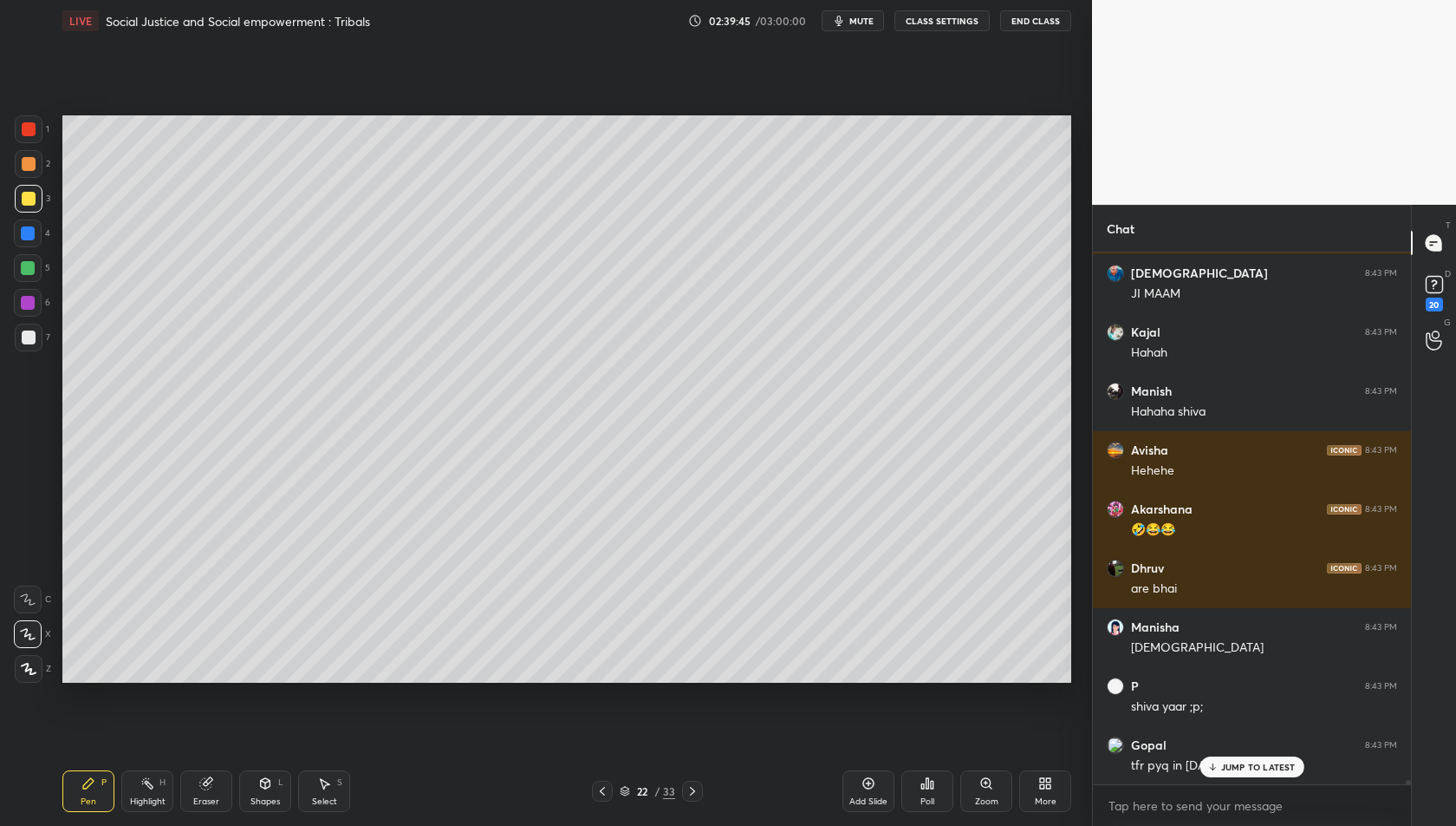
click at [602, 793] on icon at bounding box center [602, 791] width 14 height 14
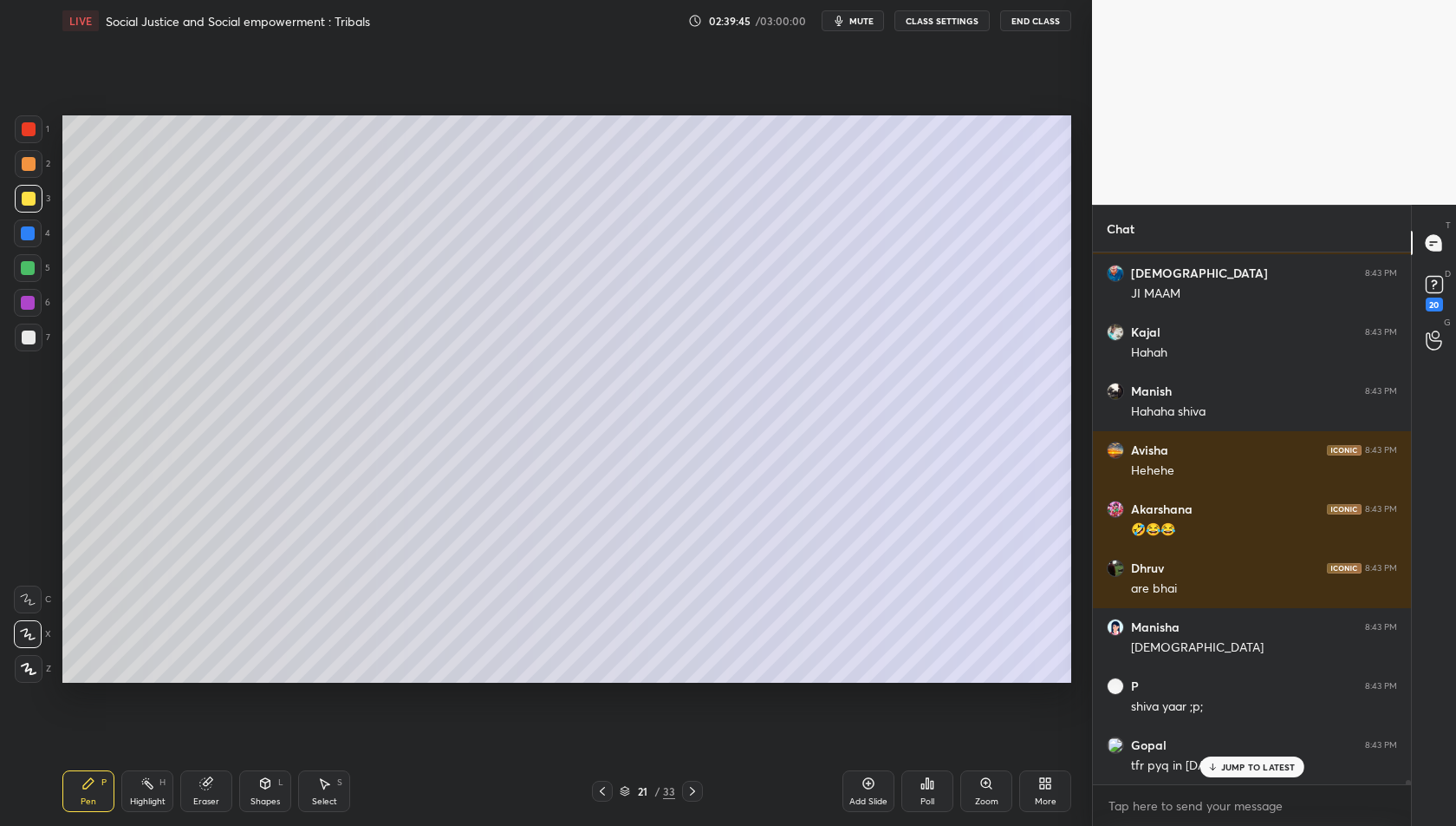
click at [602, 793] on icon at bounding box center [602, 791] width 14 height 14
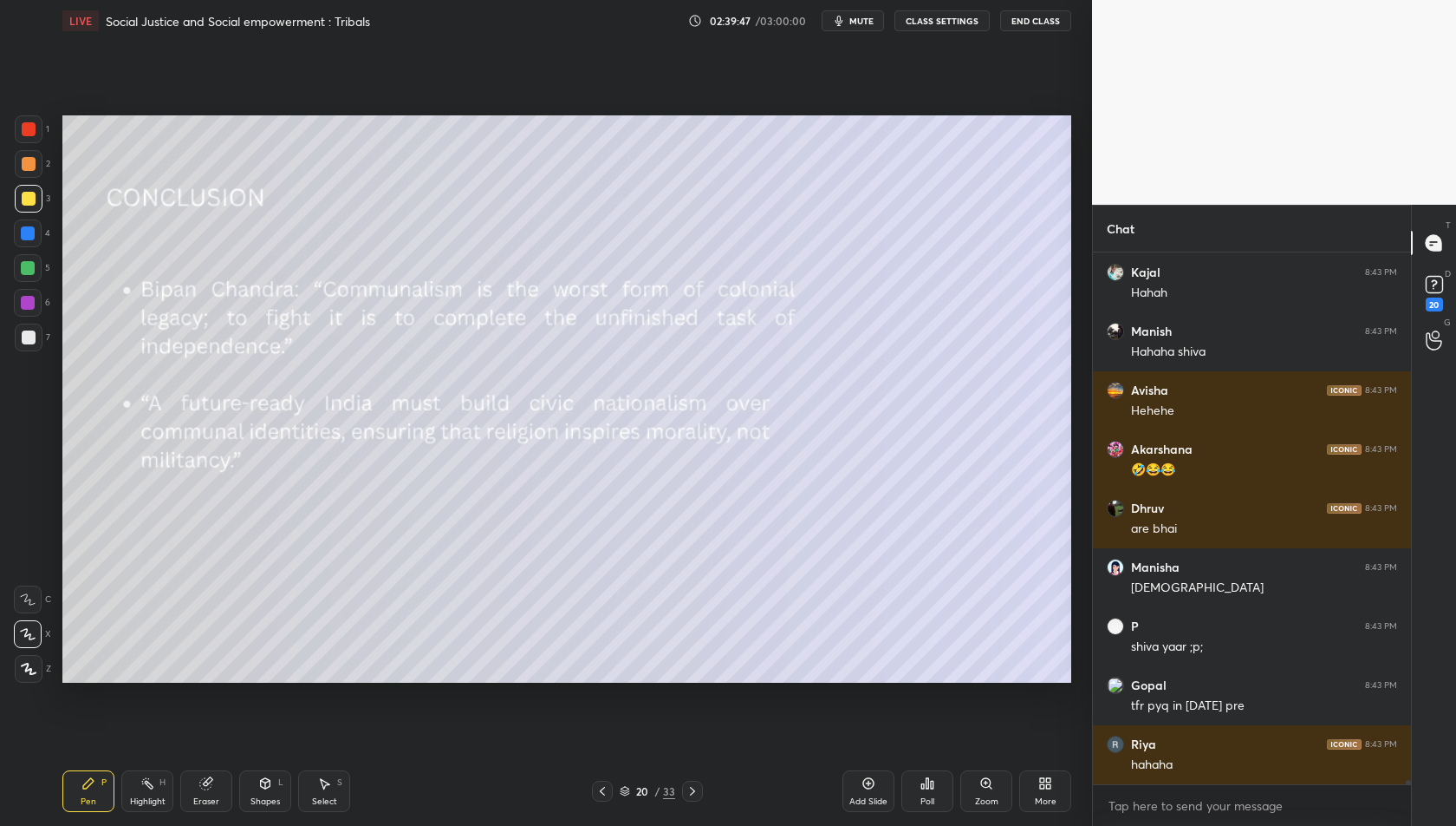
click at [694, 793] on icon at bounding box center [692, 791] width 14 height 14
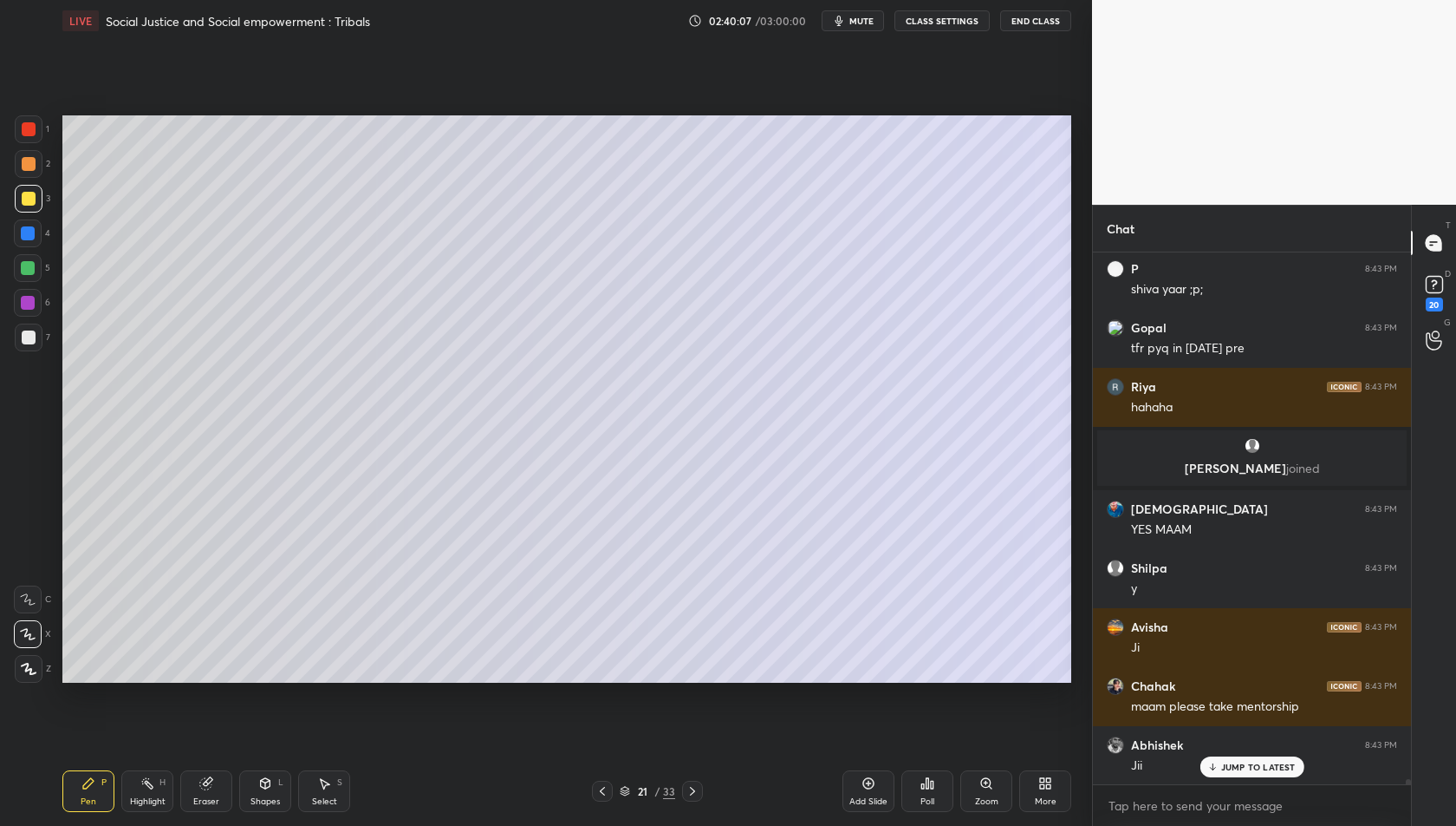
scroll to position [55334, 0]
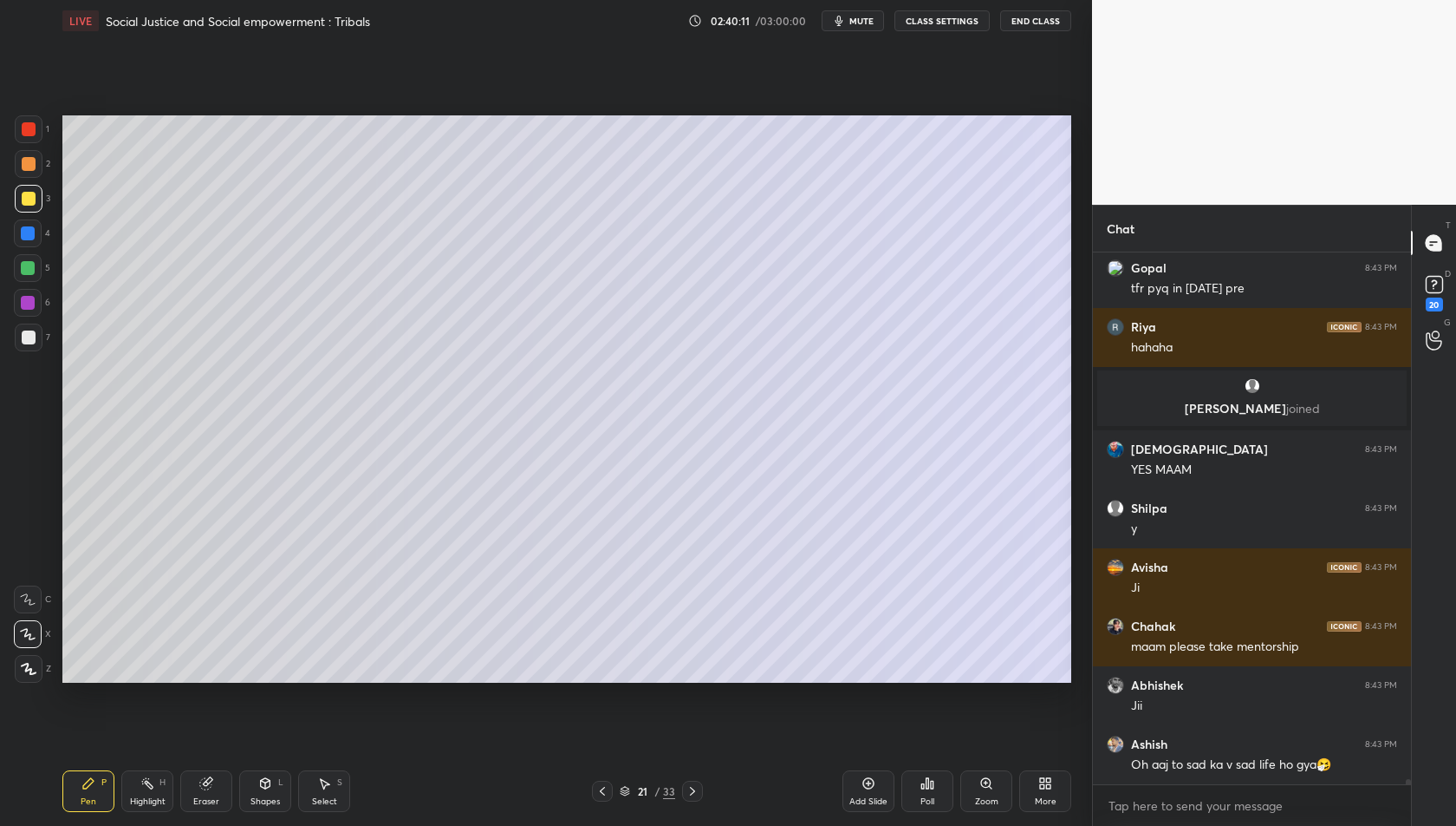
click at [690, 791] on icon at bounding box center [692, 791] width 14 height 14
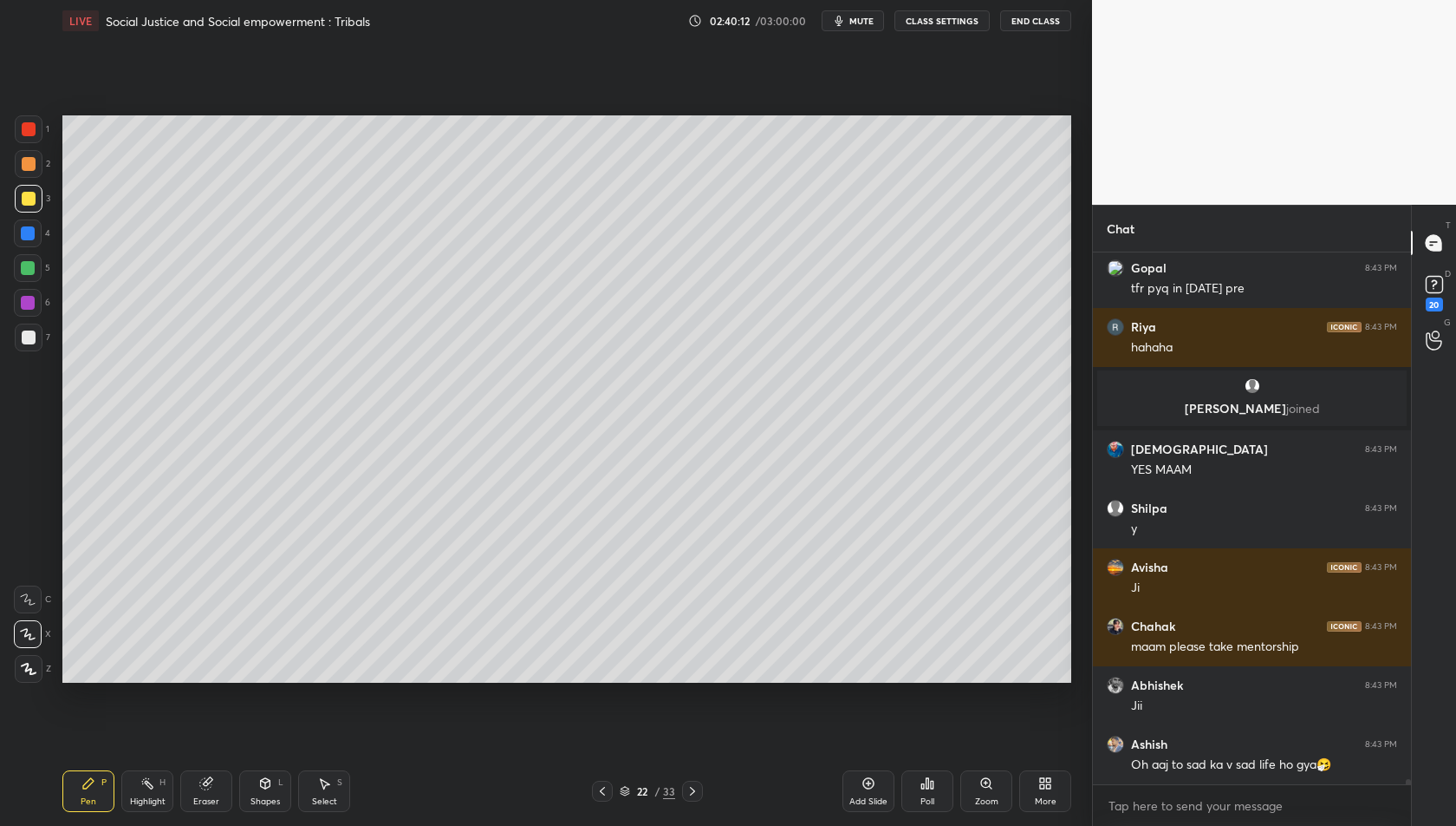
click at [690, 791] on icon at bounding box center [692, 791] width 14 height 14
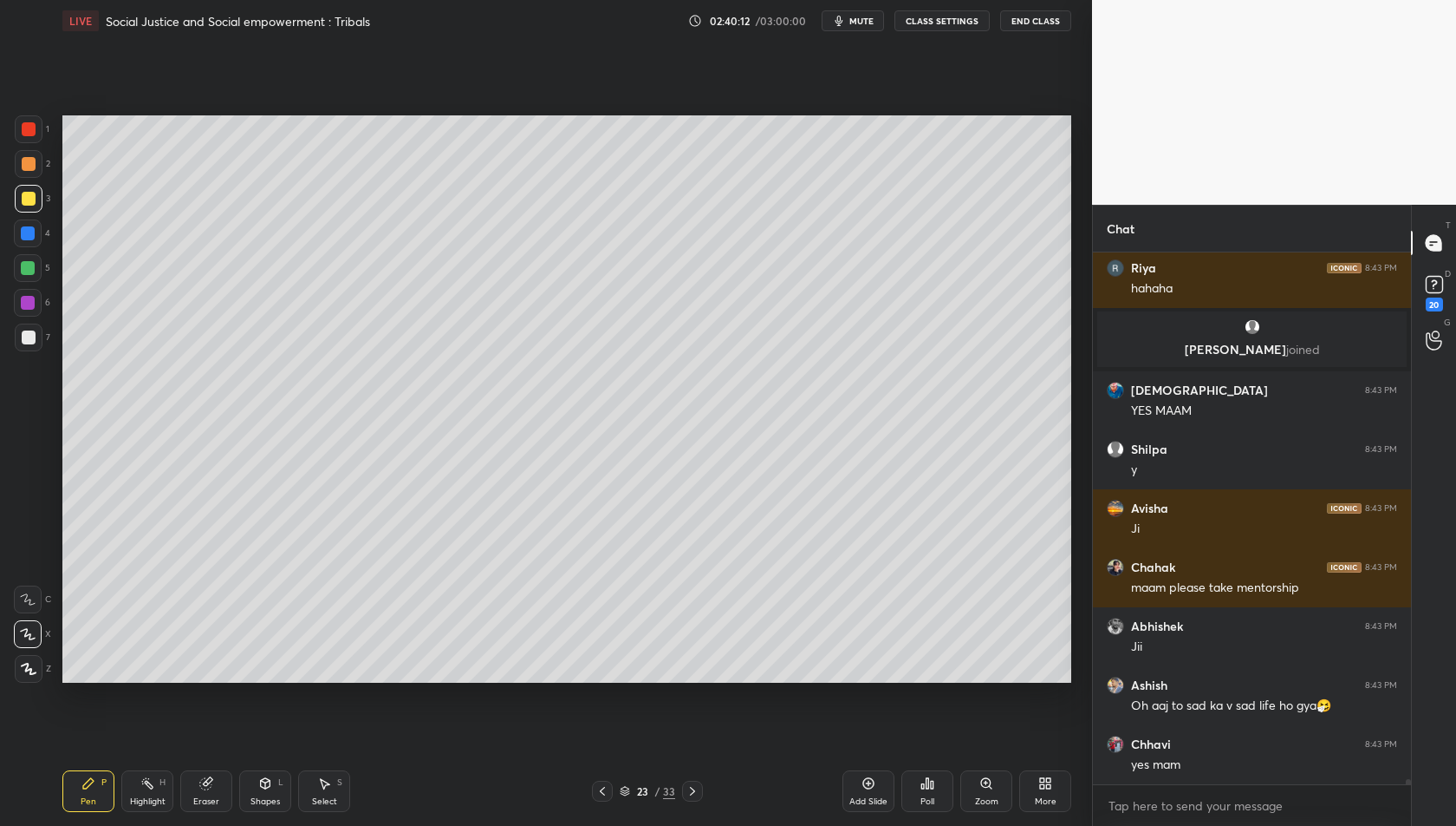
click at [690, 791] on icon at bounding box center [692, 791] width 14 height 14
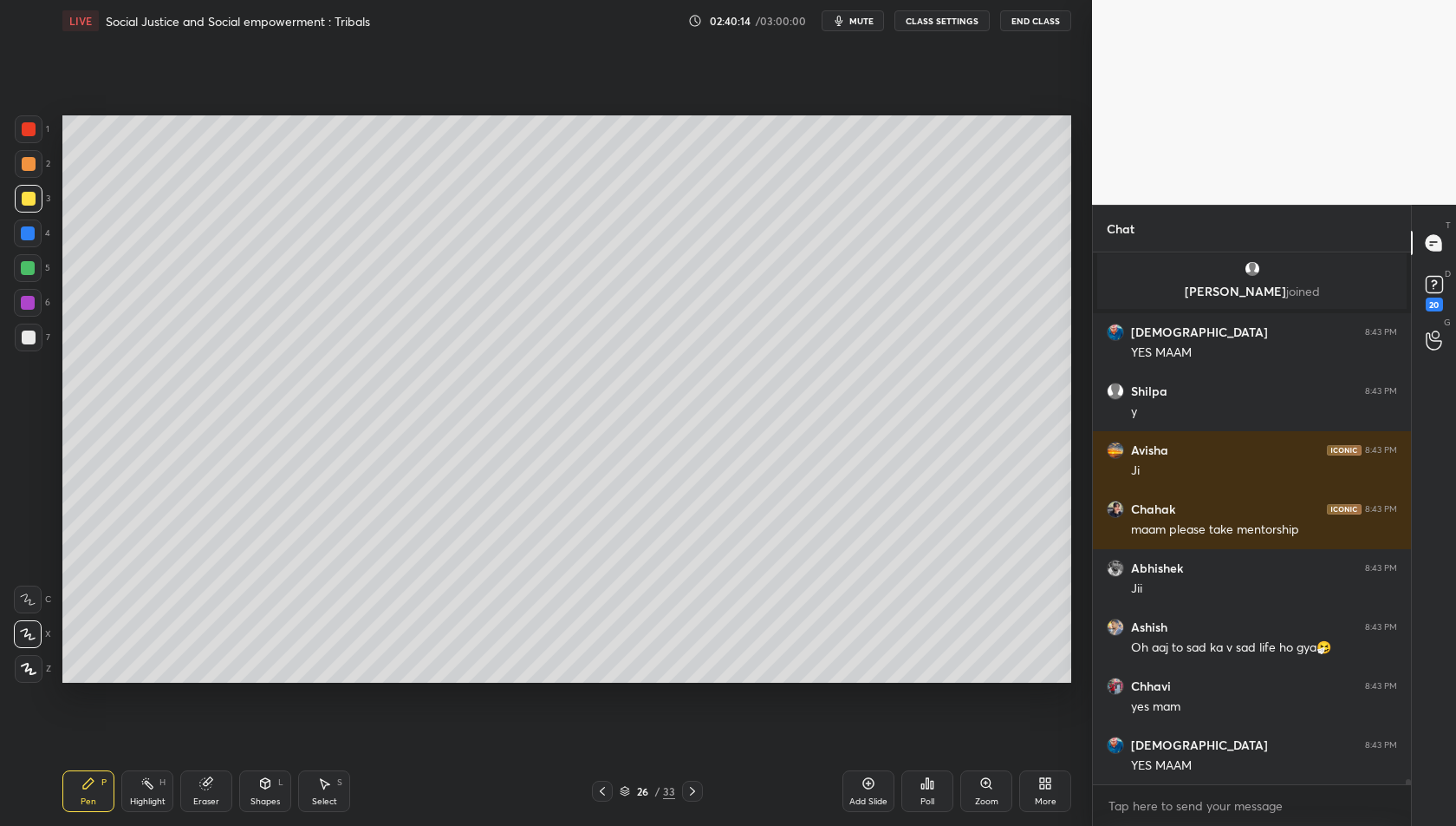
click at [690, 791] on icon at bounding box center [692, 791] width 14 height 14
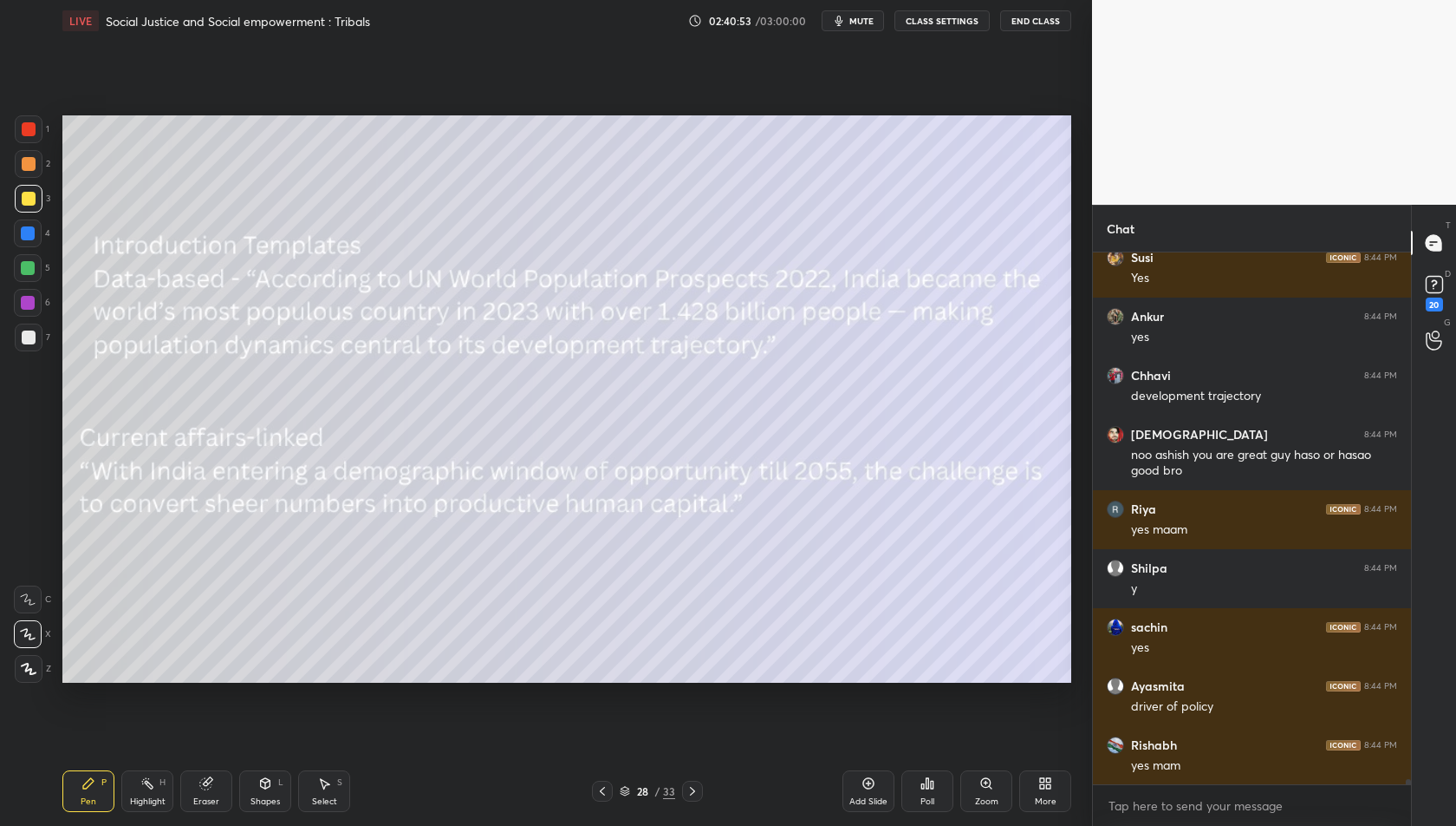
scroll to position [56517, 0]
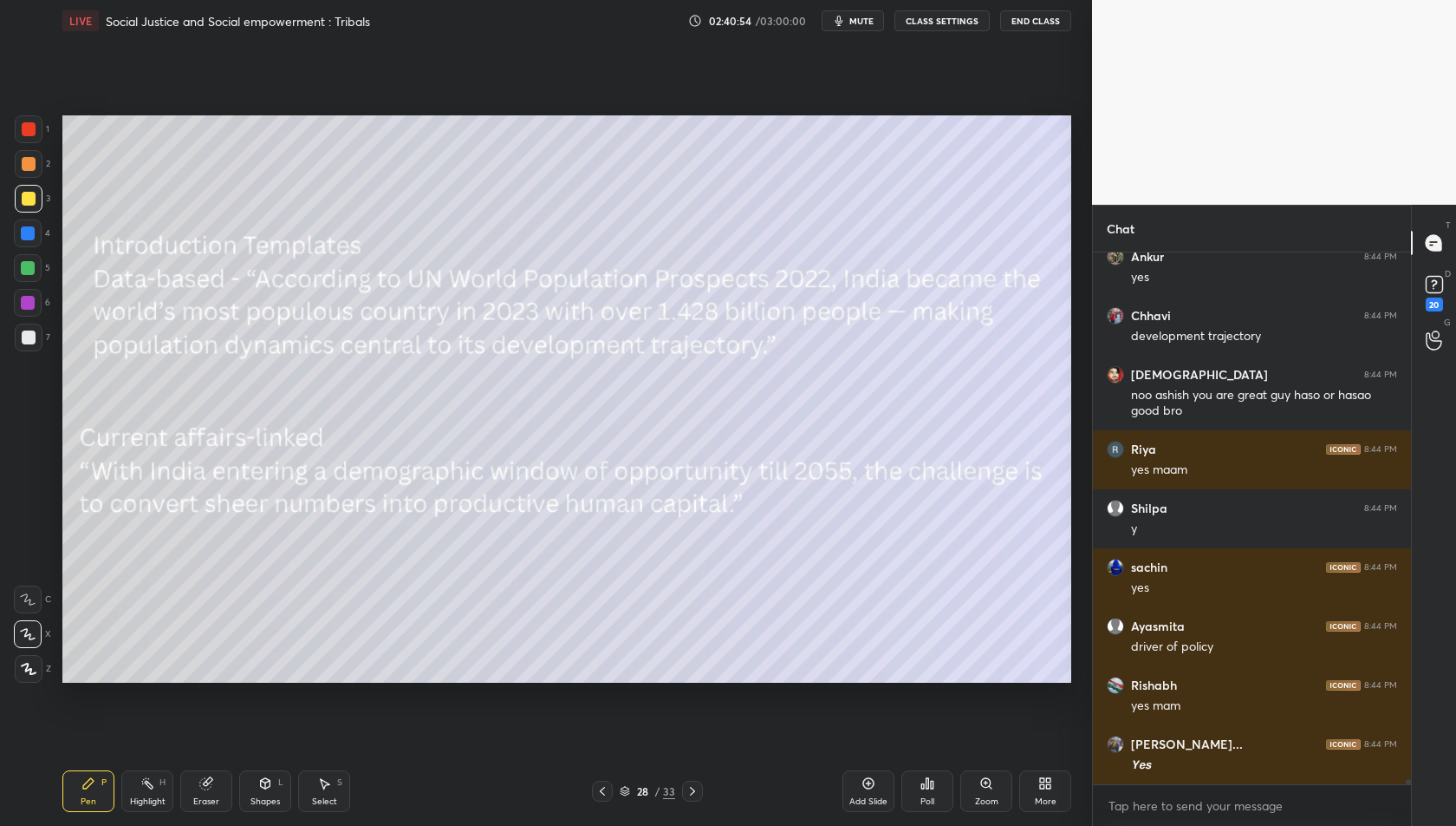
click at [32, 264] on div at bounding box center [27, 268] width 14 height 14
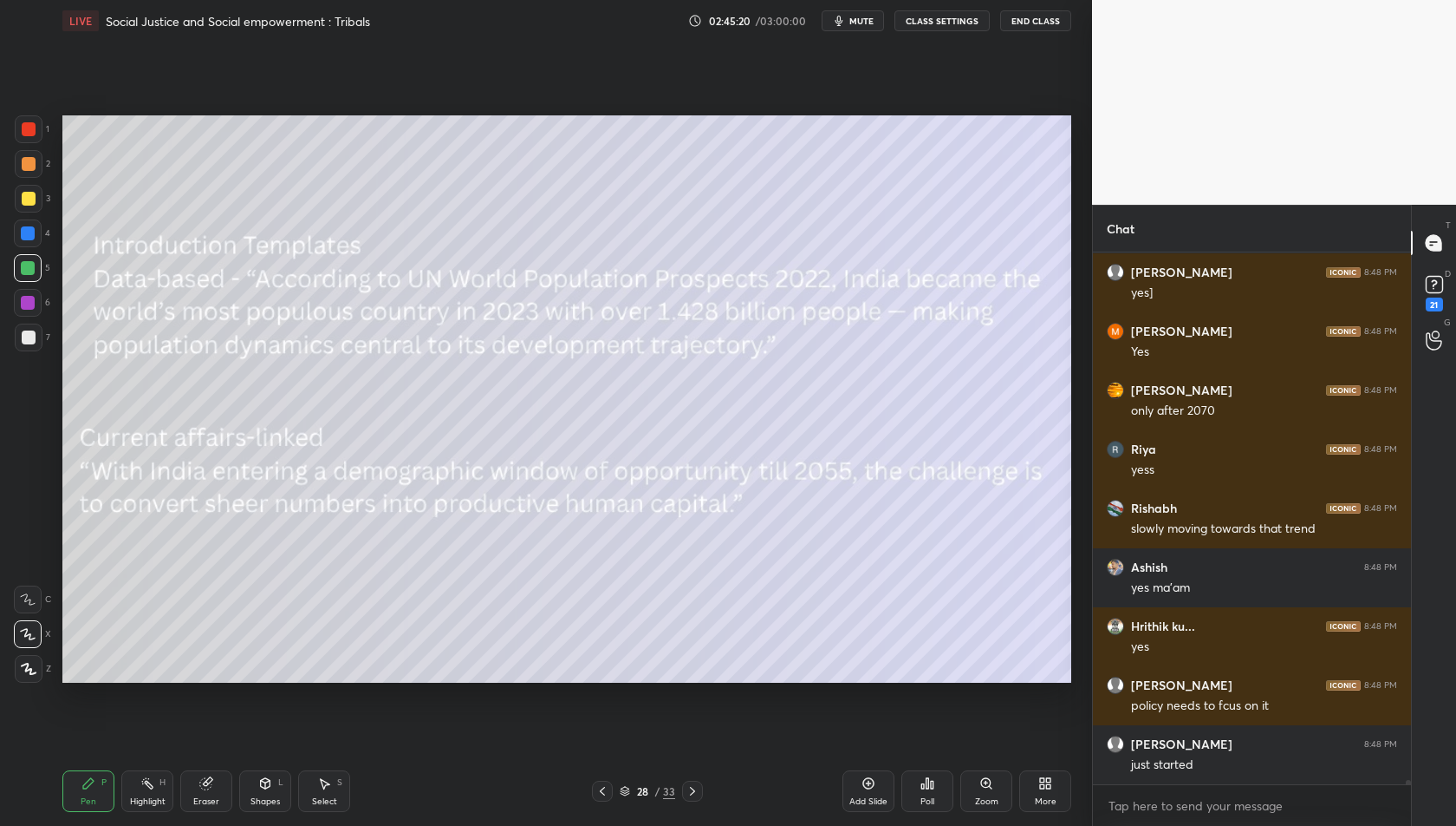
scroll to position [62834, 0]
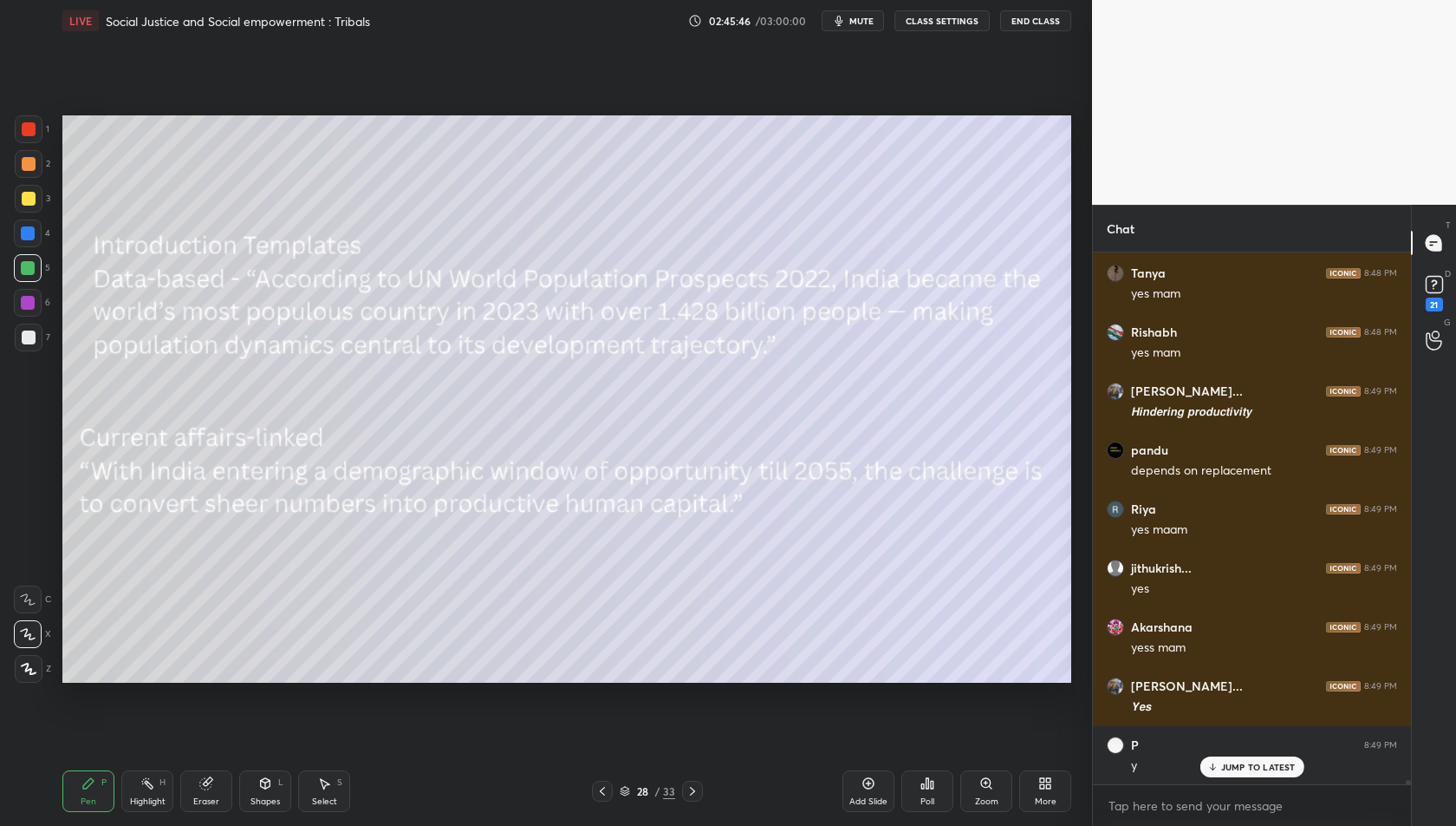
click at [877, 789] on div "Add Slide" at bounding box center [868, 791] width 52 height 42
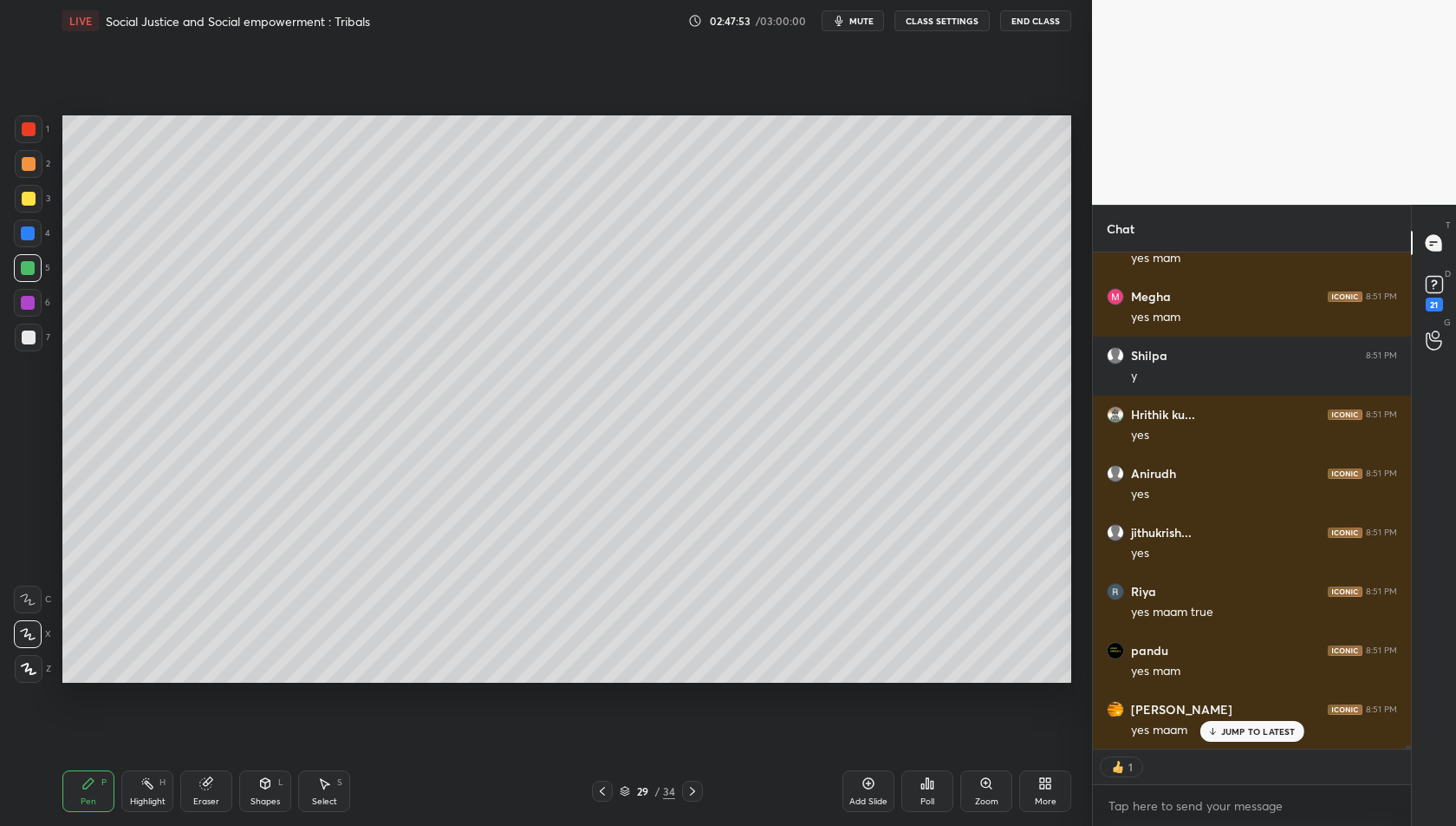
scroll to position [66973, 0]
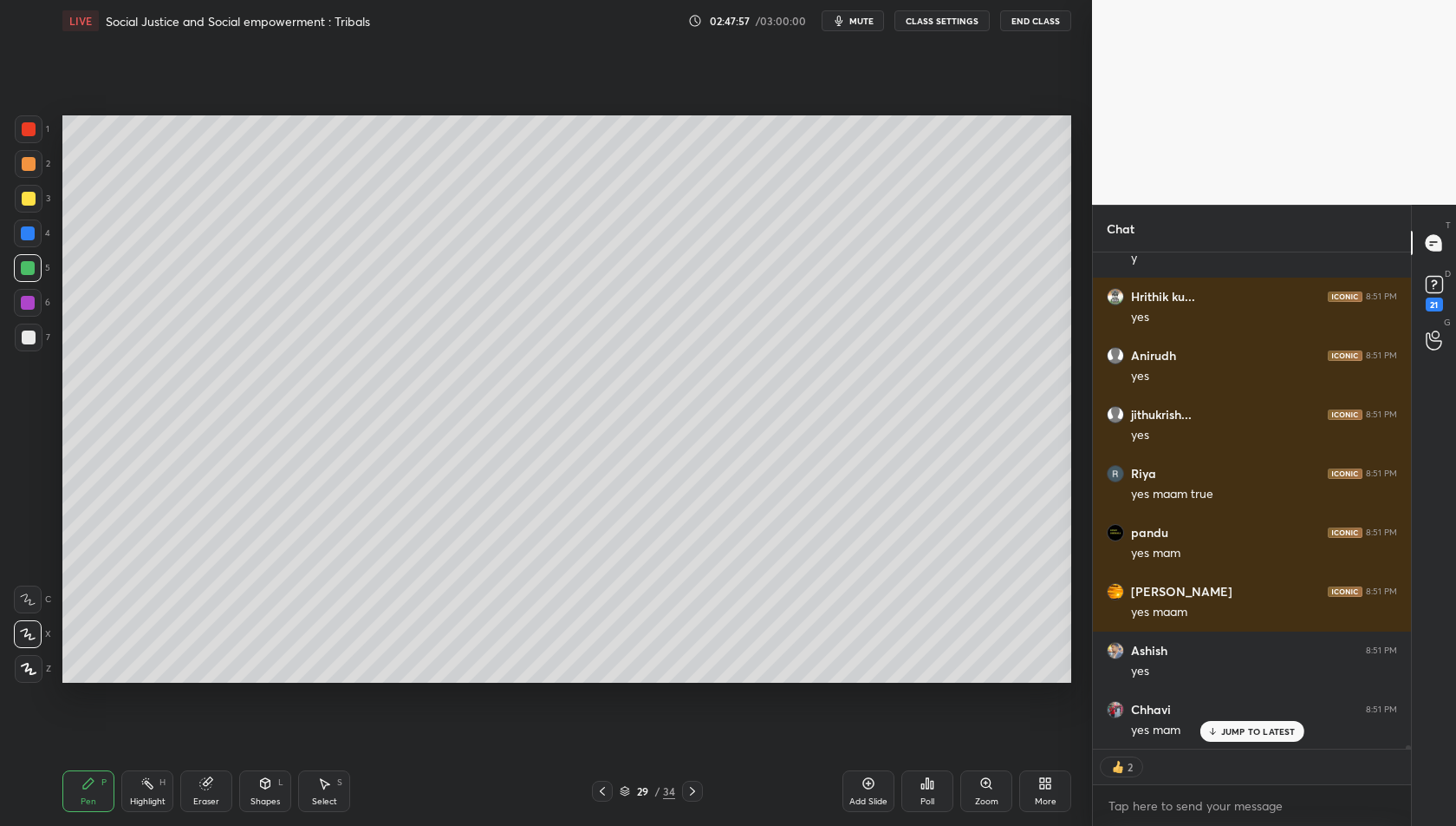
click at [602, 794] on icon at bounding box center [602, 791] width 14 height 14
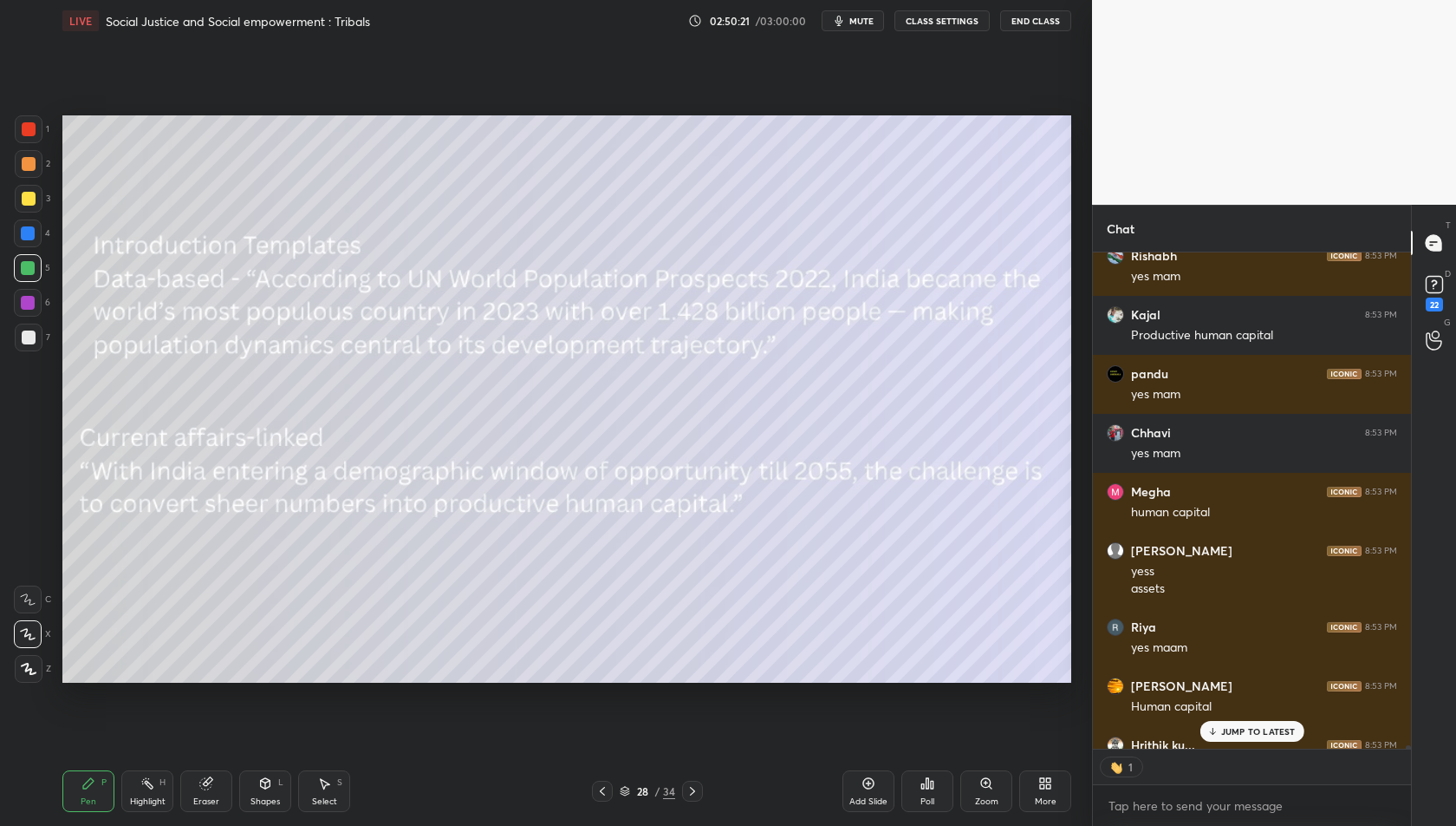
scroll to position [6, 6]
click at [687, 793] on icon at bounding box center [692, 791] width 14 height 14
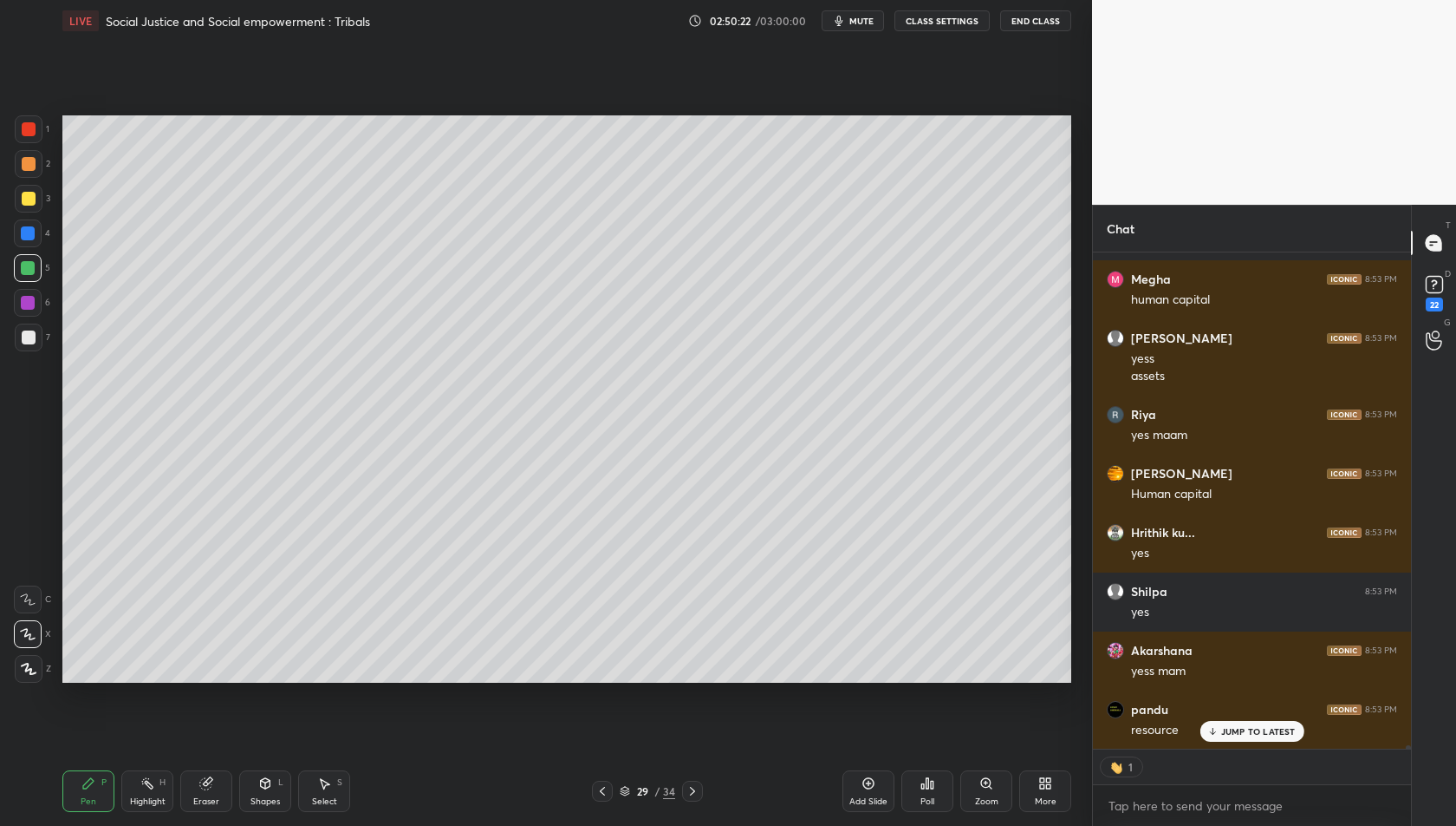
click at [687, 793] on icon at bounding box center [692, 791] width 14 height 14
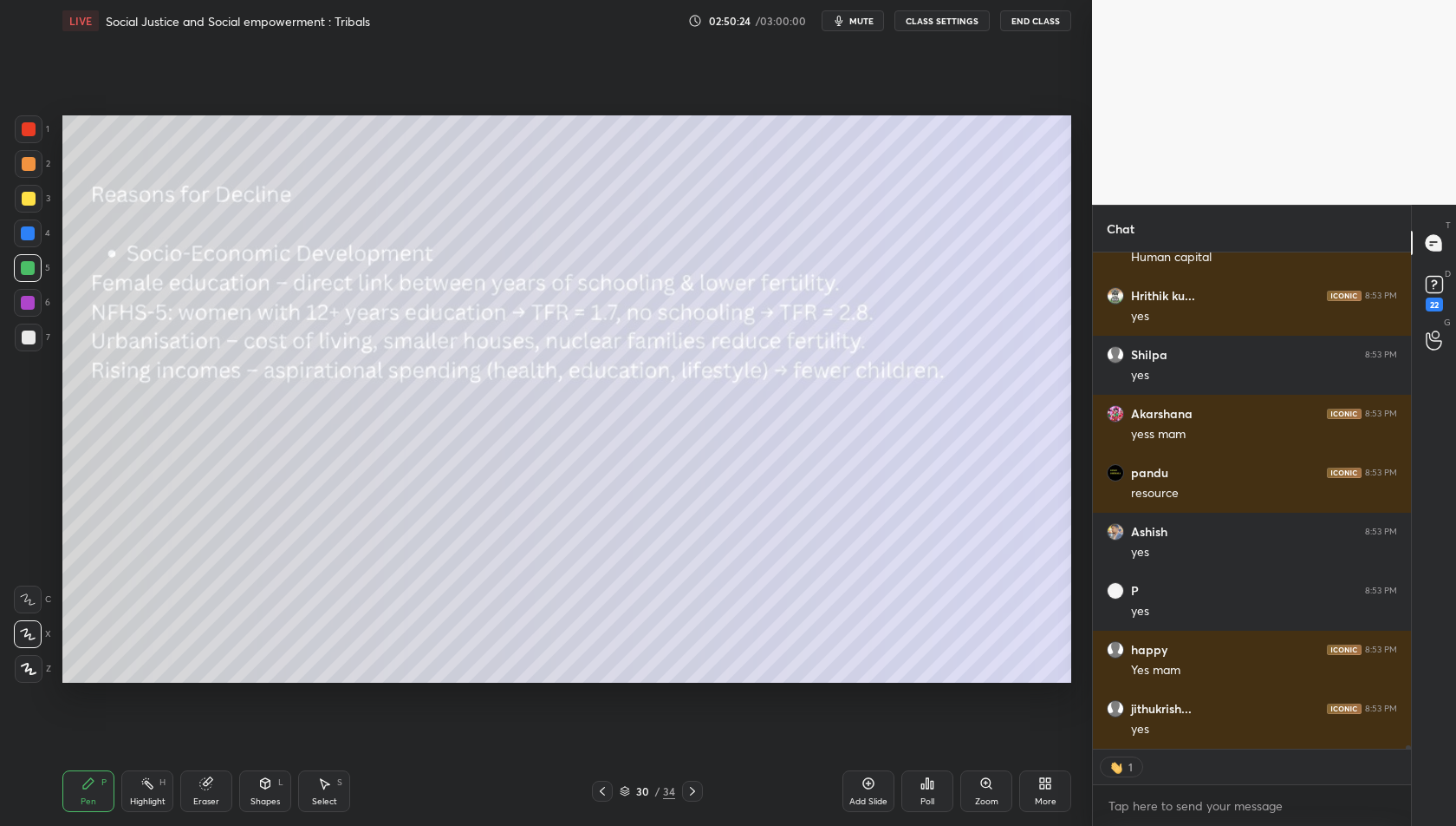
scroll to position [68816, 0]
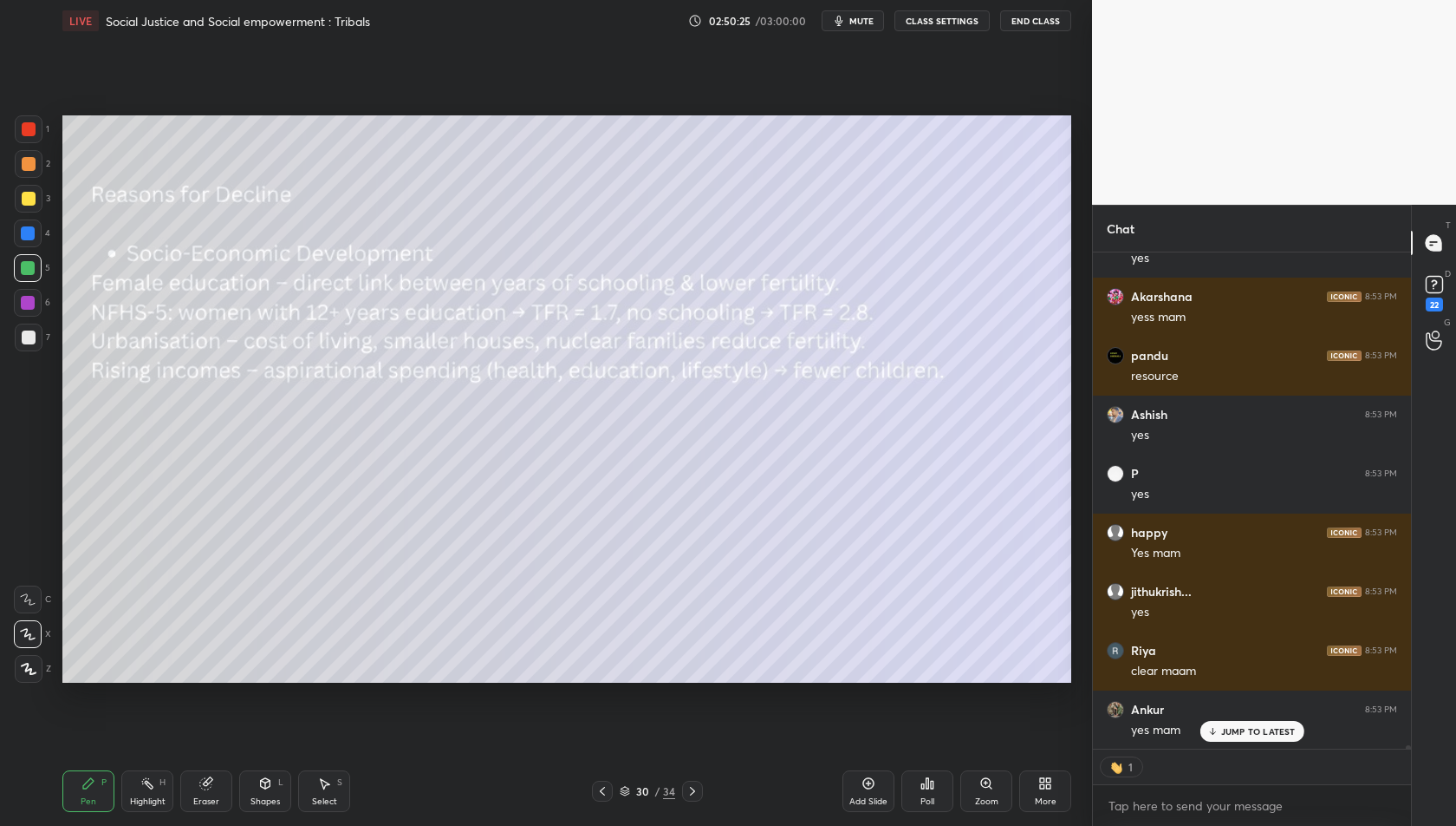
click at [599, 790] on icon at bounding box center [602, 791] width 14 height 14
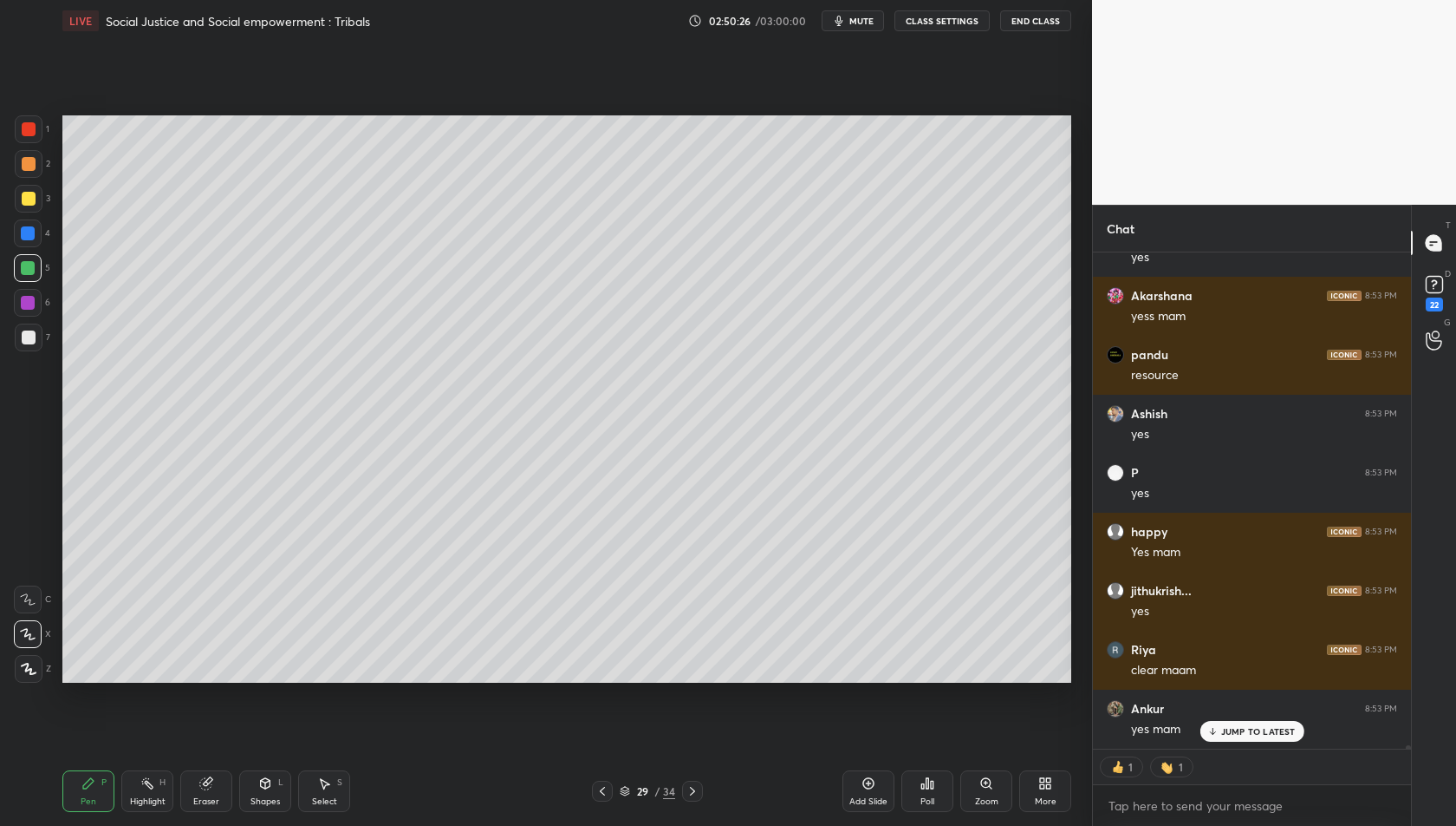
click at [876, 782] on div "Add Slide" at bounding box center [868, 791] width 52 height 42
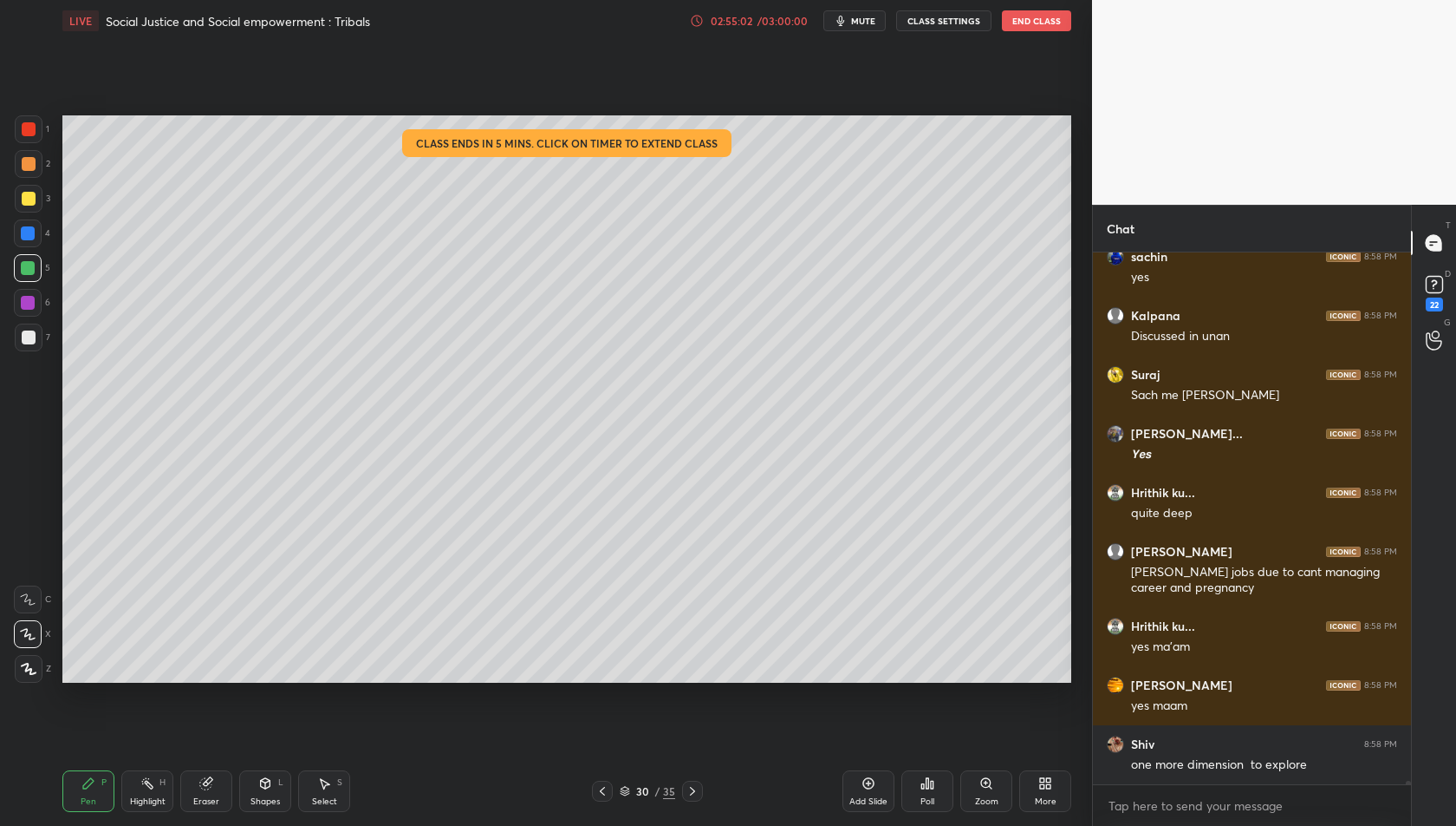
scroll to position [82844, 0]
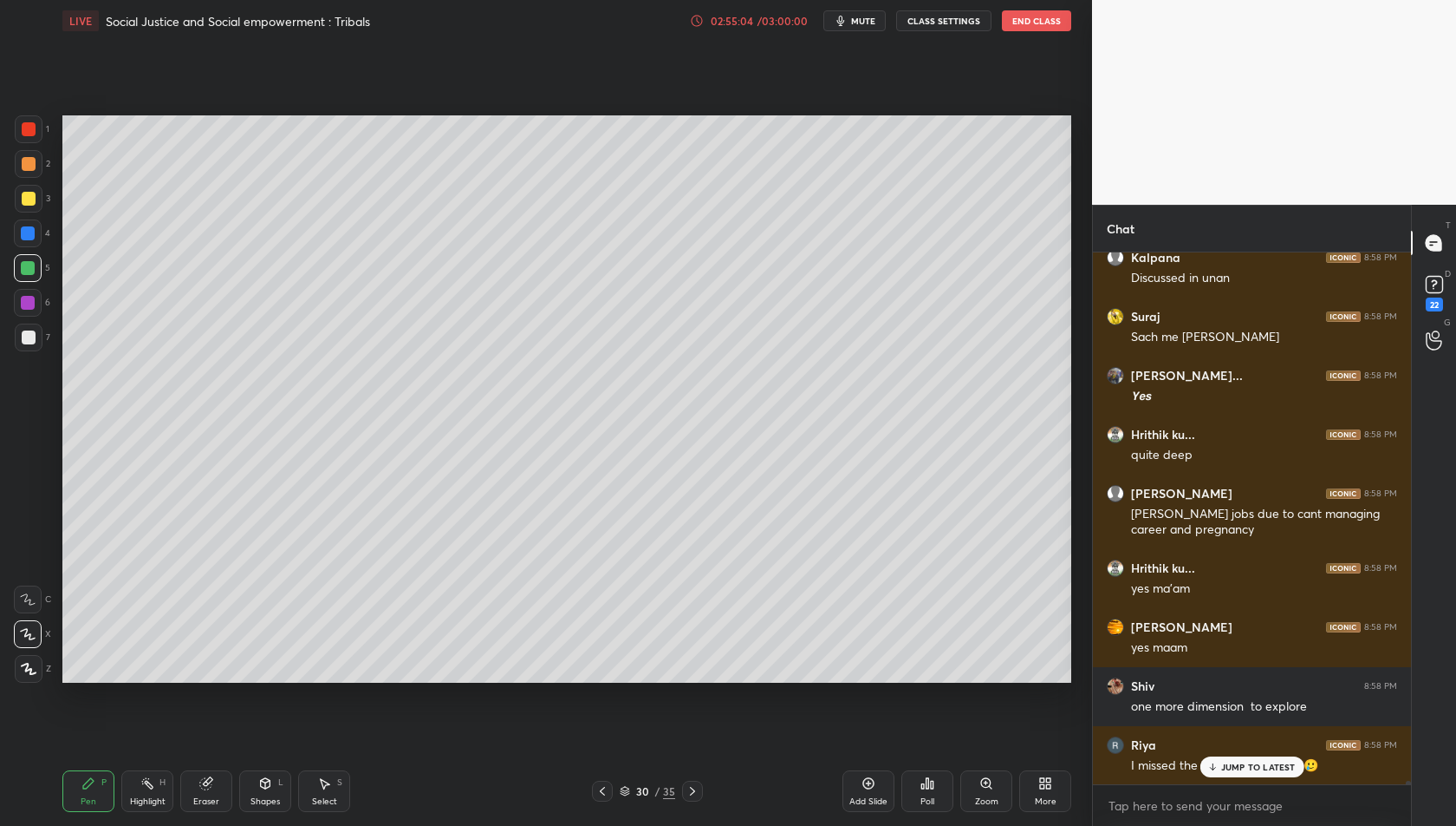
click at [1259, 768] on p "JUMP TO LATEST" at bounding box center [1258, 767] width 74 height 10
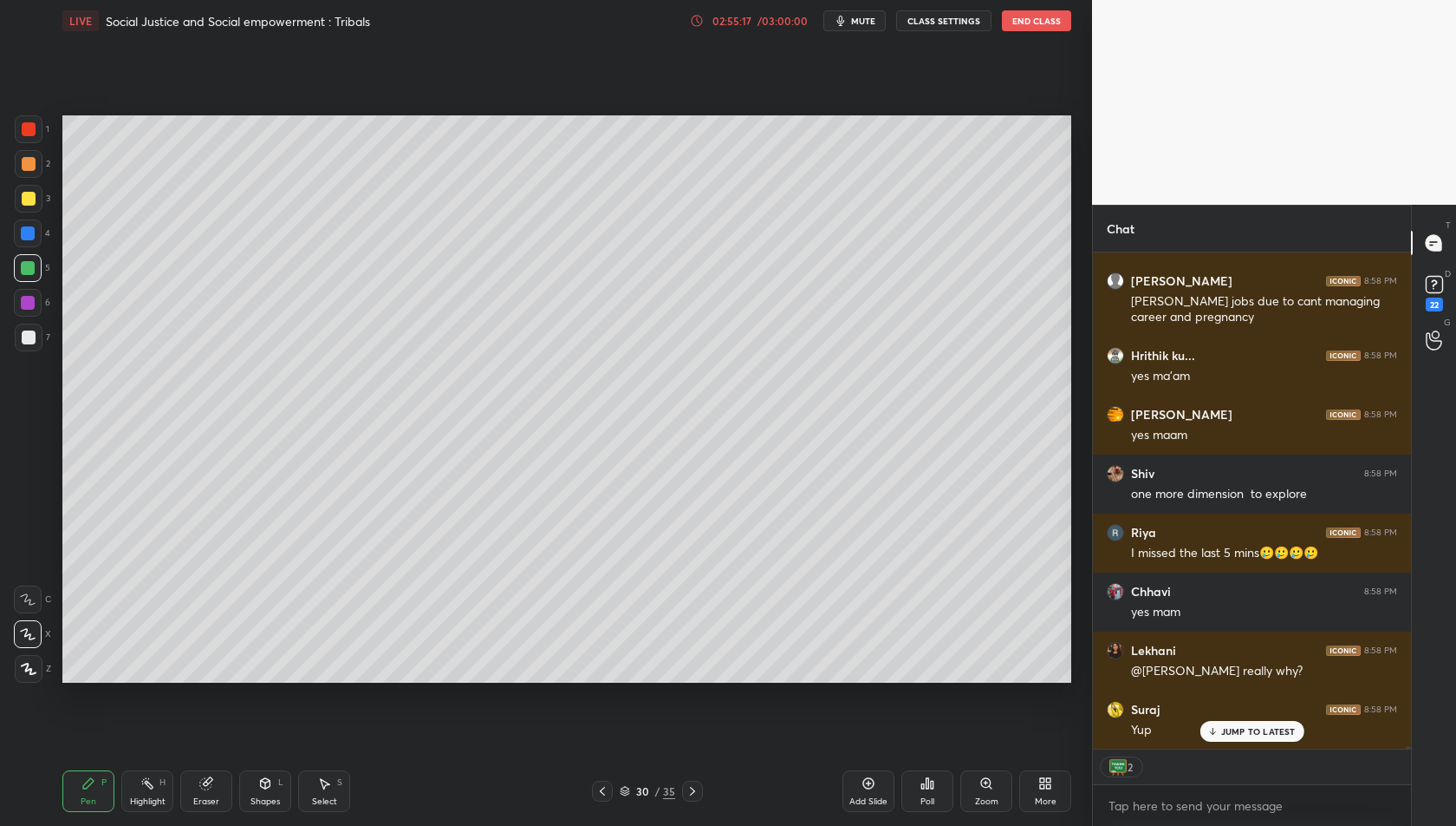
scroll to position [83191, 0]
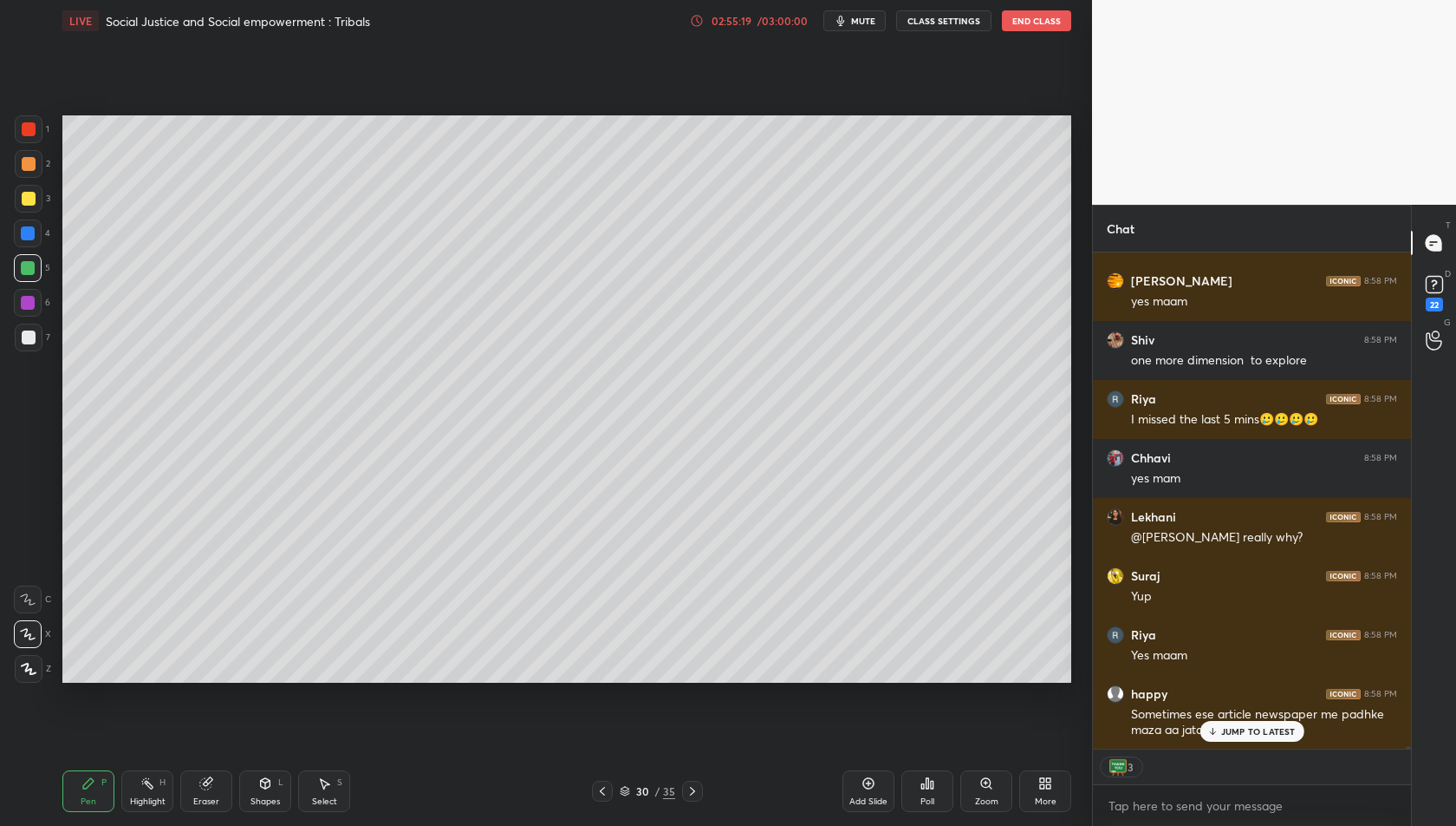
click at [1257, 734] on p "JUMP TO LATEST" at bounding box center [1258, 730] width 74 height 10
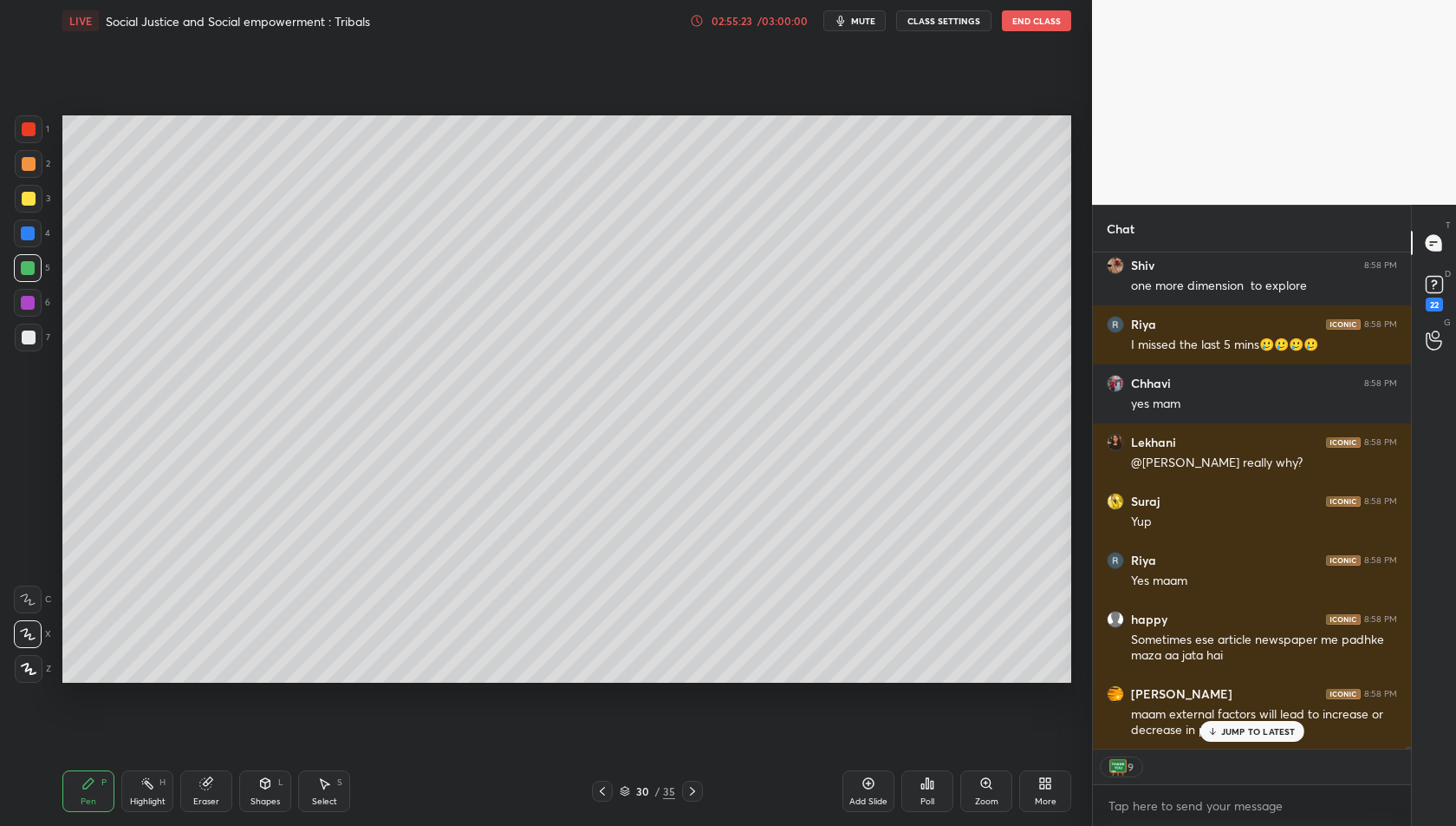
click at [602, 790] on icon at bounding box center [603, 791] width 6 height 8
click at [600, 786] on icon at bounding box center [602, 791] width 14 height 14
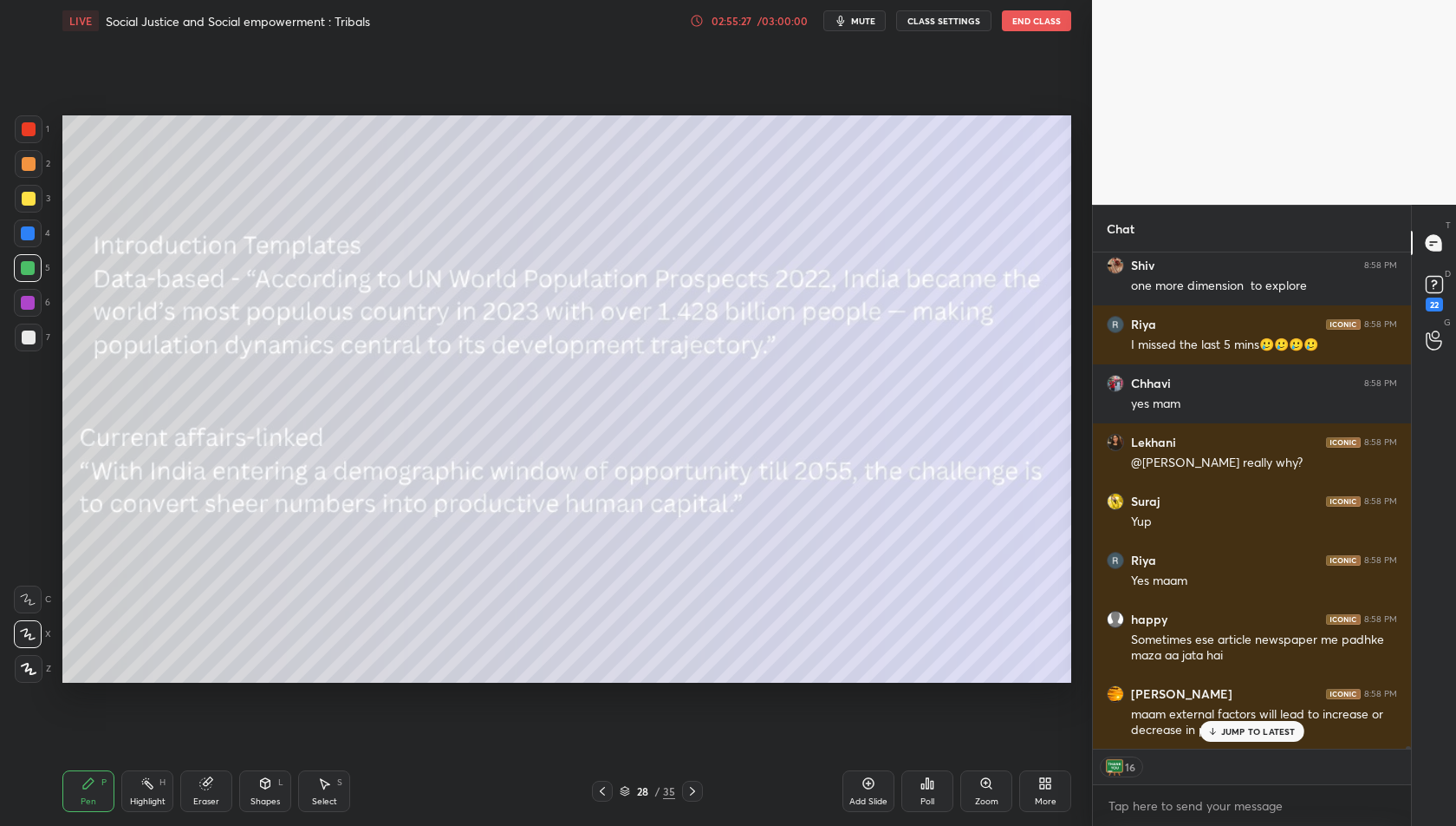
scroll to position [83324, 0]
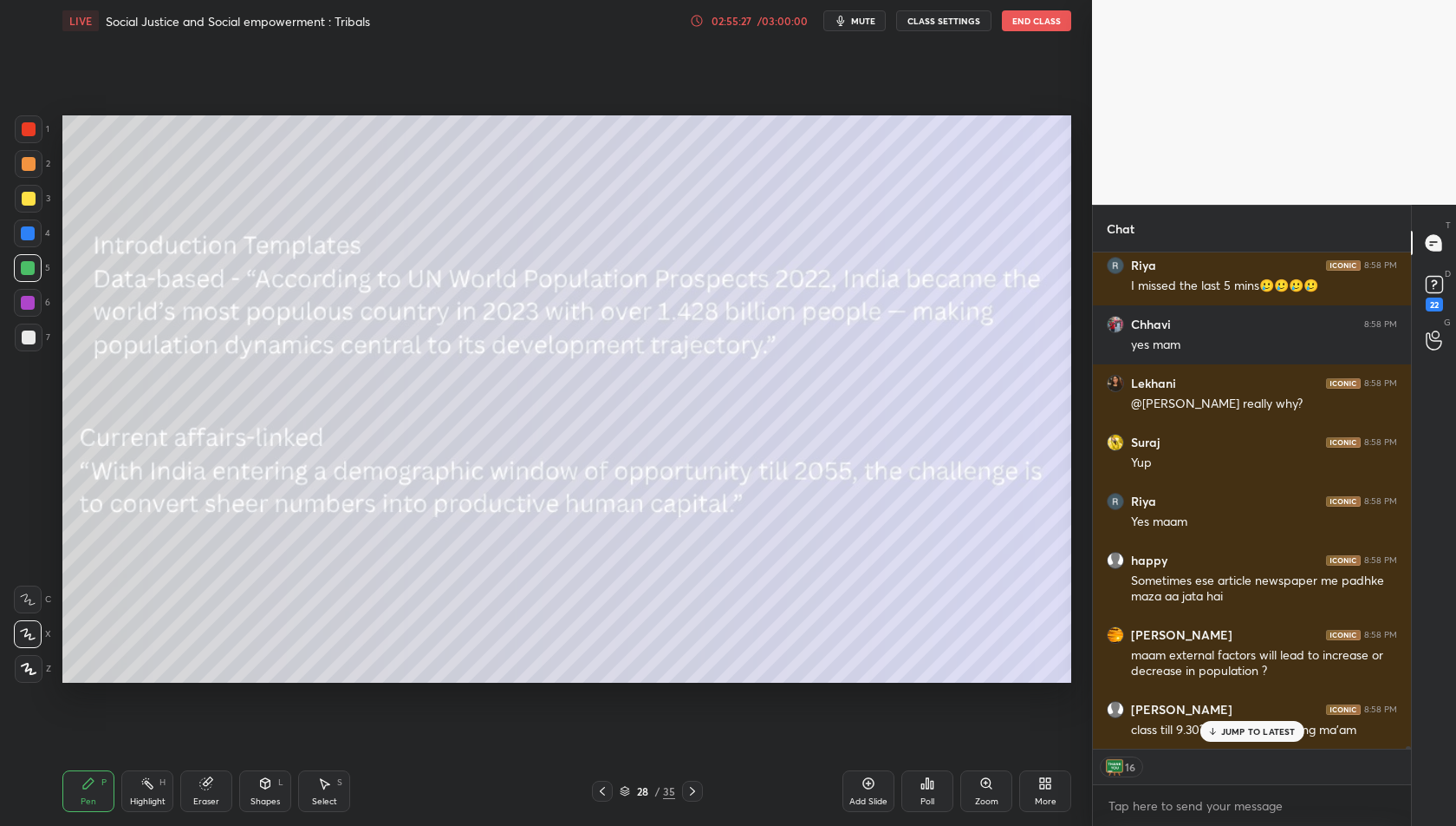
click at [600, 786] on icon at bounding box center [602, 791] width 14 height 14
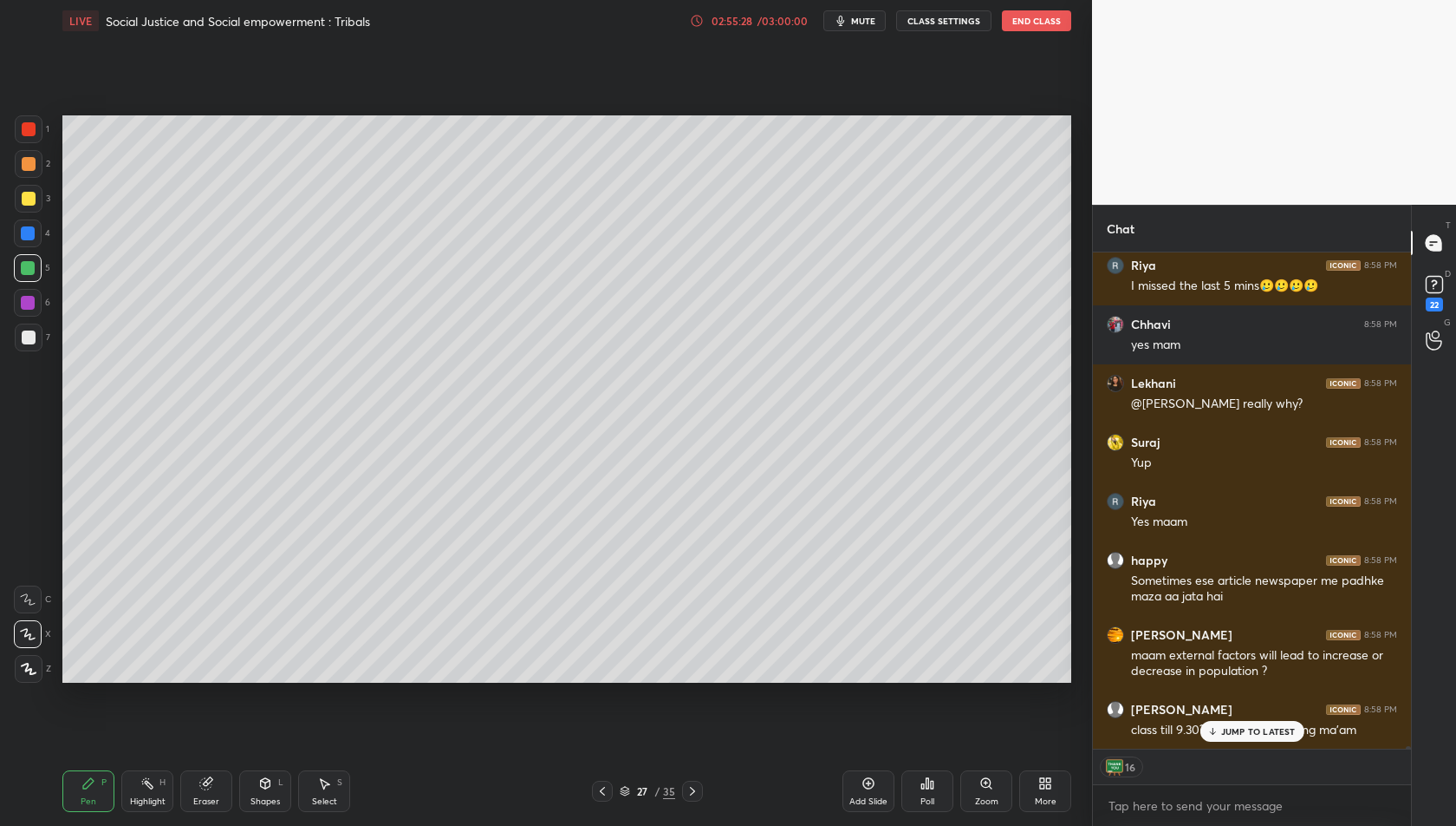
click at [685, 793] on icon at bounding box center [692, 791] width 14 height 14
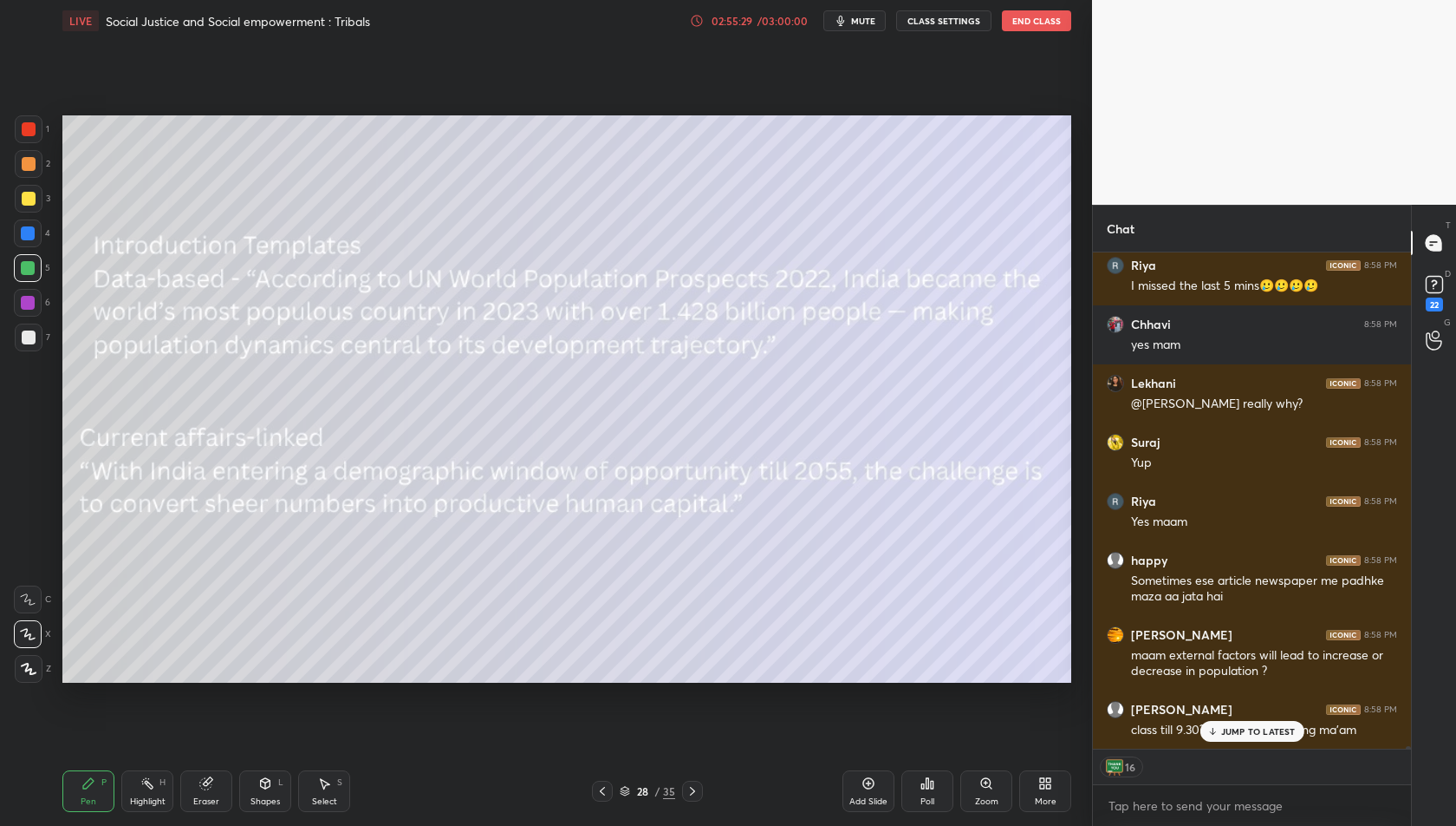
click at [685, 793] on icon at bounding box center [692, 791] width 14 height 14
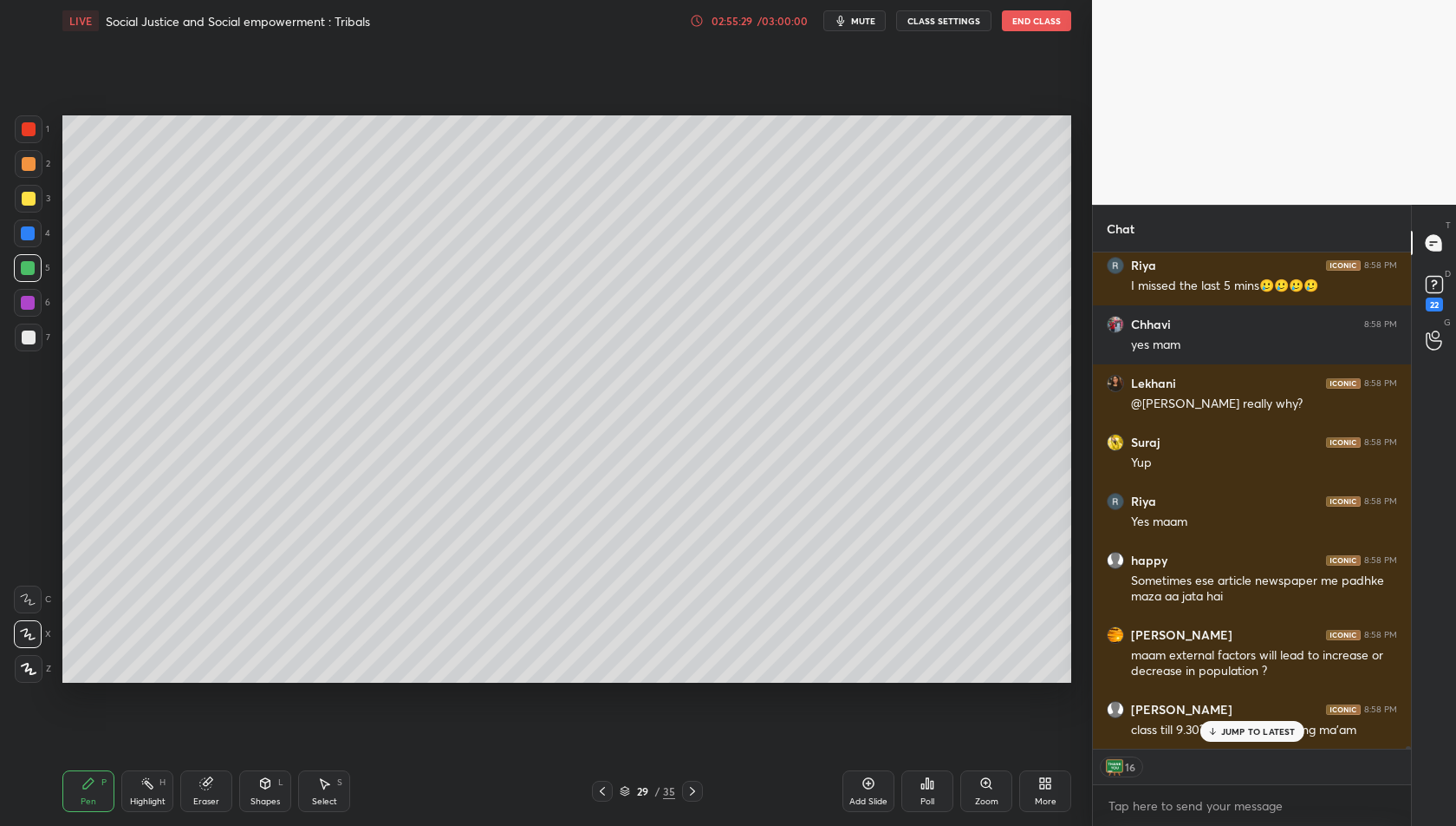
click at [685, 793] on icon at bounding box center [692, 791] width 14 height 14
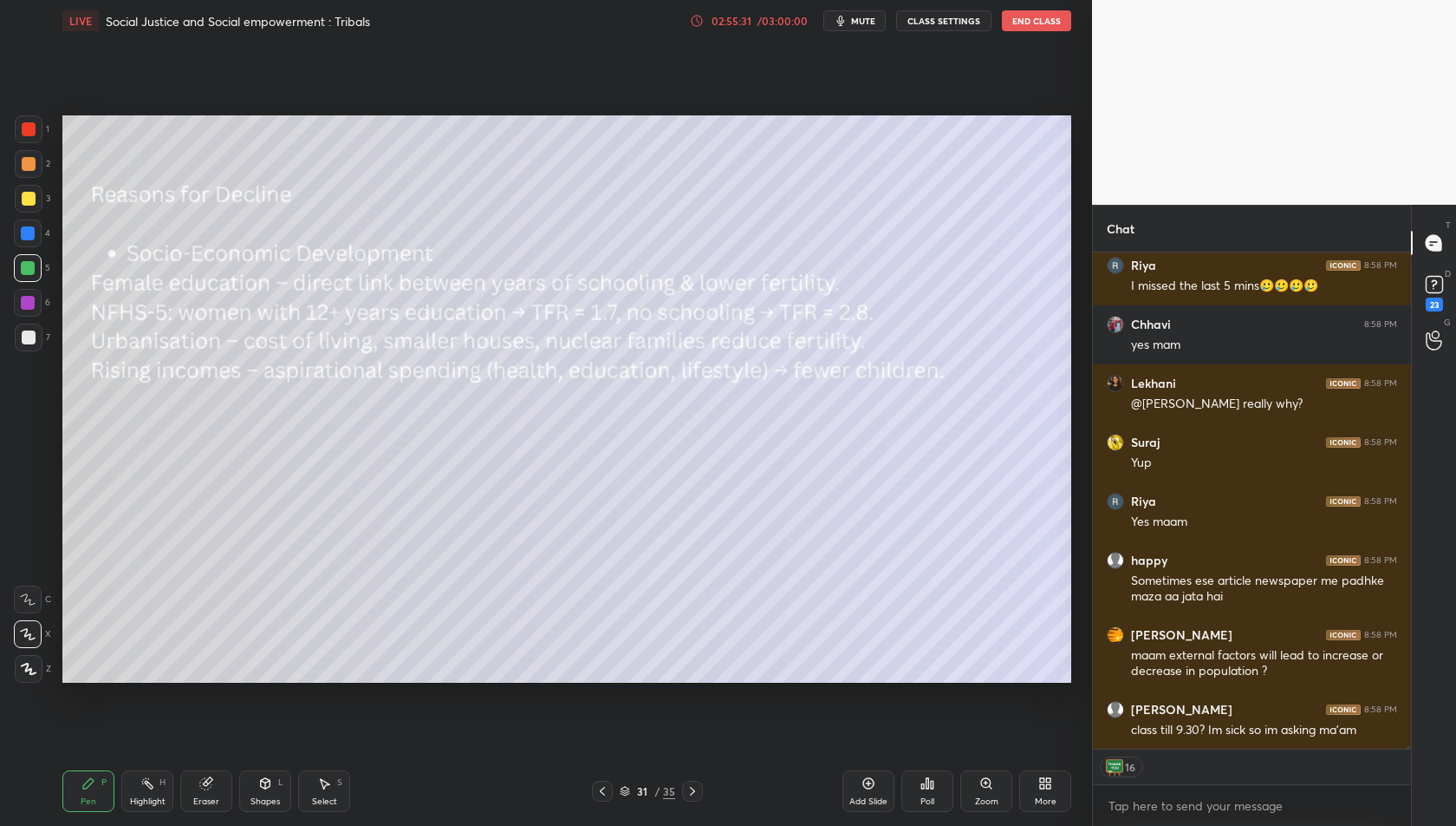
click at [597, 793] on icon at bounding box center [602, 791] width 14 height 14
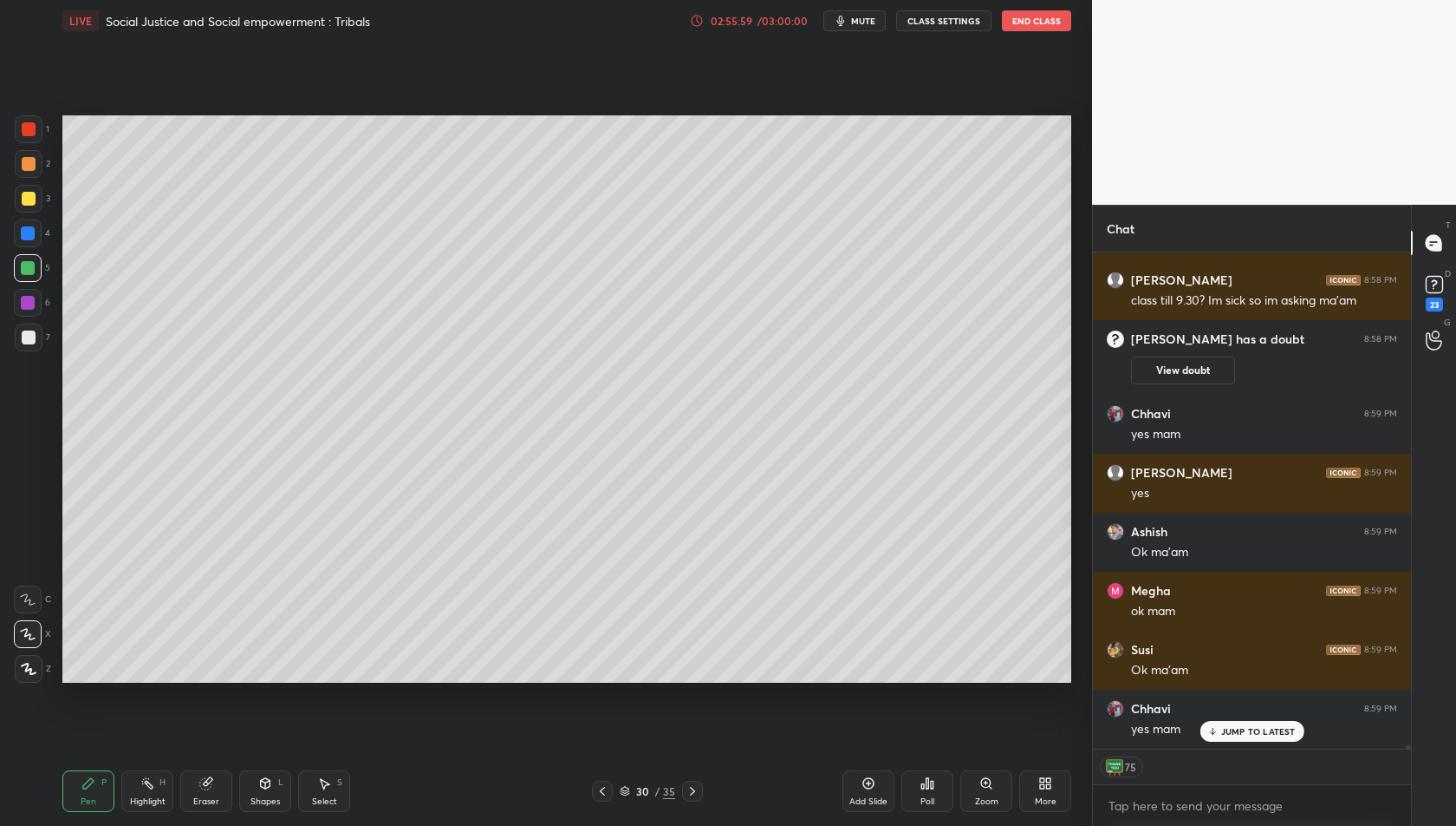
scroll to position [79080, 0]
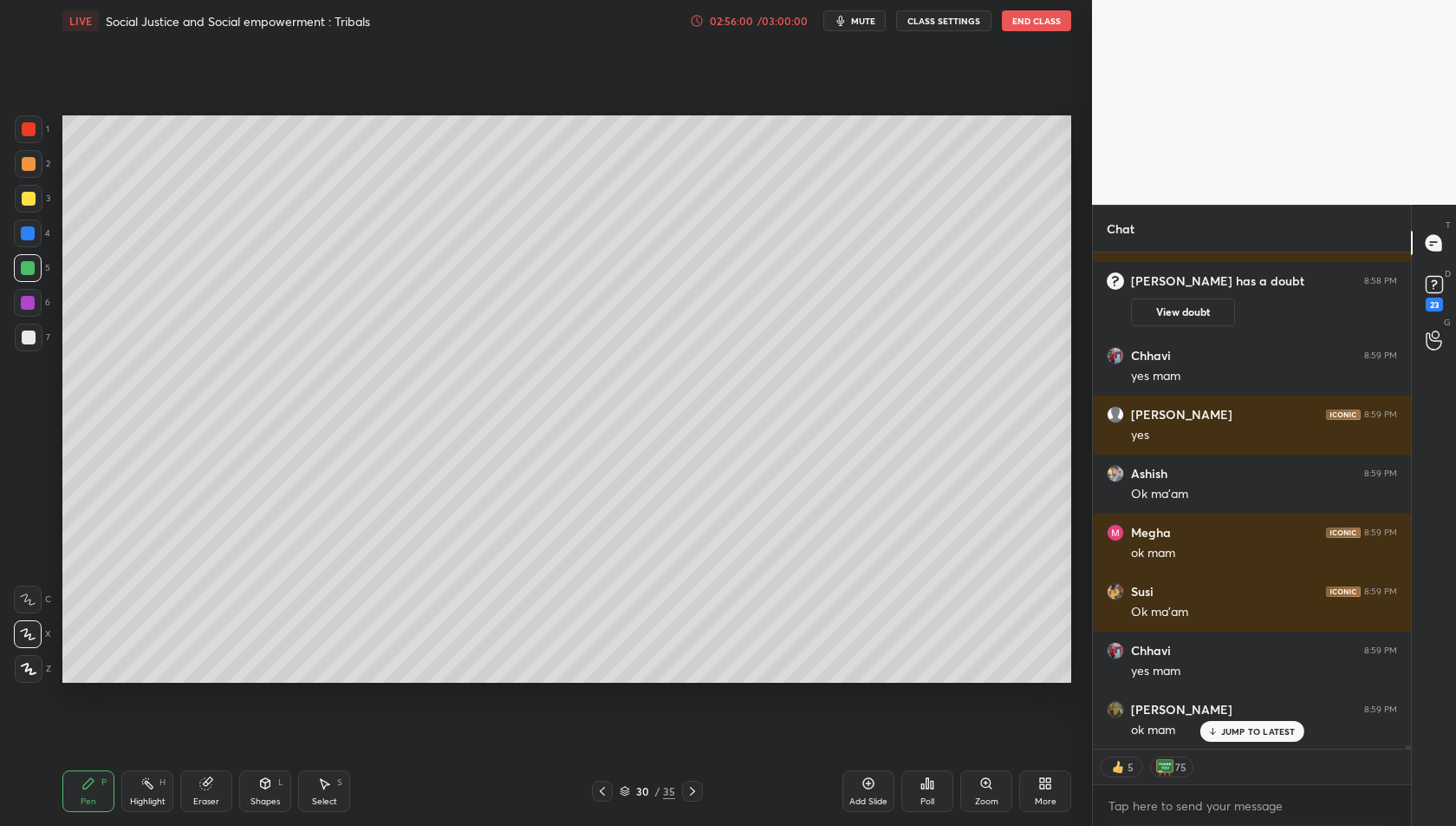
click at [693, 792] on icon at bounding box center [693, 791] width 6 height 8
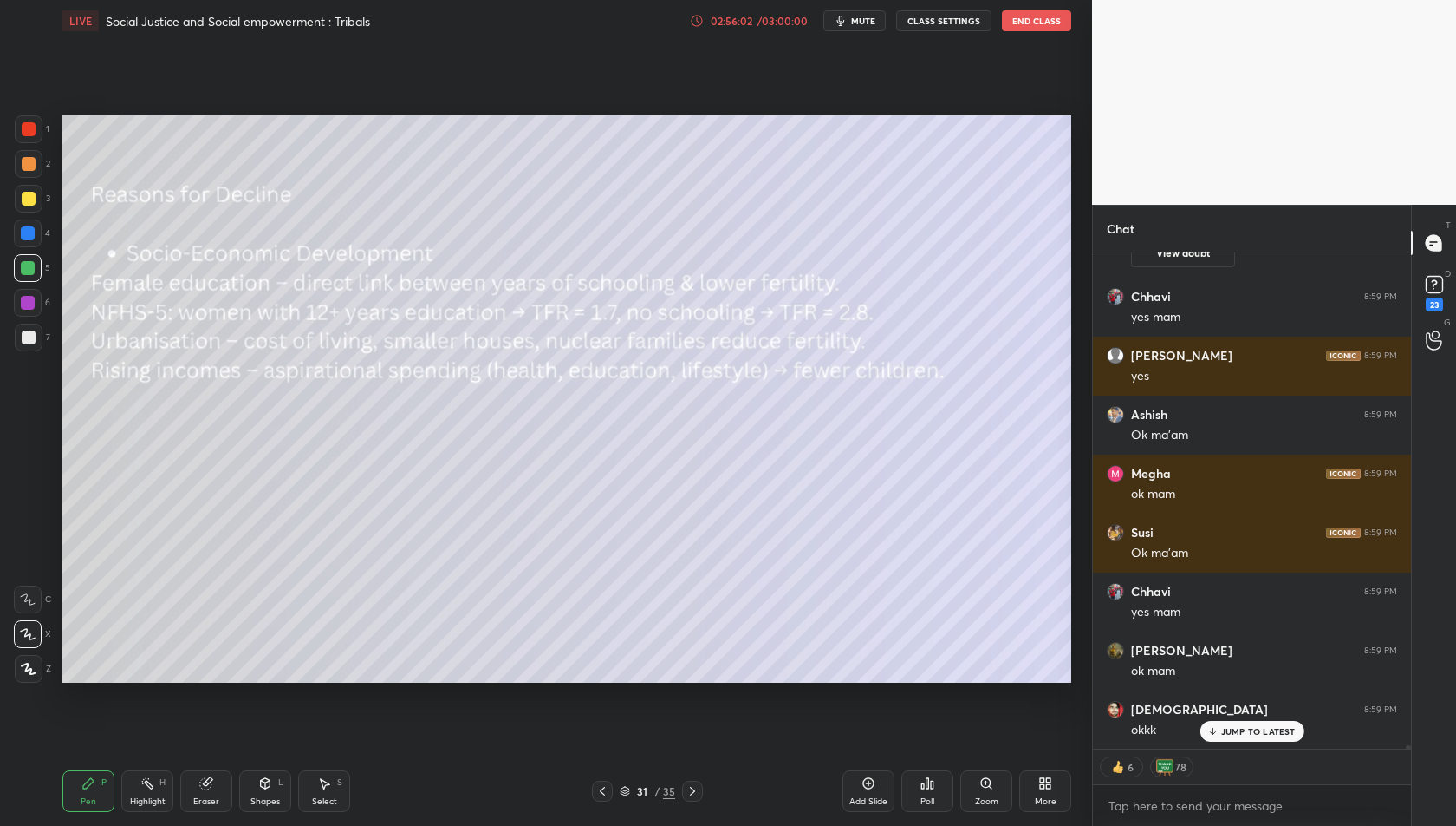
scroll to position [79198, 0]
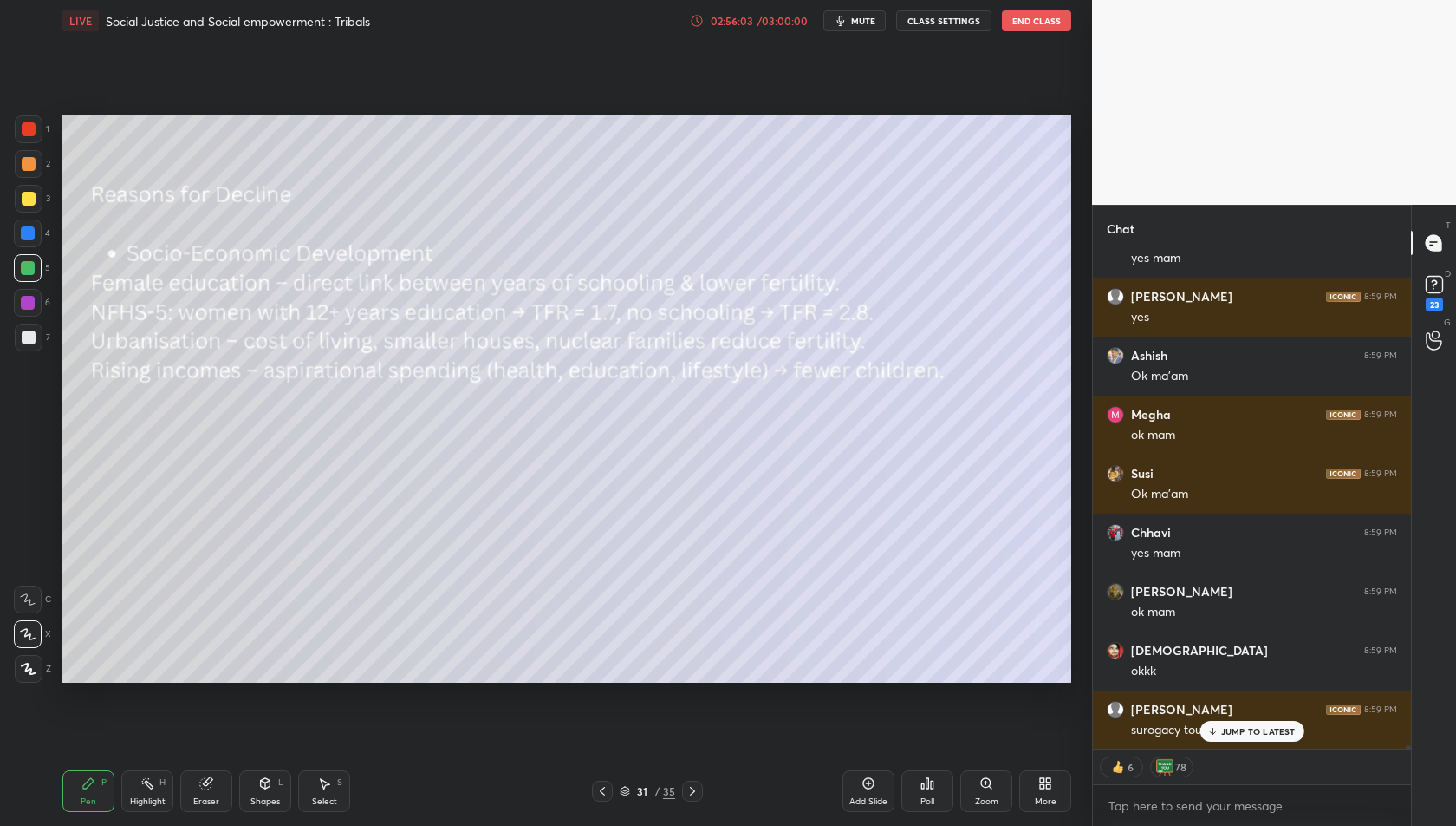
click at [693, 792] on icon at bounding box center [693, 791] width 6 height 8
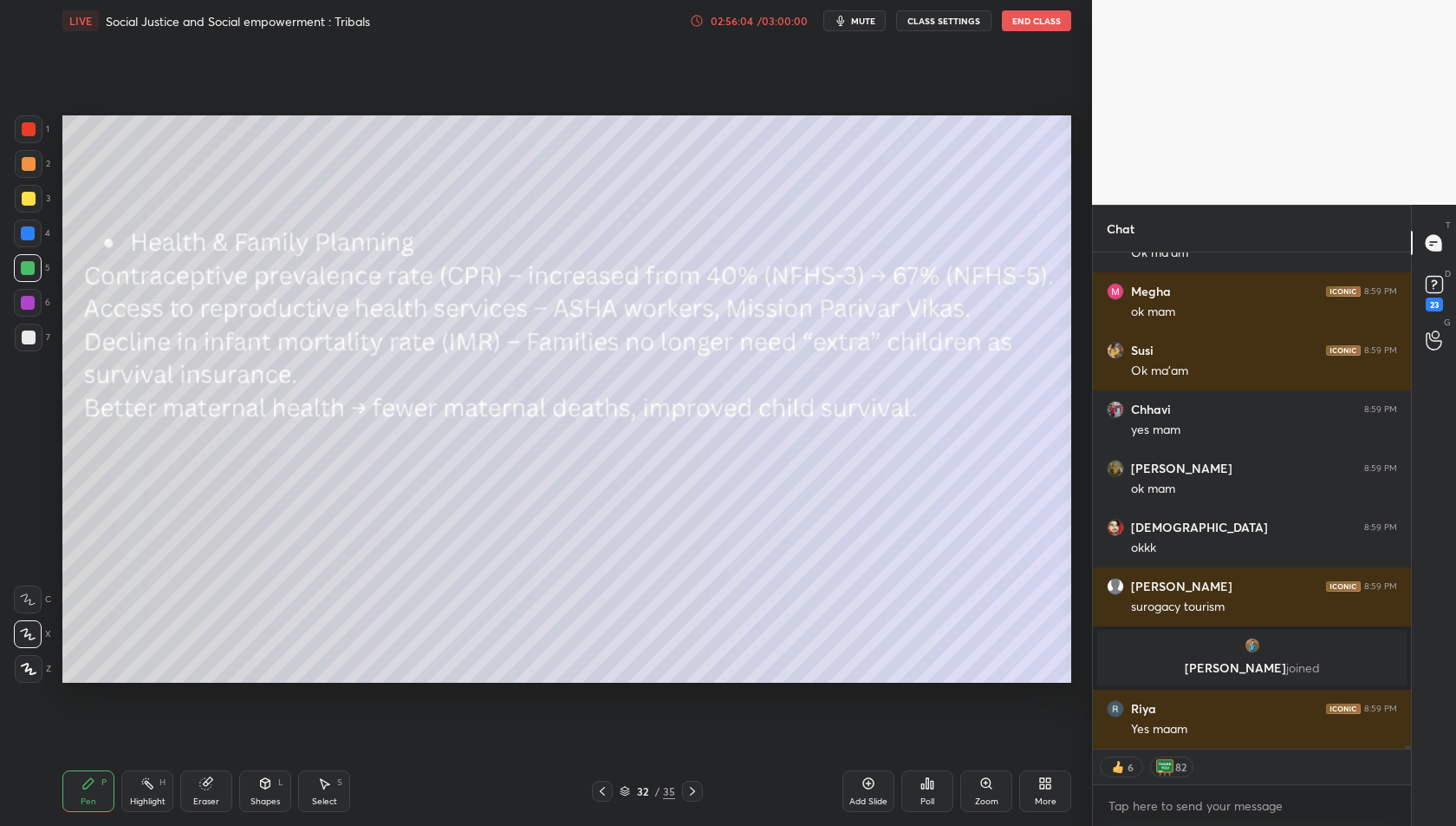
click at [693, 792] on icon at bounding box center [693, 791] width 6 height 8
click at [609, 791] on div at bounding box center [603, 791] width 20 height 20
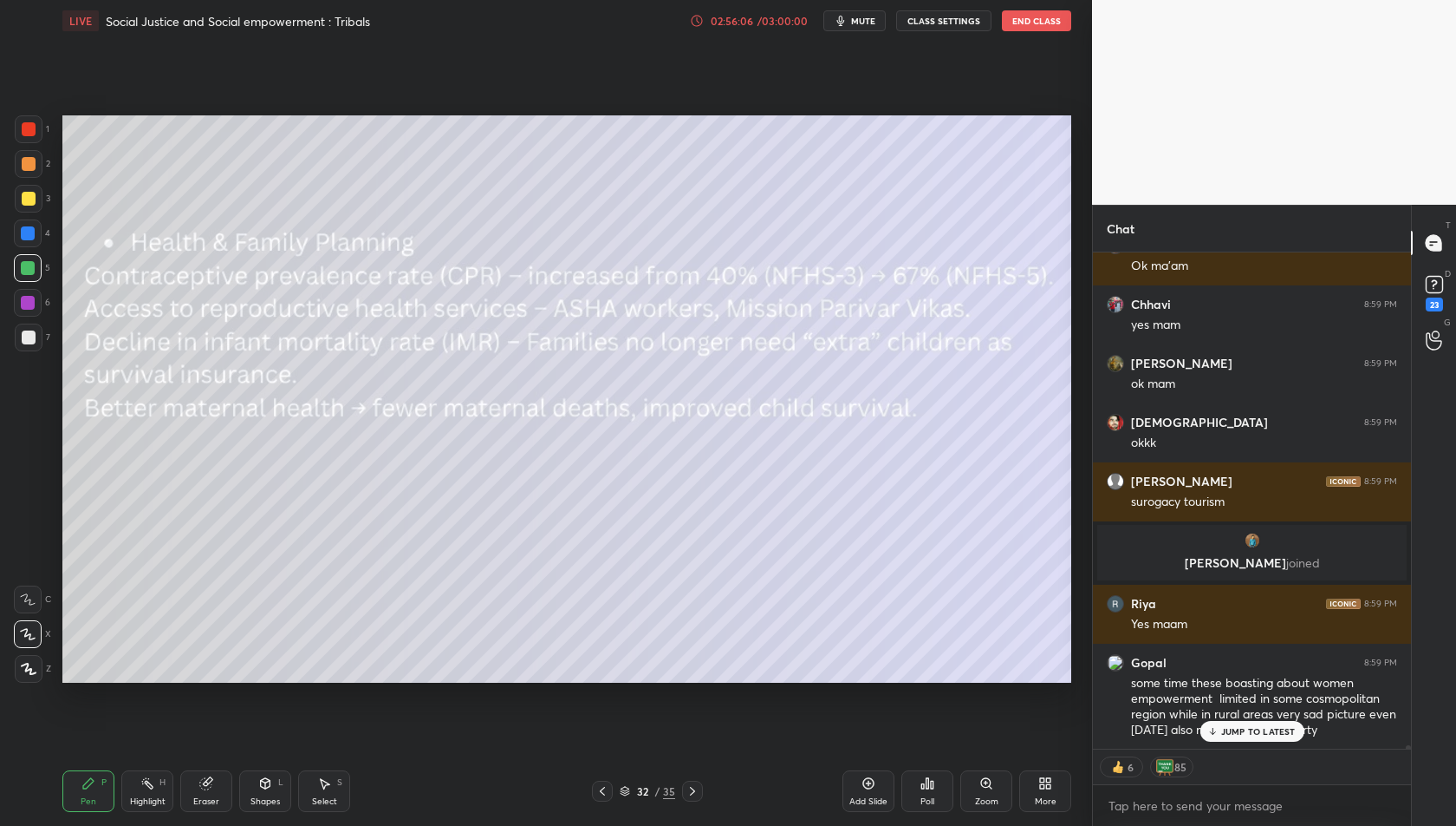
click at [609, 791] on div at bounding box center [603, 791] width 20 height 20
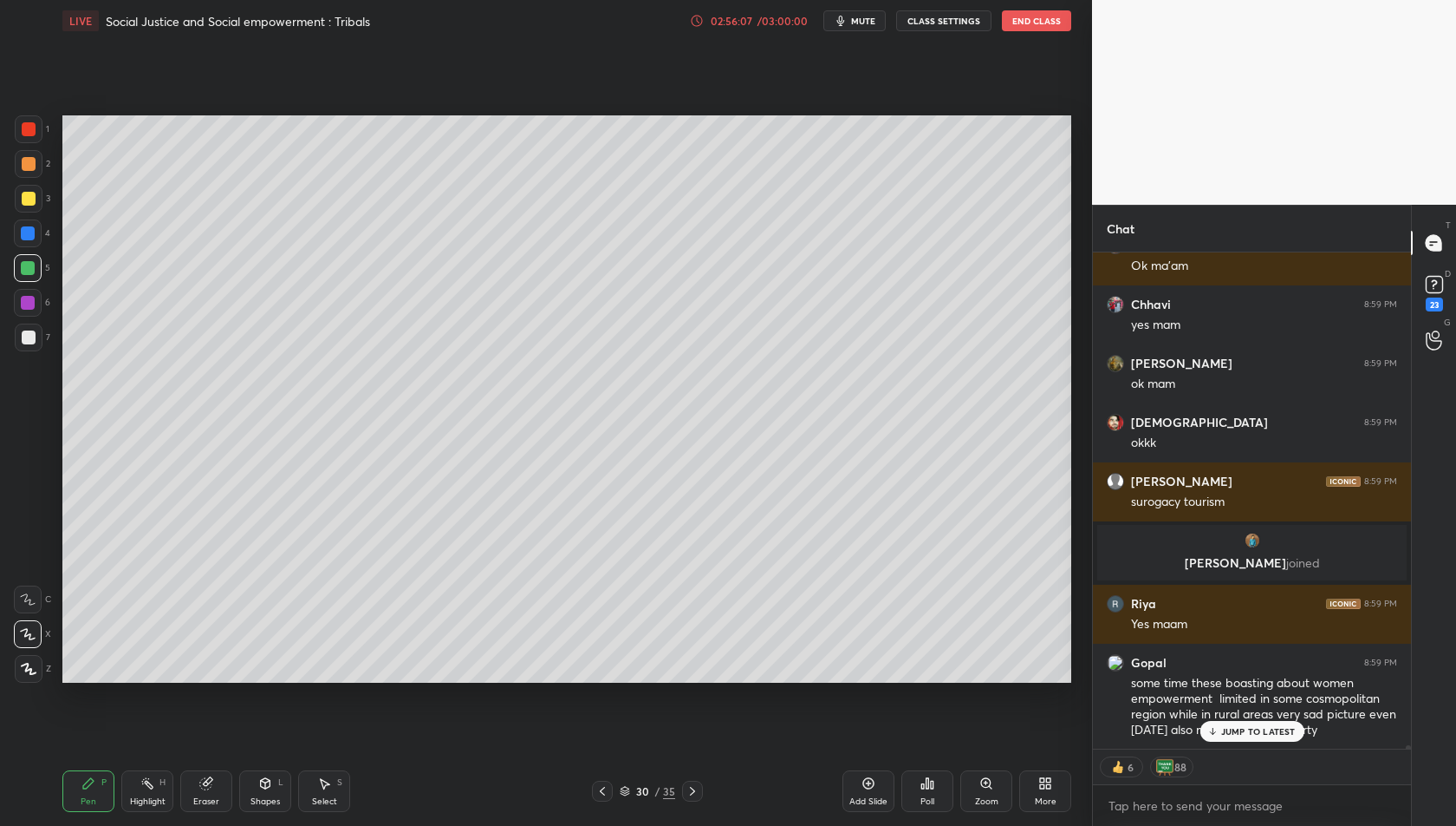
click at [609, 791] on div at bounding box center [603, 791] width 20 height 20
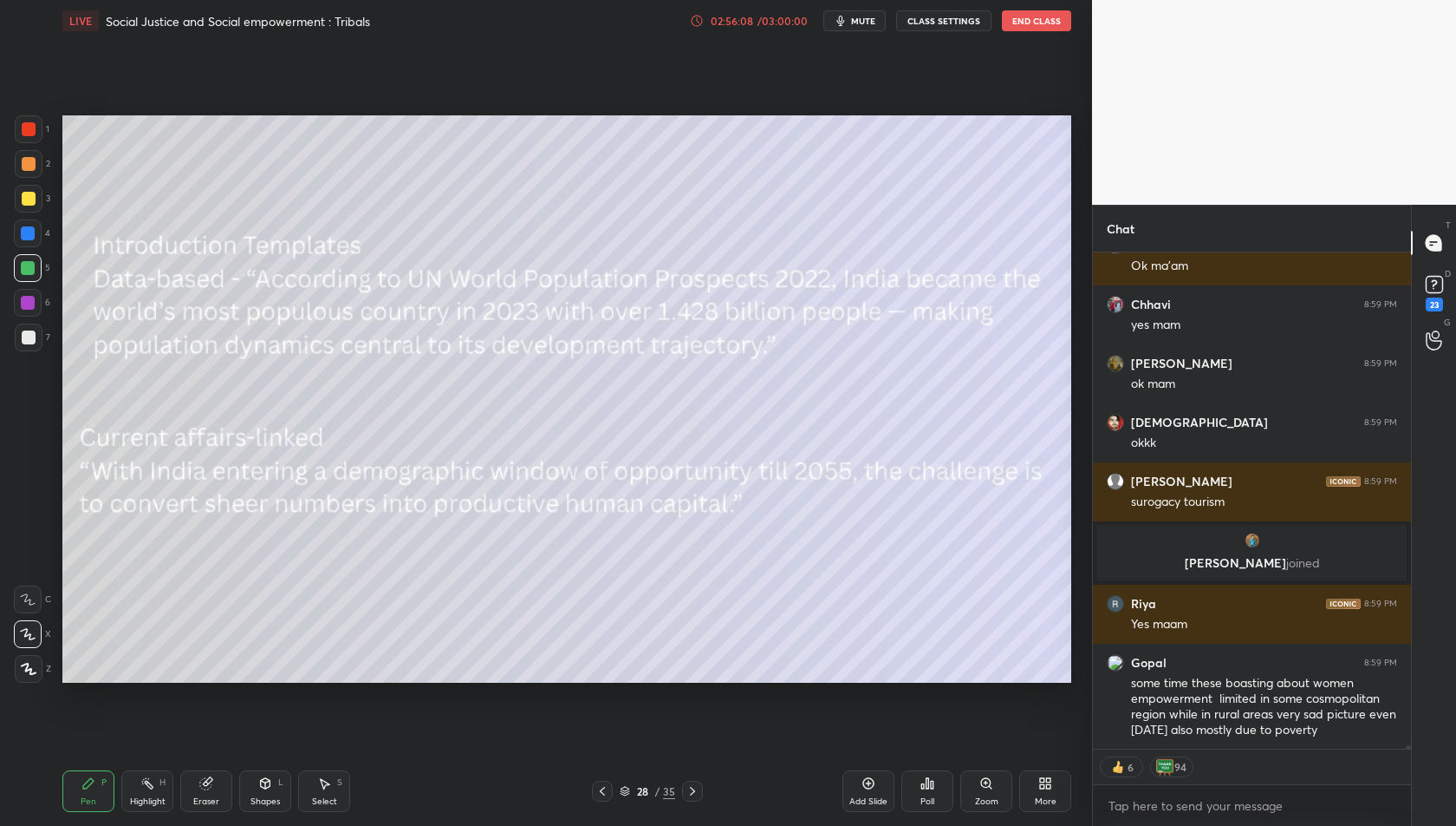
scroll to position [79485, 0]
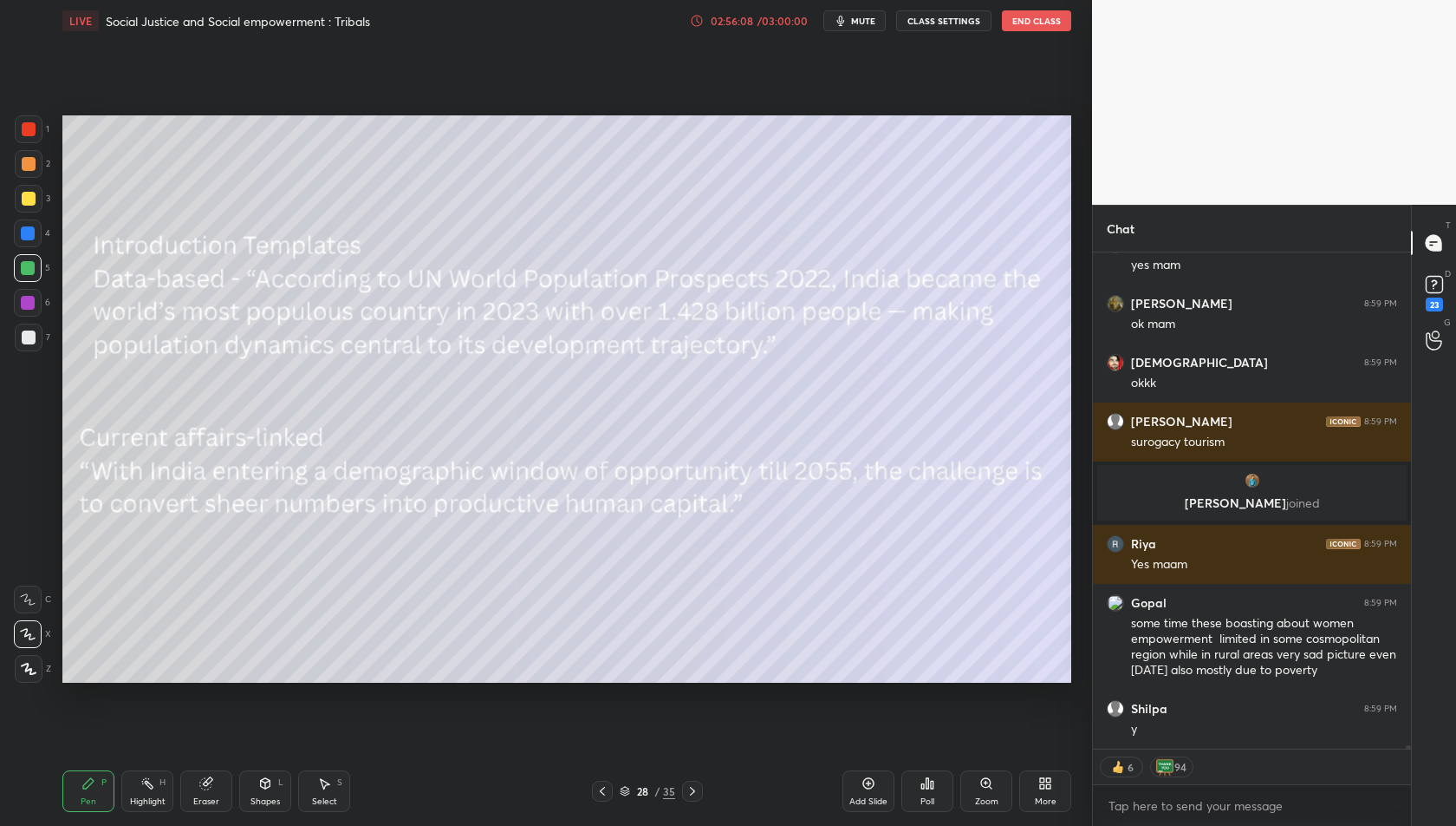
click at [609, 791] on div at bounding box center [603, 791] width 20 height 20
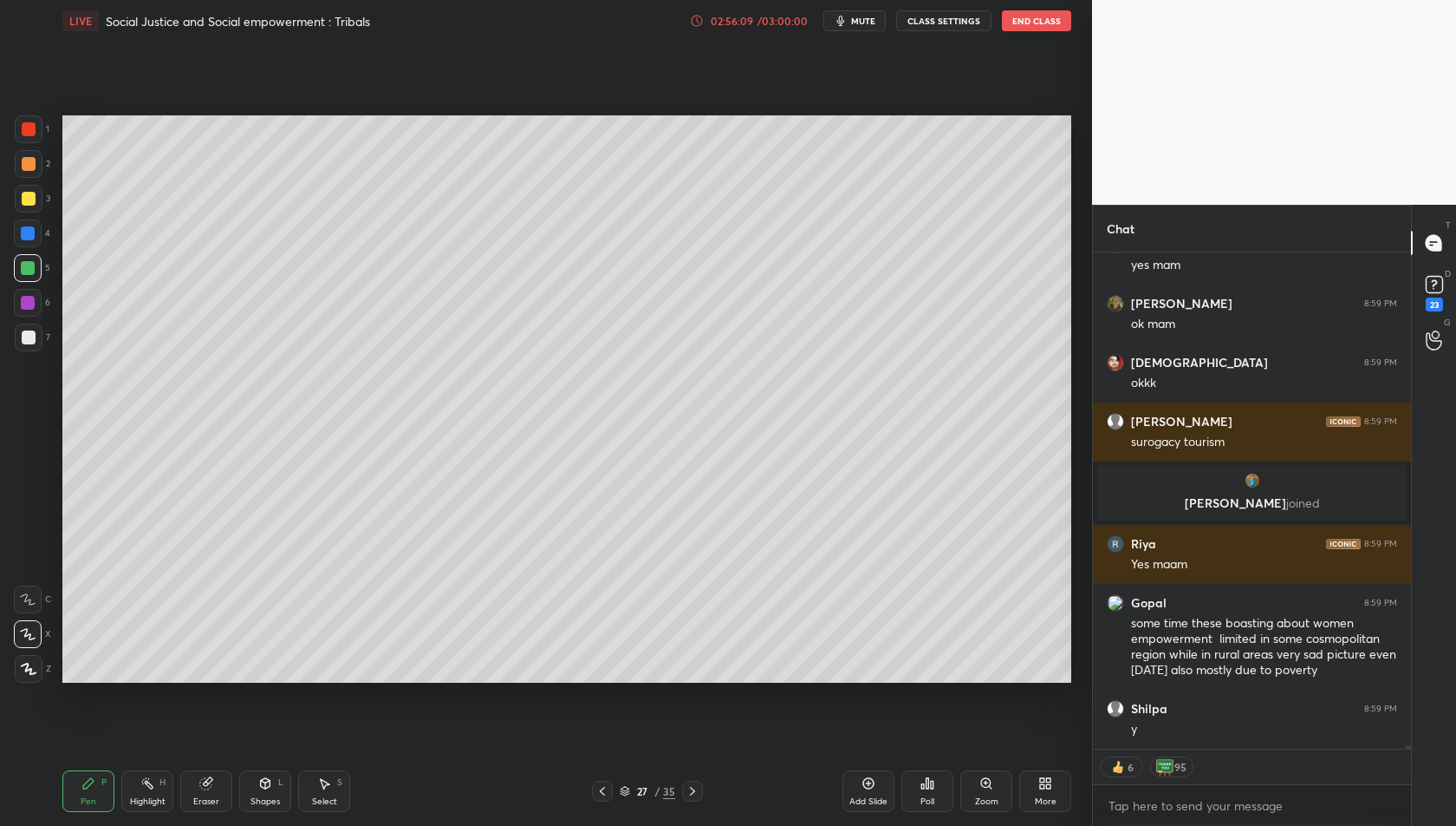
click at [609, 791] on div at bounding box center [603, 791] width 20 height 20
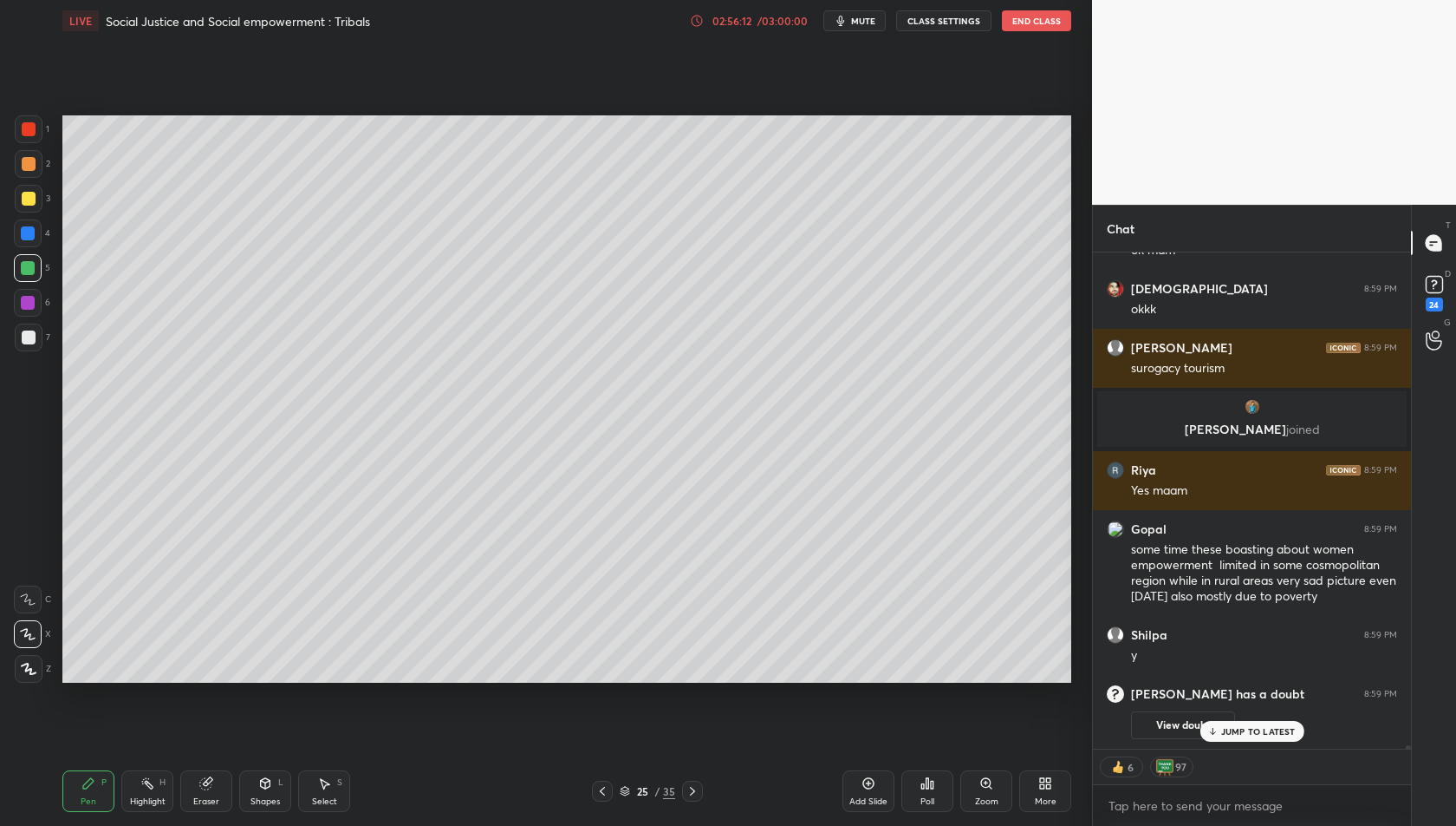
scroll to position [79368, 0]
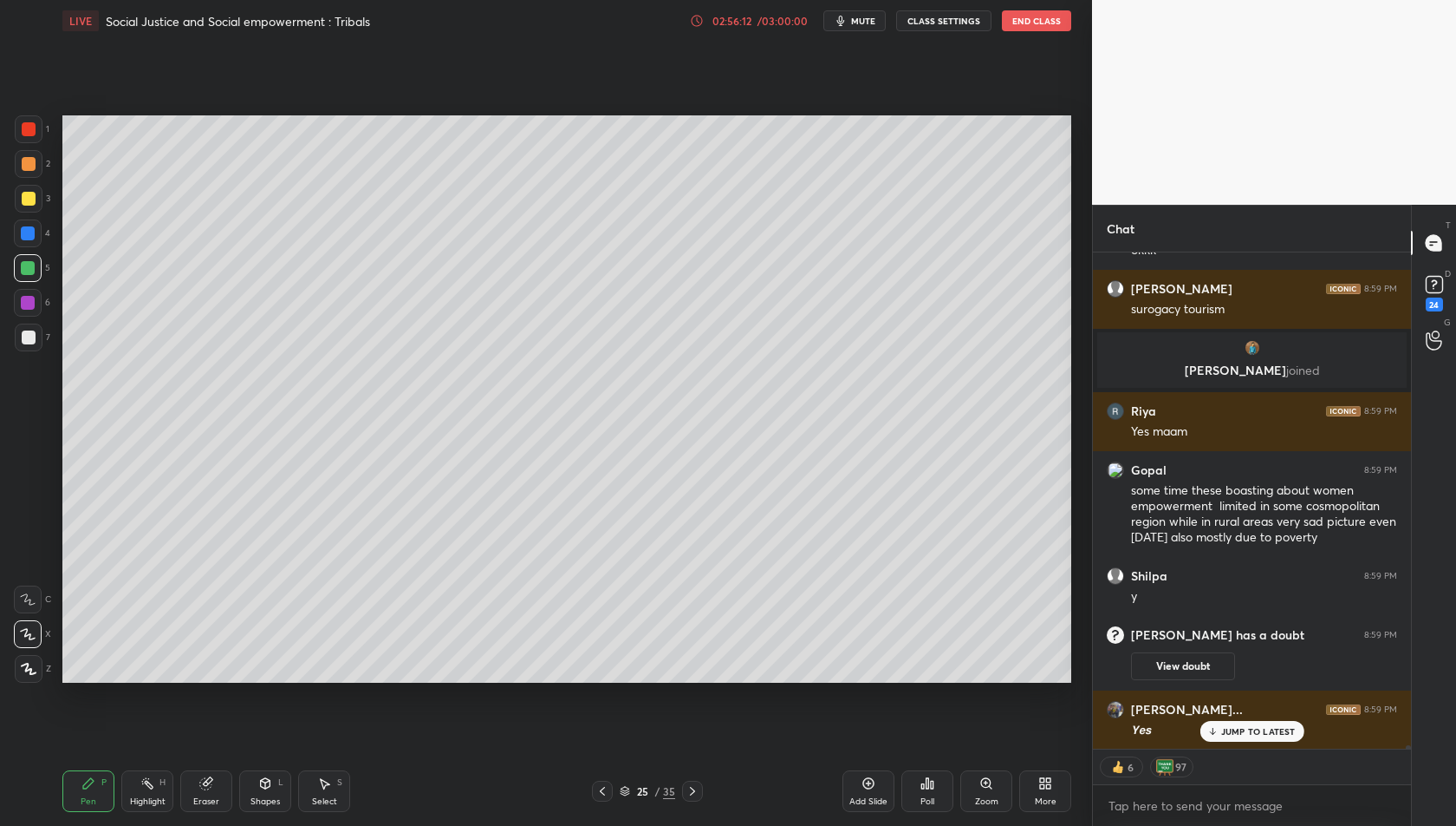
click at [609, 791] on div at bounding box center [603, 791] width 20 height 20
click at [694, 791] on icon at bounding box center [693, 791] width 6 height 8
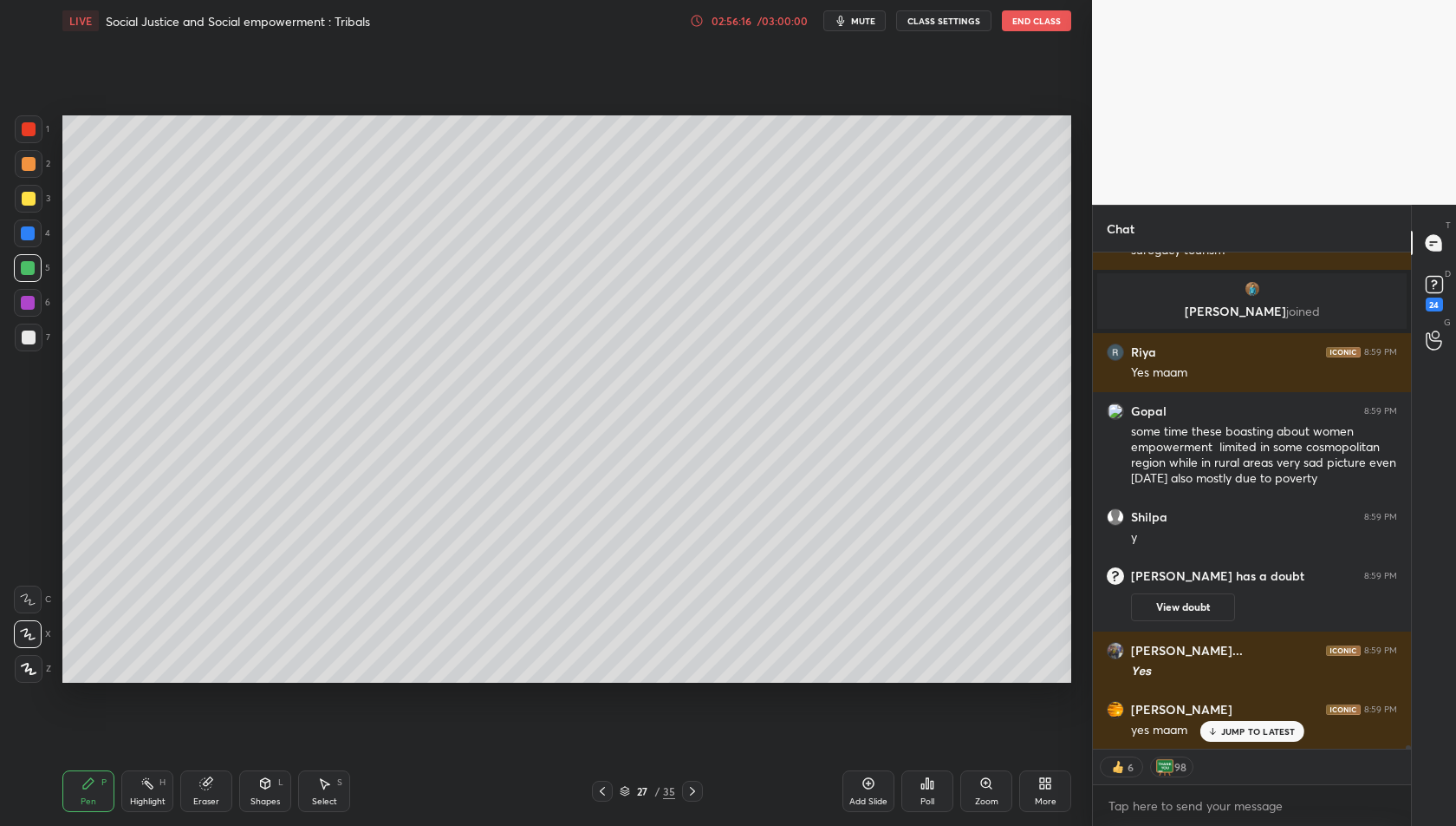
click at [1227, 733] on p "JUMP TO LATEST" at bounding box center [1258, 730] width 74 height 10
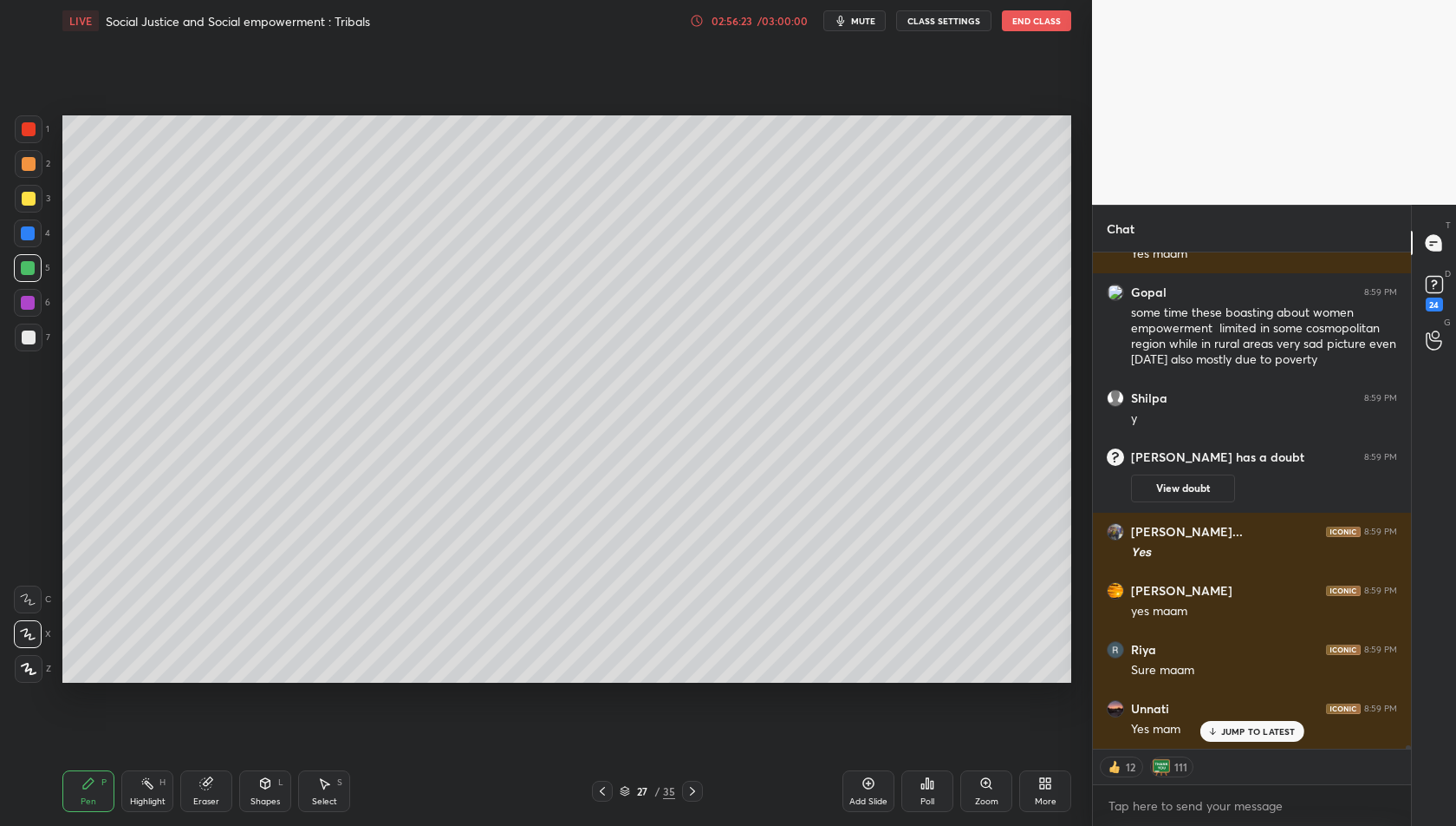
scroll to position [79635, 0]
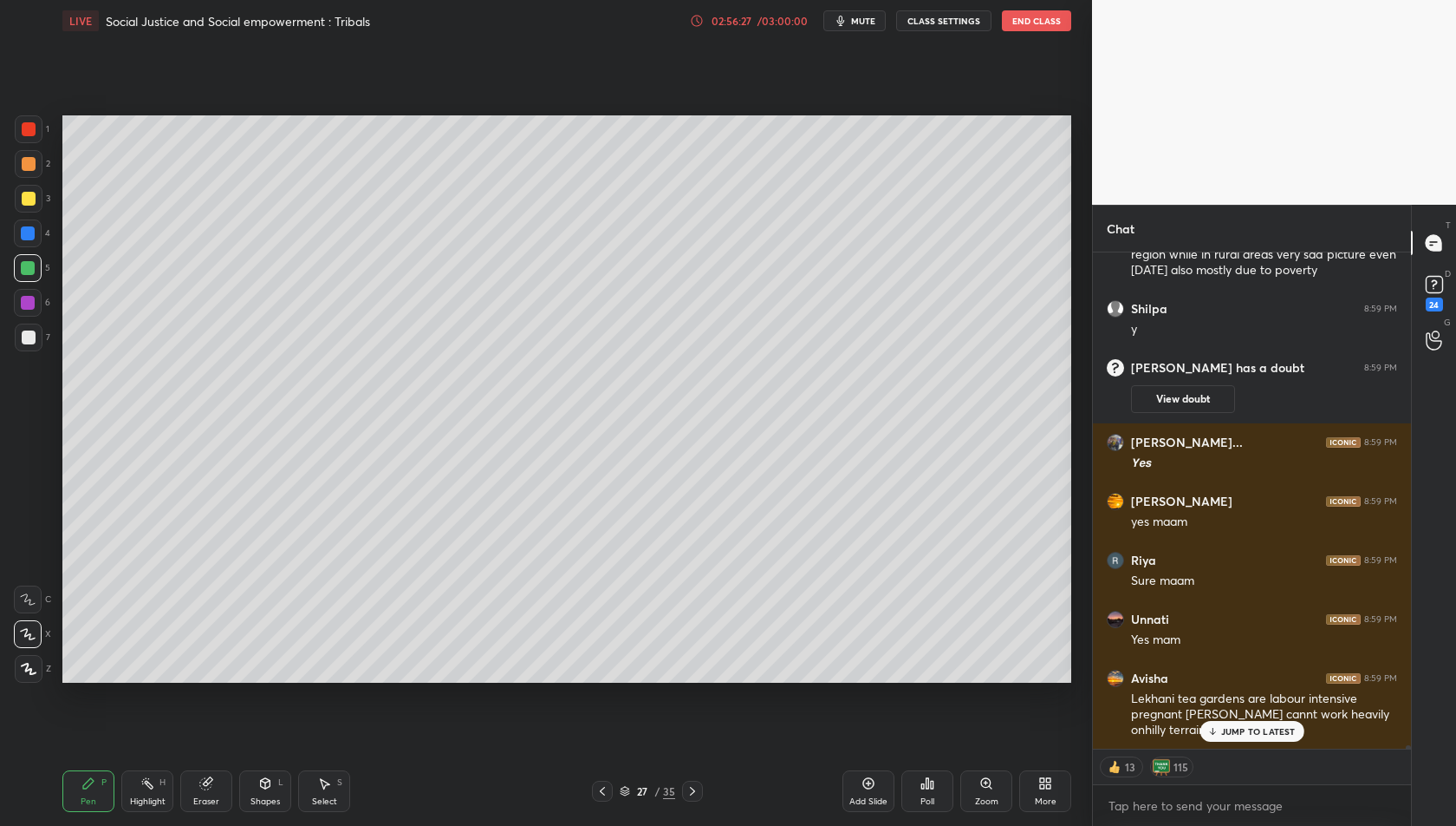
click at [1290, 735] on p "JUMP TO LATEST" at bounding box center [1258, 730] width 74 height 10
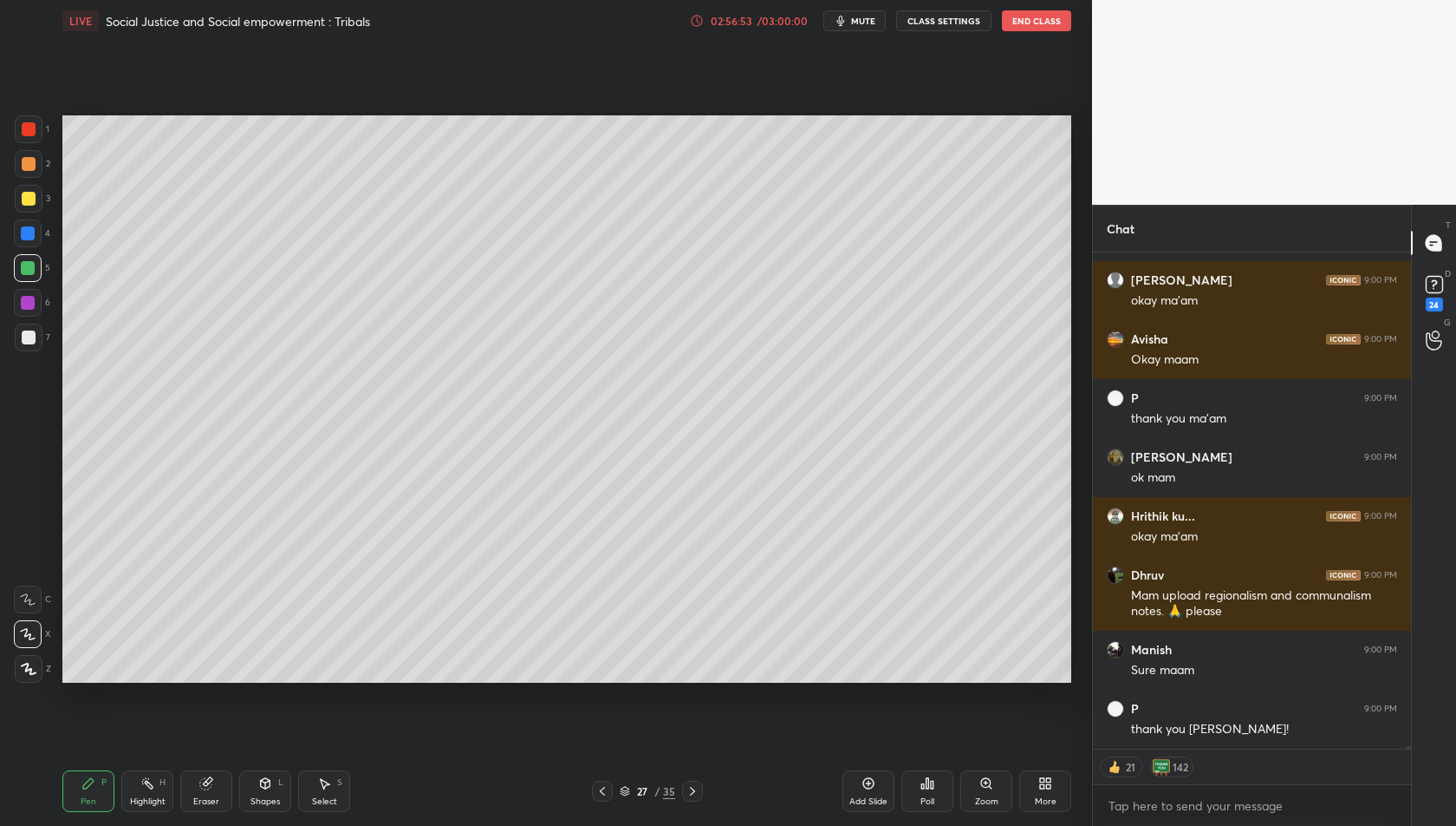
scroll to position [80653, 0]
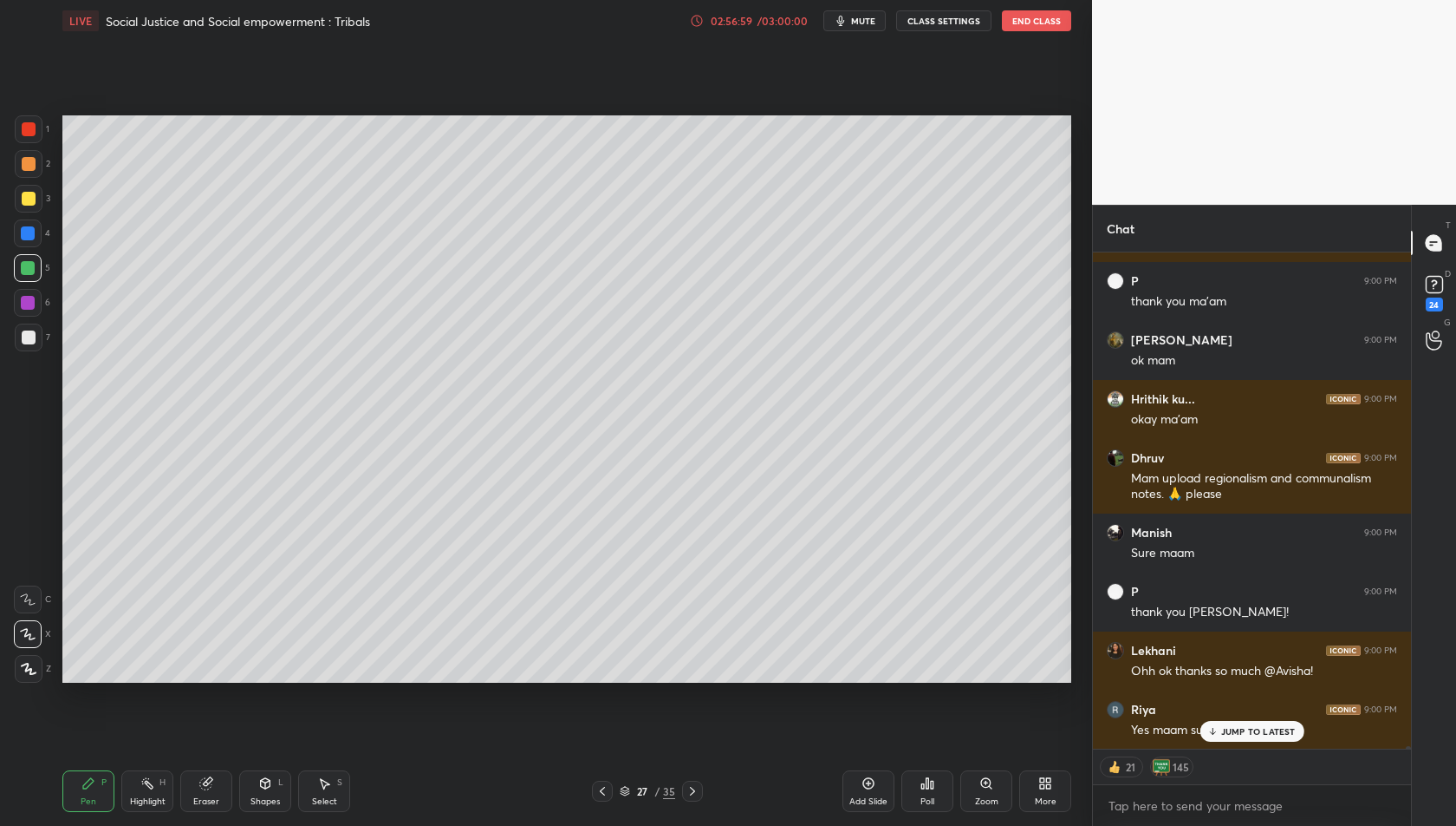
click at [1254, 734] on div "Avisha 8:59 PM Lekhani tea gardens are labour intensive pregnant [PERSON_NAME] …" at bounding box center [1252, 501] width 318 height 496
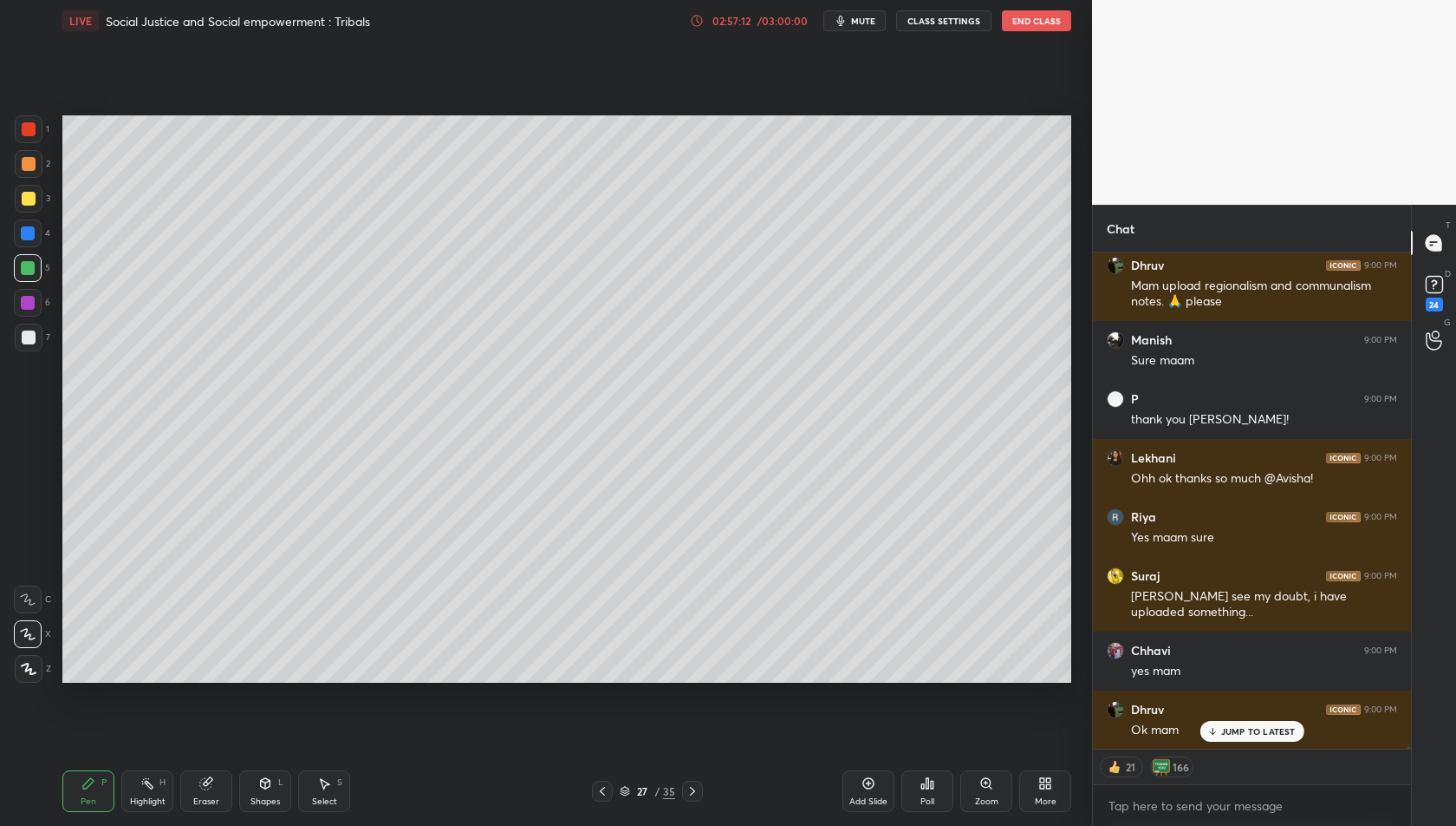
scroll to position [80964, 0]
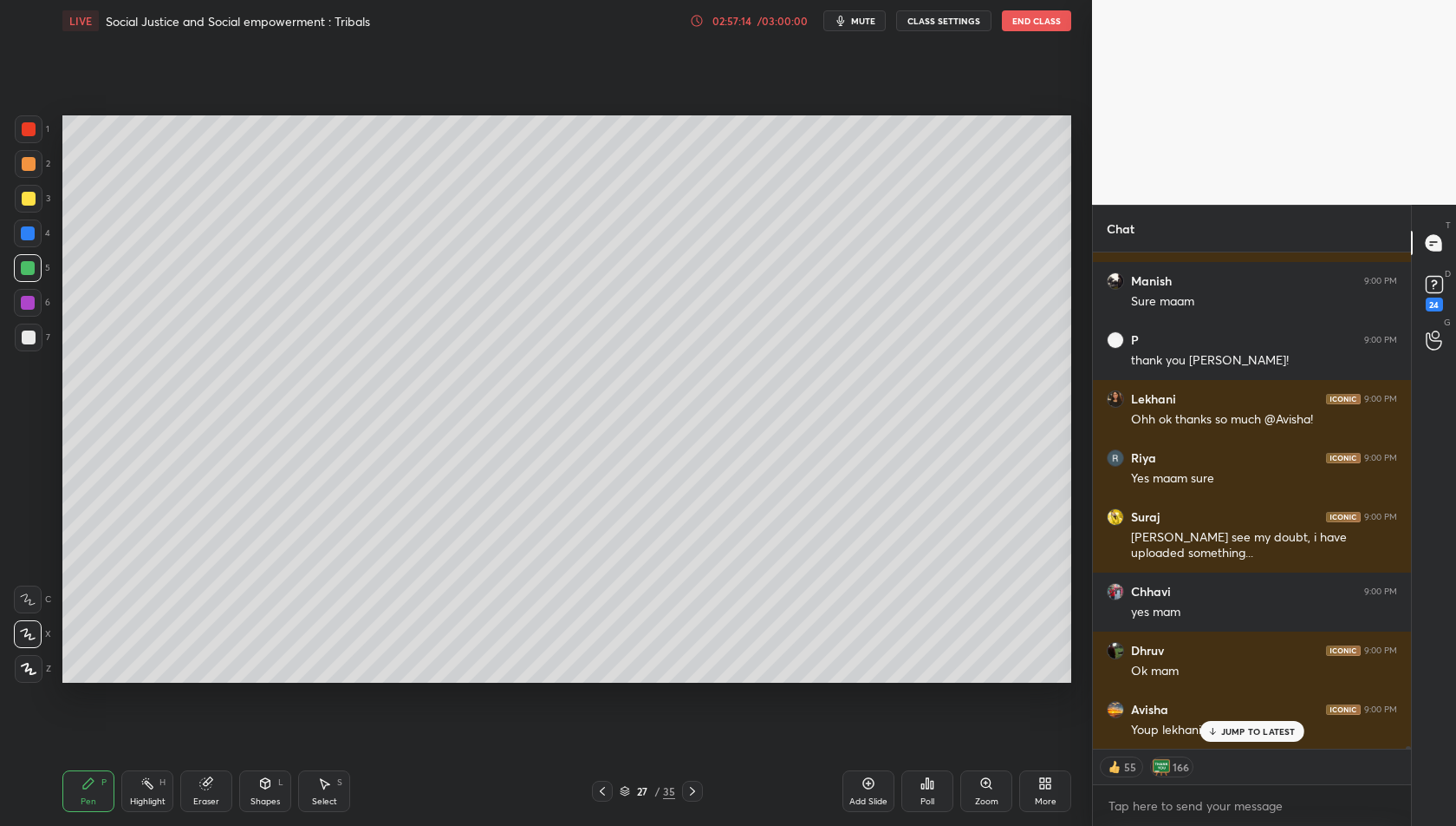
click at [688, 786] on icon at bounding box center [692, 791] width 14 height 14
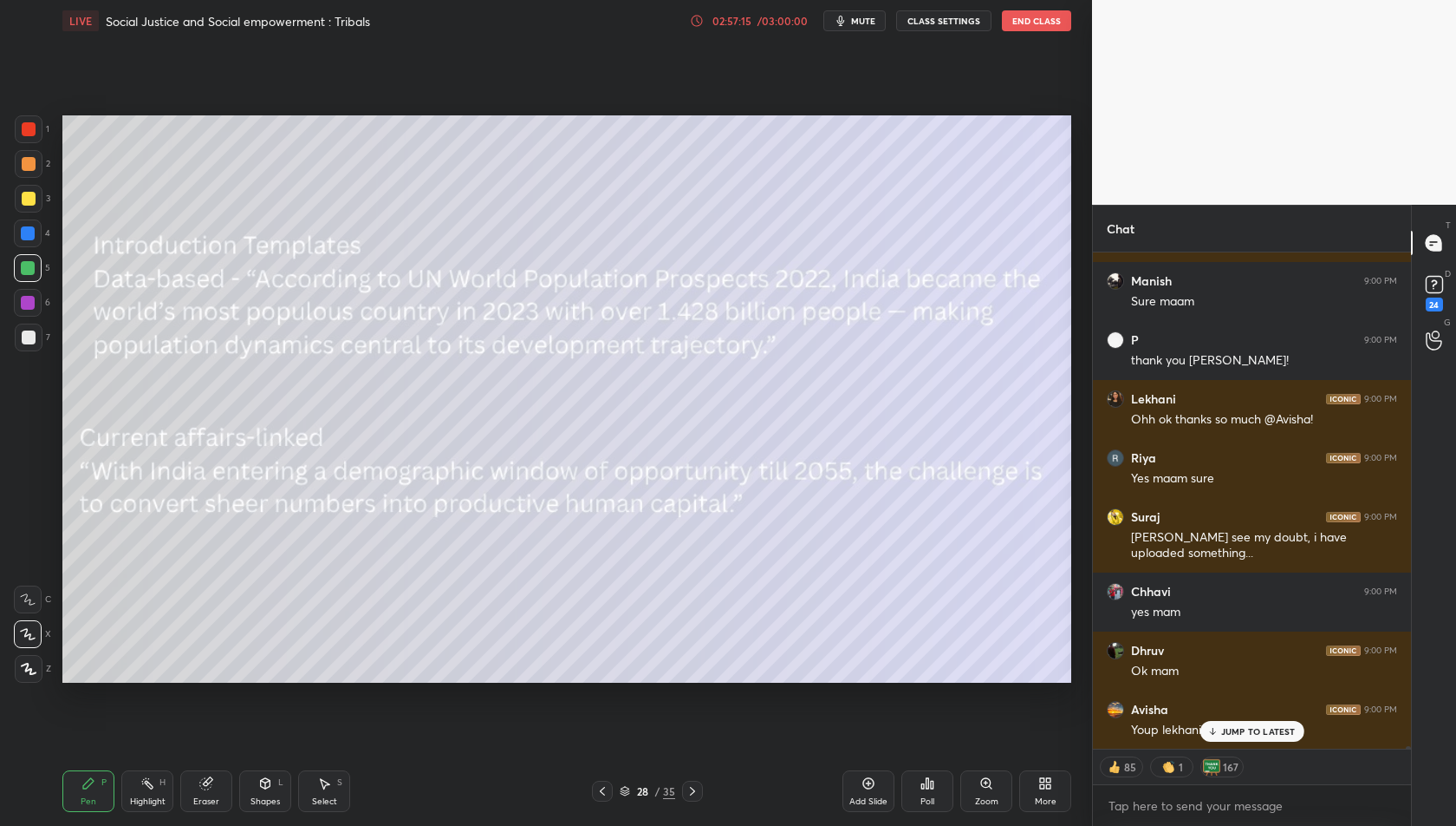
click at [688, 787] on icon at bounding box center [692, 791] width 14 height 14
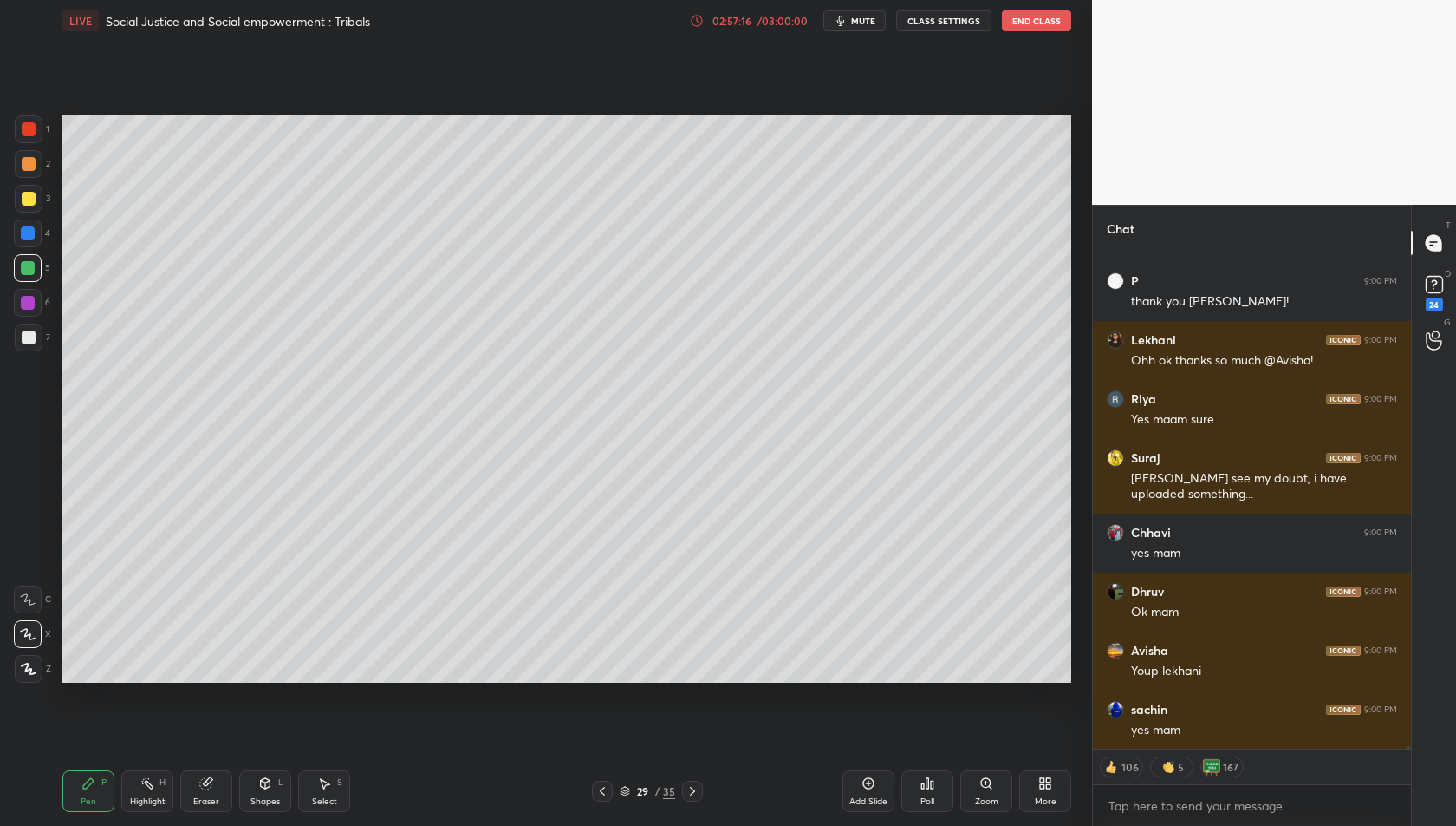
click at [688, 787] on icon at bounding box center [692, 791] width 14 height 14
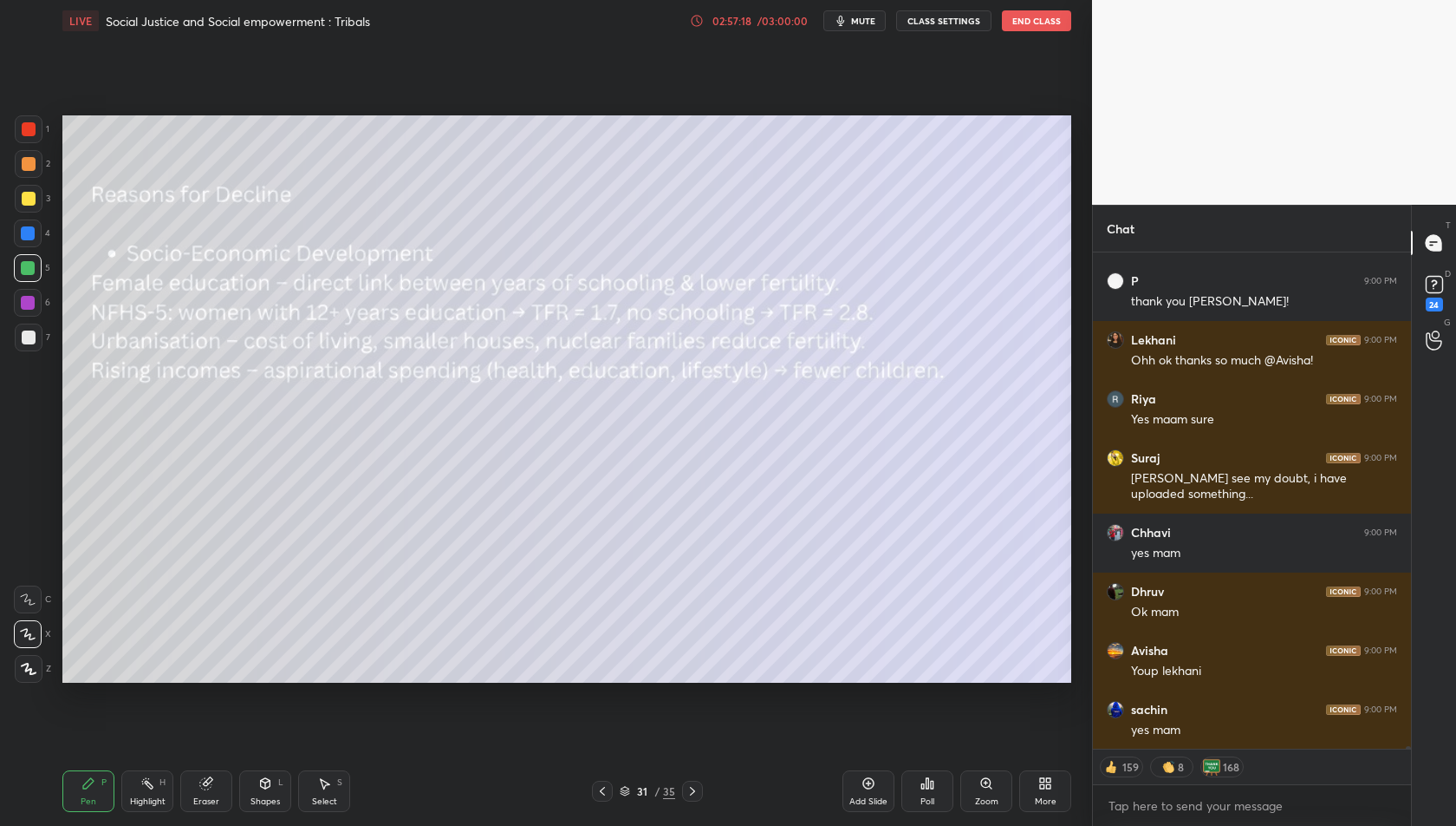
scroll to position [81082, 0]
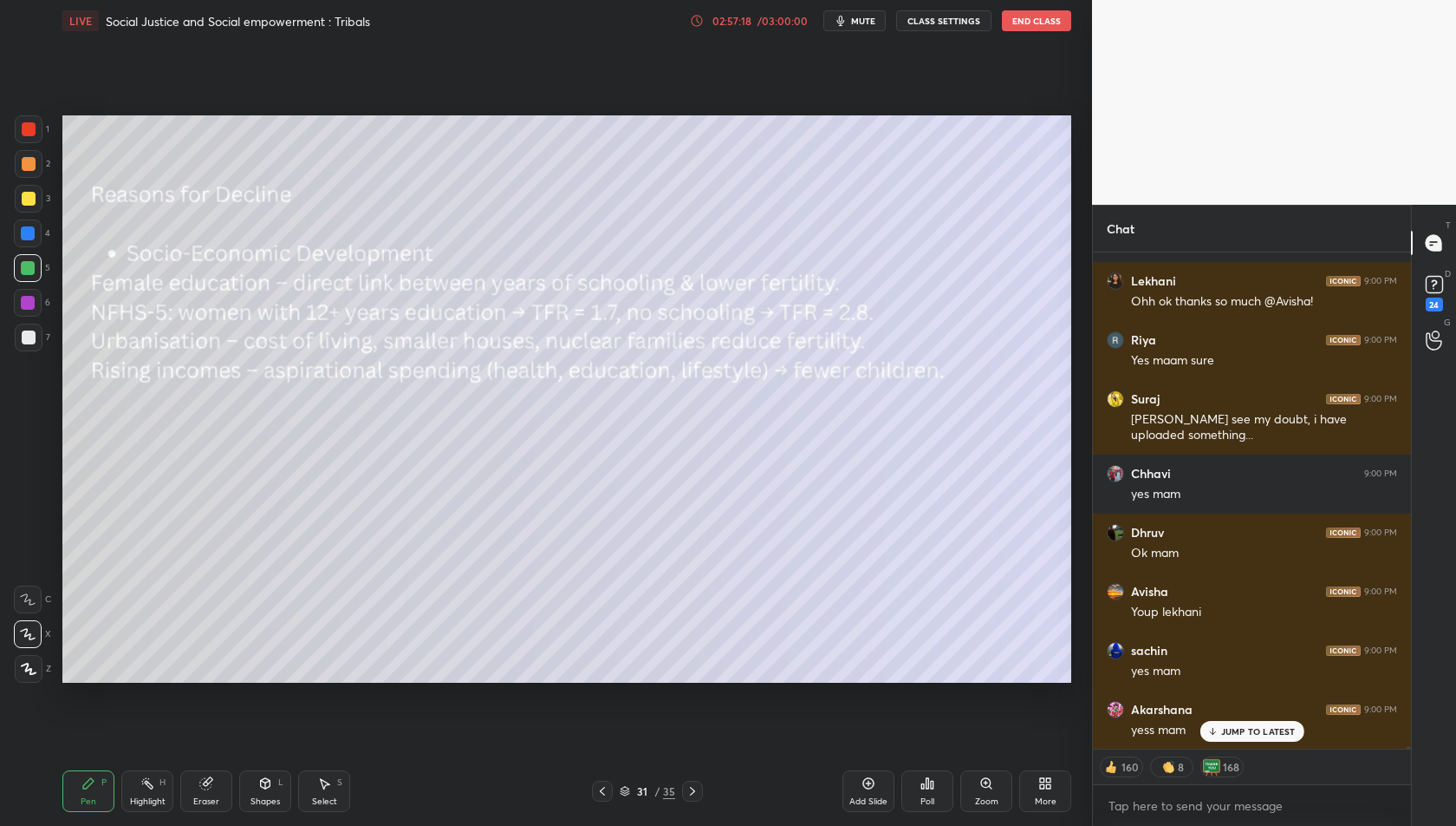
click at [607, 786] on icon at bounding box center [602, 791] width 14 height 14
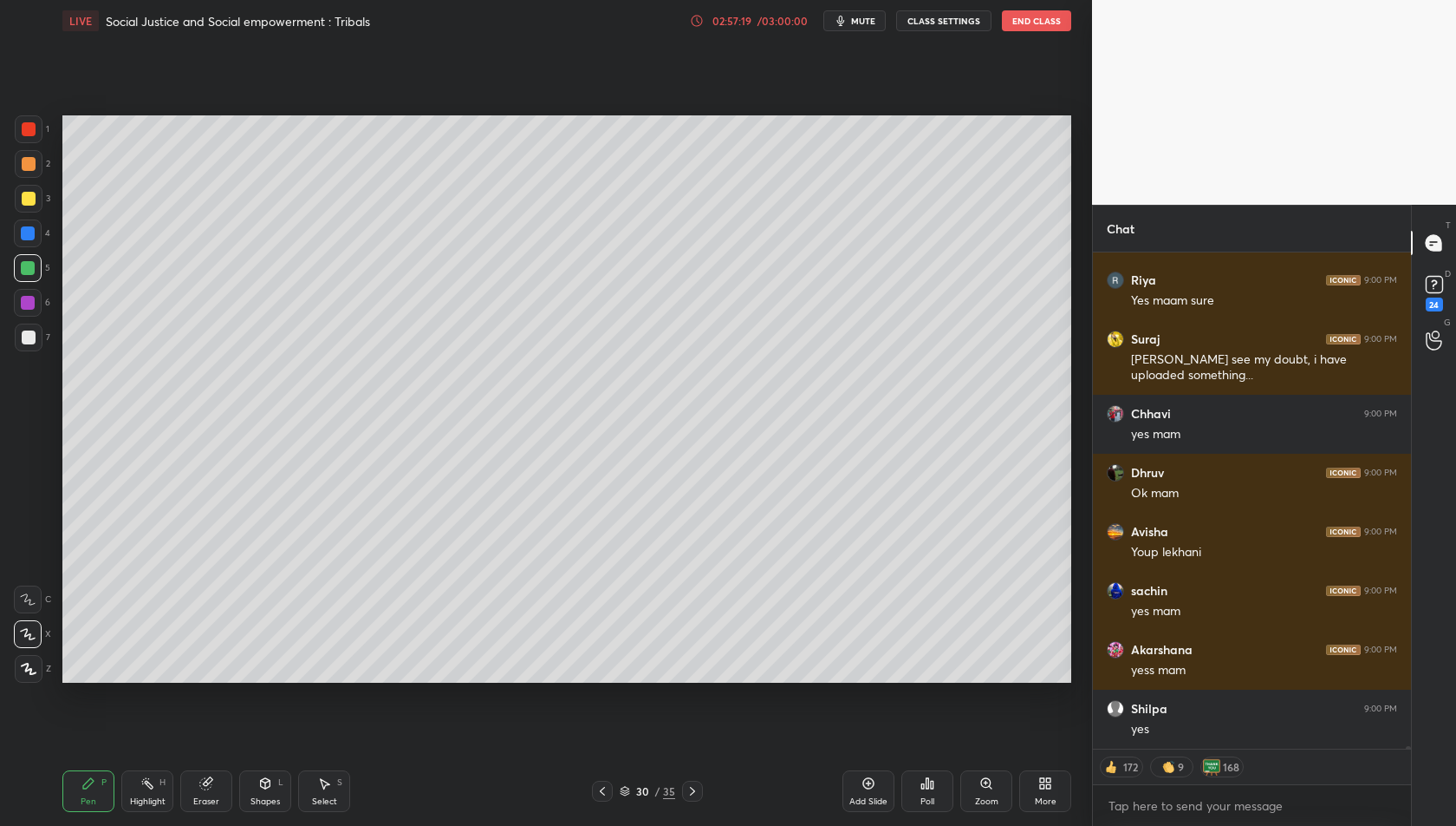
click at [877, 790] on div "Add Slide" at bounding box center [868, 791] width 52 height 42
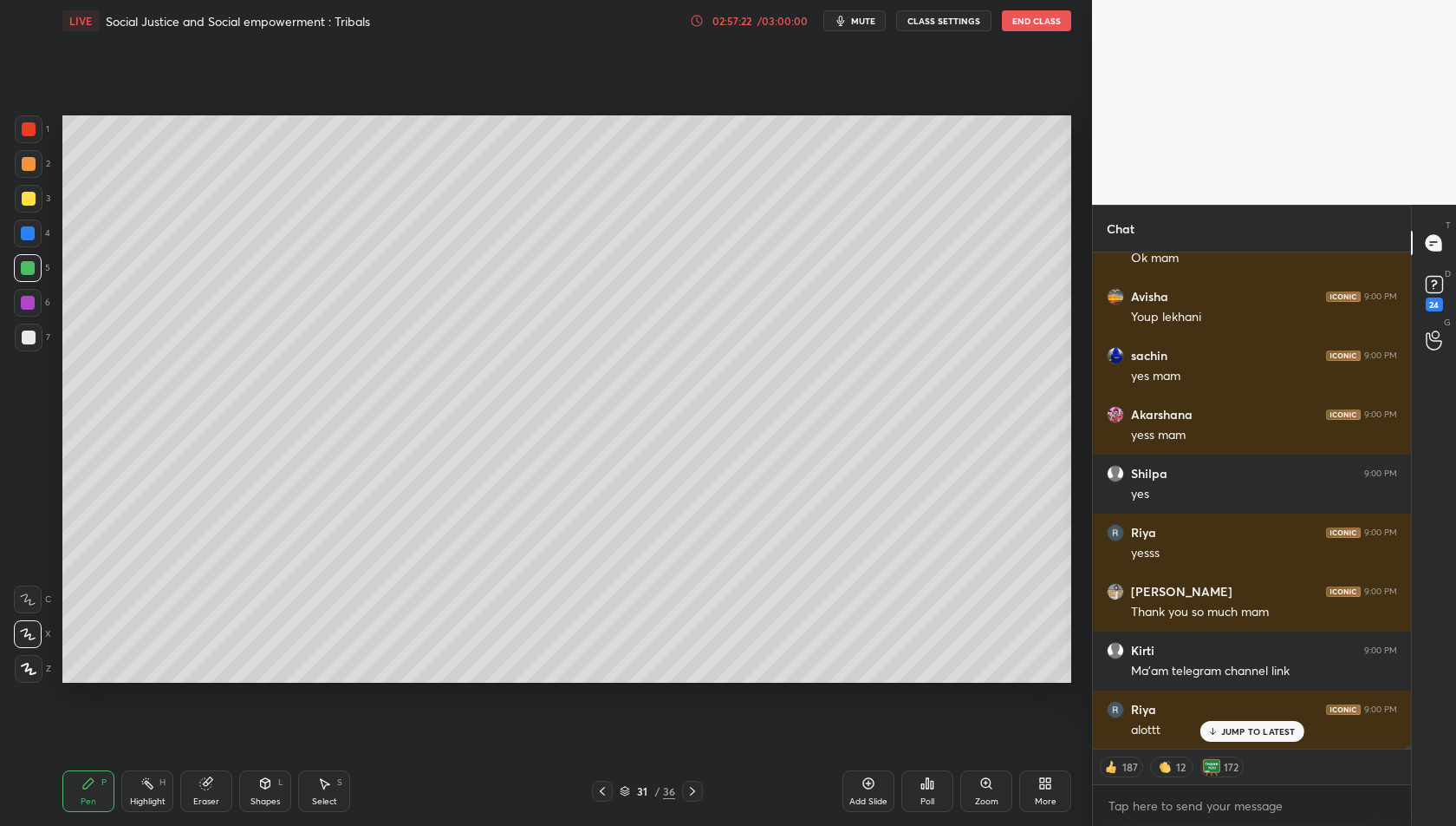
click at [1264, 721] on div "JUMP TO LATEST" at bounding box center [1252, 731] width 104 height 20
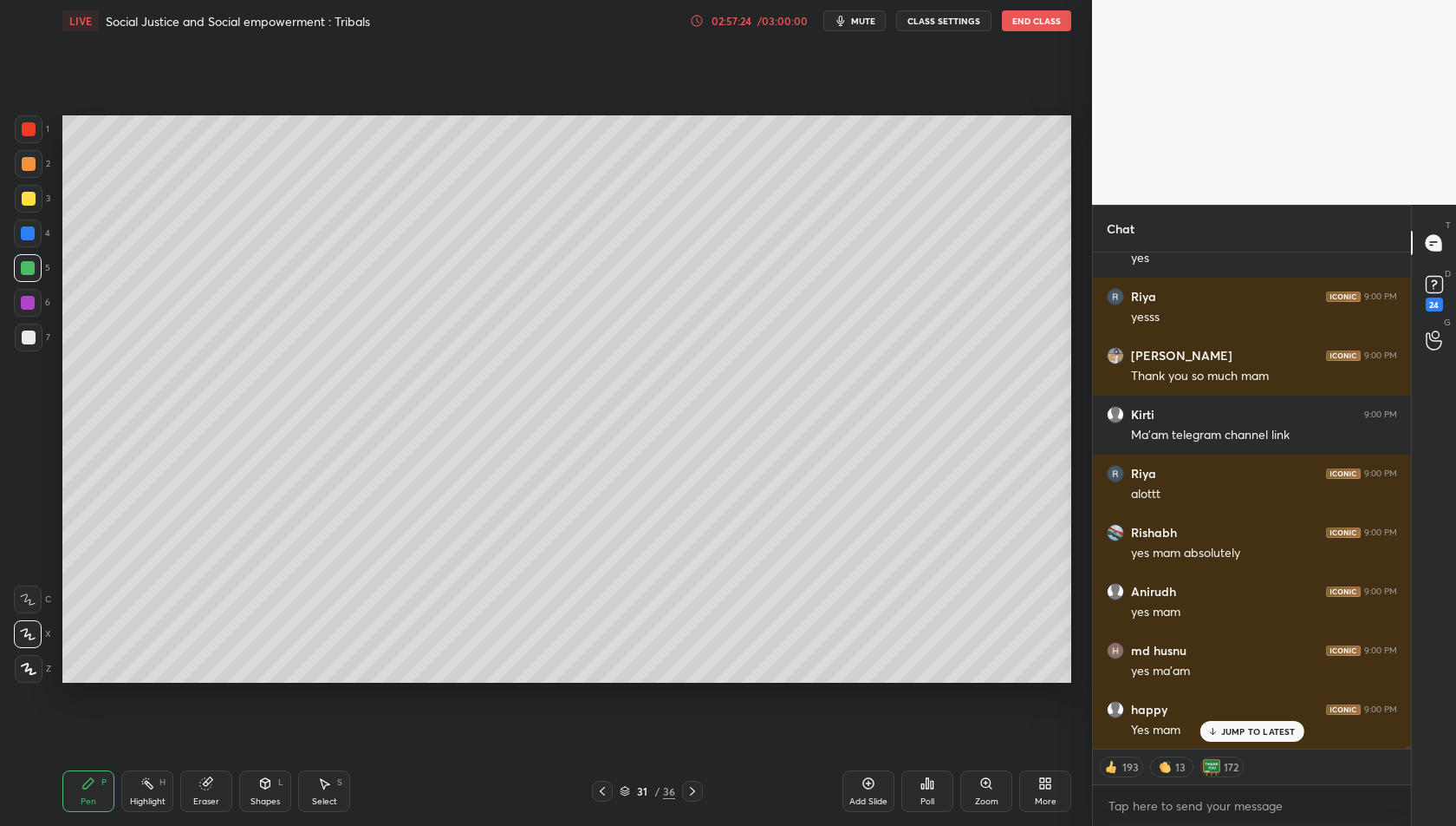
click at [1264, 728] on p "JUMP TO LATEST" at bounding box center [1258, 730] width 74 height 10
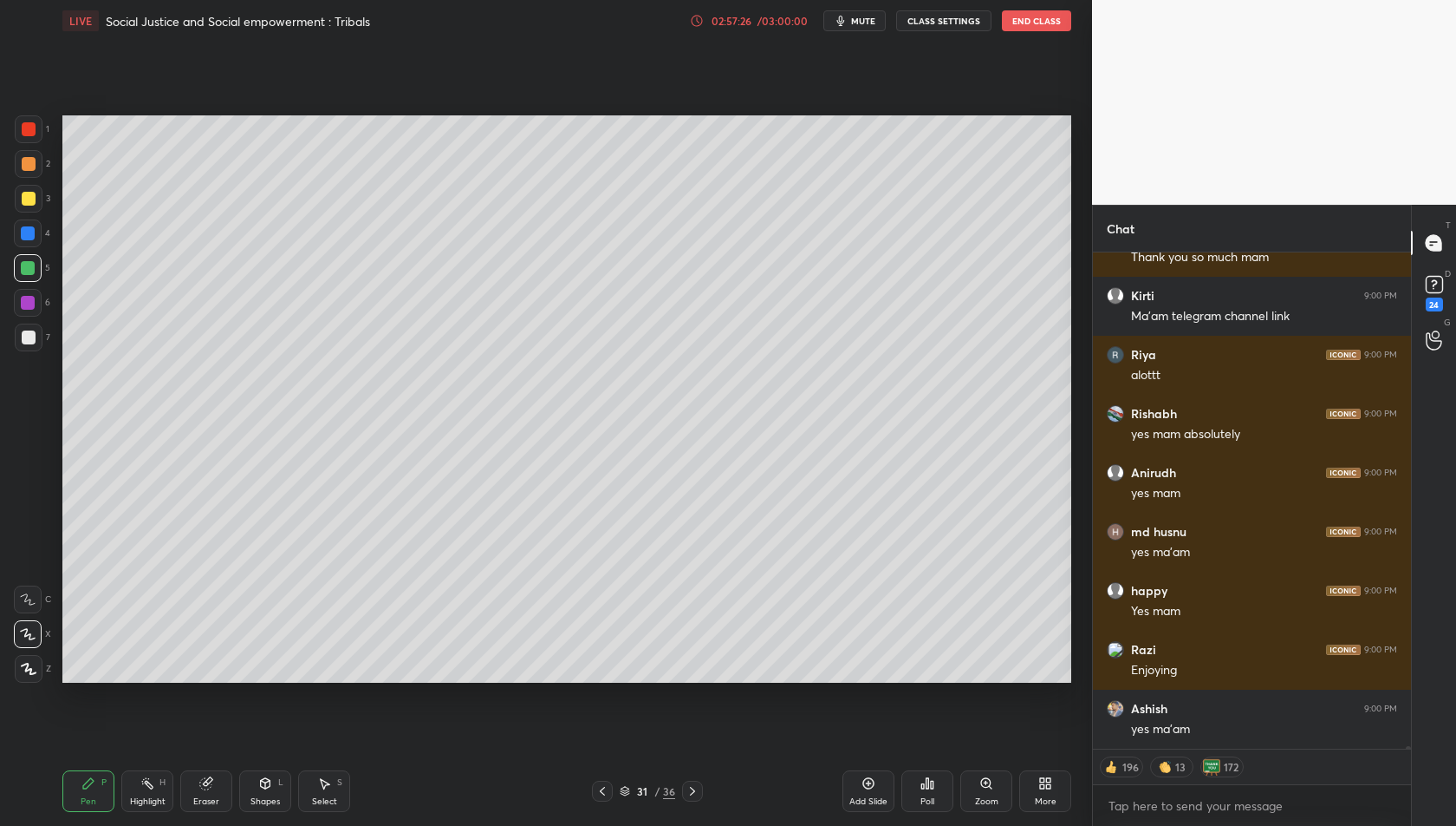
scroll to position [81790, 0]
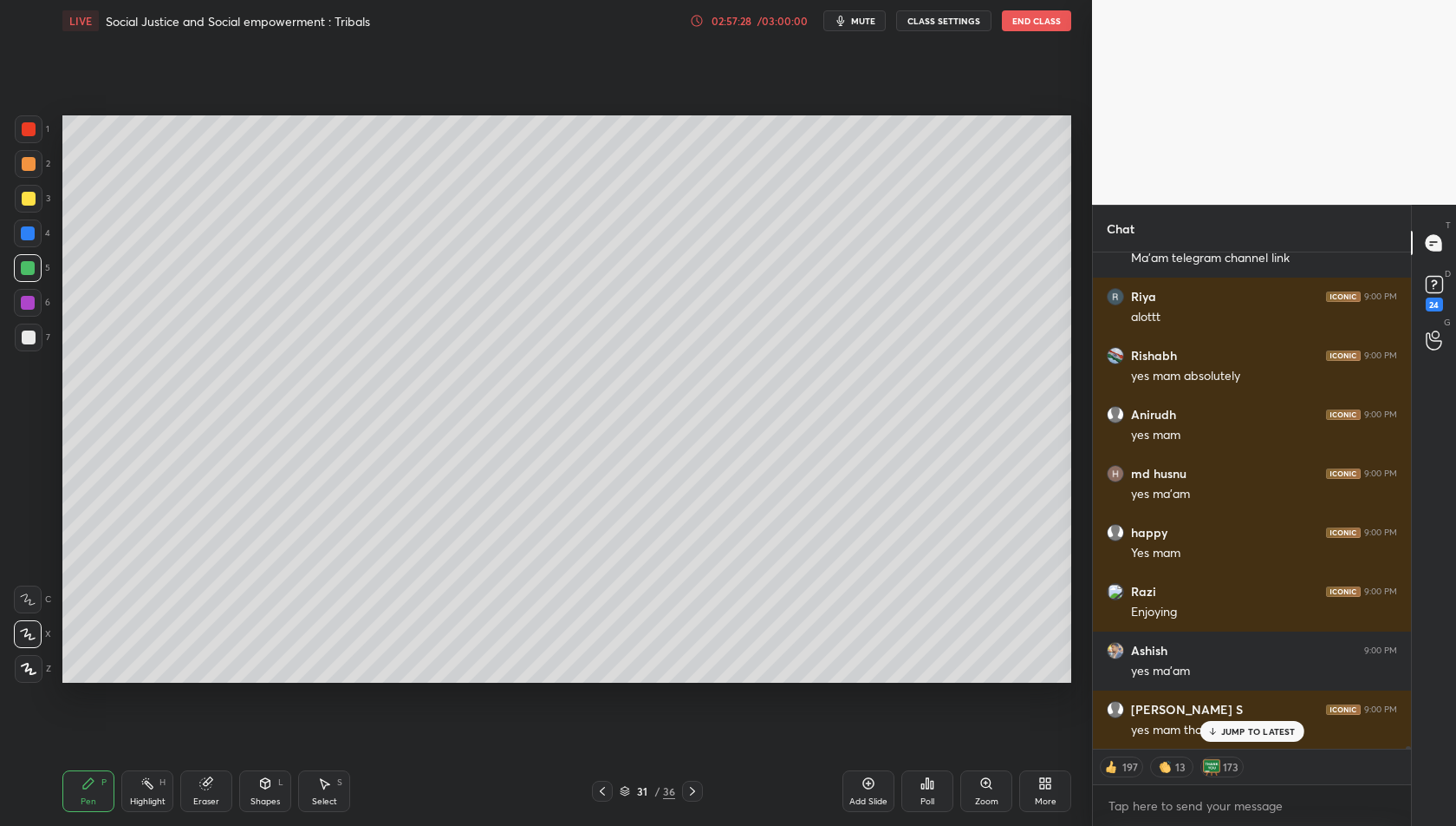
click at [1267, 736] on p "JUMP TO LATEST" at bounding box center [1258, 730] width 74 height 10
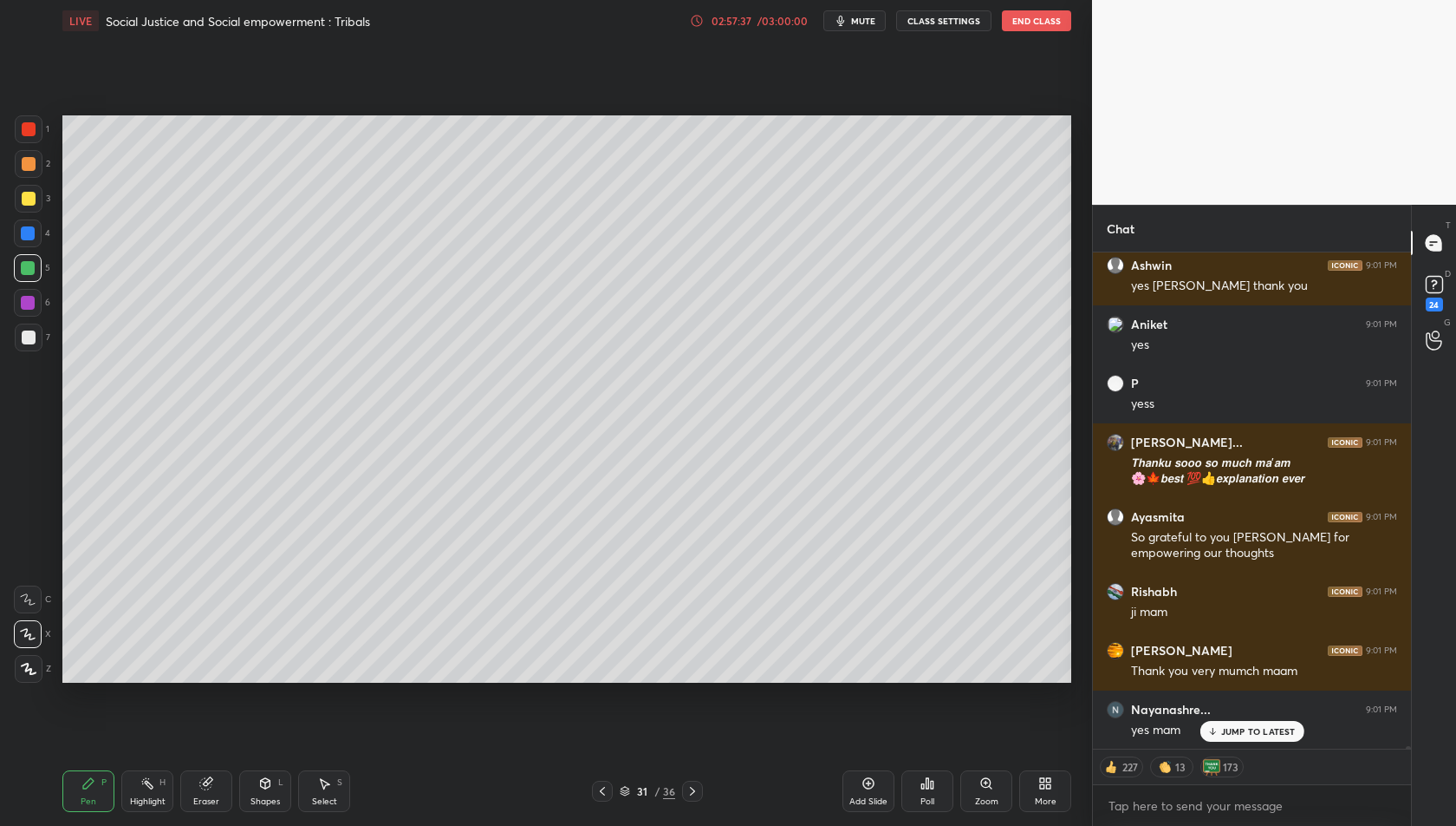
scroll to position [83000, 0]
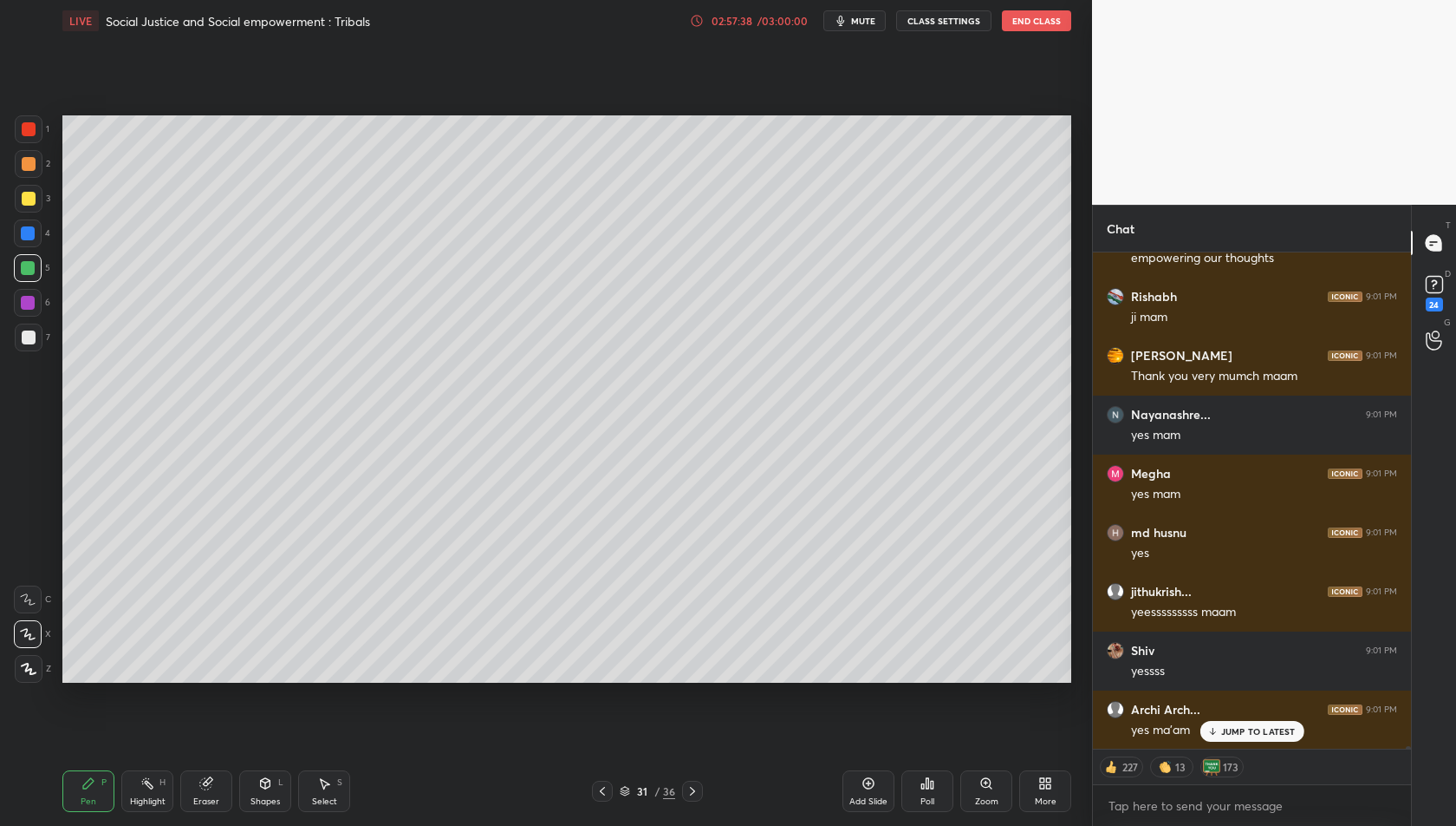
click at [1272, 728] on p "JUMP TO LATEST" at bounding box center [1258, 730] width 74 height 10
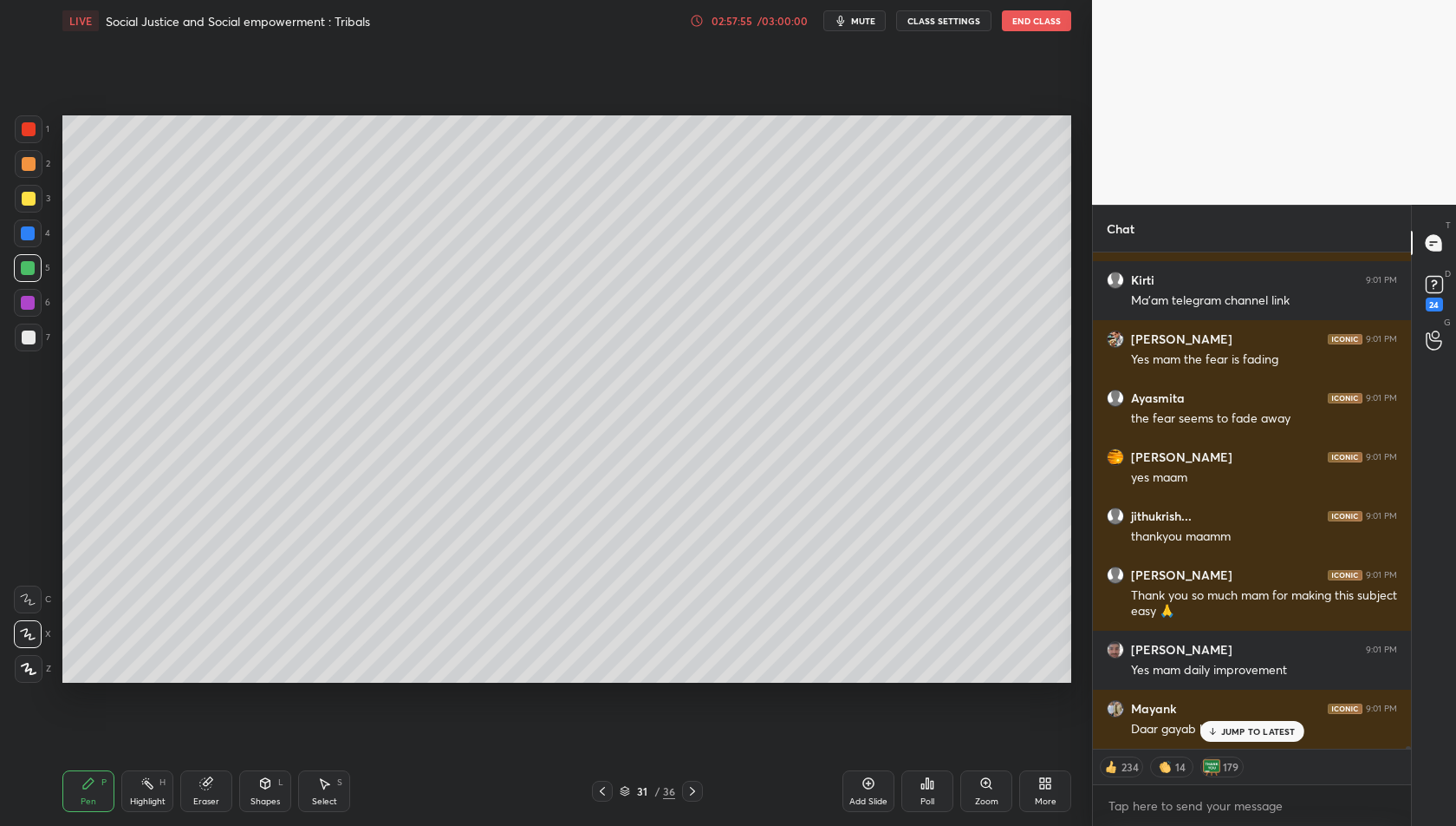
scroll to position [85509, 0]
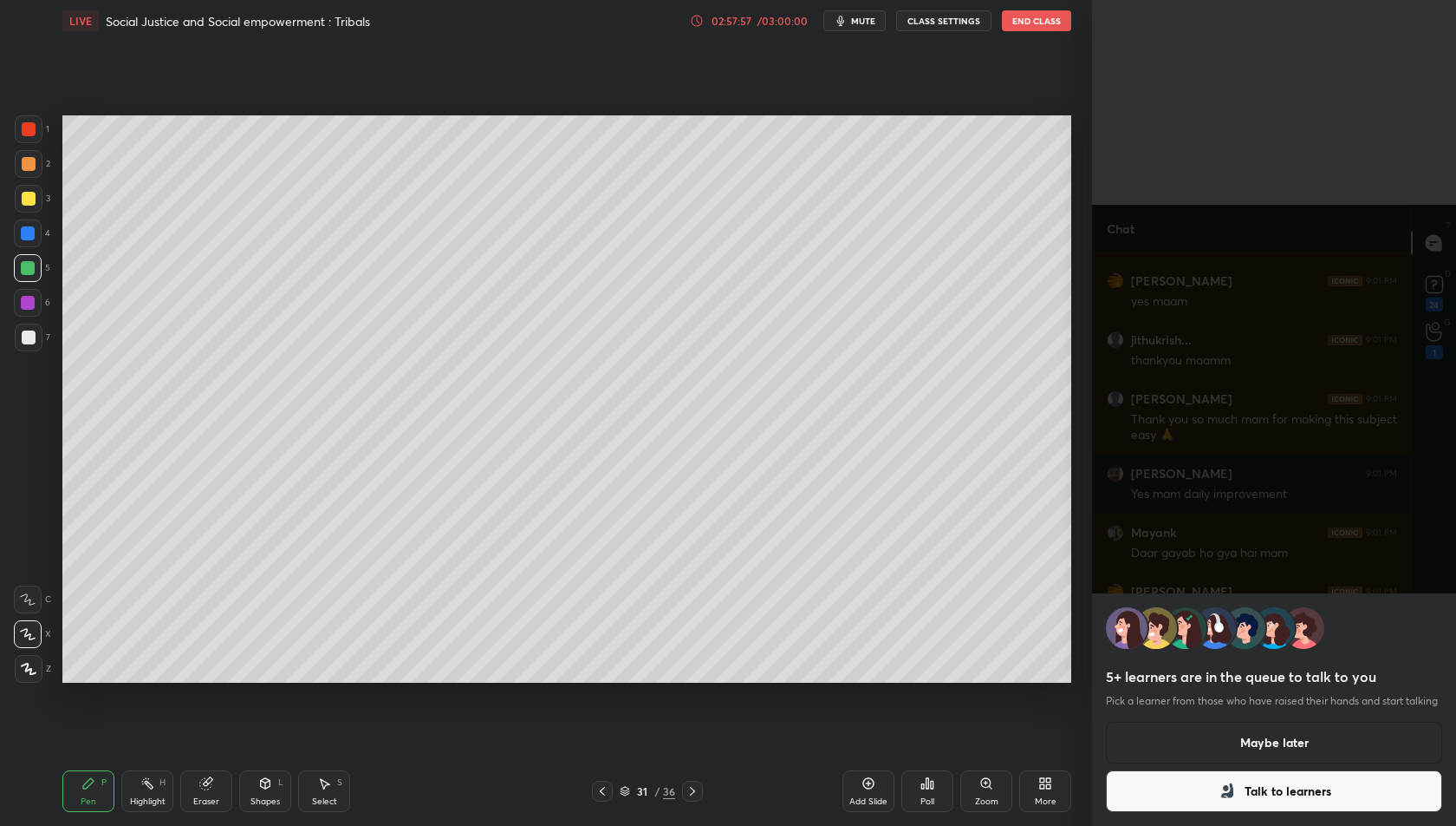
click at [1263, 736] on button "Maybe later" at bounding box center [1274, 742] width 336 height 42
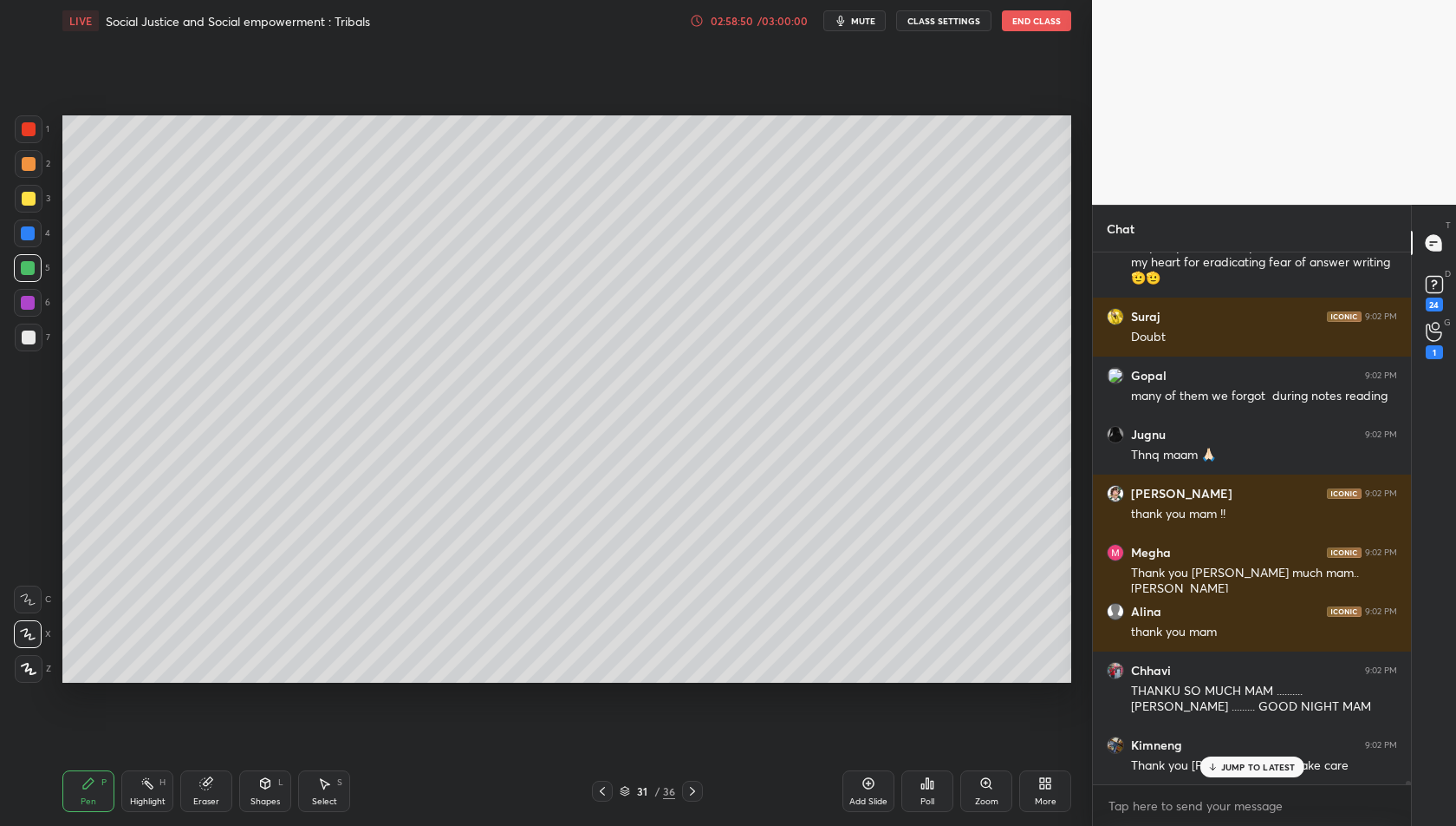
click at [1254, 767] on p "JUMP TO LATEST" at bounding box center [1258, 767] width 74 height 10
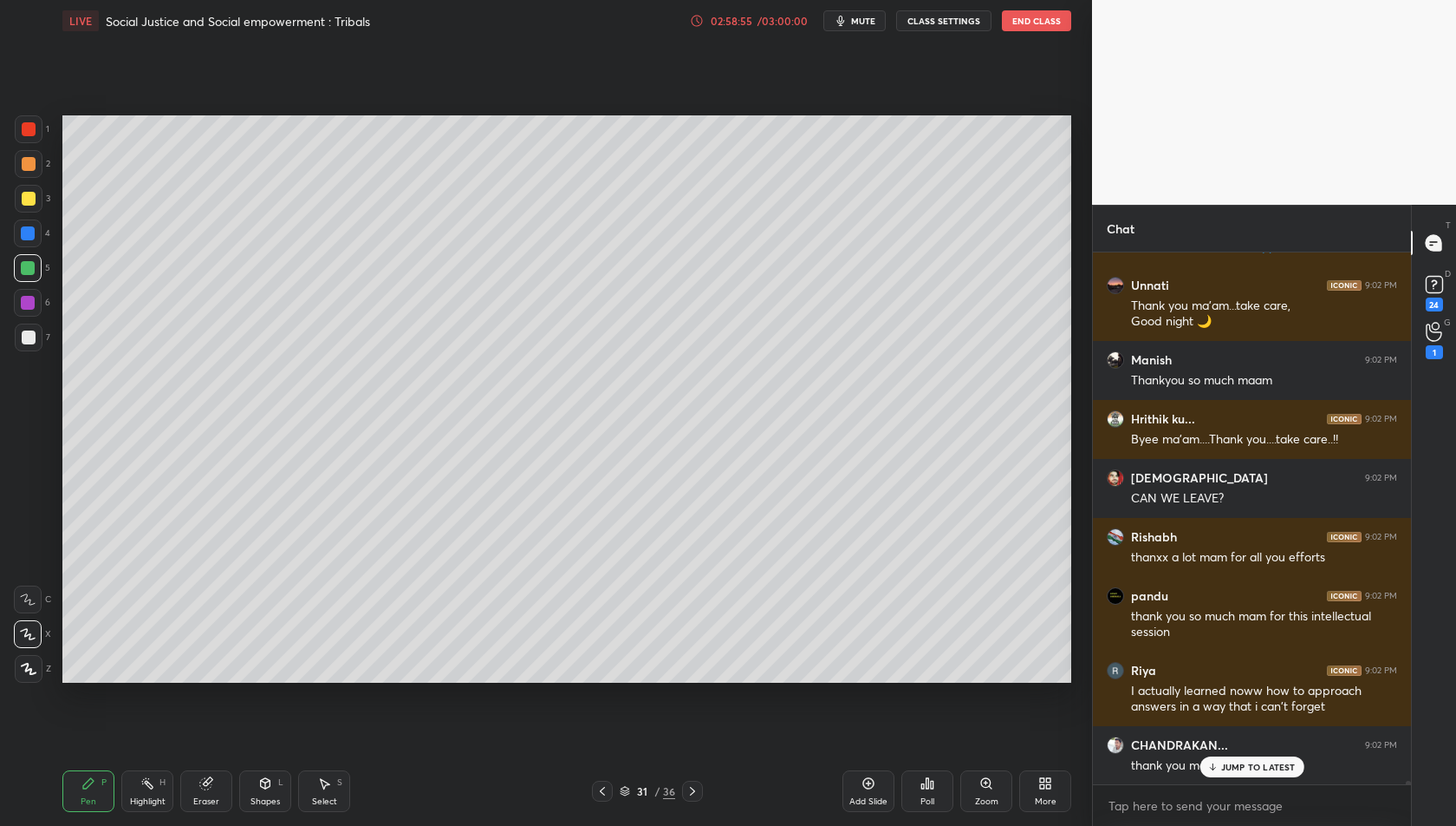
click at [1241, 762] on p "JUMP TO LATEST" at bounding box center [1258, 767] width 74 height 10
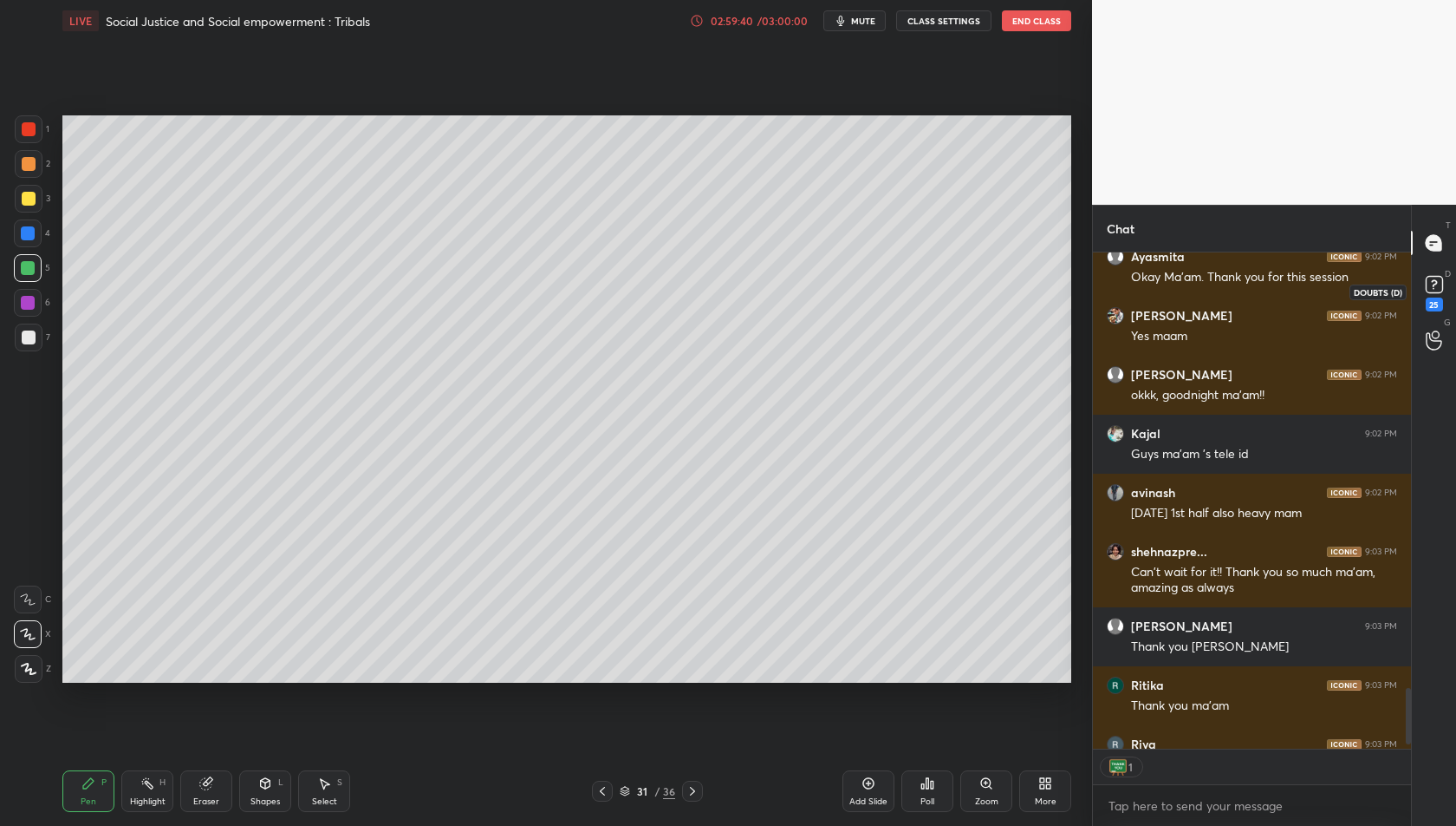
click at [1439, 284] on rect at bounding box center [1435, 285] width 17 height 17
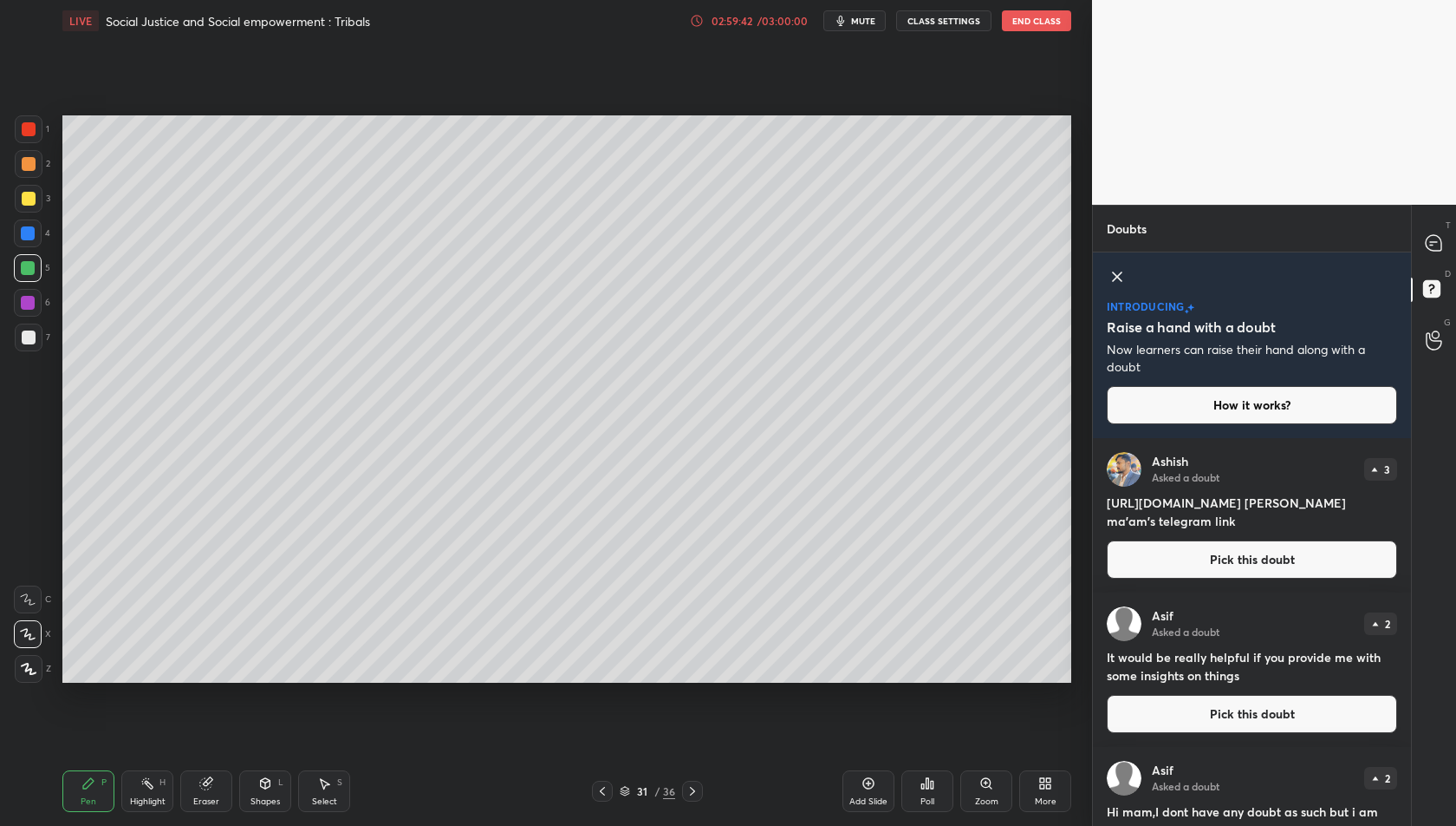
click at [781, 25] on div "/ 03:00:00" at bounding box center [783, 20] width 54 height 10
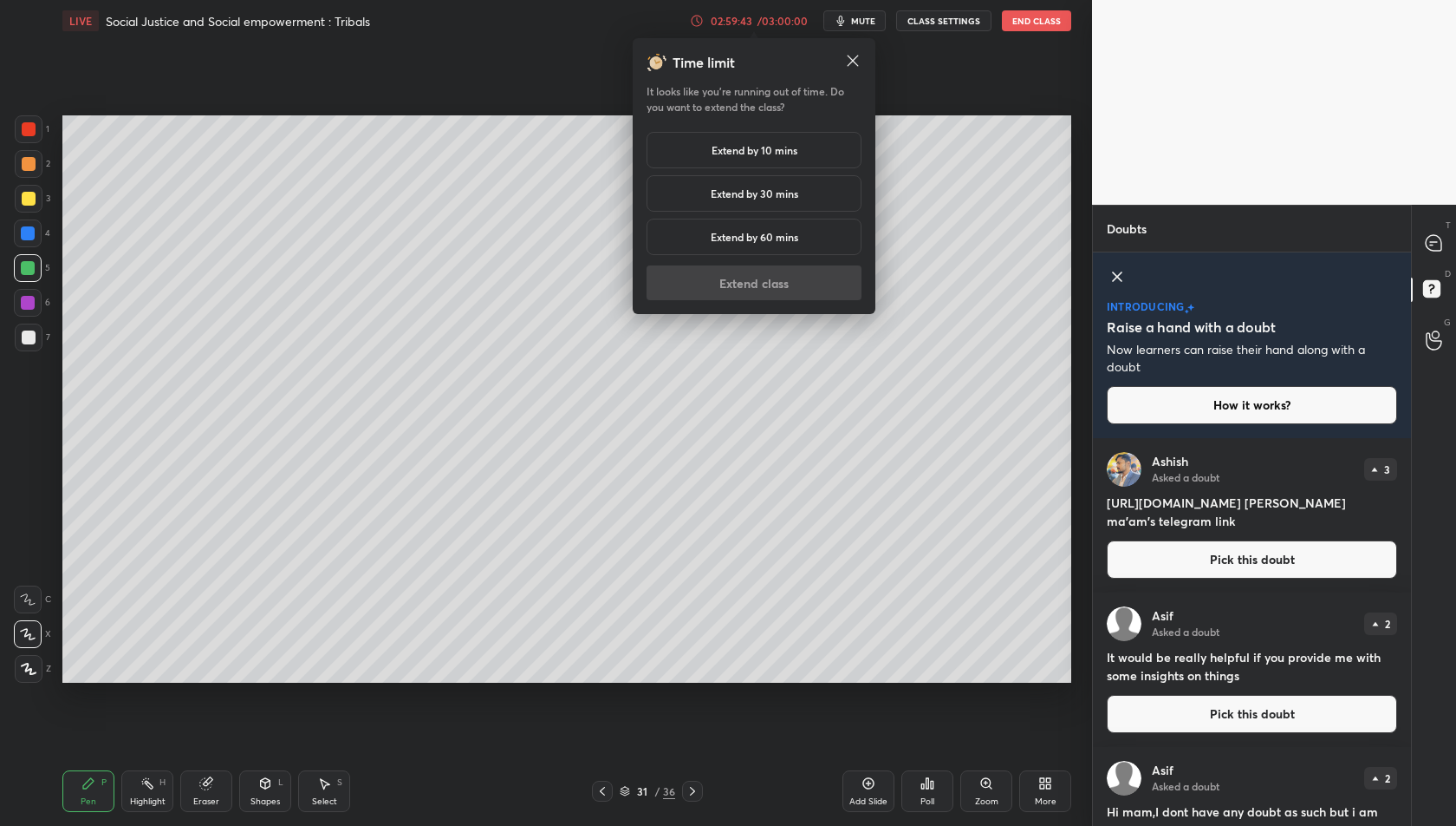
click at [780, 150] on h5 "Extend by 10 mins" at bounding box center [754, 150] width 85 height 16
click at [780, 279] on button "Extend class" at bounding box center [754, 282] width 215 height 34
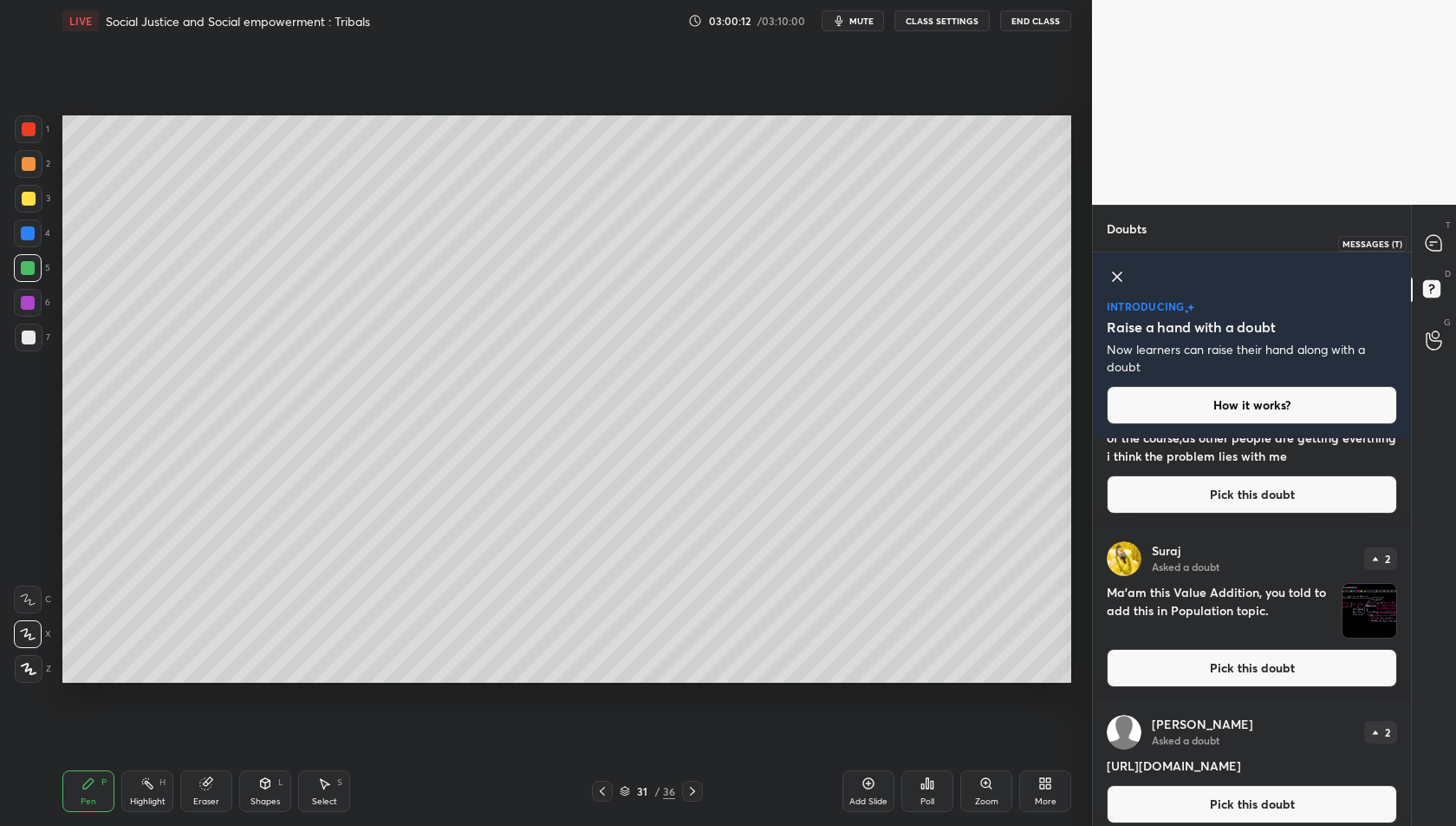
click at [1442, 236] on icon at bounding box center [1435, 243] width 19 height 19
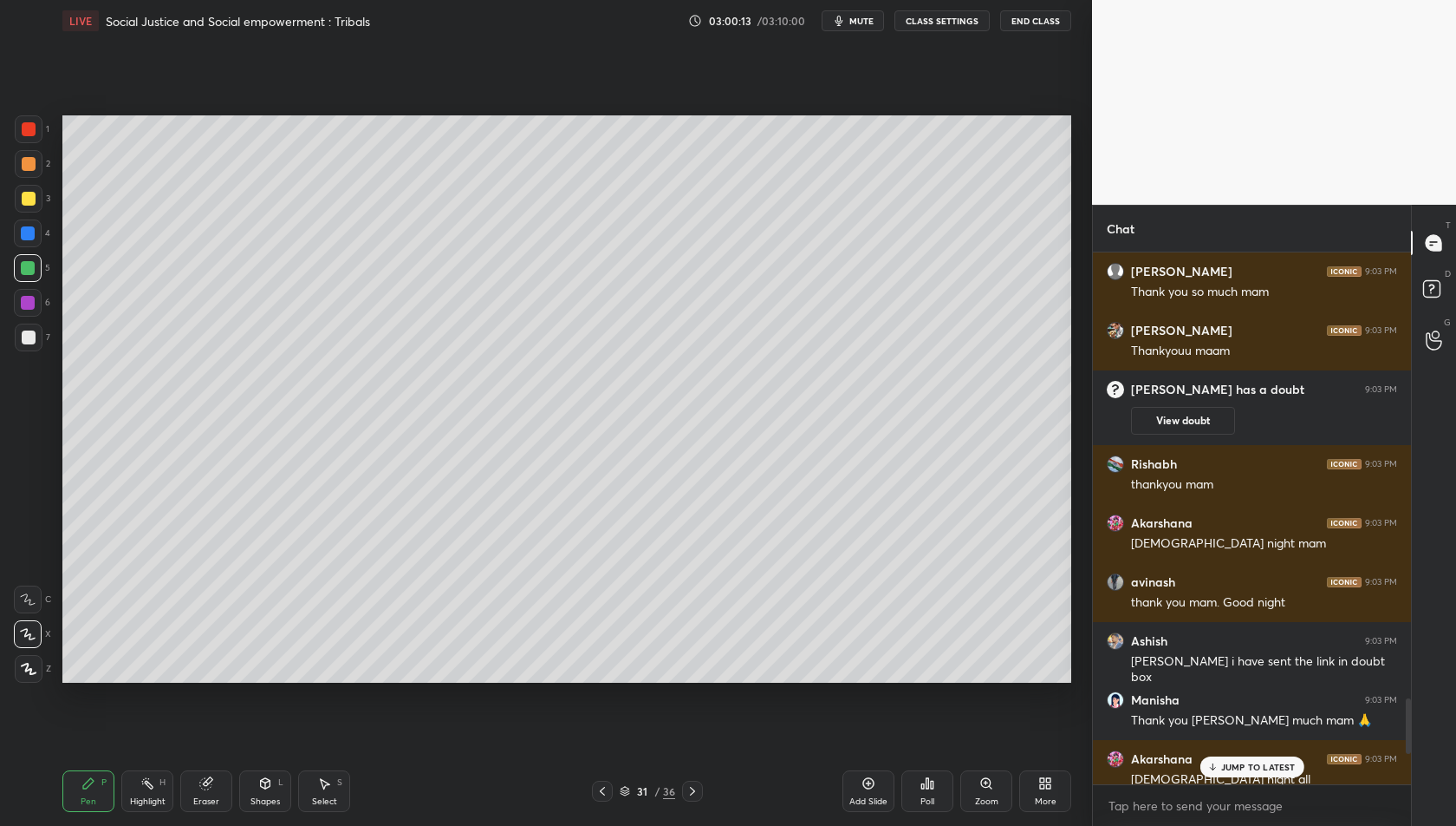
click at [1259, 772] on p "JUMP TO LATEST" at bounding box center [1258, 767] width 74 height 10
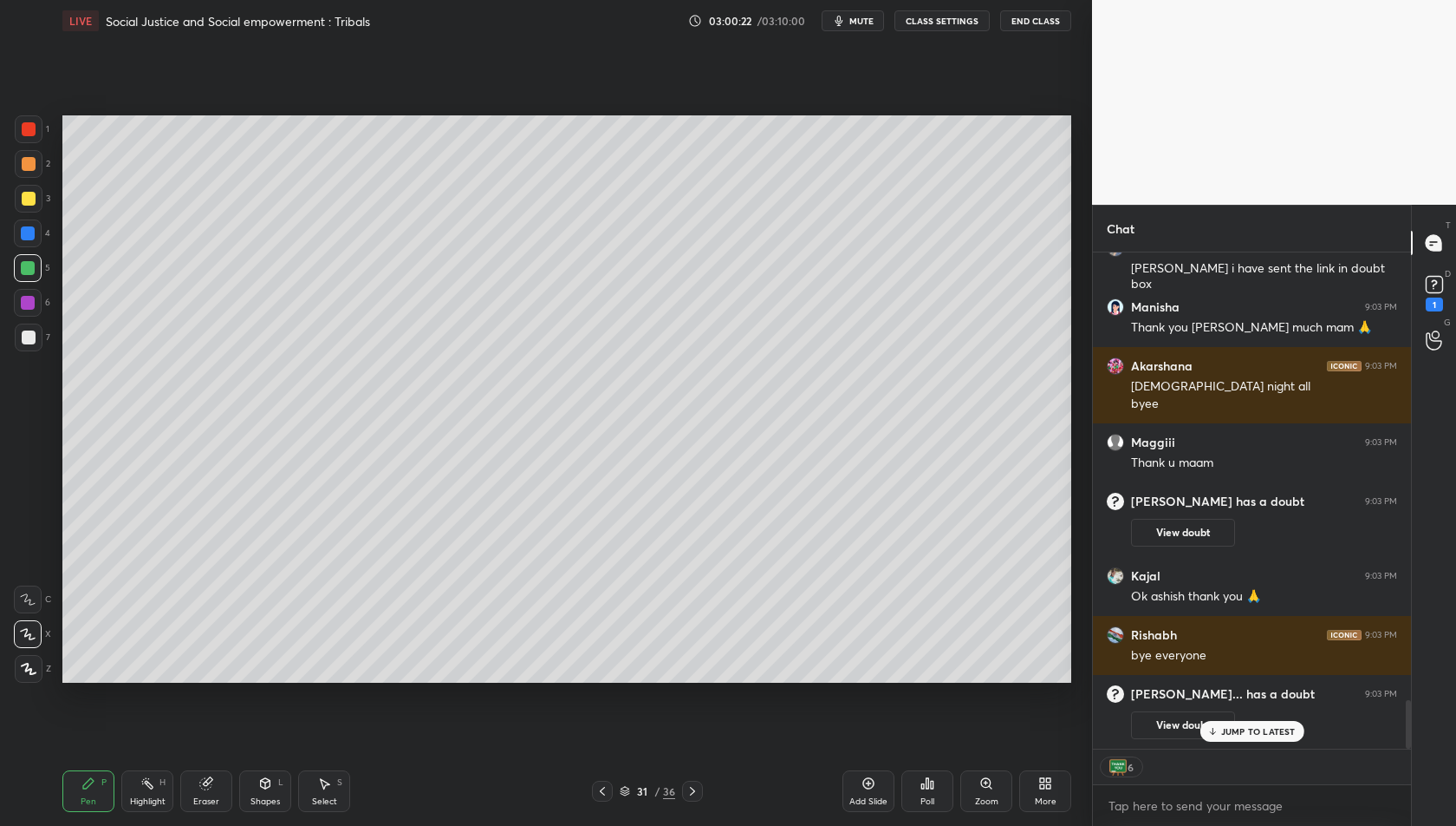
click at [1274, 726] on p "JUMP TO LATEST" at bounding box center [1258, 730] width 74 height 10
click at [1435, 287] on rect at bounding box center [1435, 285] width 17 height 17
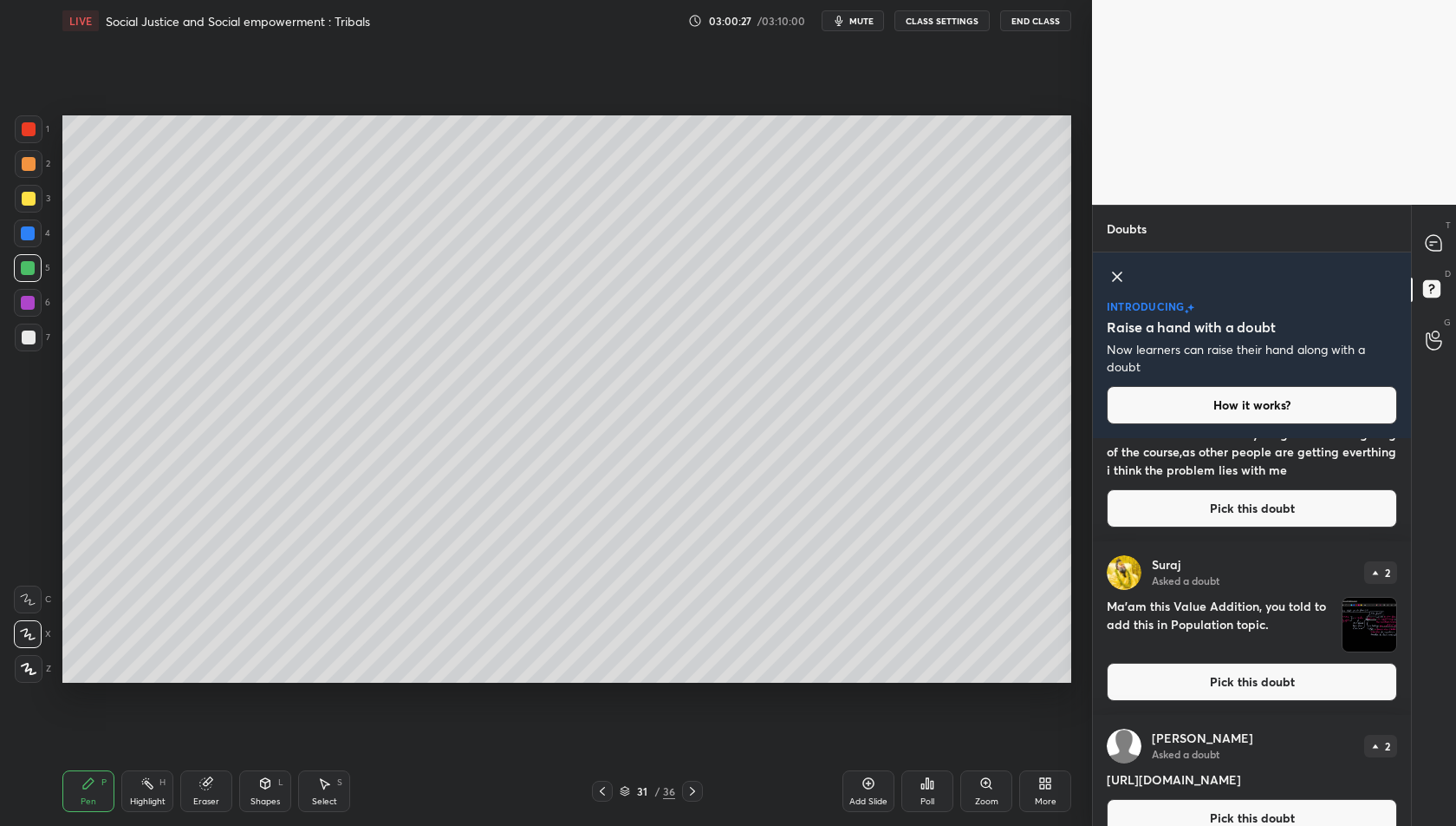
scroll to position [400, 0]
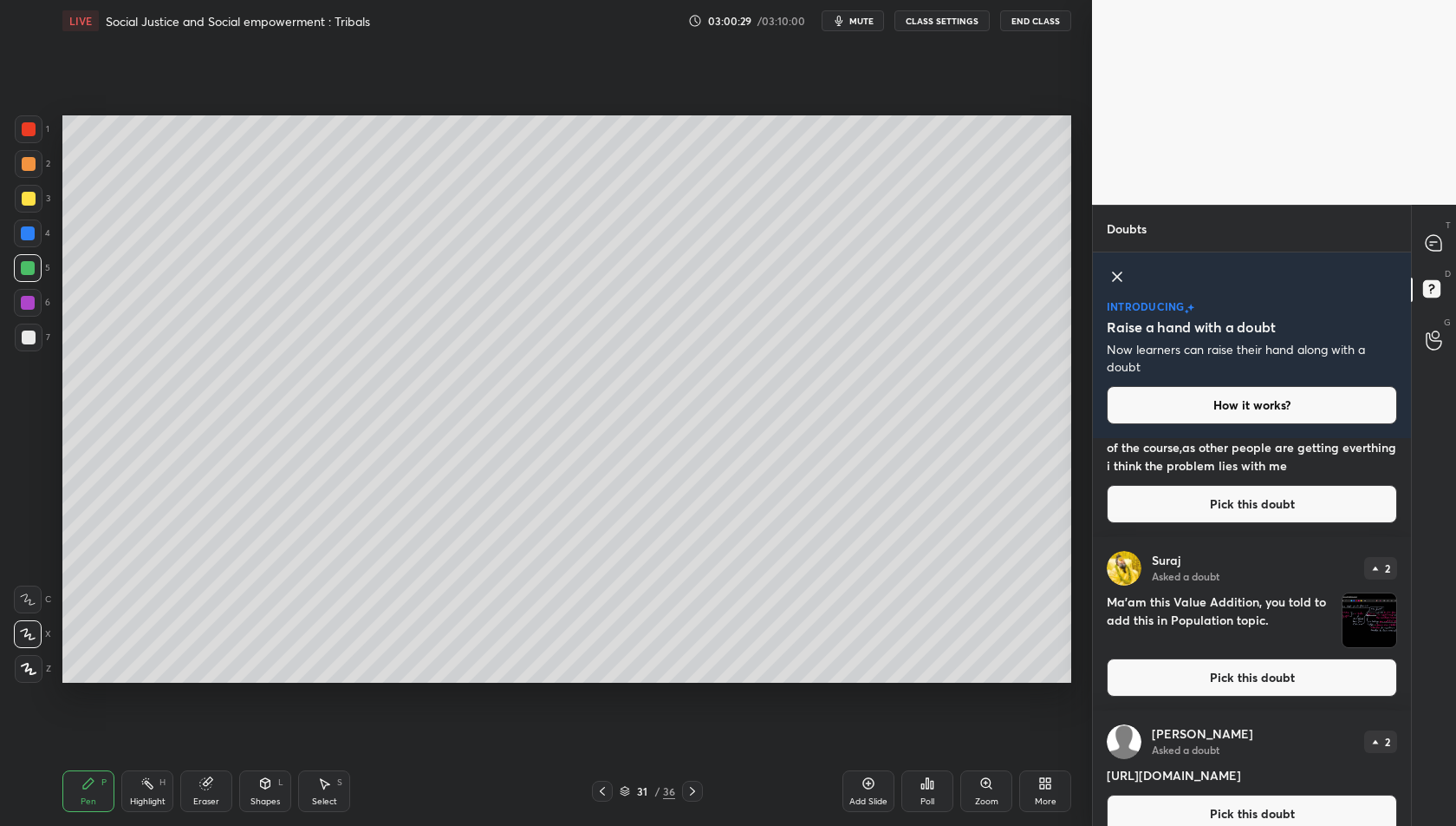
click at [1252, 659] on button "Pick this doubt" at bounding box center [1252, 677] width 291 height 38
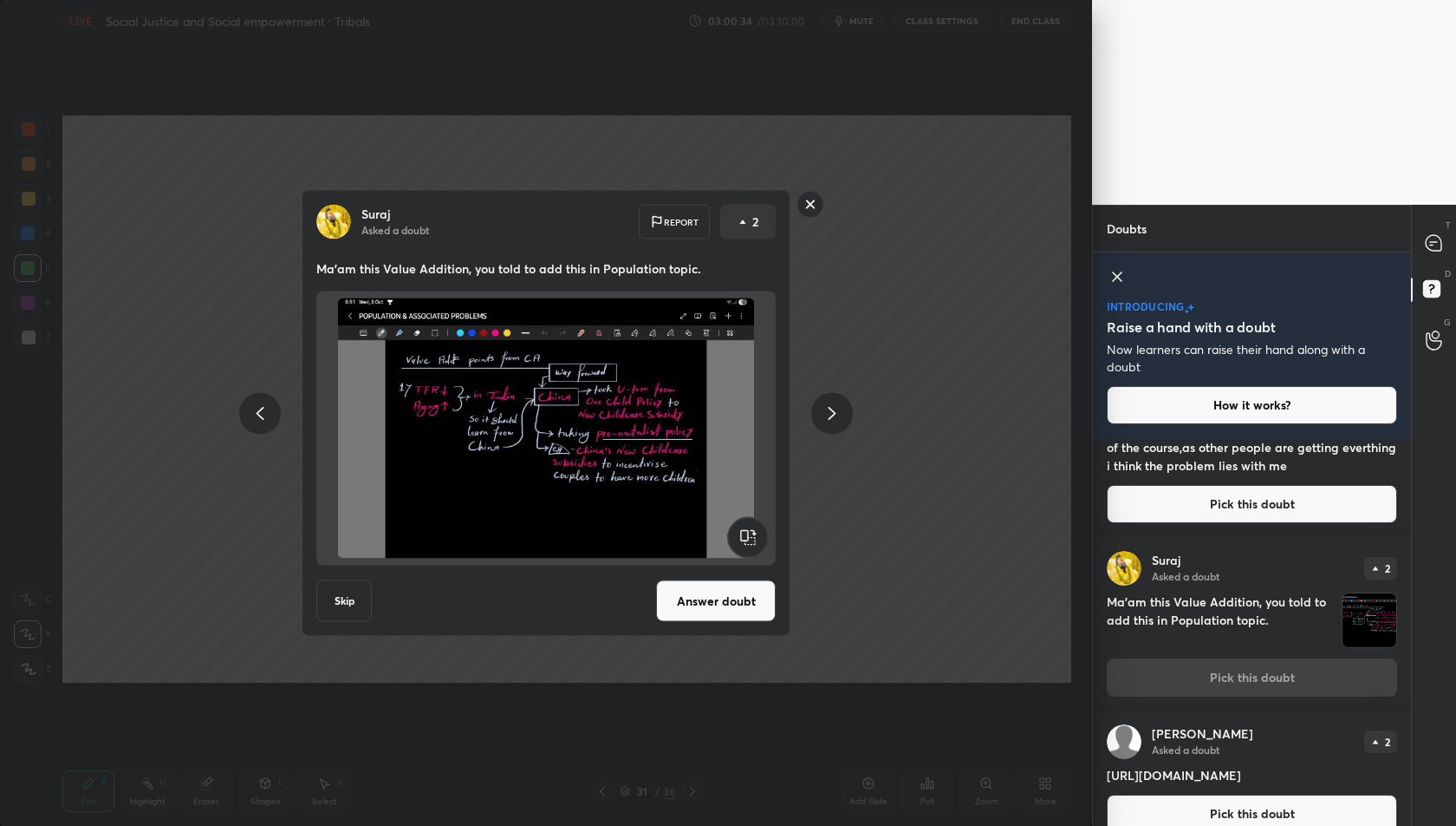
click at [814, 209] on rect at bounding box center [811, 203] width 27 height 27
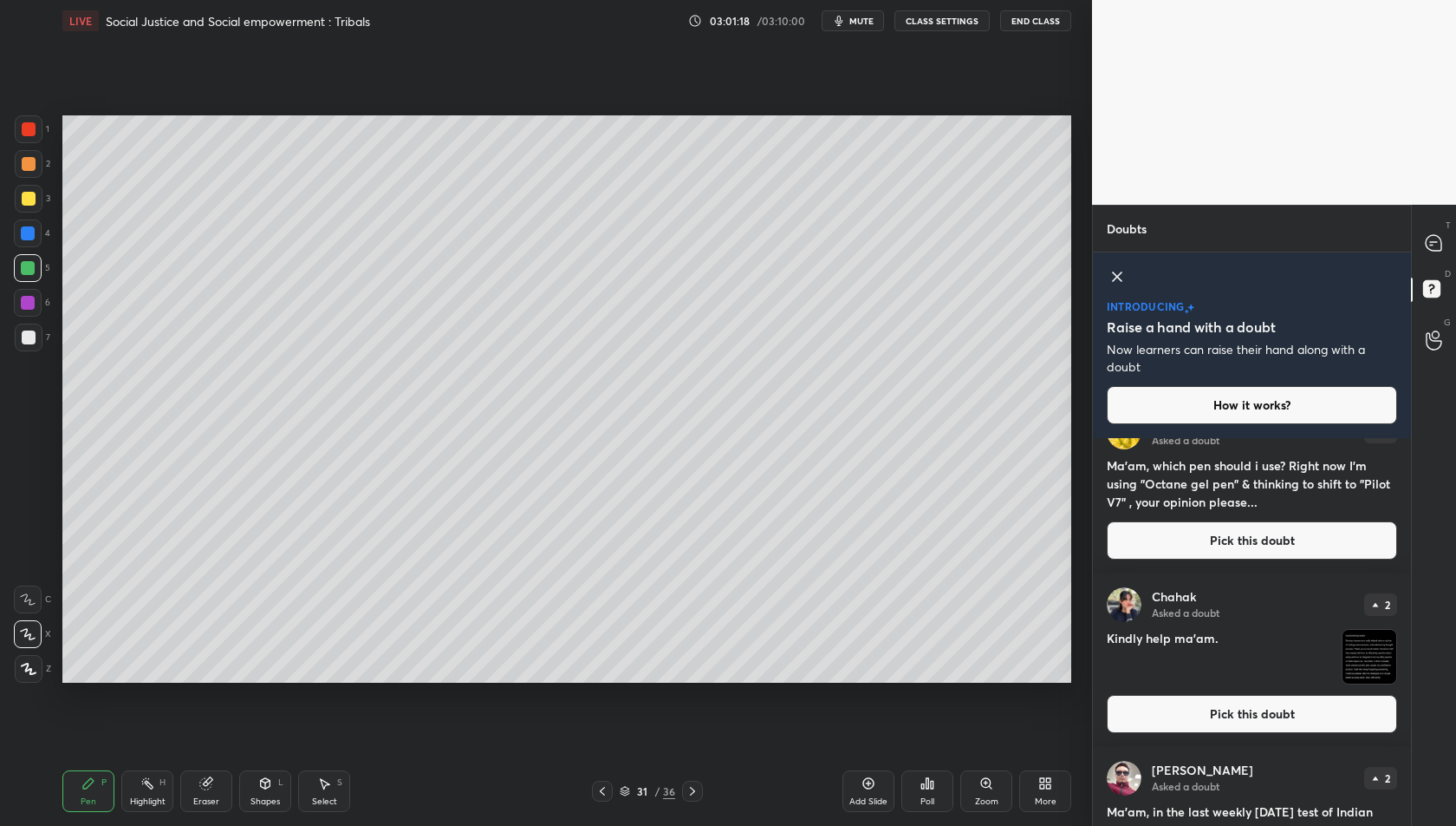
scroll to position [1349, 0]
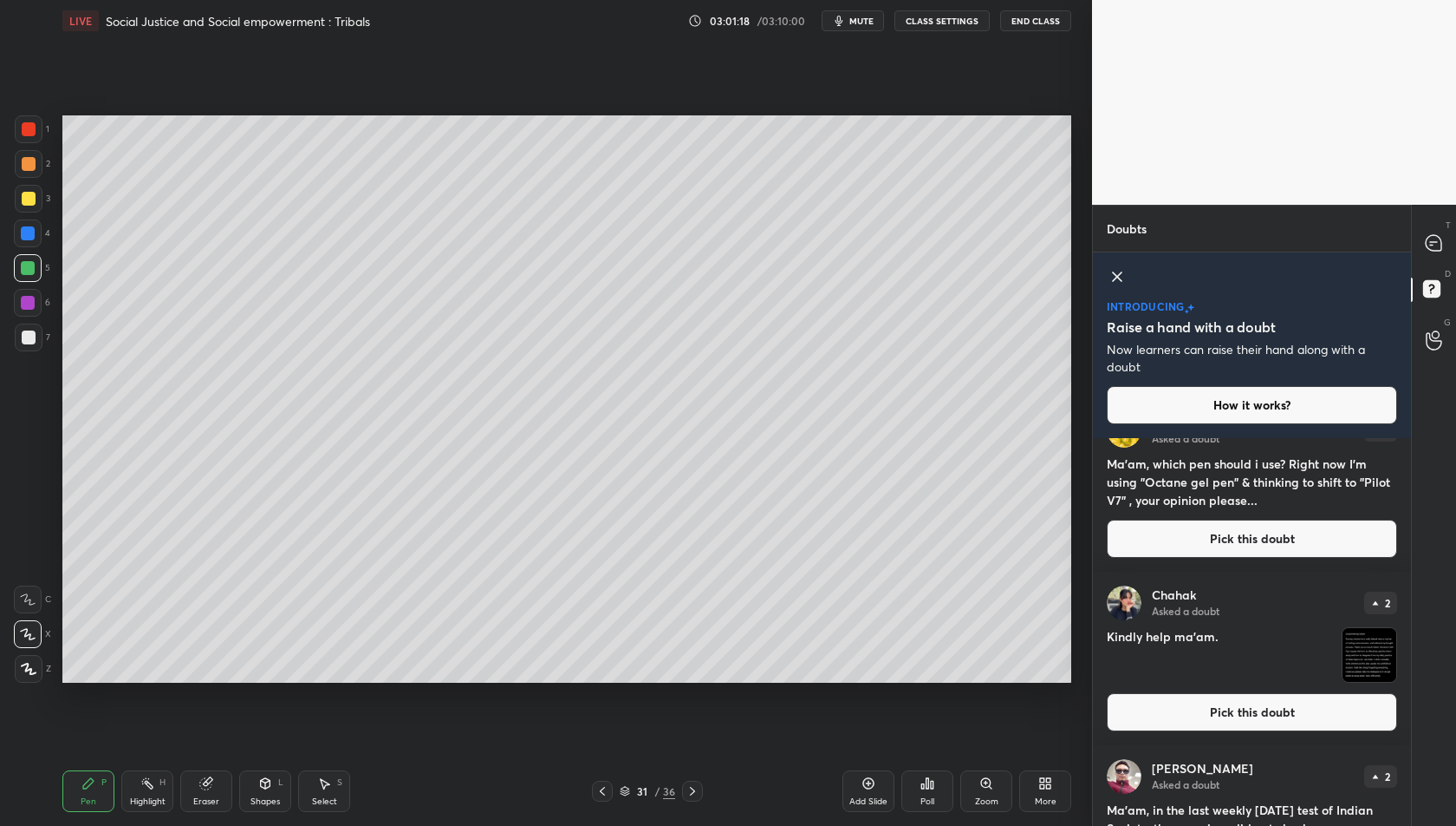
click at [1275, 703] on button "Pick this doubt" at bounding box center [1252, 712] width 291 height 38
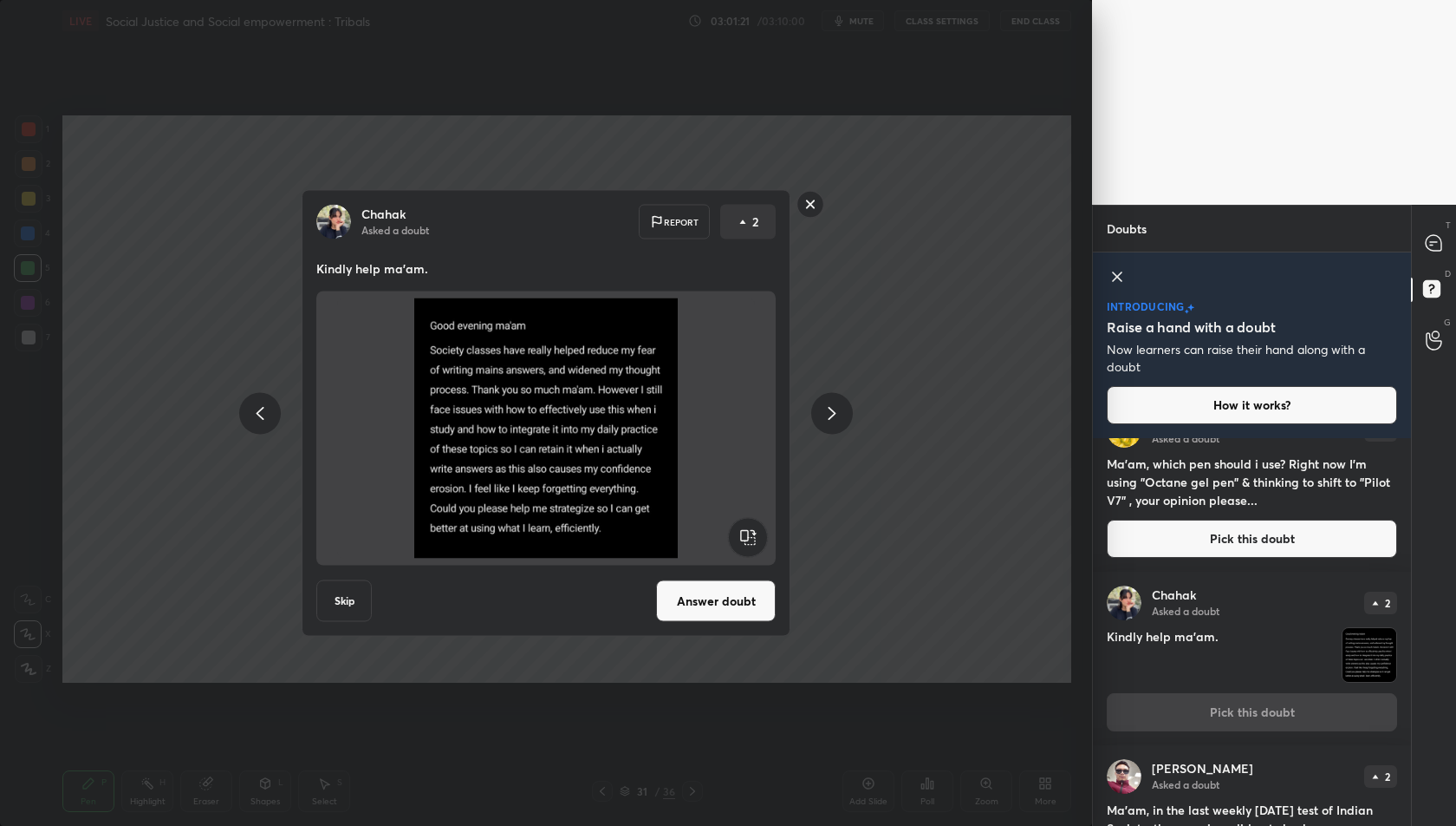
click at [703, 601] on button "Answer doubt" at bounding box center [716, 601] width 120 height 42
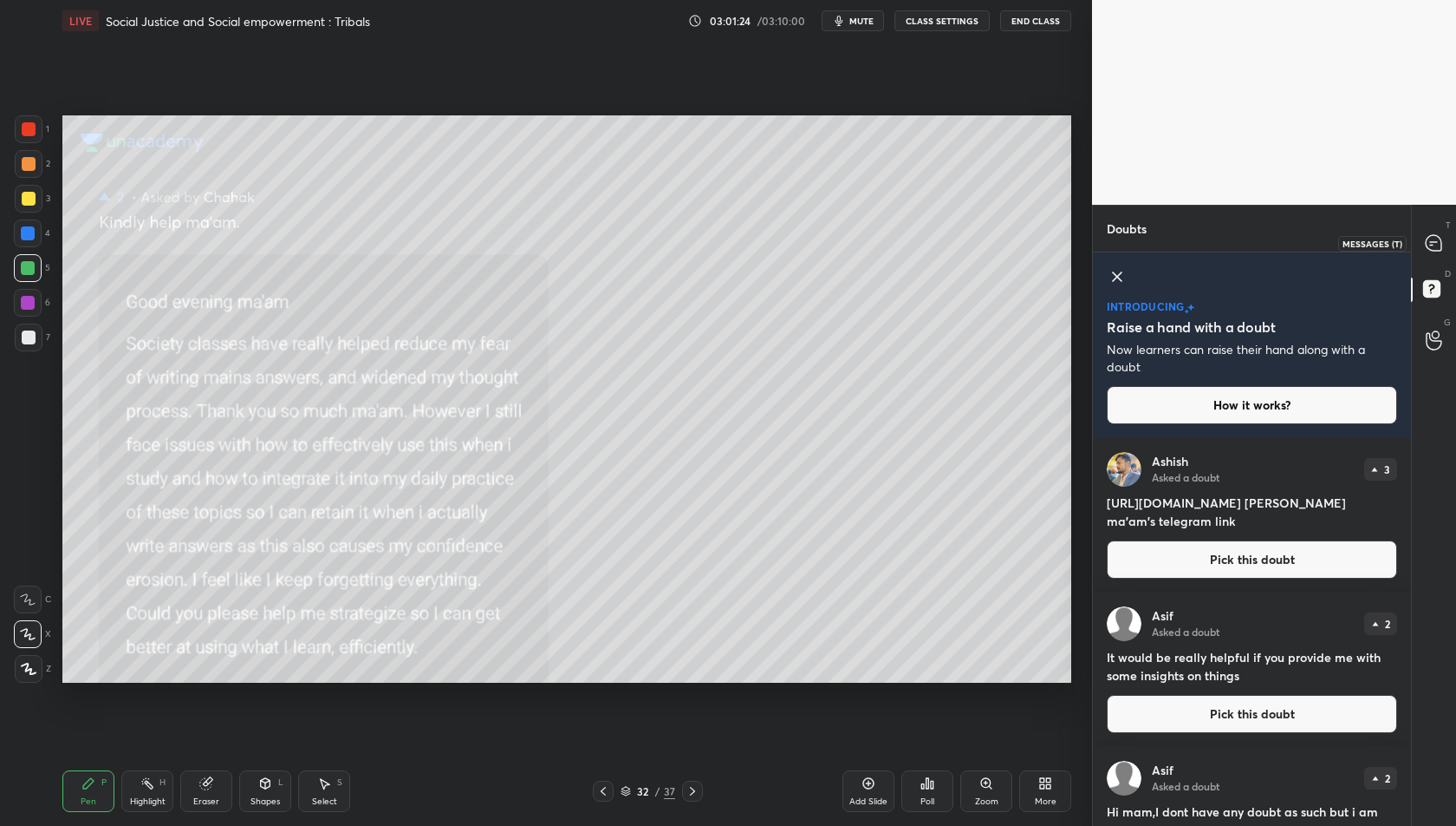
click at [1436, 244] on icon at bounding box center [1434, 243] width 16 height 16
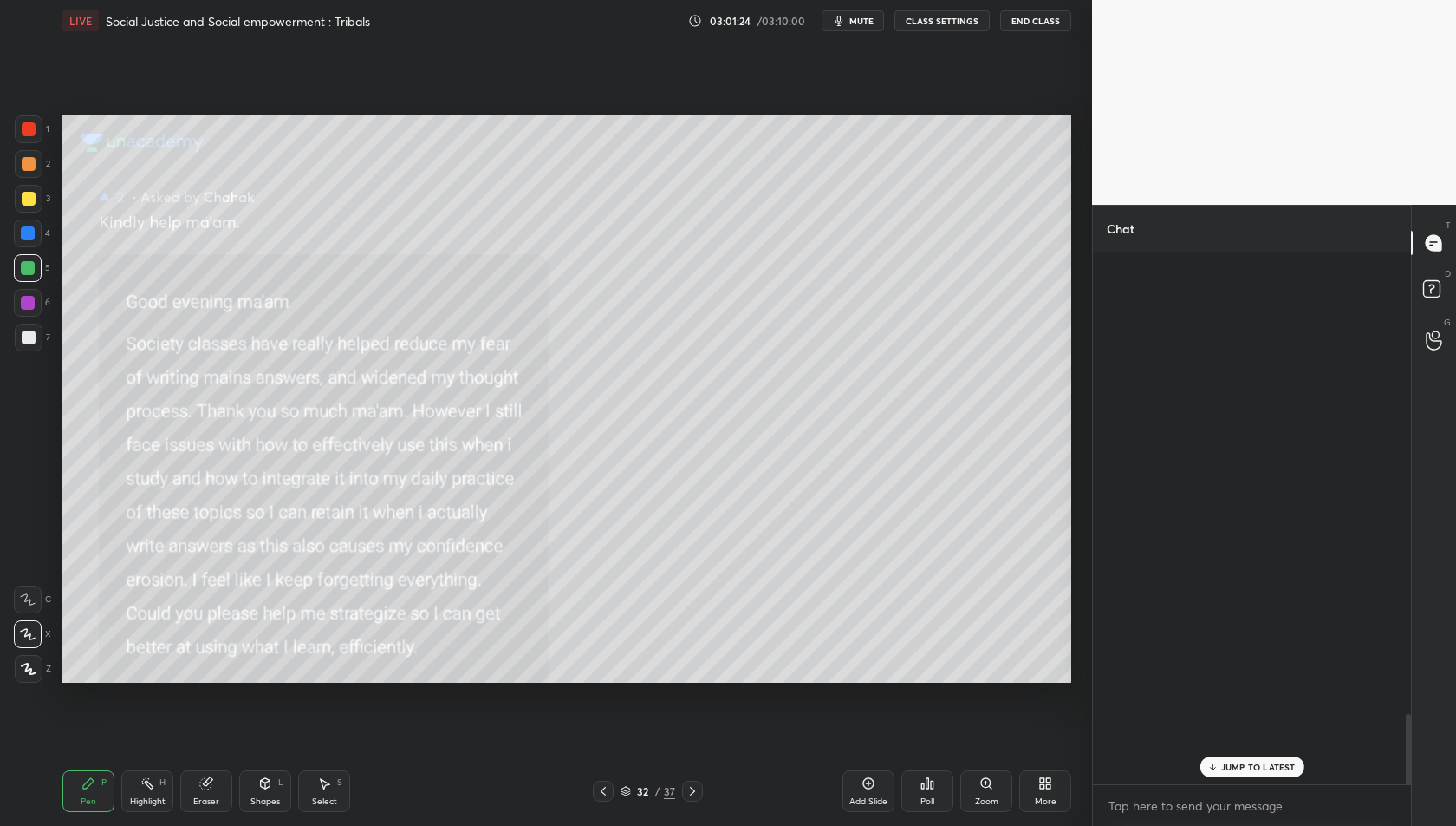
scroll to position [527, 314]
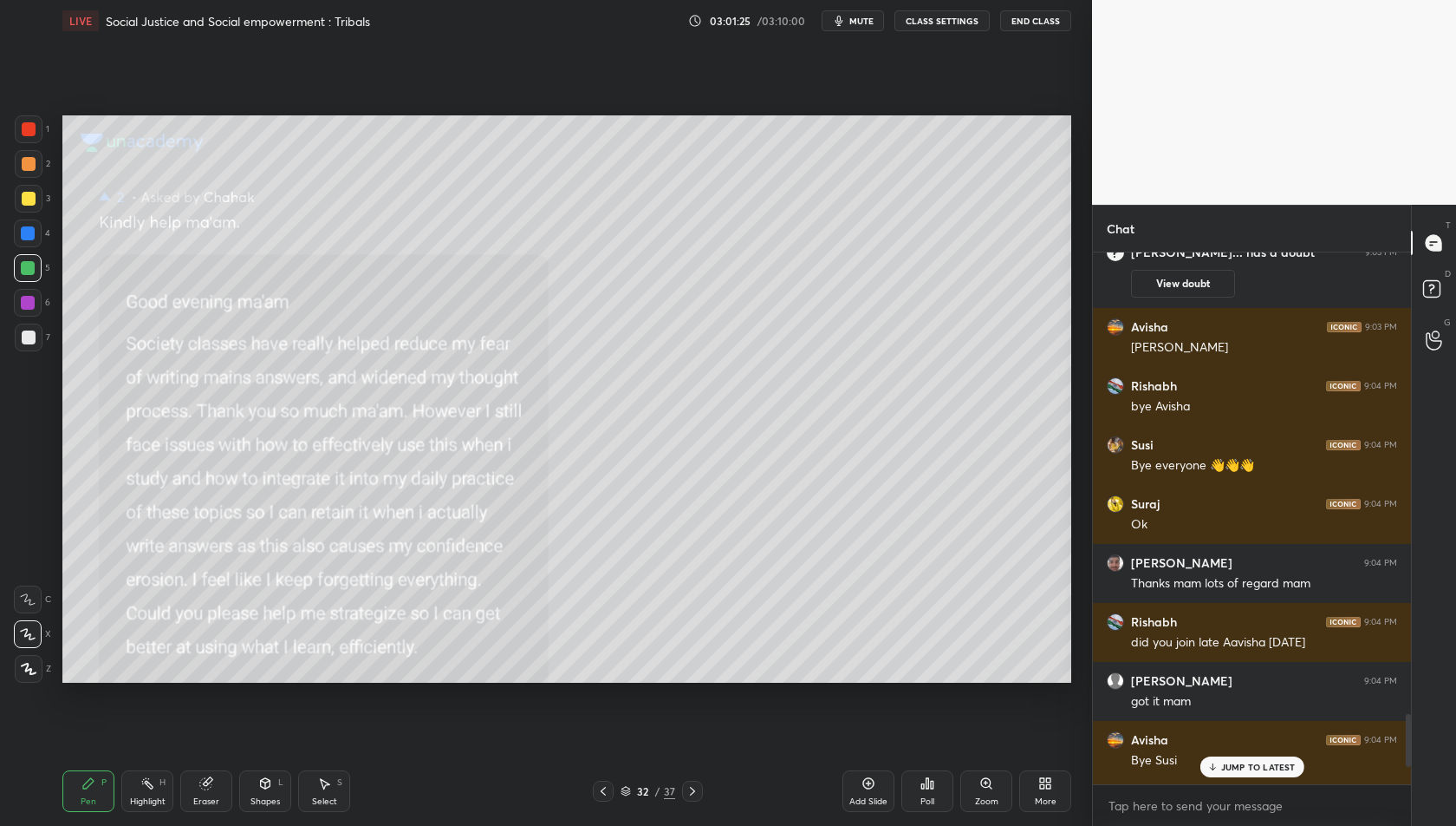
click at [1264, 762] on p "JUMP TO LATEST" at bounding box center [1258, 767] width 74 height 10
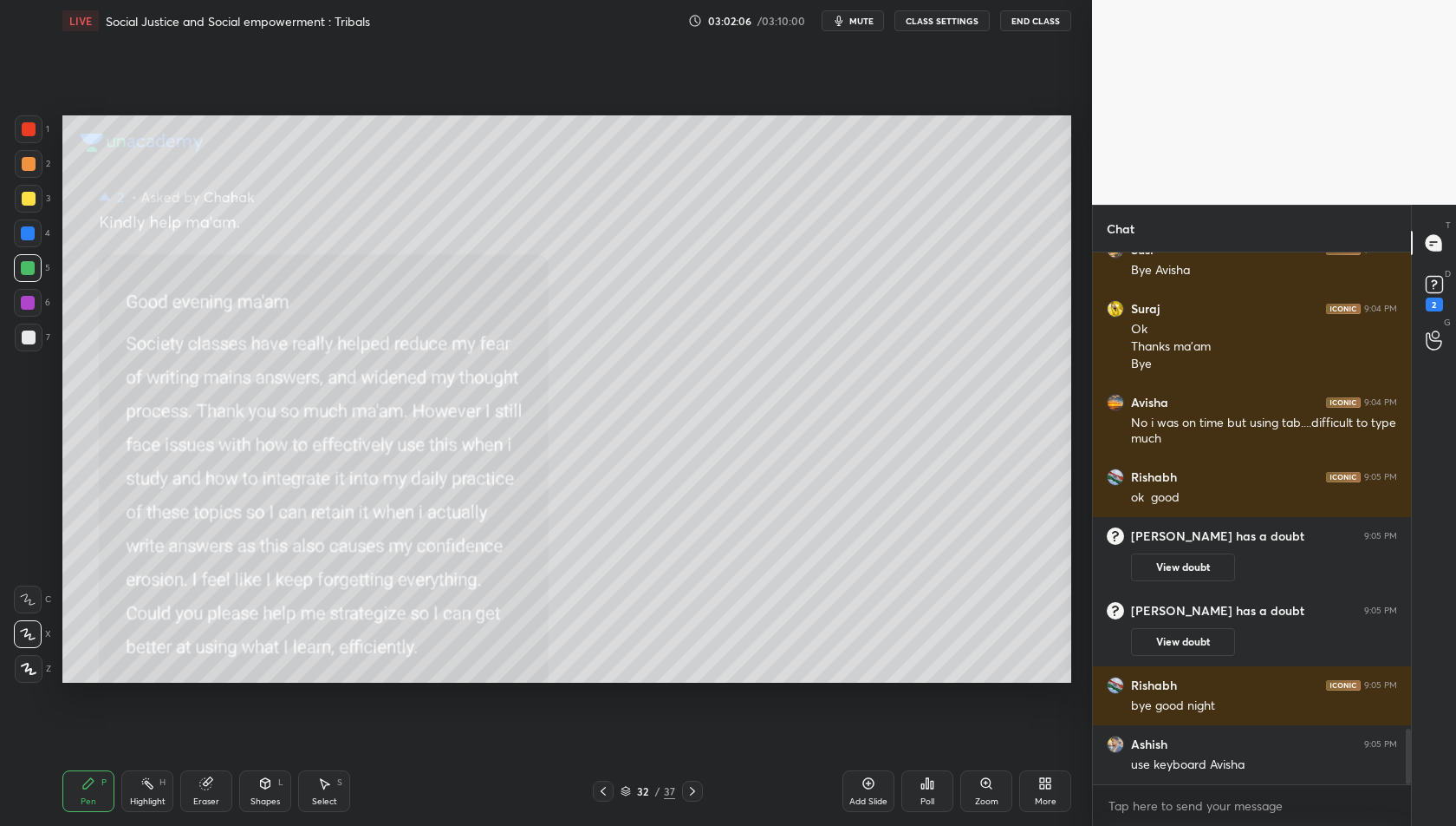
scroll to position [4564, 0]
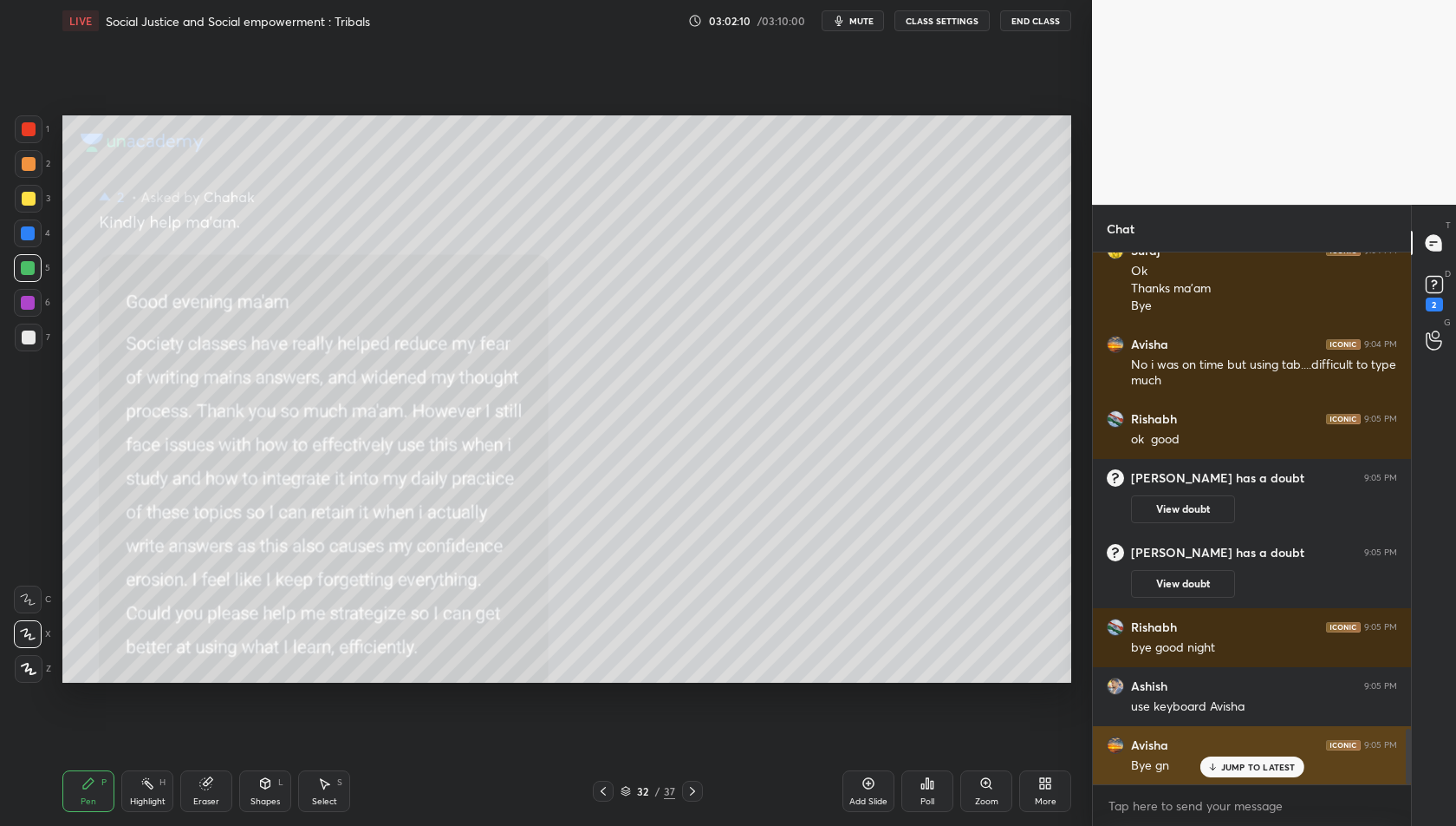
click at [1268, 768] on p "JUMP TO LATEST" at bounding box center [1258, 767] width 74 height 10
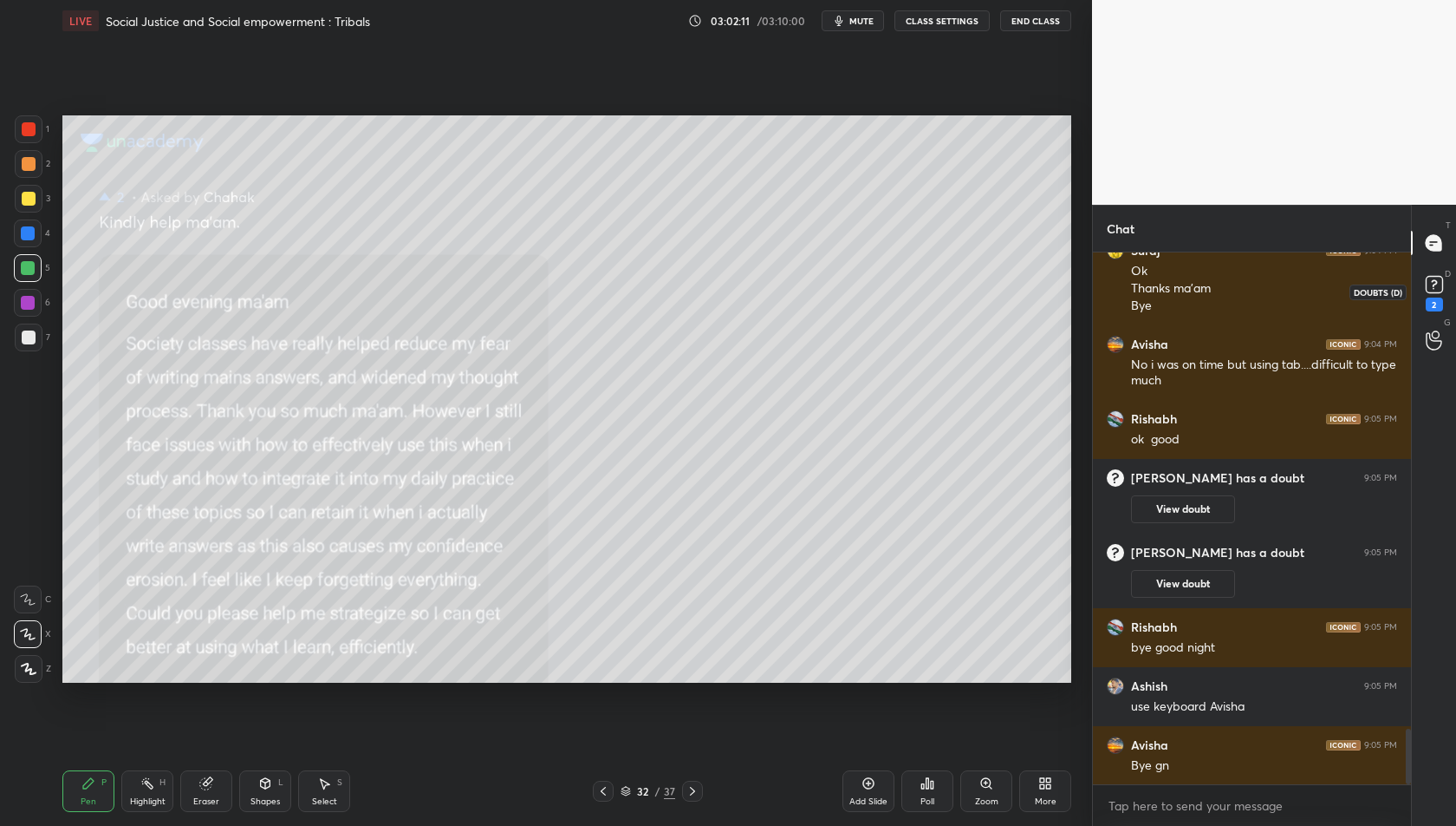
click at [1437, 282] on rect at bounding box center [1435, 285] width 17 height 17
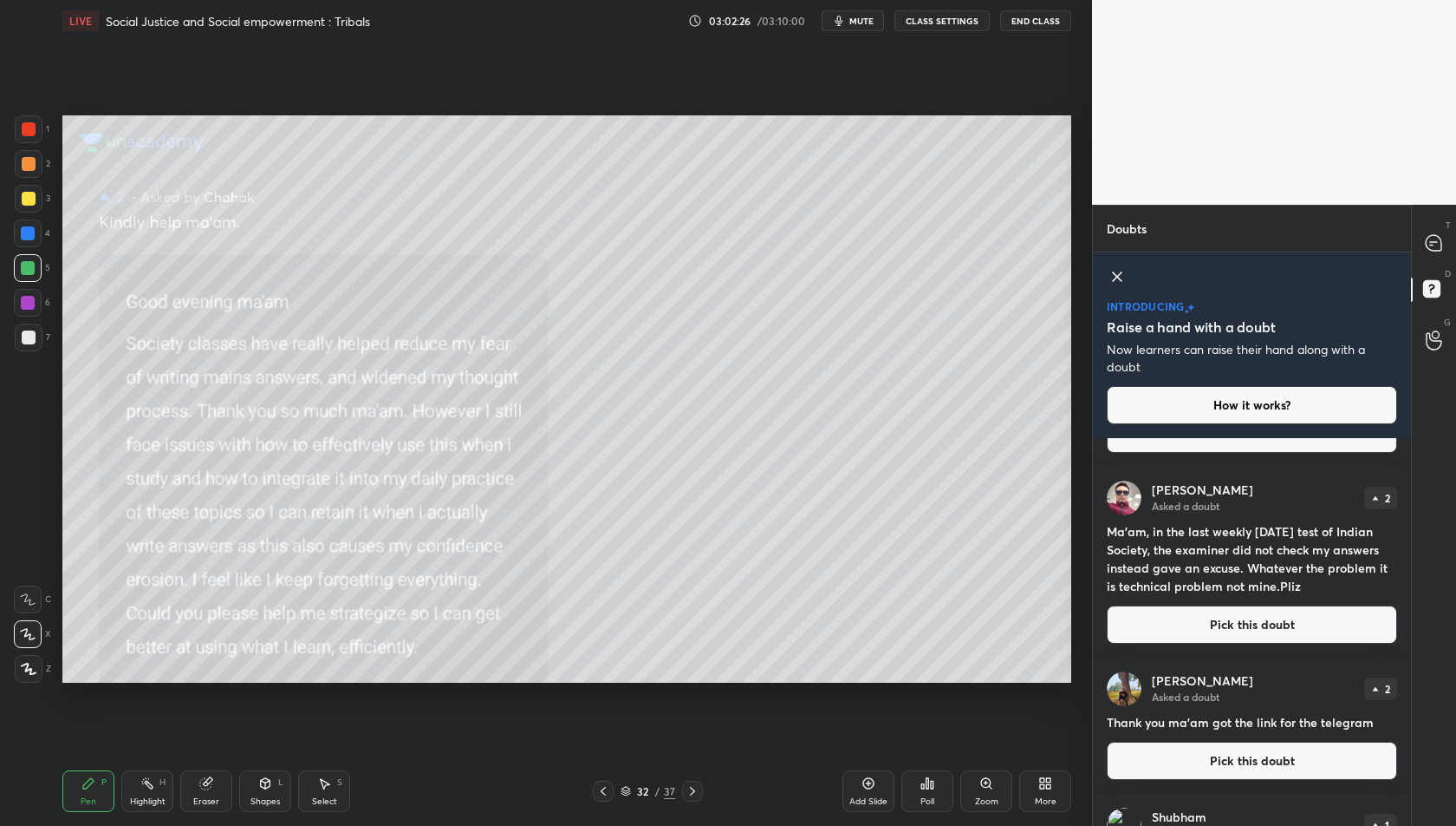
scroll to position [1459, 0]
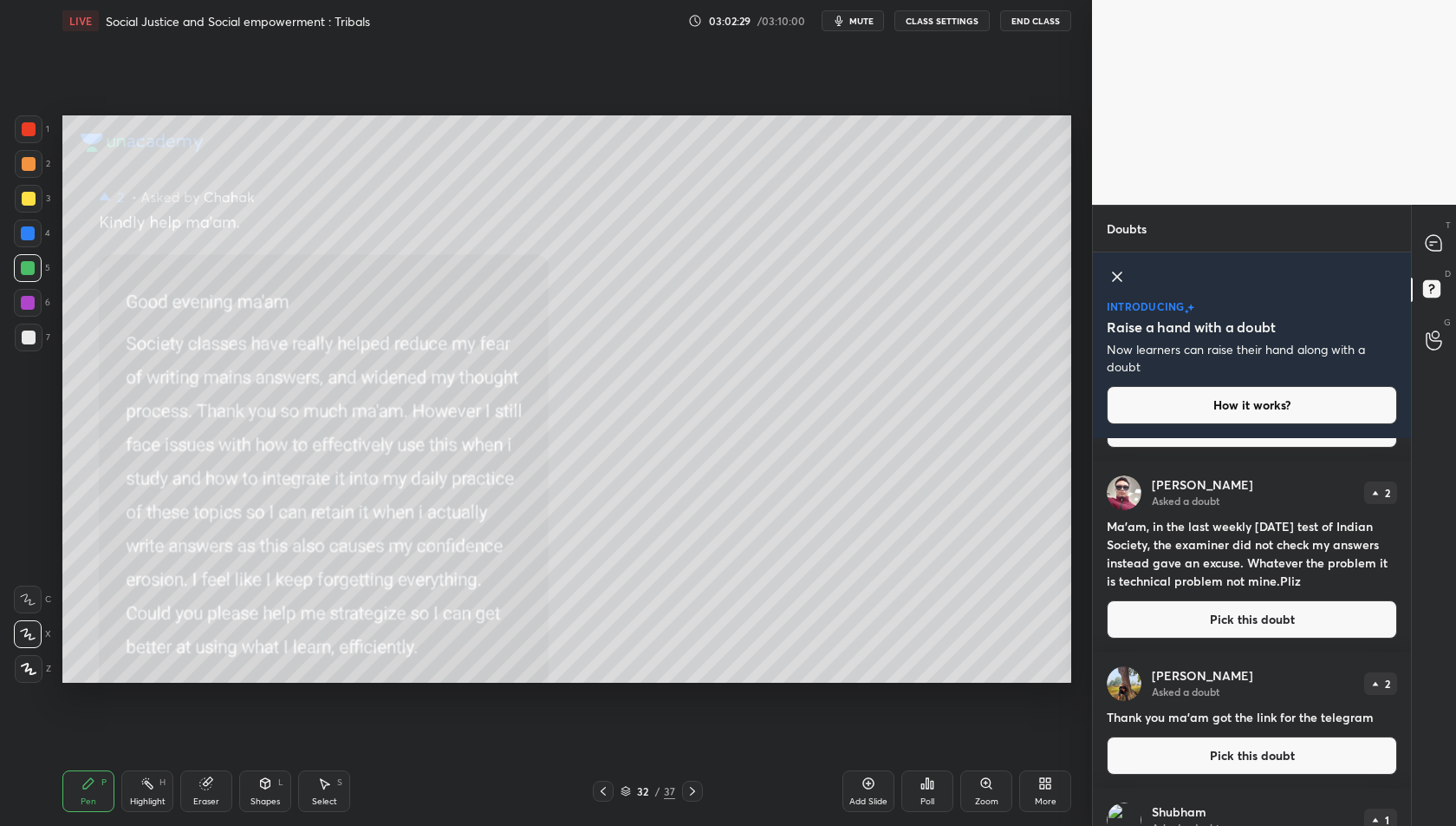
click at [866, 797] on div "Add Slide" at bounding box center [868, 801] width 38 height 8
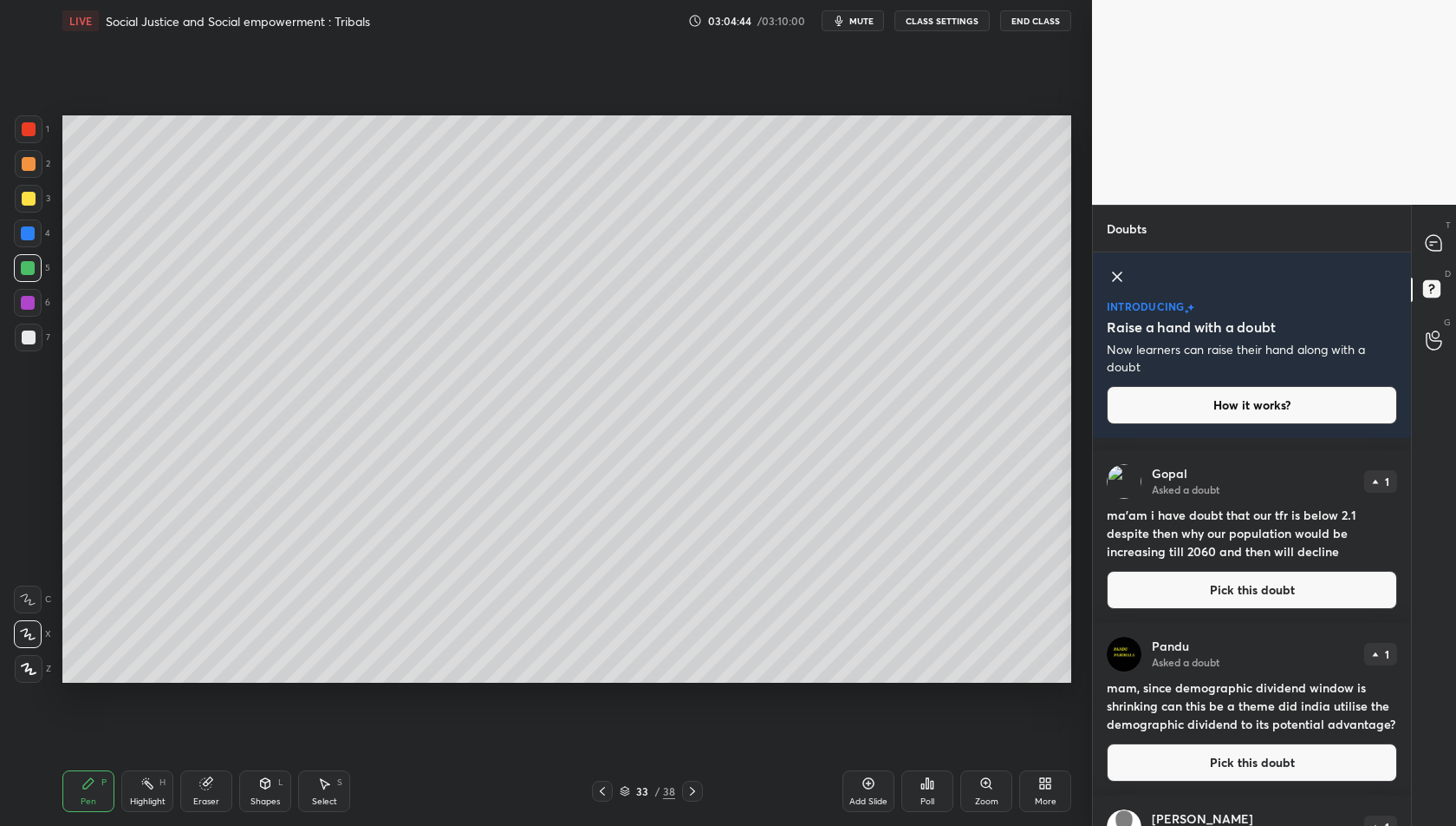
scroll to position [3741, 0]
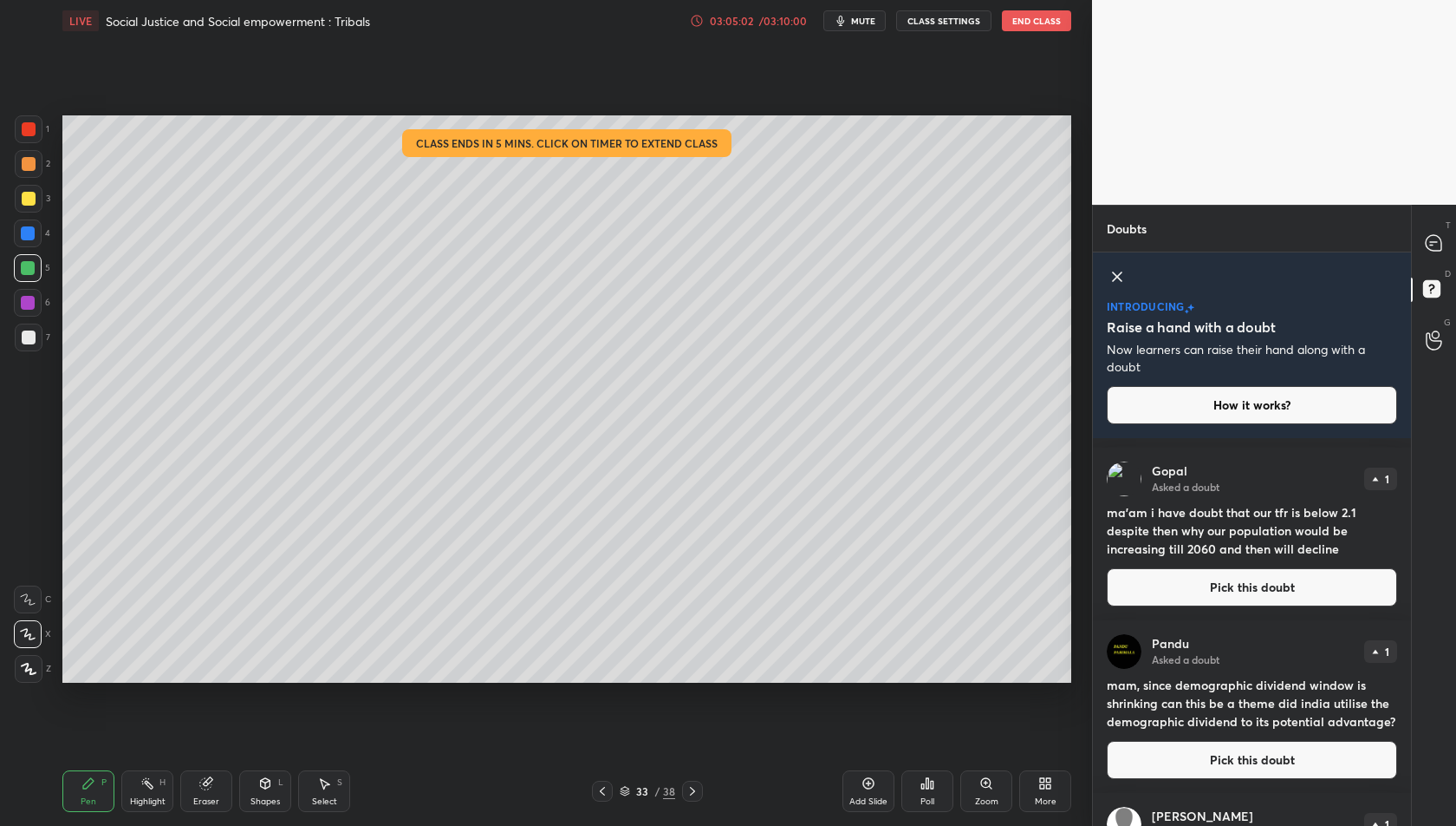
click at [740, 24] on div "03:05:02" at bounding box center [732, 20] width 48 height 10
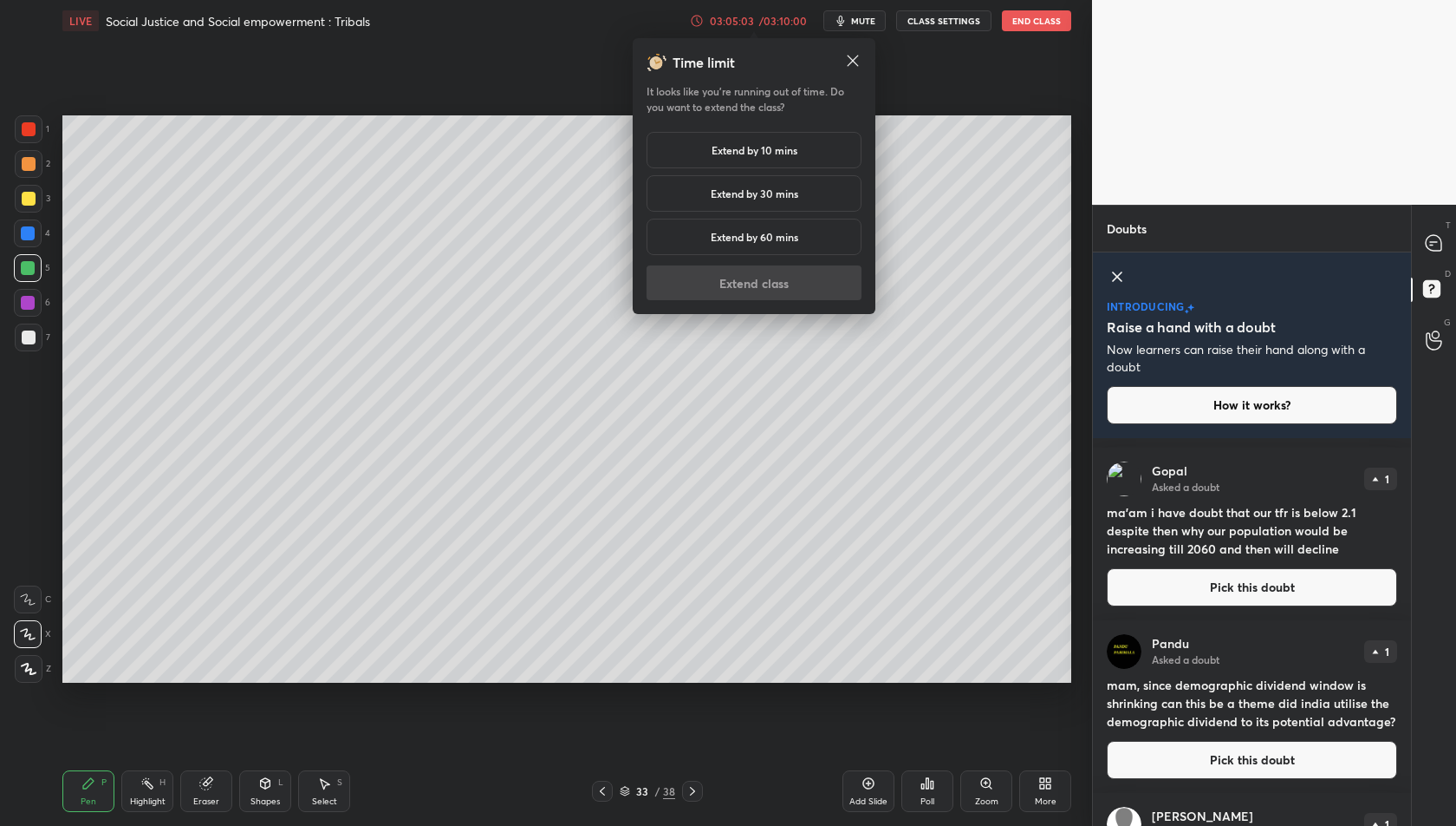
click at [757, 154] on h5 "Extend by 10 mins" at bounding box center [754, 150] width 85 height 16
click at [756, 284] on button "Extend class" at bounding box center [754, 282] width 215 height 34
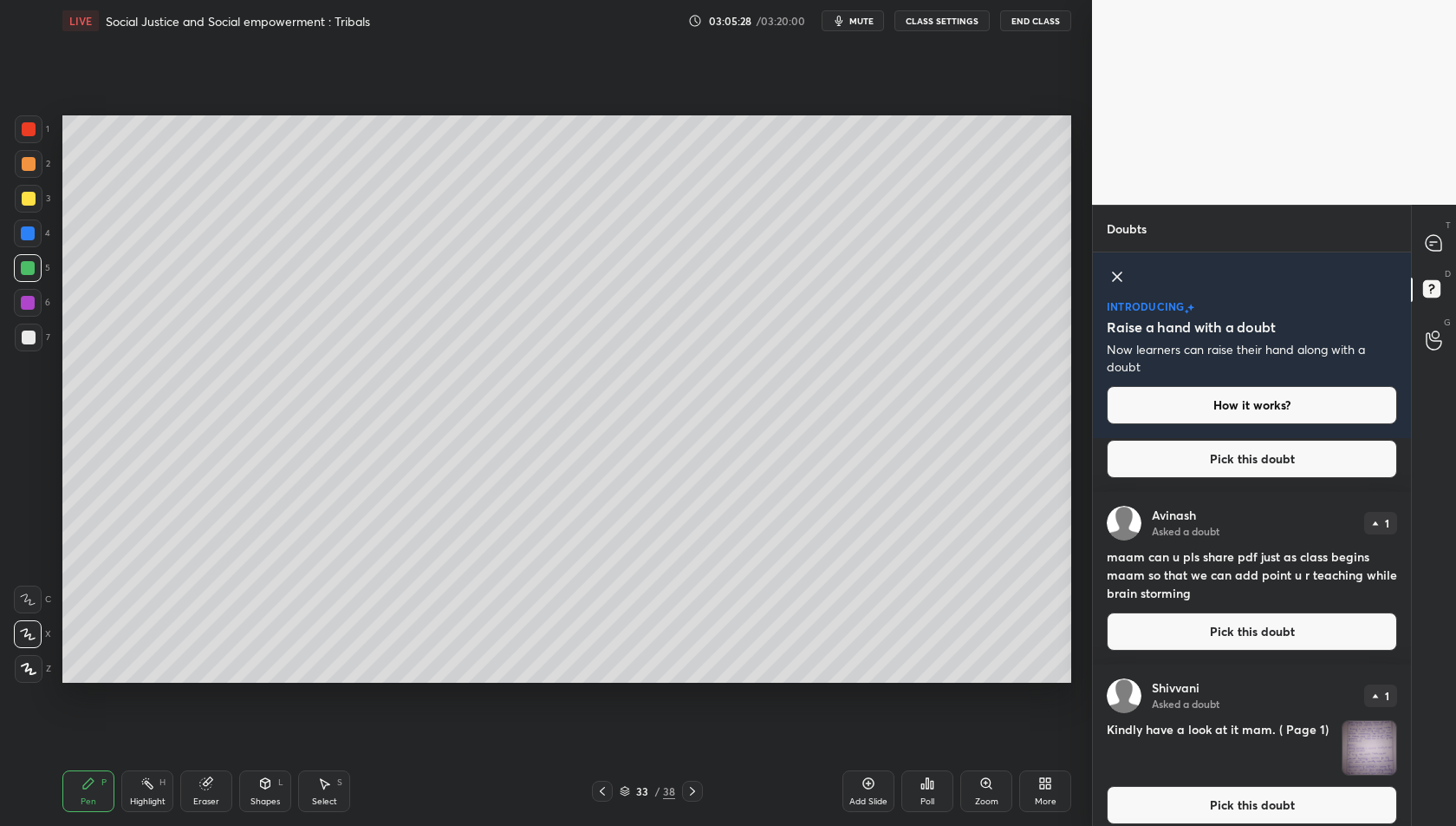
scroll to position [4408, 0]
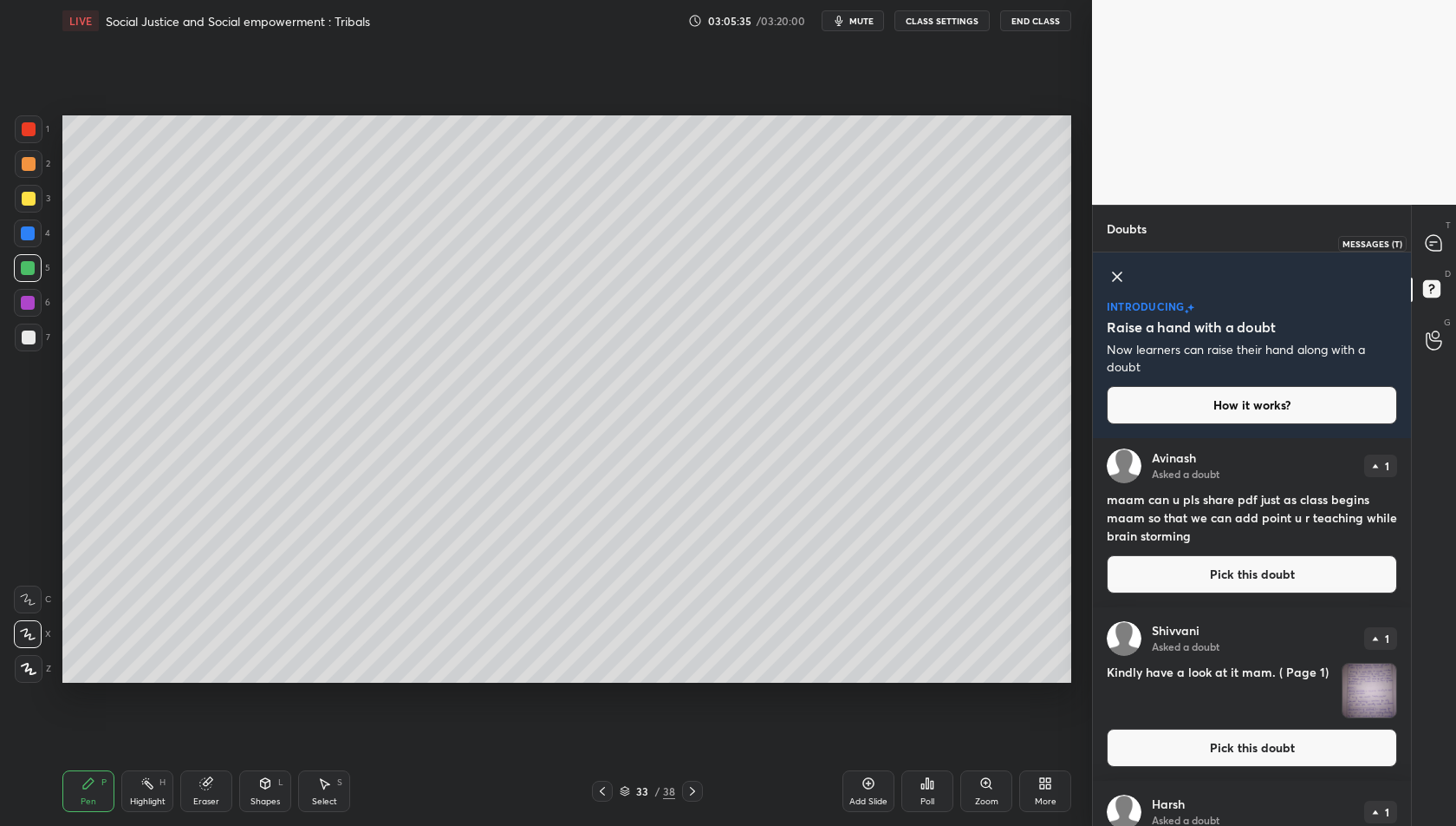
click at [1423, 243] on div at bounding box center [1434, 243] width 34 height 32
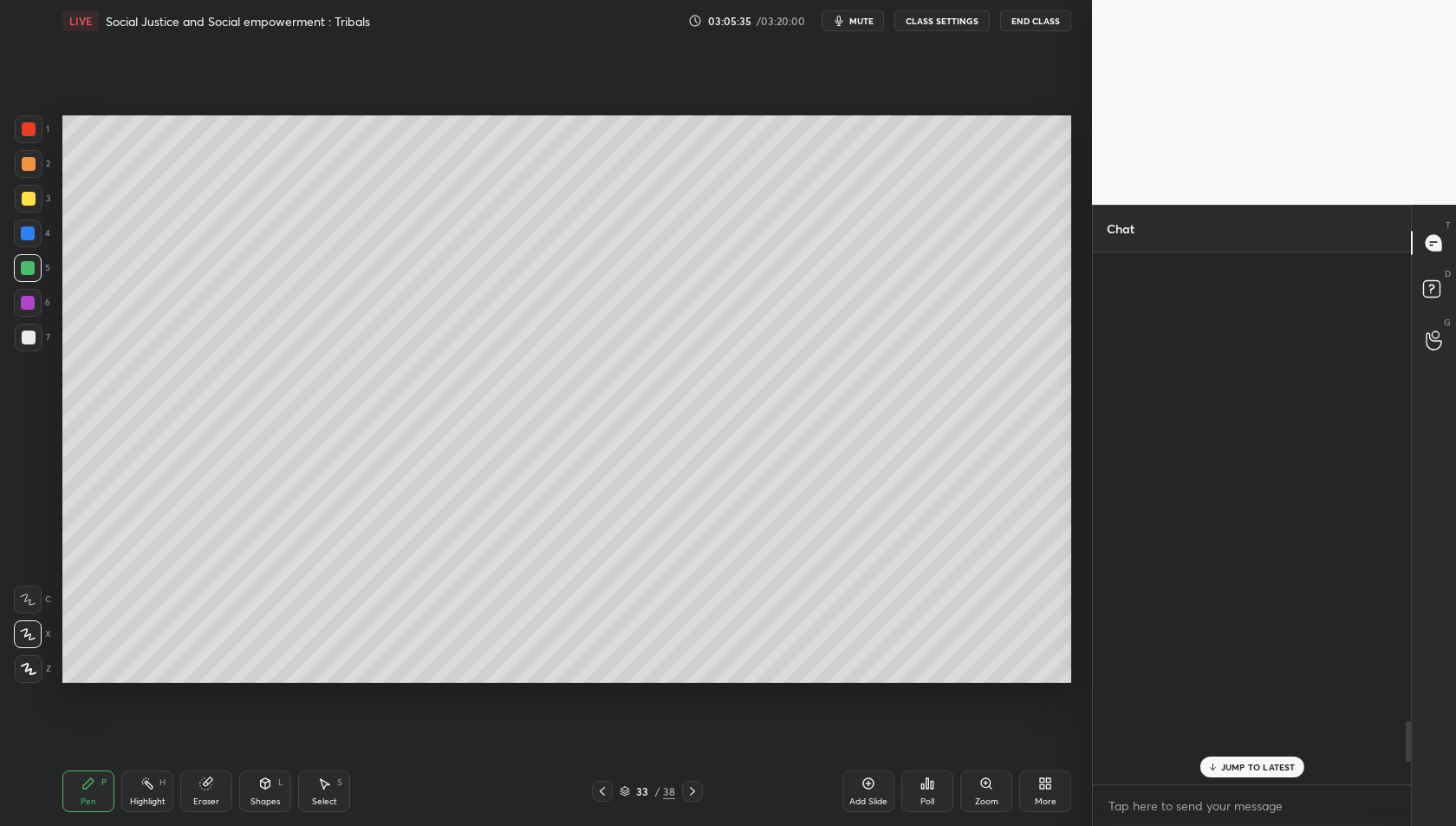
scroll to position [527, 314]
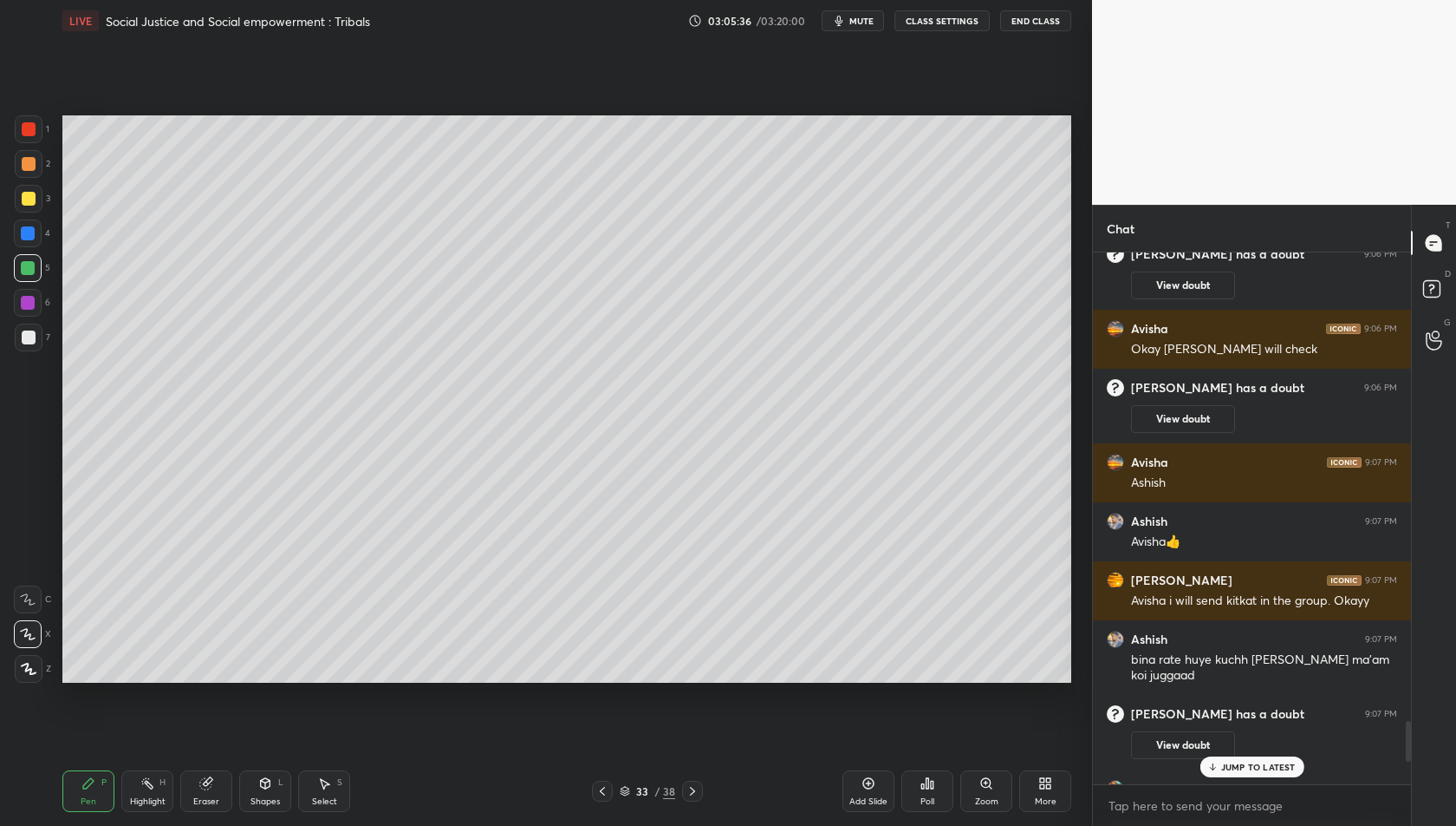
click at [1254, 770] on p "JUMP TO LATEST" at bounding box center [1258, 767] width 74 height 10
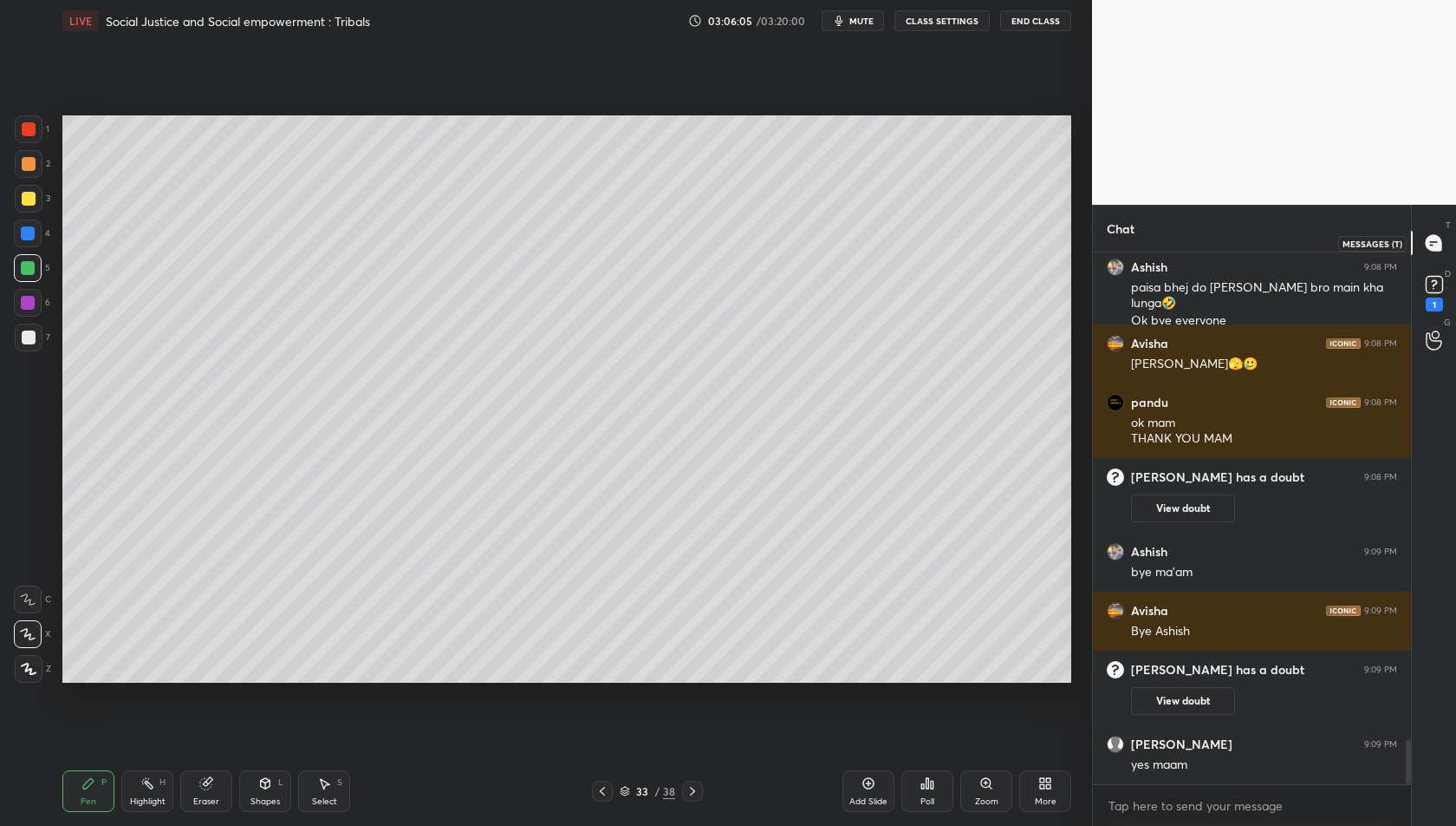
scroll to position [5892, 0]
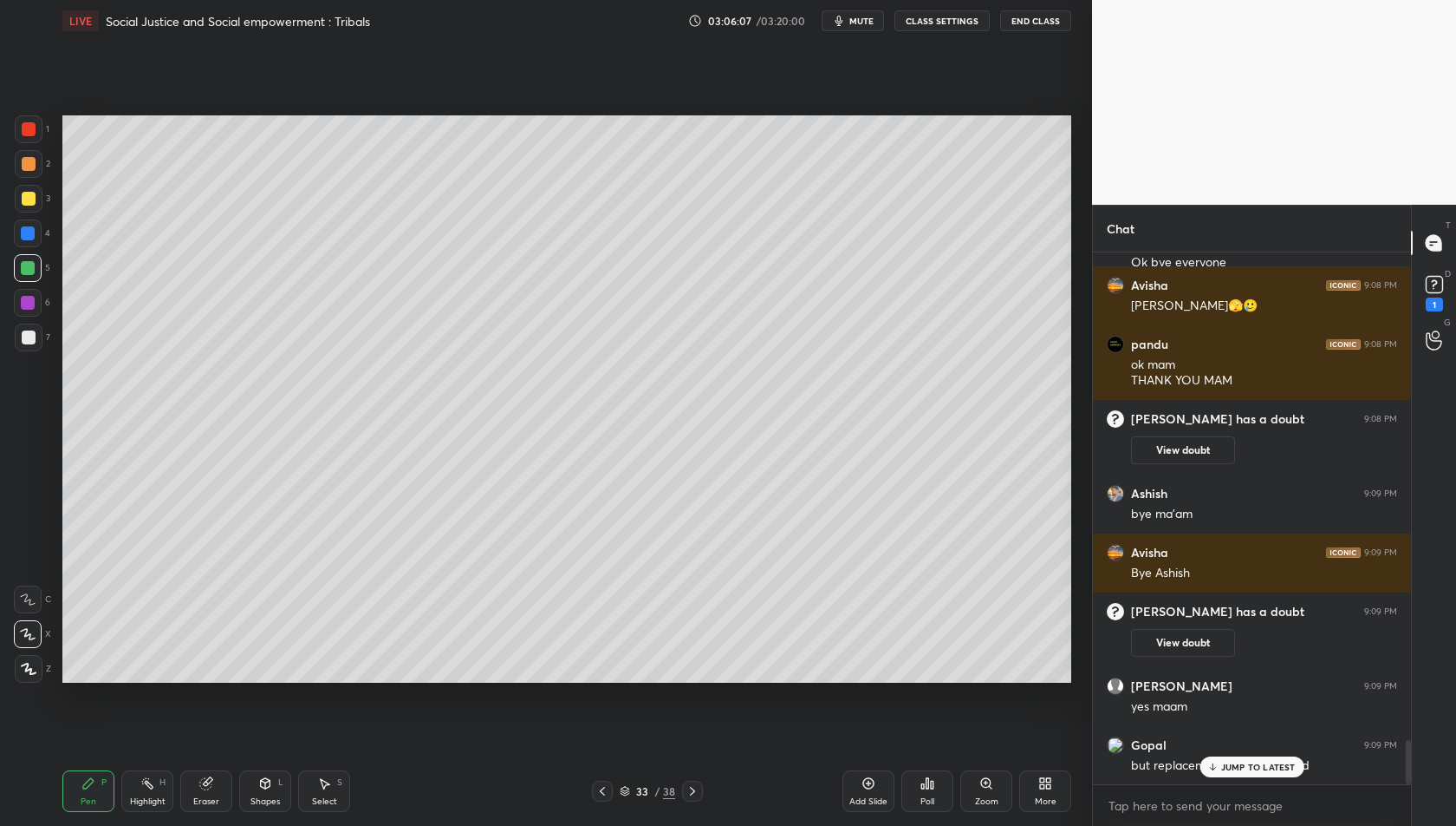
click at [1264, 768] on p "JUMP TO LATEST" at bounding box center [1258, 767] width 74 height 10
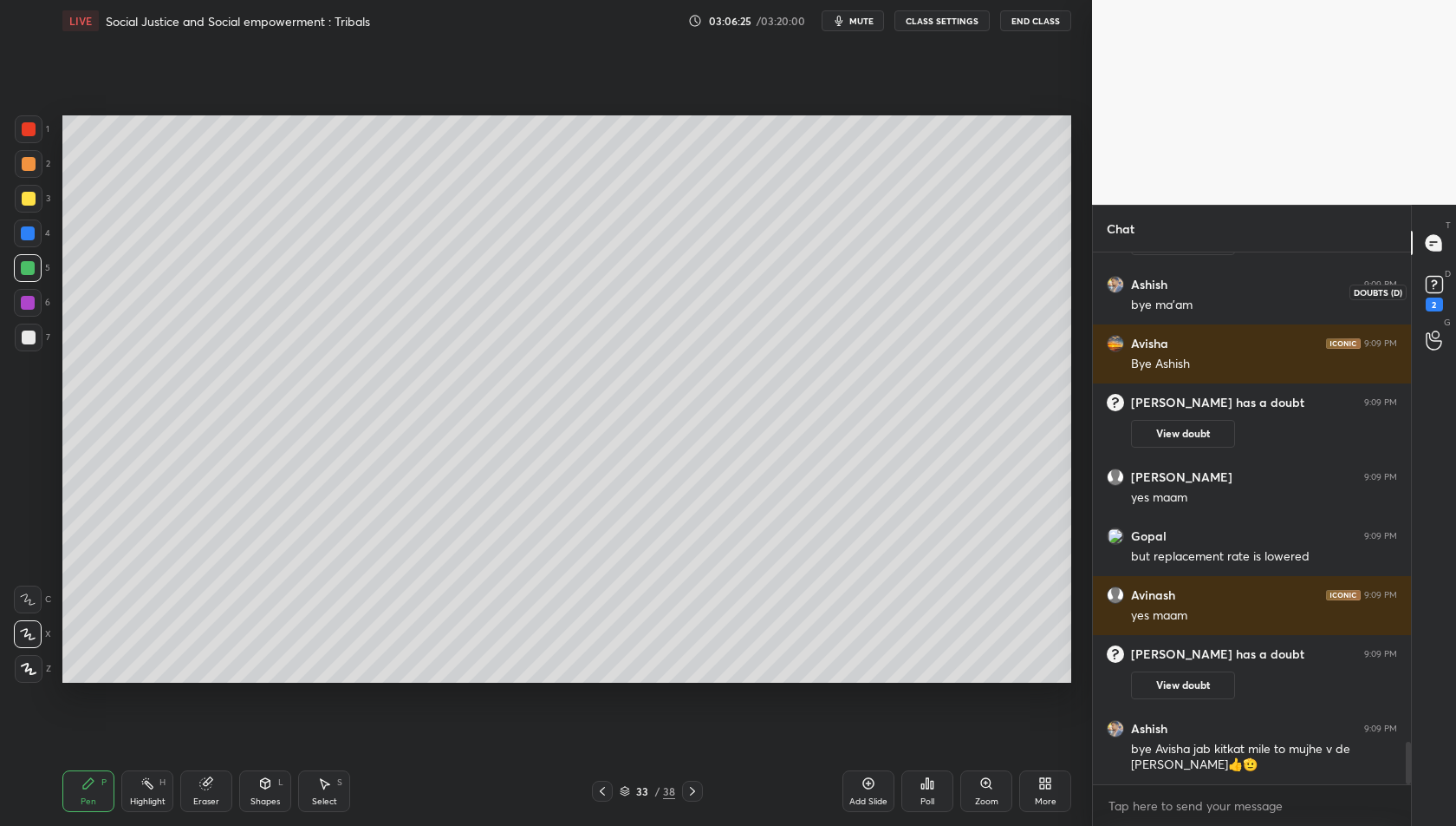
scroll to position [6129, 0]
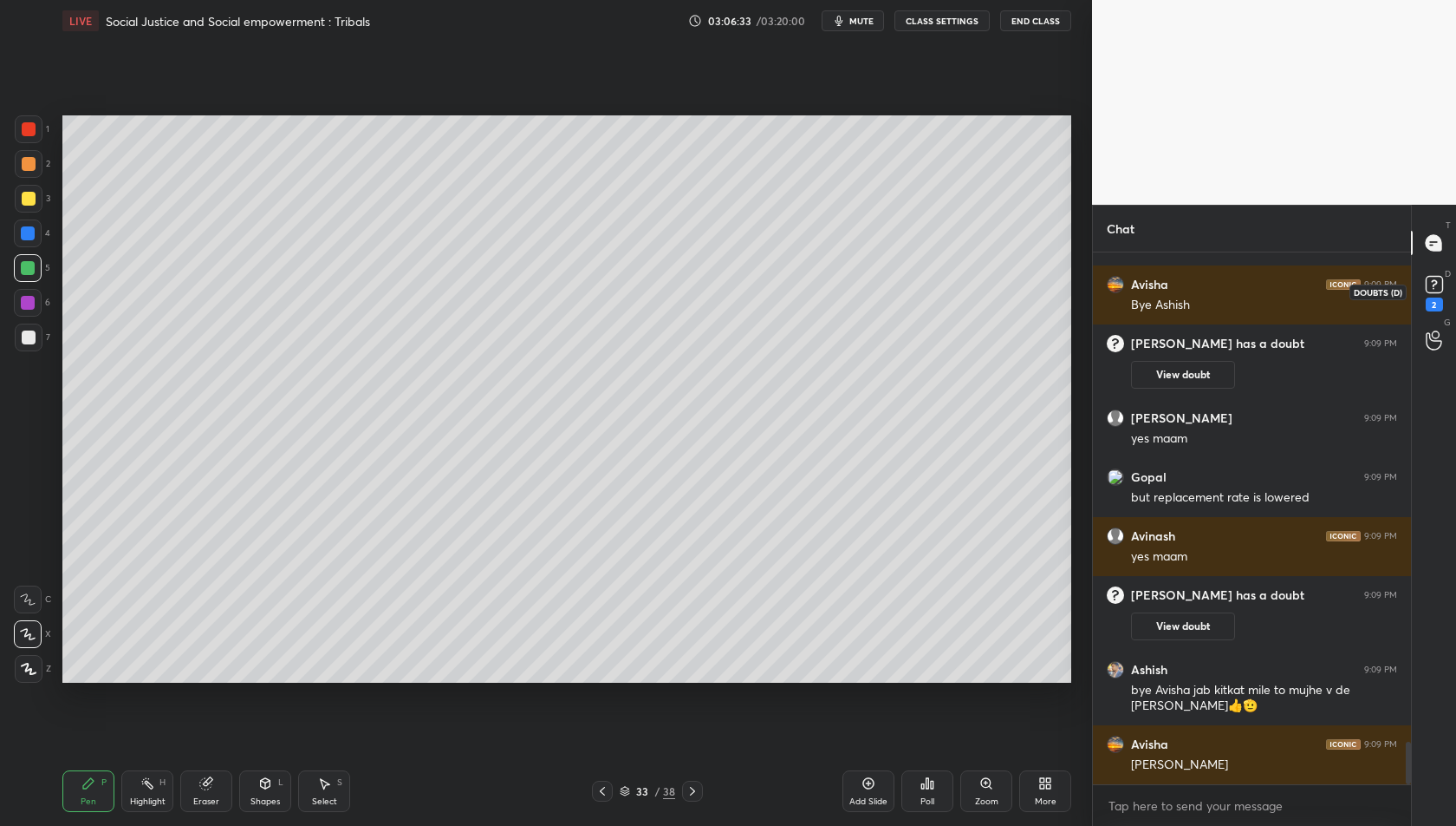
click at [1430, 284] on rect at bounding box center [1435, 285] width 17 height 17
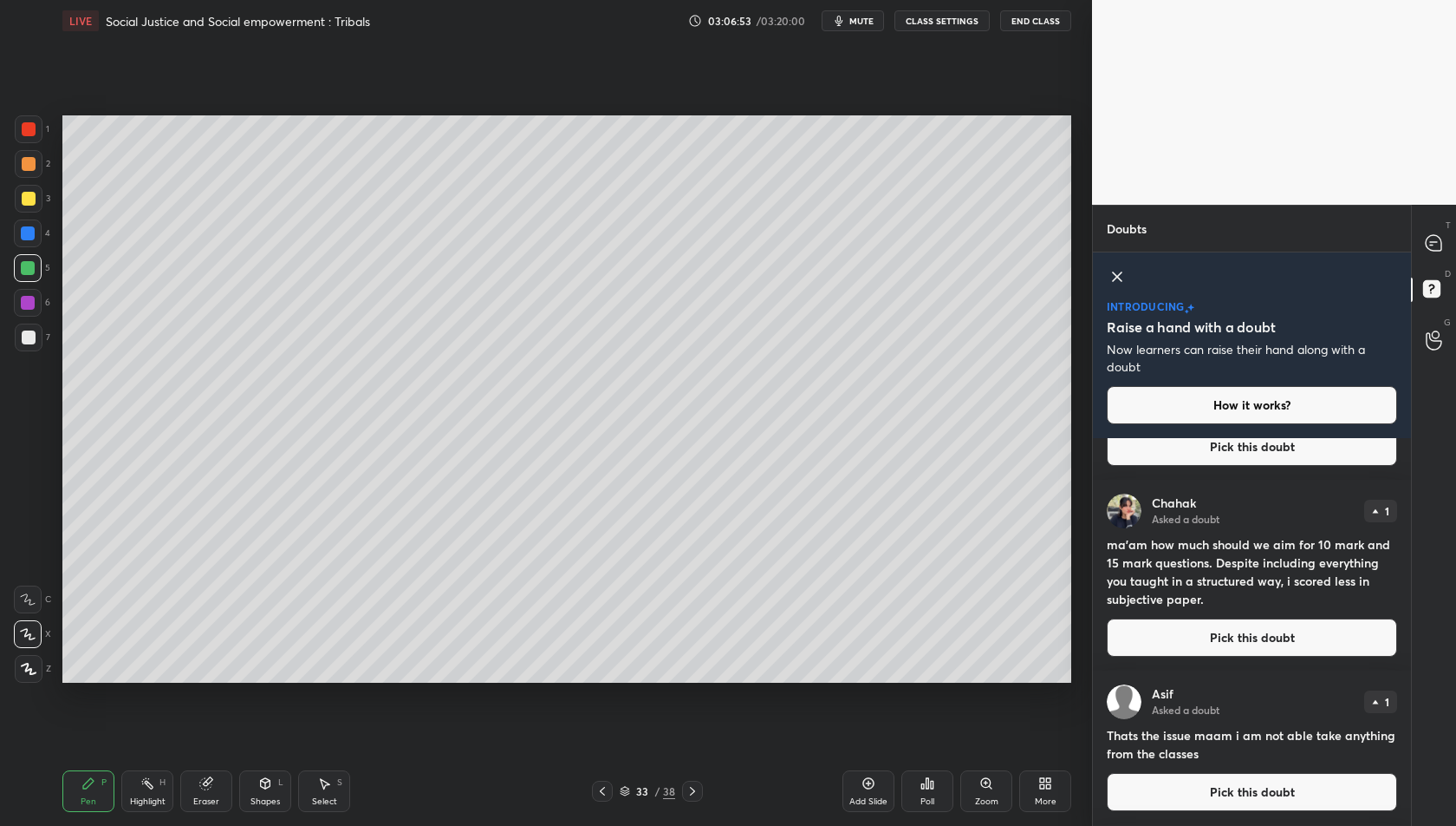
scroll to position [2444, 0]
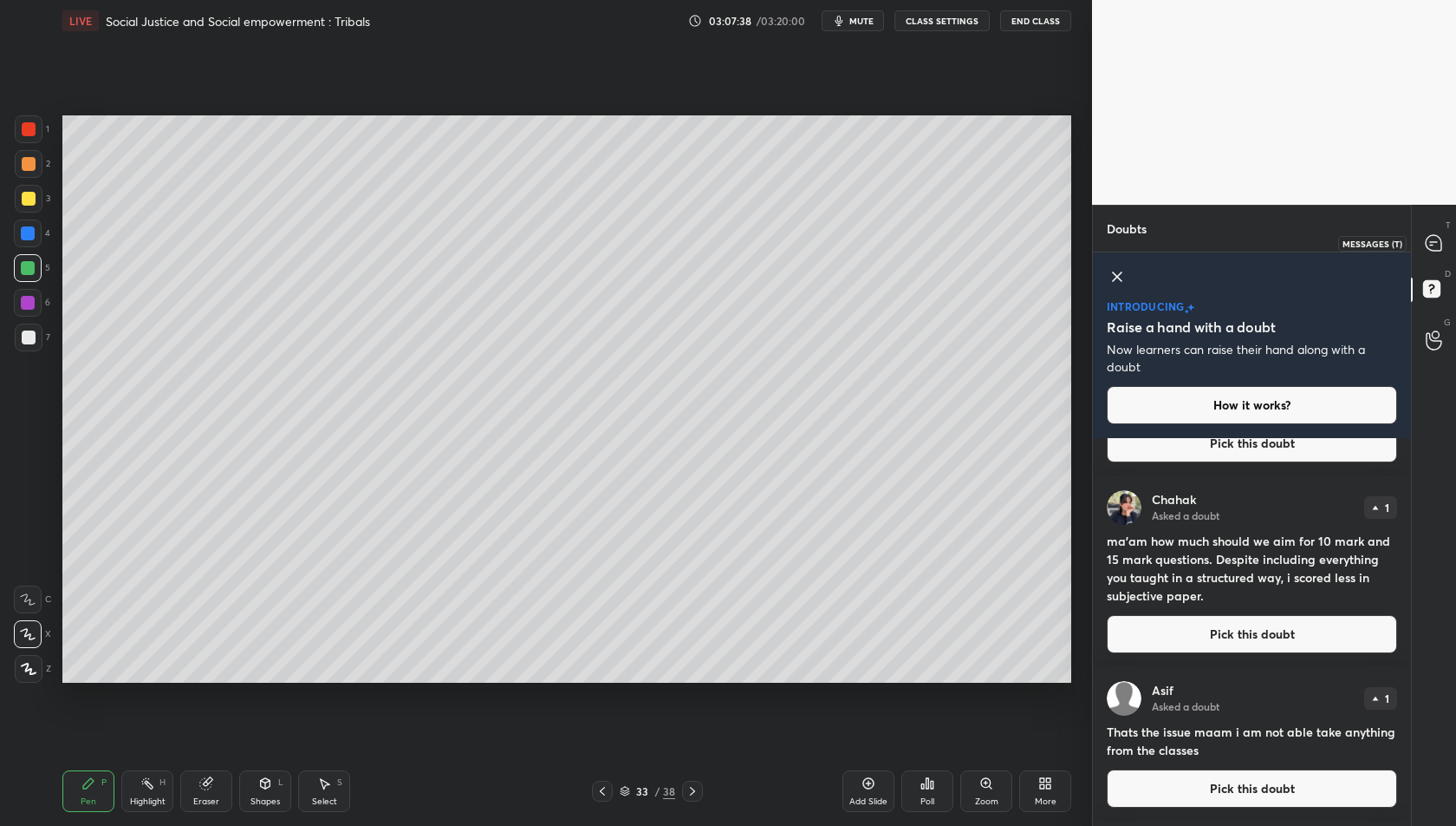
click at [1435, 241] on icon at bounding box center [1434, 243] width 16 height 16
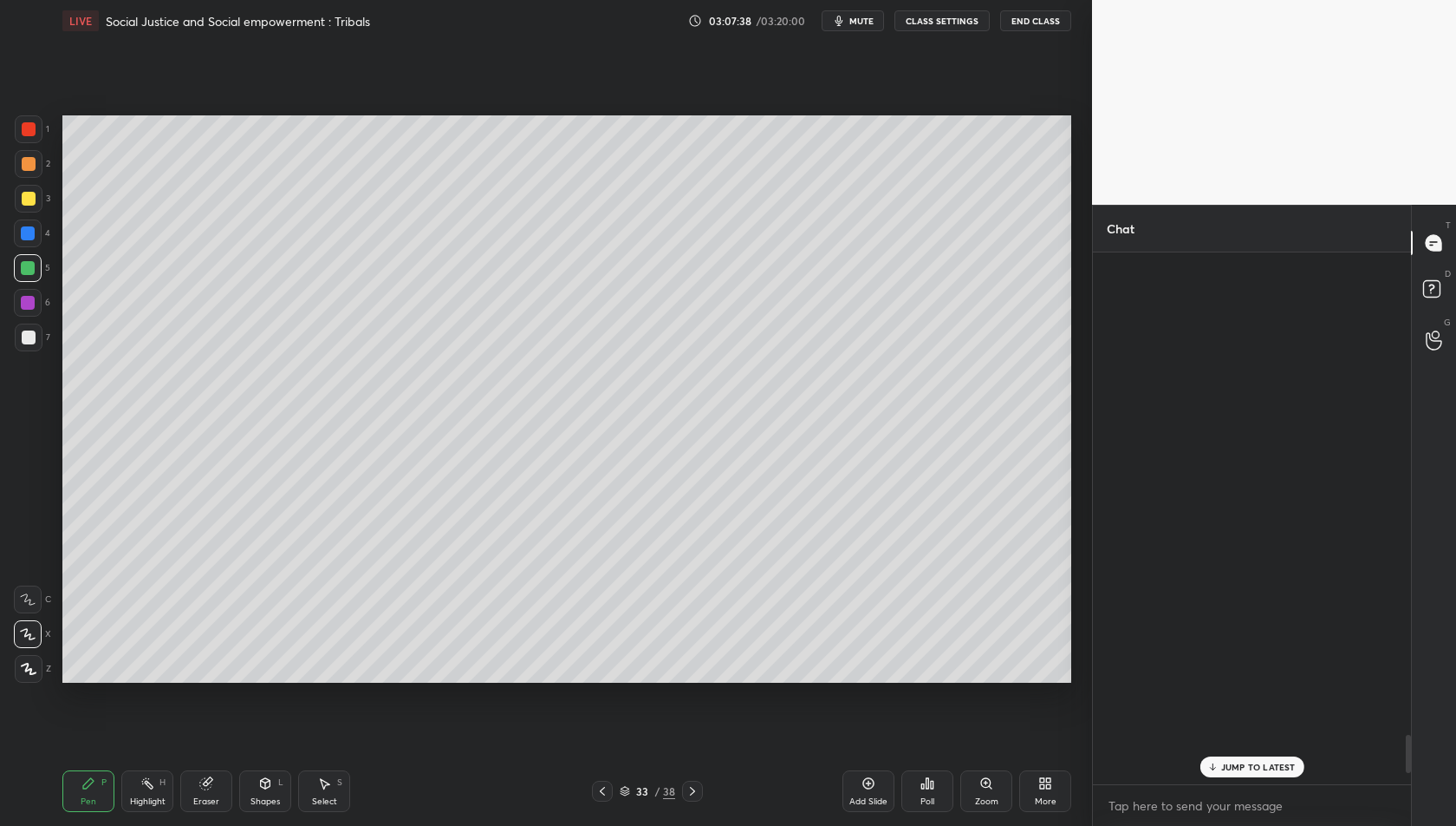
scroll to position [527, 314]
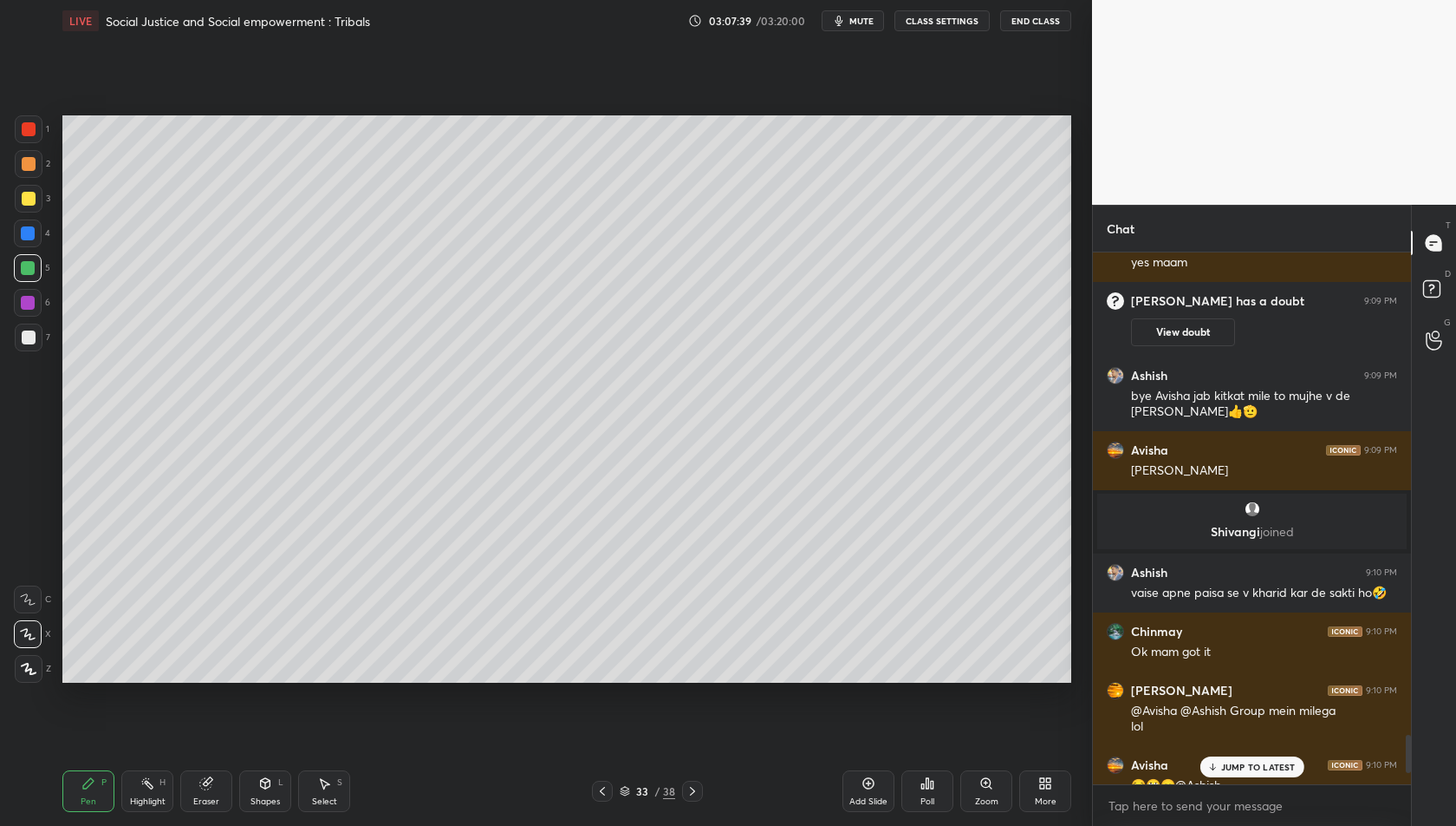
click at [1272, 768] on p "JUMP TO LATEST" at bounding box center [1258, 767] width 74 height 10
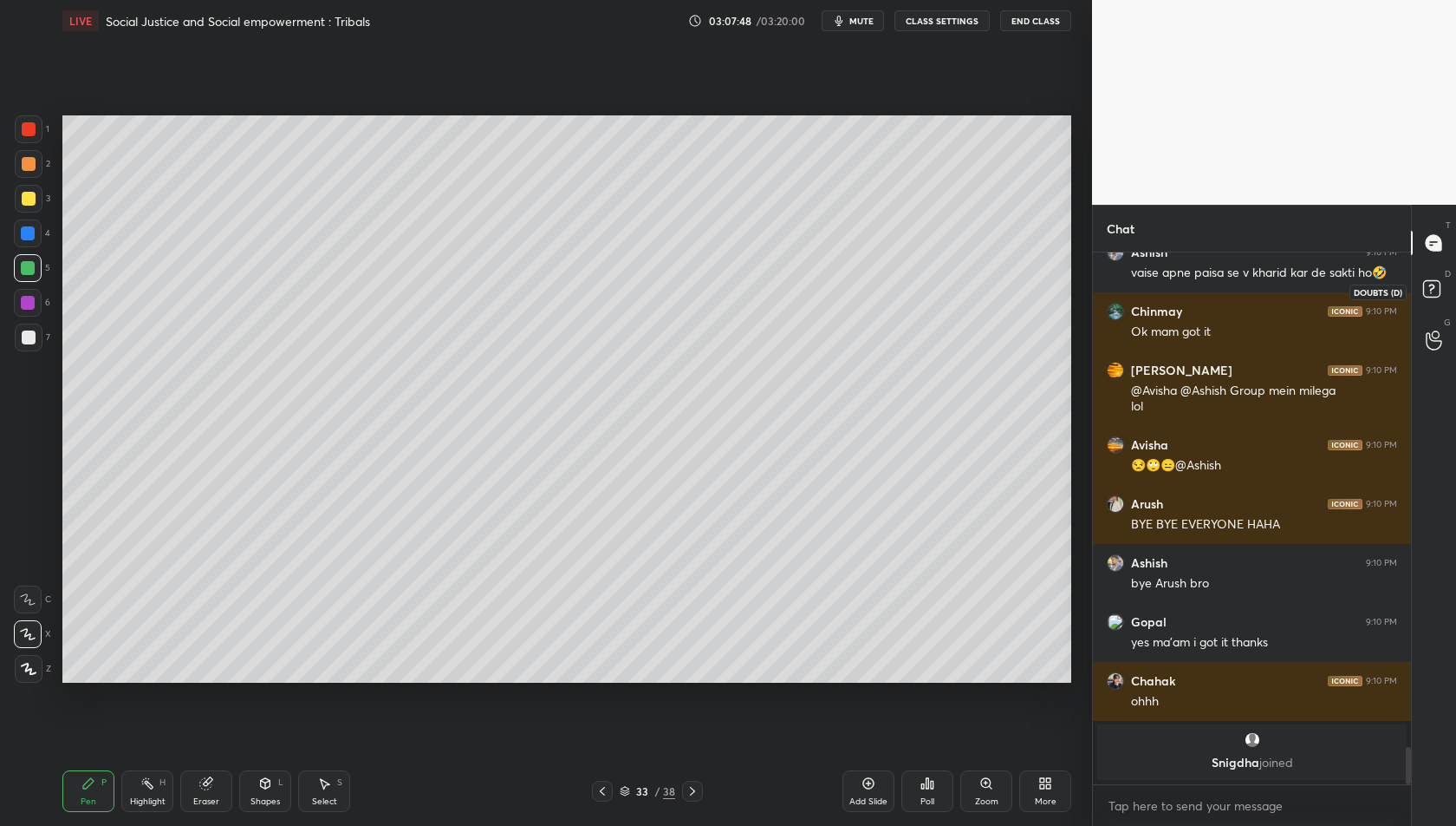
scroll to position [6581, 0]
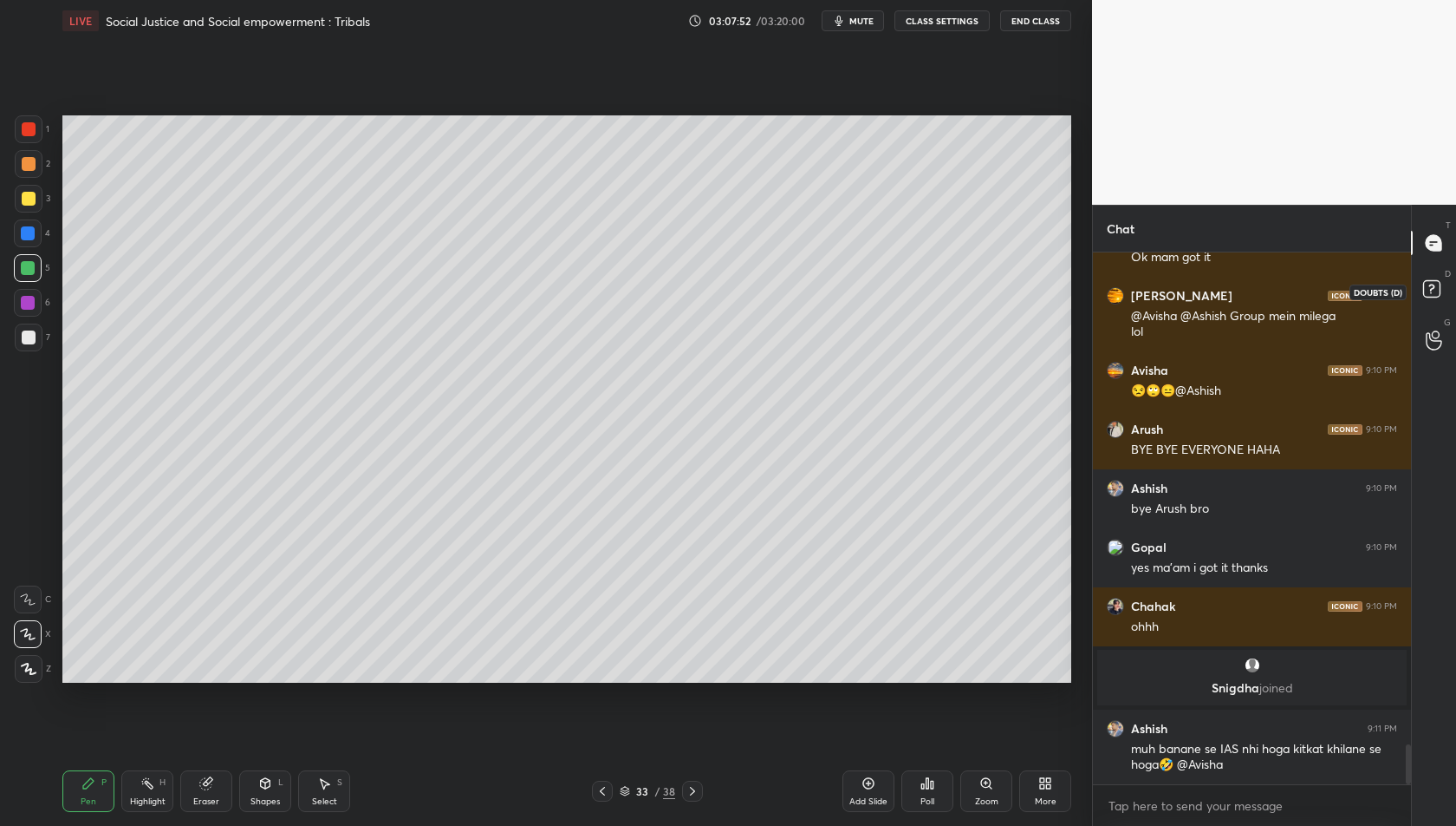
click at [1428, 295] on rect at bounding box center [1432, 289] width 17 height 17
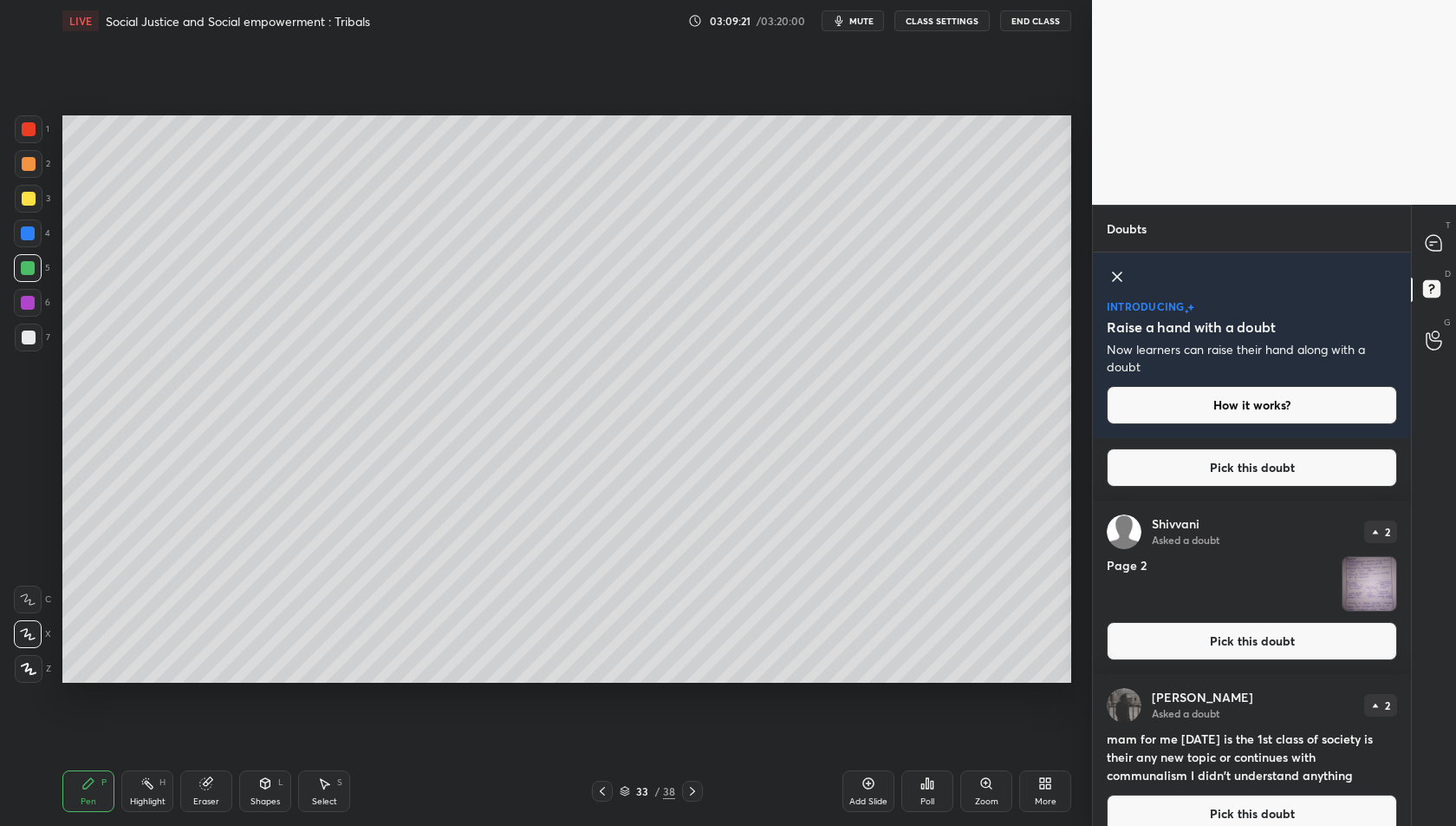
scroll to position [1108, 0]
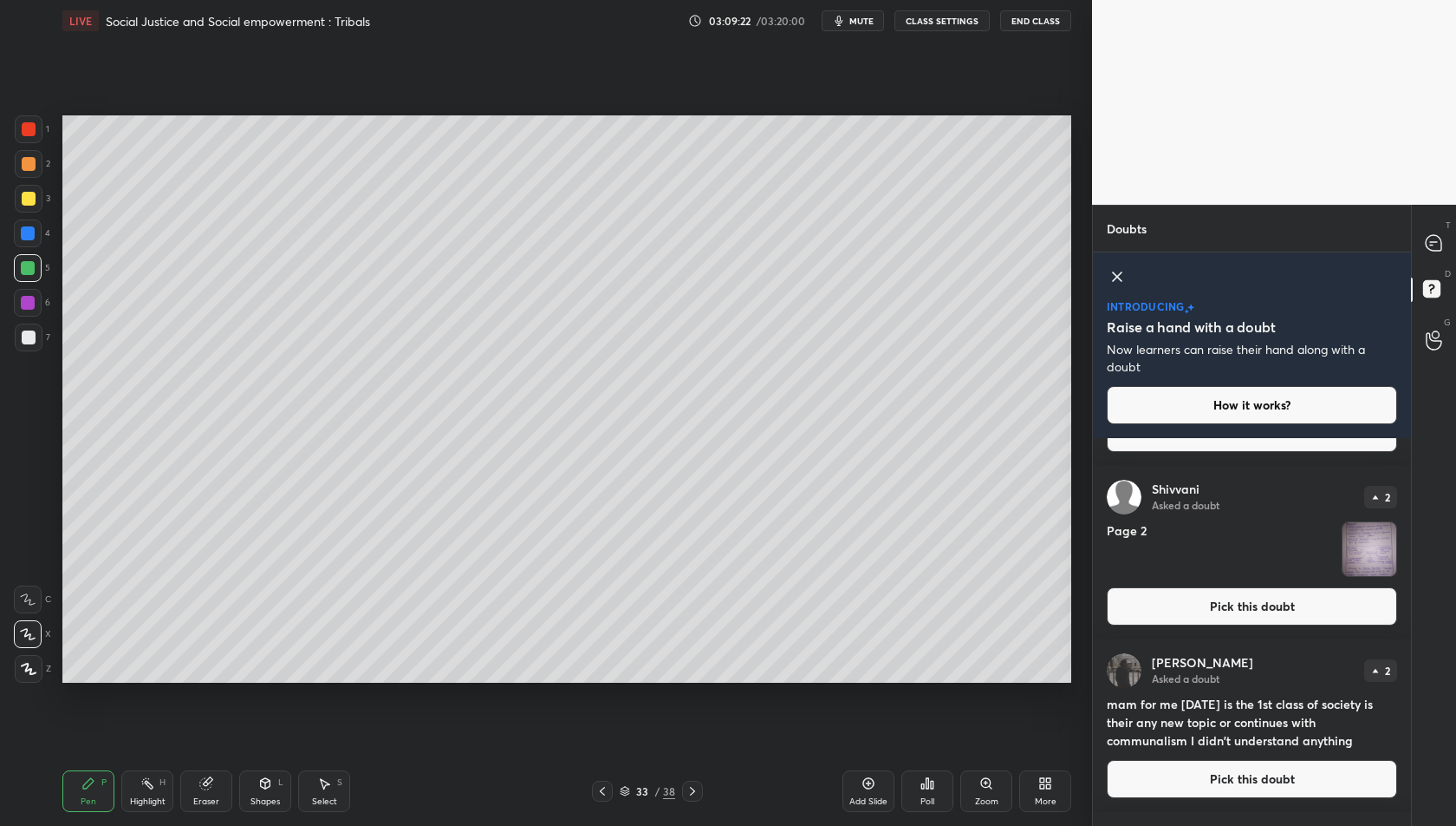
click at [1253, 608] on button "Pick this doubt" at bounding box center [1252, 606] width 291 height 38
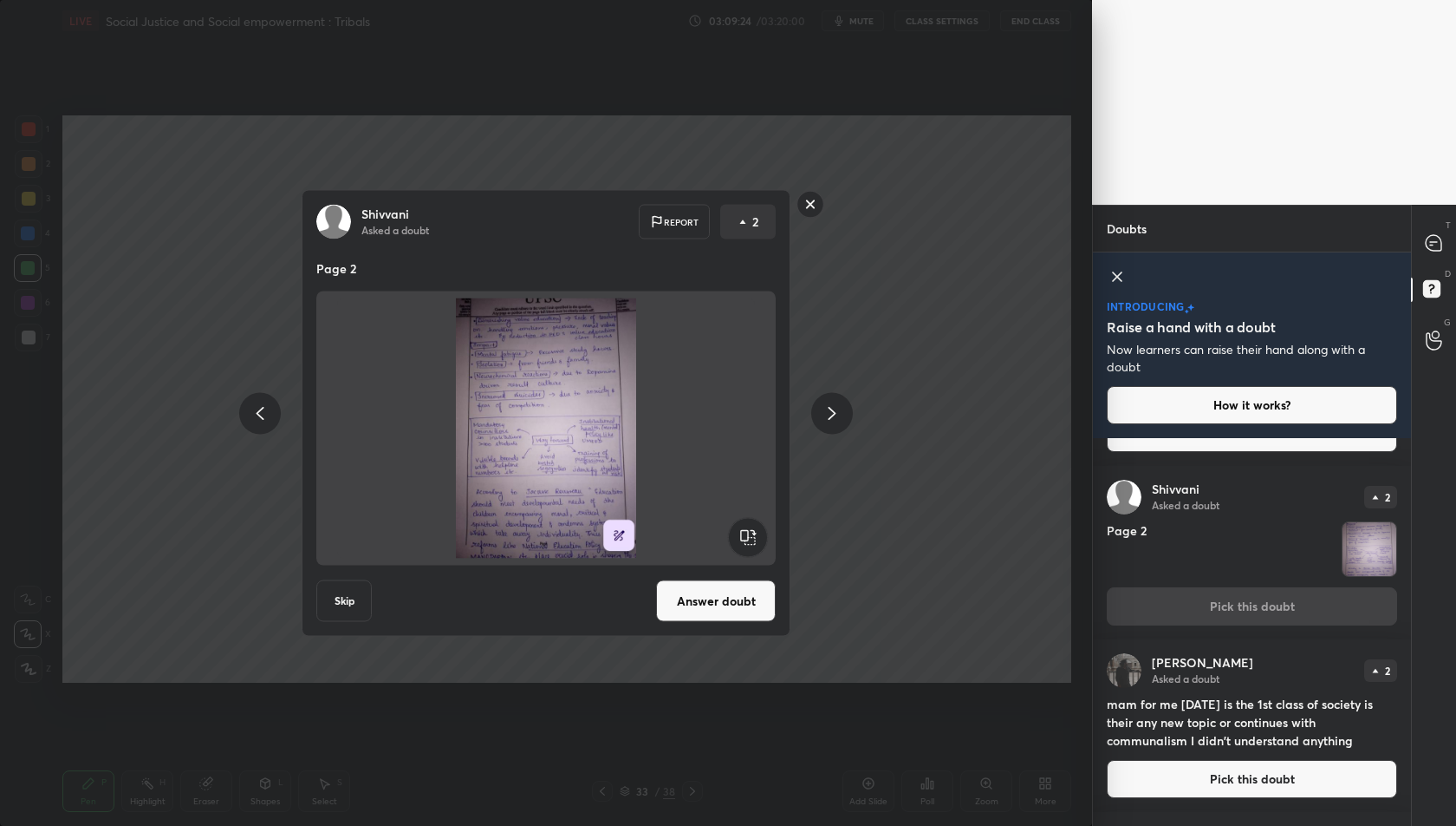
click at [745, 592] on button "Answer doubt" at bounding box center [716, 601] width 120 height 42
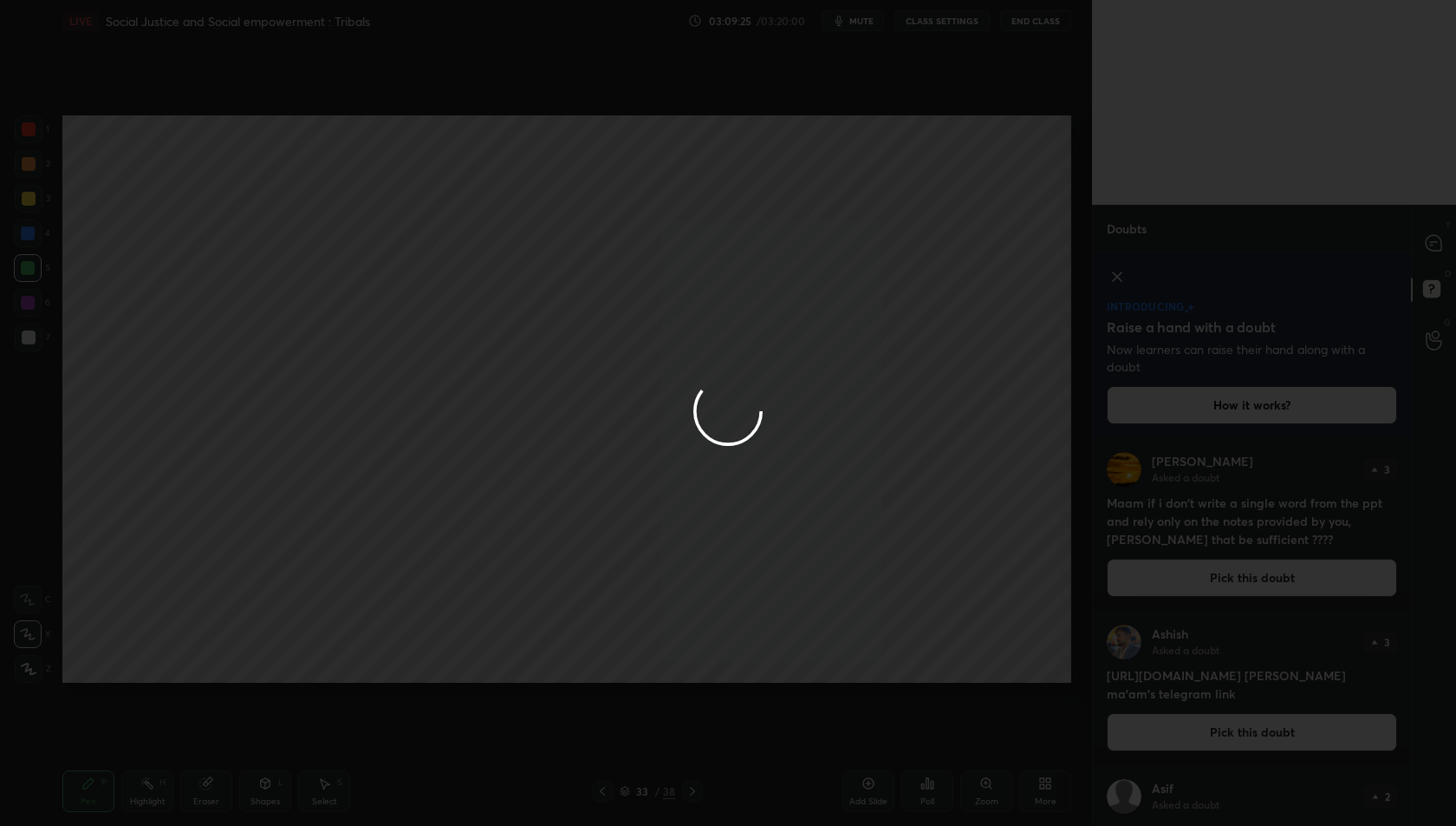
click at [1429, 241] on div at bounding box center [728, 413] width 1456 height 826
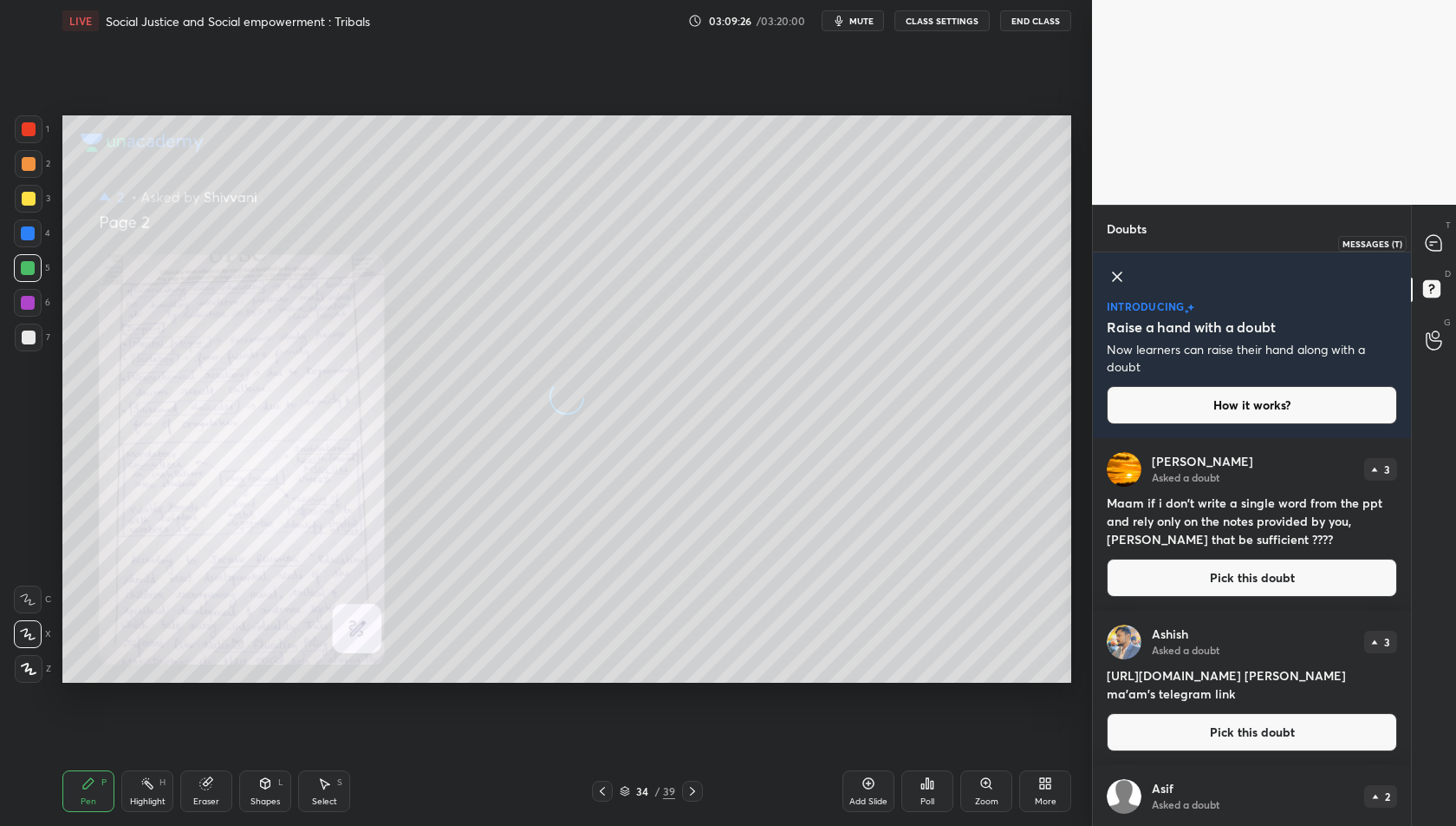
click at [1429, 241] on icon at bounding box center [1434, 243] width 16 height 16
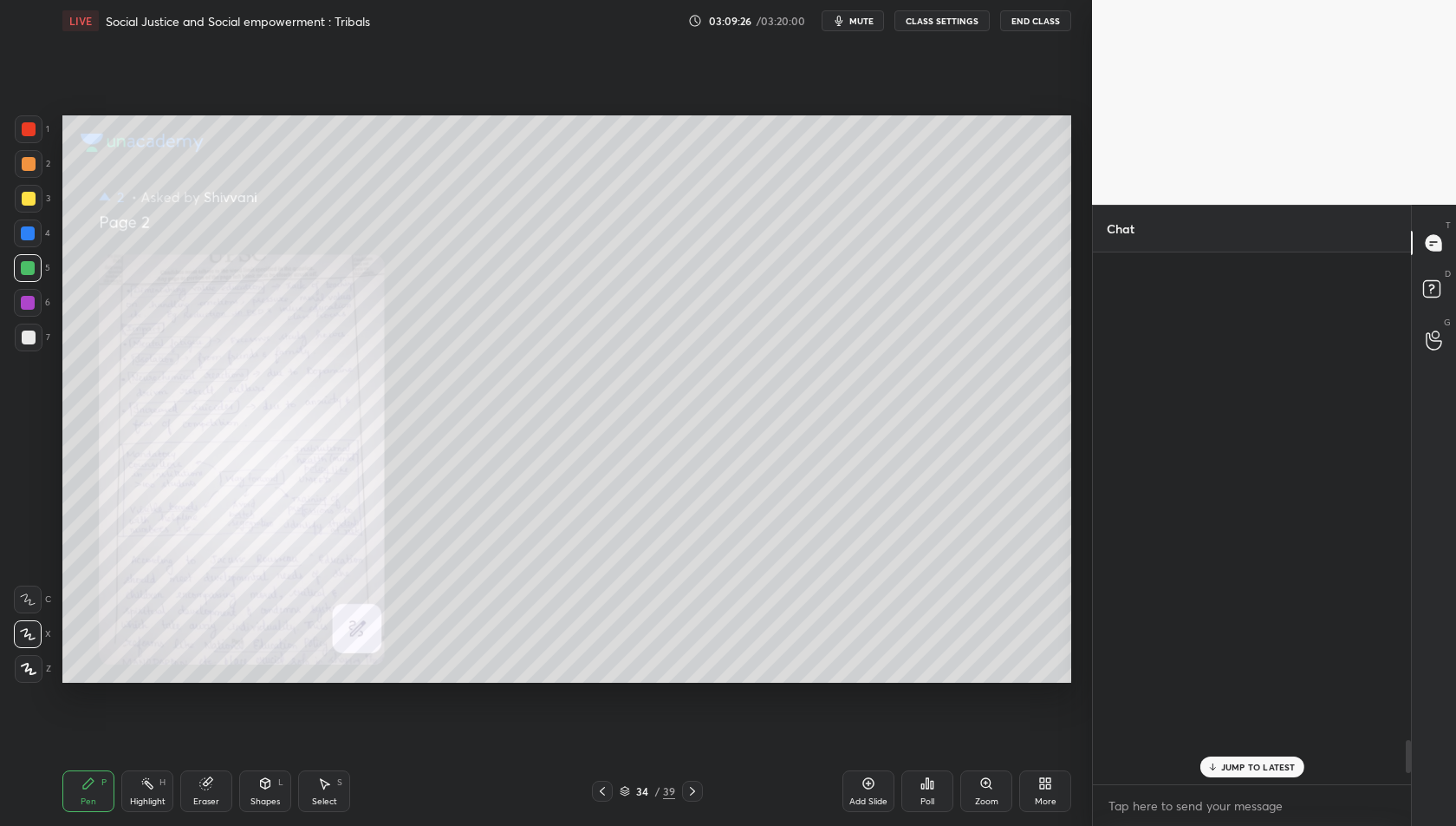
scroll to position [527, 314]
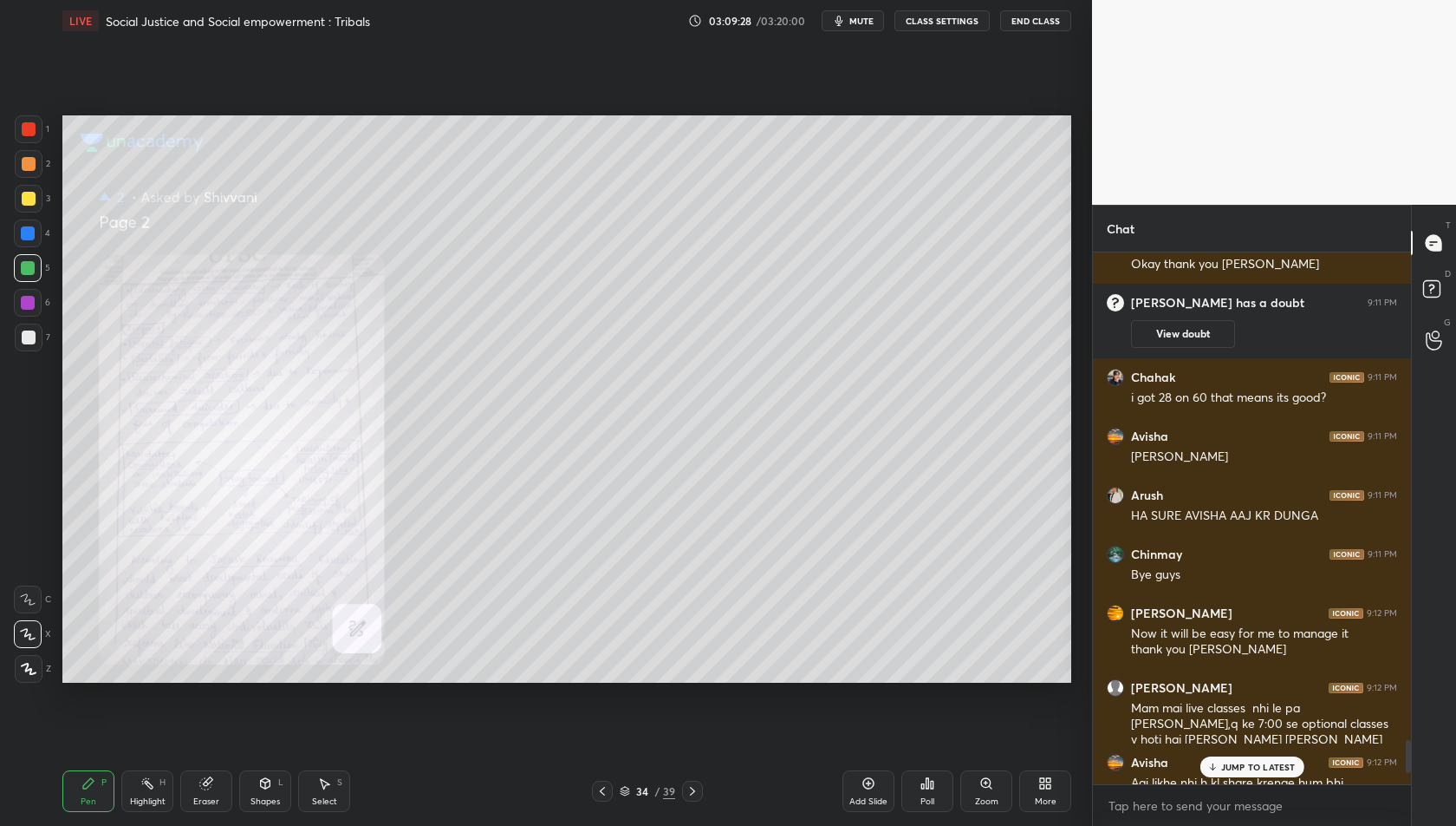
click at [1003, 800] on div "Zoom" at bounding box center [986, 791] width 52 height 42
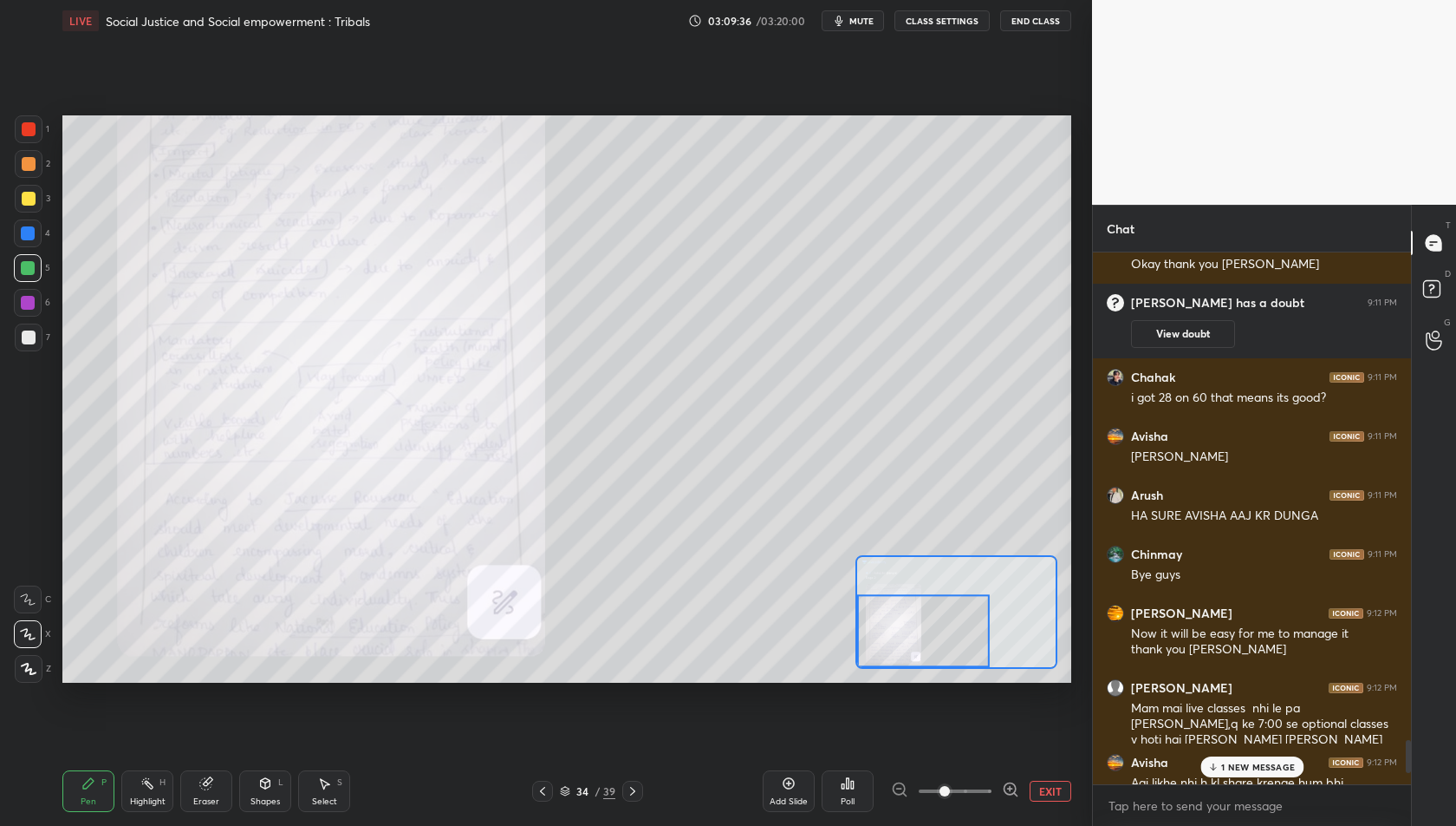
click at [890, 657] on div at bounding box center [923, 630] width 133 height 73
click at [891, 660] on div at bounding box center [923, 630] width 133 height 73
click at [1056, 790] on button "EXIT" at bounding box center [1050, 791] width 42 height 20
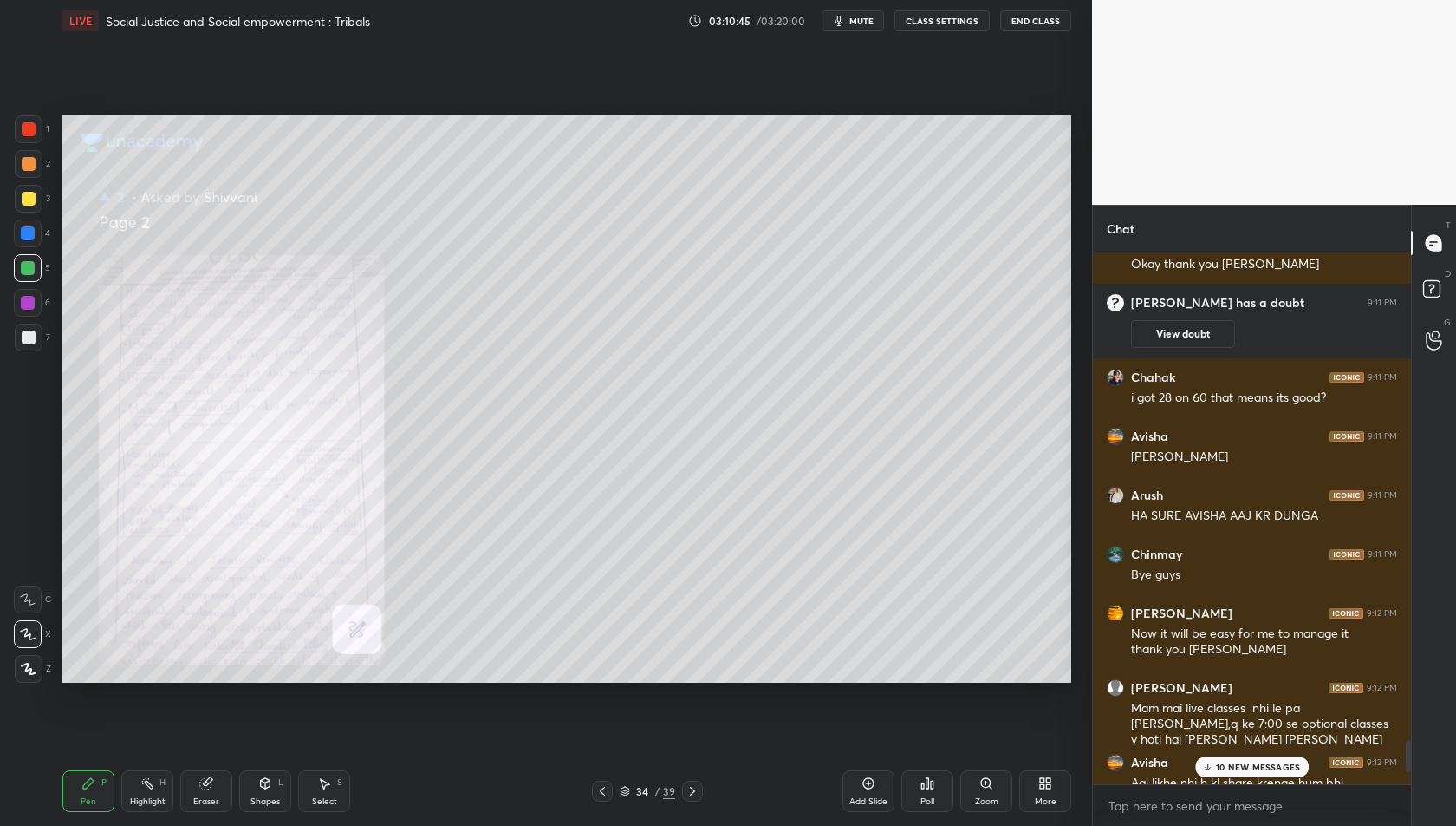
click at [1252, 764] on p "10 NEW MESSAGES" at bounding box center [1258, 767] width 84 height 10
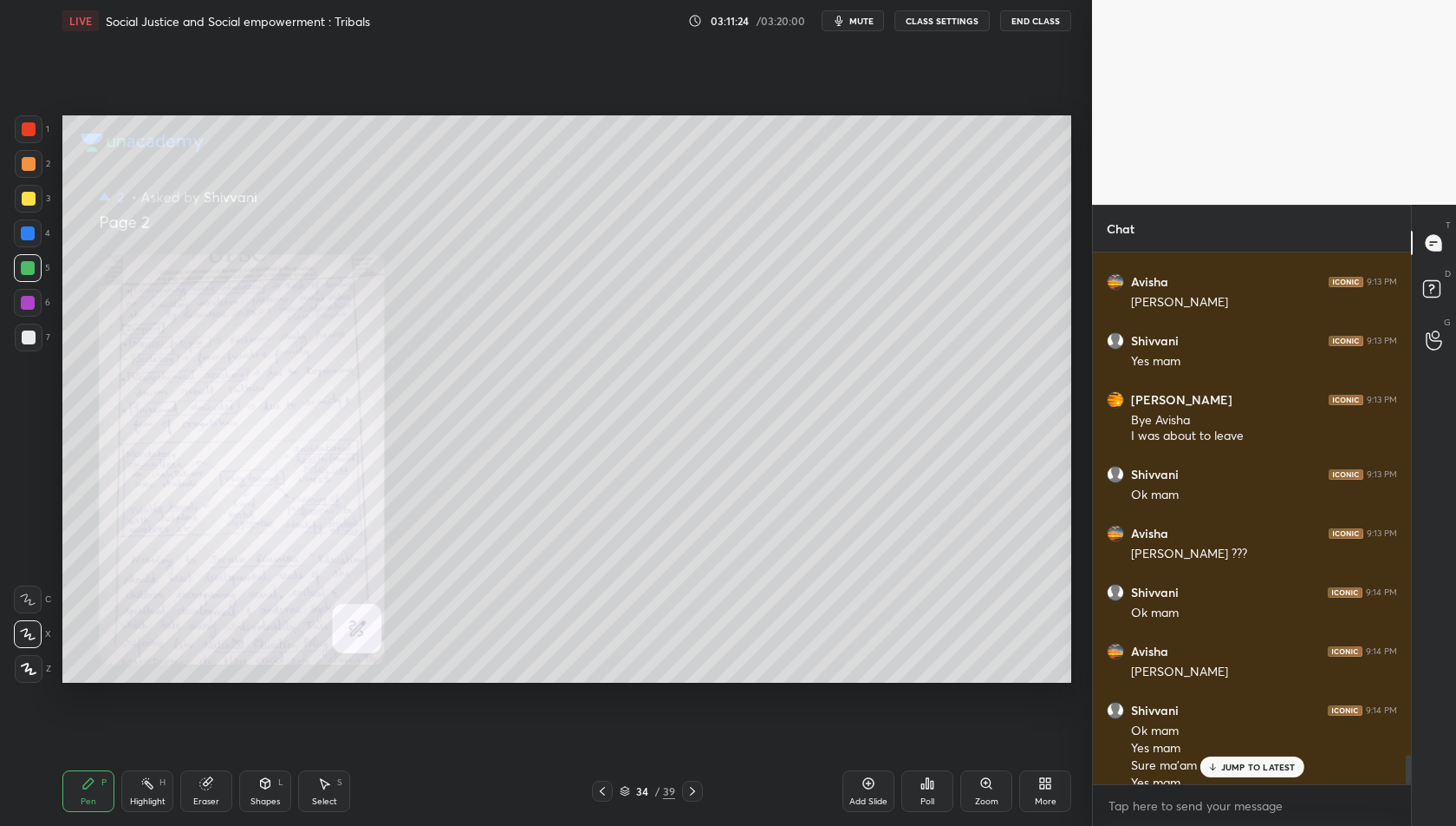
scroll to position [8936, 0]
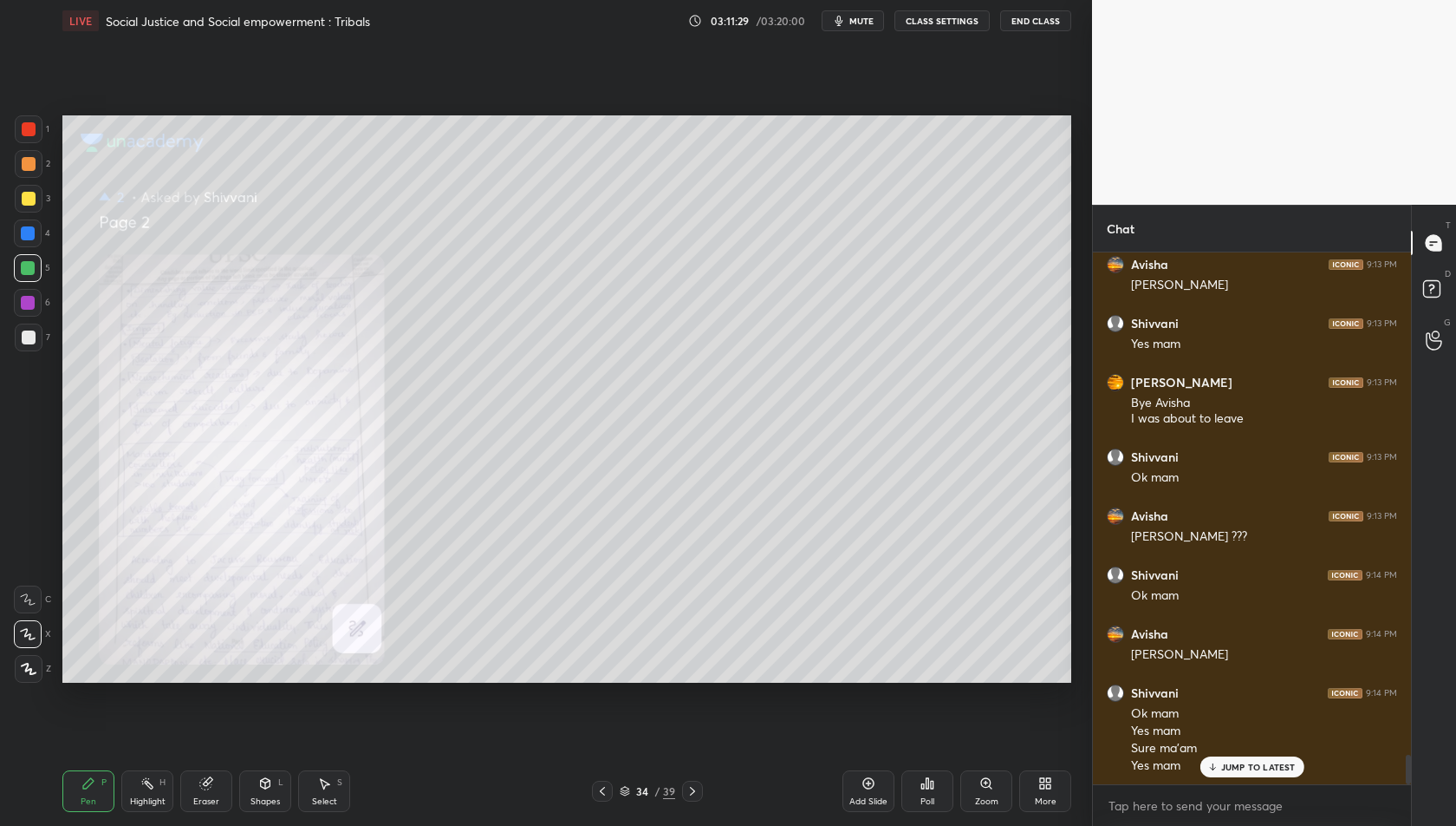
click at [1249, 772] on div "JUMP TO LATEST" at bounding box center [1252, 767] width 104 height 20
click at [1435, 345] on icon at bounding box center [1435, 340] width 17 height 20
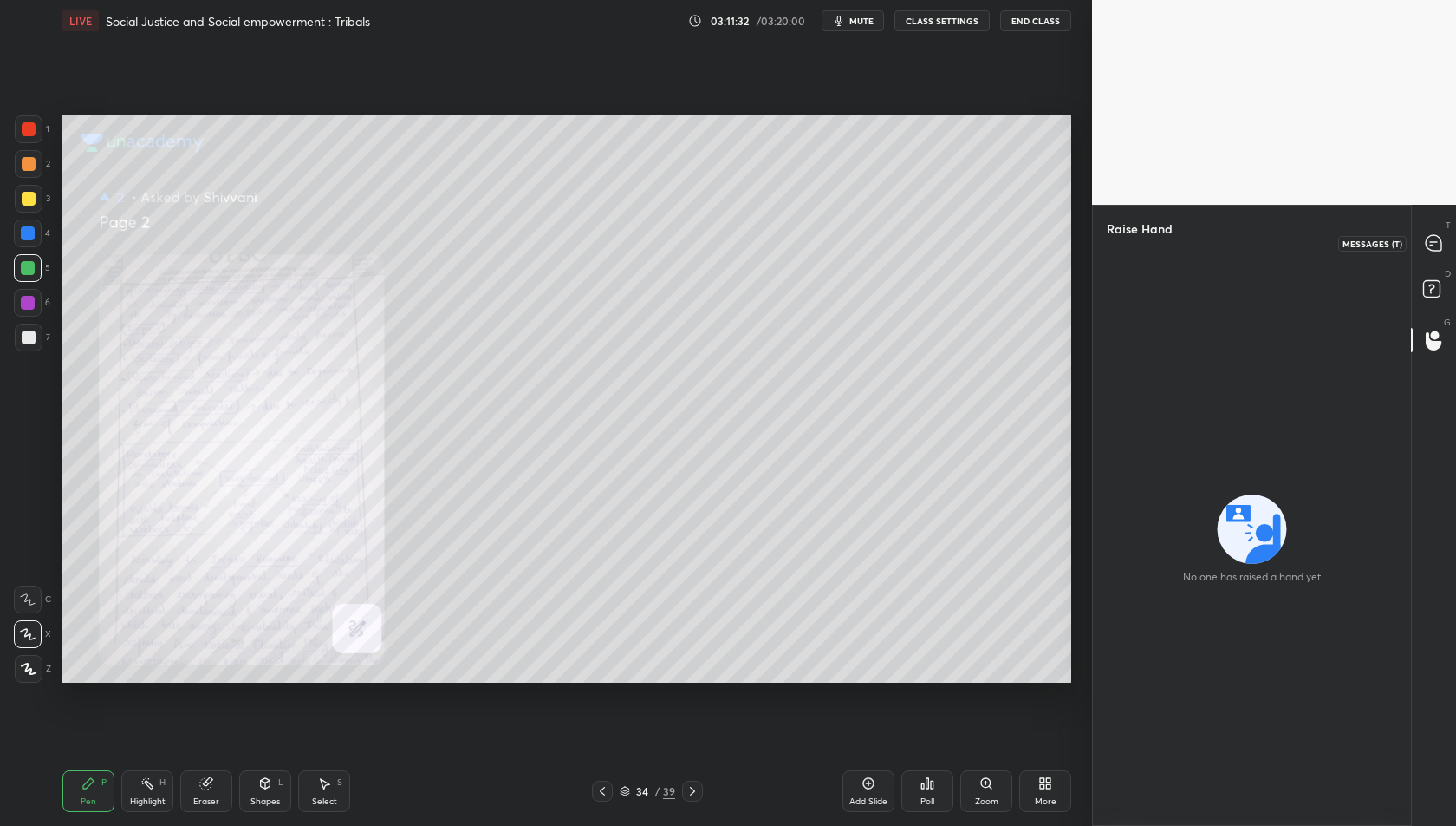
click at [1431, 250] on icon at bounding box center [1434, 243] width 16 height 16
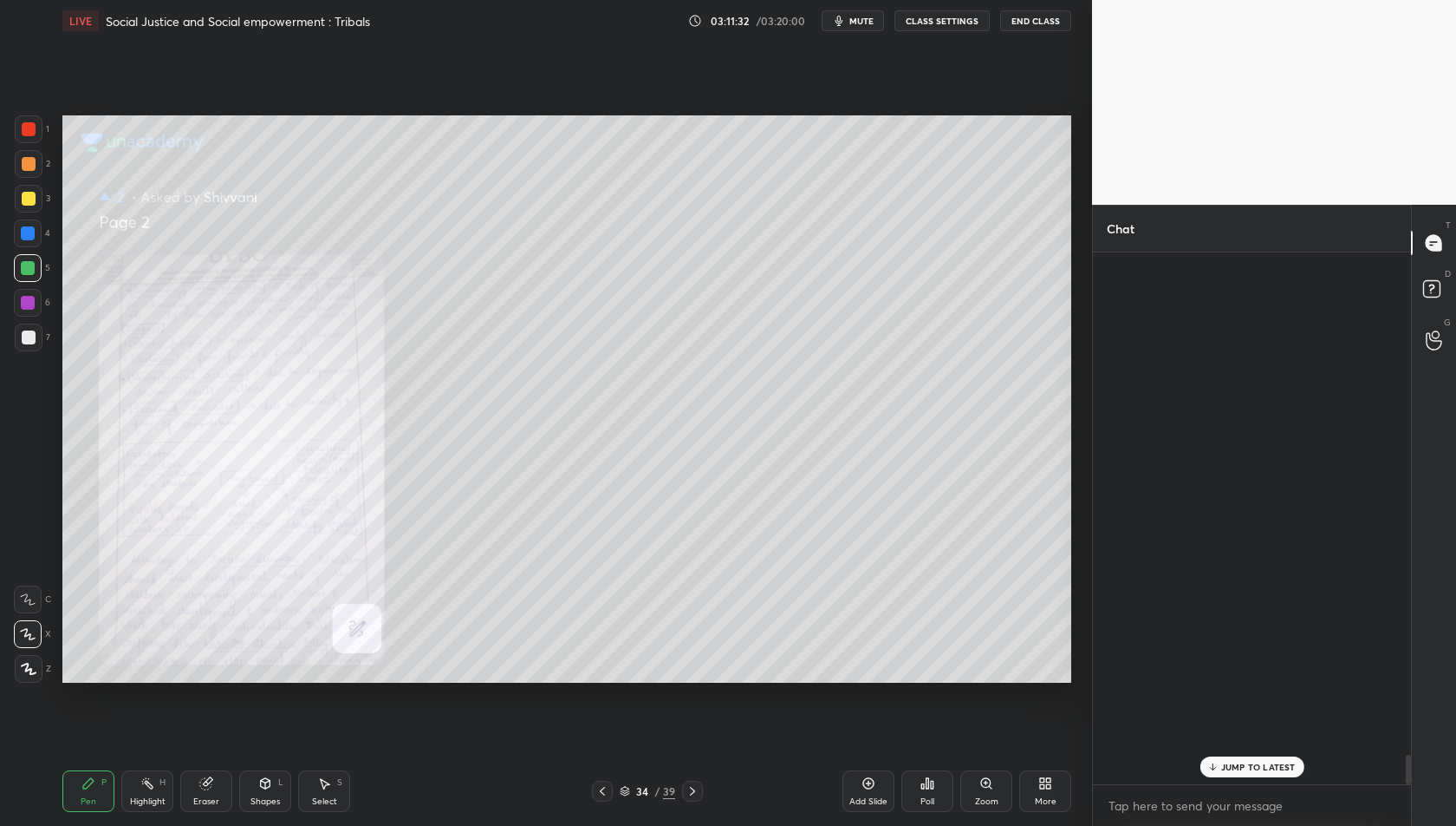
scroll to position [527, 314]
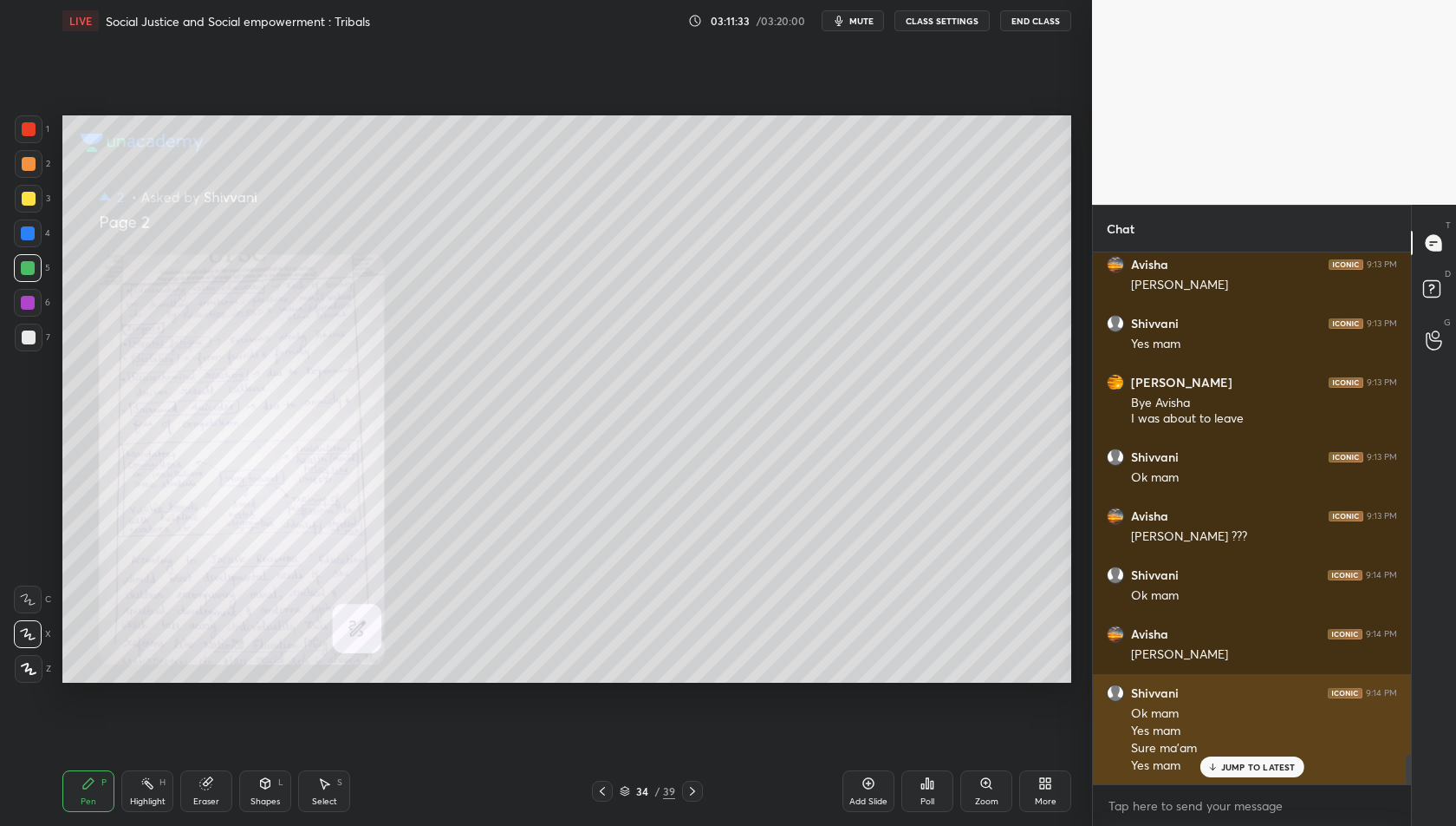
click at [1224, 764] on p "JUMP TO LATEST" at bounding box center [1258, 767] width 74 height 10
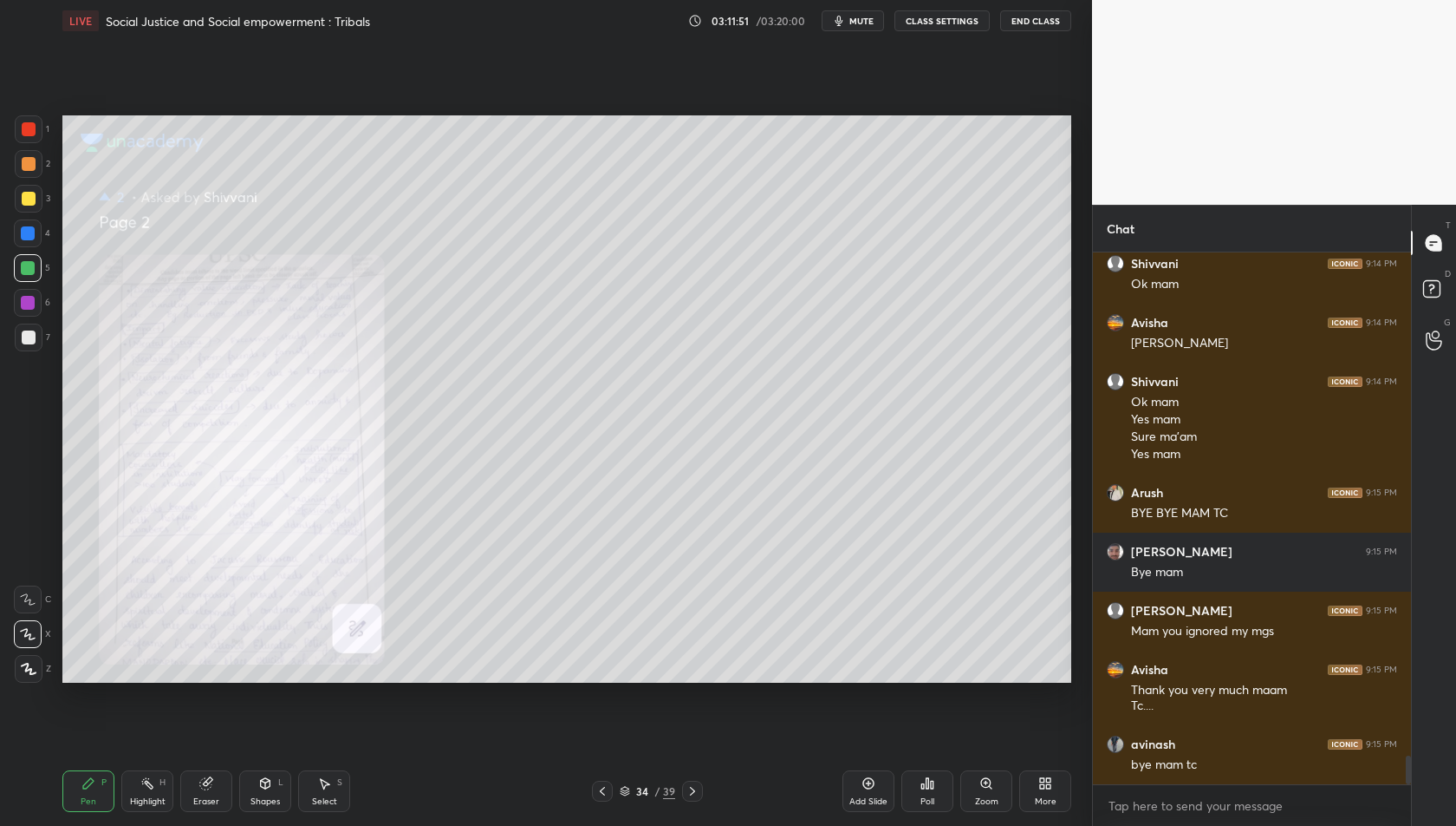
scroll to position [9305, 0]
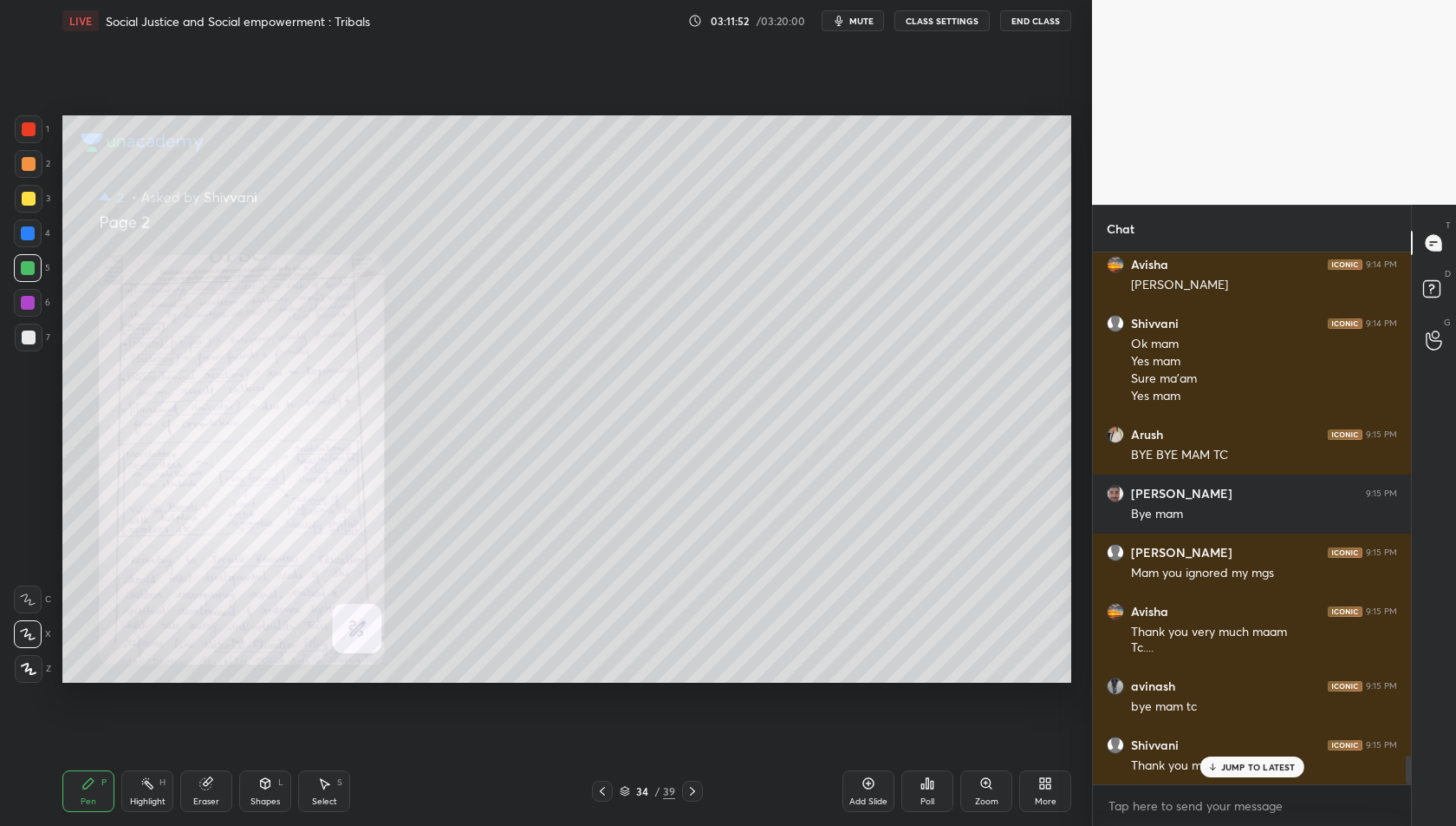
click at [1034, 20] on button "End Class" at bounding box center [1035, 20] width 72 height 20
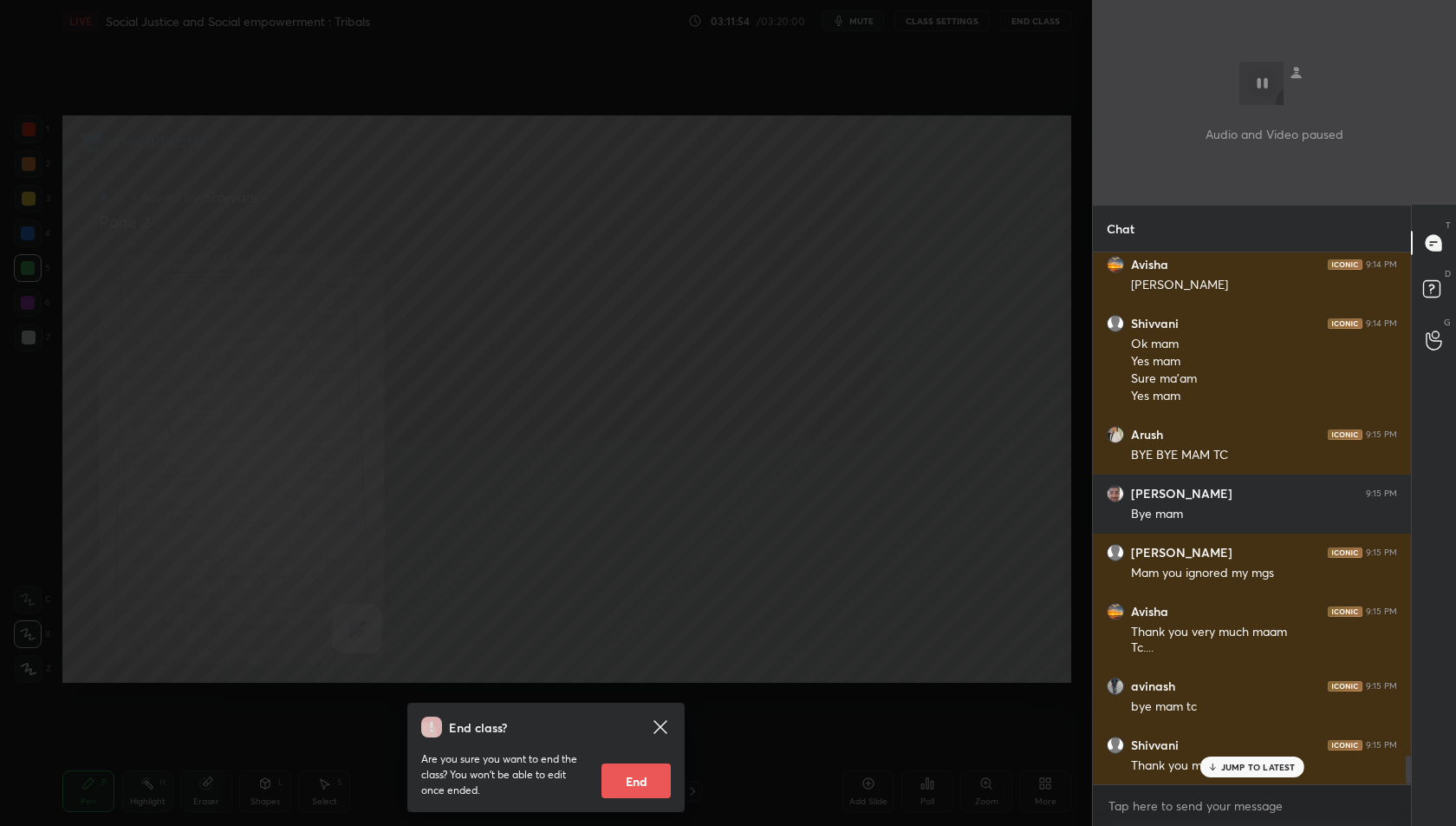
click at [650, 778] on button "End" at bounding box center [636, 780] width 70 height 34
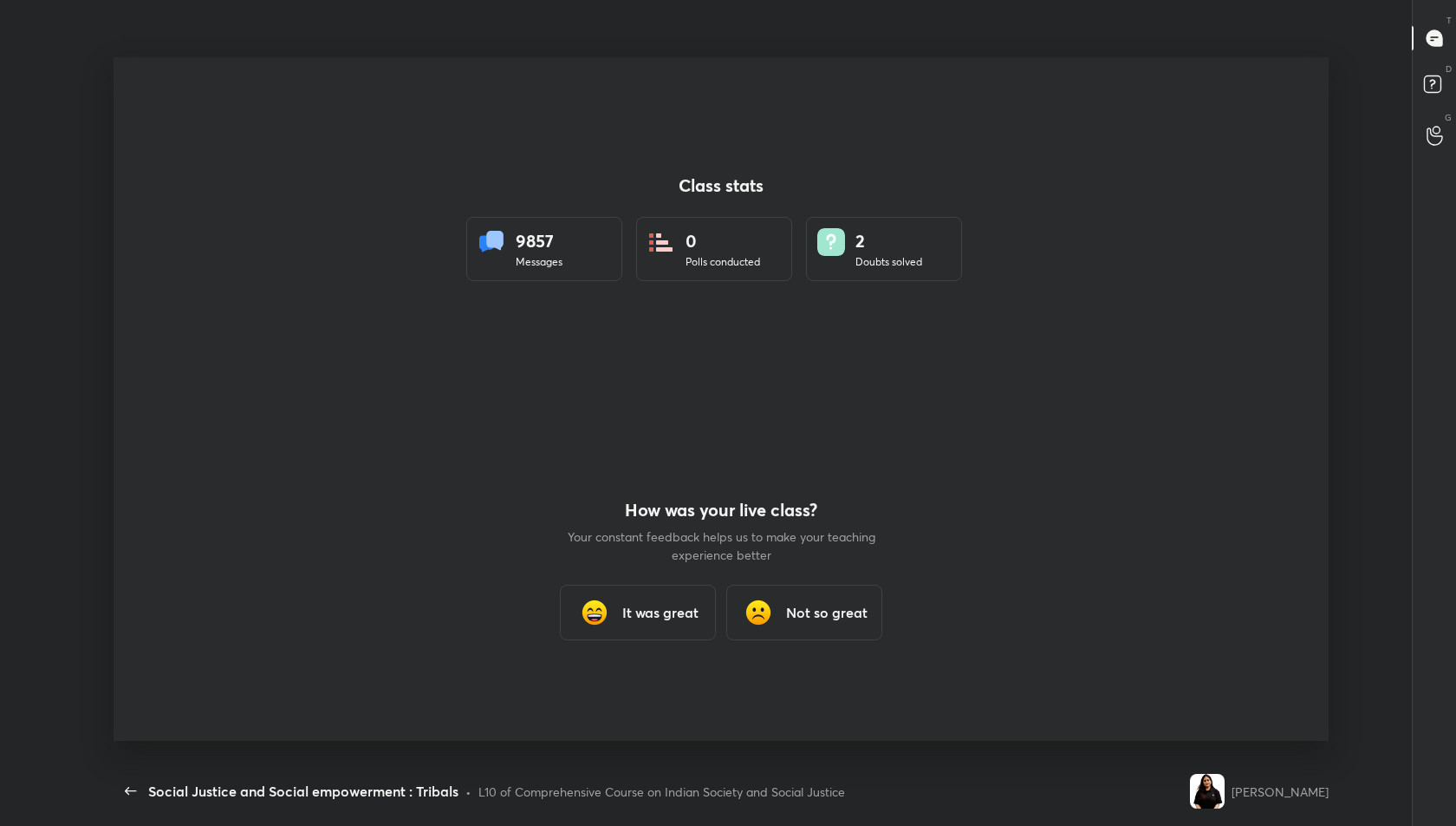
scroll to position [0, 0]
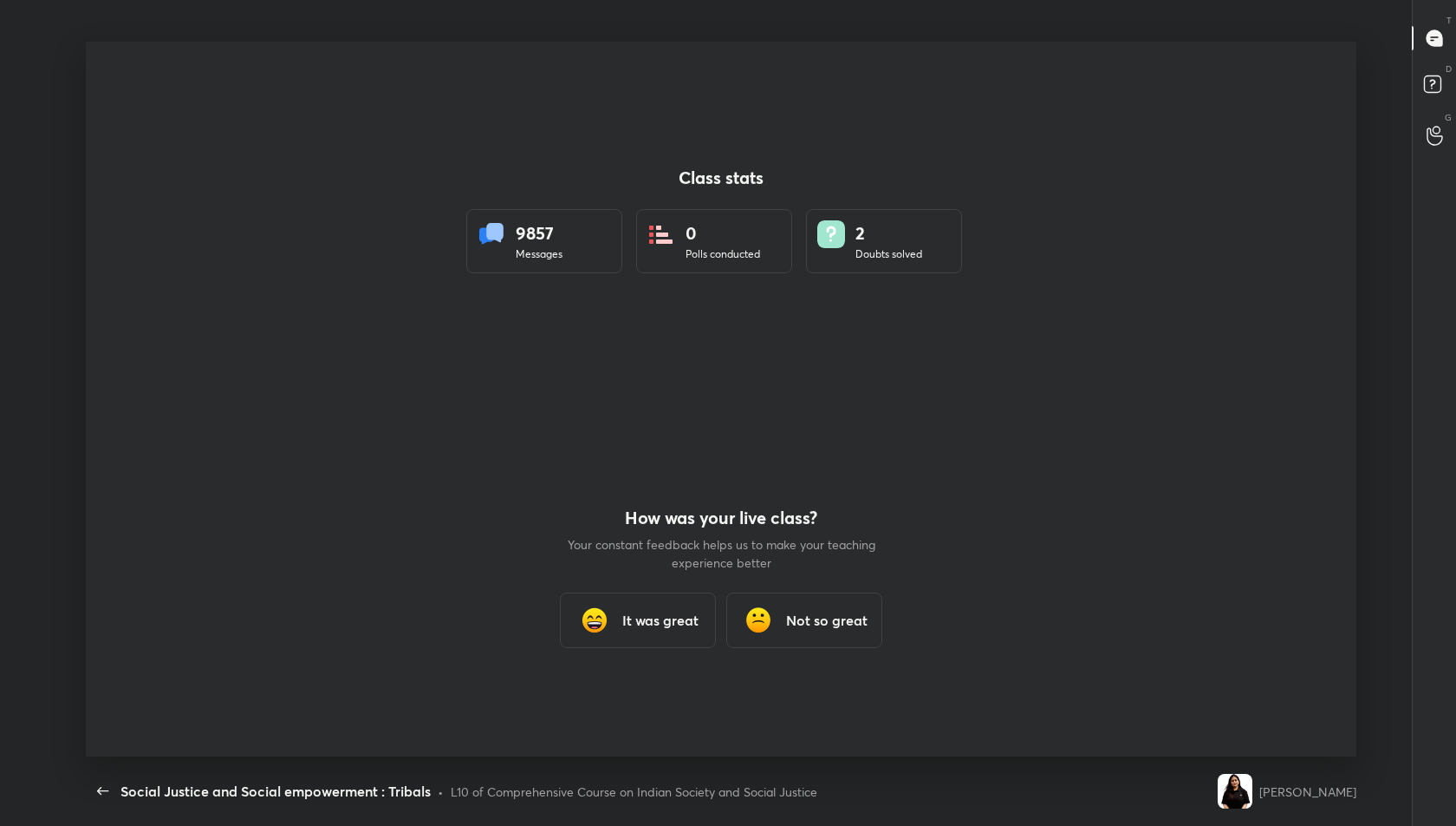
click at [641, 611] on h3 "It was great" at bounding box center [660, 620] width 76 height 20
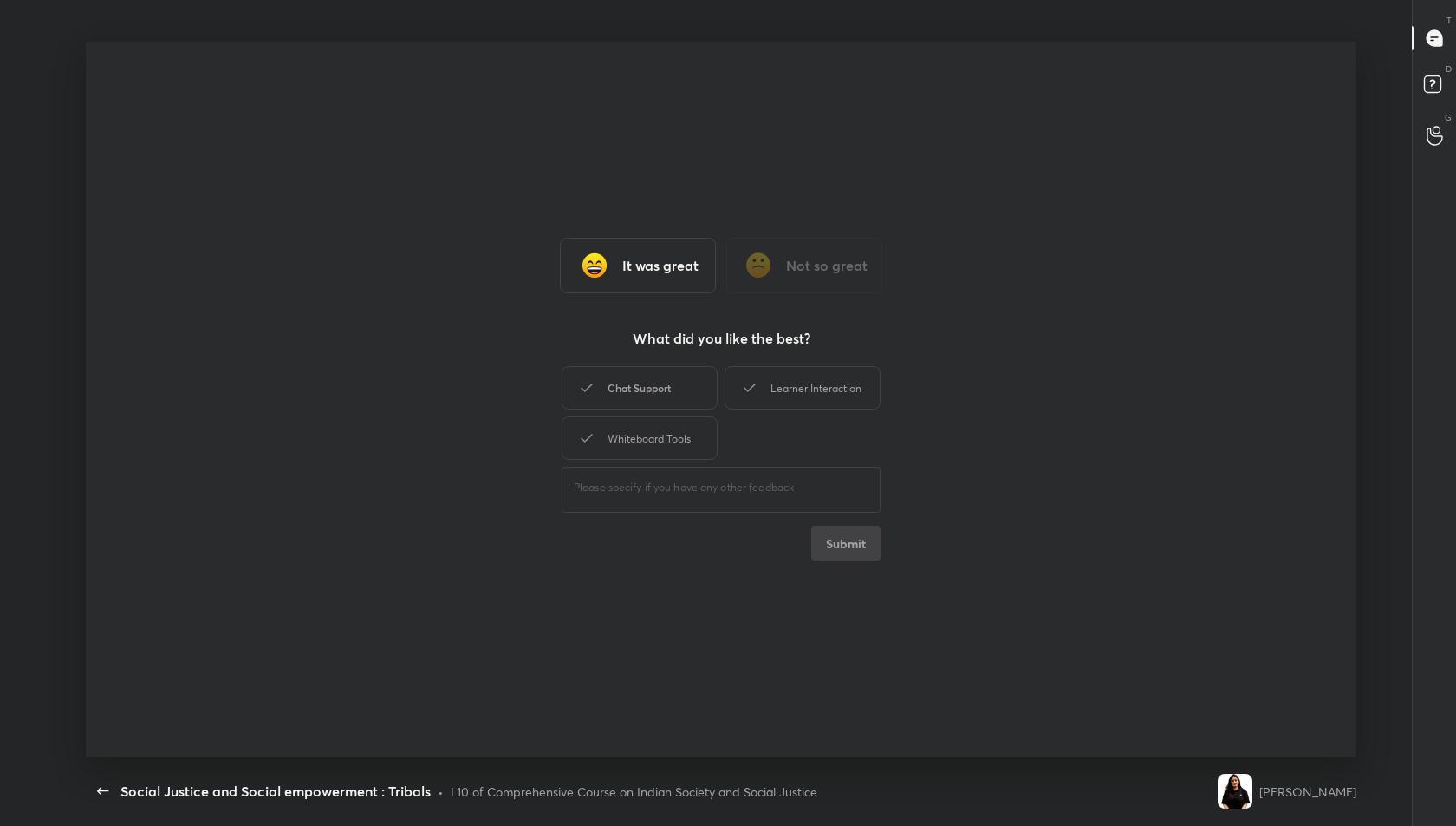
click at [660, 387] on div "Chat Support" at bounding box center [640, 387] width 156 height 44
click at [792, 393] on div "Learner Interaction" at bounding box center [802, 387] width 156 height 44
click at [682, 438] on div "Whiteboard Tools" at bounding box center [640, 438] width 156 height 44
click at [827, 548] on button "Submit" at bounding box center [846, 543] width 70 height 34
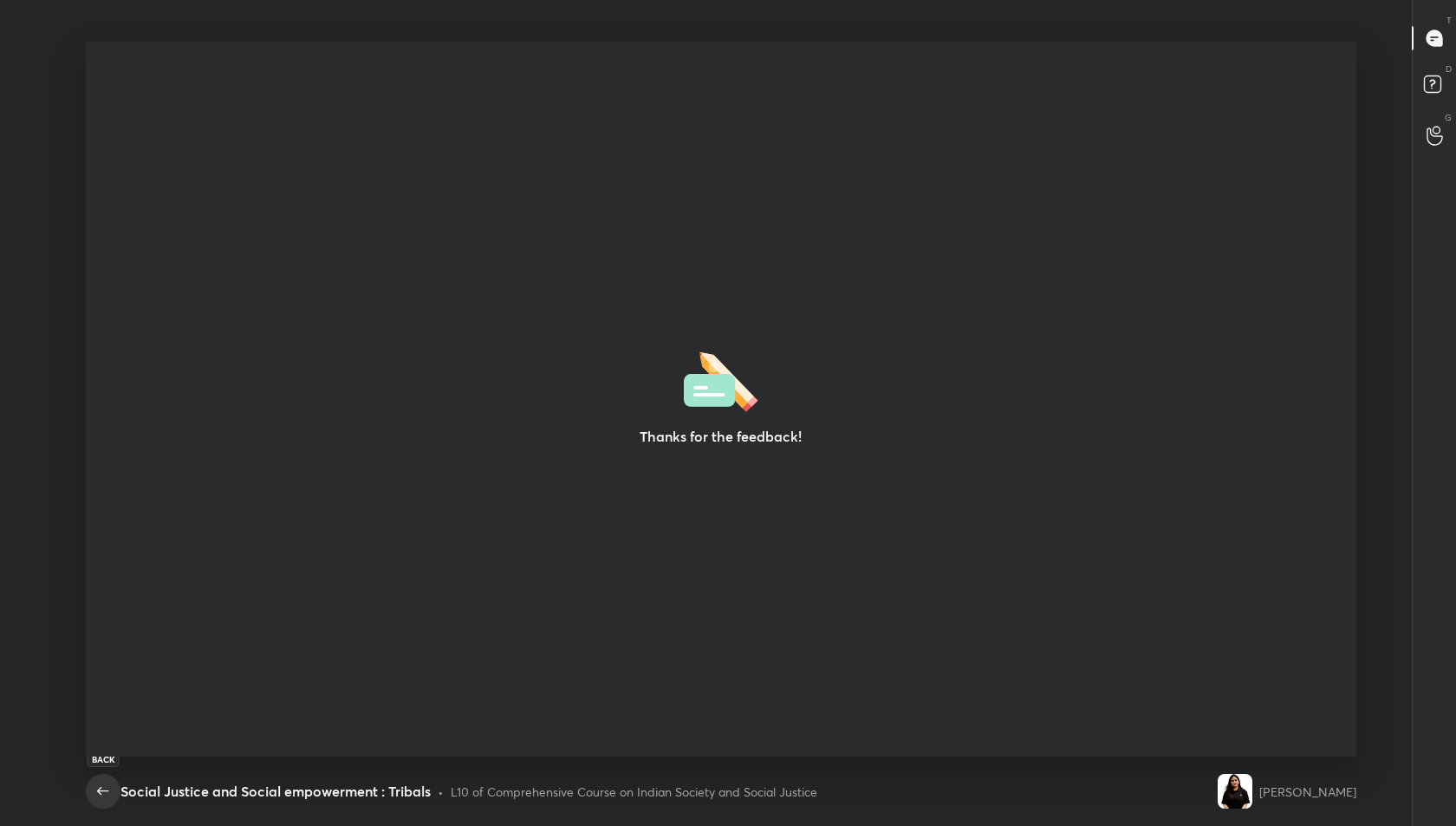
click at [107, 789] on icon "button" at bounding box center [103, 791] width 20 height 20
